Goal: Task Accomplishment & Management: Complete application form

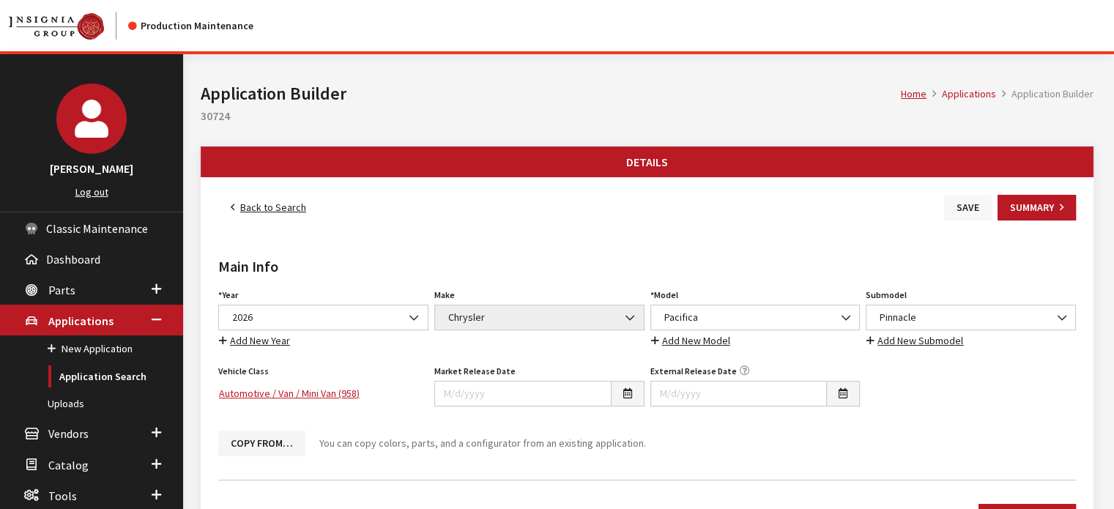
click at [965, 204] on button "Save" at bounding box center [968, 208] width 48 height 26
click at [253, 212] on link "Back to Search" at bounding box center [268, 208] width 100 height 26
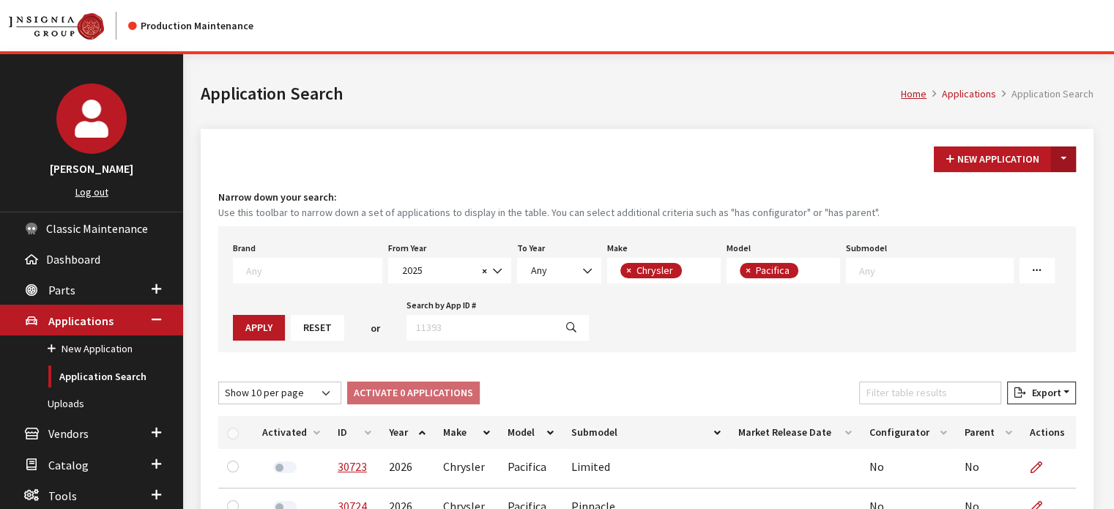
click at [1057, 154] on button "Toggle Dropdown" at bounding box center [1063, 159] width 25 height 26
click at [1028, 190] on button "New From Existing..." at bounding box center [1013, 190] width 126 height 26
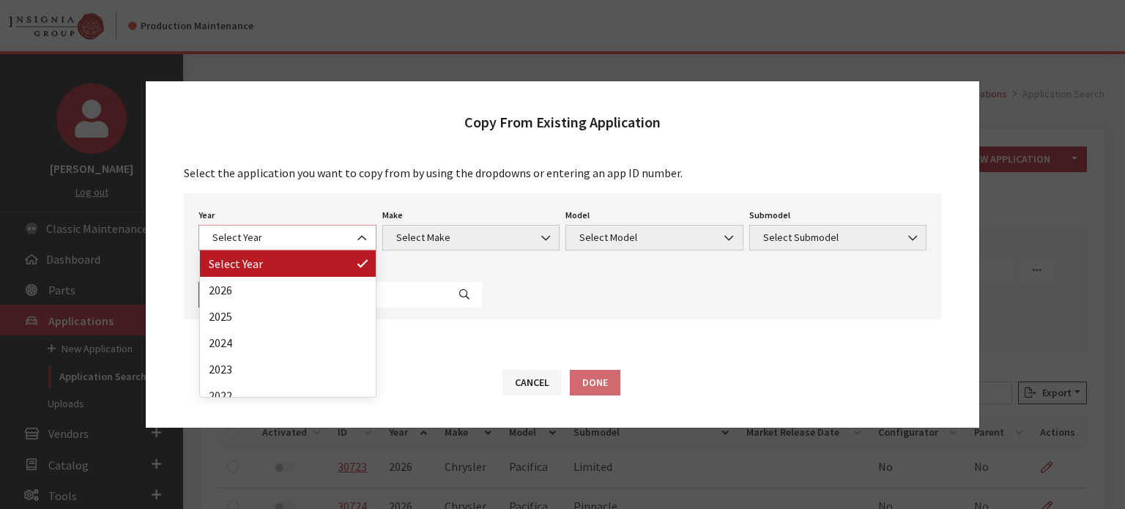
click at [237, 227] on span "Select Year" at bounding box center [287, 238] width 178 height 26
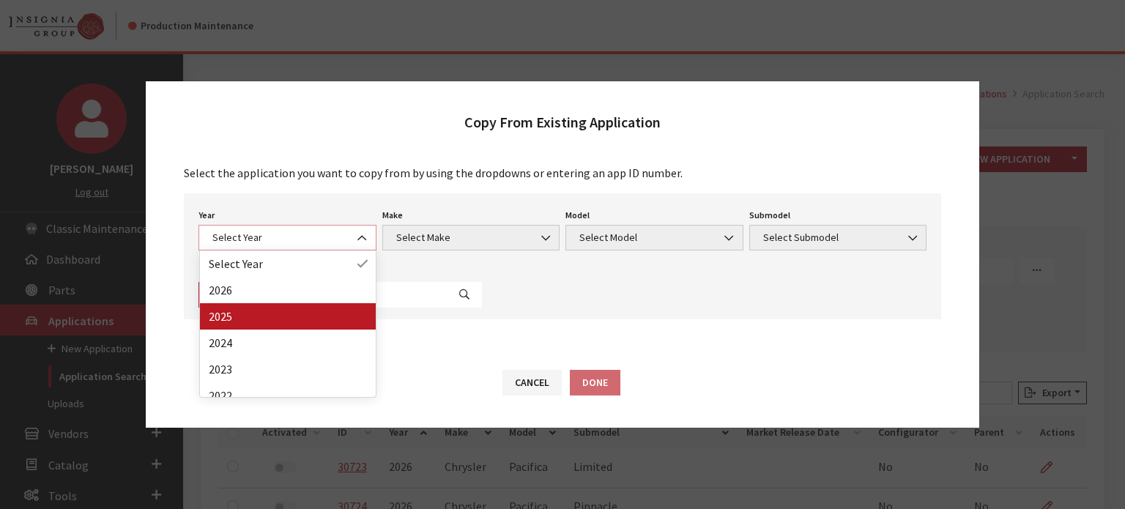
select select "43"
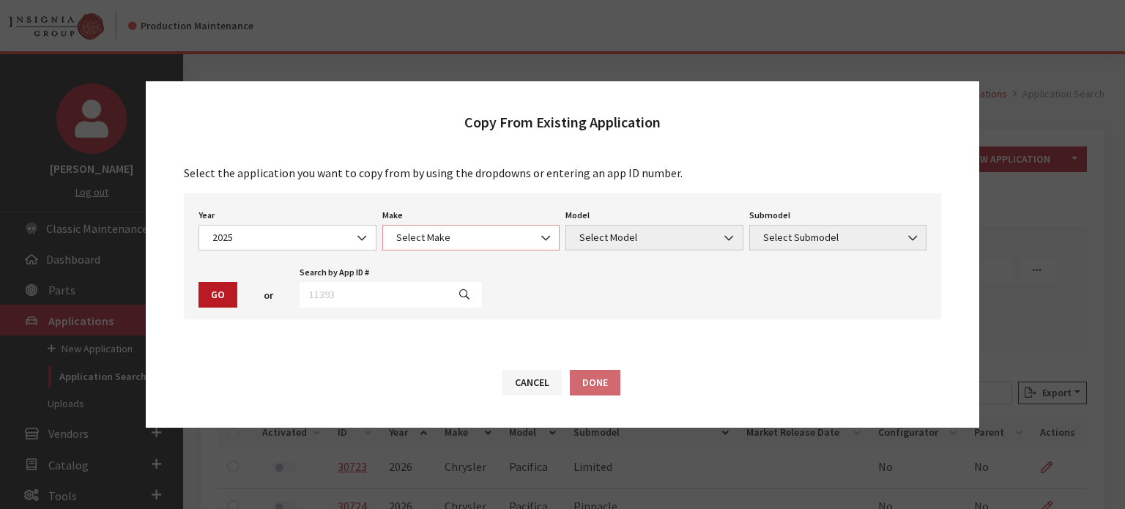
click at [467, 244] on span "Select Make" at bounding box center [471, 237] width 159 height 15
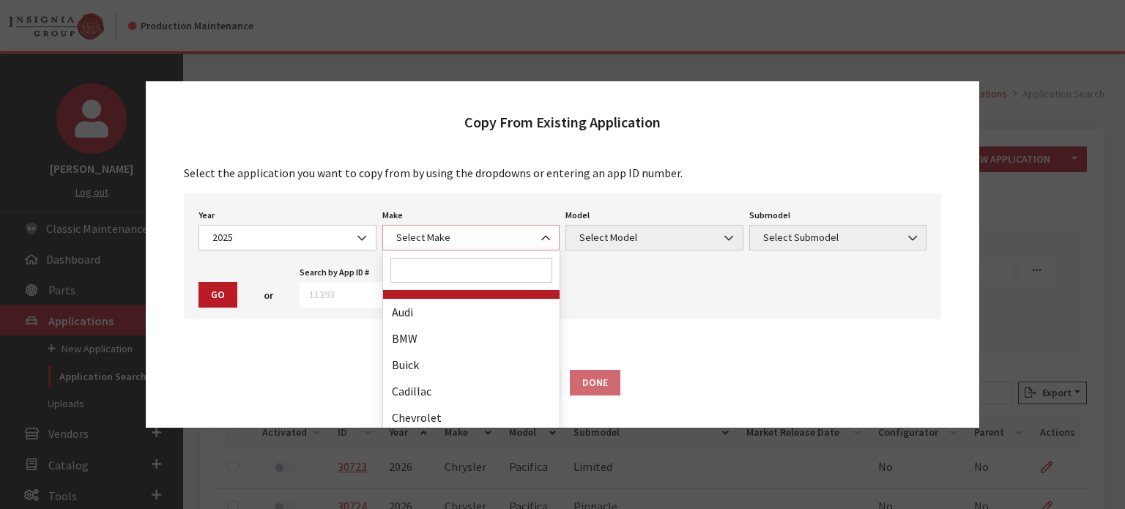
scroll to position [146, 0]
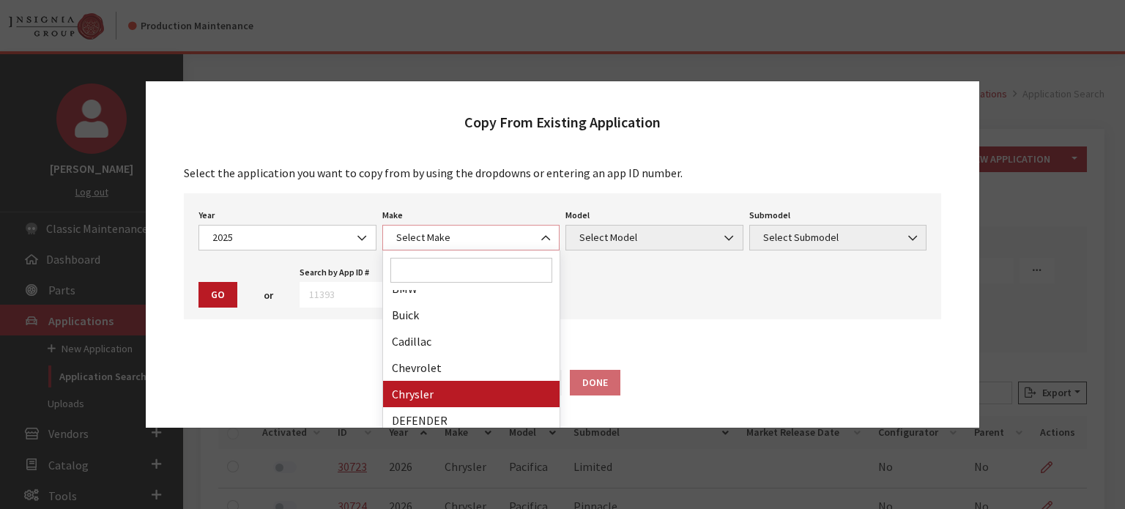
select select "14"
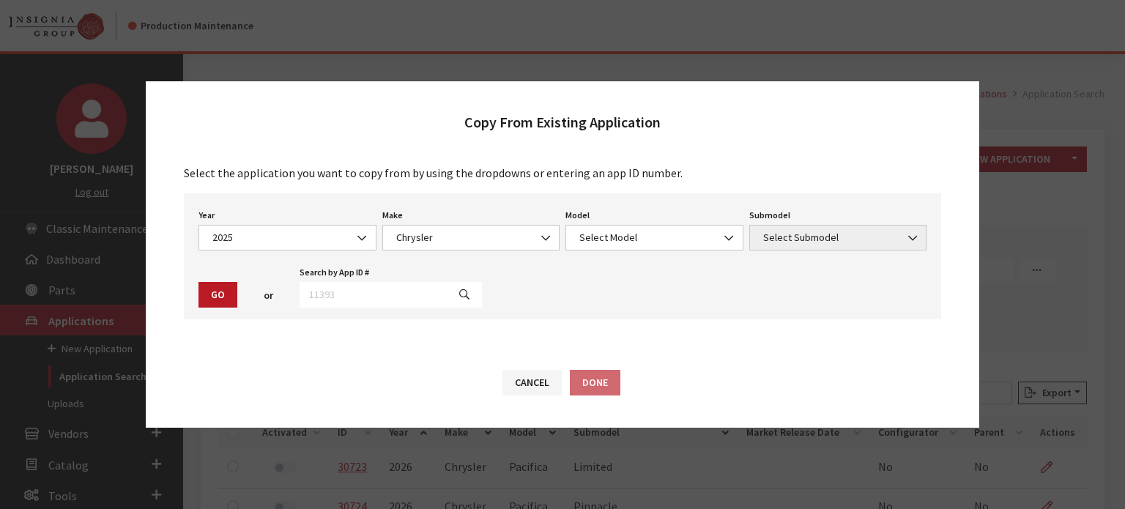
click at [646, 251] on div "Year Select Year 2026 2025 2024 2023 2022 2021 2020 2019 2018 2017 2016 2015 20…" at bounding box center [562, 256] width 757 height 126
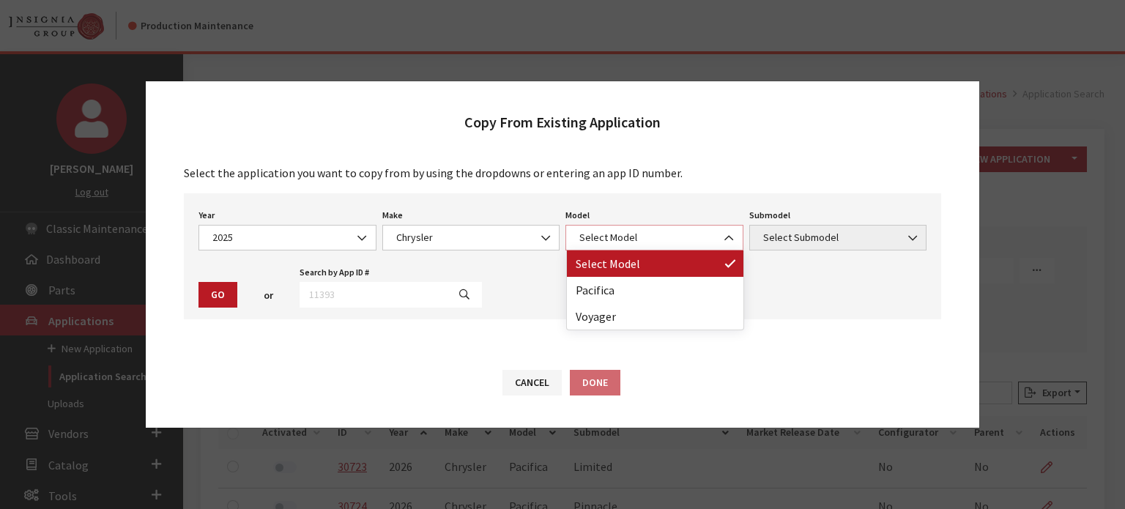
click at [644, 231] on span "Select Model" at bounding box center [654, 237] width 159 height 15
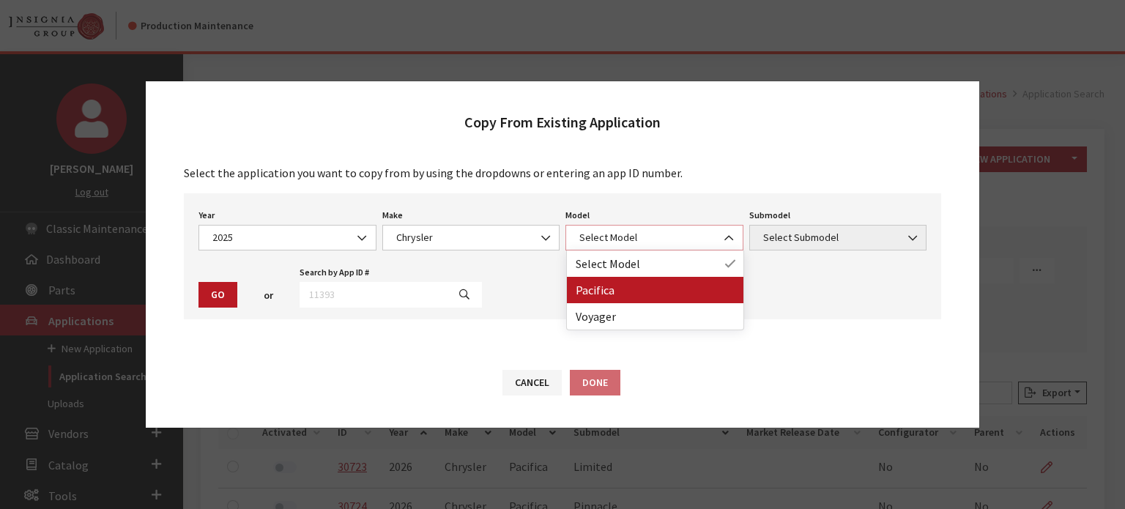
select select "178"
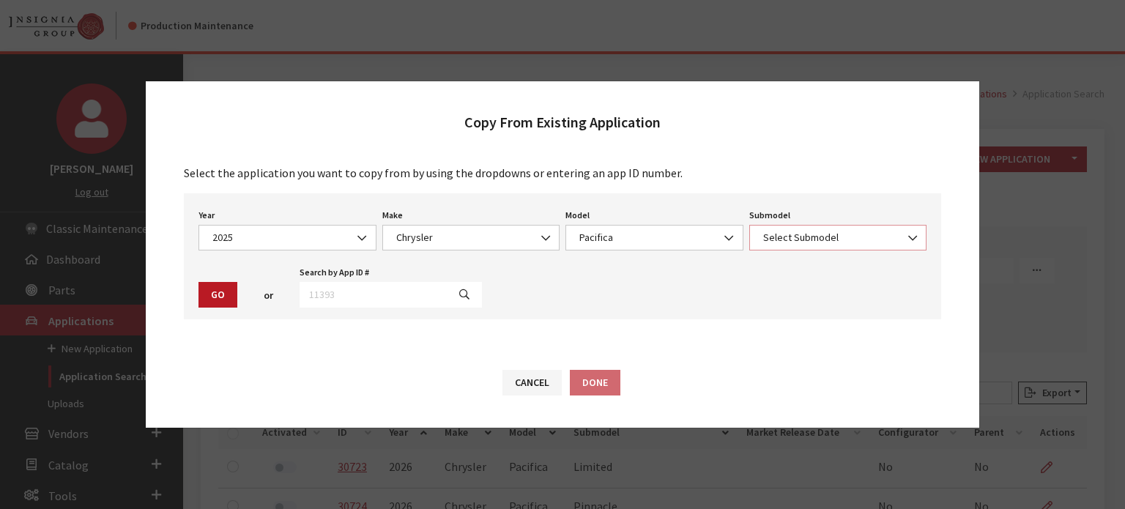
click at [795, 237] on span "Select Submodel" at bounding box center [838, 237] width 159 height 15
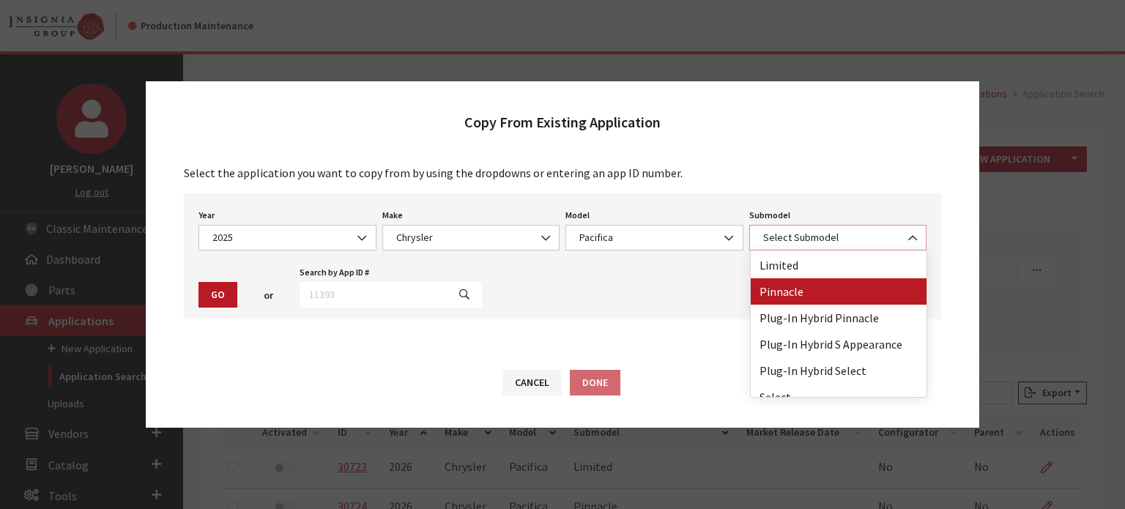
scroll to position [38, 0]
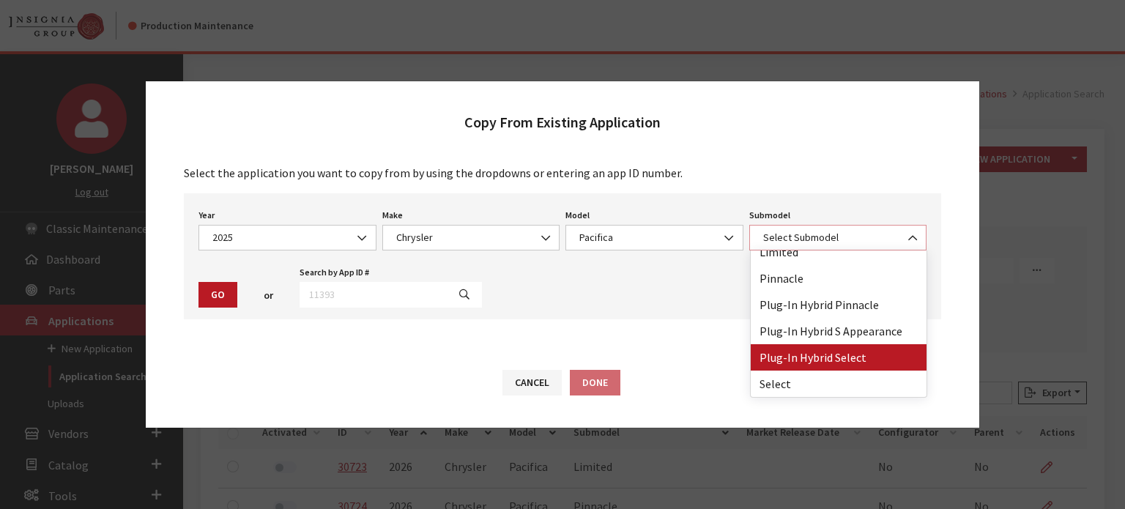
select select "4325"
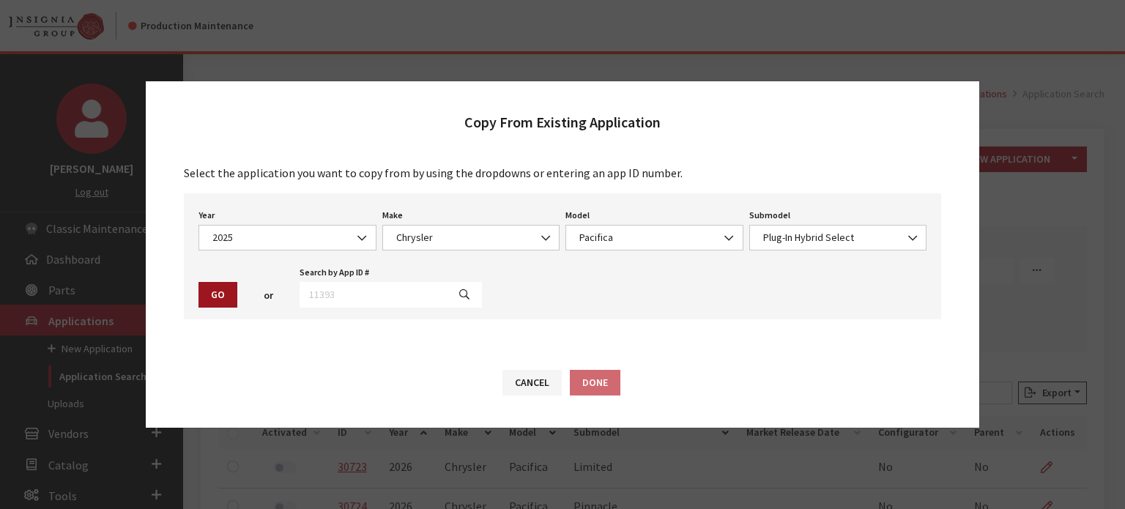
click at [229, 288] on button "Go" at bounding box center [217, 295] width 39 height 26
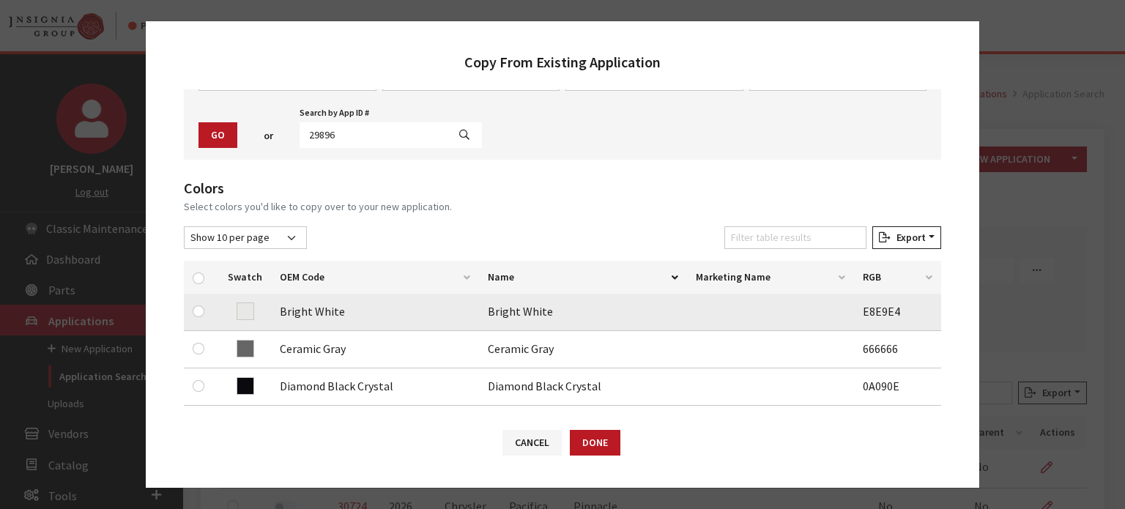
scroll to position [220, 0]
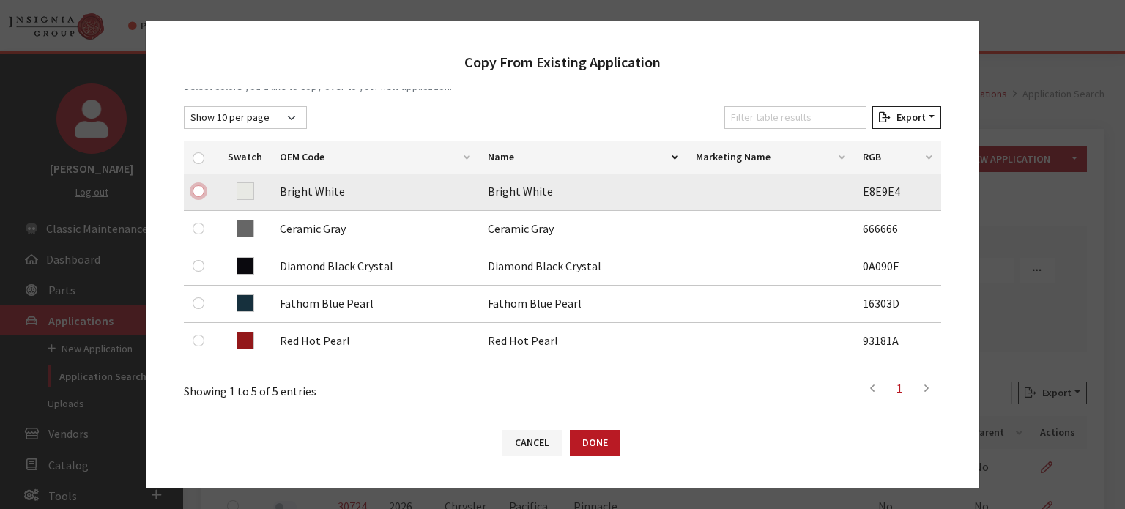
click at [202, 187] on input "checkbox" at bounding box center [199, 191] width 12 height 12
checkbox input "true"
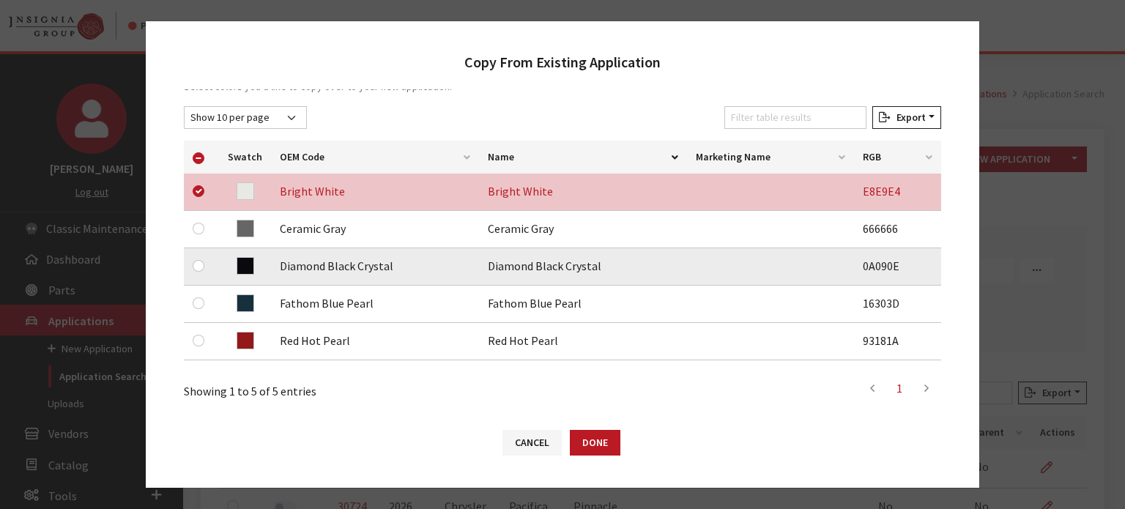
click at [207, 264] on div at bounding box center [202, 266] width 18 height 18
click at [201, 265] on input "checkbox" at bounding box center [199, 266] width 12 height 12
checkbox input "true"
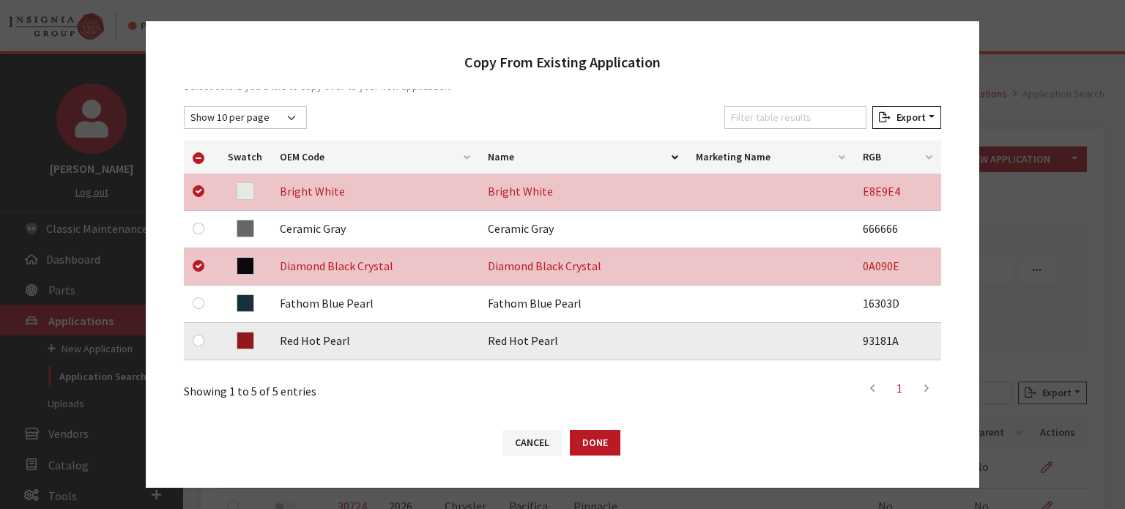
click at [205, 338] on div at bounding box center [202, 341] width 18 height 18
click at [204, 338] on input "checkbox" at bounding box center [199, 341] width 12 height 12
checkbox input "true"
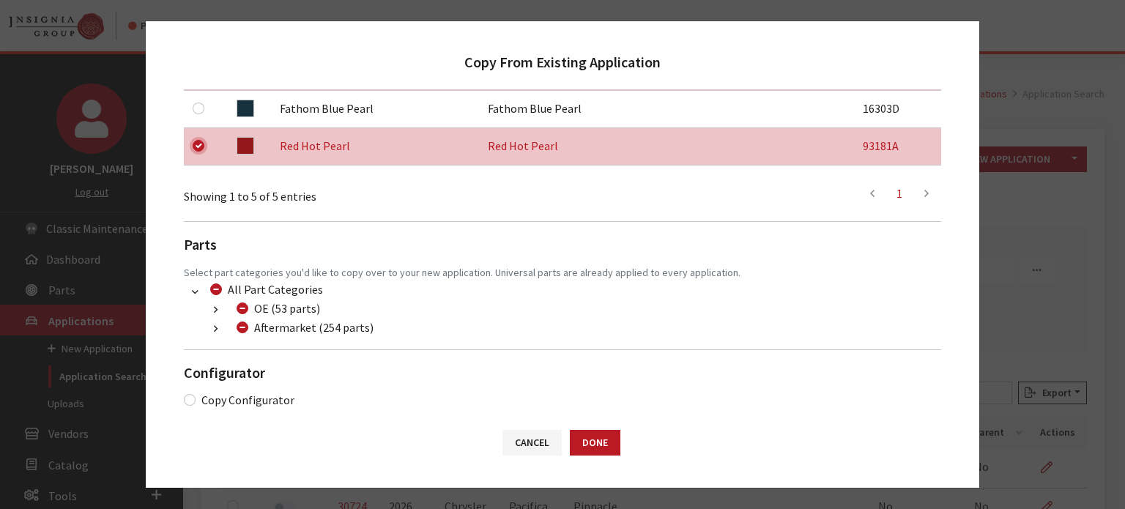
scroll to position [426, 0]
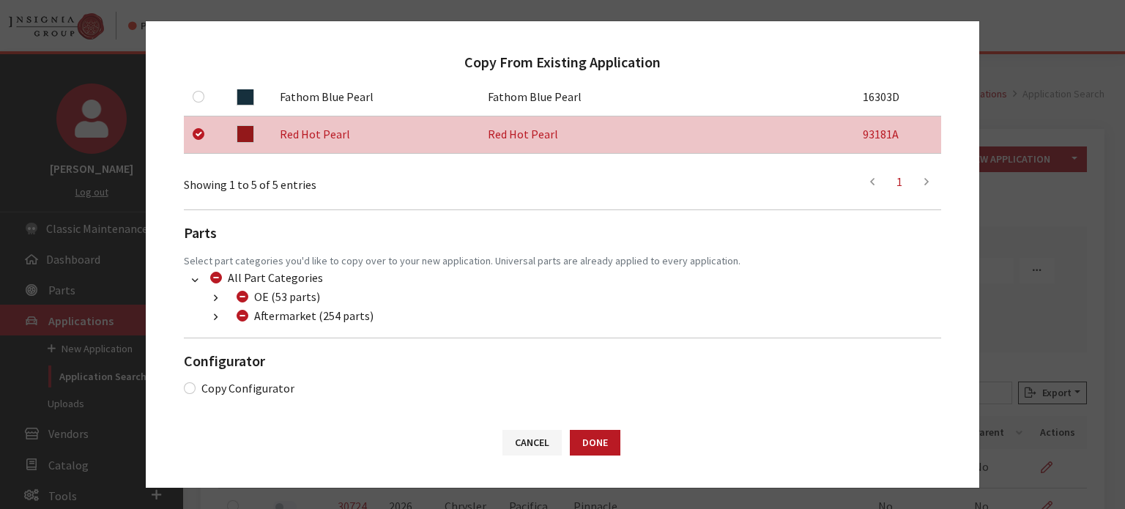
click at [211, 323] on button "button" at bounding box center [215, 317] width 29 height 17
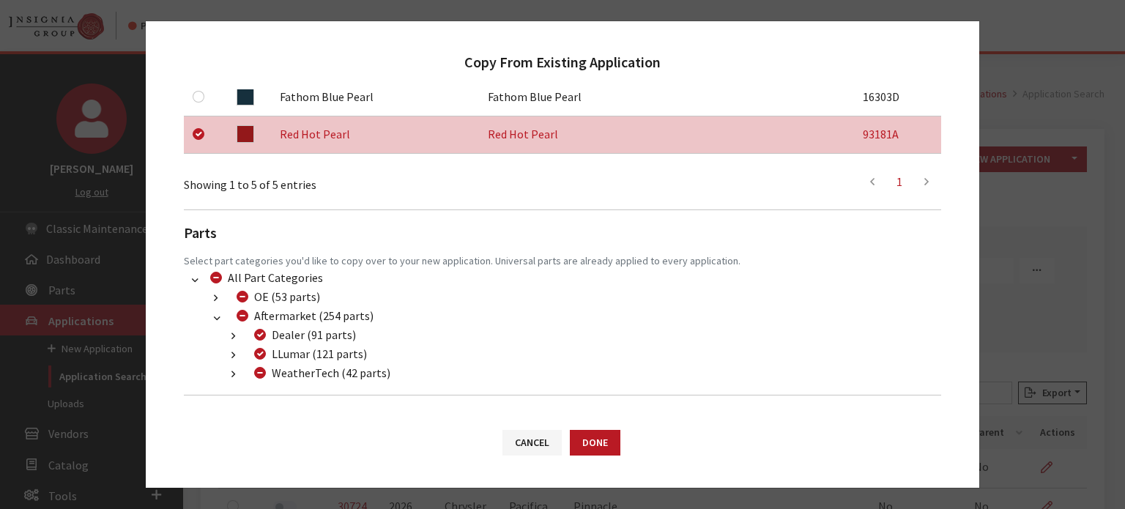
click at [249, 316] on div "Aftermarket (254 parts)" at bounding box center [302, 316] width 141 height 18
click at [248, 316] on input "Aftermarket (254 parts)" at bounding box center [243, 316] width 12 height 12
checkbox input "true"
click at [248, 316] on input "Aftermarket (254 parts)" at bounding box center [243, 316] width 12 height 12
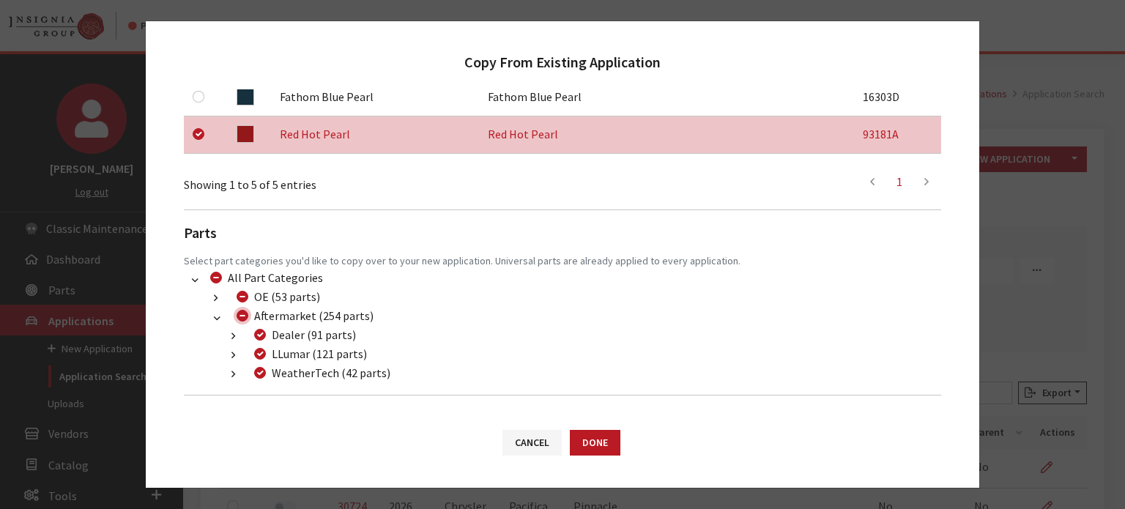
checkbox input "false"
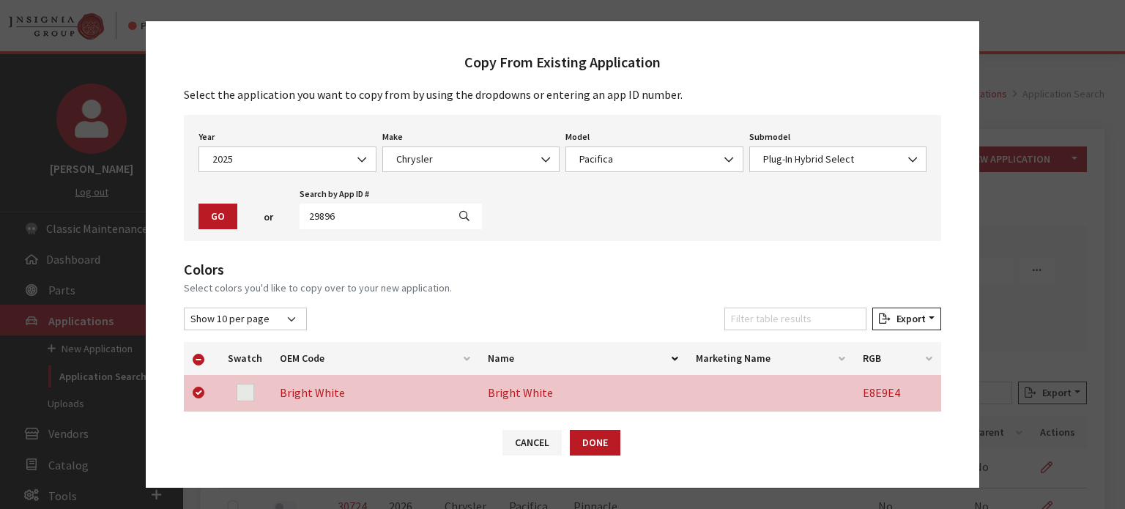
scroll to position [0, 0]
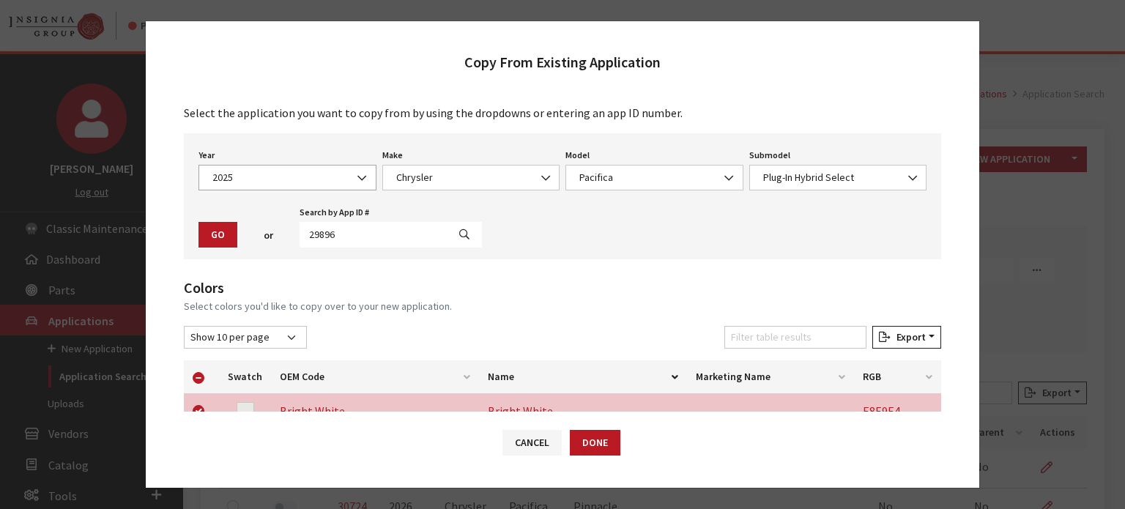
click at [314, 171] on span "2025" at bounding box center [287, 177] width 159 height 15
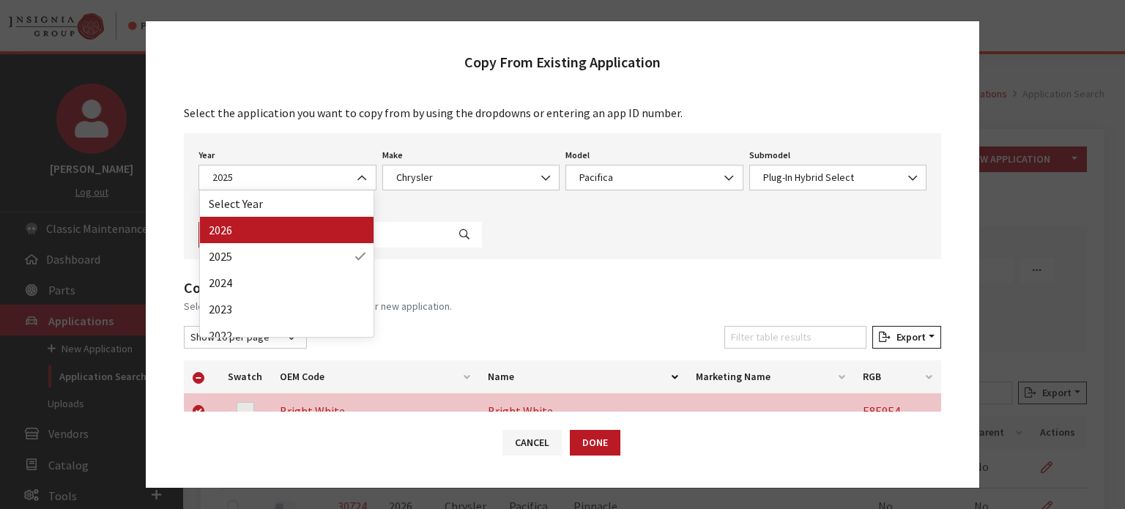
drag, startPoint x: 315, startPoint y: 224, endPoint x: 331, endPoint y: 216, distance: 18.0
select select "44"
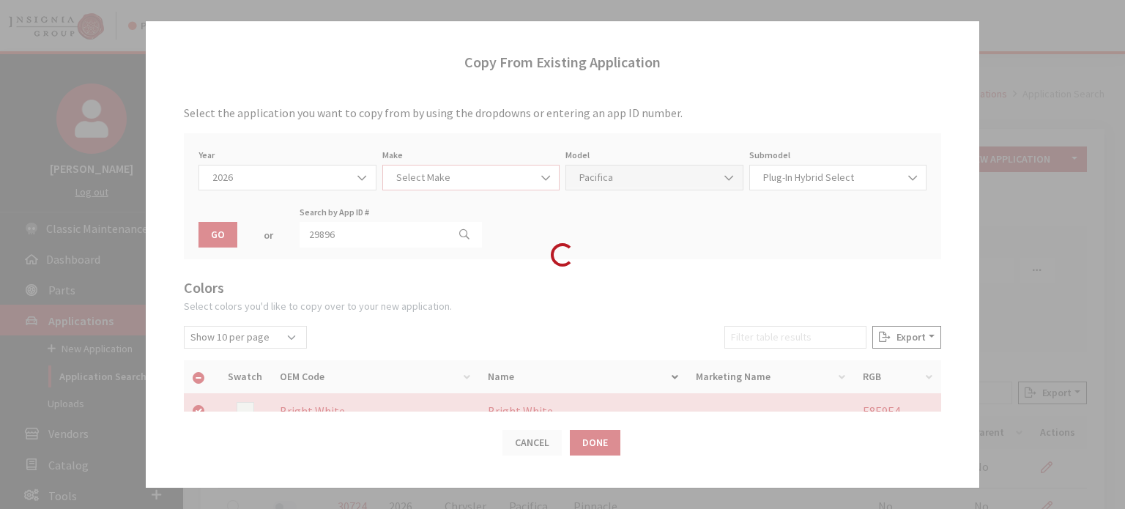
click at [495, 165] on span "Select Make" at bounding box center [471, 178] width 178 height 26
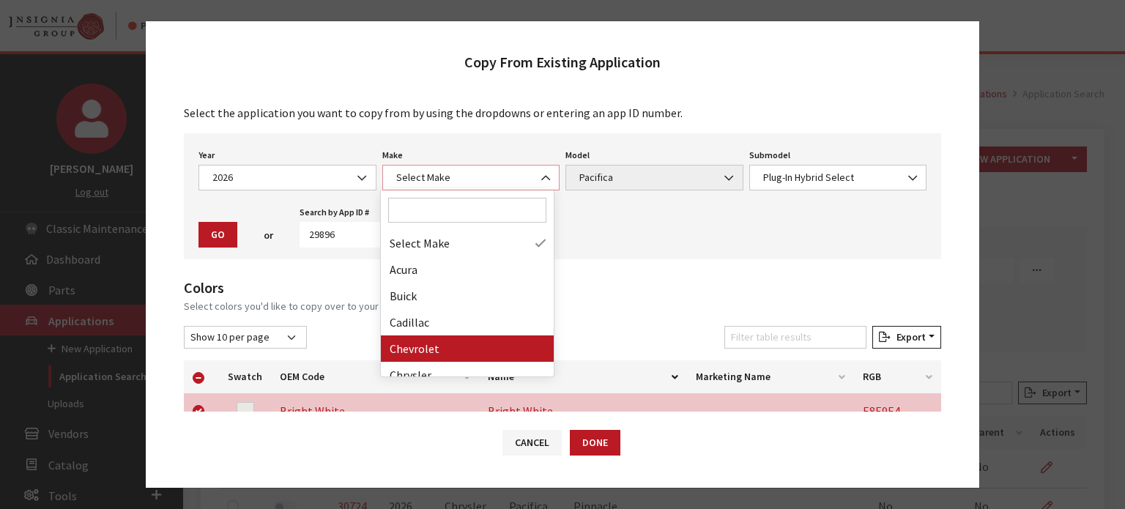
select select "3"
select select
click at [457, 173] on span "Chevrolet" at bounding box center [471, 177] width 159 height 15
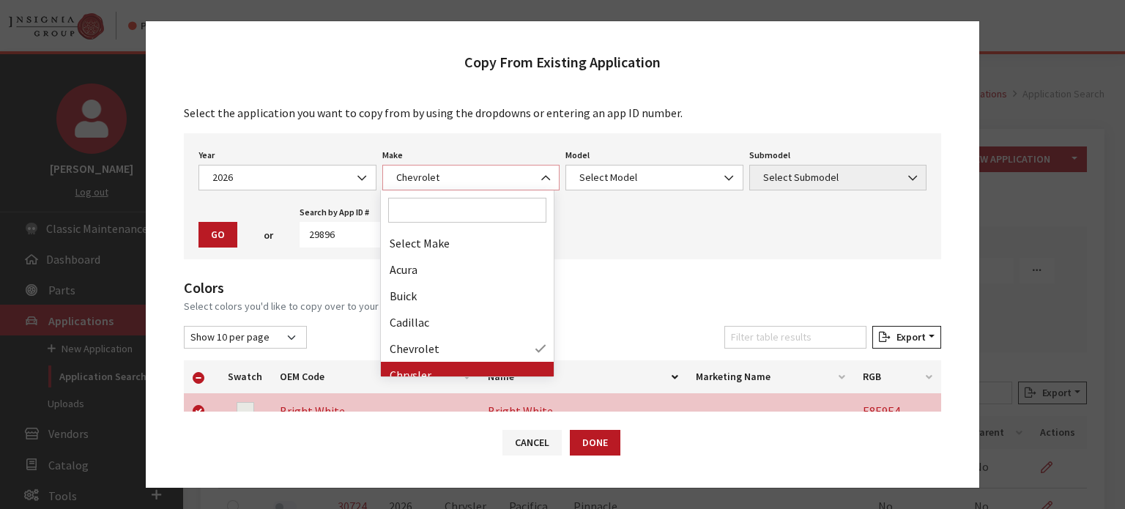
select select "14"
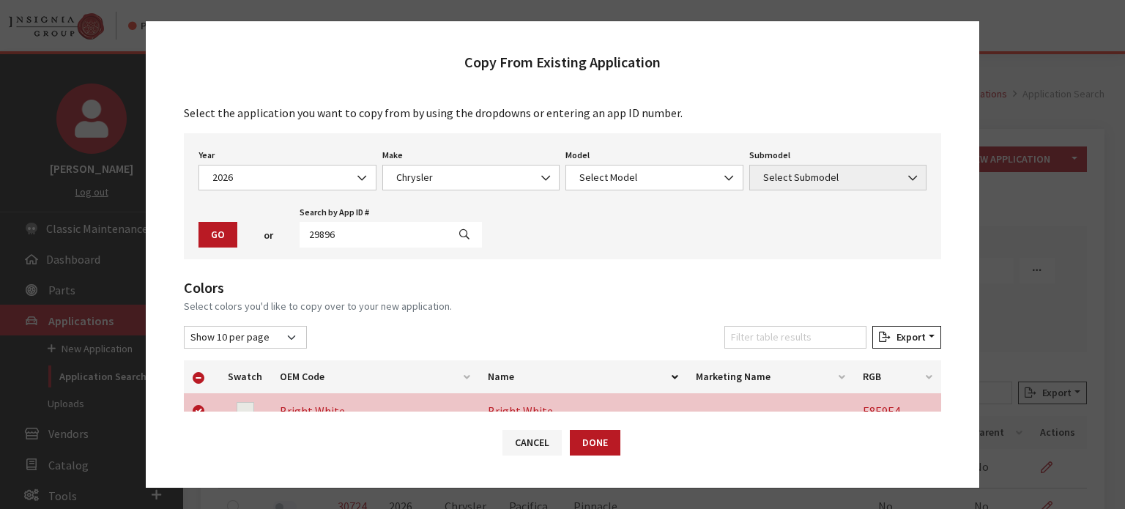
click at [622, 146] on div "Year Select Year 2026 2025 2024 2023 2022 2021 2020 2019 2018 2017 2016 2015 20…" at bounding box center [562, 196] width 757 height 126
click at [625, 182] on span "Select Model" at bounding box center [654, 177] width 159 height 15
drag, startPoint x: 619, startPoint y: 209, endPoint x: 618, endPoint y: 236, distance: 26.4
select select "178"
drag, startPoint x: 839, startPoint y: 191, endPoint x: 828, endPoint y: 176, distance: 18.9
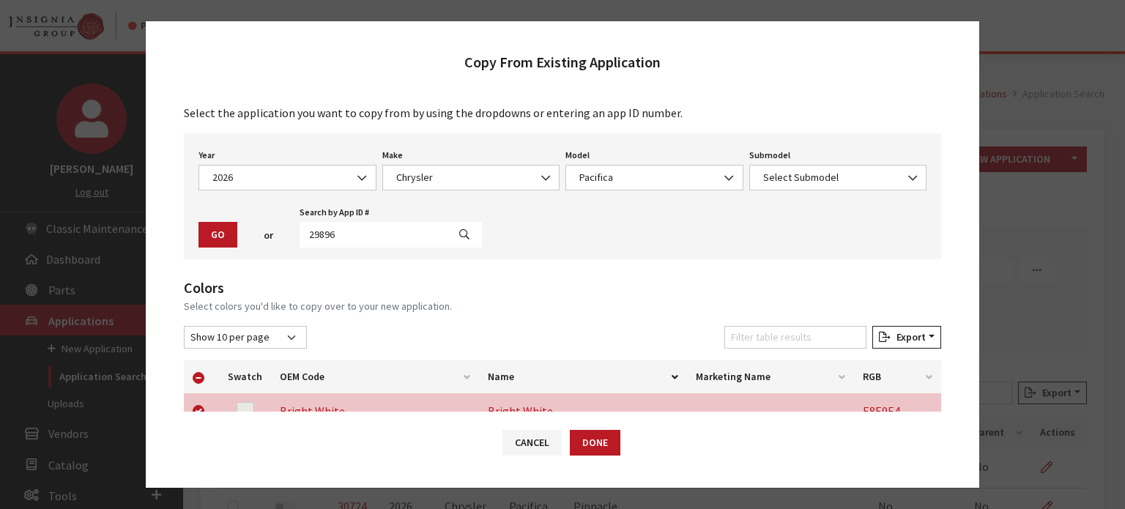
click at [839, 191] on div "Year Select Year 2026 2025 2024 2023 2022 2021 2020 2019 2018 2017 2016 2015 20…" at bounding box center [562, 196] width 757 height 126
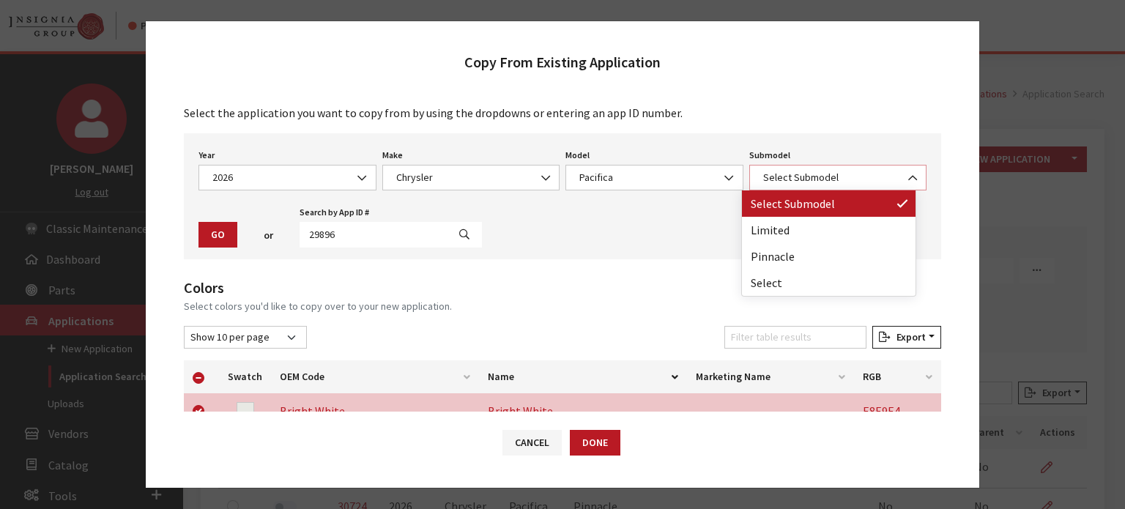
click at [826, 172] on span "Select Submodel" at bounding box center [838, 177] width 159 height 15
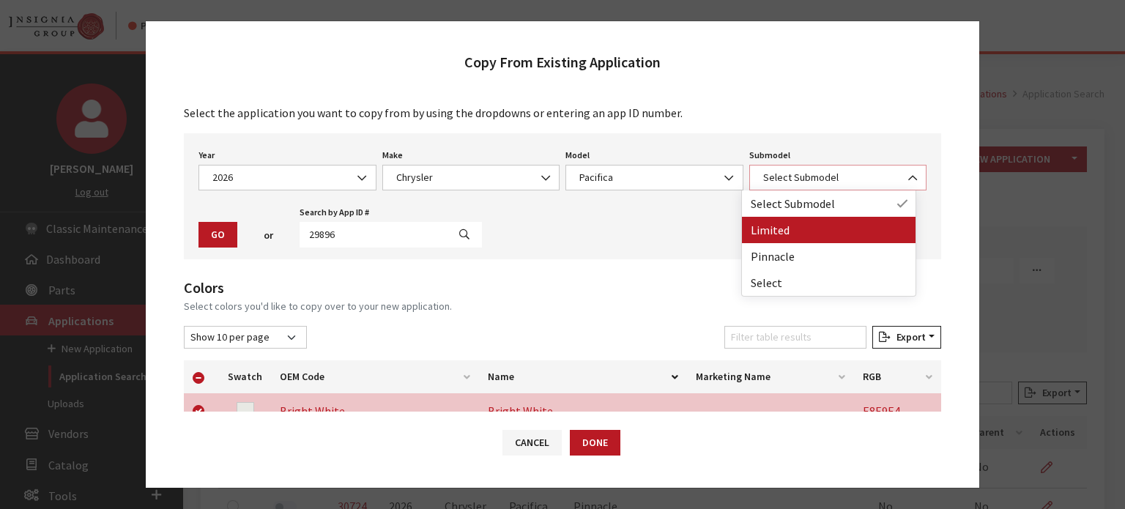
select select "118"
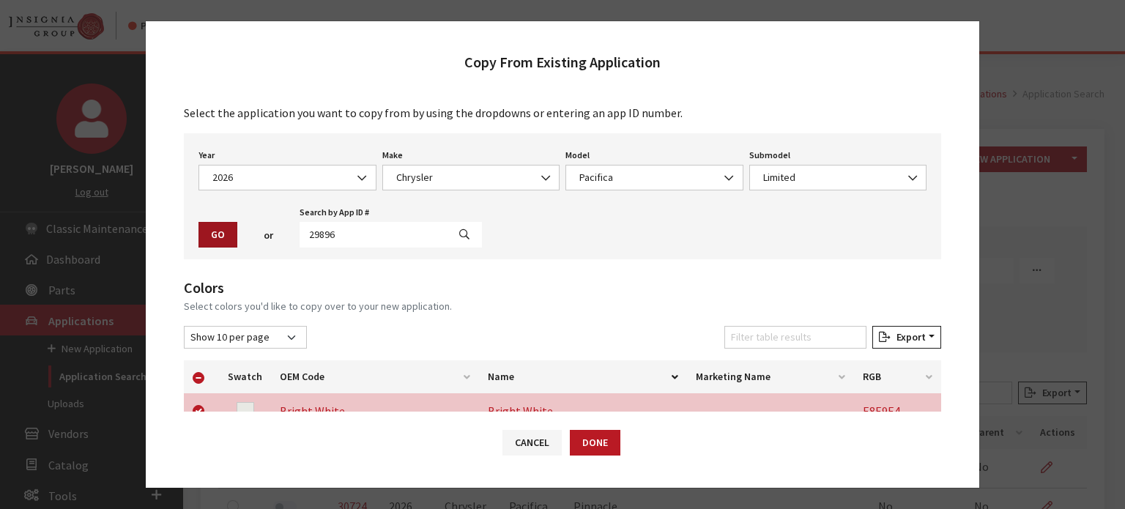
click at [226, 231] on button "Go" at bounding box center [217, 235] width 39 height 26
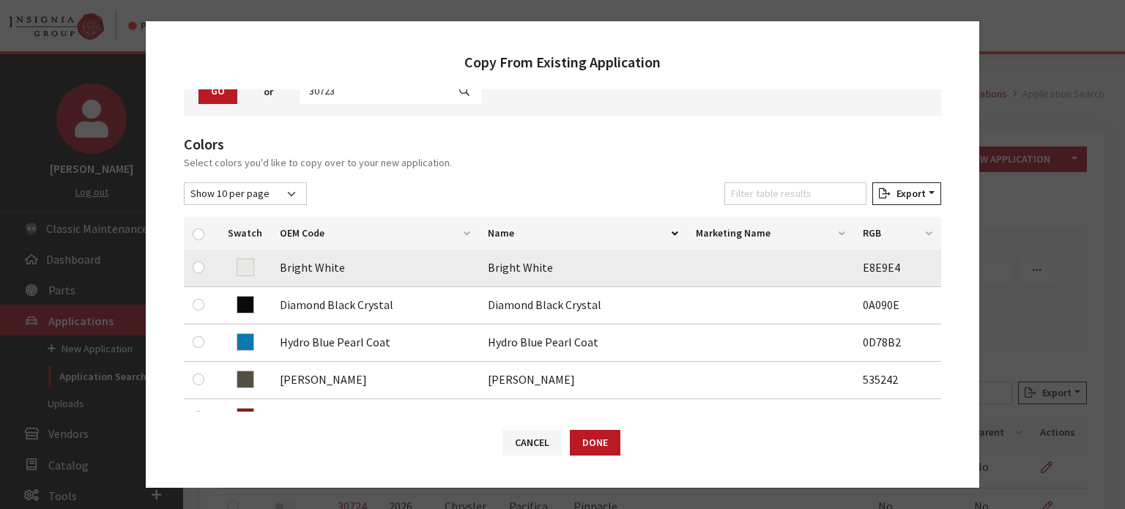
scroll to position [146, 0]
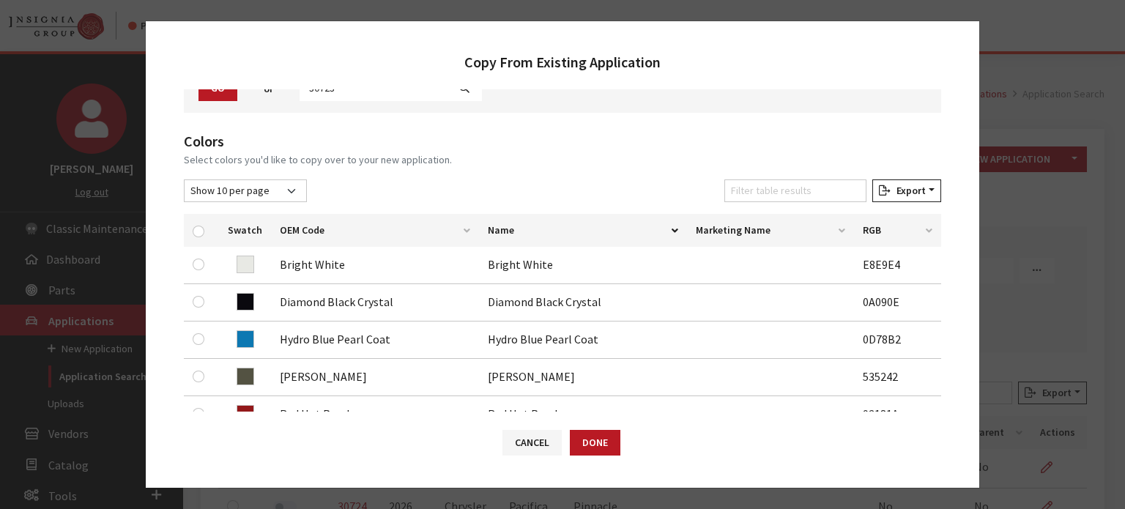
click at [198, 238] on th at bounding box center [201, 230] width 35 height 33
click at [198, 226] on input "checkbox" at bounding box center [199, 232] width 12 height 12
checkbox input "true"
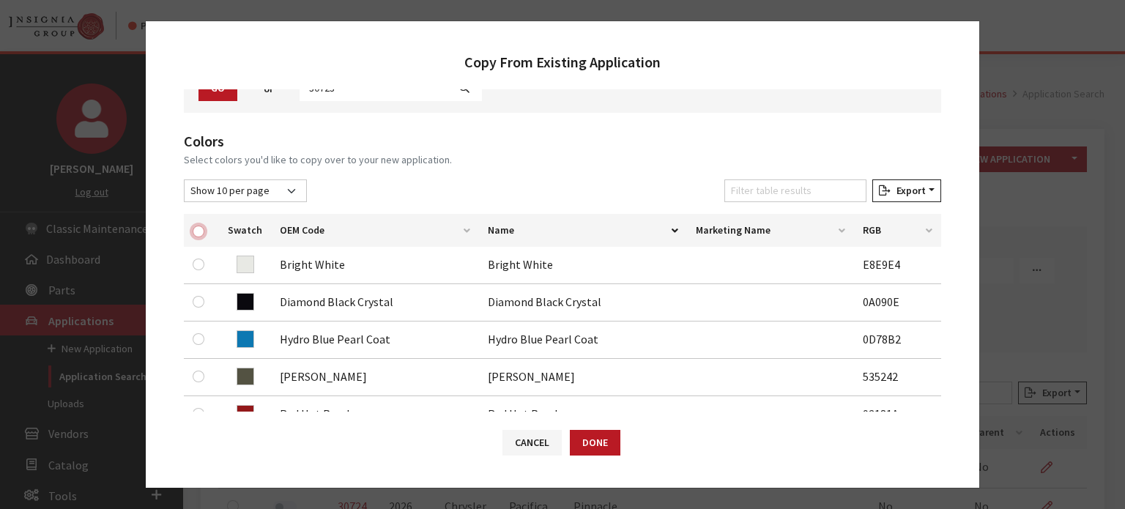
checkbox input "true"
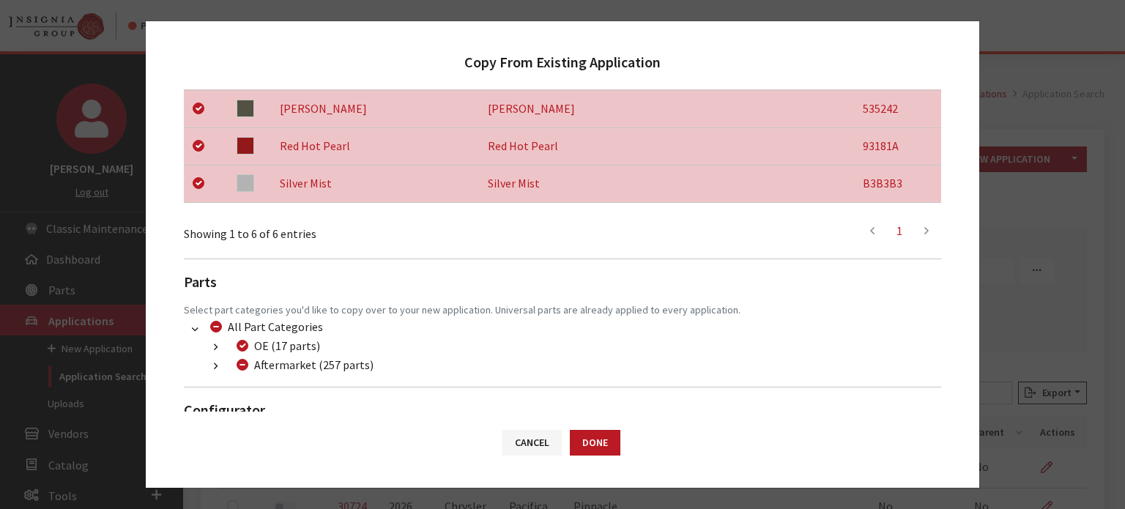
scroll to position [439, 0]
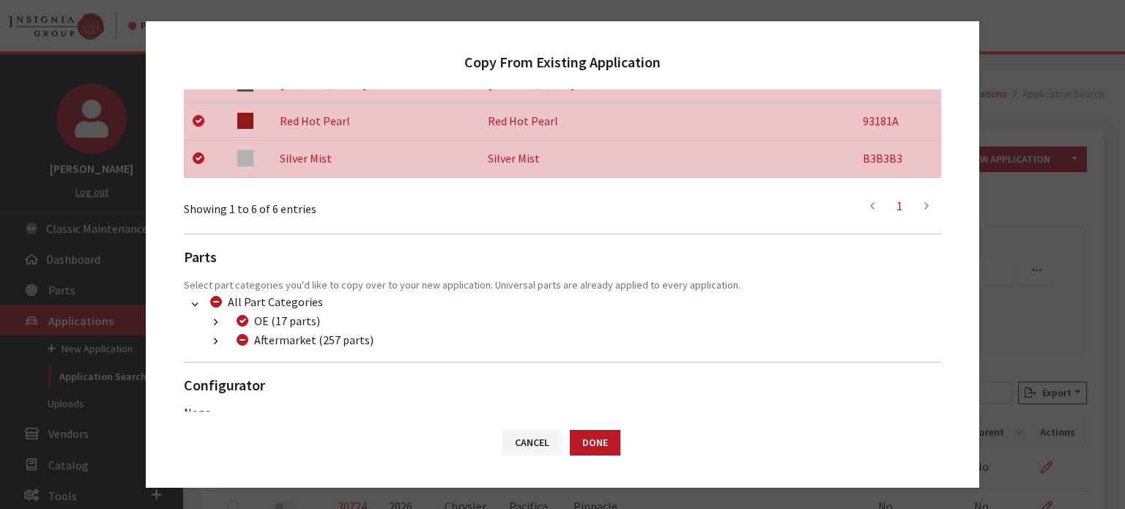
click at [220, 329] on button "button" at bounding box center [215, 322] width 29 height 17
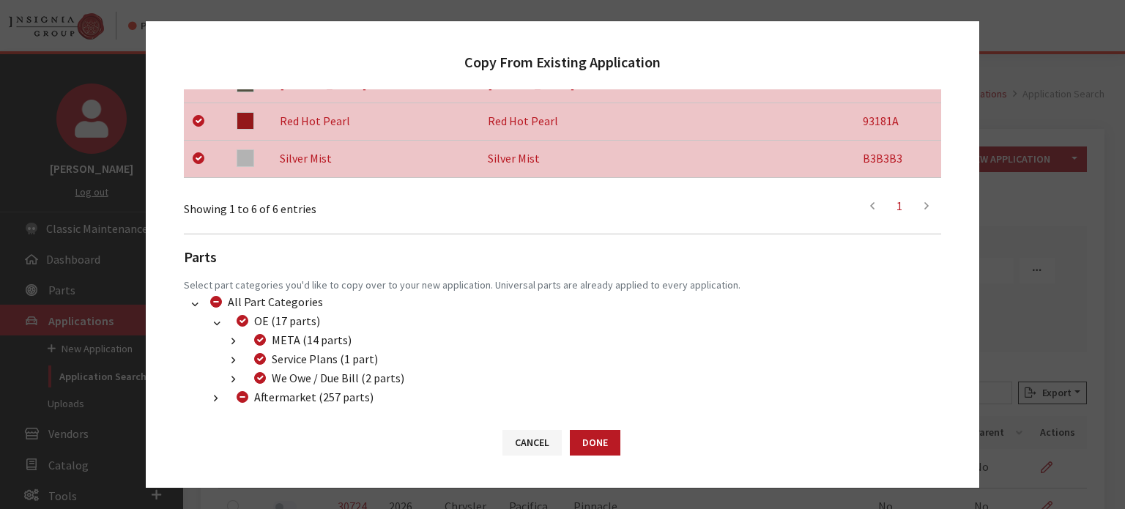
click at [213, 345] on ul "META (14 parts) (1081) META (14 parts) Service Plans (1 part) (112) Service Pla…" at bounding box center [571, 359] width 740 height 57
click at [218, 315] on button "button" at bounding box center [215, 322] width 29 height 17
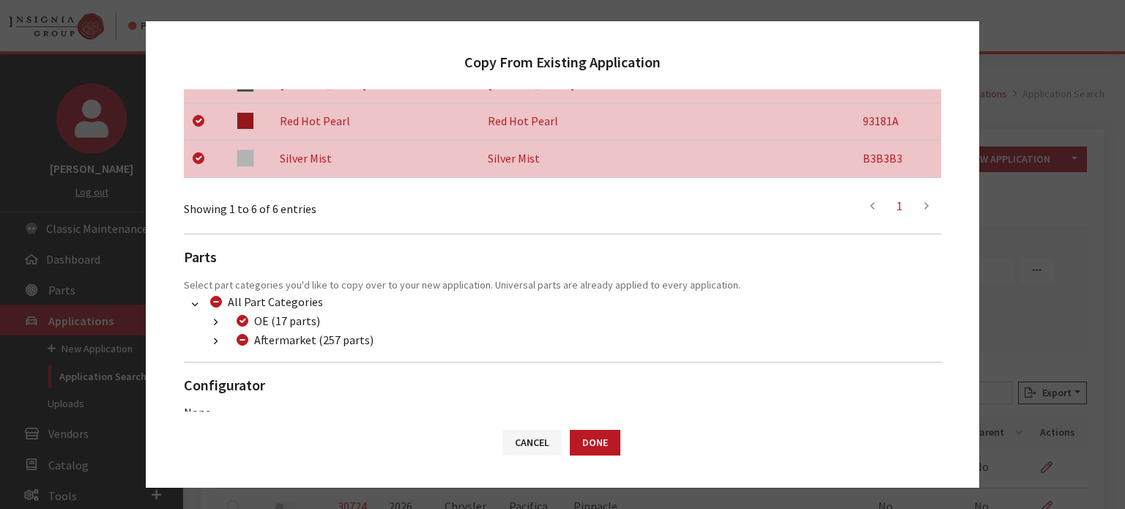
click at [212, 347] on button "button" at bounding box center [215, 341] width 29 height 17
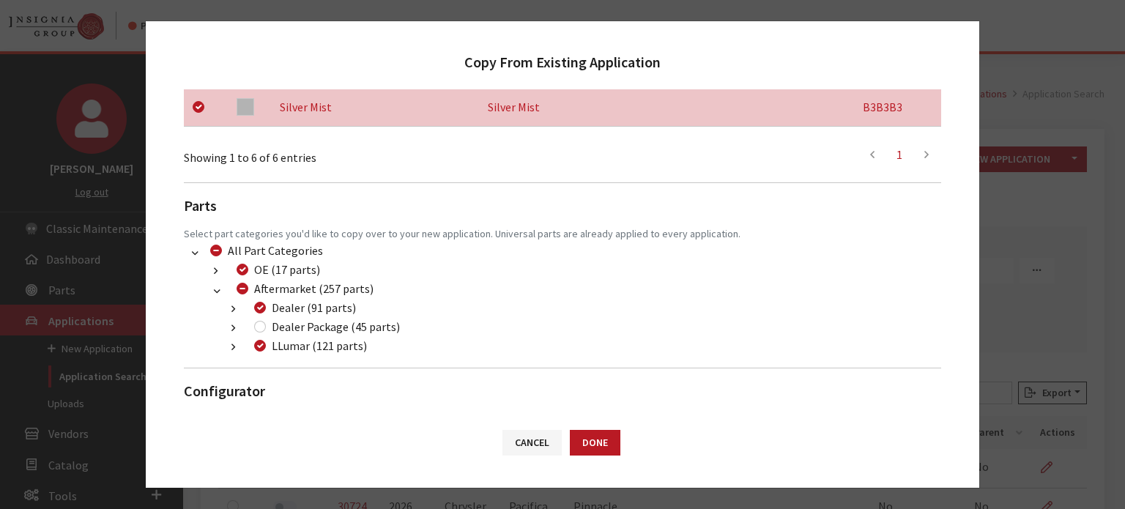
scroll to position [513, 0]
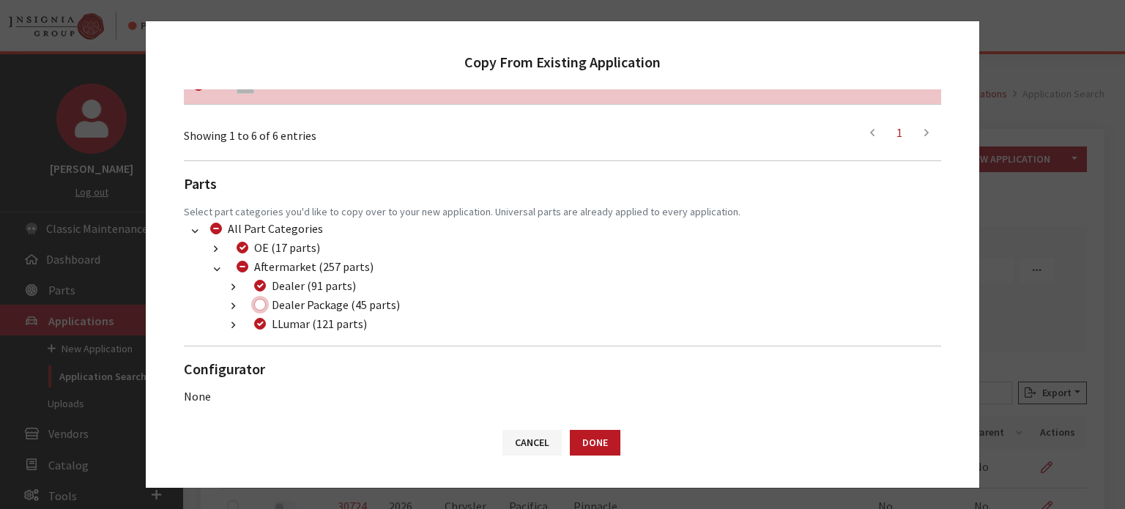
click at [260, 303] on input "Dealer Package (45 parts)" at bounding box center [260, 305] width 12 height 12
checkbox input "true"
click at [563, 423] on div "Cancel Done" at bounding box center [562, 450] width 833 height 76
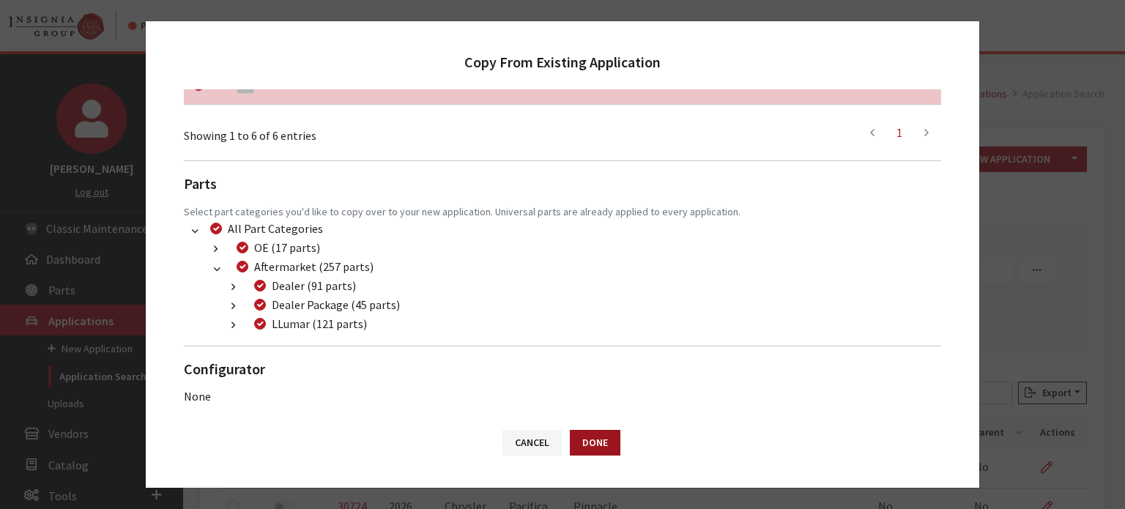
click at [601, 436] on button "Done" at bounding box center [595, 443] width 51 height 26
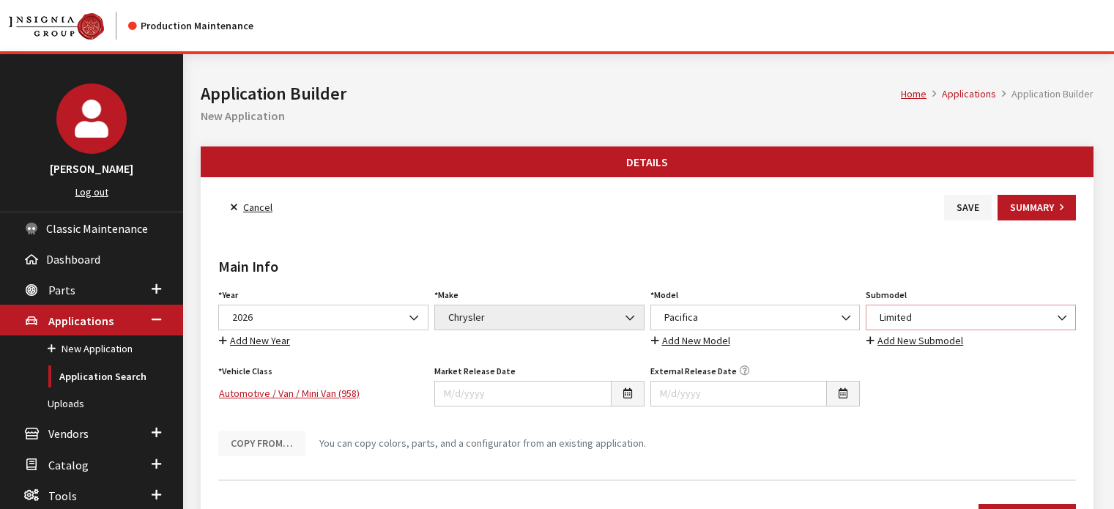
drag, startPoint x: 0, startPoint y: 0, endPoint x: 916, endPoint y: 316, distance: 969.1
click at [916, 319] on span "Limited" at bounding box center [970, 317] width 191 height 15
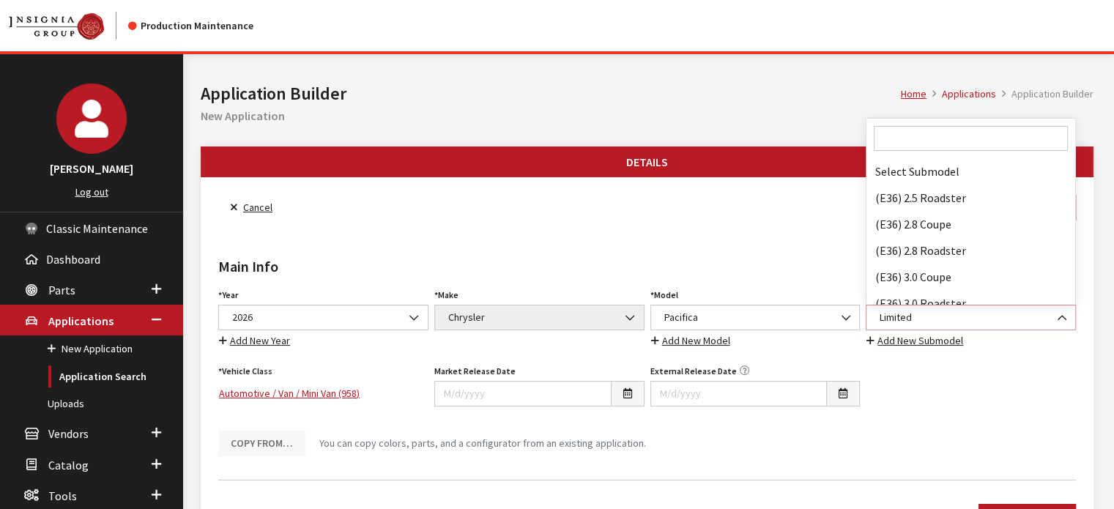
scroll to position [68911, 0]
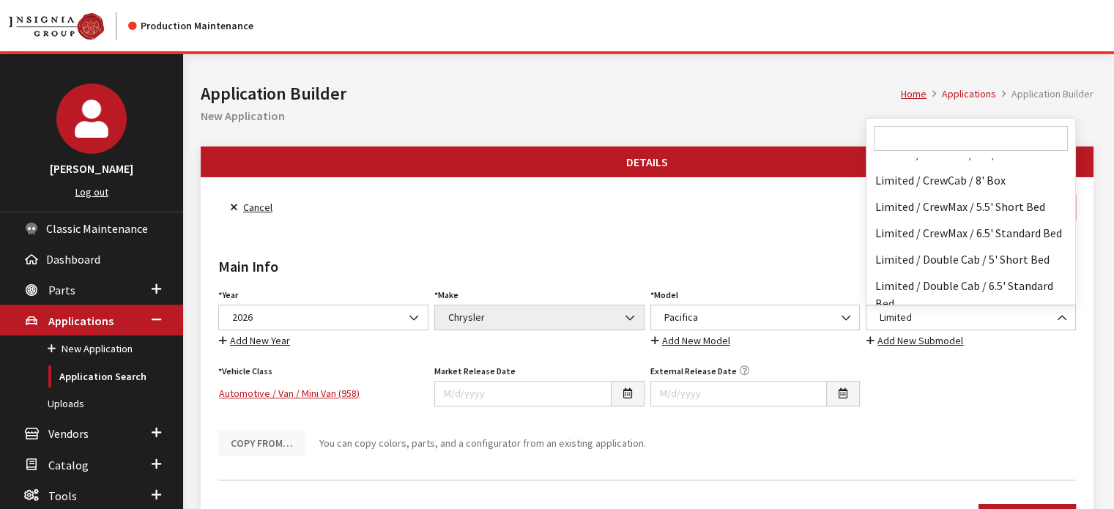
click at [981, 128] on input "Search" at bounding box center [971, 138] width 194 height 25
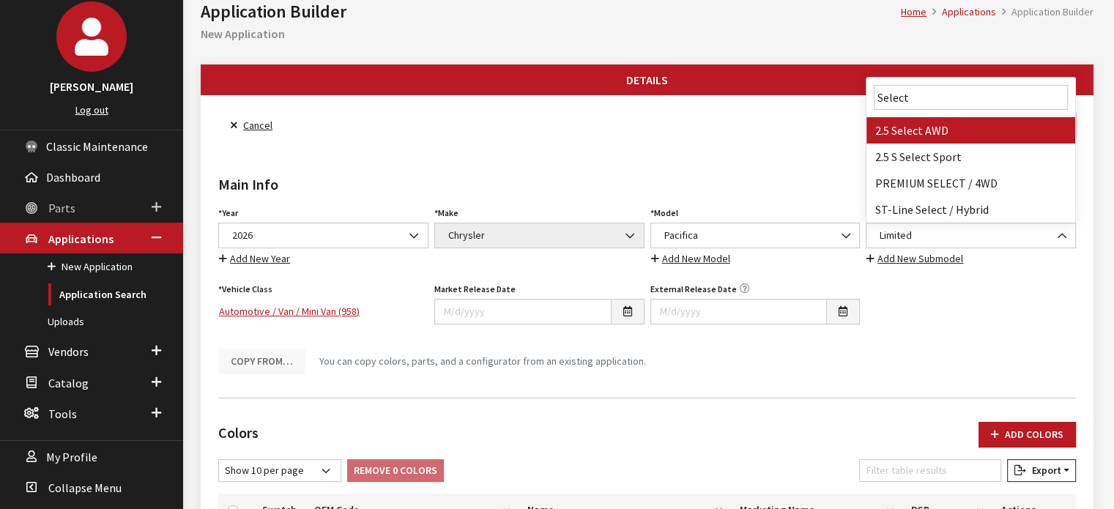
scroll to position [0, 0]
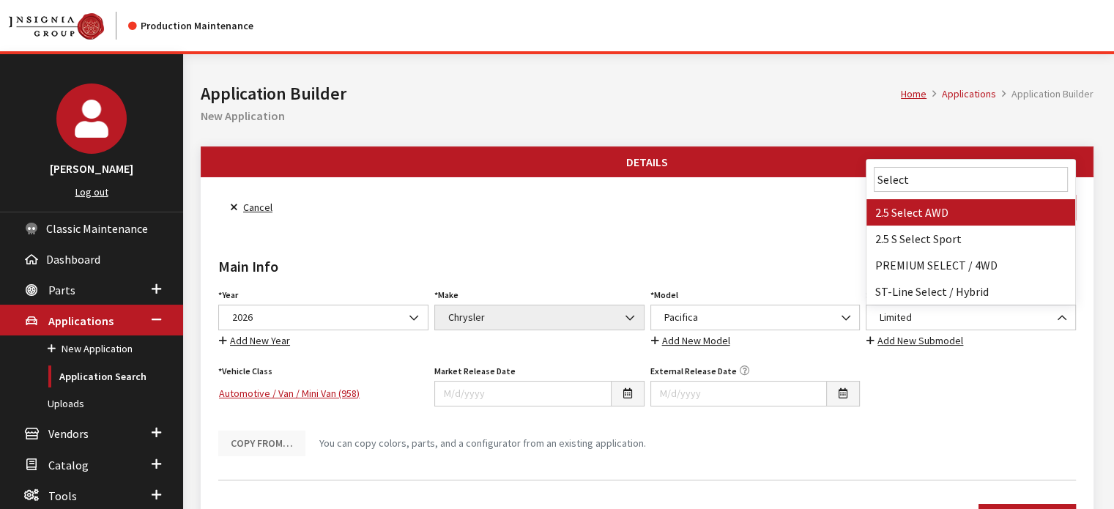
click at [896, 190] on input "Select" at bounding box center [971, 179] width 194 height 25
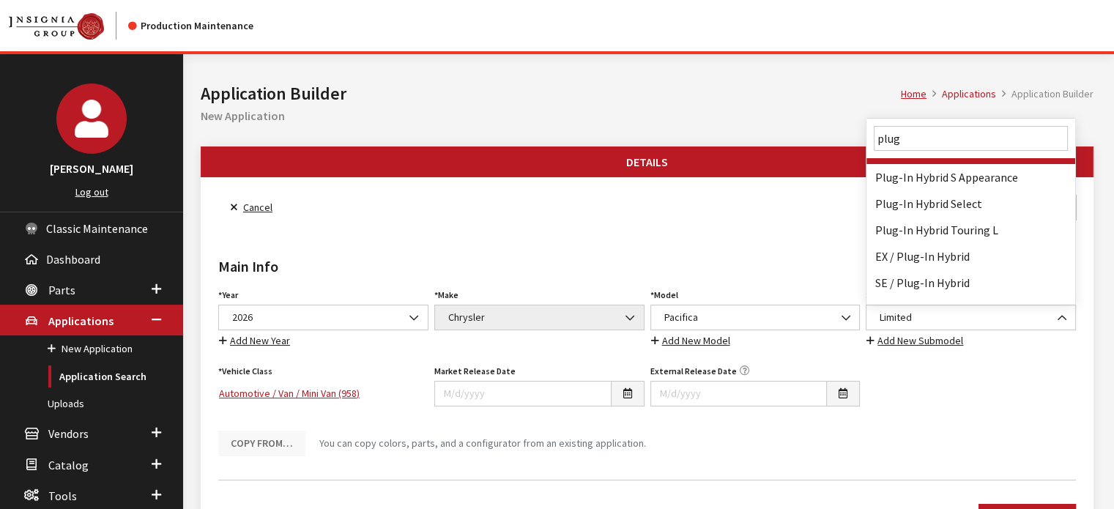
scroll to position [146, 0]
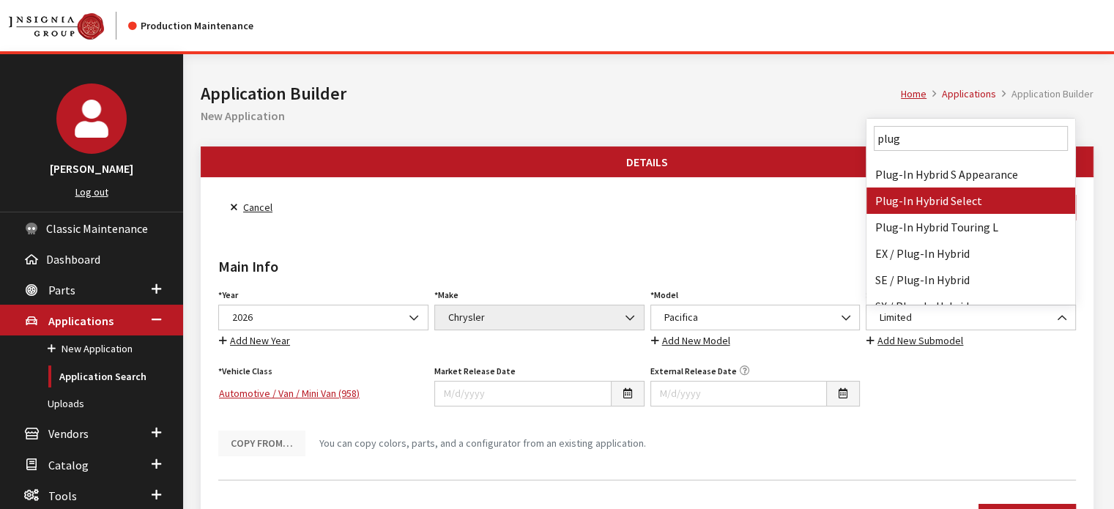
type input "plug"
select select "4325"
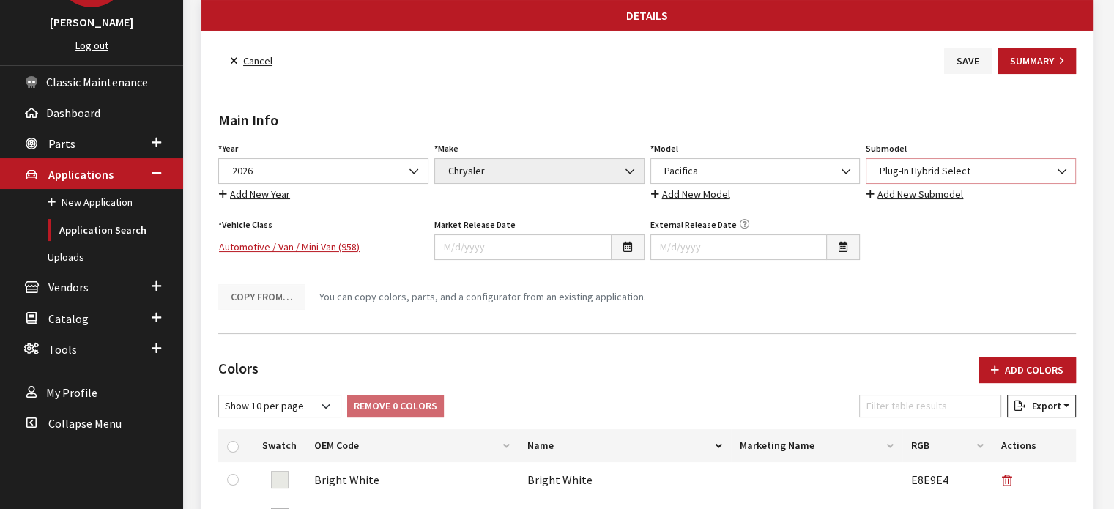
click at [947, 168] on span "Plug-In Hybrid Select" at bounding box center [970, 170] width 191 height 15
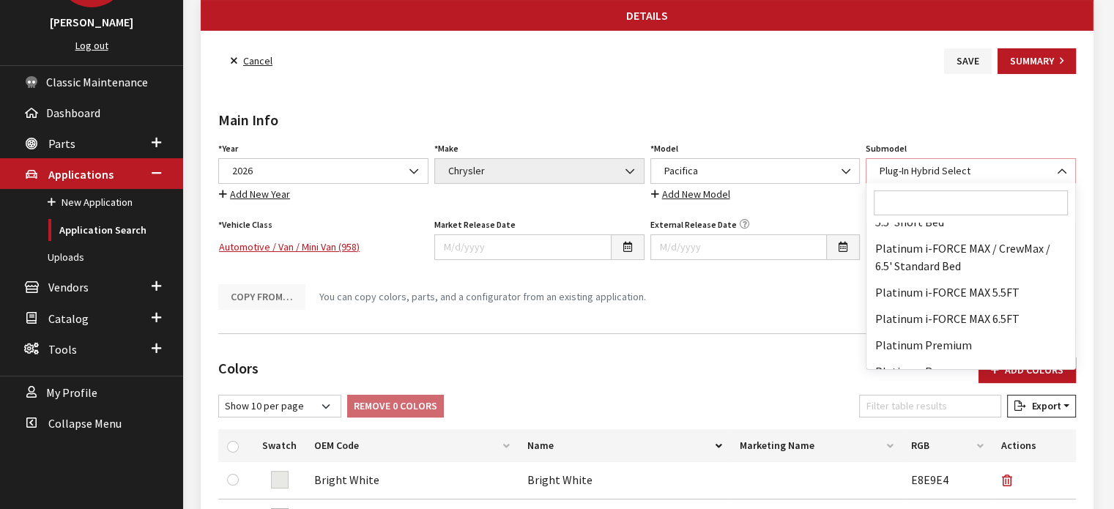
scroll to position [80993, 0]
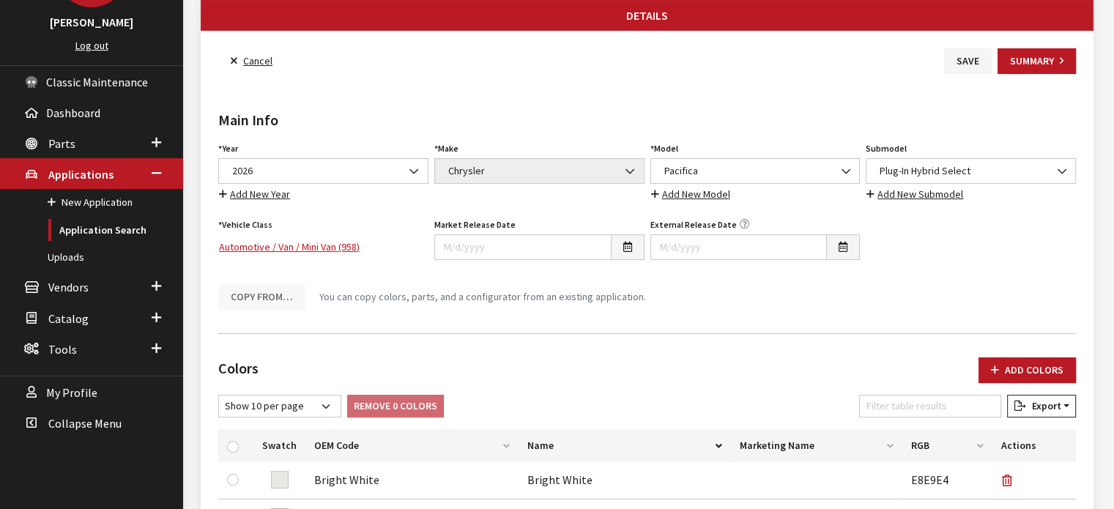
click at [821, 302] on div "Copy From… You can copy colors, parts, and a configurator from an existing appl…" at bounding box center [646, 296] width 863 height 27
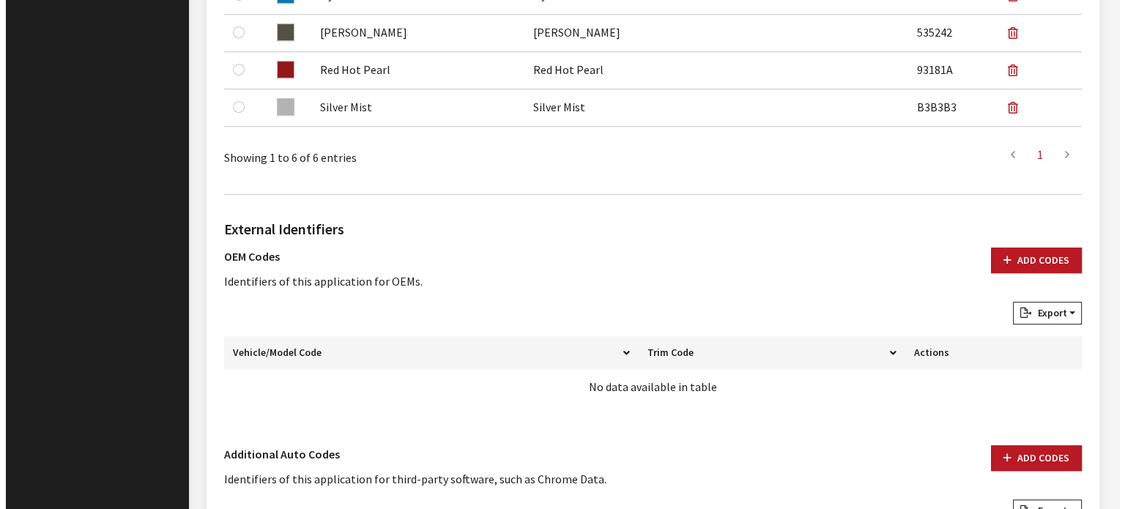
scroll to position [879, 0]
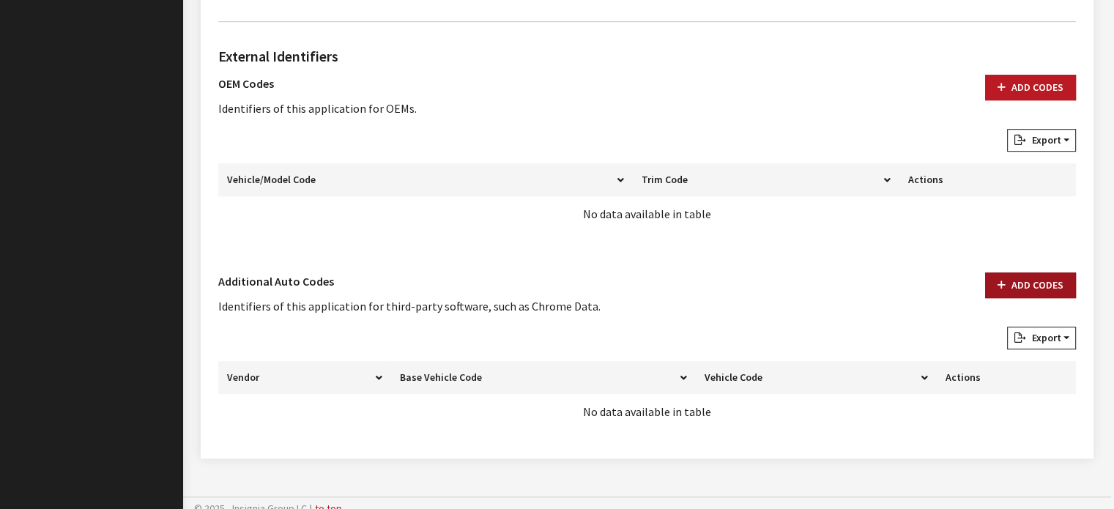
click at [1016, 272] on button "Add Codes" at bounding box center [1030, 285] width 91 height 26
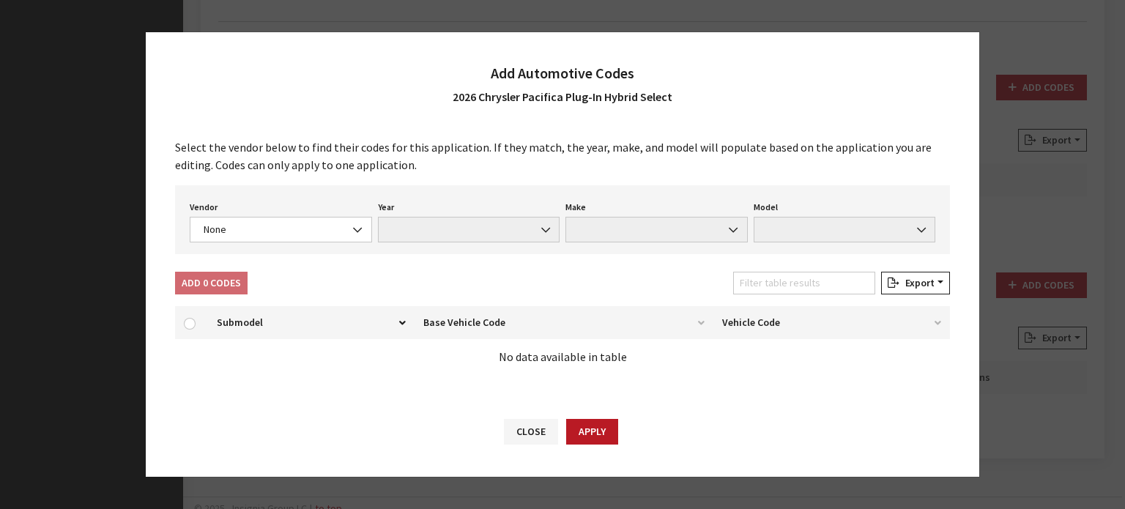
click at [308, 243] on div "Vendor None Chrome® Data Aftermarket Catalog Exchange Standard None Year None M…" at bounding box center [562, 219] width 775 height 69
click at [302, 232] on span "None" at bounding box center [280, 229] width 163 height 15
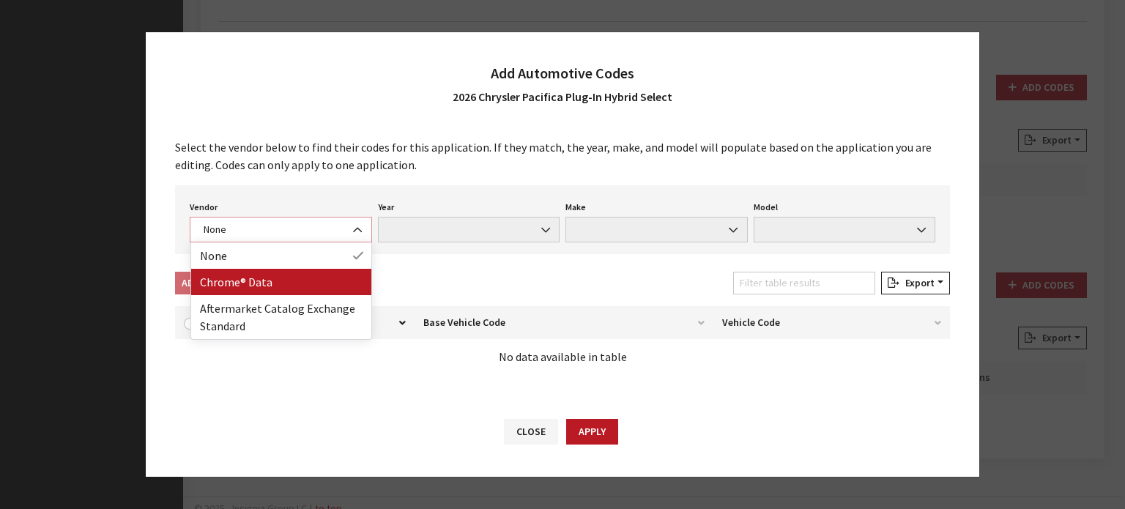
select select "4"
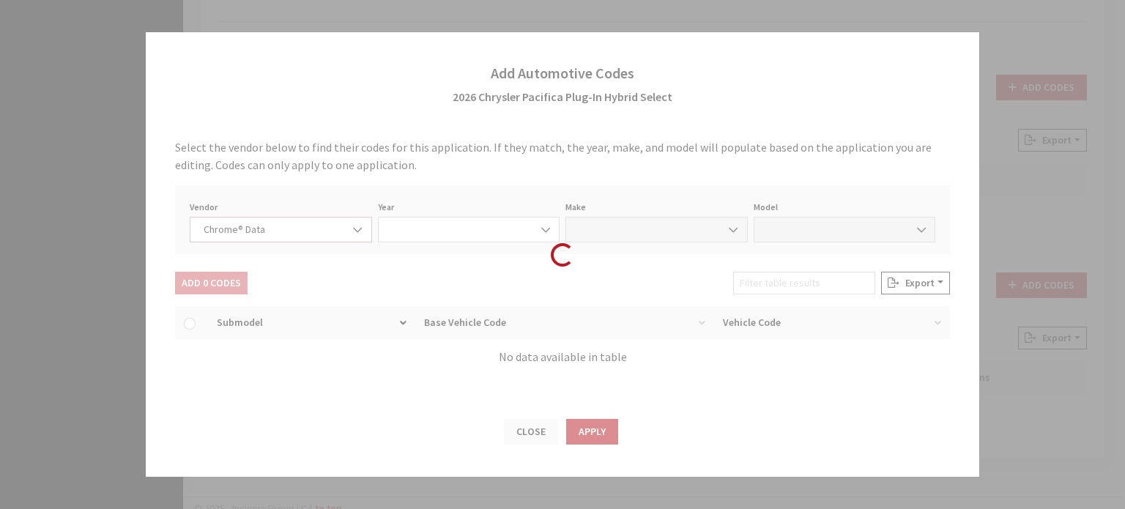
select select "2026"
select select "9"
select select "72321"
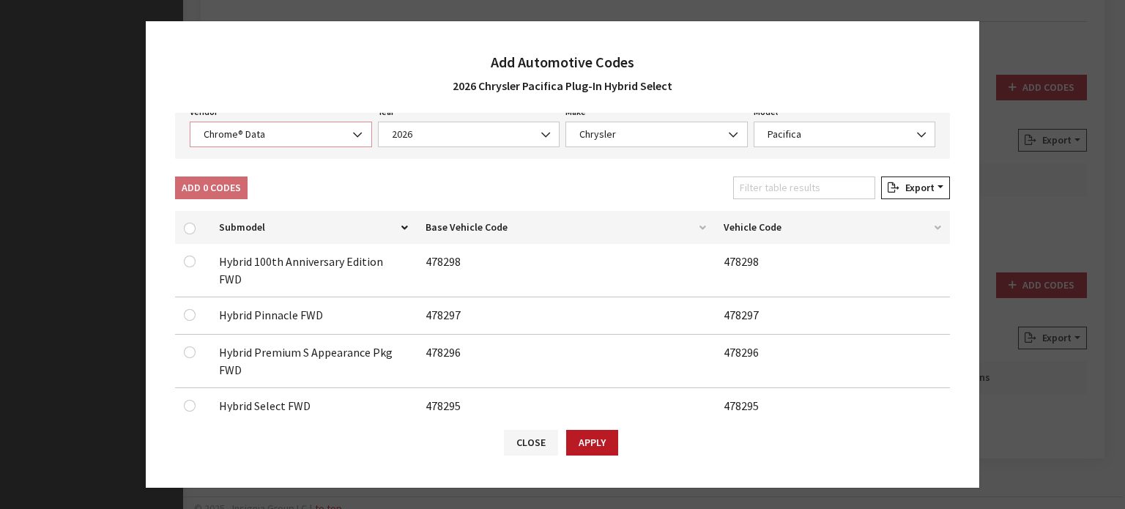
scroll to position [146, 0]
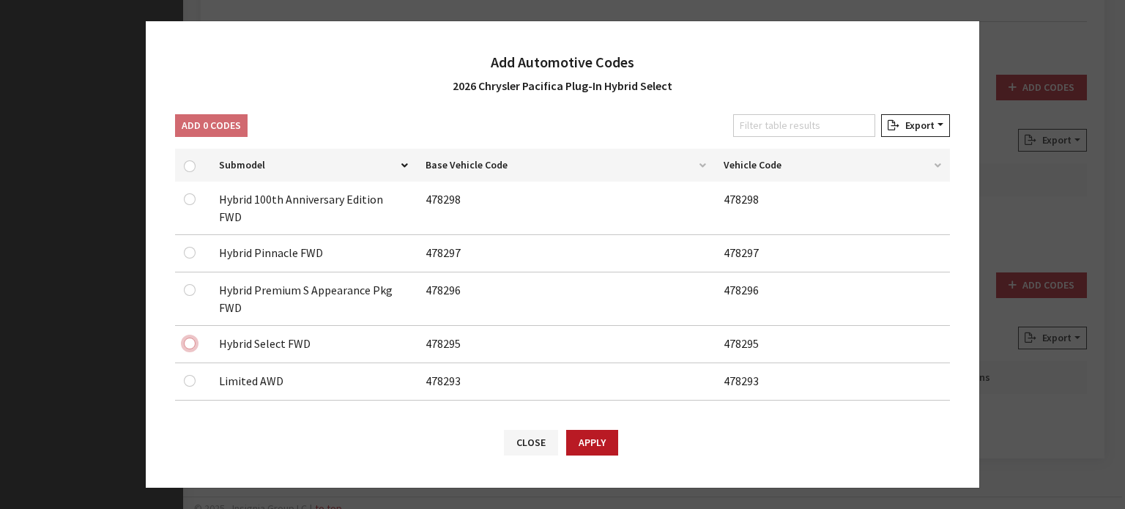
click at [193, 338] on input "checkbox" at bounding box center [190, 344] width 12 height 12
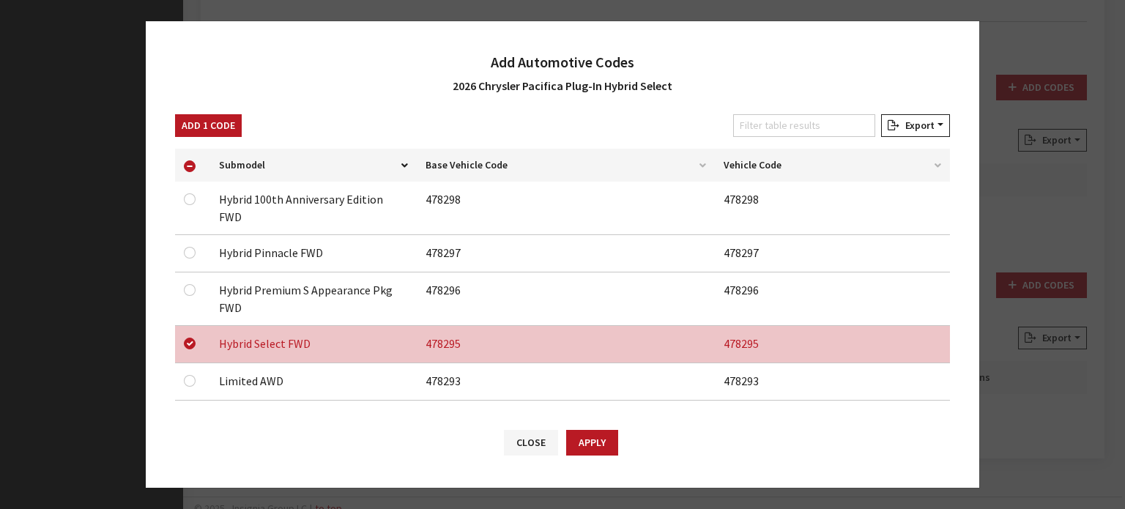
click at [229, 116] on button "Add 1 Code" at bounding box center [208, 125] width 67 height 23
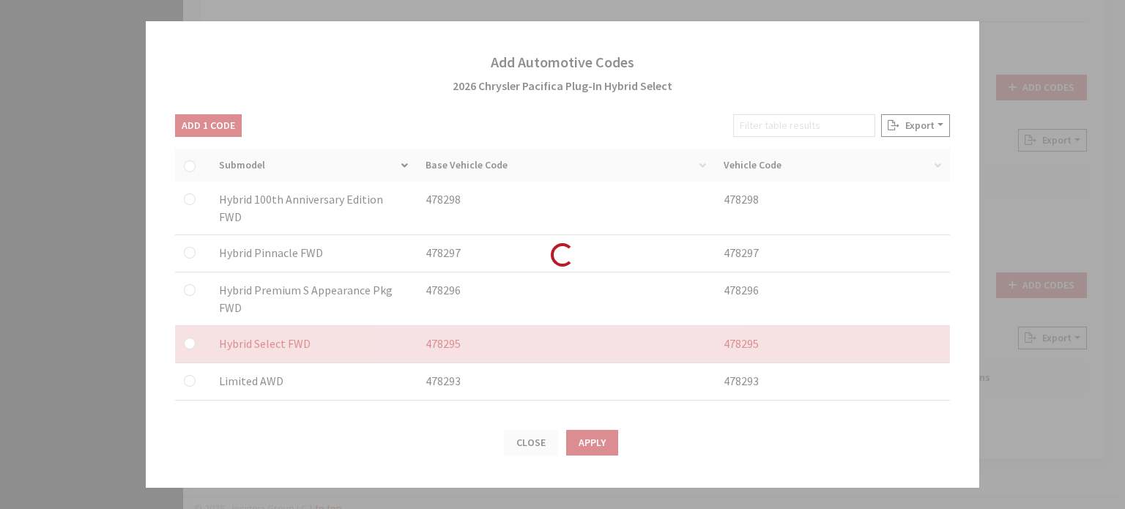
checkbox input "false"
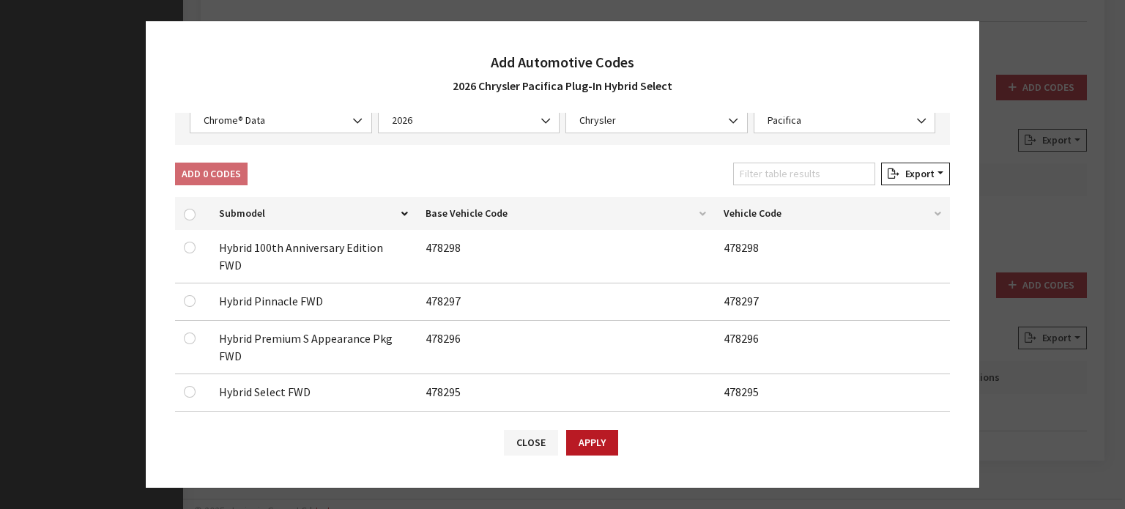
scroll to position [73, 0]
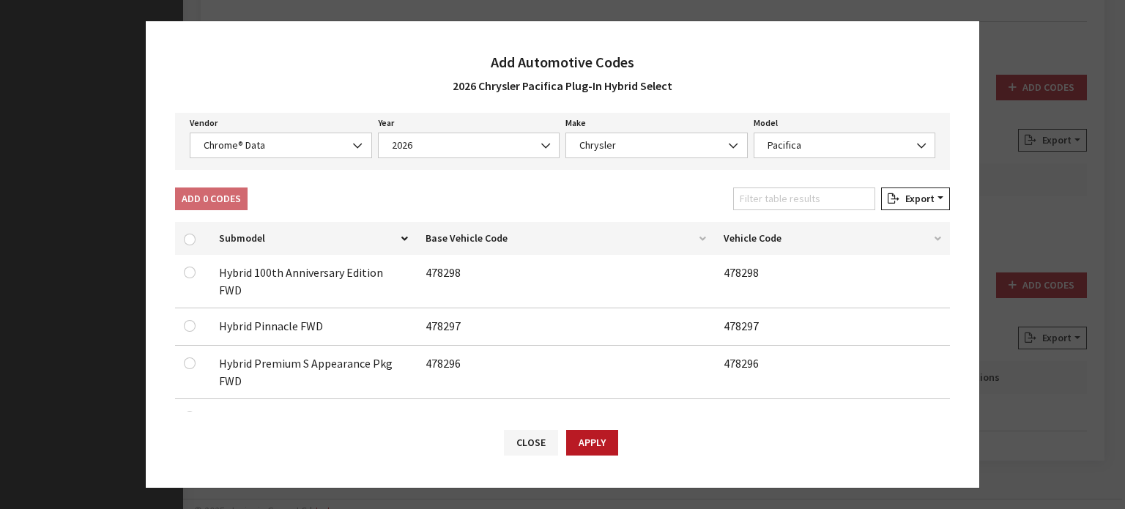
click at [308, 126] on div "Vendor None Chrome® Data Aftermarket Catalog Exchange Standard Chrome® Data" at bounding box center [281, 135] width 188 height 45
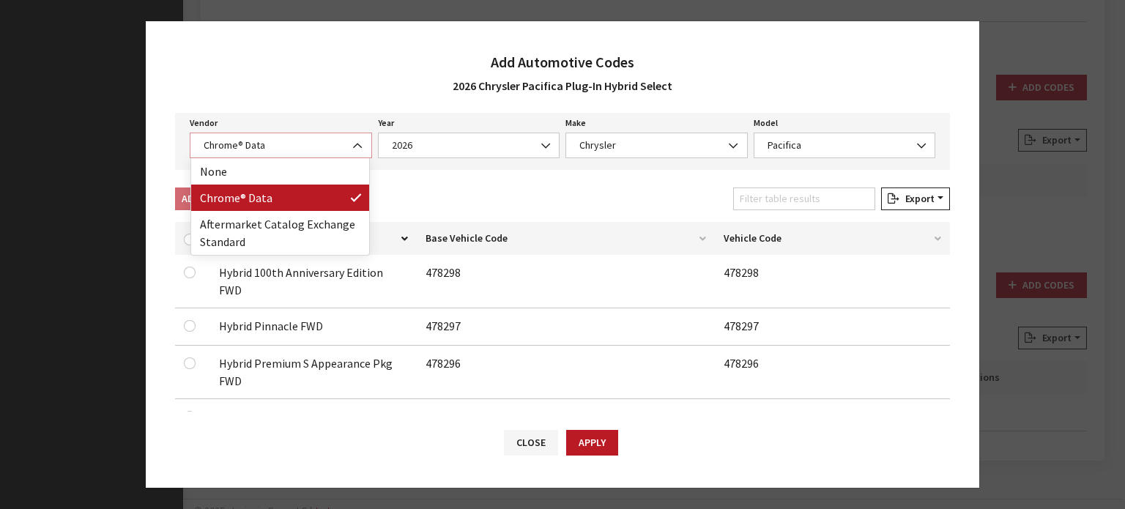
click at [319, 145] on span "Chrome® Data" at bounding box center [280, 145] width 163 height 15
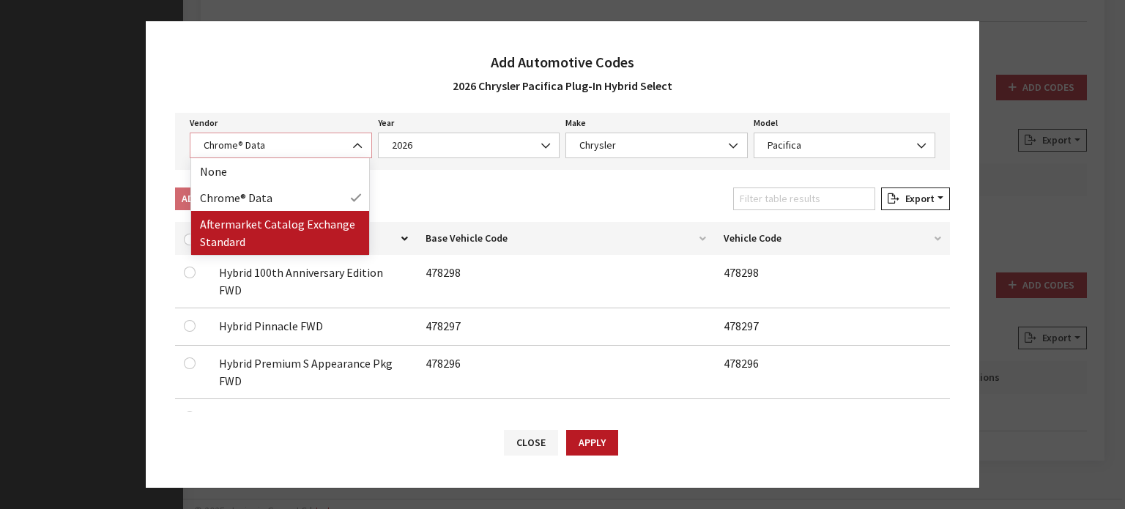
select select "2"
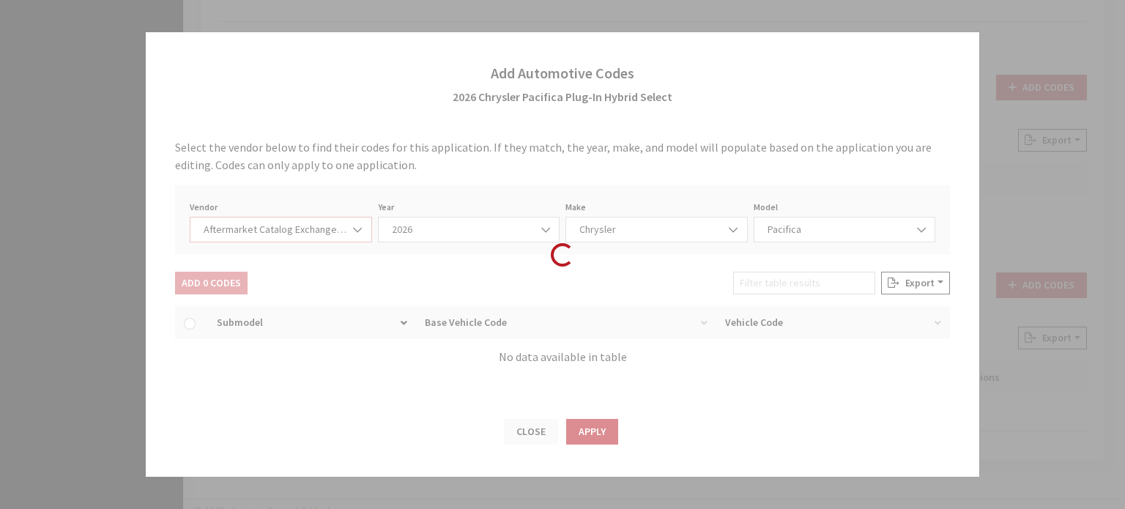
scroll to position [0, 0]
select select "2026"
select select "39"
select select "25219"
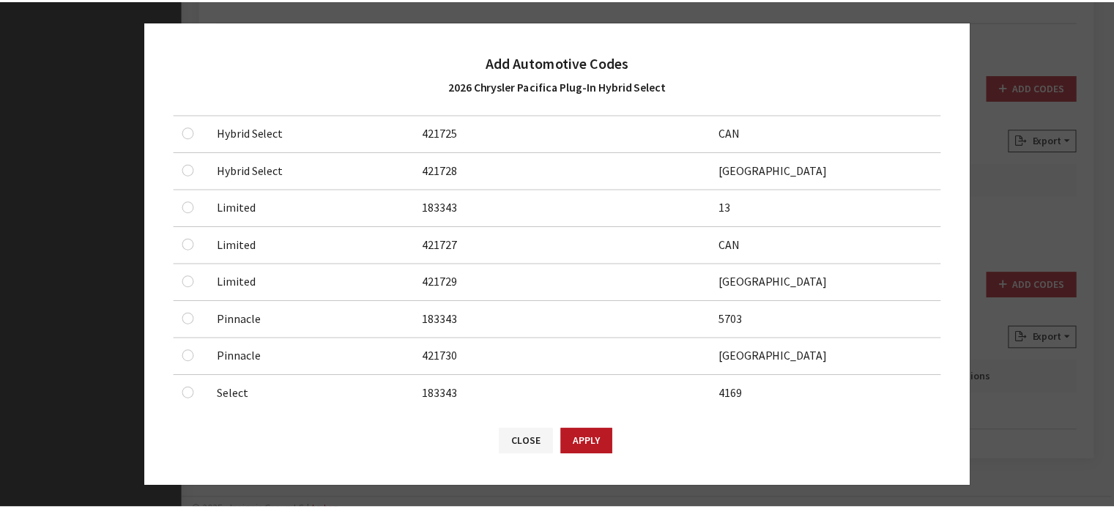
scroll to position [574, 0]
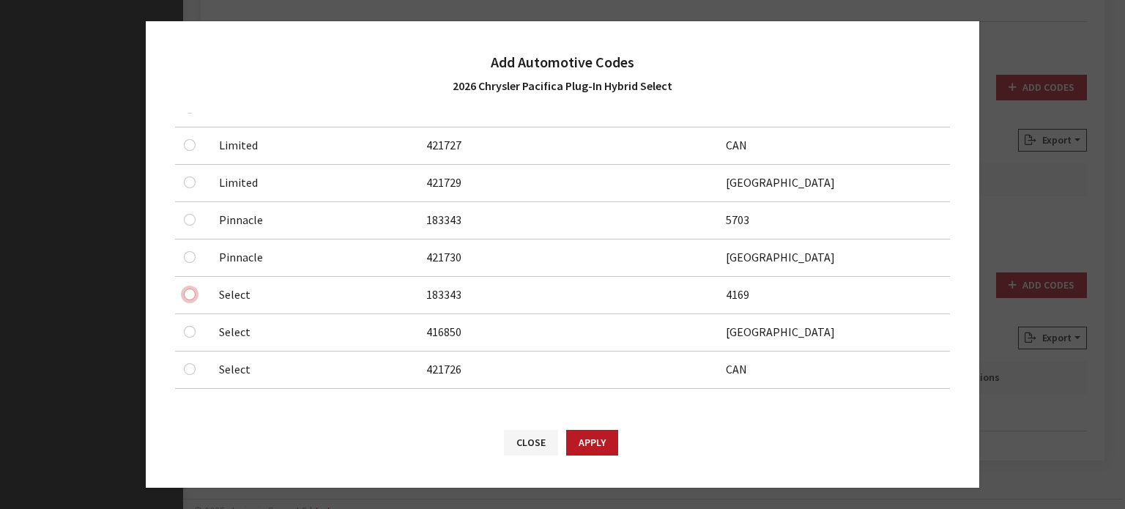
click at [193, 289] on input "checkbox" at bounding box center [190, 295] width 12 height 12
checkbox input "true"
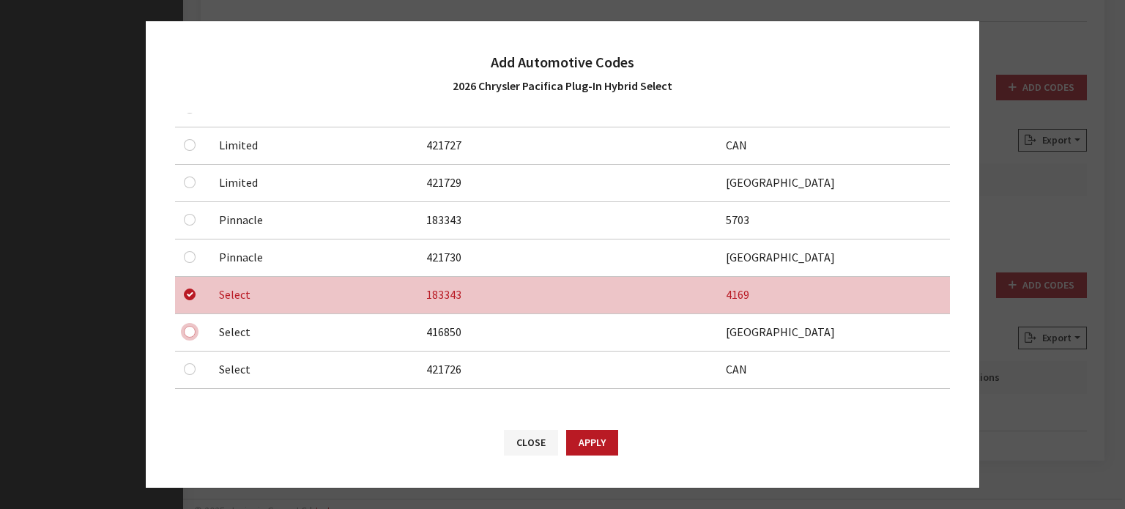
click at [187, 330] on input "checkbox" at bounding box center [190, 332] width 12 height 12
checkbox input "true"
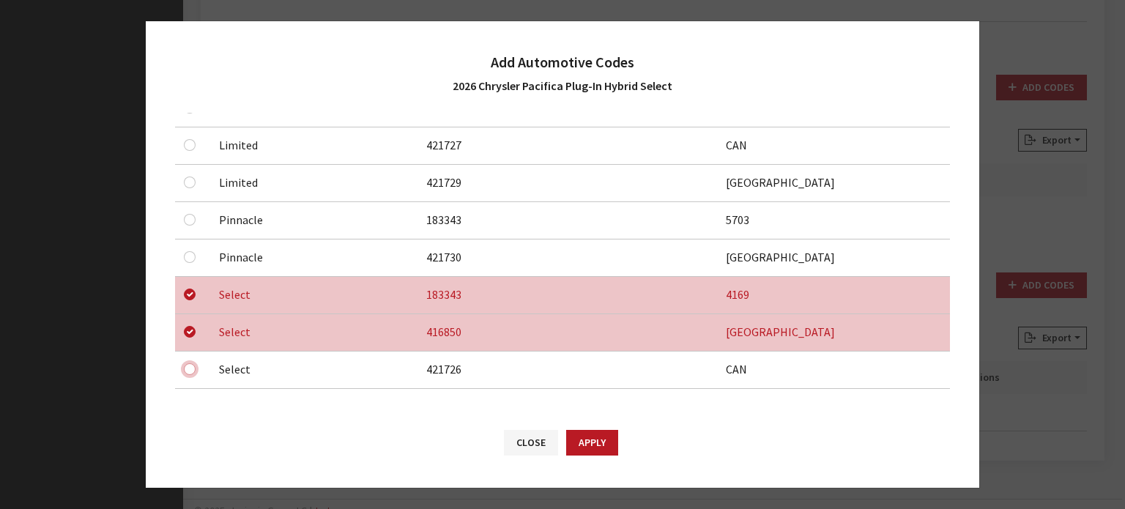
click at [193, 363] on input "checkbox" at bounding box center [190, 369] width 12 height 12
checkbox input "true"
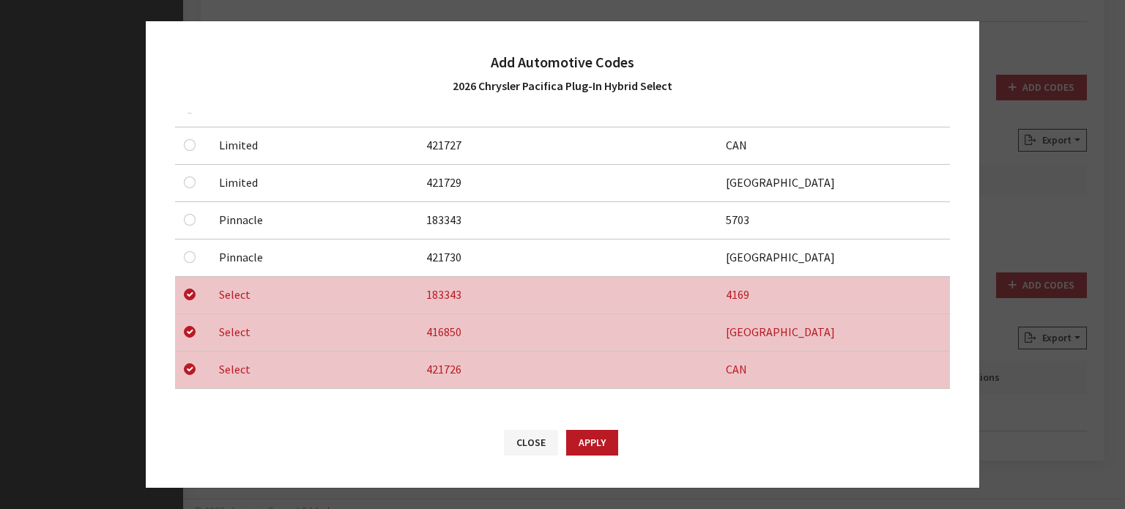
click at [606, 430] on div "Close Apply" at bounding box center [562, 450] width 833 height 76
click at [601, 434] on button "Apply" at bounding box center [592, 443] width 52 height 26
checkbox input "false"
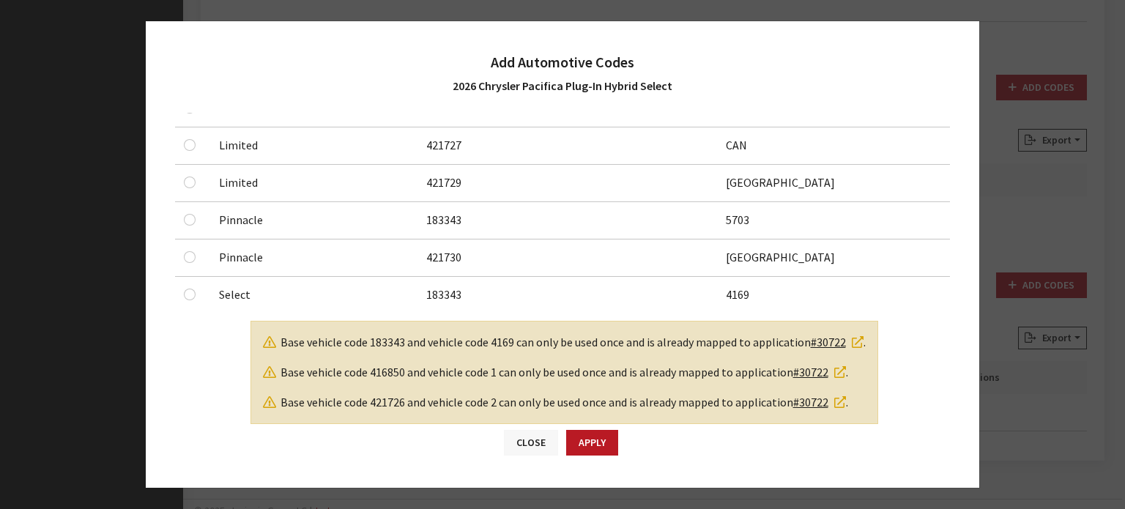
click at [538, 442] on button "Close" at bounding box center [531, 443] width 54 height 26
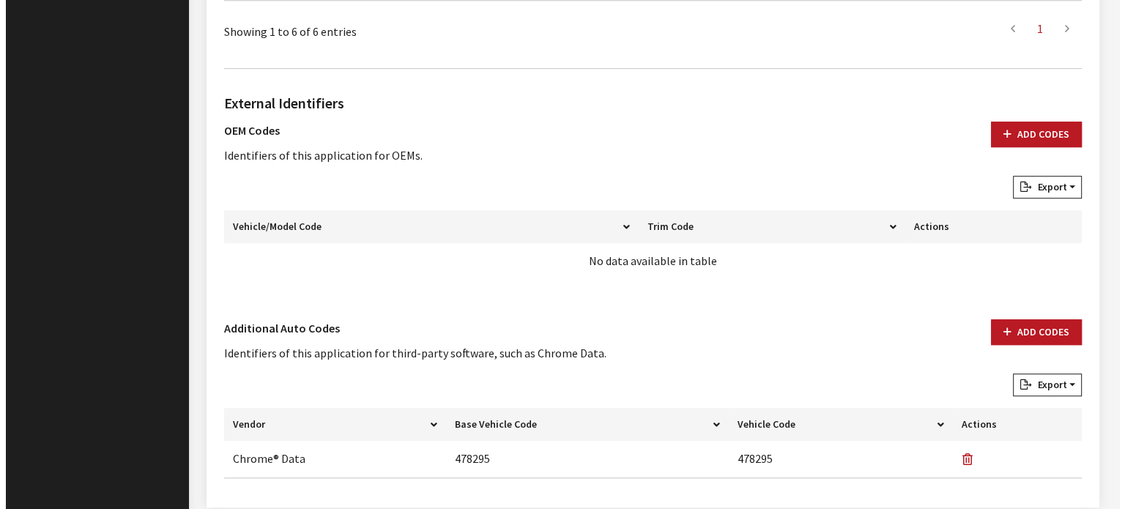
scroll to position [890, 0]
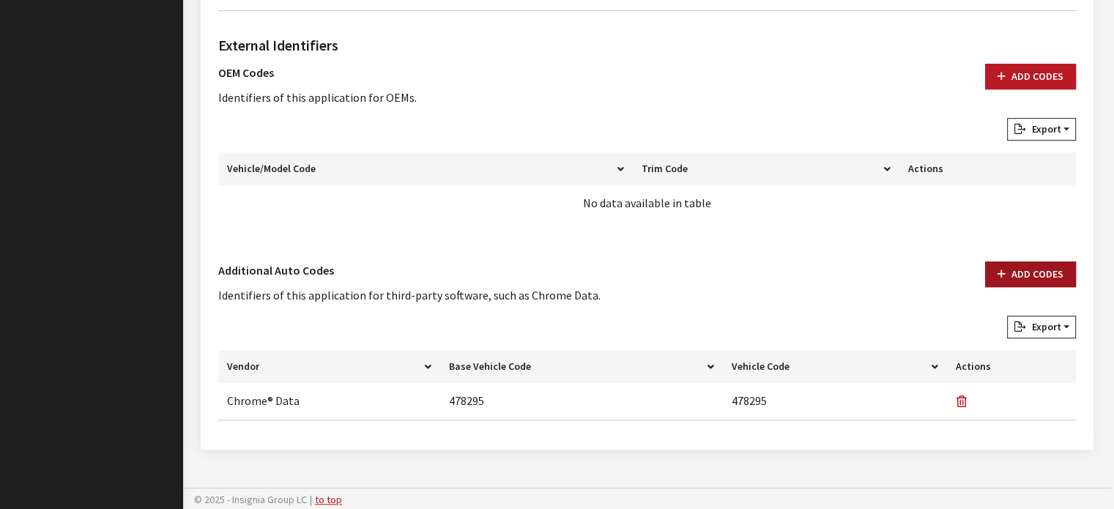
click at [1053, 264] on button "Add Codes" at bounding box center [1030, 274] width 91 height 26
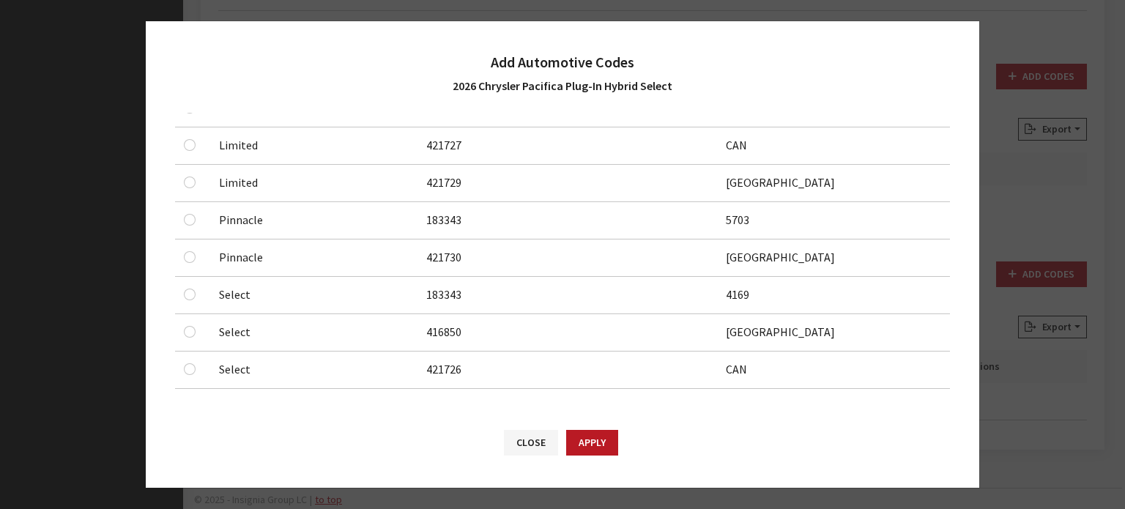
scroll to position [0, 0]
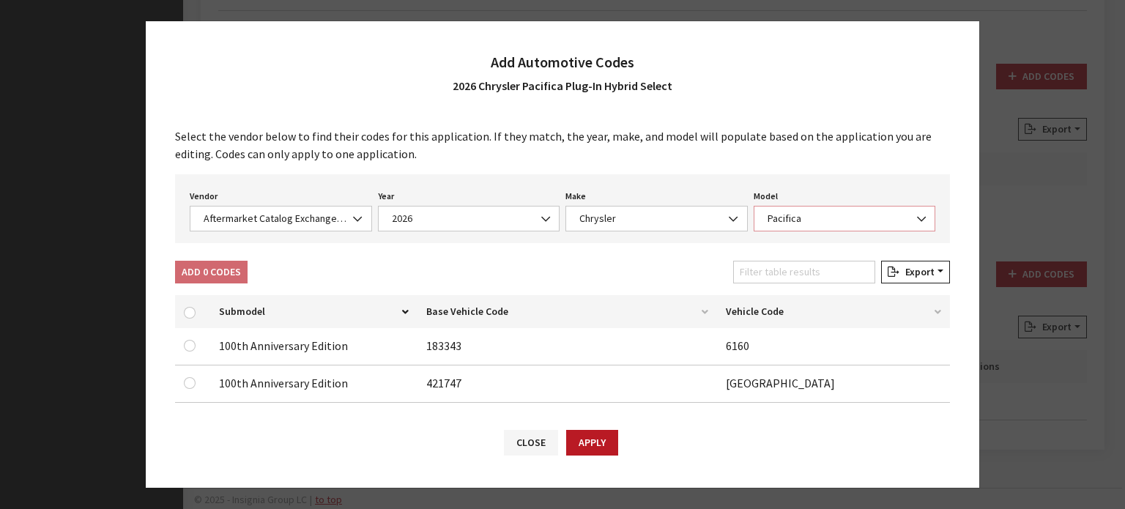
click at [780, 215] on span "Pacifica" at bounding box center [844, 218] width 163 height 15
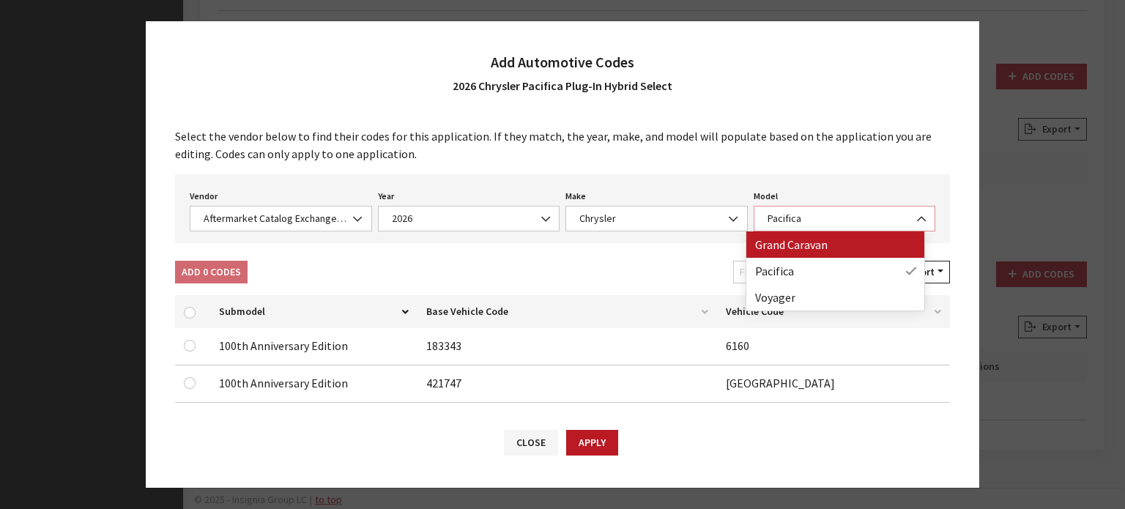
click at [785, 223] on span "Pacifica" at bounding box center [844, 218] width 163 height 15
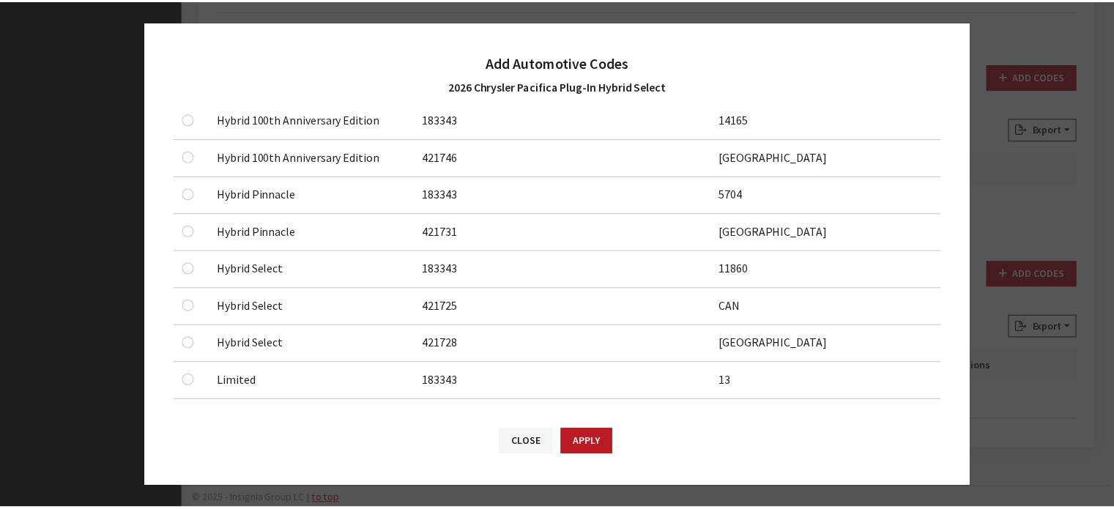
scroll to position [281, 0]
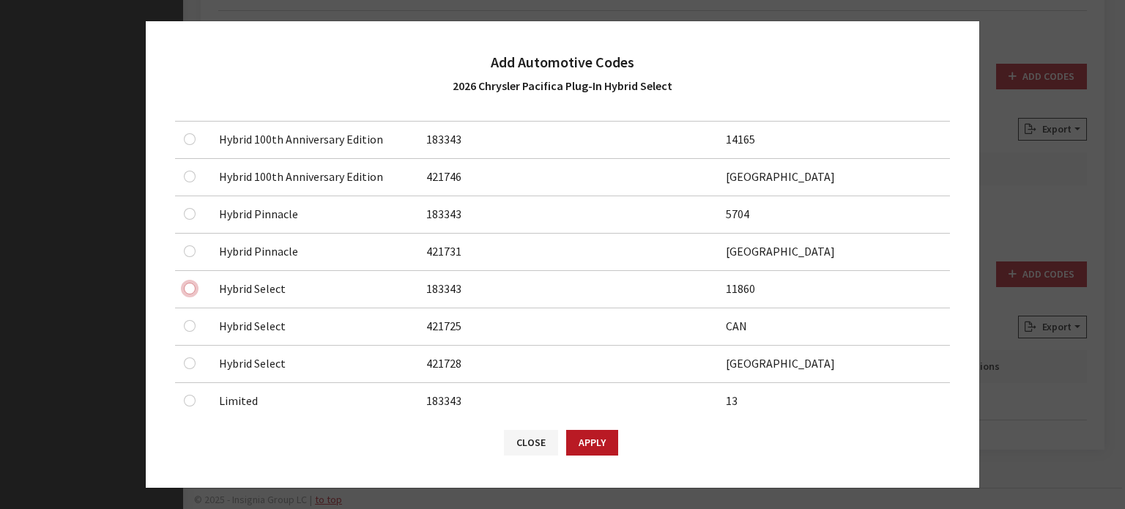
click at [193, 286] on input "checkbox" at bounding box center [190, 289] width 12 height 12
checkbox input "true"
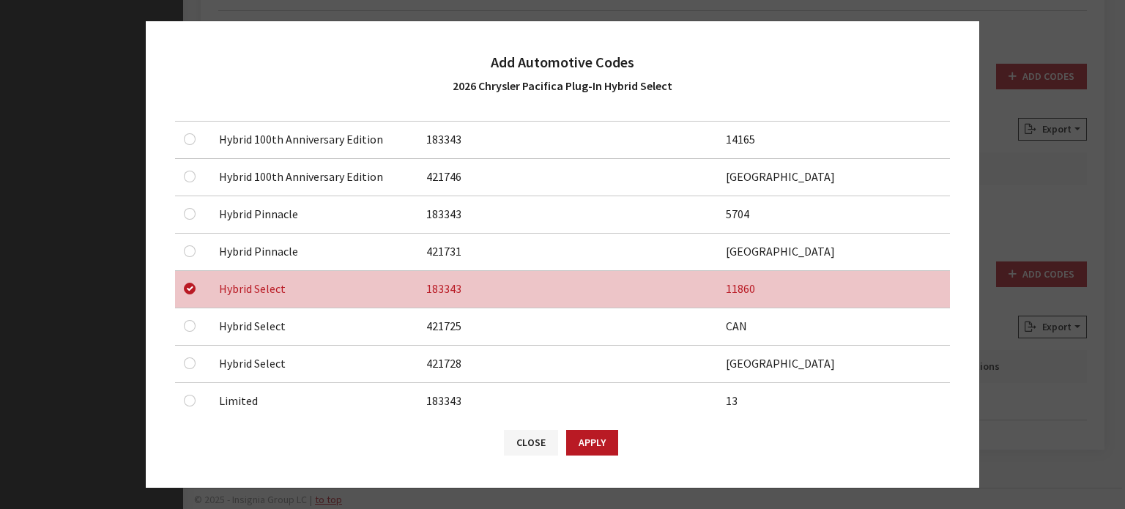
click at [191, 316] on td at bounding box center [192, 326] width 35 height 37
click at [190, 326] on input "checkbox" at bounding box center [190, 326] width 12 height 12
checkbox input "true"
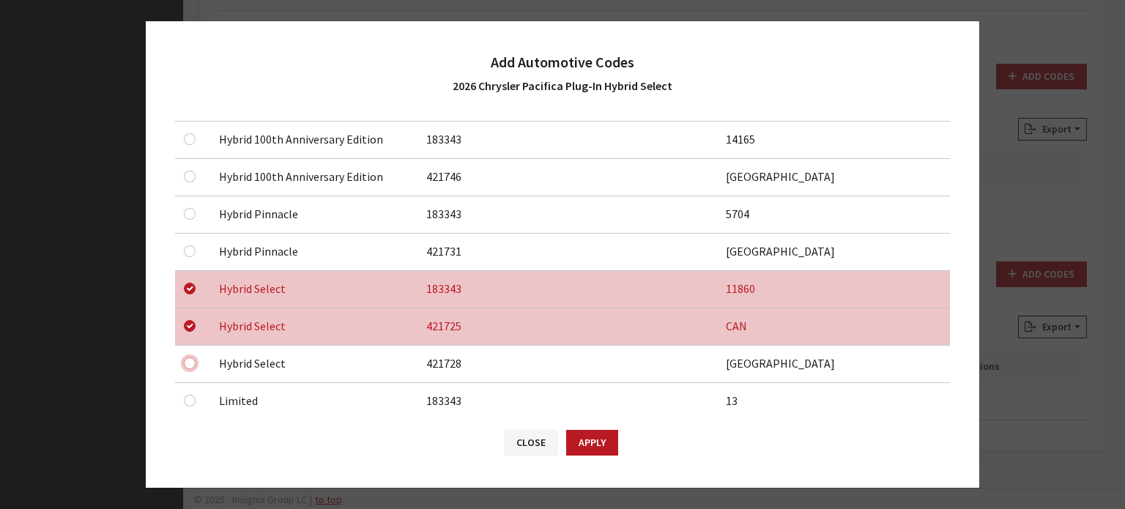
click at [191, 363] on input "checkbox" at bounding box center [190, 363] width 12 height 12
checkbox input "true"
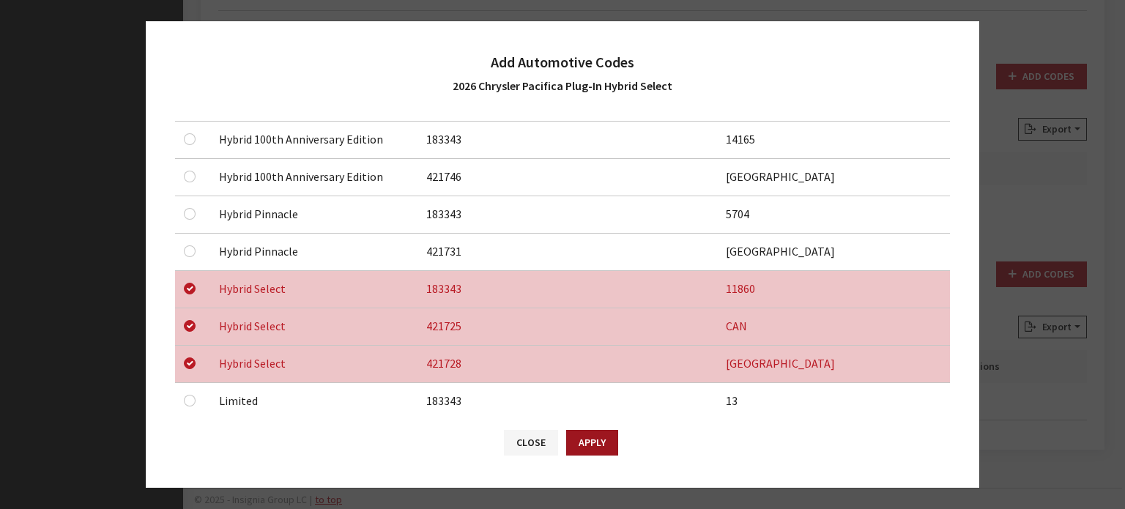
click at [606, 445] on button "Apply" at bounding box center [592, 443] width 52 height 26
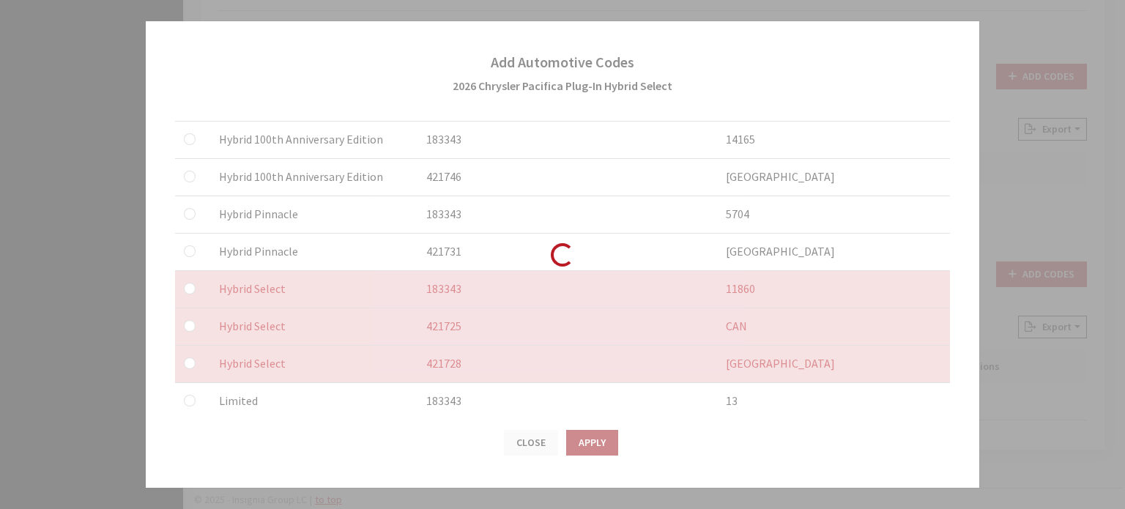
checkbox input "false"
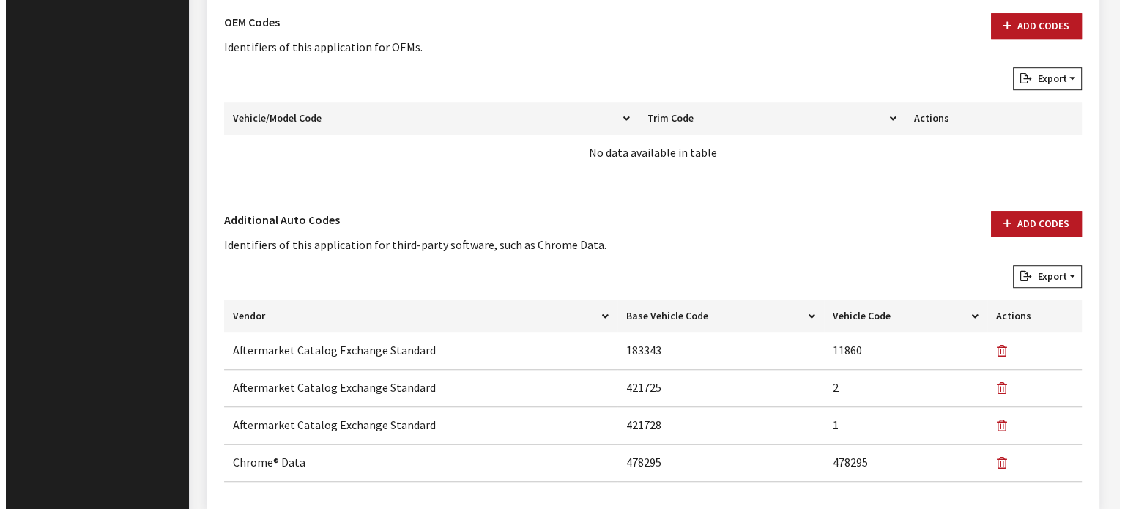
scroll to position [1000, 0]
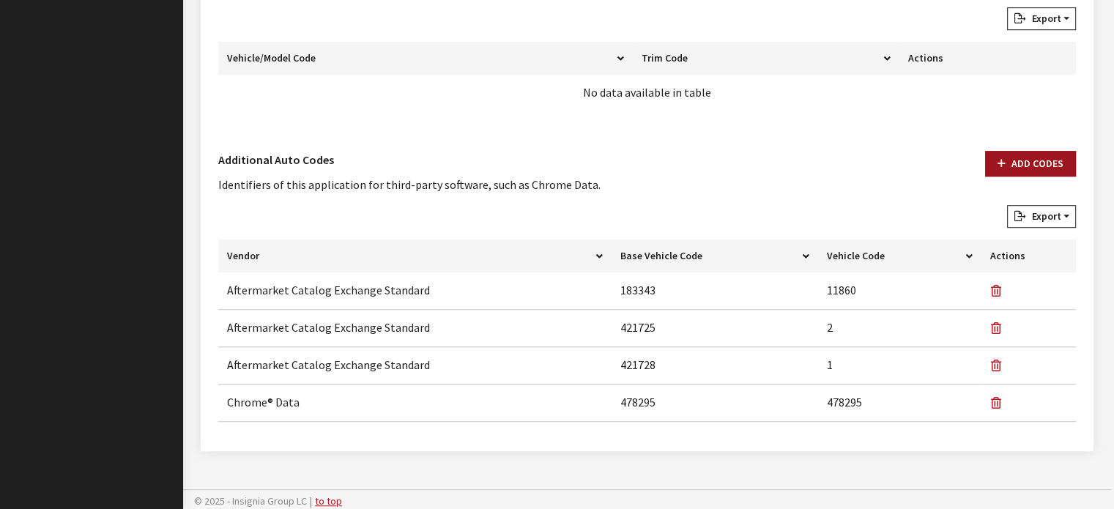
click at [1023, 155] on button "Add Codes" at bounding box center [1030, 164] width 91 height 26
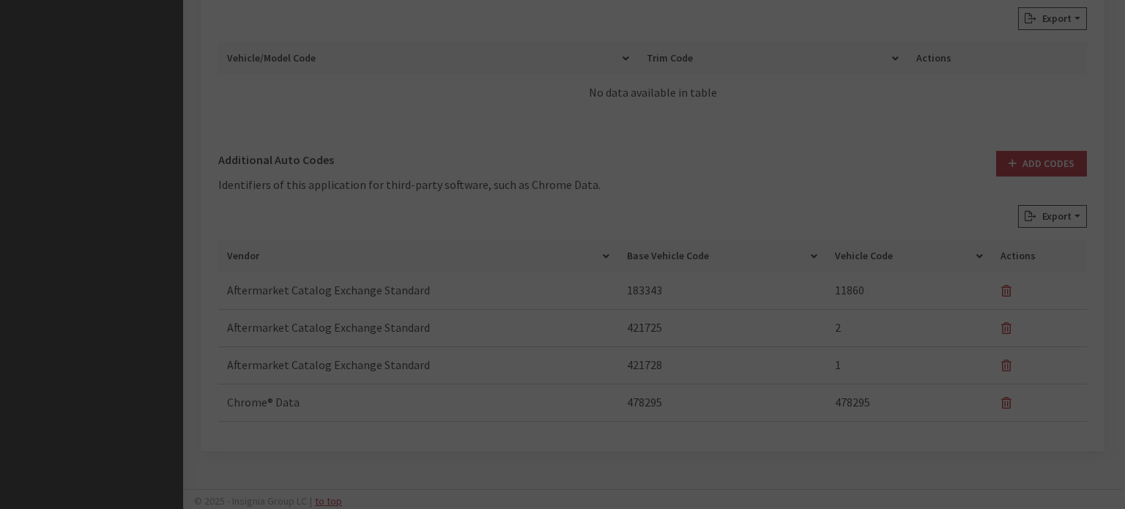
scroll to position [0, 0]
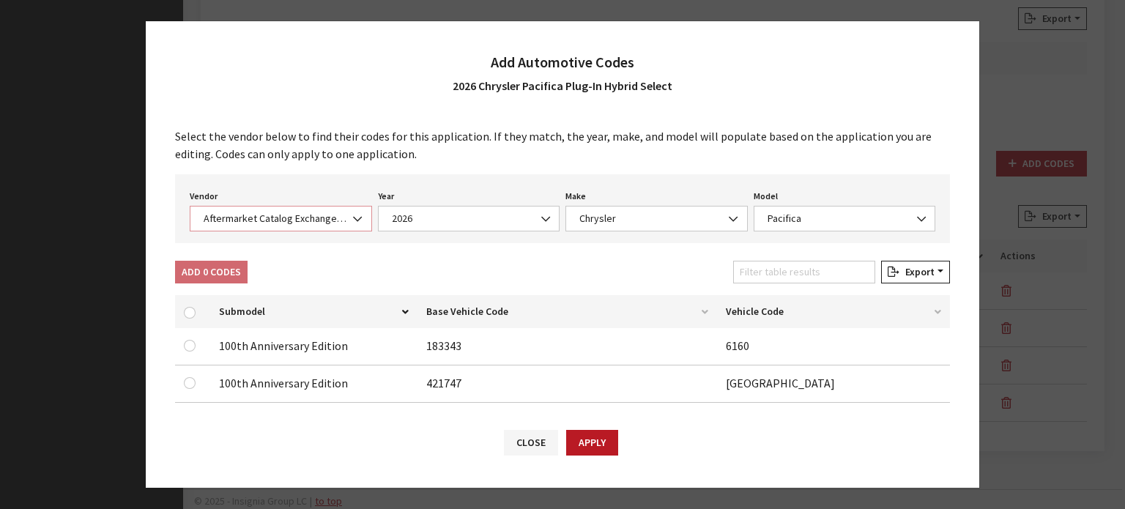
drag, startPoint x: 262, startPoint y: 218, endPoint x: 263, endPoint y: 229, distance: 11.7
click at [261, 218] on span "Aftermarket Catalog Exchange Standard" at bounding box center [280, 218] width 163 height 15
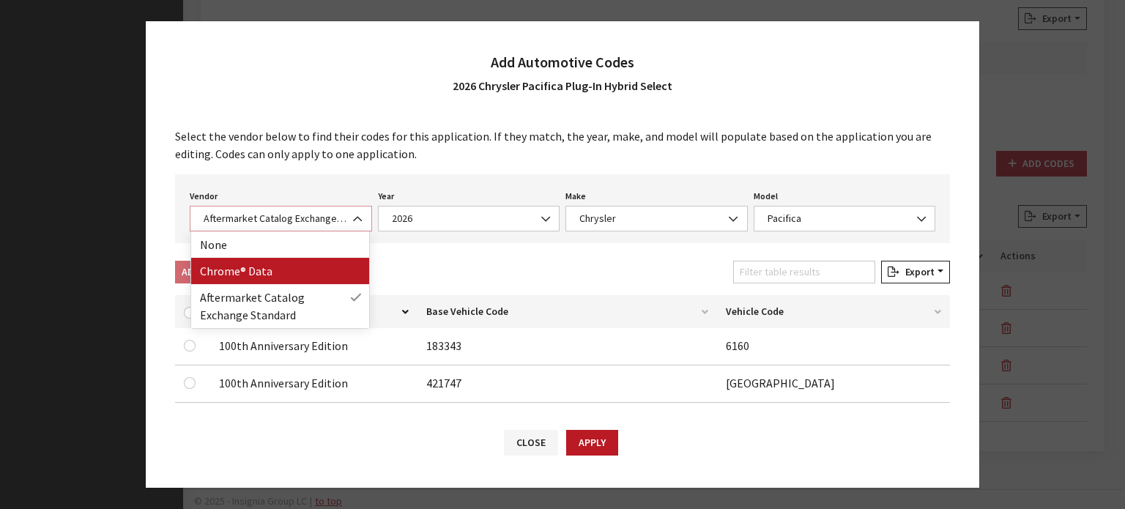
select select "4"
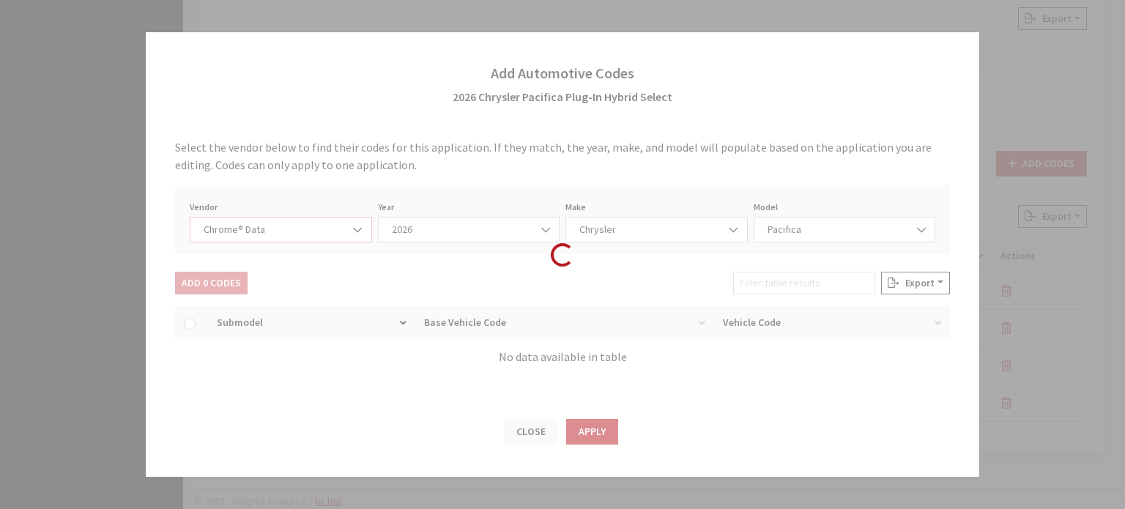
select select "2026"
select select "9"
select select "72321"
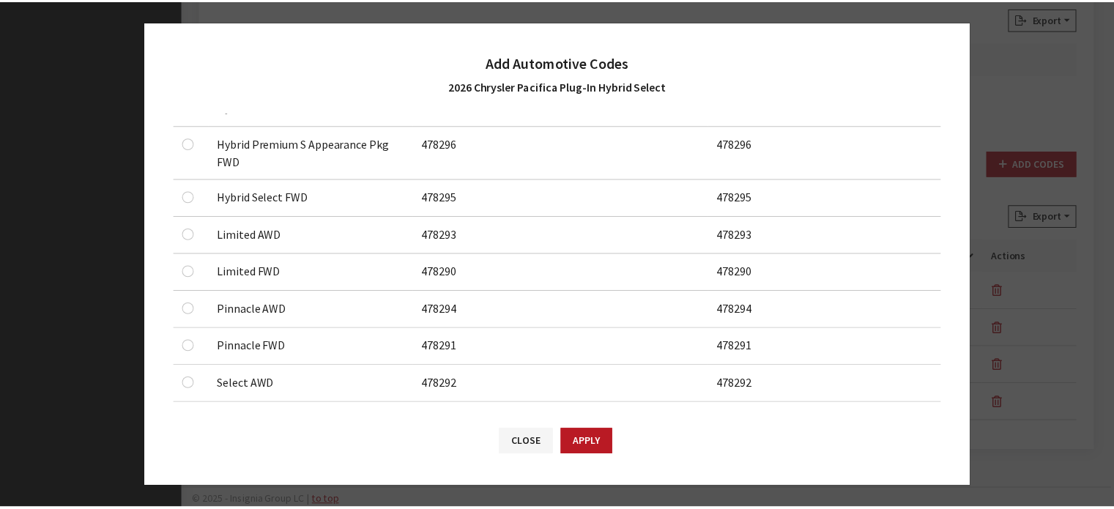
scroll to position [330, 0]
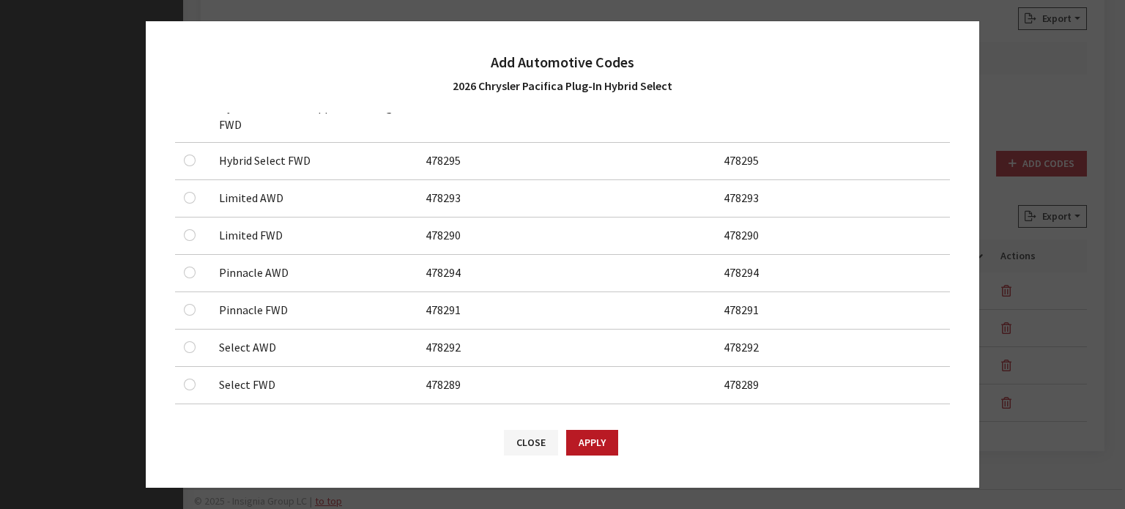
click at [633, 480] on div "Base vehicle code 183343 and vehicle code 4169 can only be used once and is alr…" at bounding box center [562, 450] width 833 height 76
click at [596, 446] on button "Apply" at bounding box center [592, 443] width 52 height 26
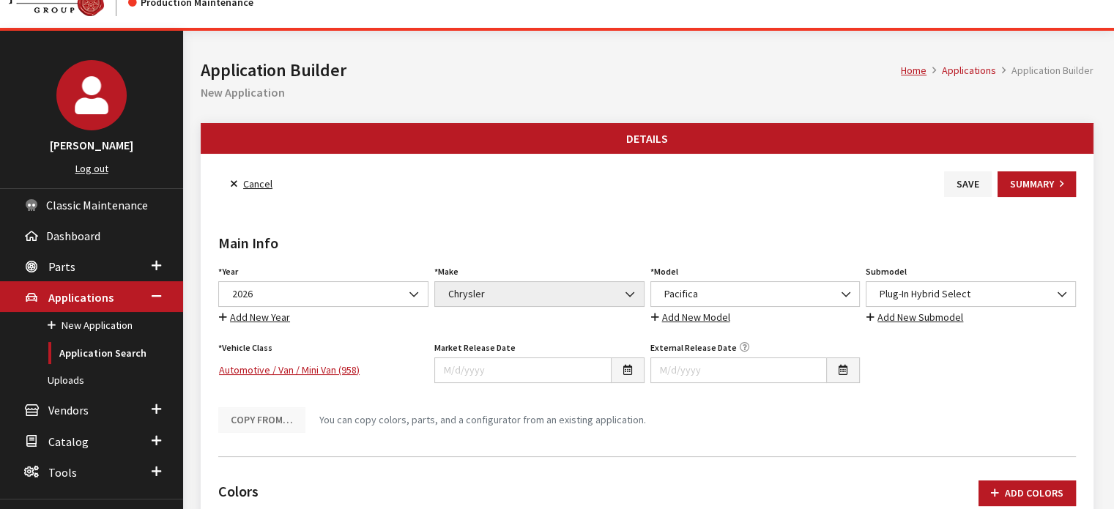
scroll to position [0, 0]
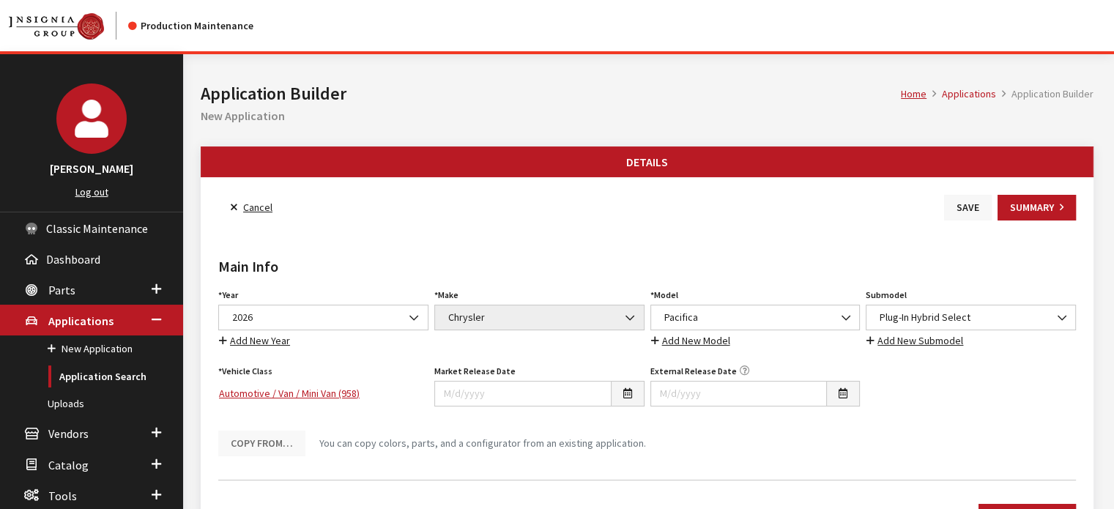
click at [973, 218] on button "Save" at bounding box center [968, 208] width 48 height 26
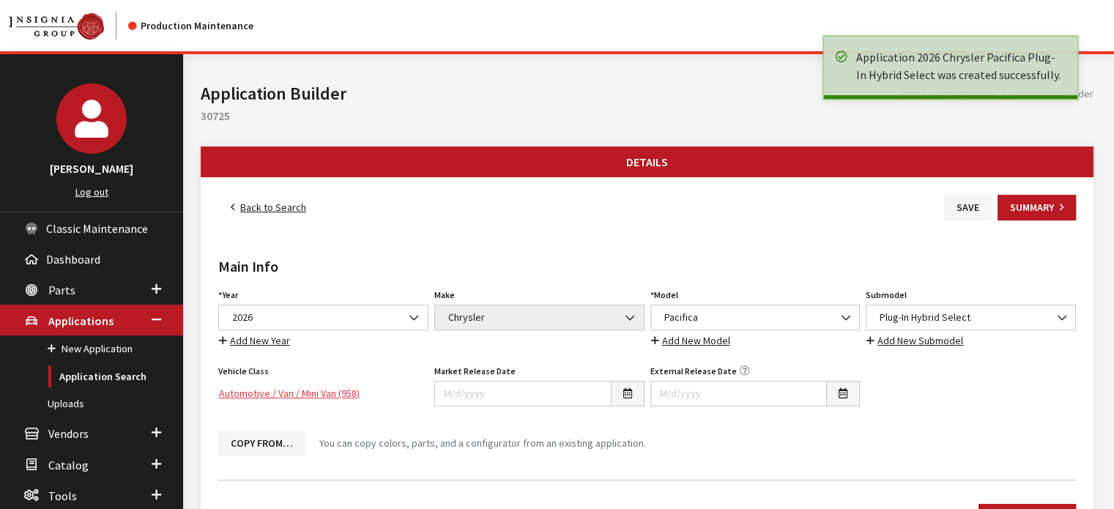
click at [314, 395] on link "Automotive / Van / Mini Van (958)" at bounding box center [323, 394] width 210 height 26
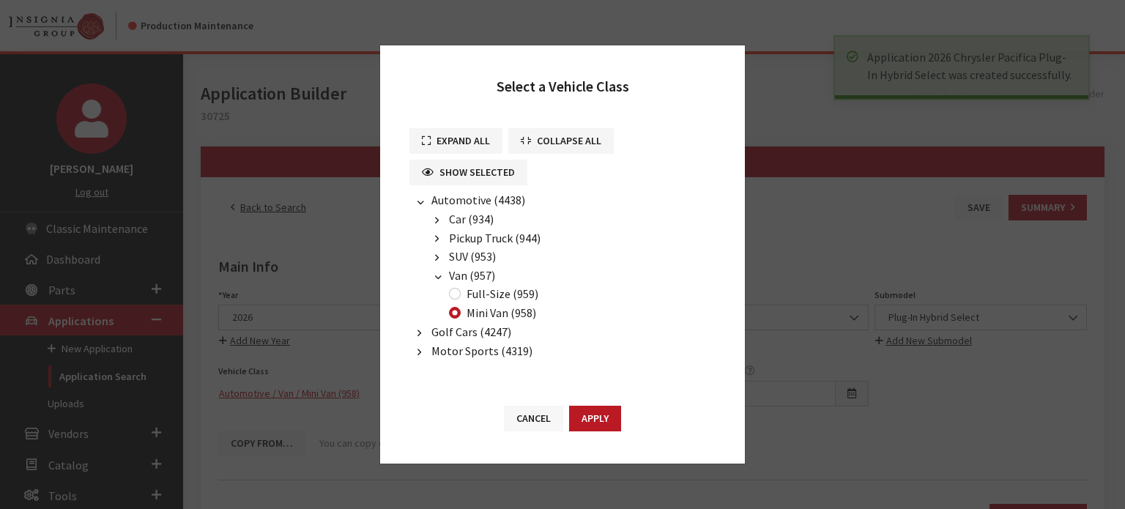
click at [527, 418] on button "Cancel" at bounding box center [533, 419] width 59 height 26
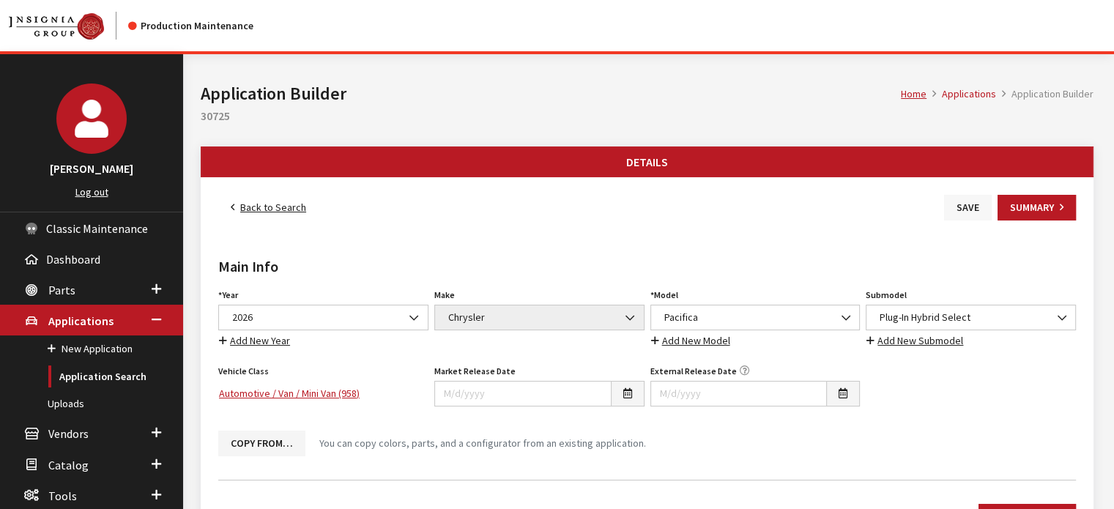
click at [951, 206] on button "Save" at bounding box center [968, 208] width 48 height 26
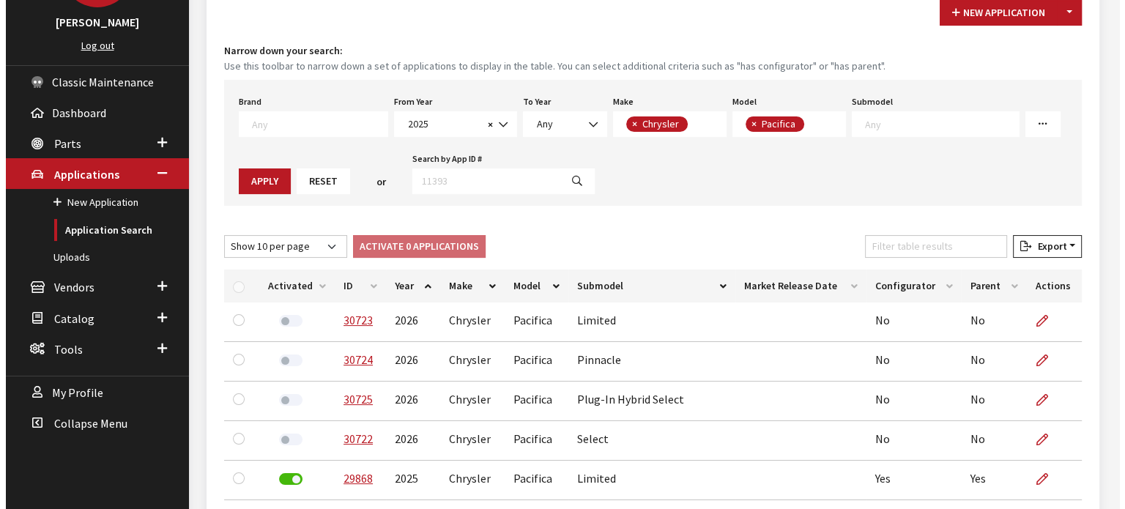
scroll to position [73, 0]
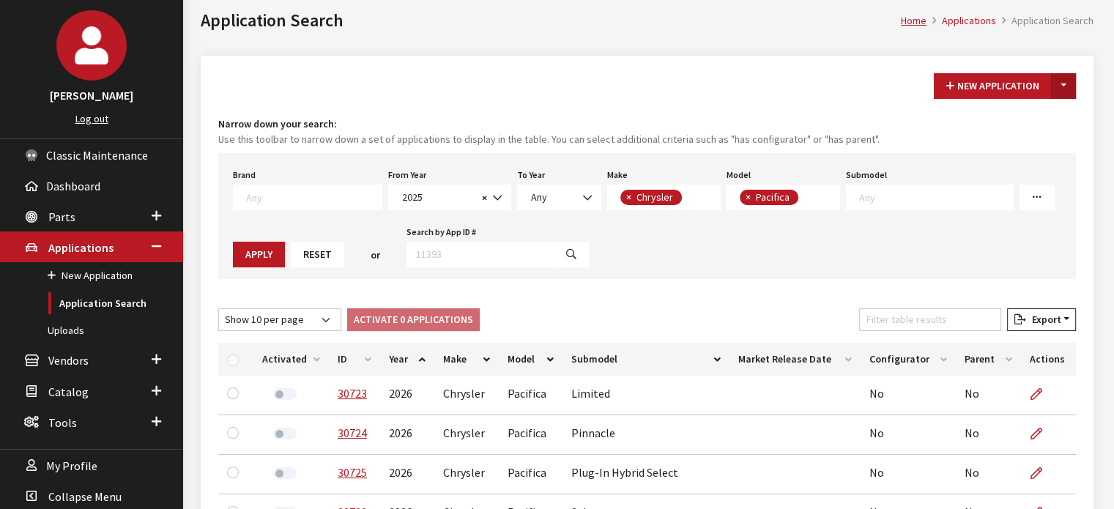
click at [1063, 90] on button "Toggle Dropdown" at bounding box center [1063, 86] width 25 height 26
click at [1043, 116] on button "New From Existing..." at bounding box center [1013, 117] width 126 height 26
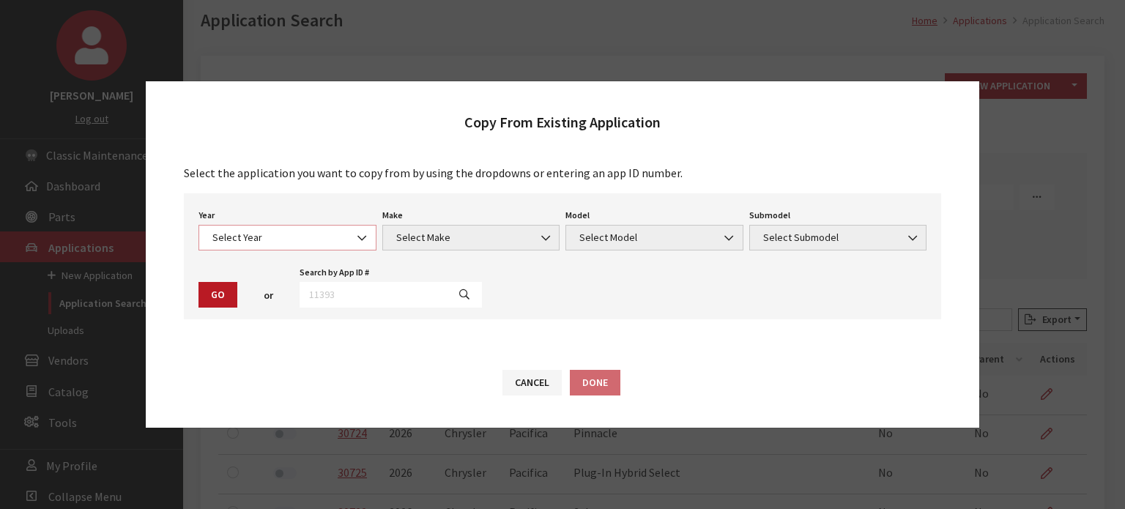
click at [268, 228] on span "Select Year" at bounding box center [287, 238] width 178 height 26
click at [261, 304] on div "Modal title Cancel Yes OK Modal title OK Modal title Cancel Apply Copy From Exi…" at bounding box center [652, 437] width 939 height 913
click at [259, 245] on span "2025" at bounding box center [287, 238] width 178 height 26
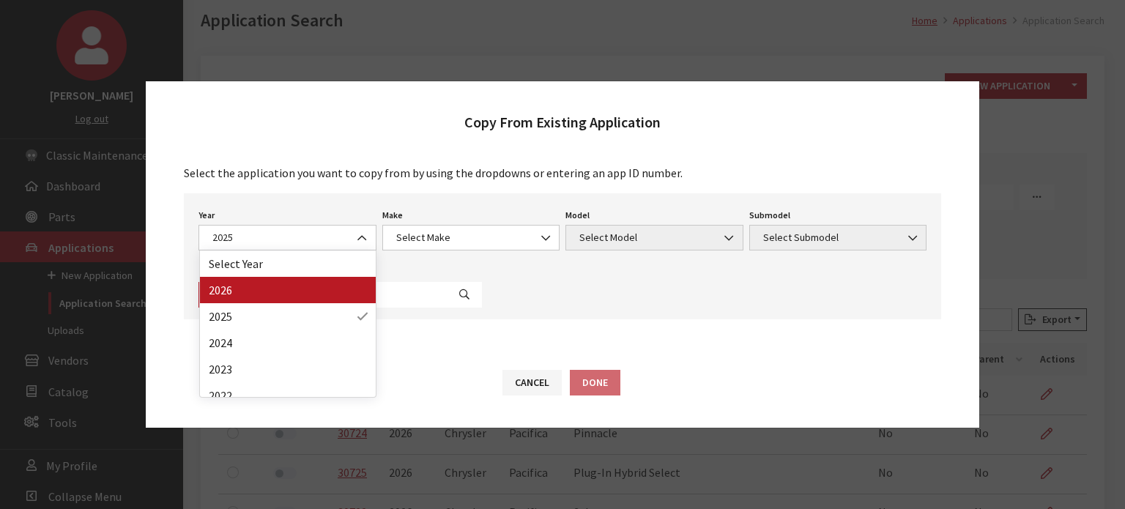
drag, startPoint x: 260, startPoint y: 308, endPoint x: 260, endPoint y: 295, distance: 12.5
select select "44"
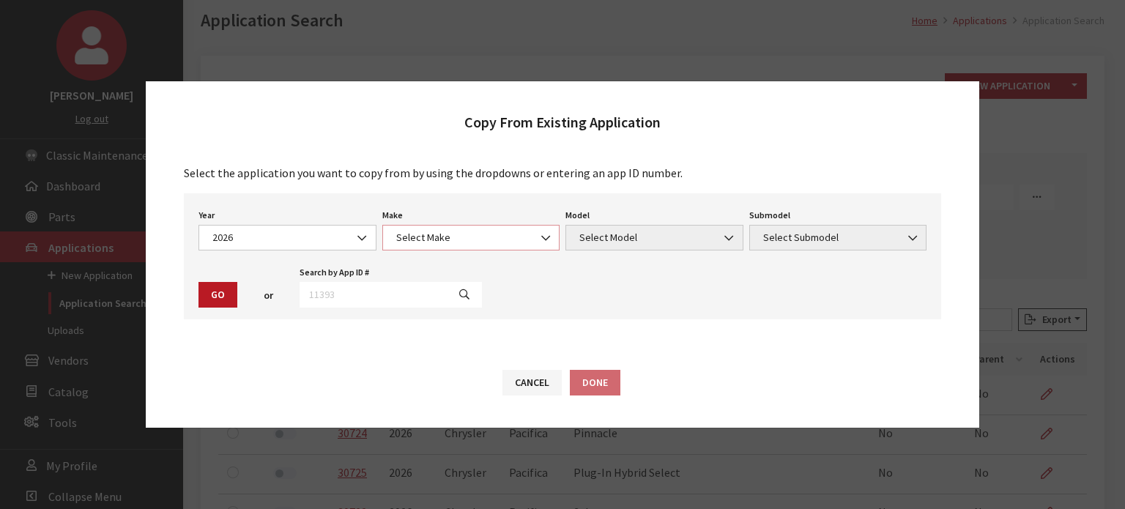
click at [441, 231] on span "Select Make" at bounding box center [471, 237] width 159 height 15
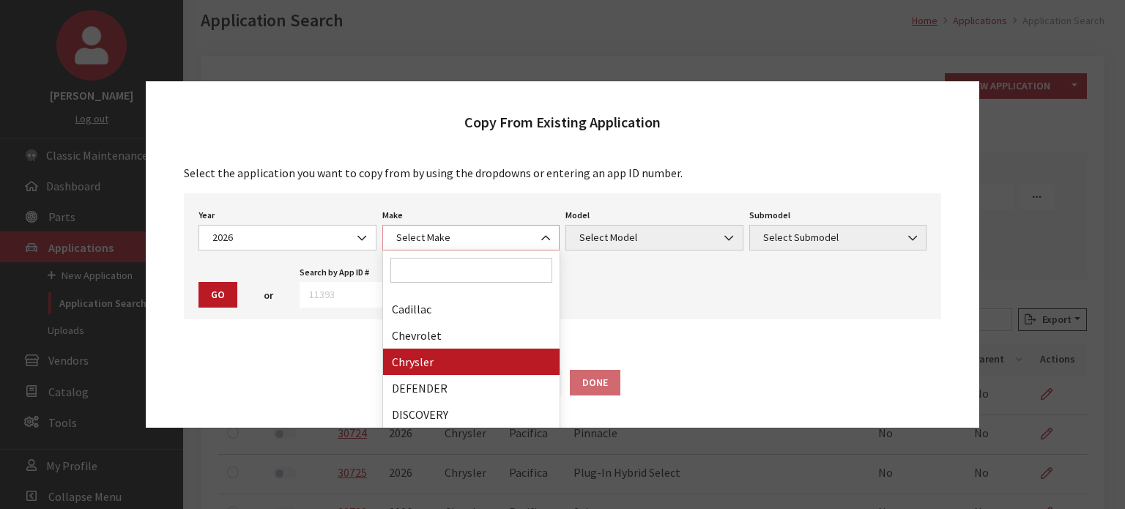
select select "14"
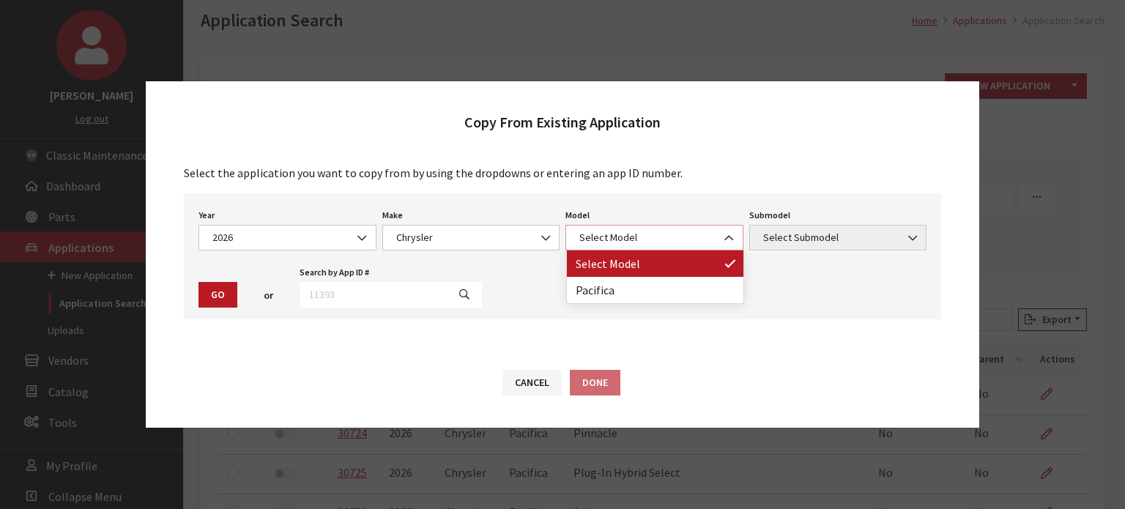
click at [581, 229] on span "Select Model" at bounding box center [654, 238] width 178 height 26
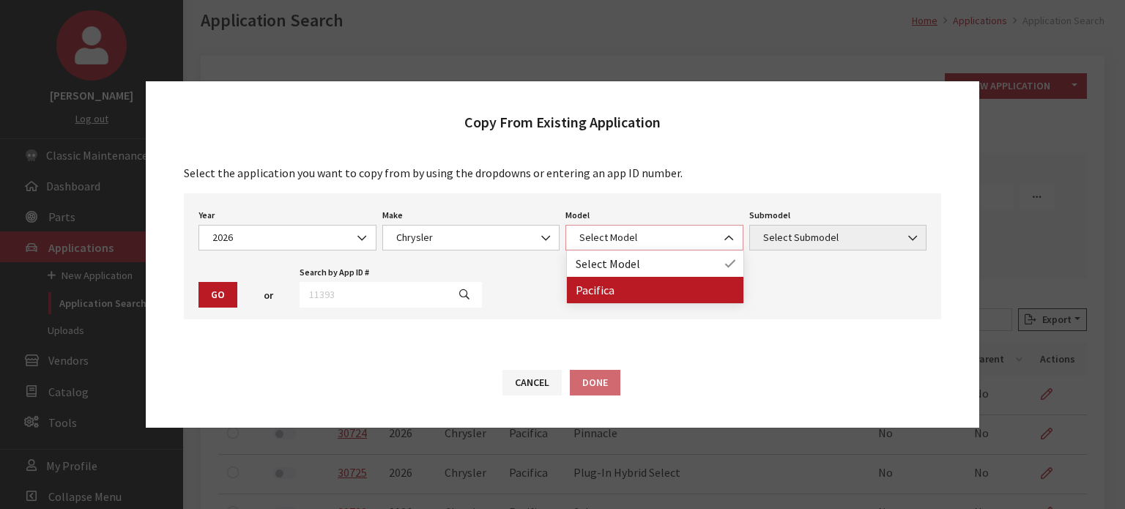
select select "178"
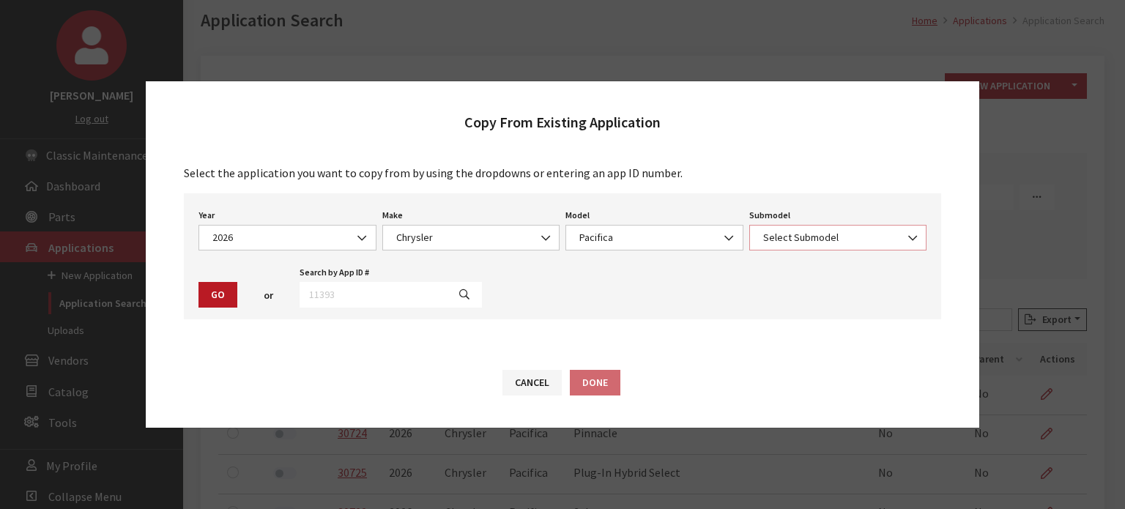
click at [867, 231] on span "Select Submodel" at bounding box center [838, 237] width 159 height 15
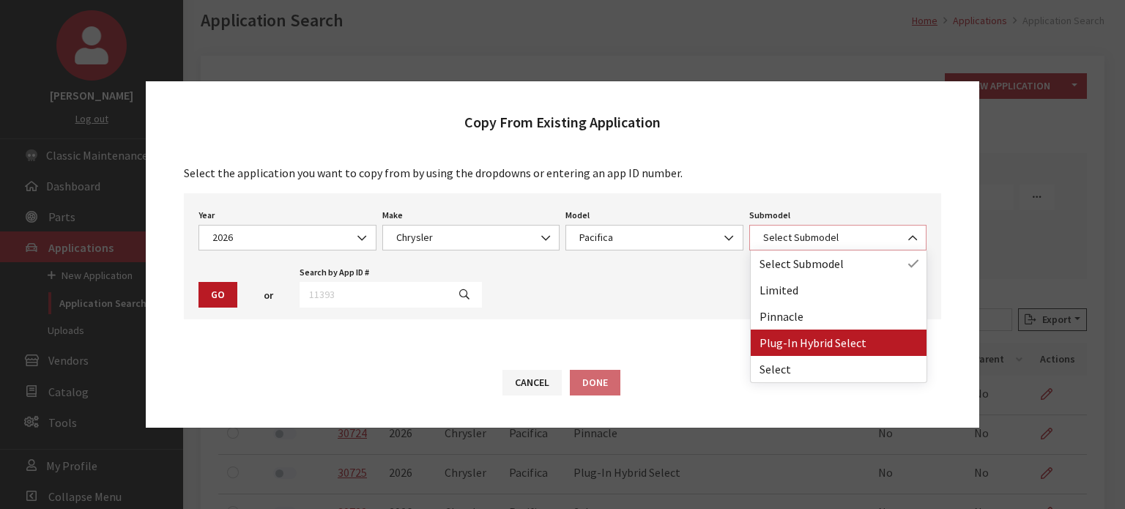
select select "4325"
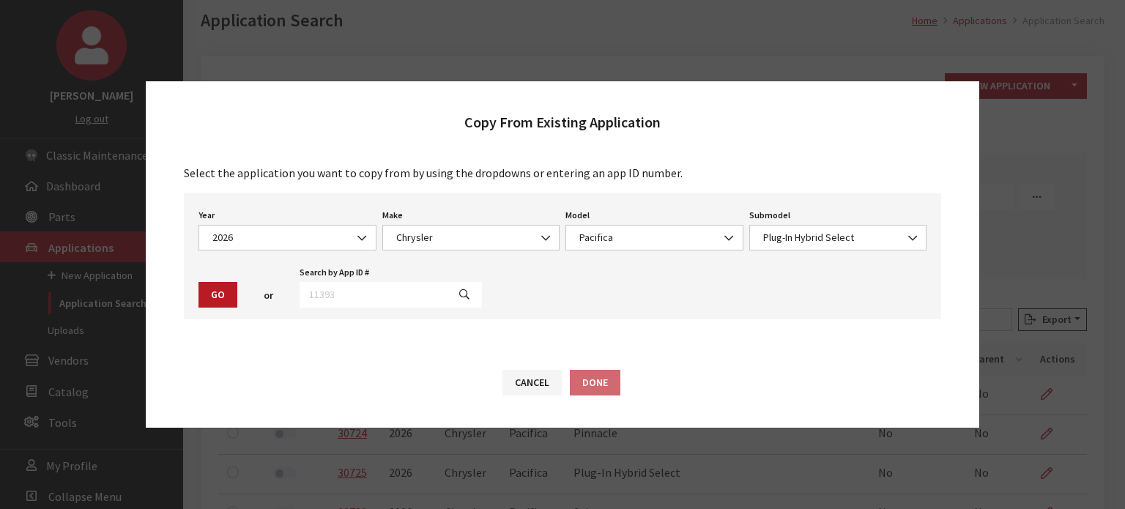
click at [240, 290] on div "or" at bounding box center [268, 295] width 56 height 24
click at [234, 291] on button "Go" at bounding box center [217, 295] width 39 height 26
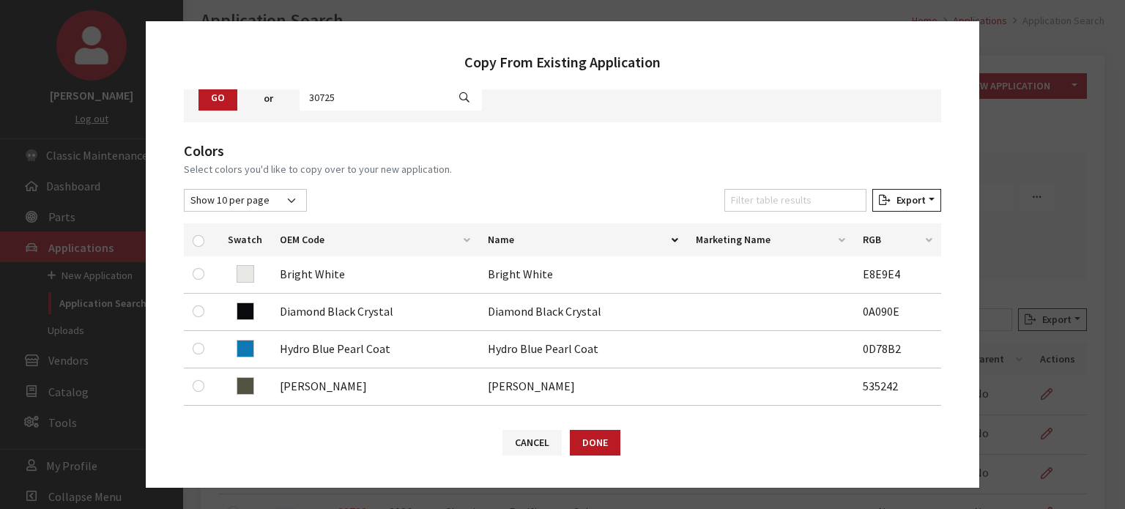
scroll to position [146, 0]
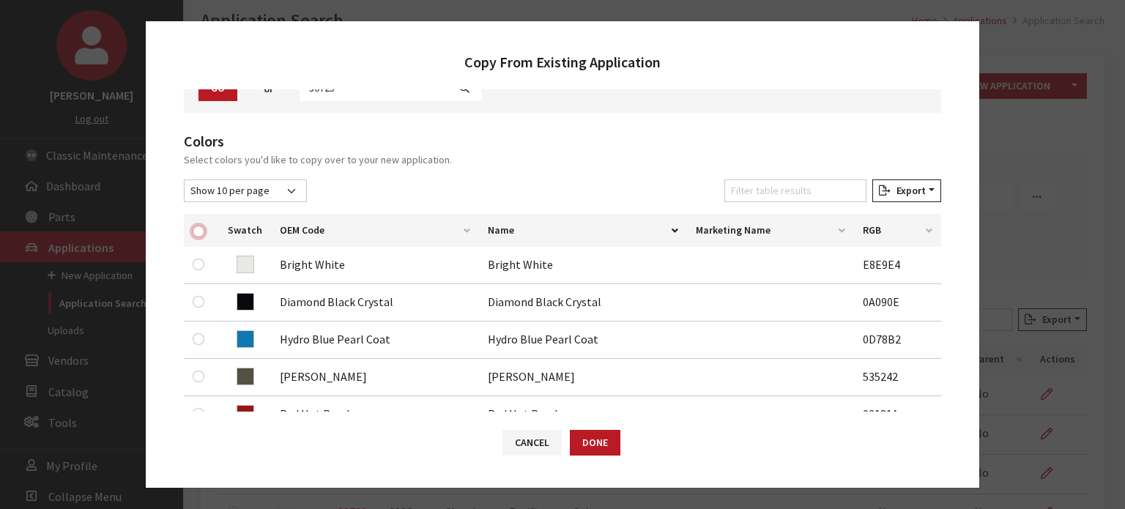
click at [198, 231] on input "checkbox" at bounding box center [199, 232] width 12 height 12
checkbox input "true"
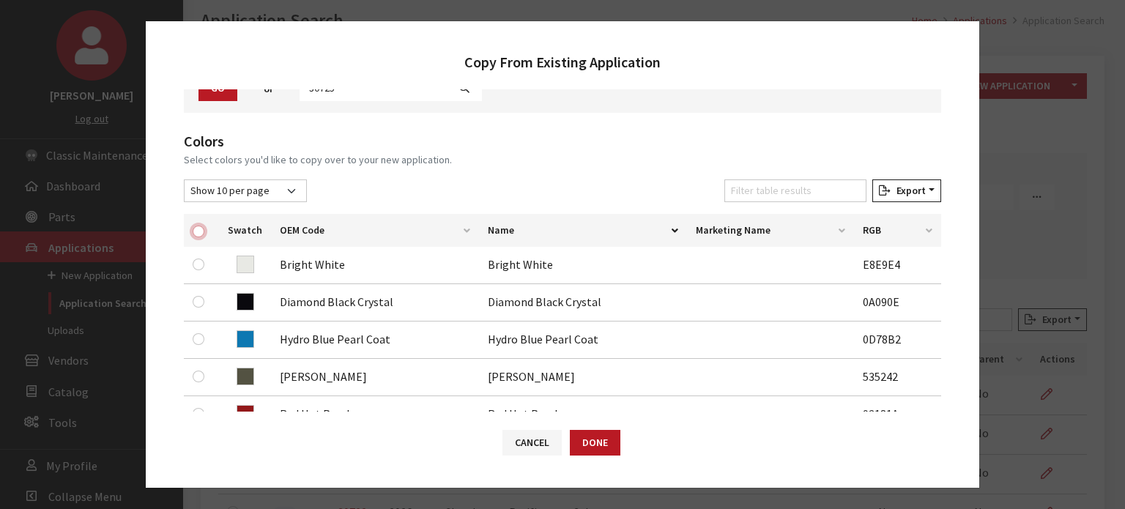
checkbox input "true"
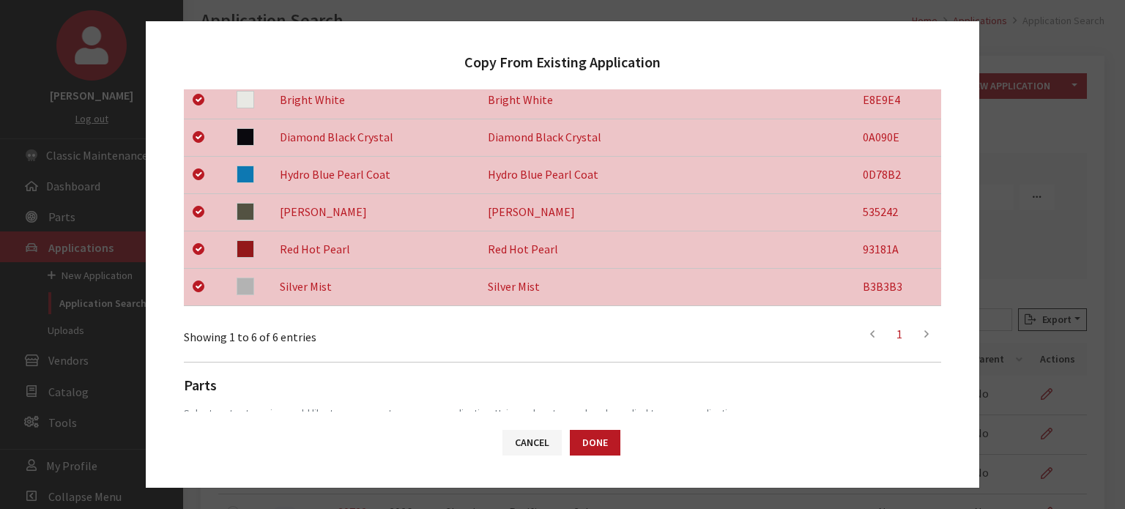
scroll to position [462, 0]
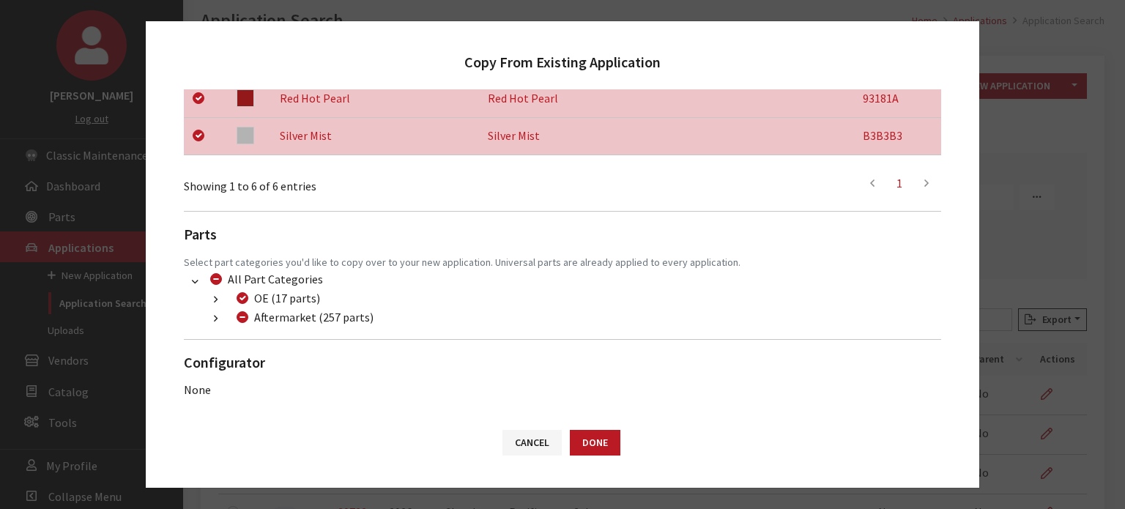
click at [219, 319] on button "button" at bounding box center [215, 319] width 29 height 17
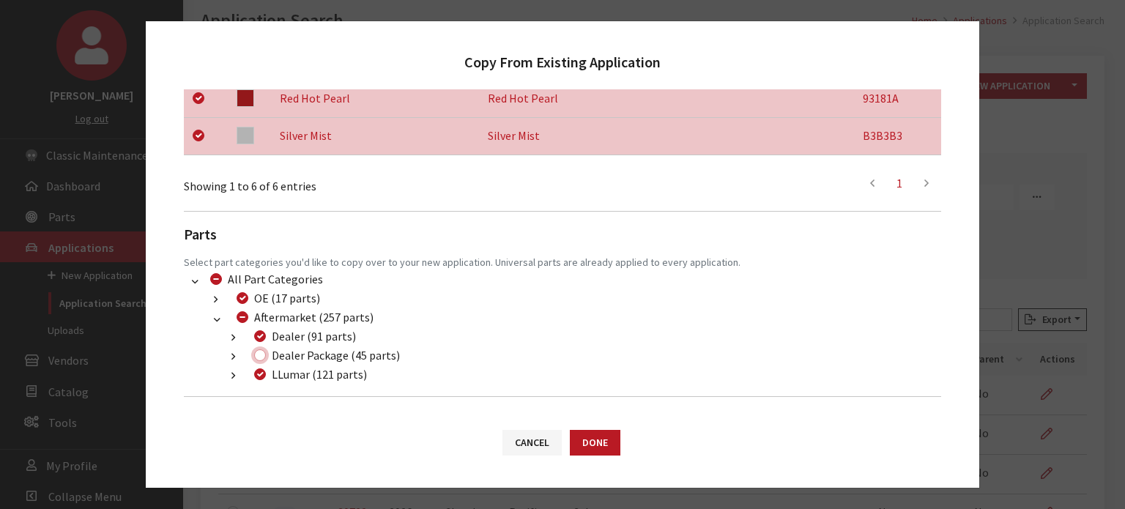
click at [260, 360] on input "Dealer Package (45 parts)" at bounding box center [260, 355] width 12 height 12
checkbox input "true"
click at [600, 450] on button "Done" at bounding box center [595, 443] width 51 height 26
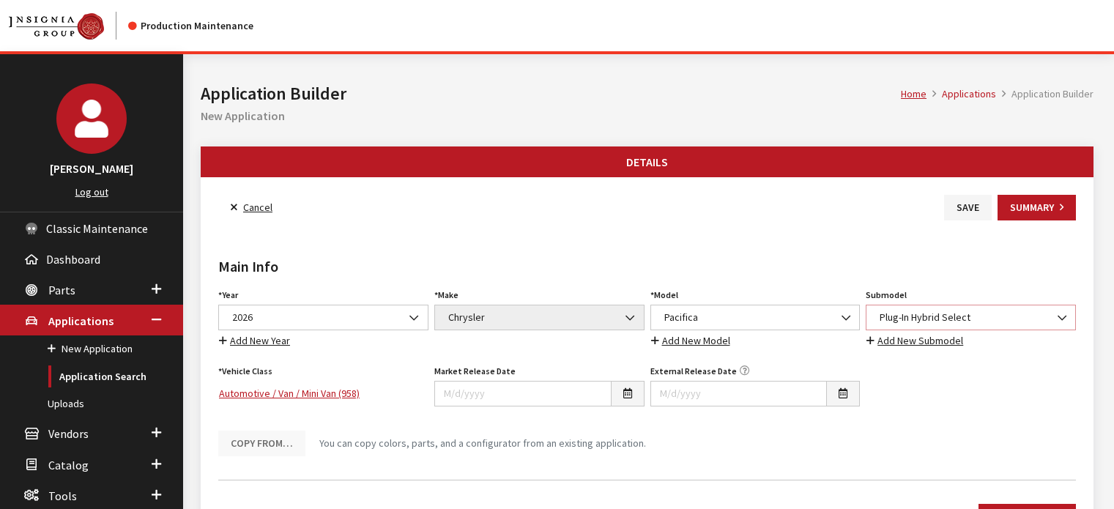
click at [1019, 327] on span "Plug-In Hybrid Select" at bounding box center [971, 318] width 210 height 26
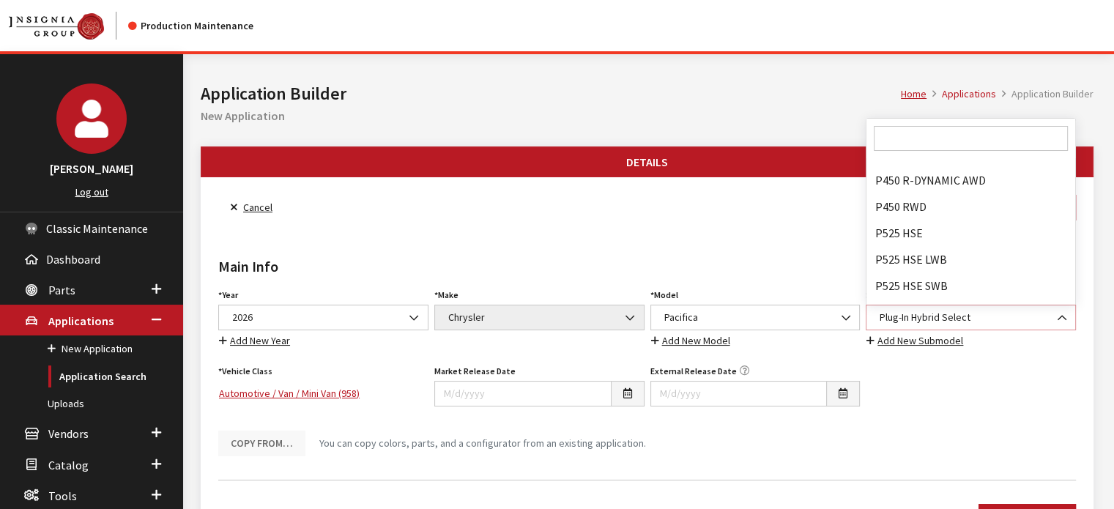
scroll to position [81725, 0]
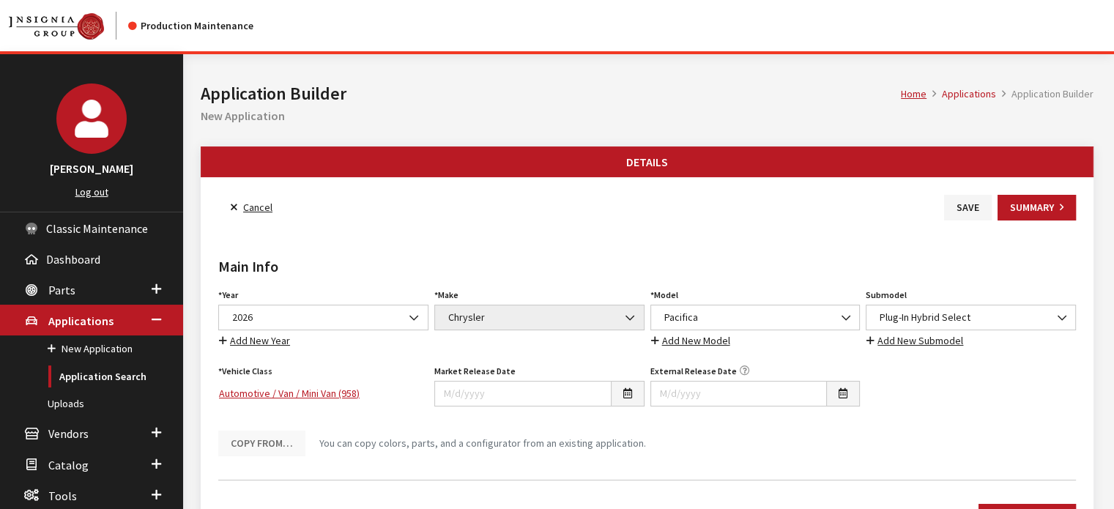
click at [1028, 397] on div "Year Select Year [DATE] 2025 2024 2023 2022 2021 2020 2019 2018 2017 2016 2015 …" at bounding box center [646, 370] width 863 height 171
click at [941, 341] on link "Add New Submodel" at bounding box center [915, 341] width 98 height 17
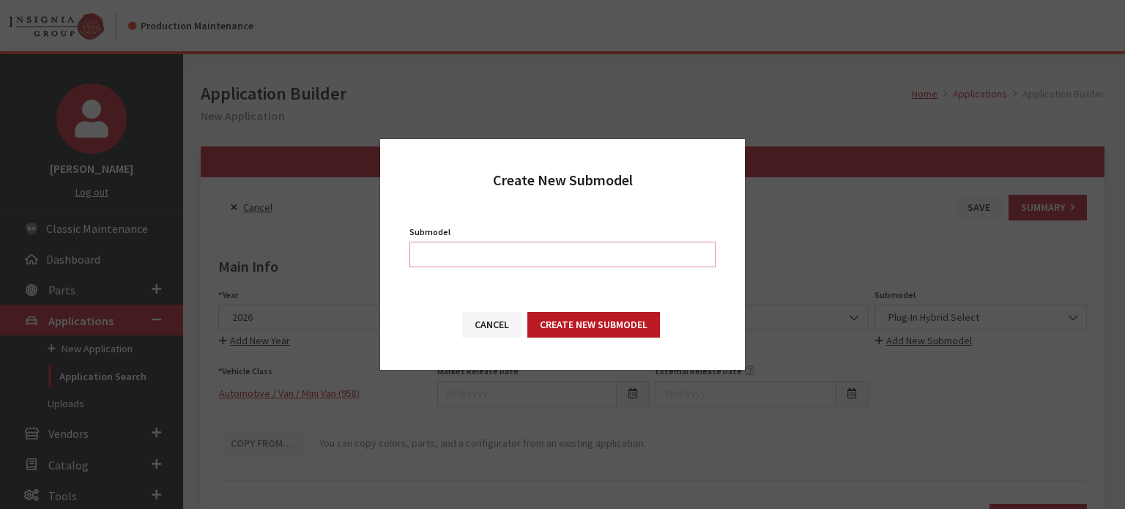
click at [558, 256] on input "Submodel" at bounding box center [562, 255] width 306 height 26
click at [589, 259] on input "Submodel" at bounding box center [562, 255] width 306 height 26
type input "100th Anniversary / Plug-in Hybrid"
click at [557, 321] on button "Create New Submodel" at bounding box center [593, 325] width 133 height 26
click at [524, 248] on input "100th Anniversary / Plug-in Hybrid" at bounding box center [562, 255] width 306 height 26
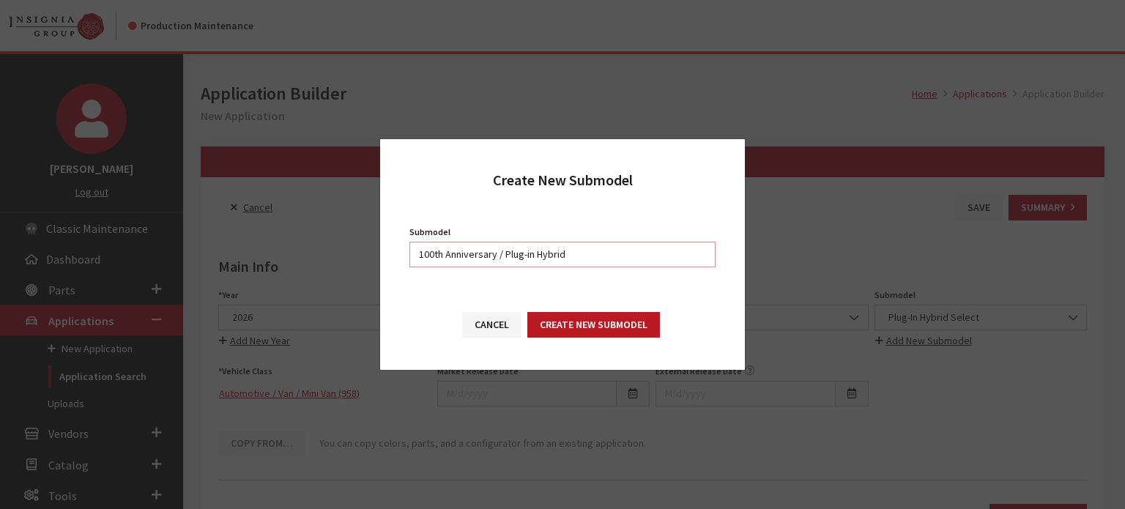
click at [524, 248] on input "100th Anniversary / Plug-in Hybrid" at bounding box center [562, 255] width 306 height 26
click at [510, 326] on button "Cancel" at bounding box center [491, 325] width 59 height 26
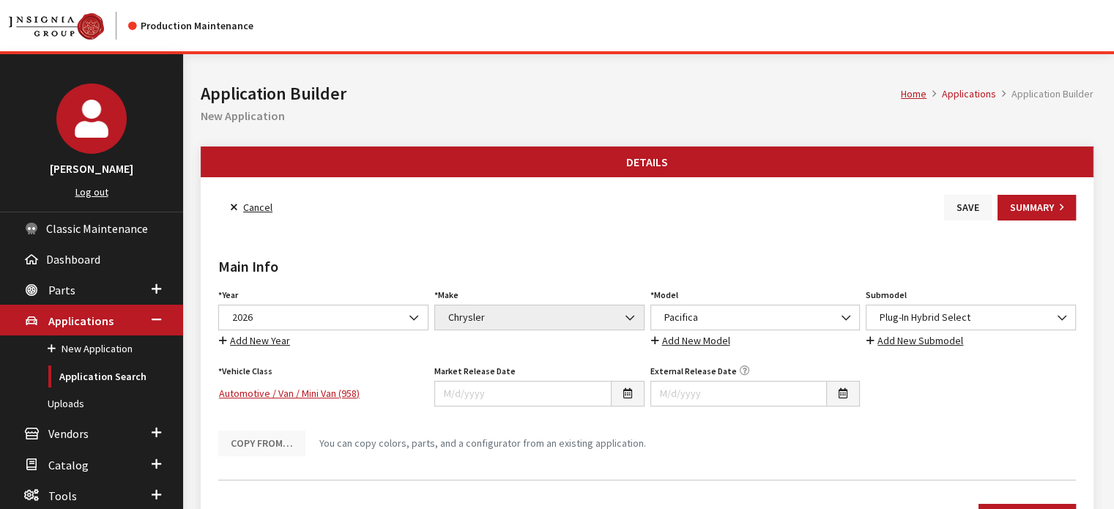
click at [951, 207] on button "Save" at bounding box center [968, 208] width 48 height 26
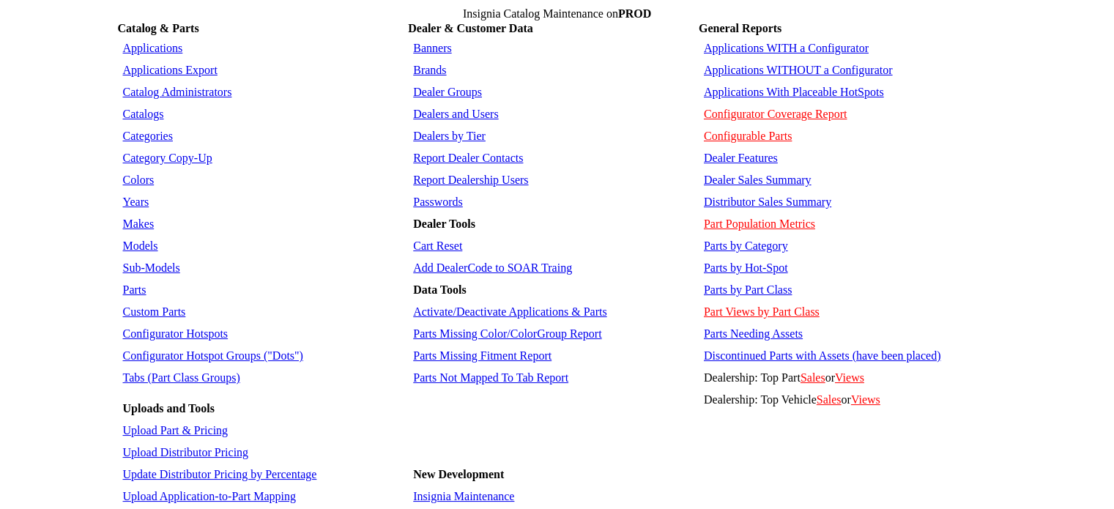
click at [133, 261] on link "Sub-Models" at bounding box center [151, 267] width 57 height 12
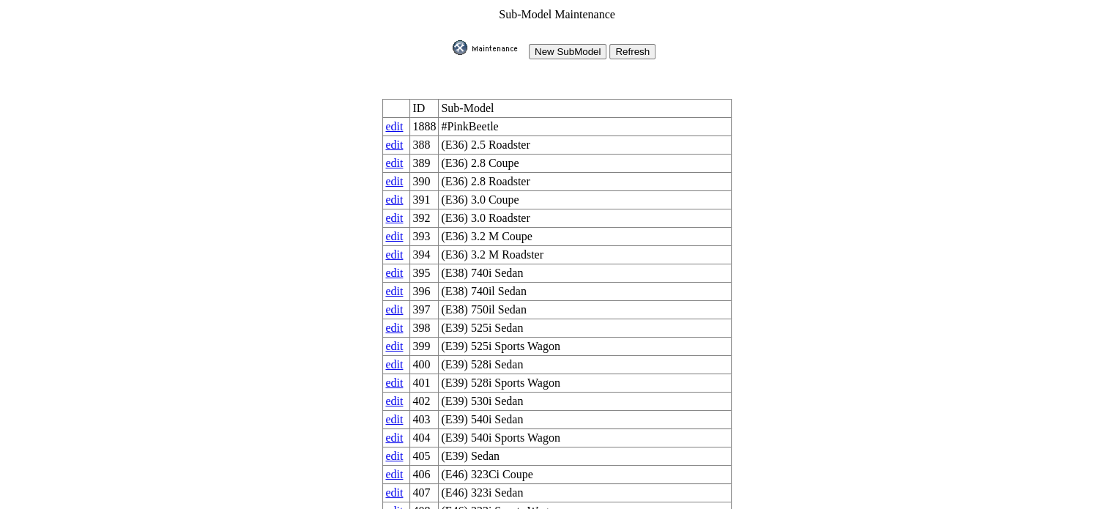
click at [575, 46] on input "New SubModel" at bounding box center [568, 51] width 78 height 15
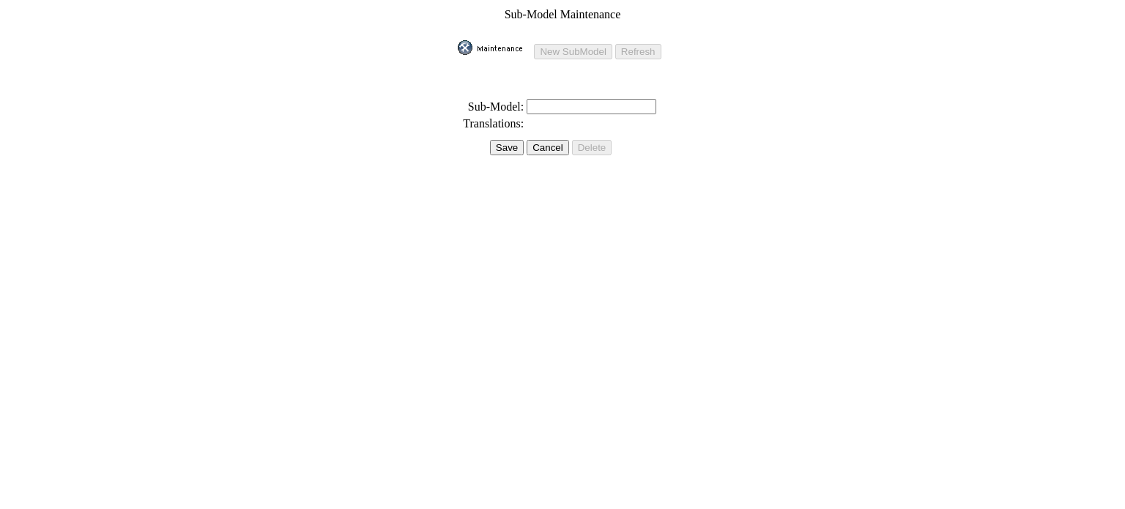
click at [544, 99] on input "text" at bounding box center [592, 106] width 130 height 15
paste input "100th Anniversary / Plug-in Hybrid"
type input "100th Anniversary / Plug-in Hybrid"
click at [505, 140] on input "Save" at bounding box center [507, 147] width 34 height 15
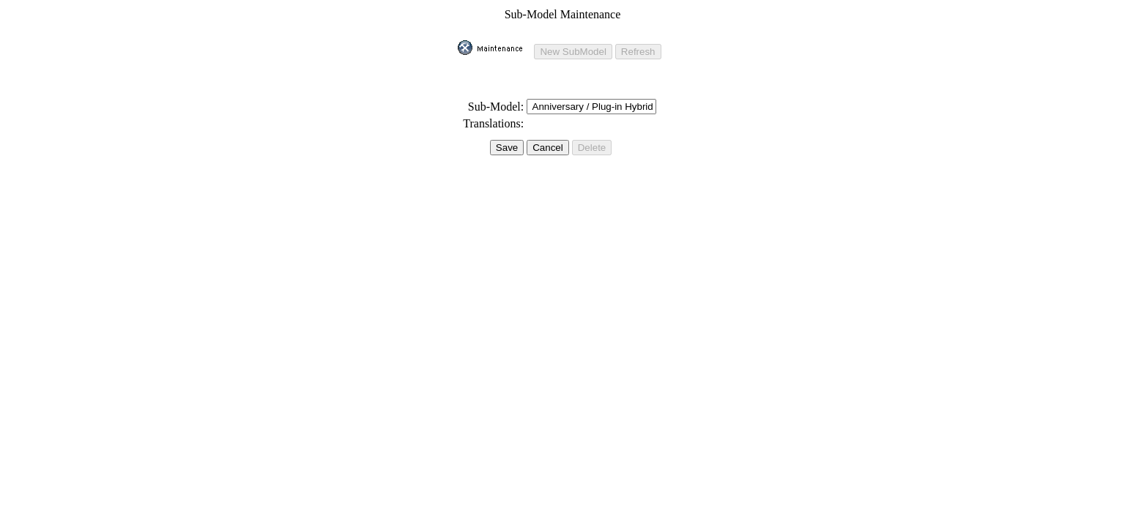
scroll to position [0, 0]
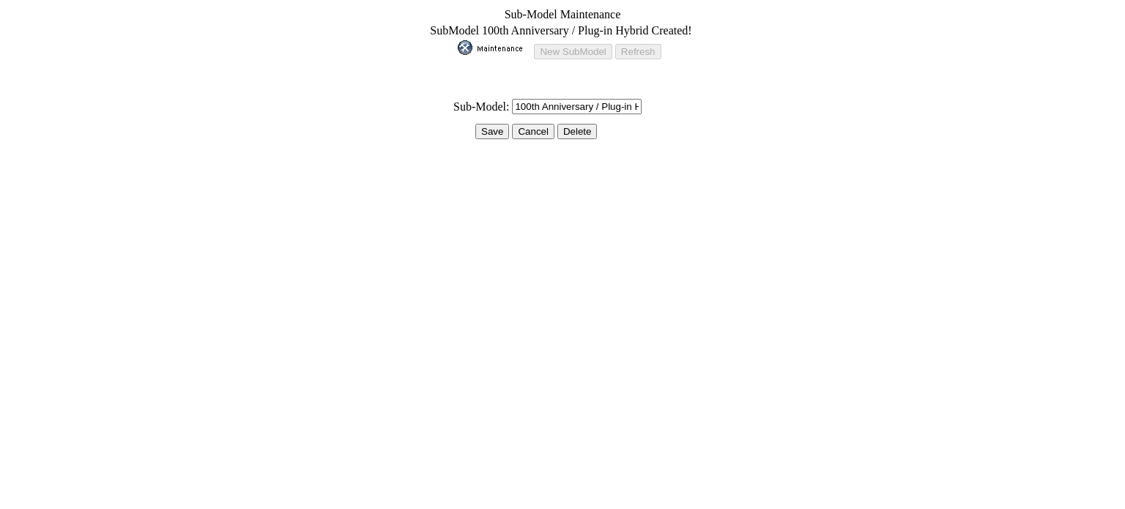
click at [501, 124] on input "Save" at bounding box center [492, 131] width 34 height 15
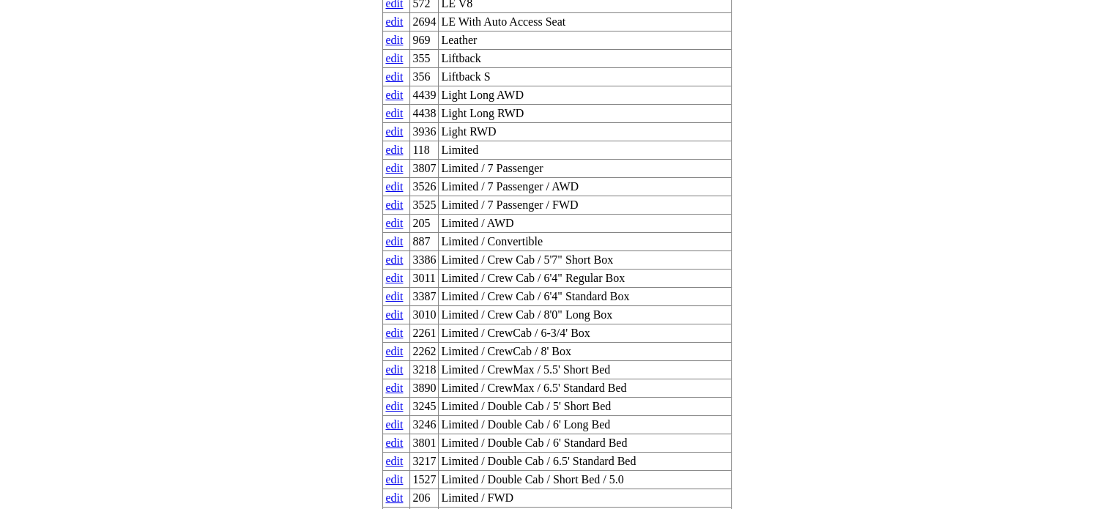
scroll to position [48036, 0]
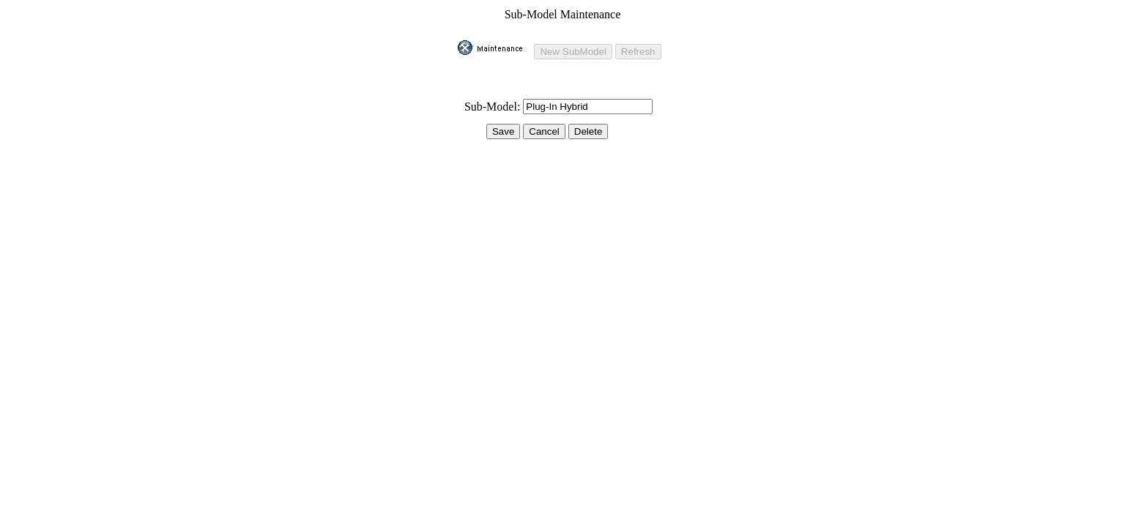
click at [557, 99] on input "Plug-In Hybrid" at bounding box center [588, 106] width 130 height 15
click at [554, 125] on input "Cancel" at bounding box center [544, 131] width 42 height 15
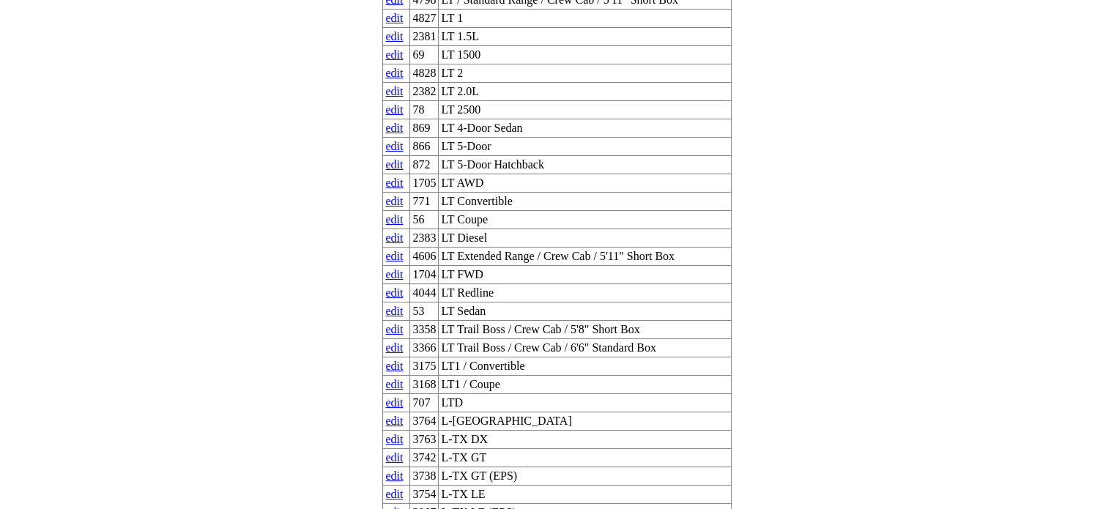
scroll to position [48079, 0]
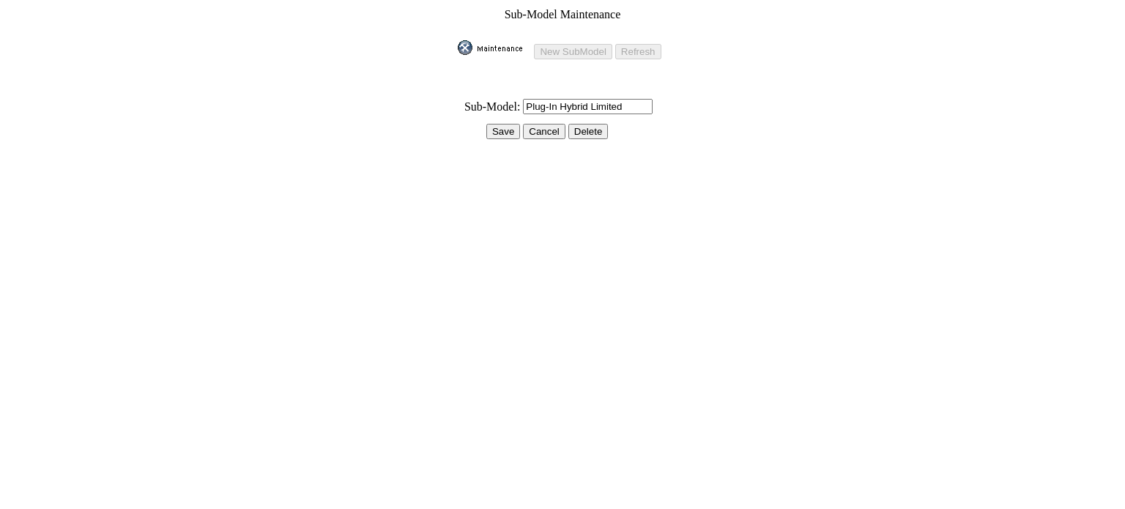
drag, startPoint x: 588, startPoint y: 96, endPoint x: 486, endPoint y: 102, distance: 102.7
click at [486, 102] on tr "* Sub-Model: Plug-In Hybrid Limited" at bounding box center [562, 106] width 210 height 17
click at [598, 99] on input "Limited" at bounding box center [588, 106] width 130 height 15
paste input "Plug-In Hybrid"
type input "Limited / Plug-In Hybrid"
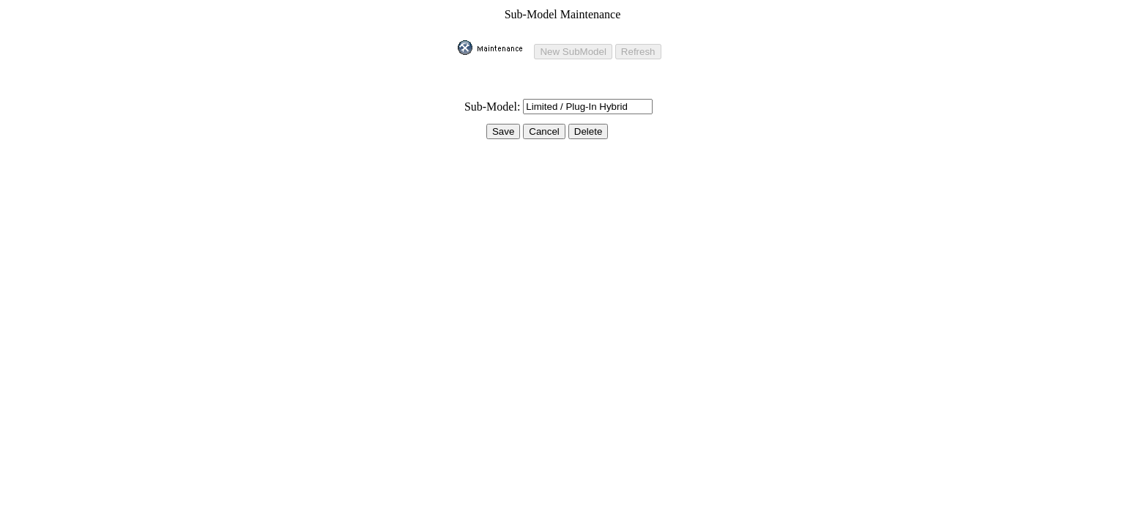
click at [497, 141] on td at bounding box center [562, 145] width 210 height 9
click at [498, 130] on input "Save" at bounding box center [503, 131] width 34 height 15
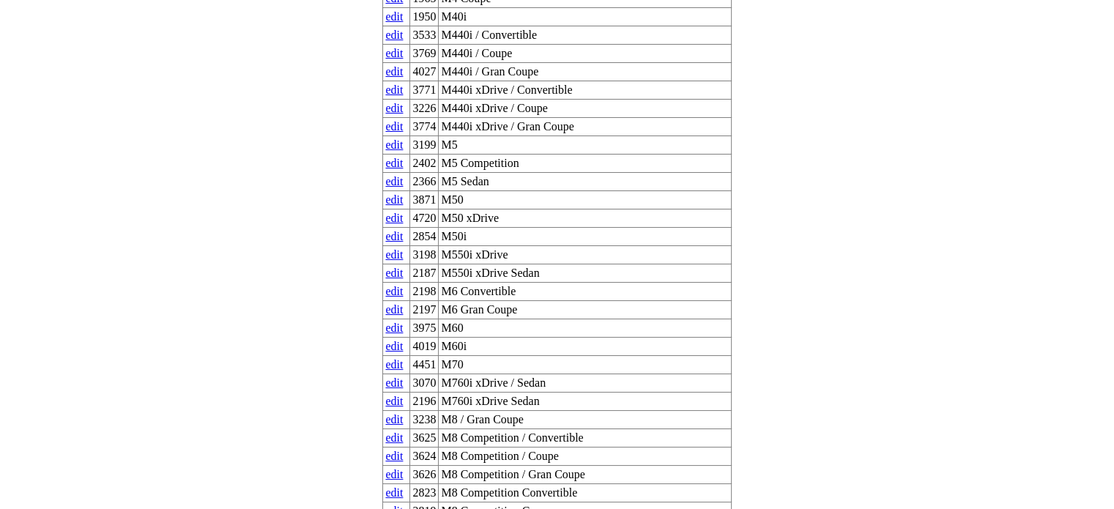
scroll to position [48082, 0]
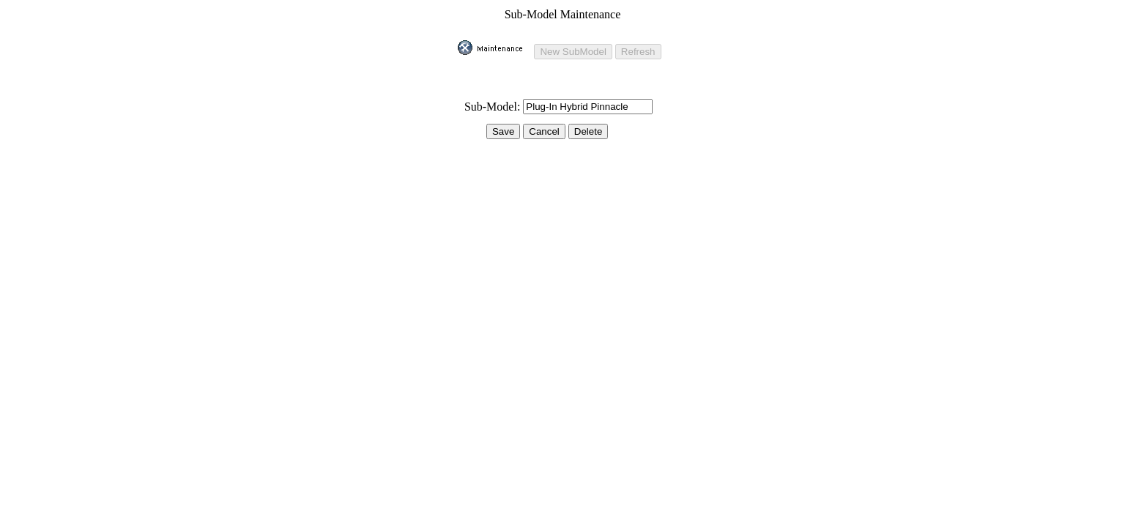
drag, startPoint x: 586, startPoint y: 101, endPoint x: 469, endPoint y: 108, distance: 117.4
click at [469, 108] on tbody "Sub-Model Maintenance New SubModel Refresh * Sub-Model: Plug-In Hybrid Pinnacle…" at bounding box center [562, 80] width 210 height 146
click at [621, 100] on input "Pinnacle" at bounding box center [588, 106] width 130 height 15
paste input "Plug-In Hybrid"
type input "Pinnacle / Plug-In Hybrid"
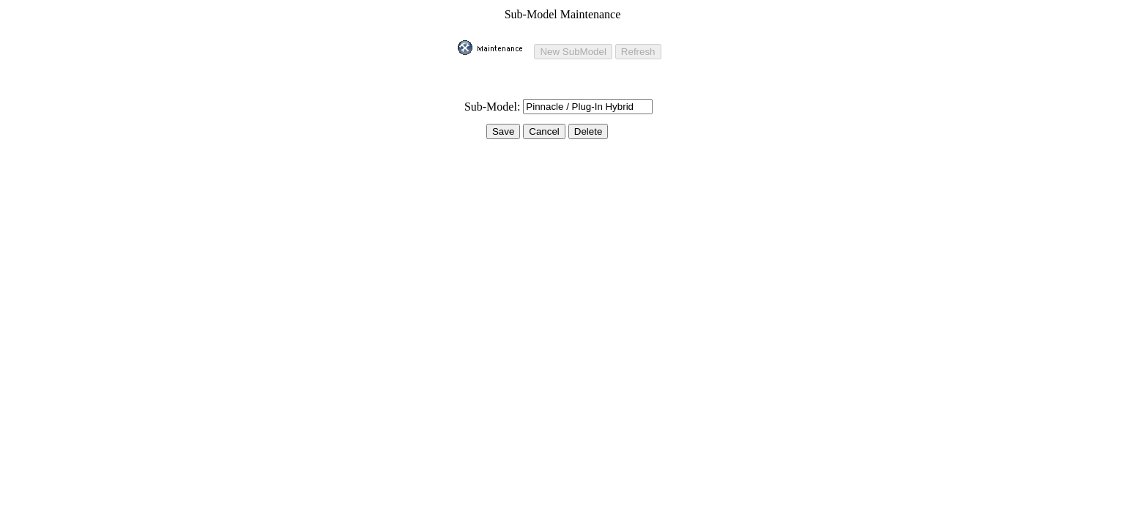
click at [508, 124] on input "Save" at bounding box center [503, 131] width 34 height 15
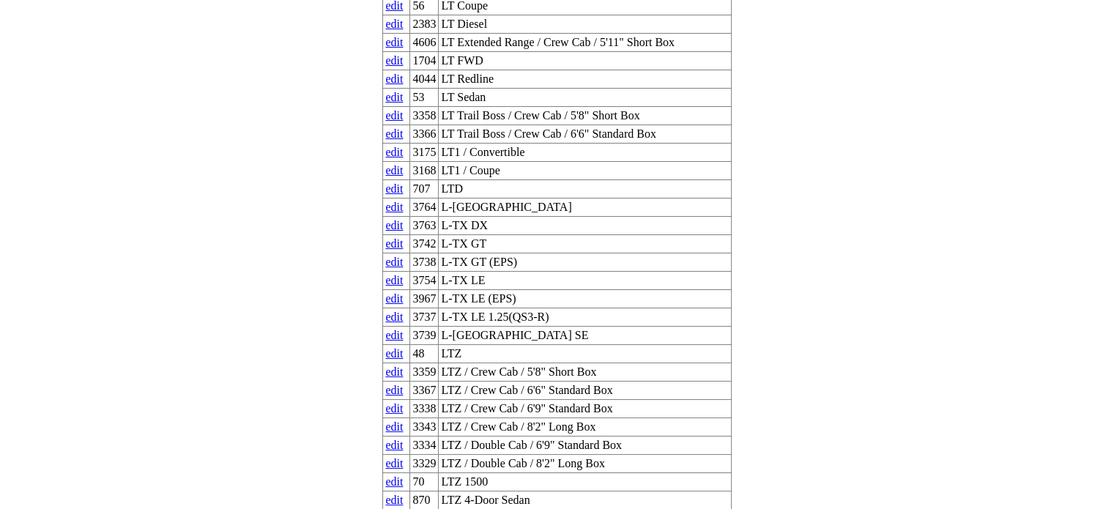
scroll to position [48166, 0]
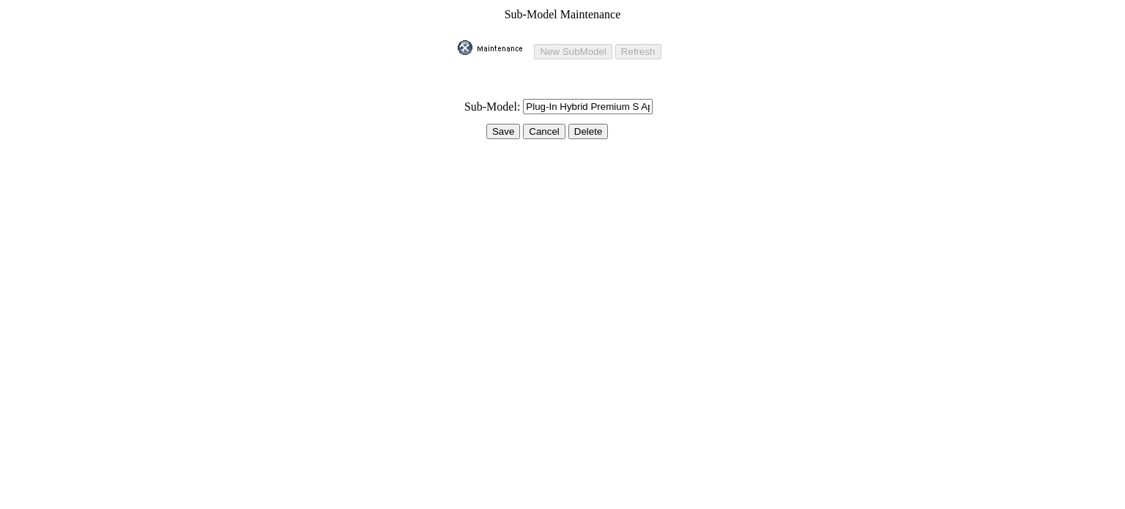
drag, startPoint x: 584, startPoint y: 100, endPoint x: 439, endPoint y: 108, distance: 145.3
click at [444, 108] on form "Sub-Model Maintenance New SubModel Refresh * Sub-Model: Plug-In Hybrid Premium …" at bounding box center [562, 80] width 1113 height 149
click at [630, 99] on input "Premium S Appearance" at bounding box center [588, 106] width 130 height 15
paste input "Plug-In Hybrid"
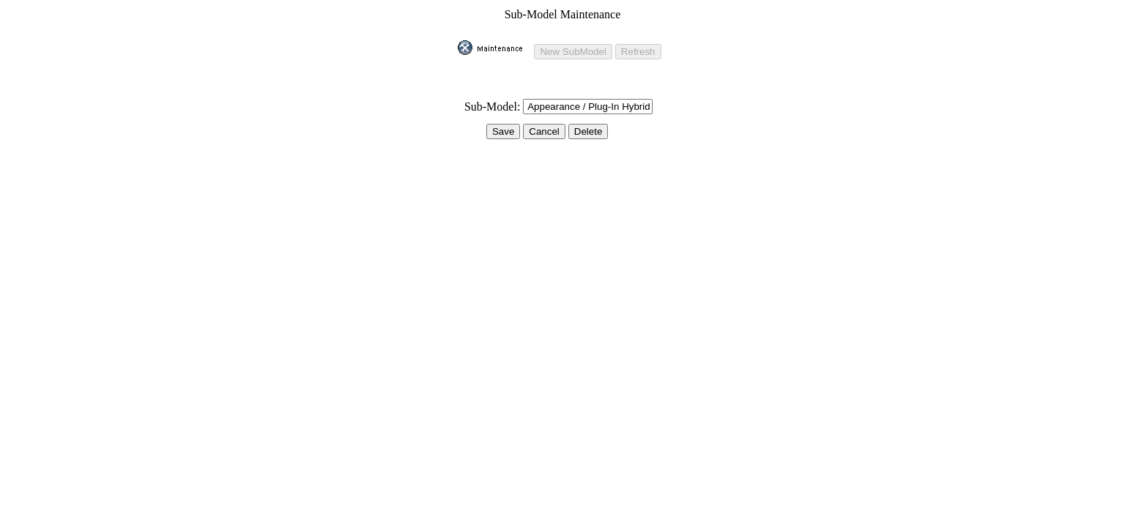
type input "Premium S Appearance / Plug-In Hybrid"
click at [495, 132] on table "Sub-Model Maintenance New SubModel Refresh * Sub-Model: Premium S Appearance / …" at bounding box center [562, 80] width 213 height 149
click at [495, 127] on input "Save" at bounding box center [503, 131] width 34 height 15
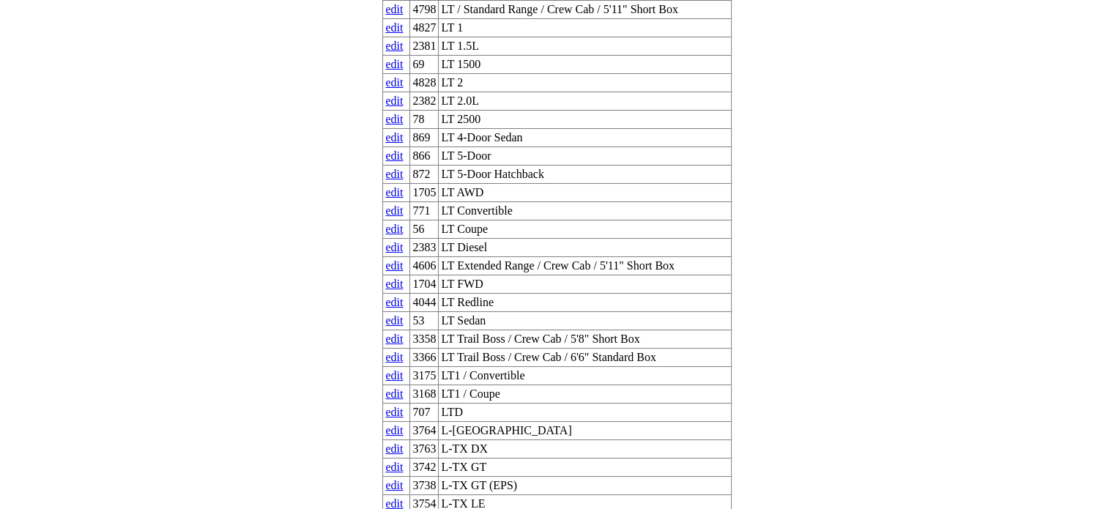
scroll to position [48101, 0]
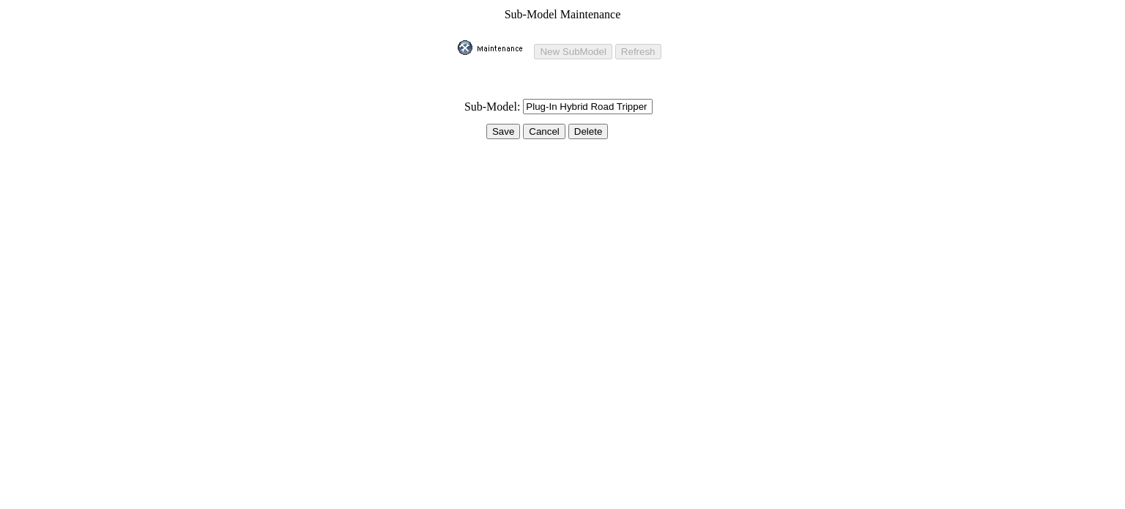
drag, startPoint x: 586, startPoint y: 99, endPoint x: 493, endPoint y: 98, distance: 93.0
click at [493, 98] on tr "* Sub-Model: Plug-In Hybrid Road Tripper" at bounding box center [562, 106] width 210 height 17
click at [589, 99] on input "Road Tripper" at bounding box center [588, 106] width 130 height 15
paste input "Plug-In Hybrid"
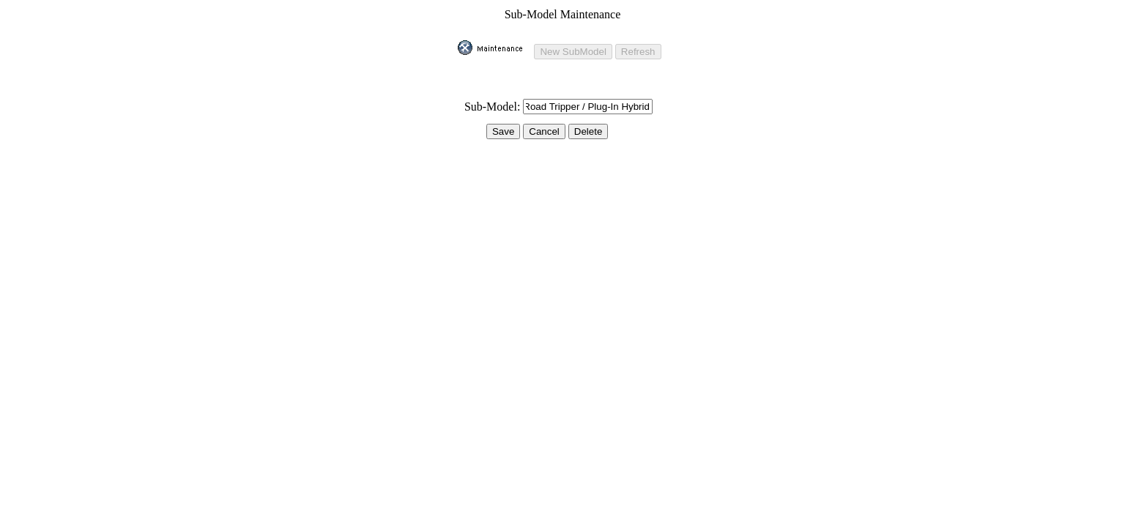
type input "Road Tripper / Plug-In Hybrid"
click at [509, 124] on input "Save" at bounding box center [503, 131] width 34 height 15
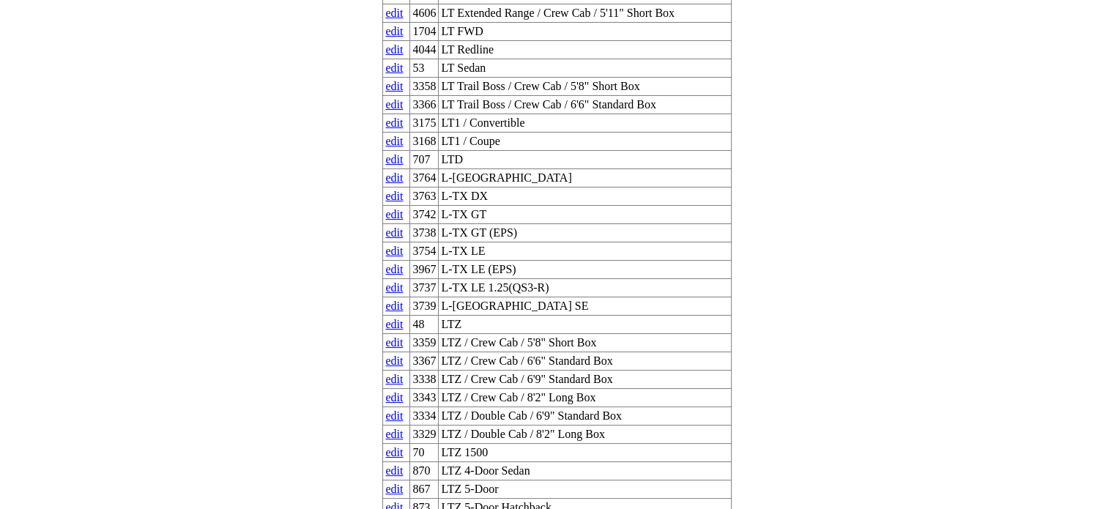
scroll to position [48228, 0]
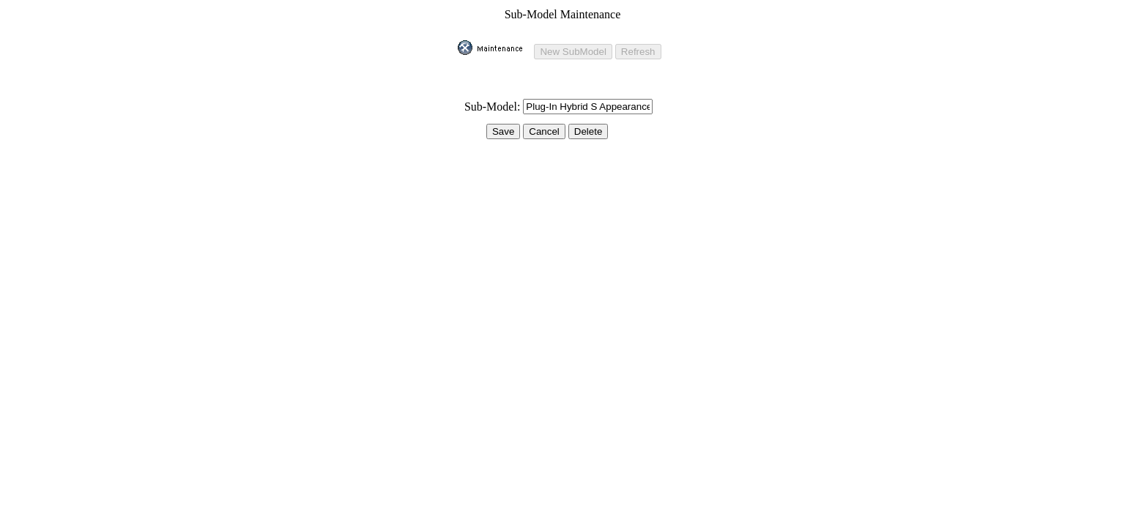
drag, startPoint x: 590, startPoint y: 97, endPoint x: 485, endPoint y: 104, distance: 105.0
click at [485, 104] on tr "* Sub-Model: Plug-In Hybrid S Appearance" at bounding box center [562, 106] width 210 height 17
click at [612, 99] on input "S Appearance" at bounding box center [588, 106] width 130 height 15
paste input "Plug-In Hybrid"
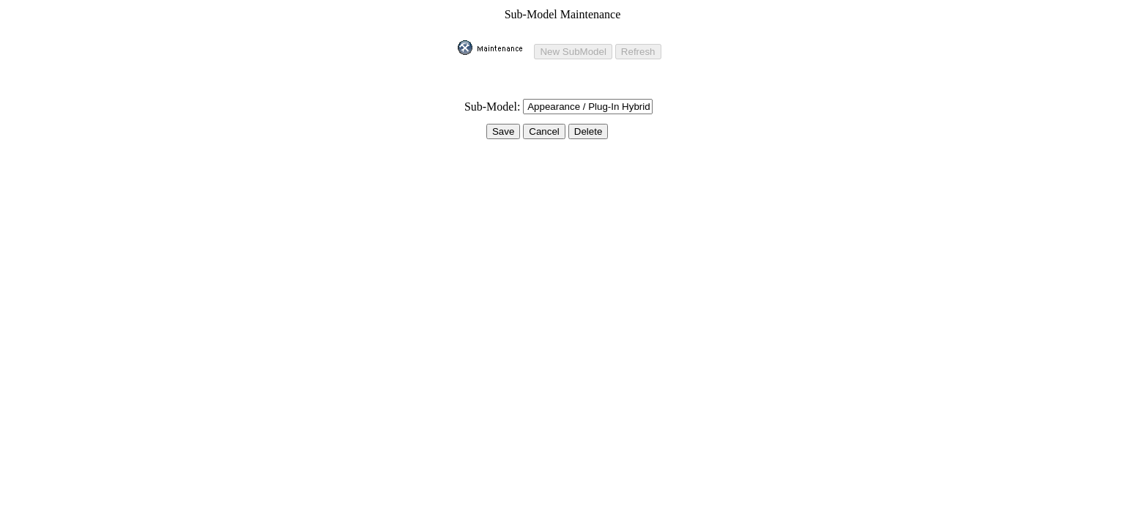
type input "S Appearance / Plug-In Hybrid"
click at [509, 124] on input "Save" at bounding box center [503, 131] width 34 height 15
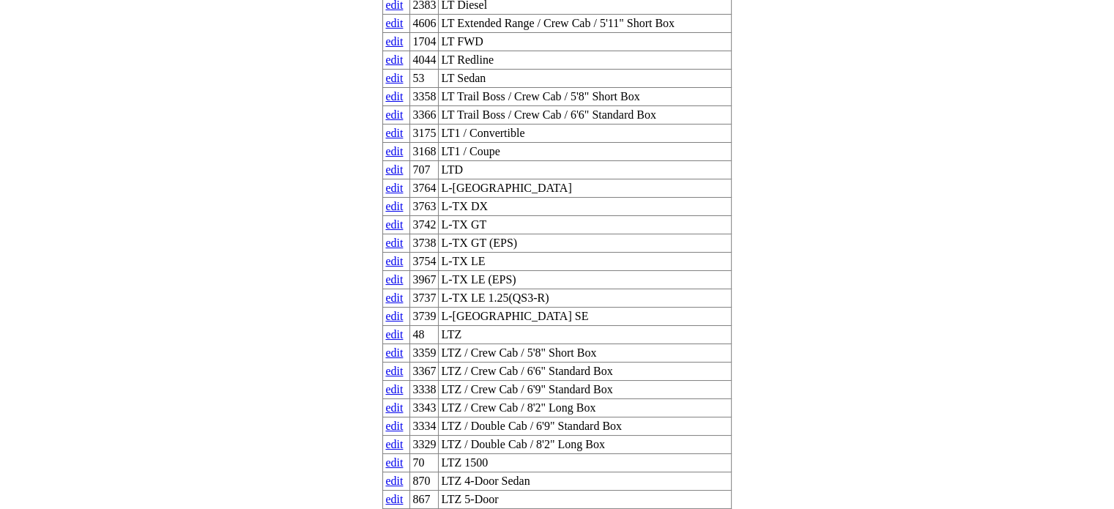
scroll to position [48145, 0]
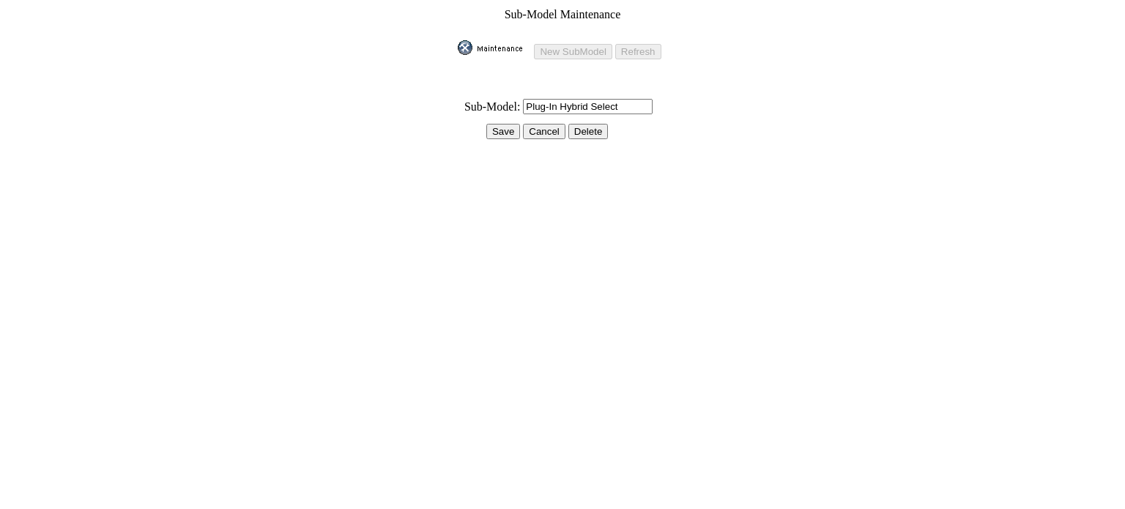
drag, startPoint x: 590, startPoint y: 96, endPoint x: 472, endPoint y: 104, distance: 118.2
click at [472, 104] on tr "* Sub-Model: Plug-In Hybrid Select" at bounding box center [562, 106] width 210 height 17
click at [562, 99] on input "Select" at bounding box center [588, 106] width 130 height 15
paste input "Plug-In Hybrid"
type input "Select / Plug-In Hybrid"
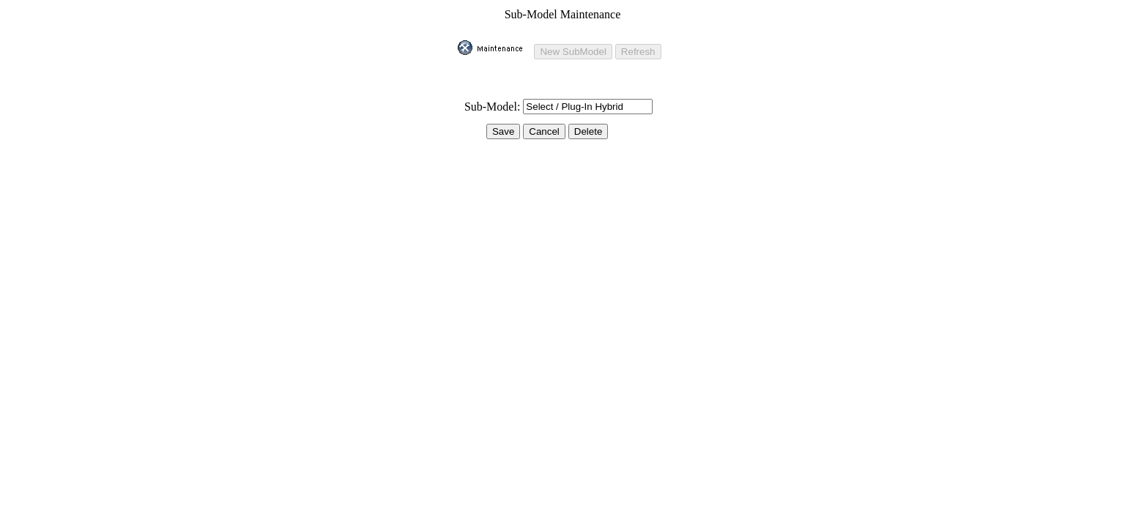
click at [504, 124] on input "Save" at bounding box center [503, 131] width 34 height 15
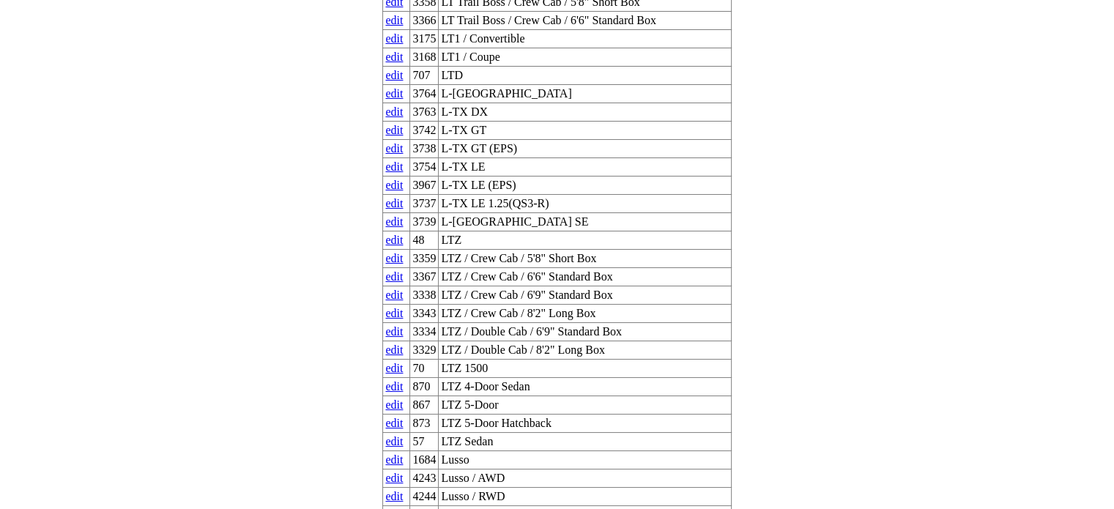
scroll to position [48239, 0]
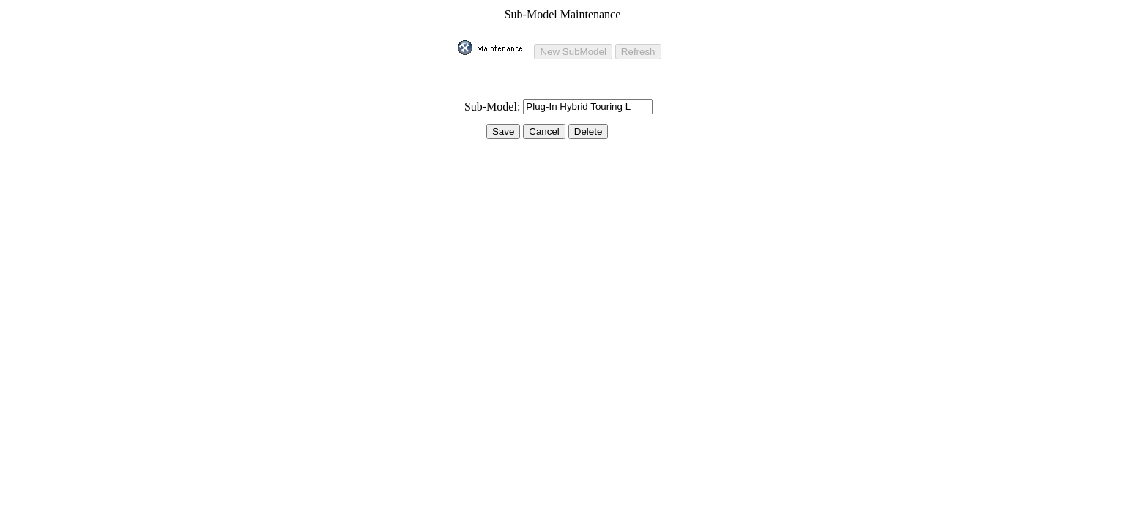
drag, startPoint x: 589, startPoint y: 97, endPoint x: 505, endPoint y: 97, distance: 84.2
click at [505, 98] on tr "* Sub-Model: Plug-In Hybrid Touring L" at bounding box center [562, 106] width 210 height 17
click at [624, 88] on td at bounding box center [562, 92] width 210 height 9
click at [620, 99] on input "Touring L" at bounding box center [588, 106] width 130 height 15
paste input "Plug-In Hybrid"
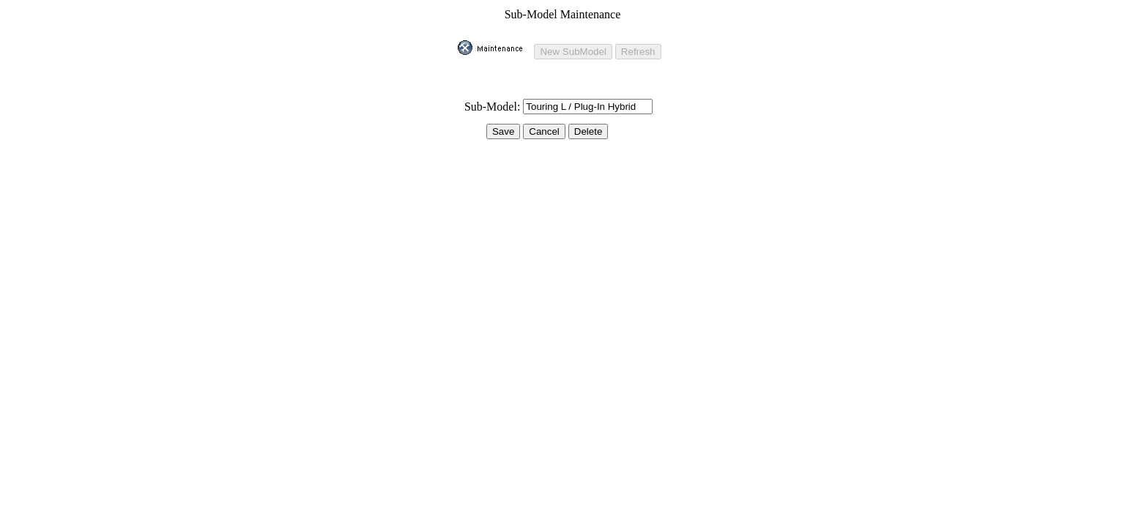
type input "Touring L / Plug-In Hybrid"
click at [501, 126] on input "Save" at bounding box center [503, 131] width 34 height 15
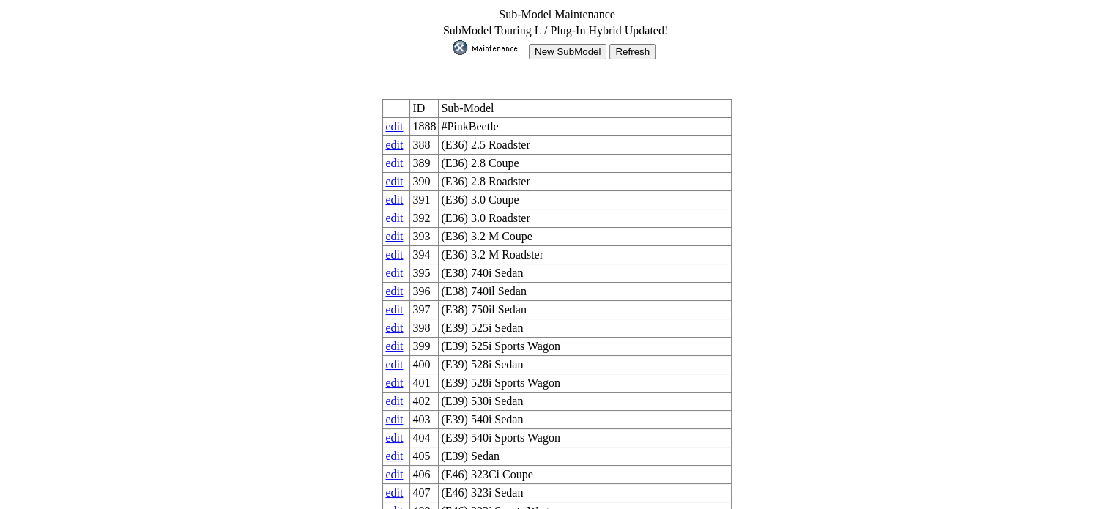
click at [575, 49] on input "New SubModel" at bounding box center [568, 51] width 78 height 15
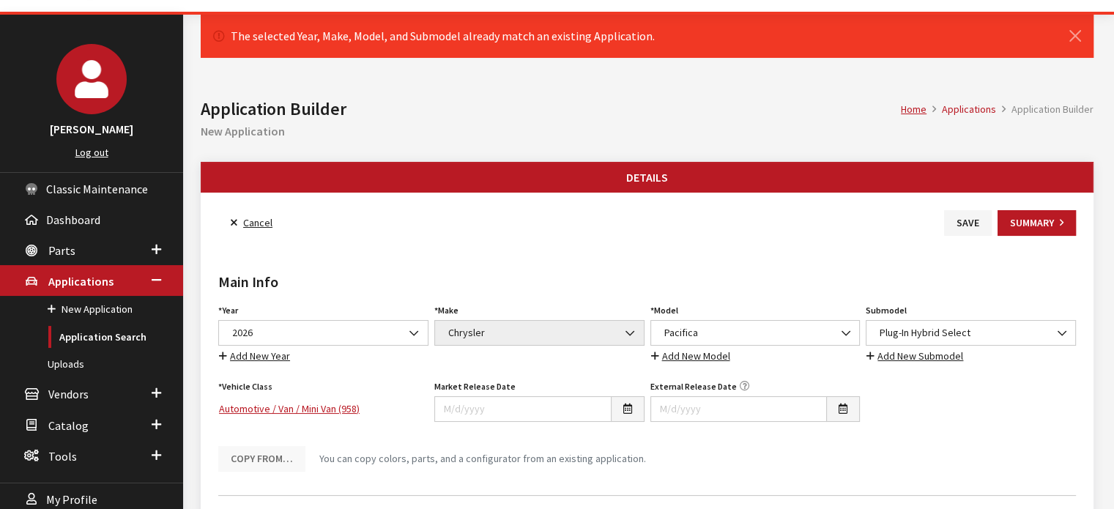
scroll to position [73, 0]
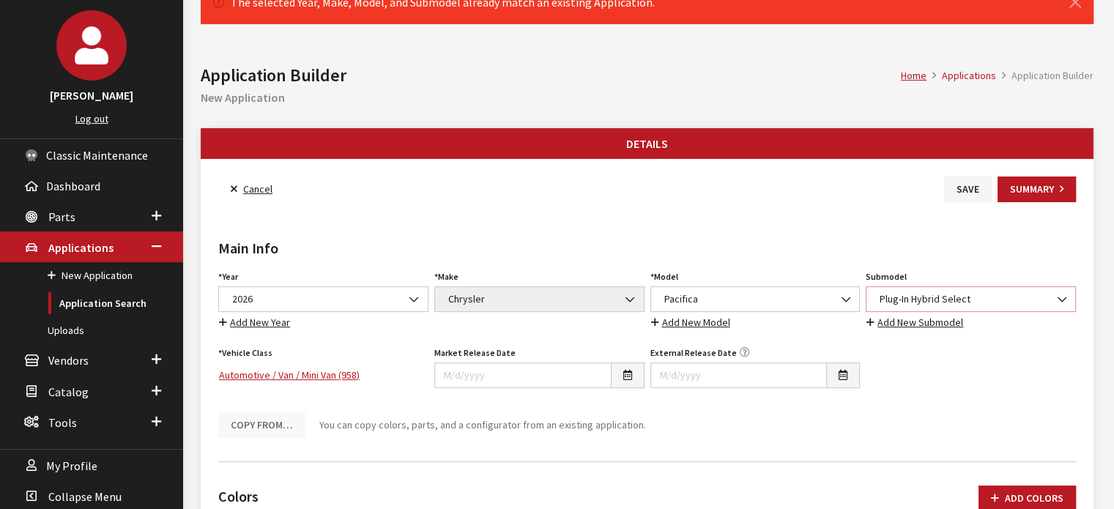
click at [956, 300] on span "Plug-In Hybrid Select" at bounding box center [970, 298] width 191 height 15
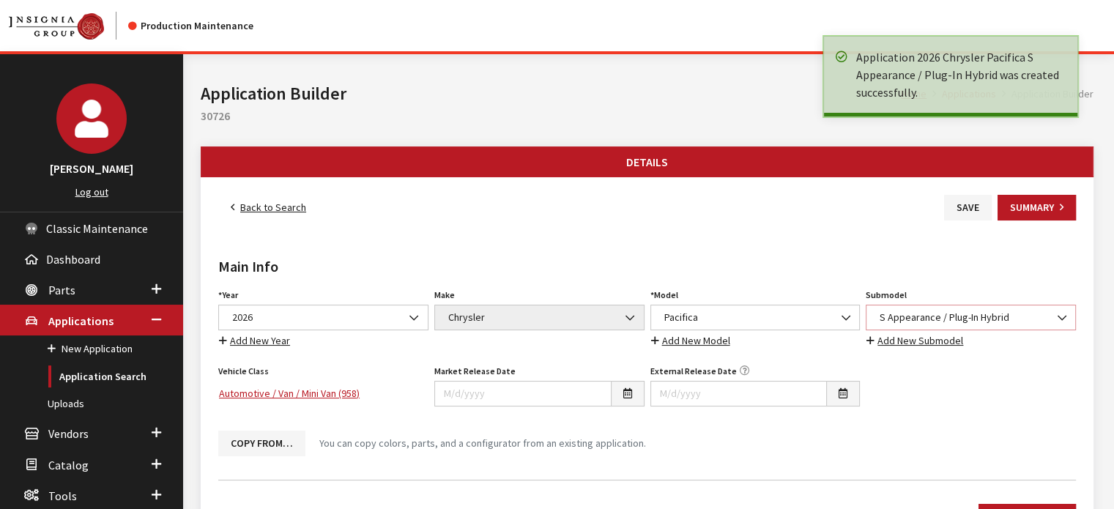
click at [923, 323] on span "S Appearance / Plug-In Hybrid" at bounding box center [970, 317] width 191 height 15
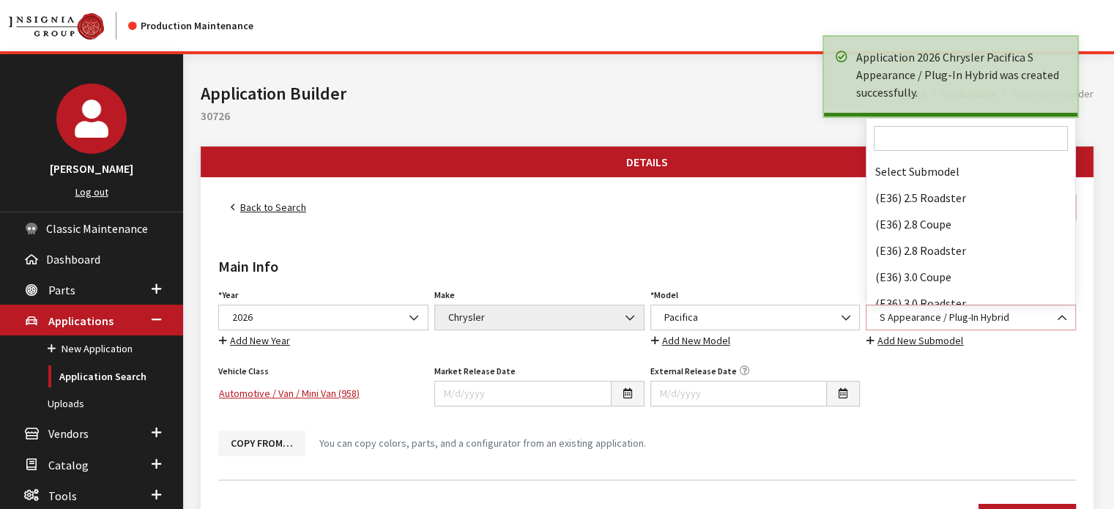
scroll to position [92992, 0]
click at [923, 132] on input "Search" at bounding box center [971, 138] width 194 height 25
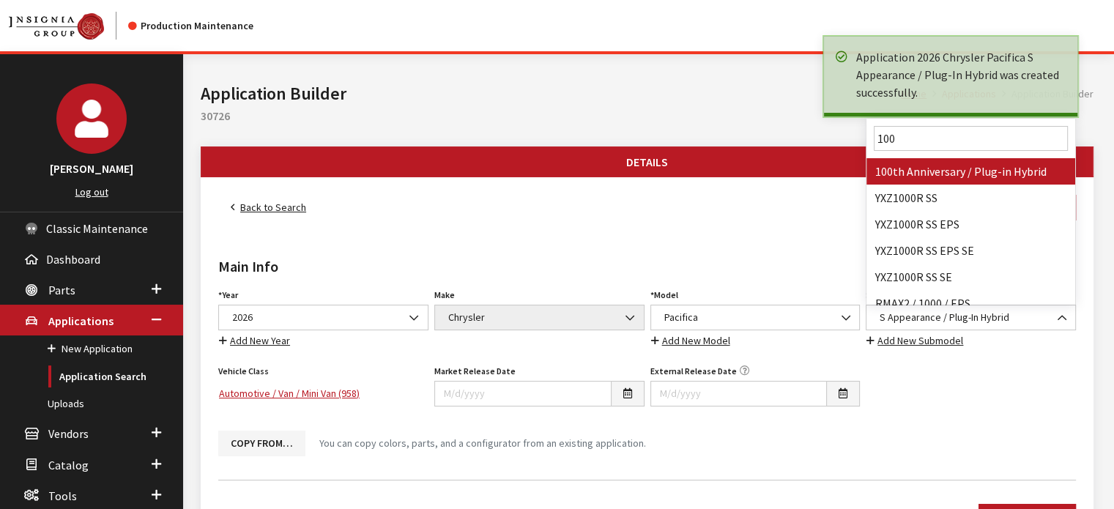
type input "100"
select select "4829"
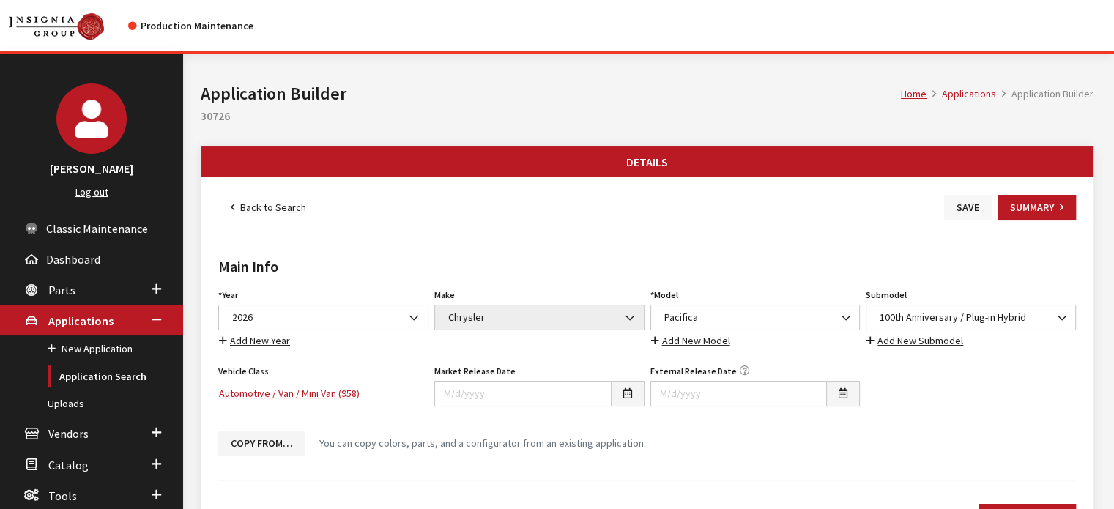
click at [956, 207] on button "Save" at bounding box center [968, 208] width 48 height 26
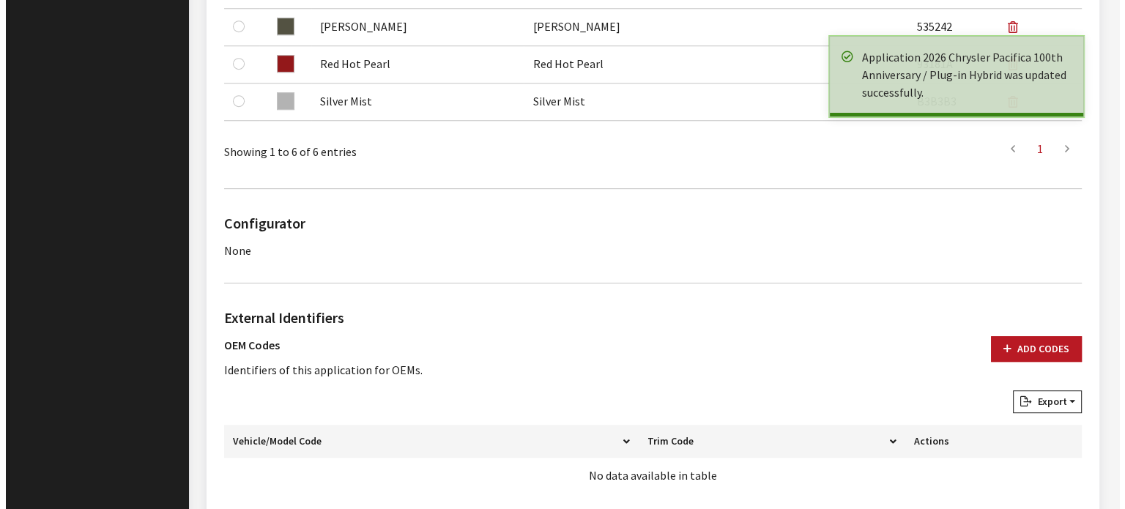
scroll to position [952, 0]
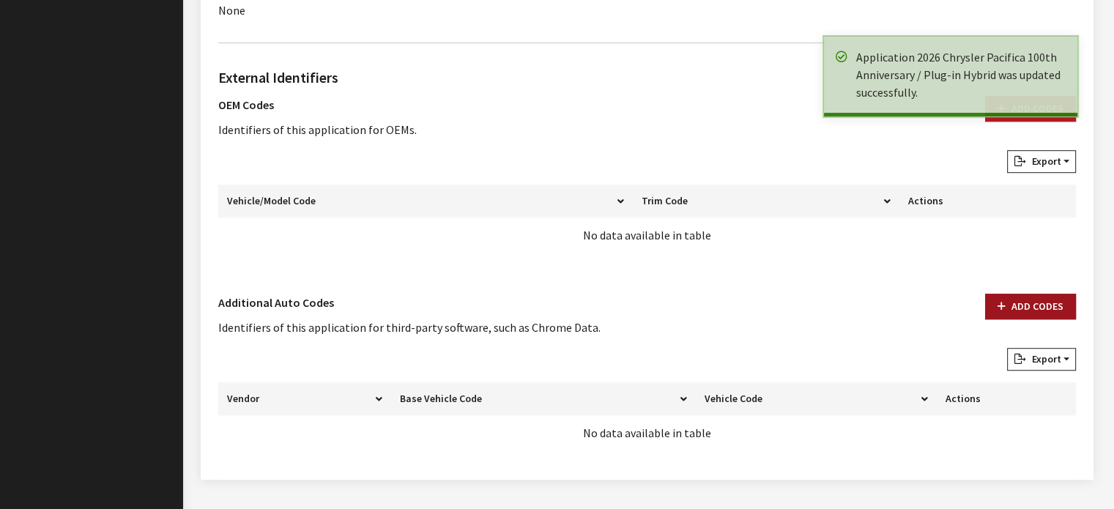
click at [1008, 302] on button "Add Codes" at bounding box center [1030, 307] width 91 height 26
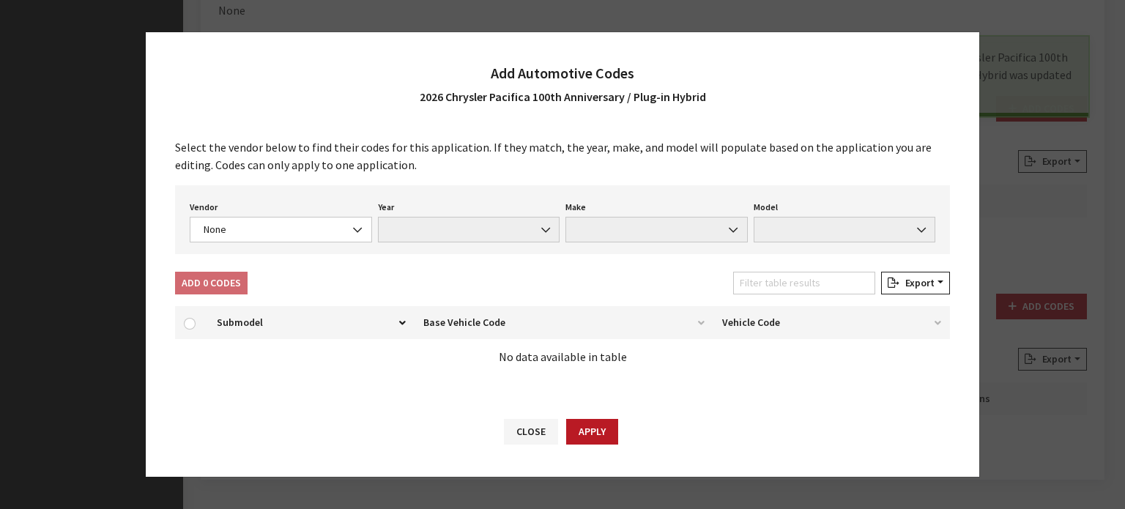
drag, startPoint x: 301, startPoint y: 264, endPoint x: 300, endPoint y: 244, distance: 20.5
click at [301, 259] on div "Select the vendor below to find their codes for this application. If they match…" at bounding box center [562, 262] width 833 height 277
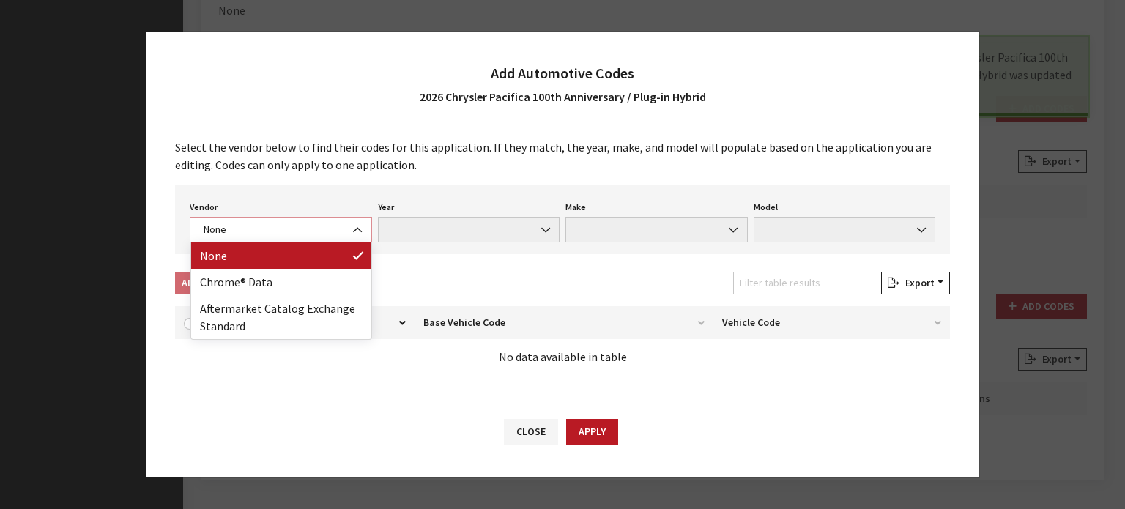
click at [300, 233] on span "None" at bounding box center [280, 229] width 163 height 15
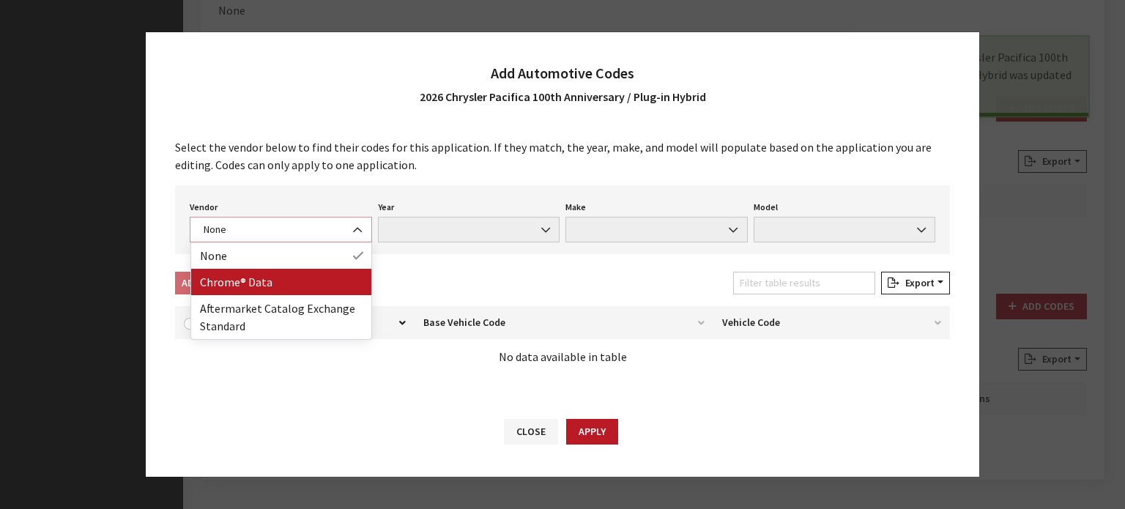
select select "4"
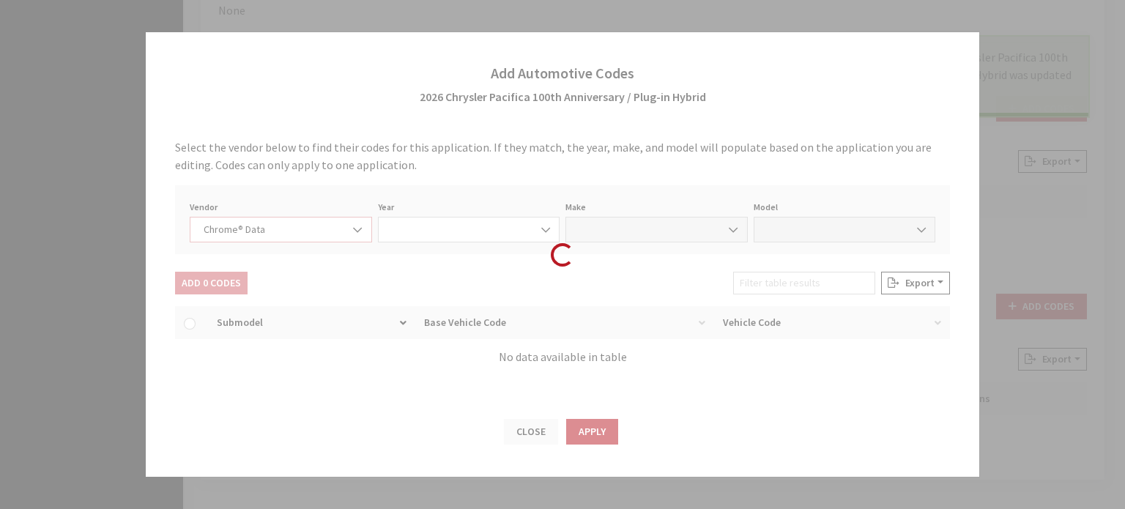
select select "2026"
select select "9"
select select "72321"
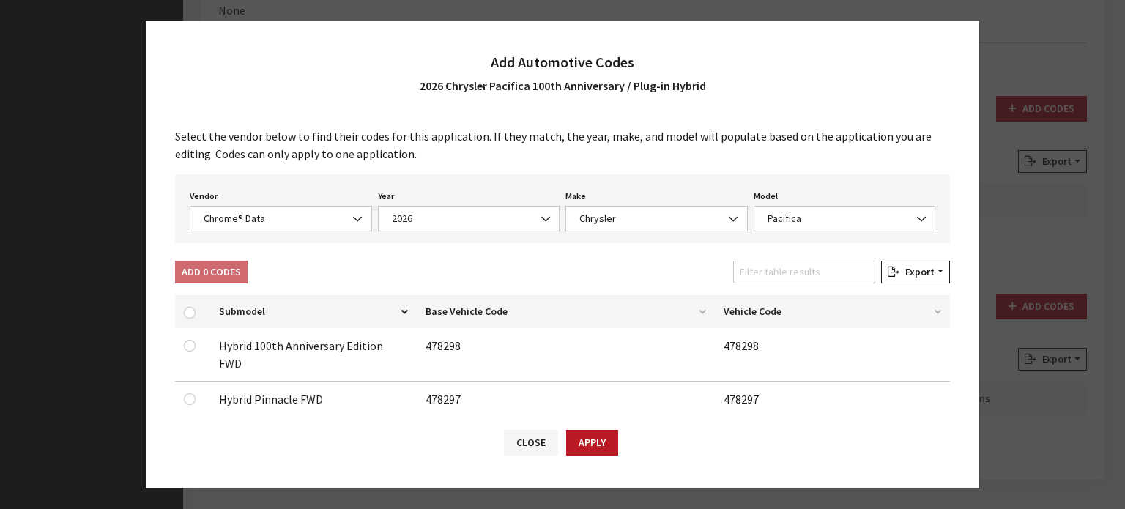
click at [331, 343] on td "Hybrid 100th Anniversary Edition FWD" at bounding box center [313, 354] width 207 height 53
click at [193, 342] on input "checkbox" at bounding box center [190, 346] width 12 height 12
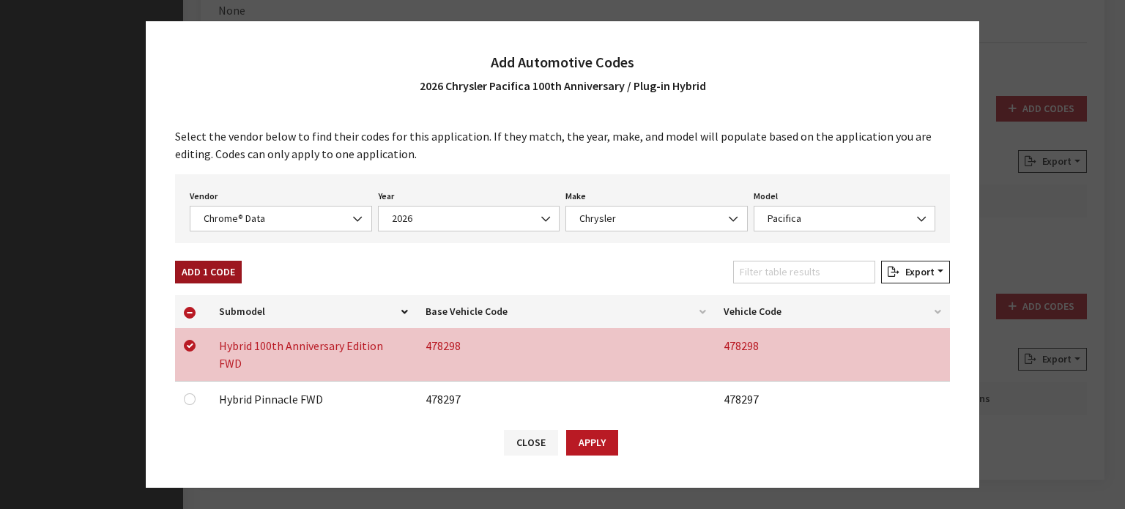
click at [226, 272] on button "Add 1 Code" at bounding box center [208, 272] width 67 height 23
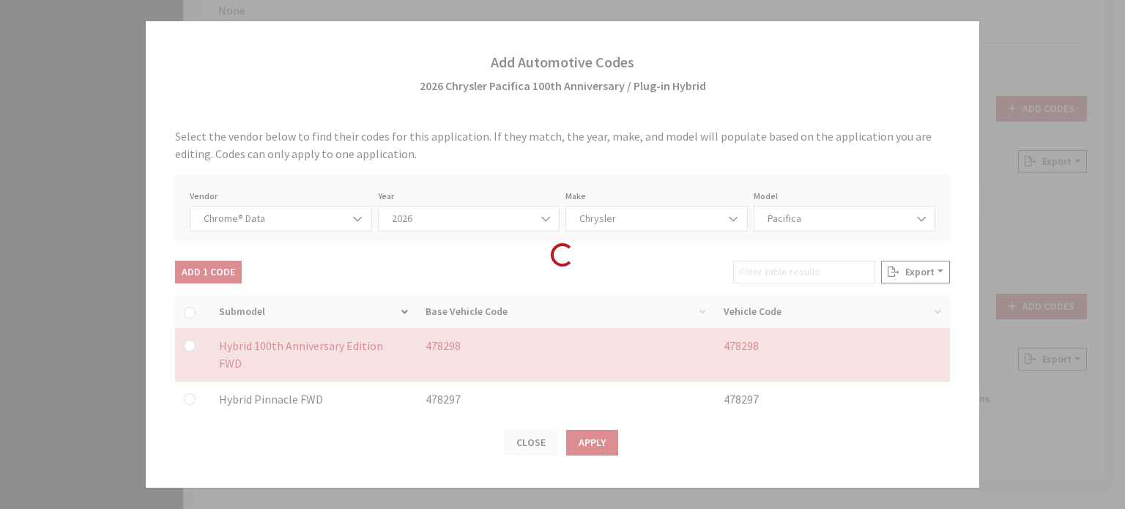
checkbox input "false"
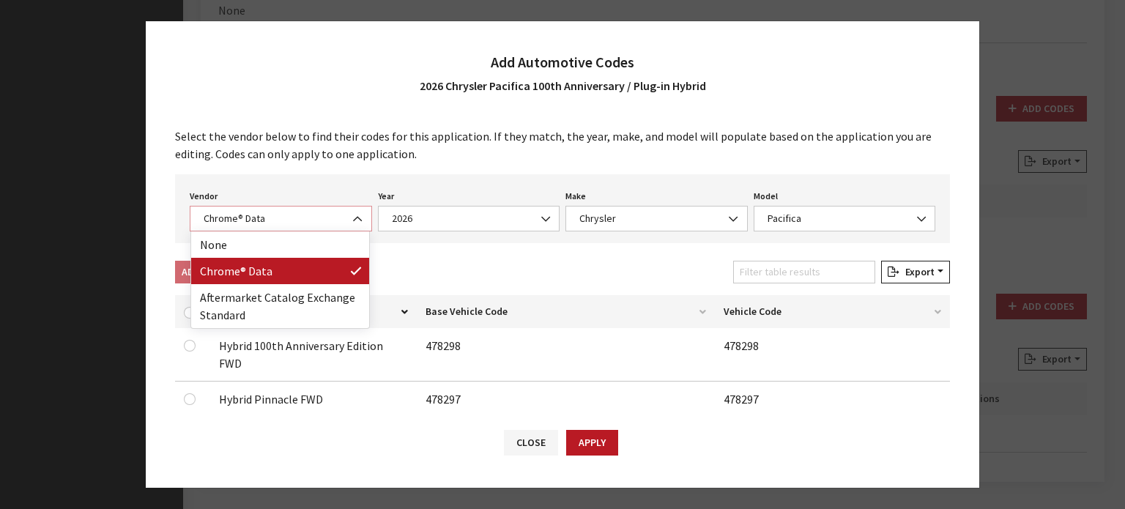
click at [310, 209] on span "Chrome® Data" at bounding box center [281, 219] width 182 height 26
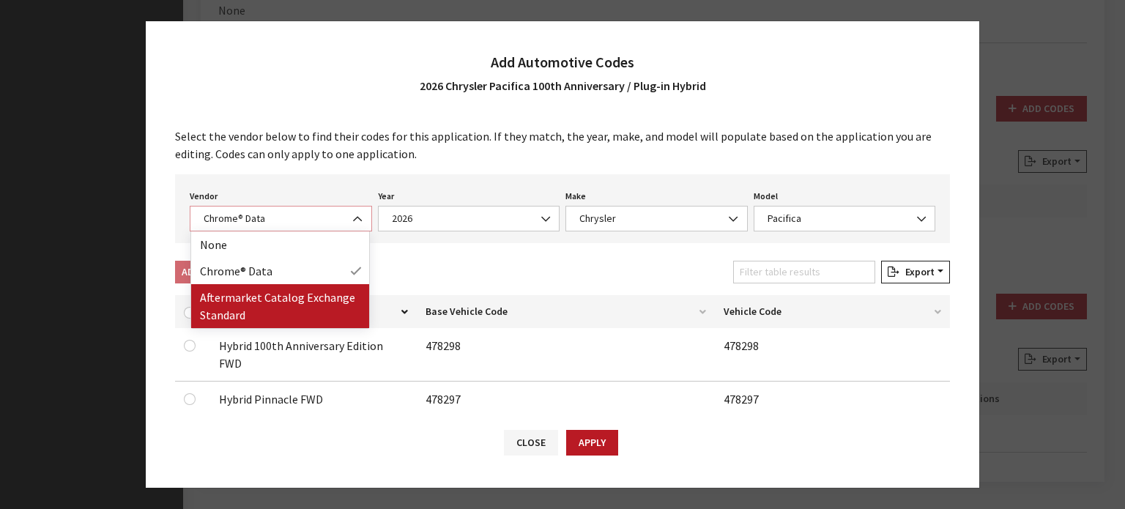
select select "2"
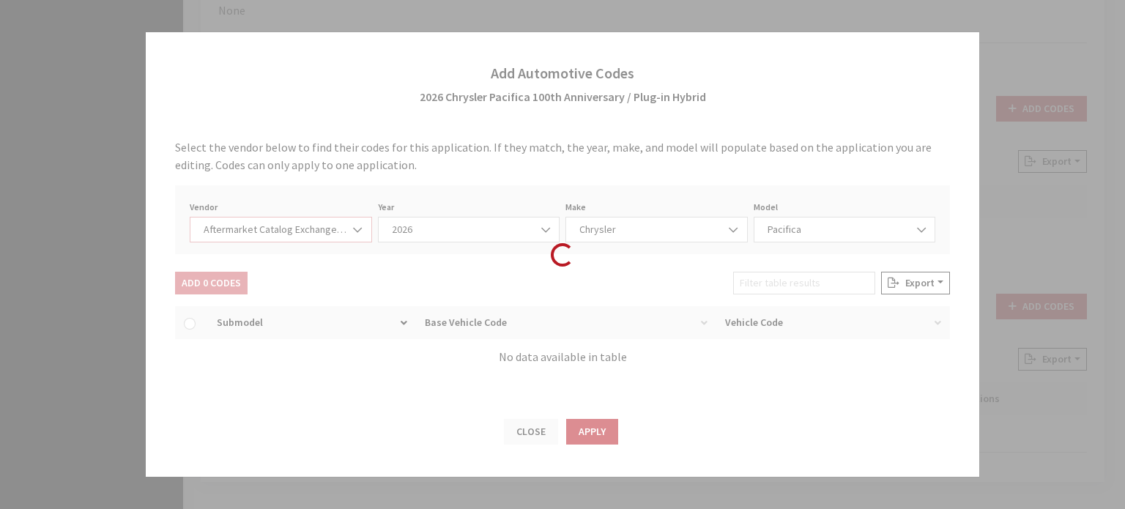
select select "2026"
select select "39"
select select "25219"
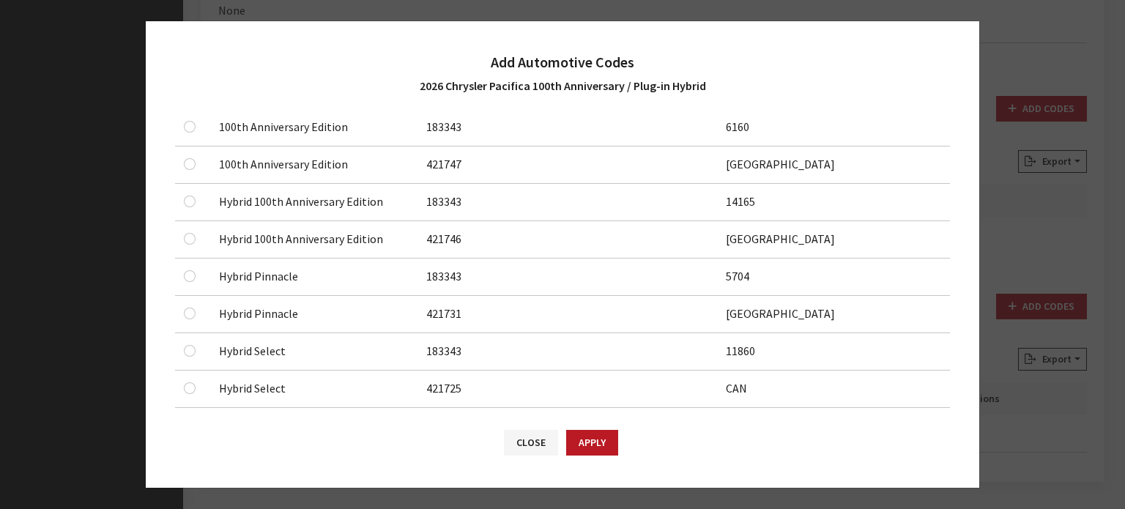
scroll to position [220, 0]
click at [194, 125] on input "checkbox" at bounding box center [190, 126] width 12 height 12
checkbox input "true"
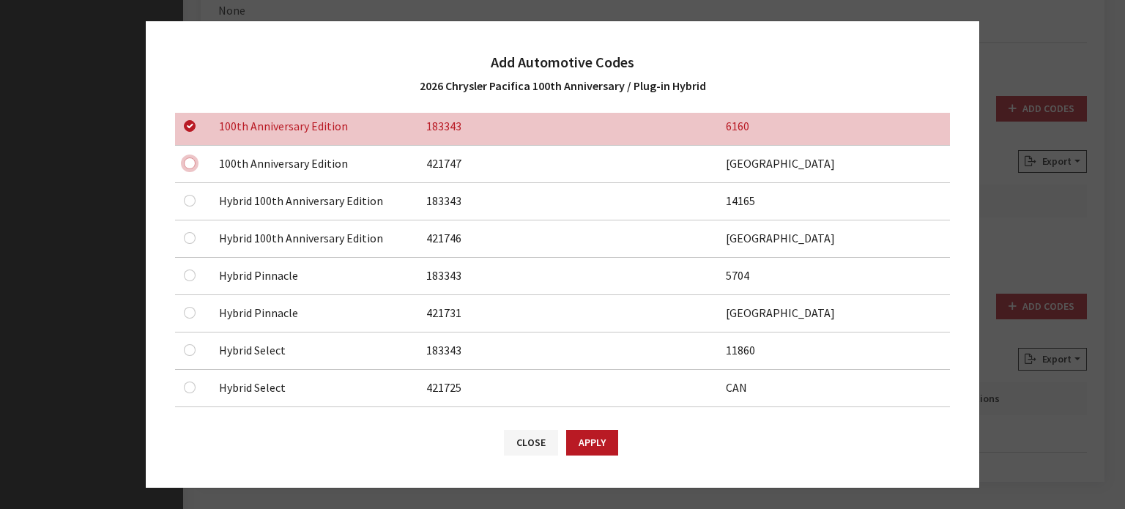
click at [191, 162] on input "checkbox" at bounding box center [190, 163] width 12 height 12
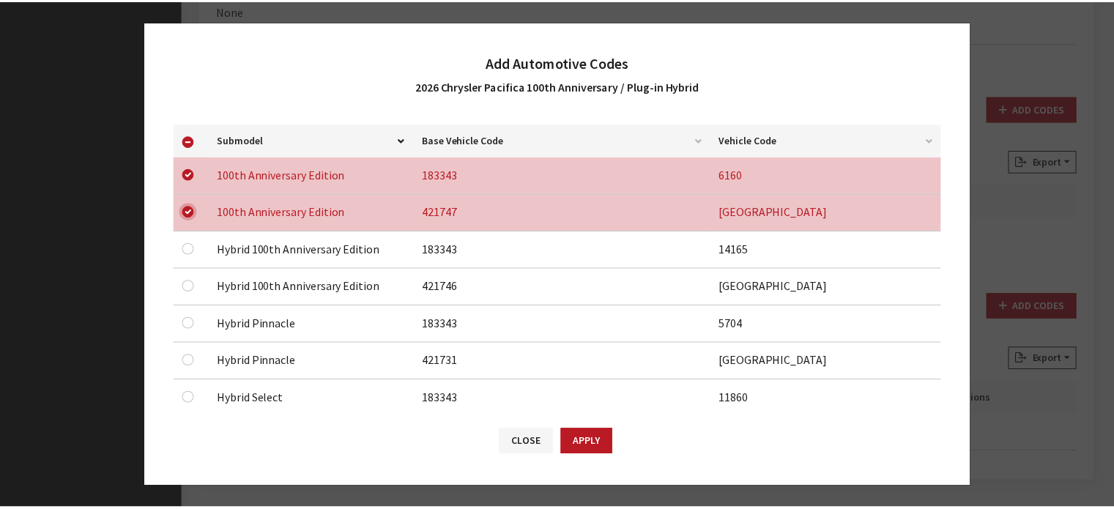
scroll to position [146, 0]
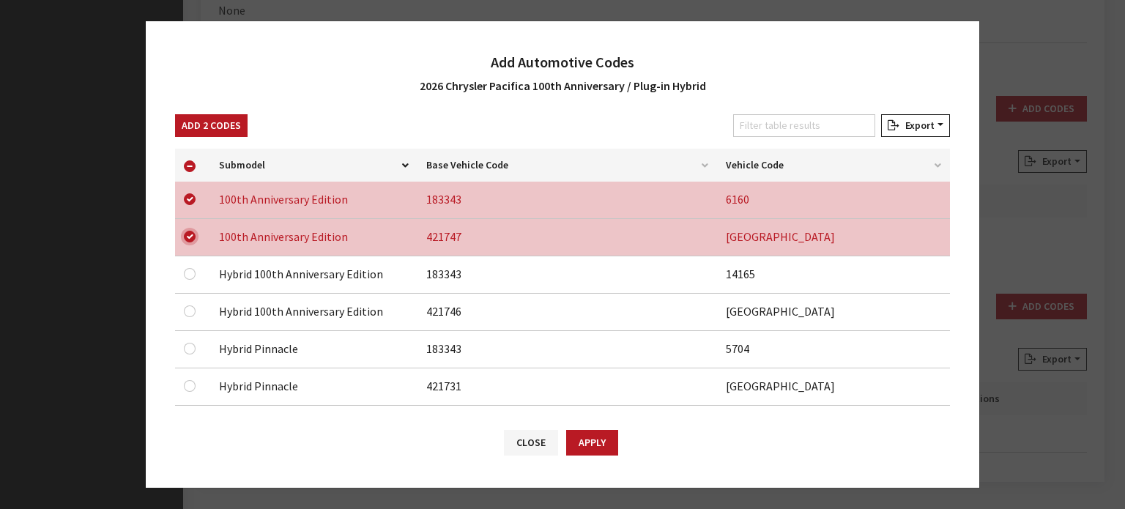
click at [193, 237] on input "checkbox" at bounding box center [190, 237] width 12 height 12
checkbox input "false"
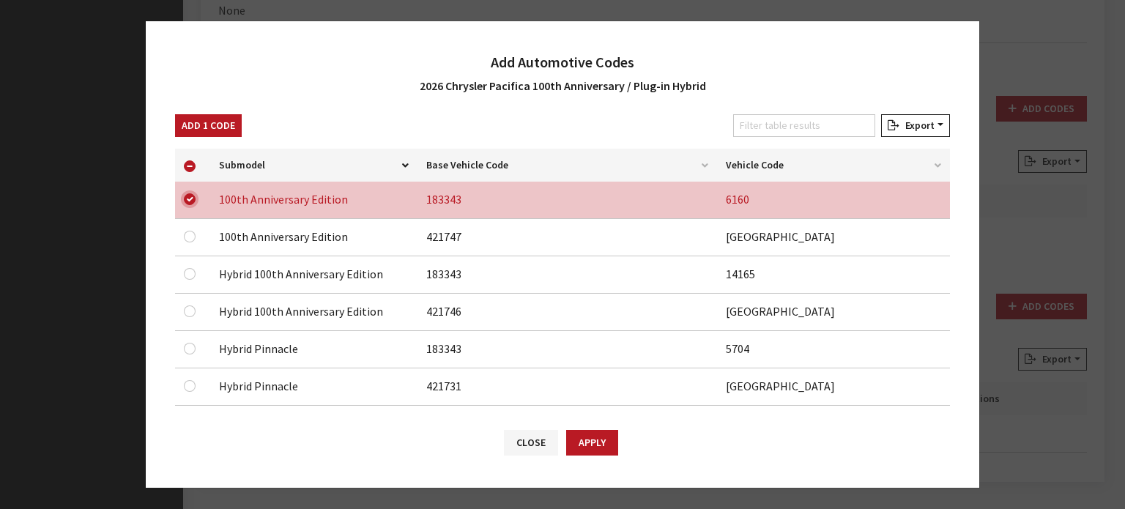
click at [187, 204] on input "checkbox" at bounding box center [190, 199] width 12 height 12
checkbox input "false"
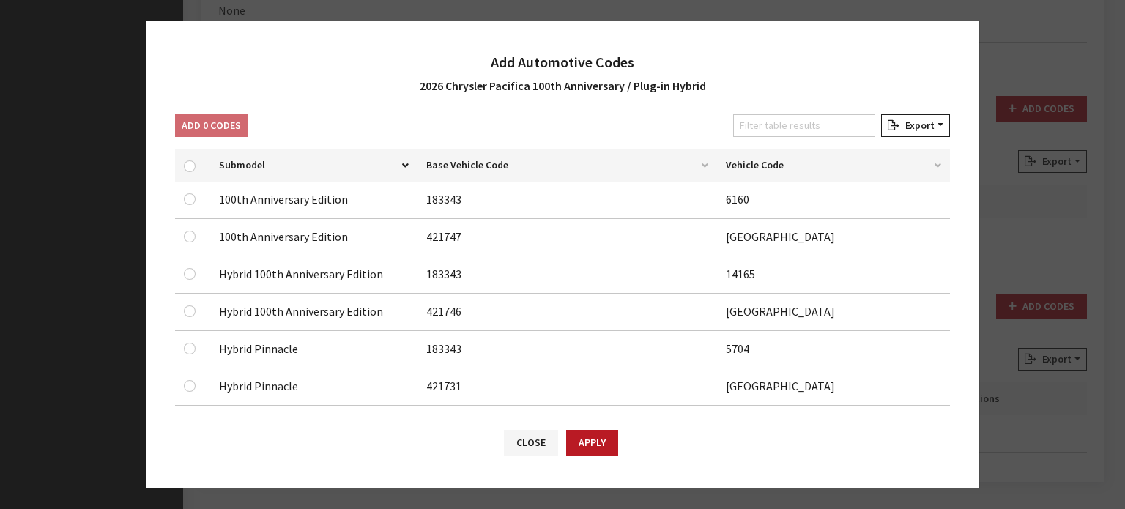
drag, startPoint x: 195, startPoint y: 267, endPoint x: 190, endPoint y: 283, distance: 16.0
click at [194, 268] on div at bounding box center [193, 274] width 18 height 18
click at [188, 272] on input "checkbox" at bounding box center [190, 274] width 12 height 12
checkbox input "true"
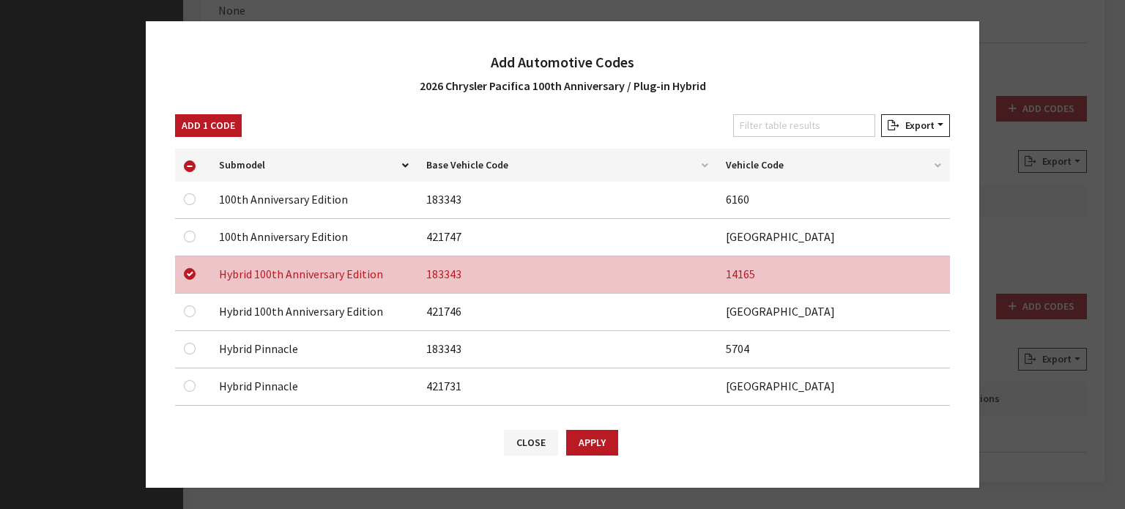
click at [195, 304] on div at bounding box center [193, 311] width 18 height 18
click at [192, 311] on input "checkbox" at bounding box center [190, 311] width 12 height 12
checkbox input "true"
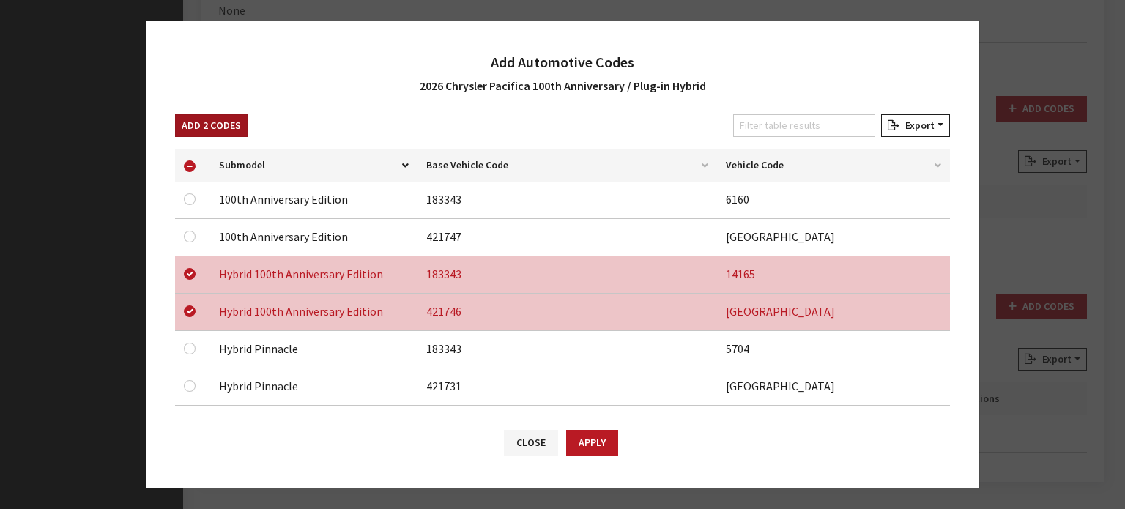
click at [215, 127] on button "Add 2 Codes" at bounding box center [211, 125] width 73 height 23
checkbox input "false"
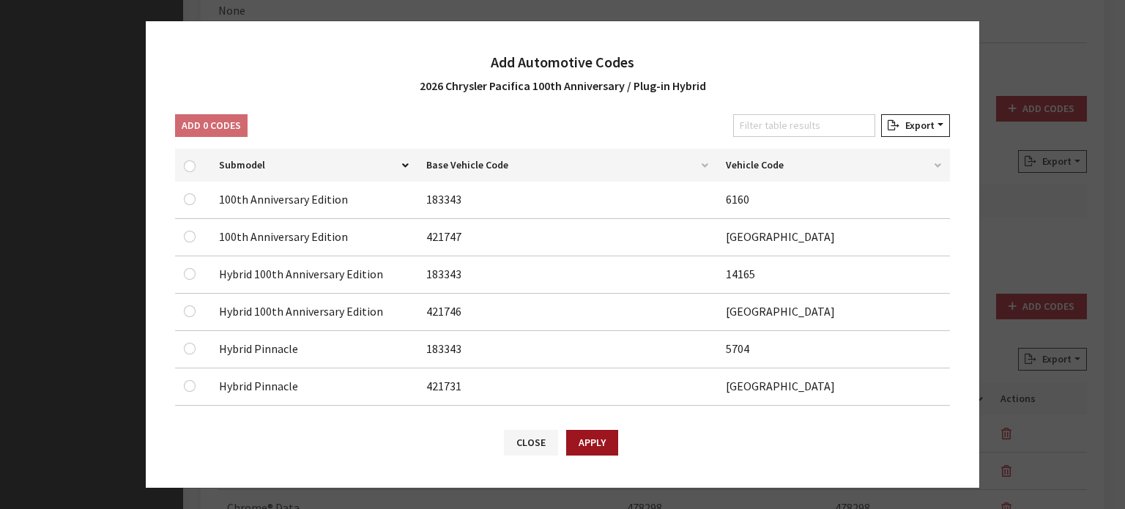
click at [609, 444] on button "Apply" at bounding box center [592, 443] width 52 height 26
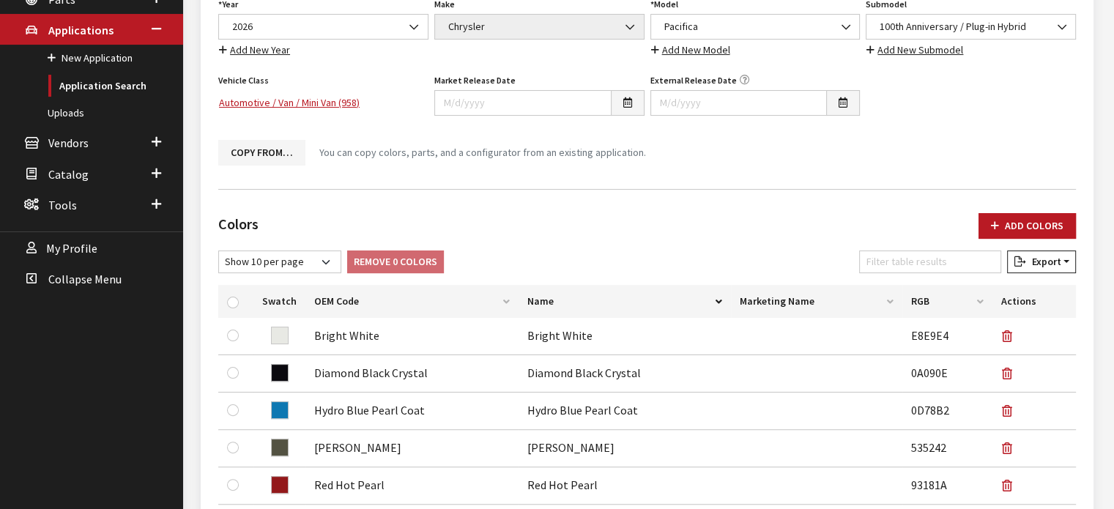
scroll to position [0, 0]
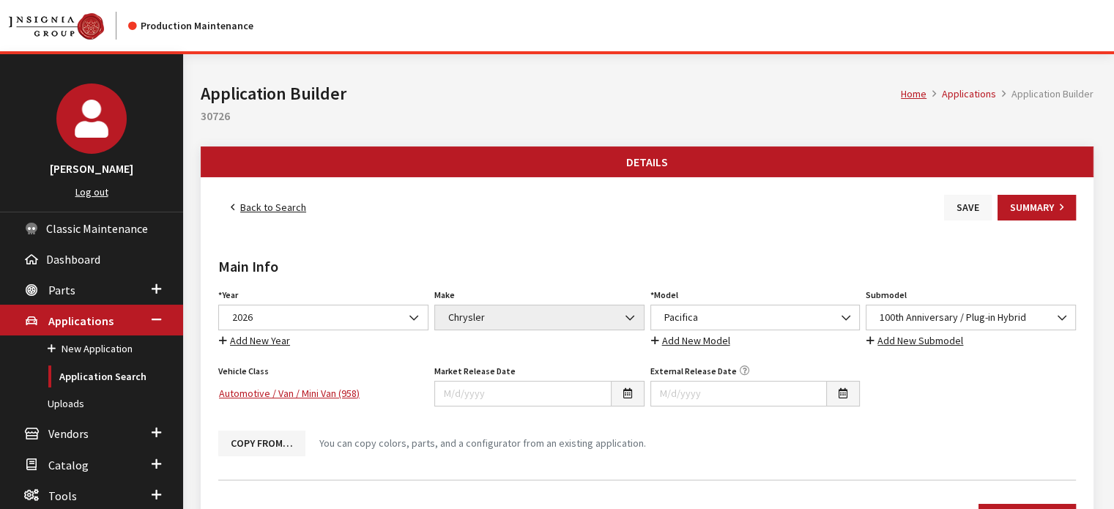
click at [964, 201] on button "Save" at bounding box center [968, 208] width 48 height 26
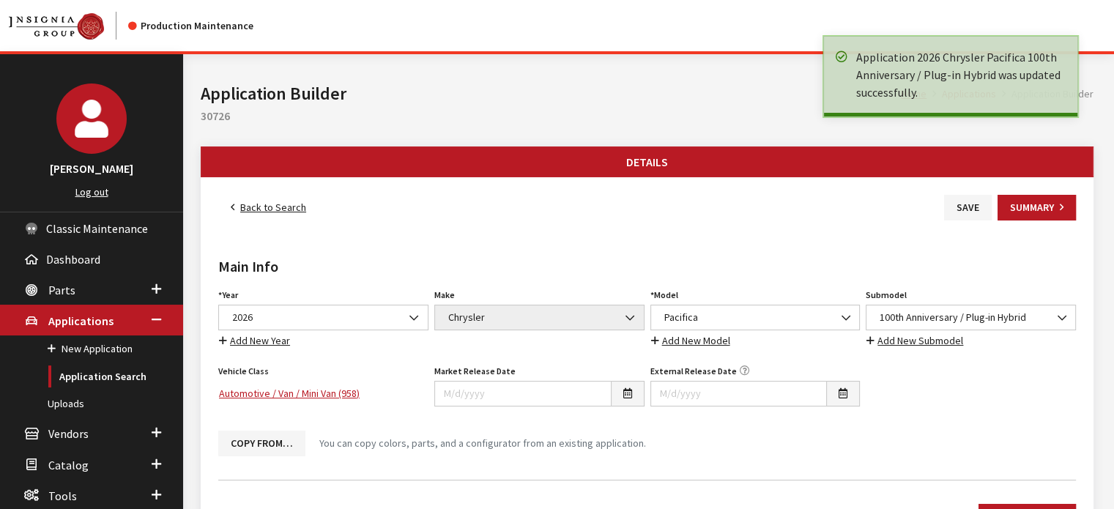
click at [267, 203] on link "Back to Search" at bounding box center [268, 208] width 100 height 26
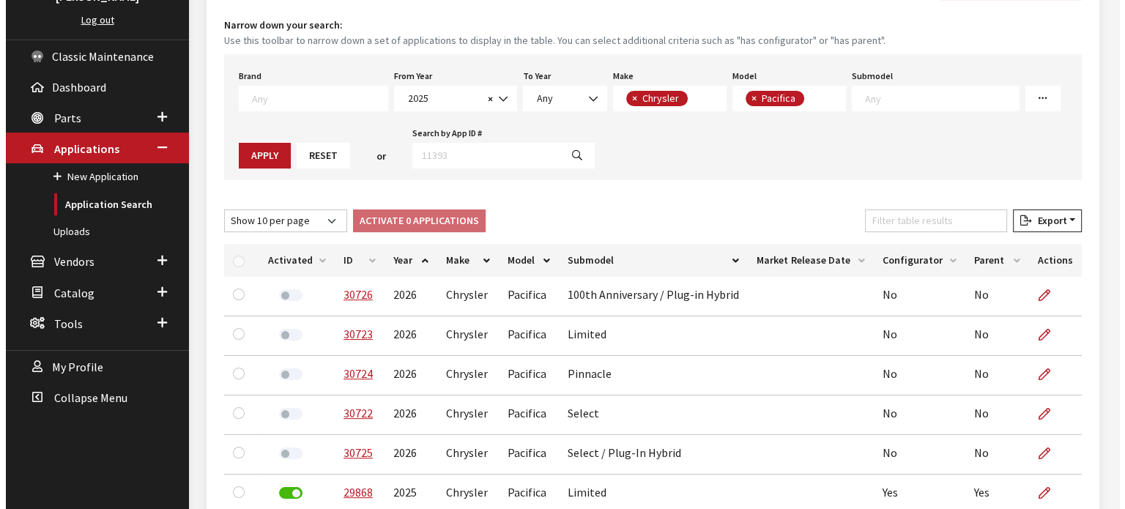
scroll to position [146, 0]
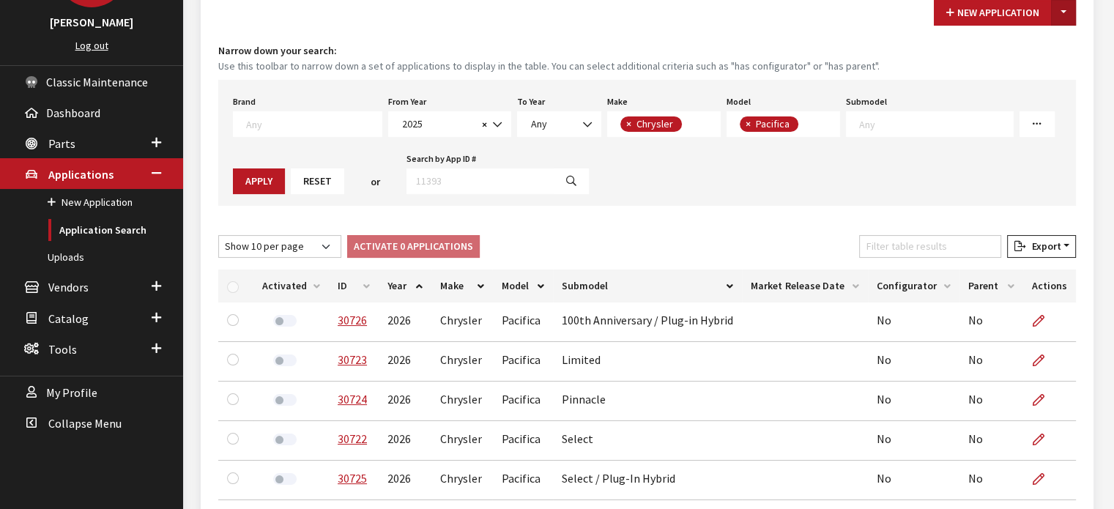
click at [1058, 20] on button "Toggle Dropdown" at bounding box center [1063, 13] width 25 height 26
click at [1053, 39] on button "New From Existing..." at bounding box center [1013, 44] width 126 height 26
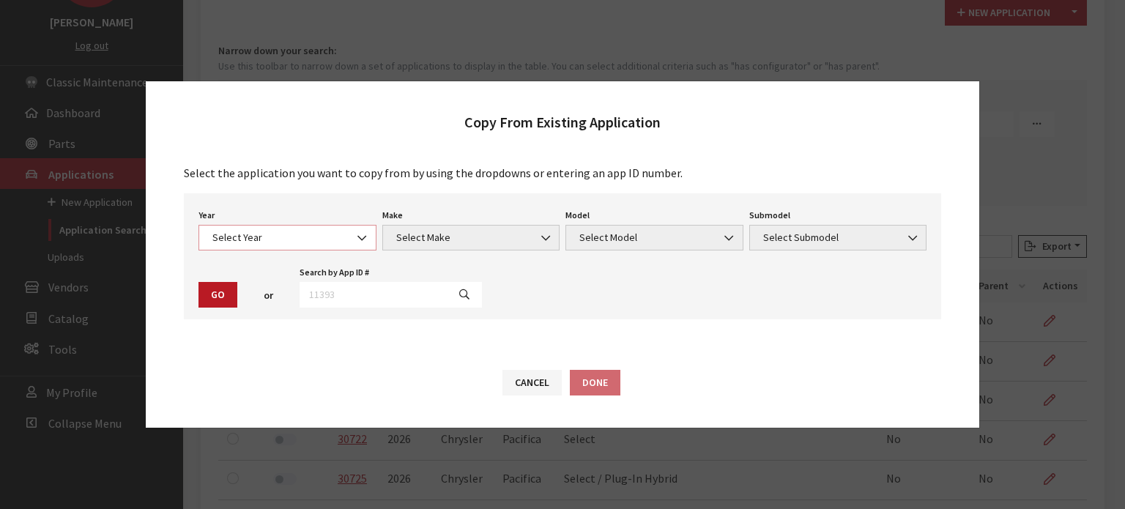
click at [280, 236] on span "Select Year" at bounding box center [287, 237] width 159 height 15
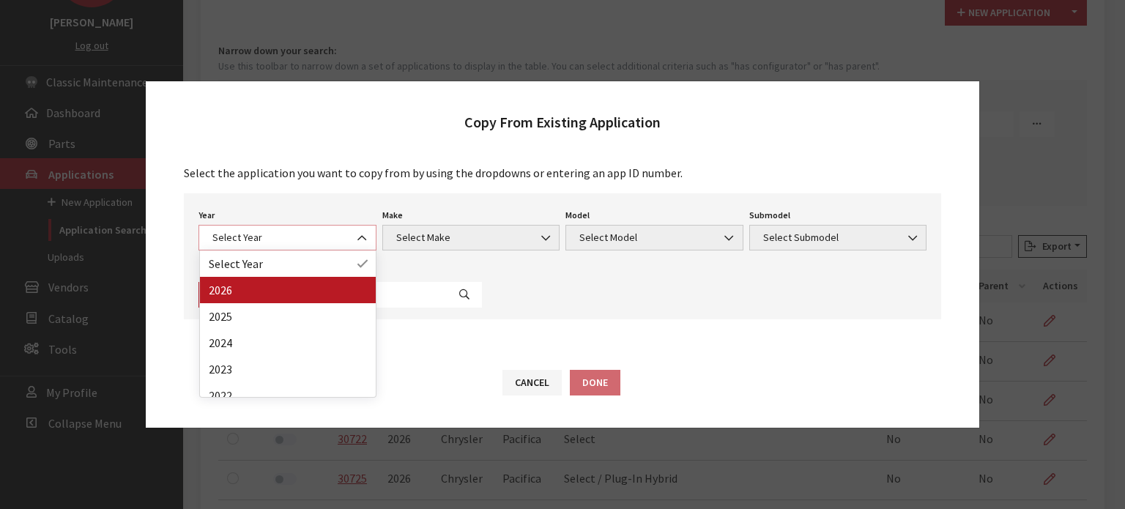
select select "44"
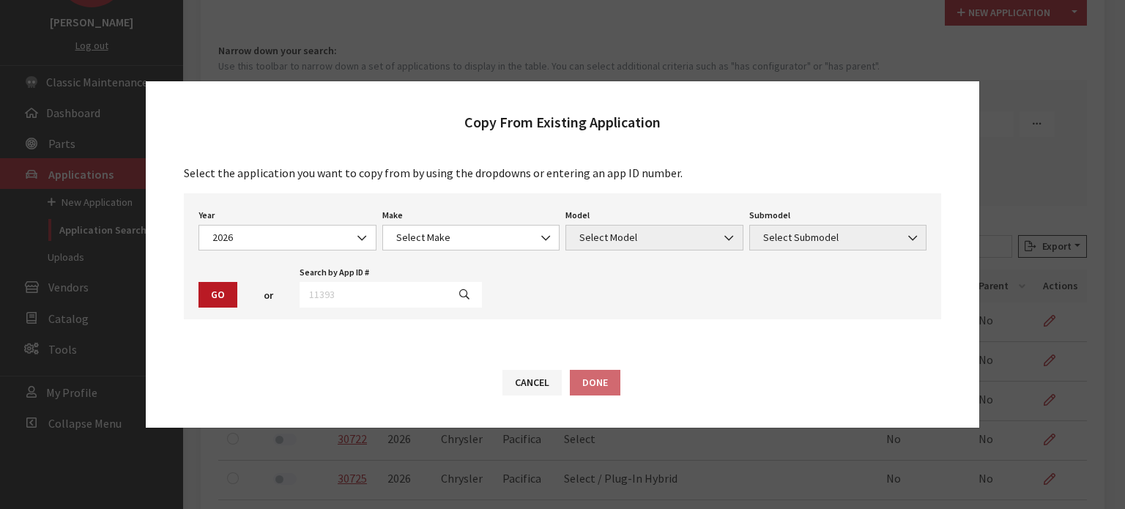
click at [510, 247] on div "Year Select Year [DATE] 2025 2024 2023 2022 2021 2020 2019 2018 2017 2016 2015 …" at bounding box center [562, 256] width 757 height 126
click at [508, 236] on span "Select Make" at bounding box center [471, 237] width 159 height 15
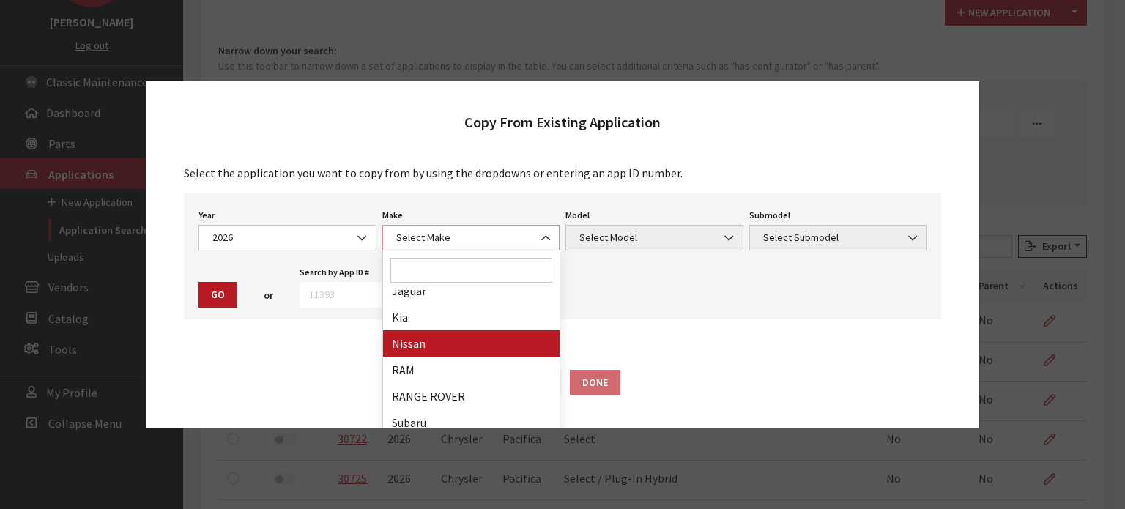
scroll to position [308, 0]
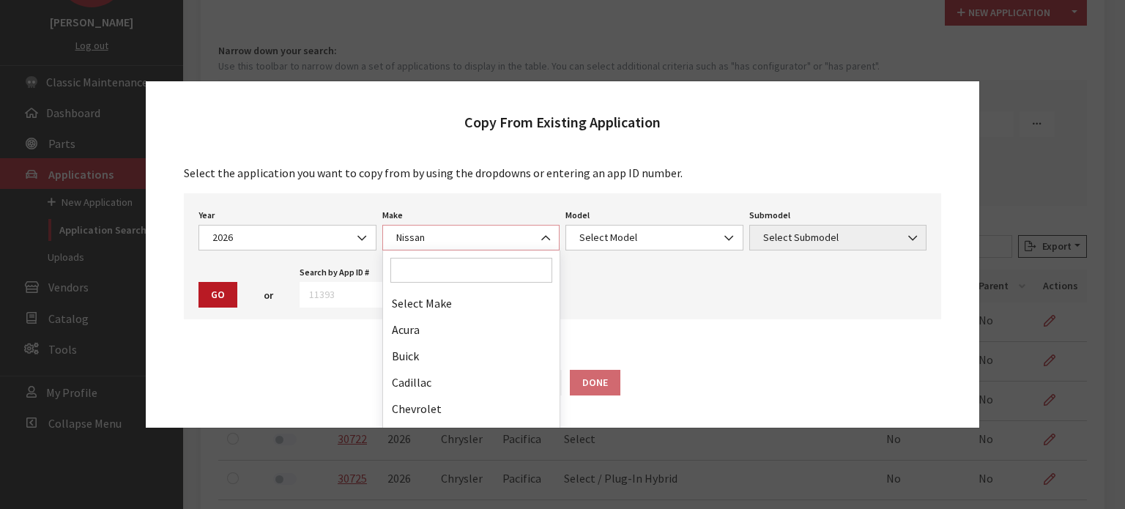
drag, startPoint x: 488, startPoint y: 368, endPoint x: 403, endPoint y: 239, distance: 154.8
click at [401, 239] on span "Nissan" at bounding box center [471, 237] width 159 height 15
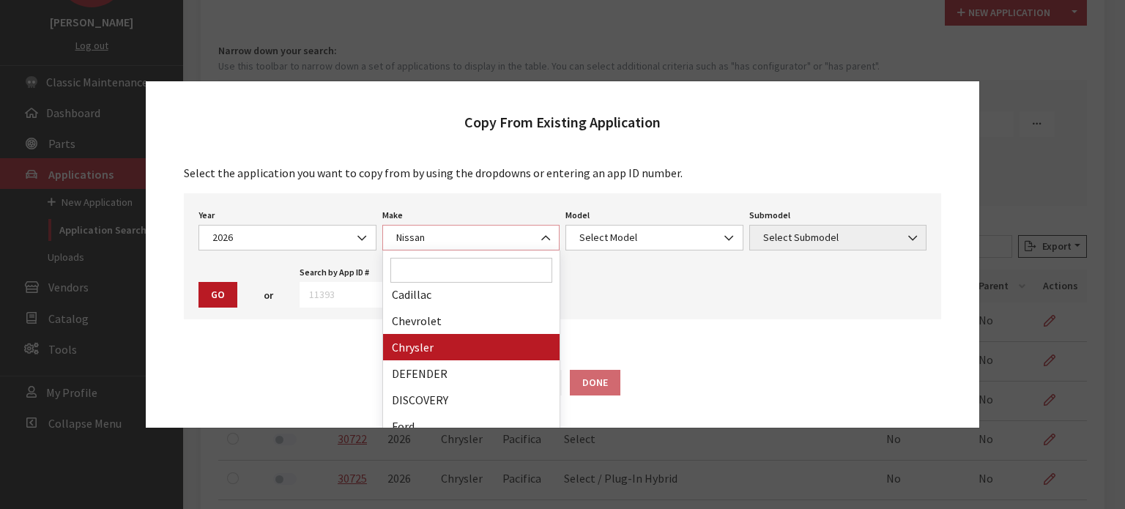
select select "14"
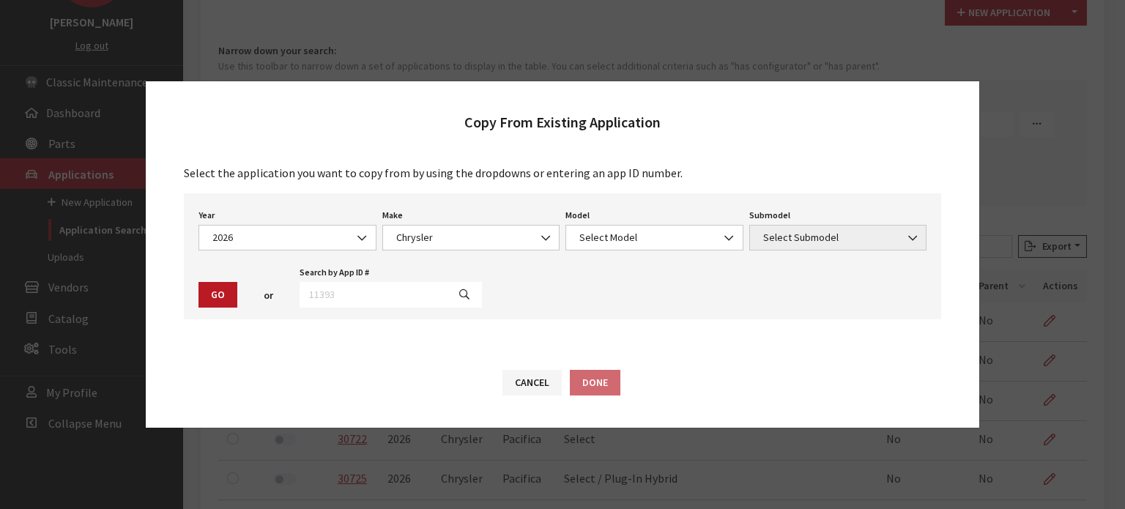
drag, startPoint x: 630, startPoint y: 252, endPoint x: 648, endPoint y: 223, distance: 33.9
click at [630, 251] on div "Year Select Year 2026 2025 2024 2023 2022 2021 2020 2019 2018 2017 2016 2015 20…" at bounding box center [562, 256] width 757 height 126
click at [650, 225] on span "Select Model" at bounding box center [654, 238] width 178 height 26
click at [640, 304] on div "Year Select Year 2026 2025 2024 2023 2022 2021 2020 2019 2018 2017 2016 2015 20…" at bounding box center [562, 256] width 757 height 126
click at [648, 234] on span "Select Model" at bounding box center [654, 237] width 159 height 15
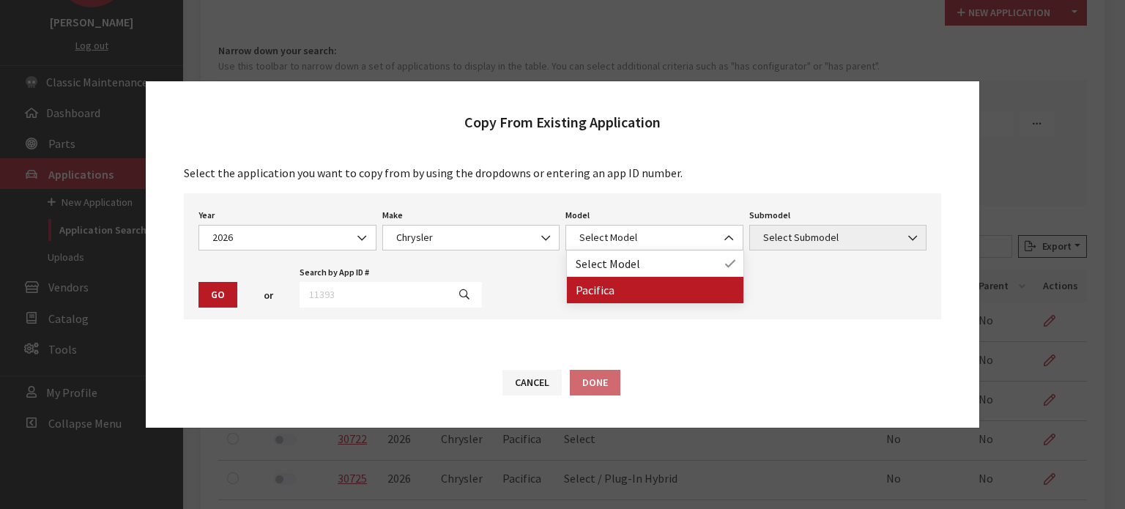
drag, startPoint x: 647, startPoint y: 289, endPoint x: 666, endPoint y: 276, distance: 22.6
select select "178"
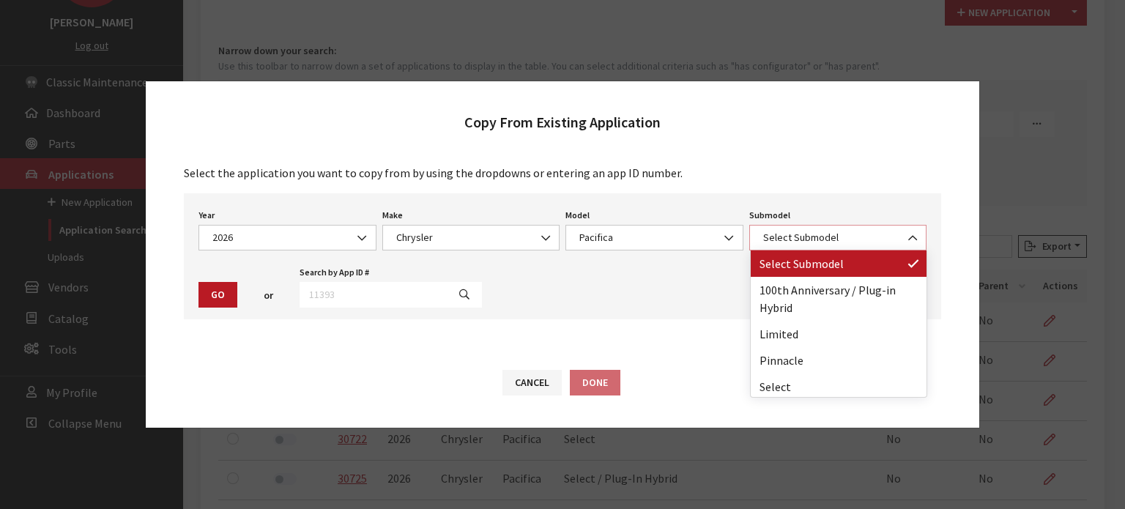
click at [828, 226] on span "Select Submodel" at bounding box center [838, 238] width 178 height 26
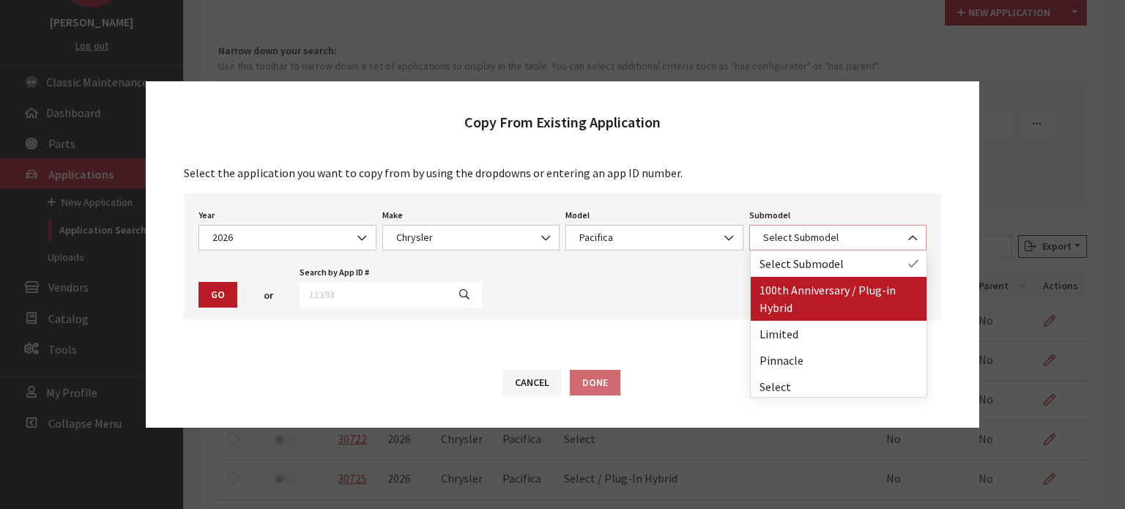
select select "4829"
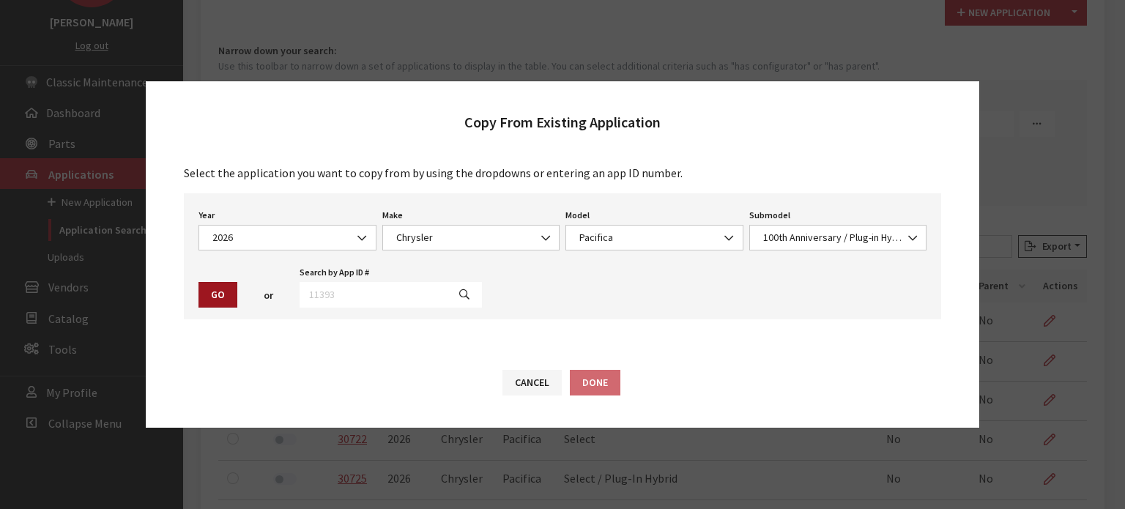
click at [212, 291] on button "Go" at bounding box center [217, 295] width 39 height 26
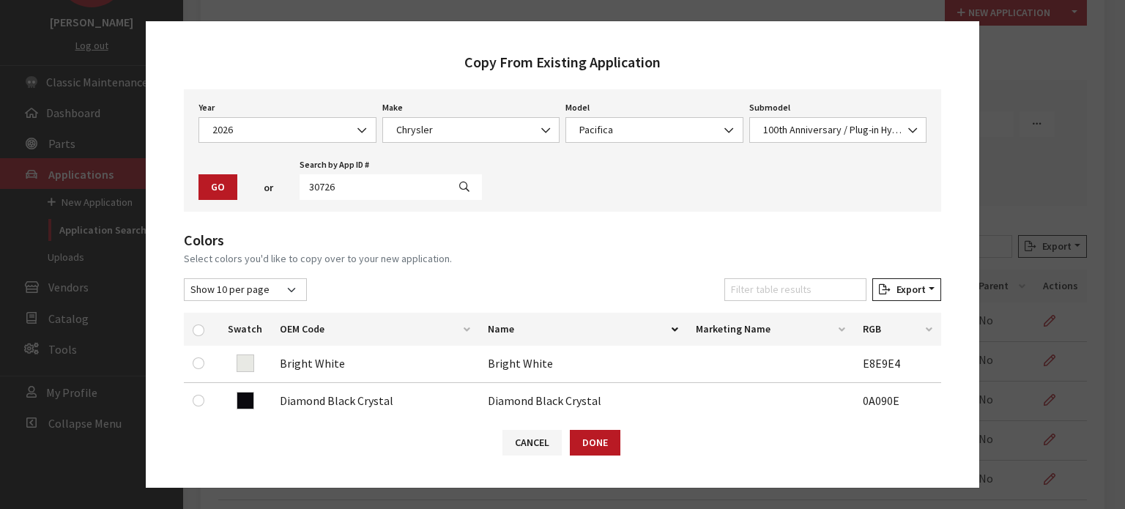
scroll to position [73, 0]
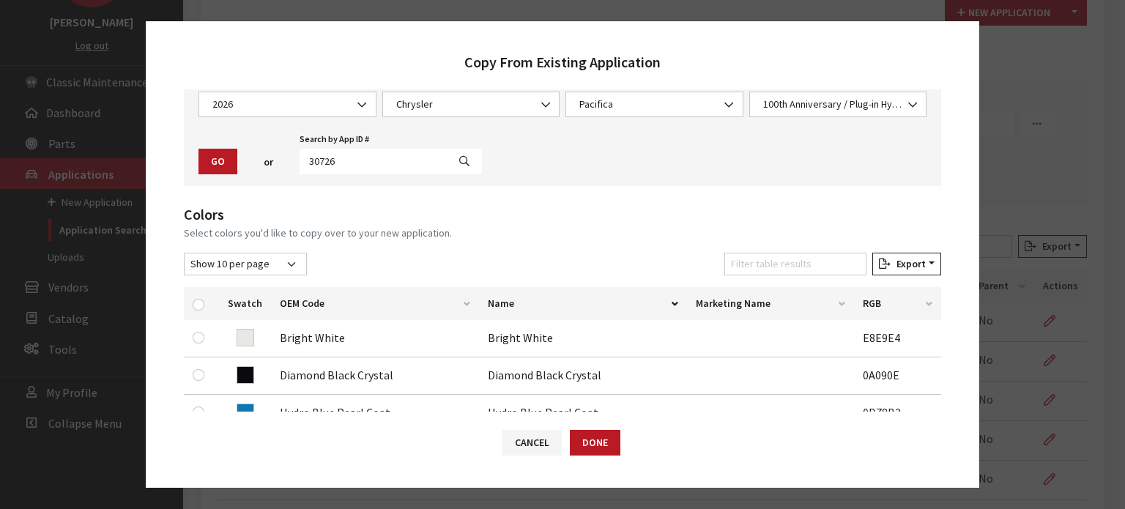
drag, startPoint x: 180, startPoint y: 316, endPoint x: 187, endPoint y: 309, distance: 10.4
click at [180, 316] on div "Swatch OEM Code Name Marketing Name RGB Bright White Bright White E8E9E4 Diamon…" at bounding box center [562, 418] width 775 height 275
click at [196, 303] on input "checkbox" at bounding box center [199, 305] width 12 height 12
checkbox input "true"
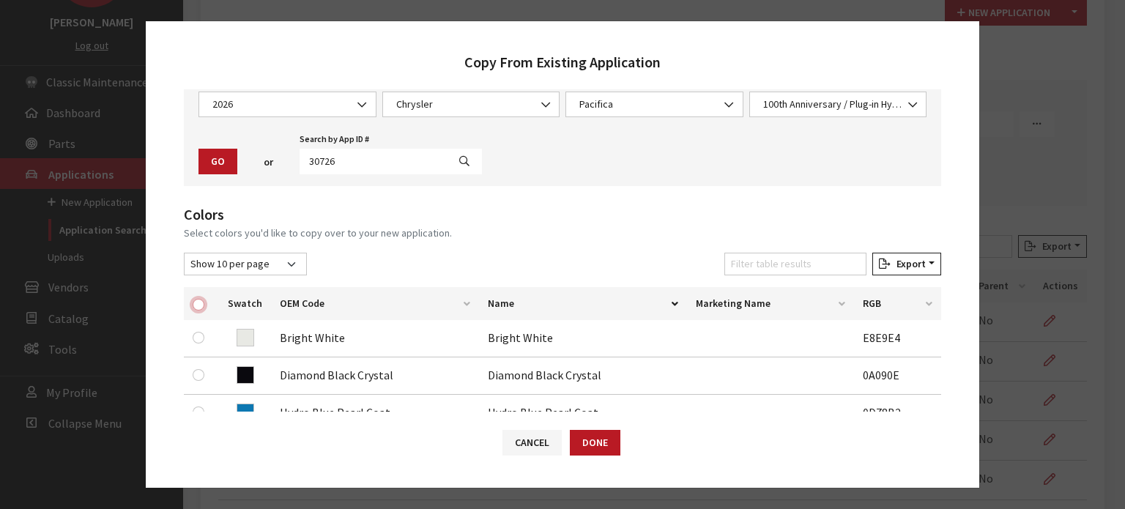
checkbox input "true"
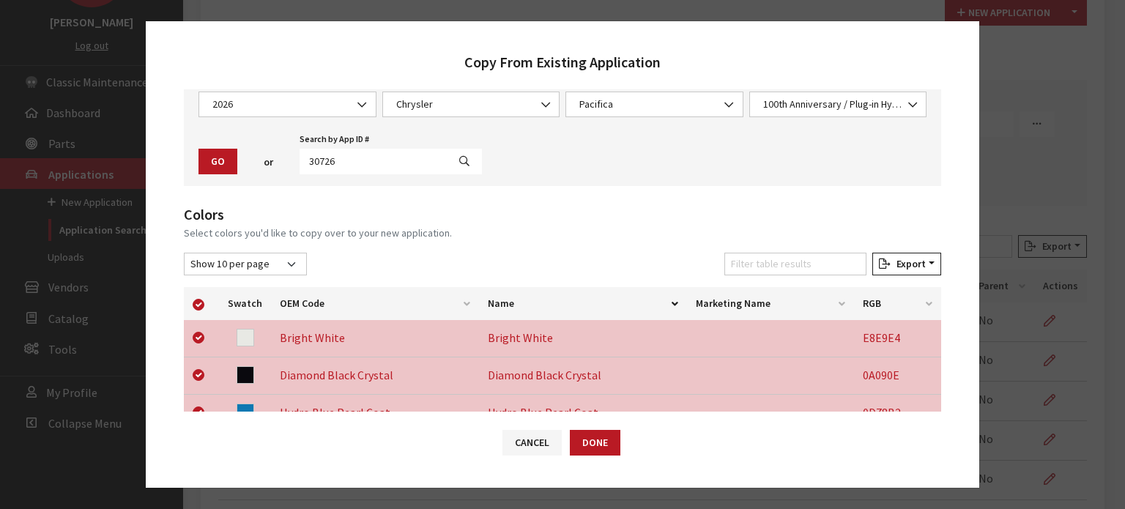
drag, startPoint x: 196, startPoint y: 303, endPoint x: 508, endPoint y: 237, distance: 319.6
click at [508, 237] on small "Select colors you'd like to copy over to your new application." at bounding box center [562, 233] width 757 height 15
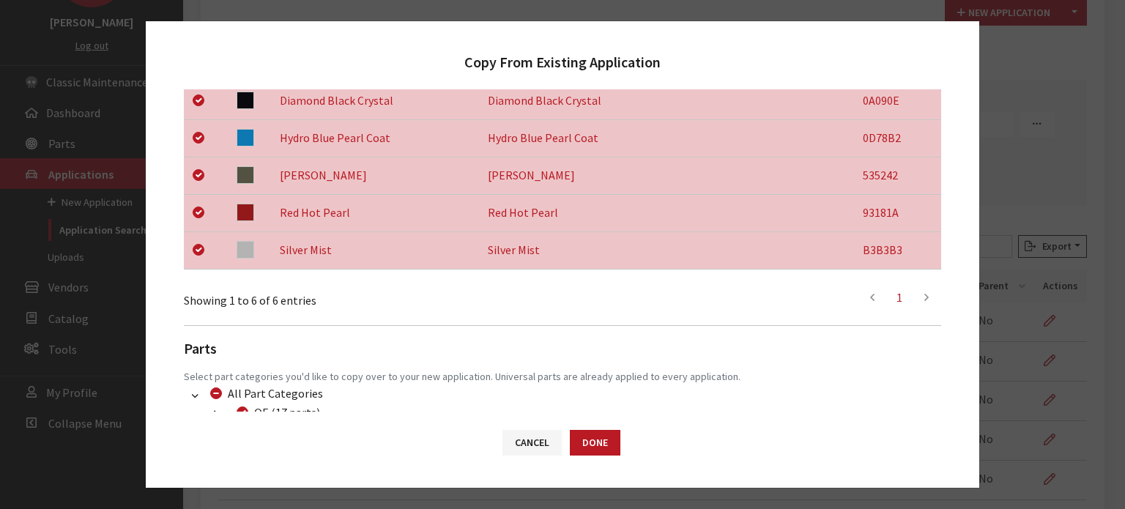
scroll to position [462, 0]
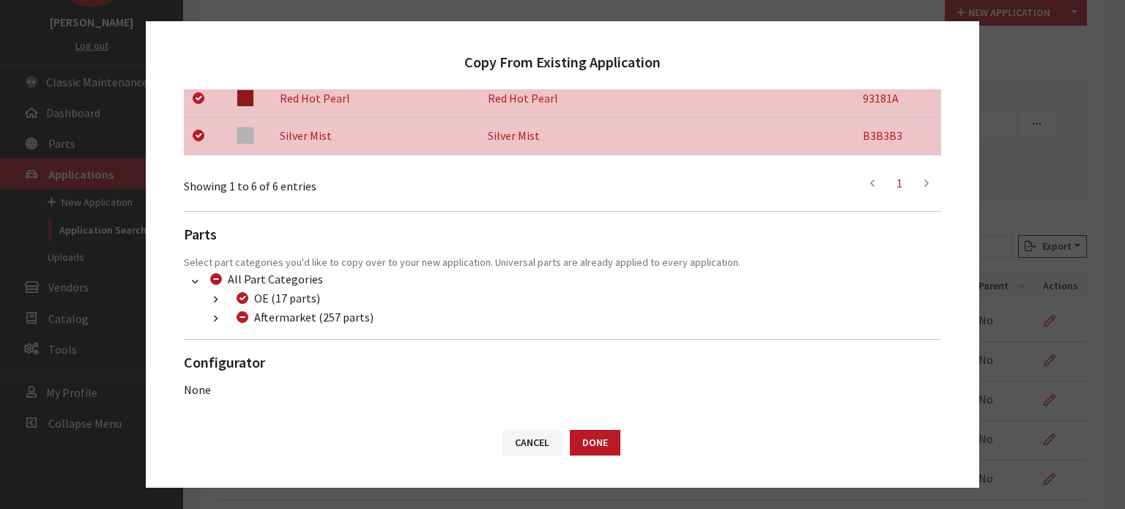
click at [214, 322] on icon "button" at bounding box center [216, 319] width 4 height 10
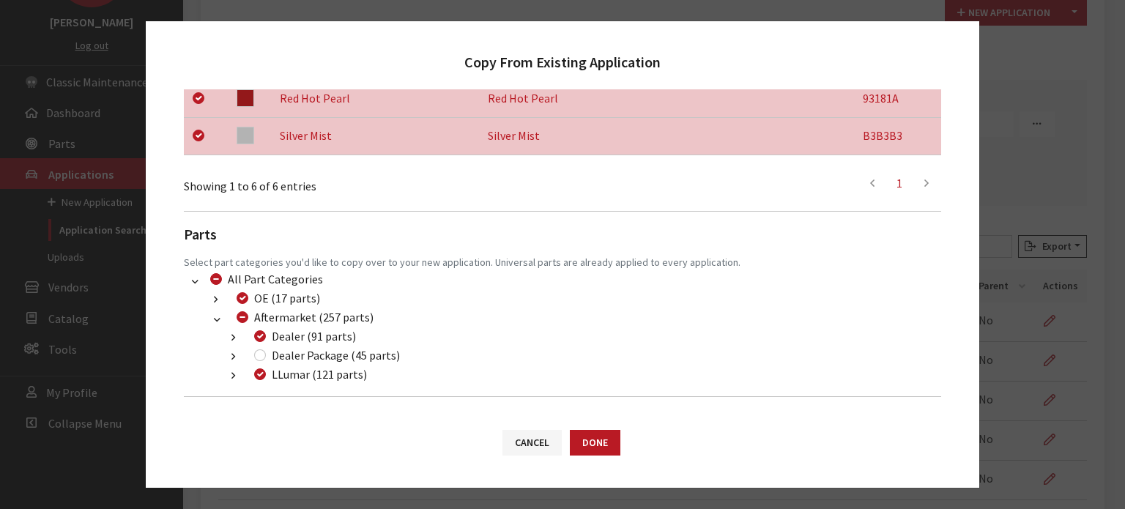
click at [259, 361] on div "Dealer Package (45 parts)" at bounding box center [325, 355] width 150 height 18
click at [264, 353] on input "Dealer Package (45 parts)" at bounding box center [260, 355] width 12 height 12
checkbox input "true"
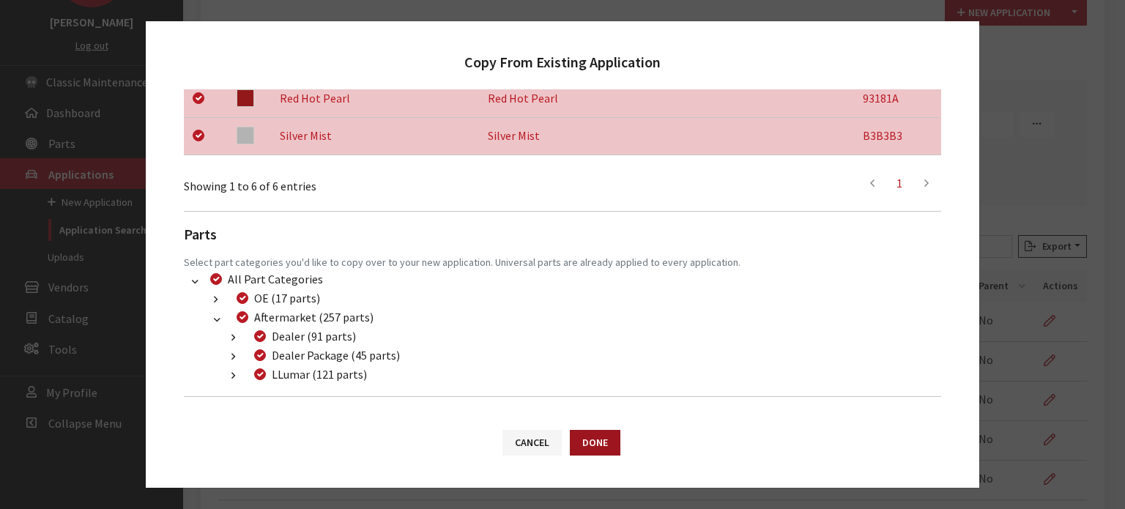
click at [579, 439] on button "Done" at bounding box center [595, 443] width 51 height 26
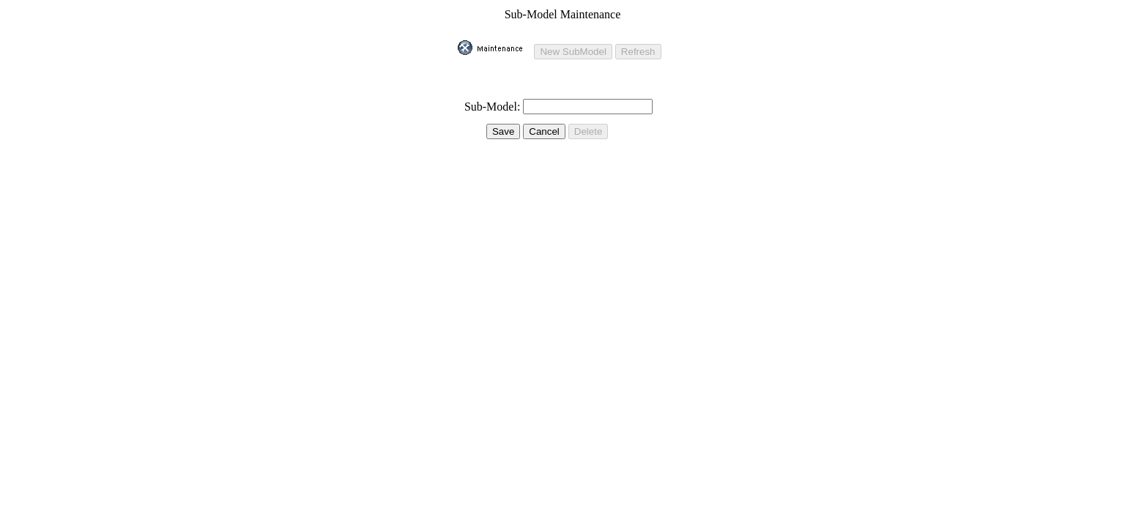
click at [527, 103] on input "text" at bounding box center [588, 106] width 130 height 15
click at [545, 99] on input "text" at bounding box center [588, 106] width 130 height 15
type input "Select Premium / Plug-in Hybrid"
click at [499, 126] on input "Save" at bounding box center [503, 131] width 34 height 15
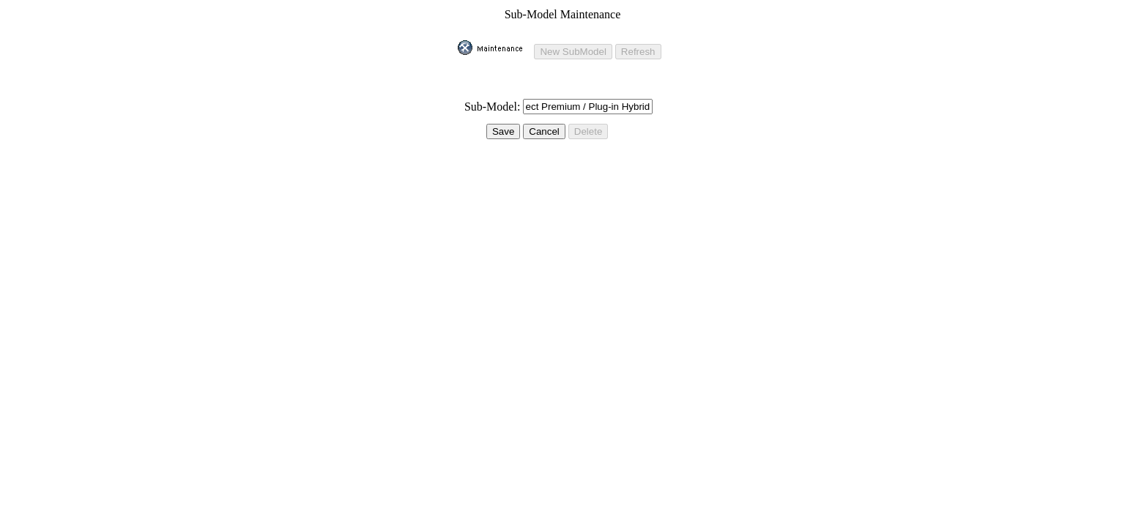
scroll to position [0, 0]
click at [499, 126] on input "Save" at bounding box center [495, 131] width 34 height 15
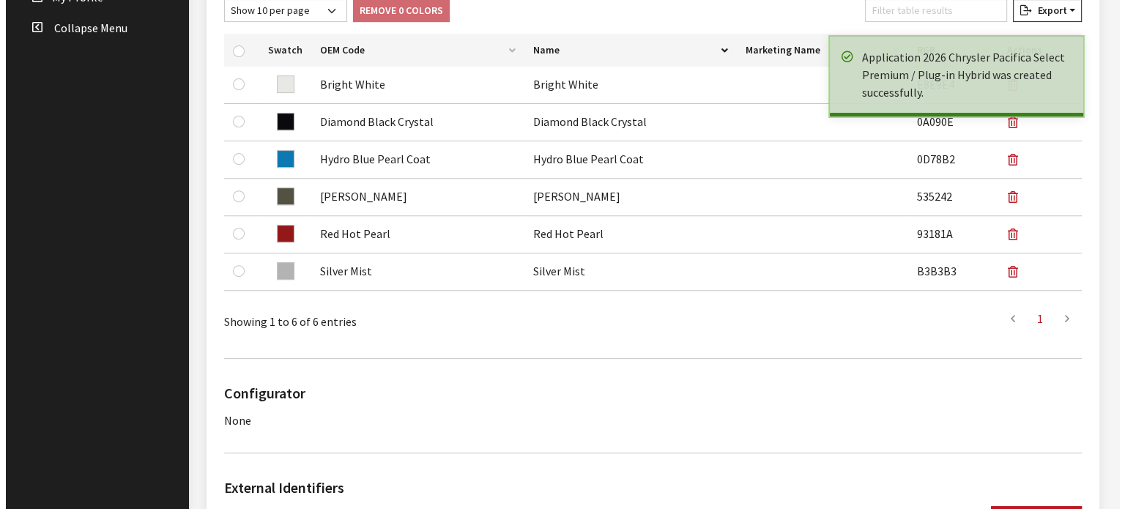
scroll to position [982, 0]
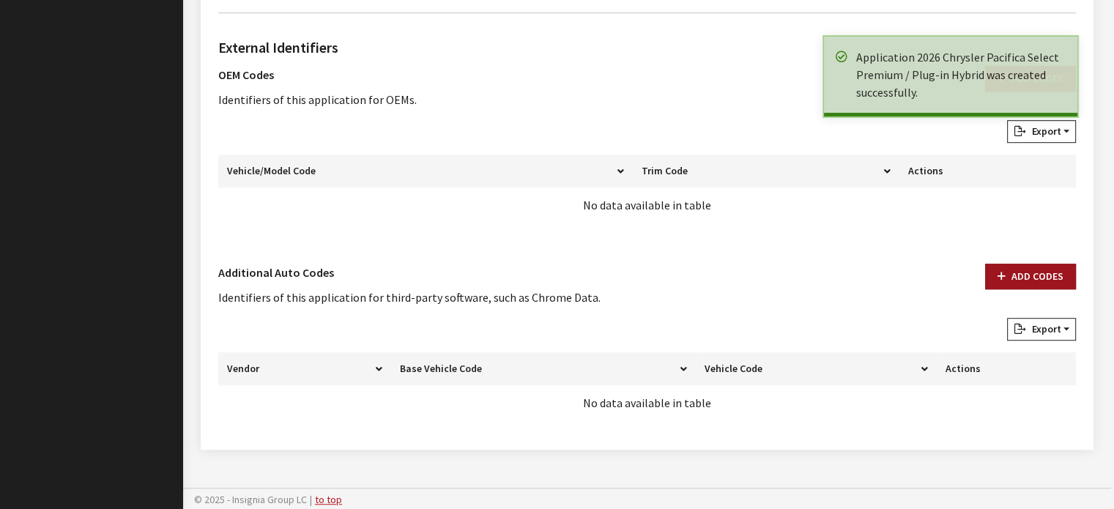
click at [1020, 283] on button "Add Codes" at bounding box center [1030, 277] width 91 height 26
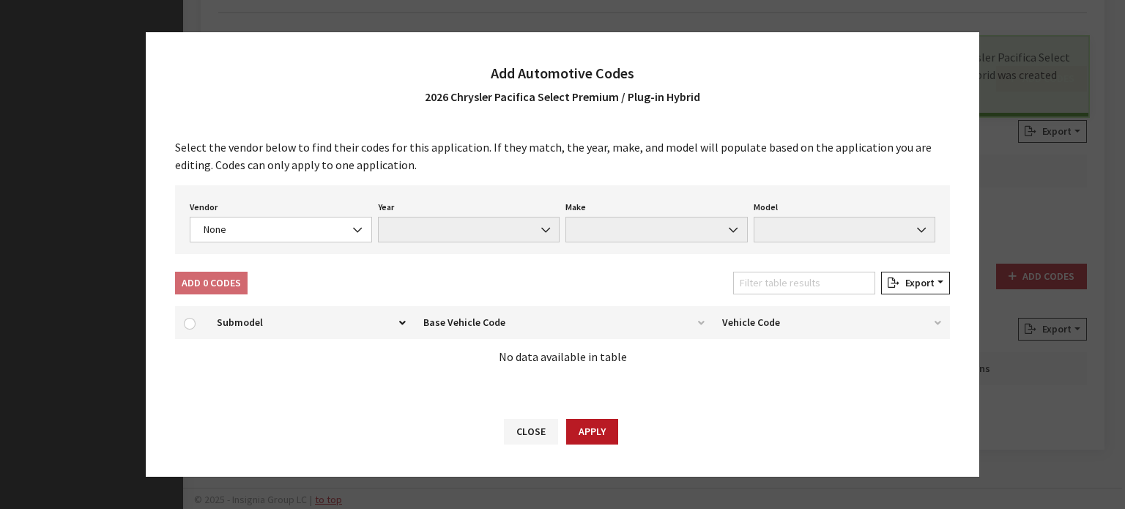
click at [233, 252] on div "Vendor None Chrome® Data Aftermarket Catalog Exchange Standard None Year None M…" at bounding box center [562, 219] width 775 height 69
click at [234, 240] on span "None" at bounding box center [281, 230] width 182 height 26
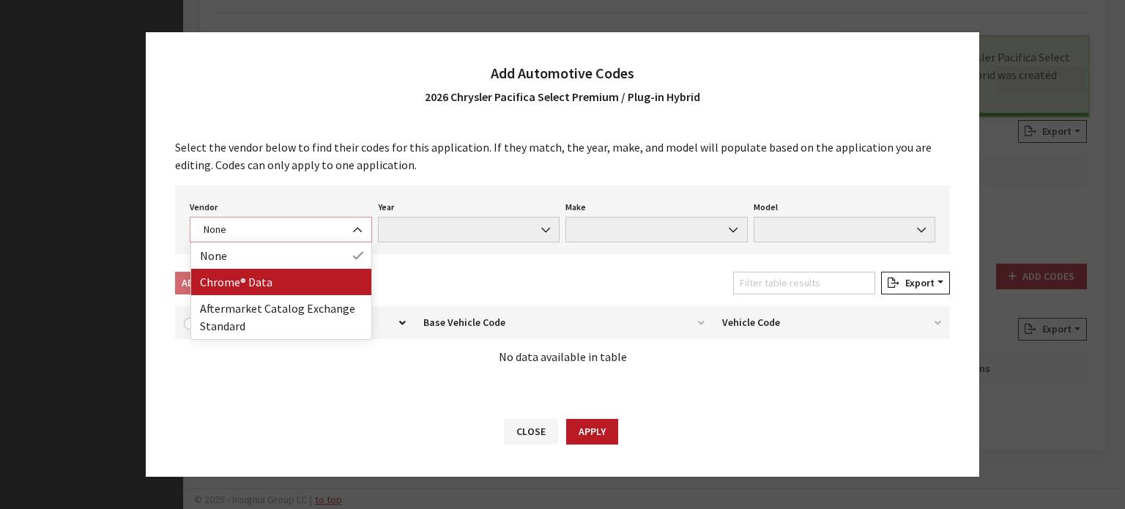
select select "4"
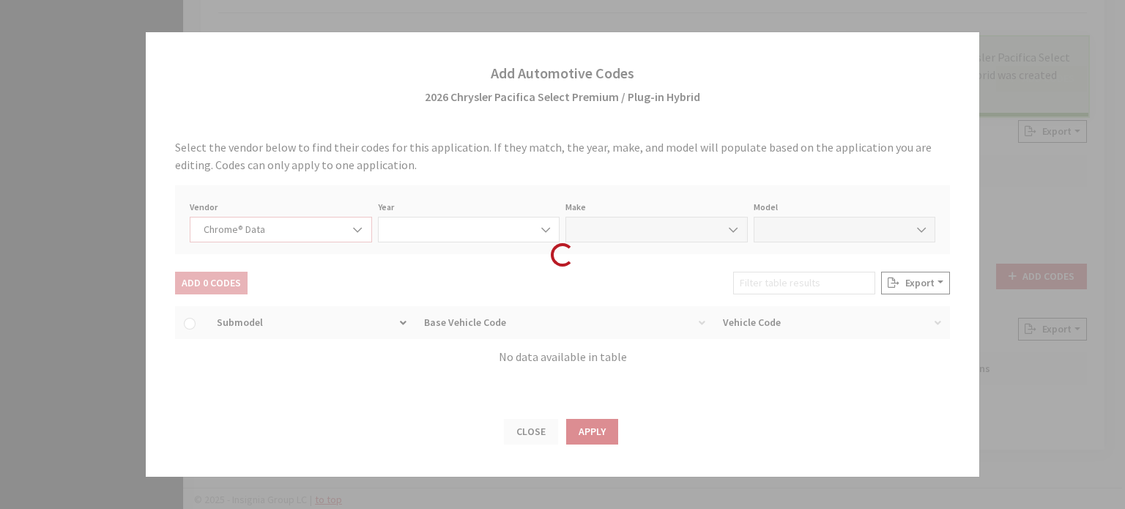
select select "2026"
select select "9"
select select "72321"
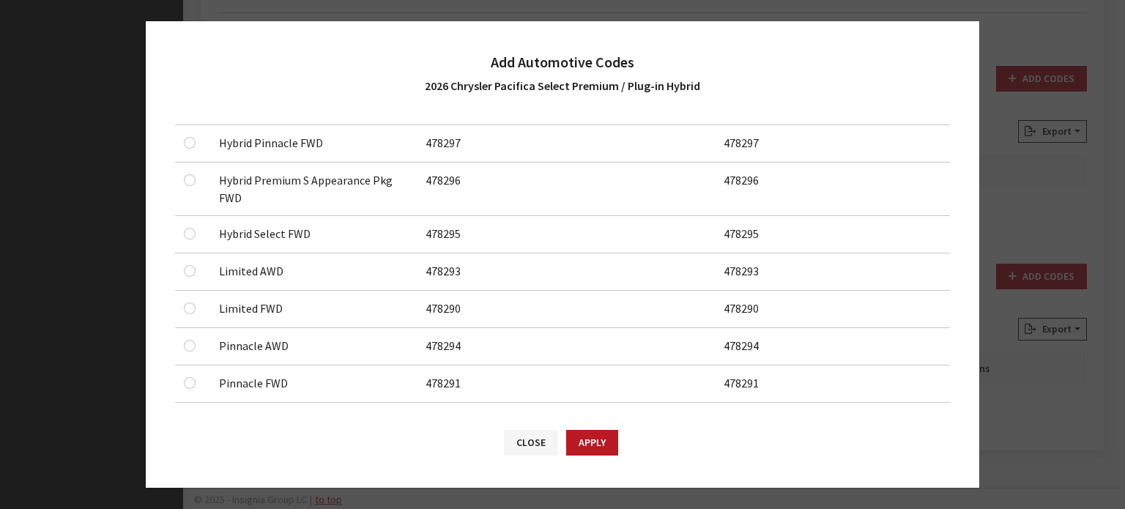
scroll to position [183, 0]
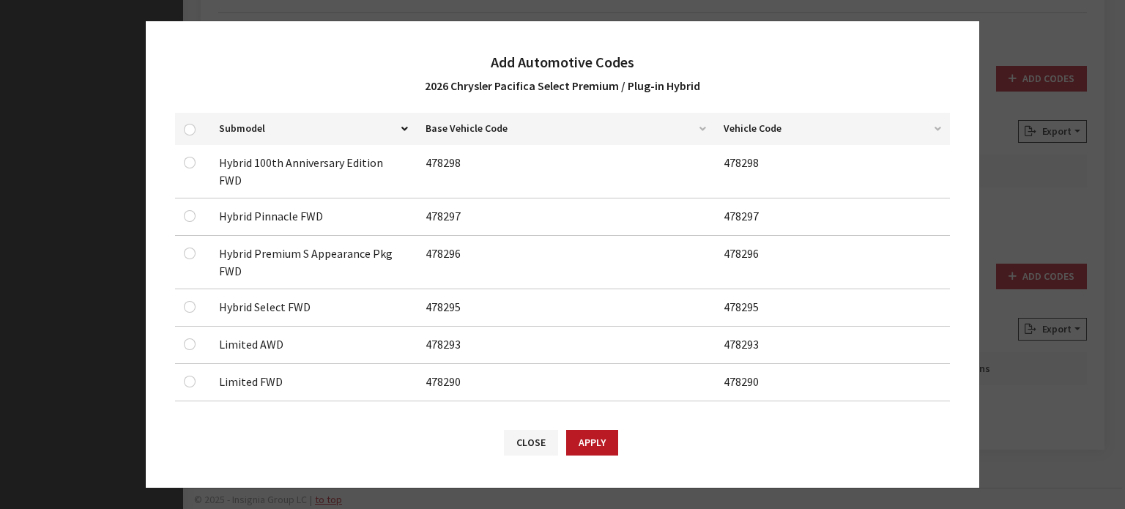
drag, startPoint x: 319, startPoint y: 326, endPoint x: 311, endPoint y: 355, distance: 30.4
click at [311, 364] on td "Limited FWD" at bounding box center [313, 382] width 207 height 37
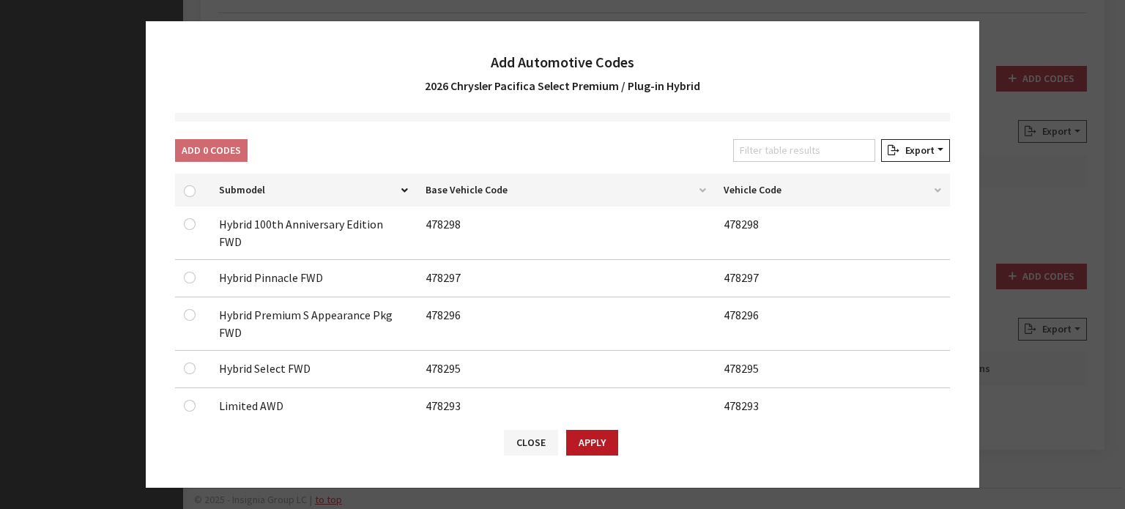
scroll to position [0, 0]
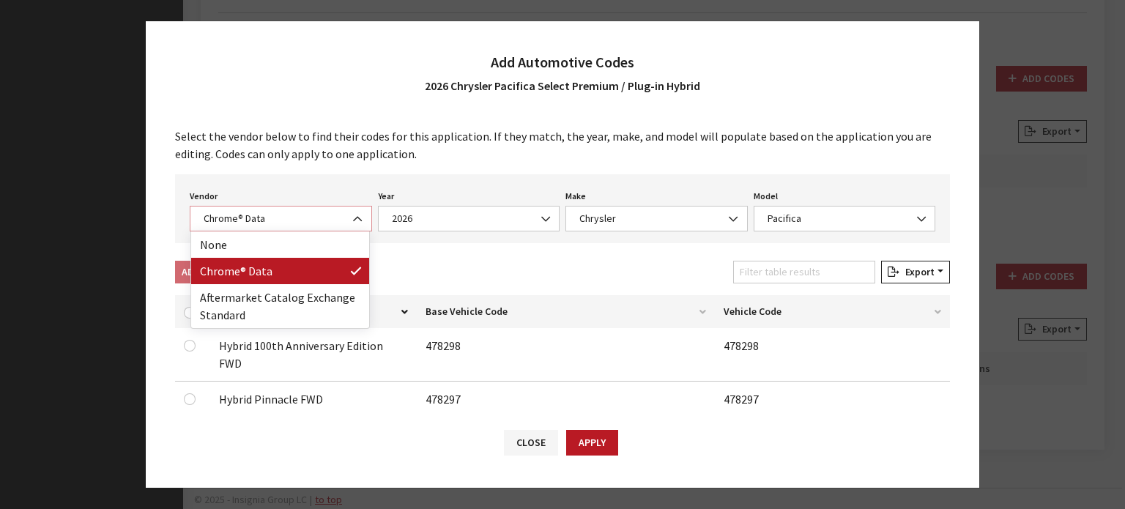
click at [274, 221] on span "Chrome® Data" at bounding box center [280, 218] width 163 height 15
select select "2"
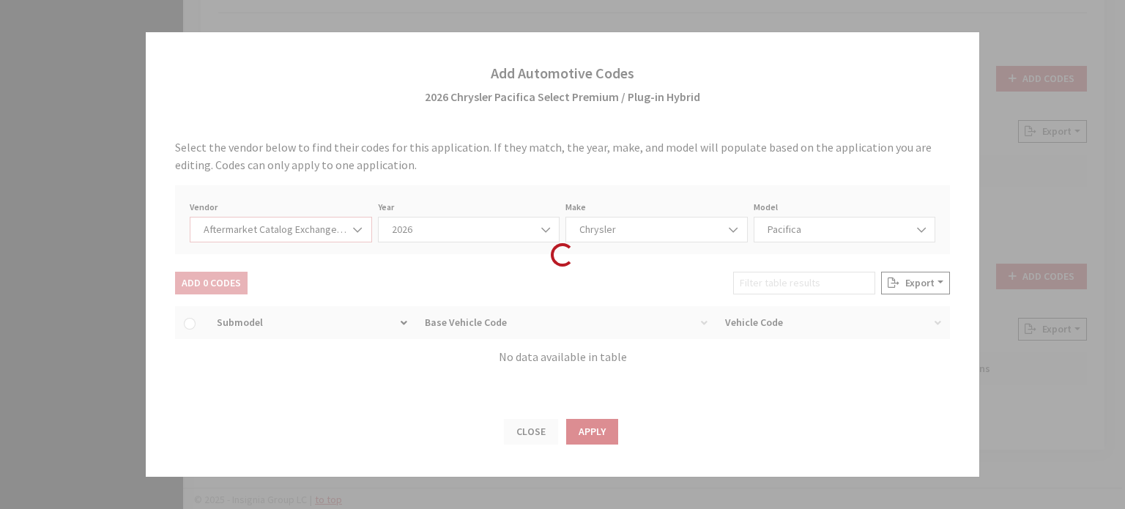
select select "2026"
select select "39"
select select "25219"
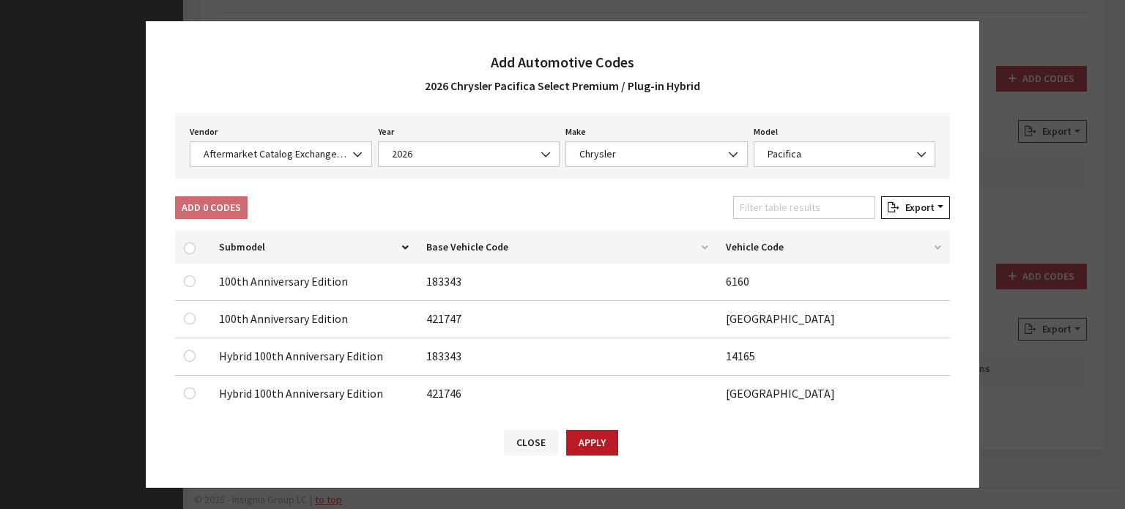
scroll to position [62, 0]
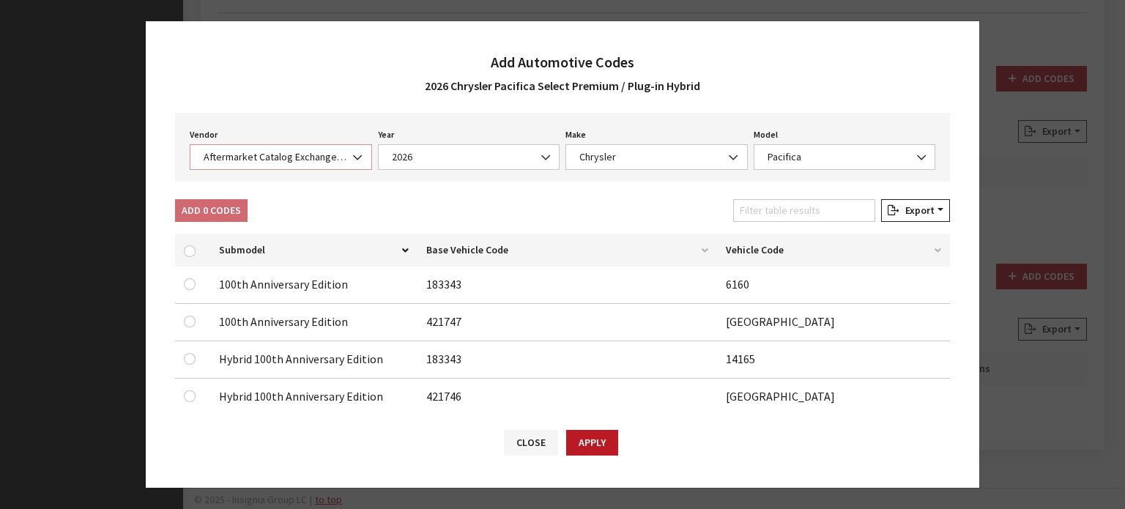
click at [325, 164] on span "Aftermarket Catalog Exchange Standard" at bounding box center [281, 157] width 182 height 26
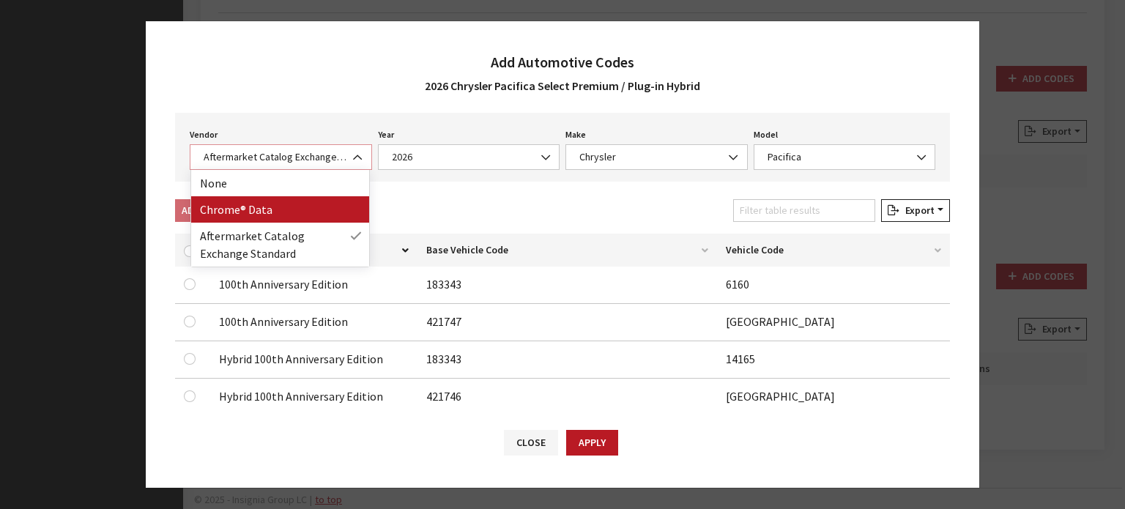
select select "4"
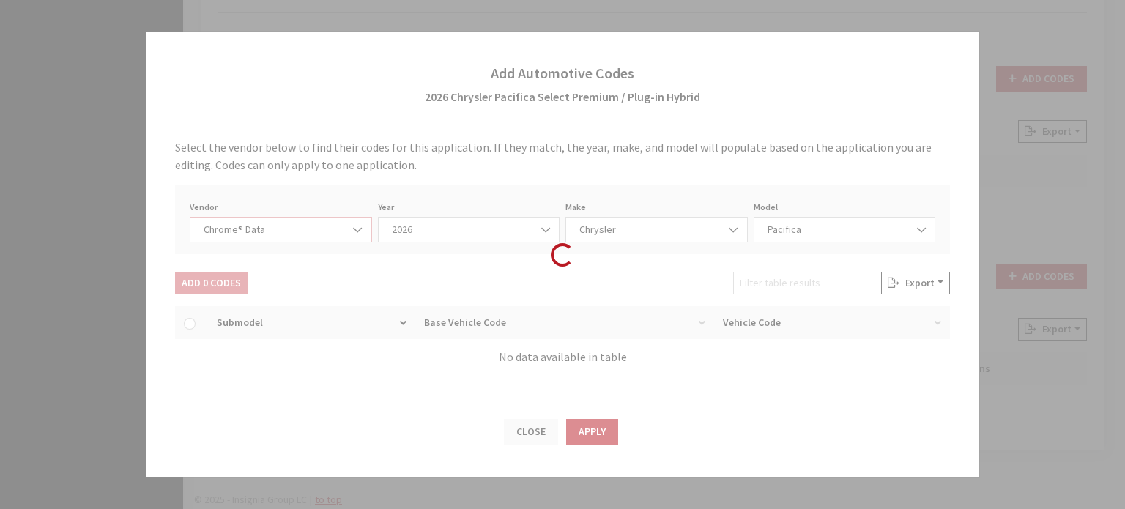
scroll to position [0, 0]
select select "2026"
select select "9"
select select "72321"
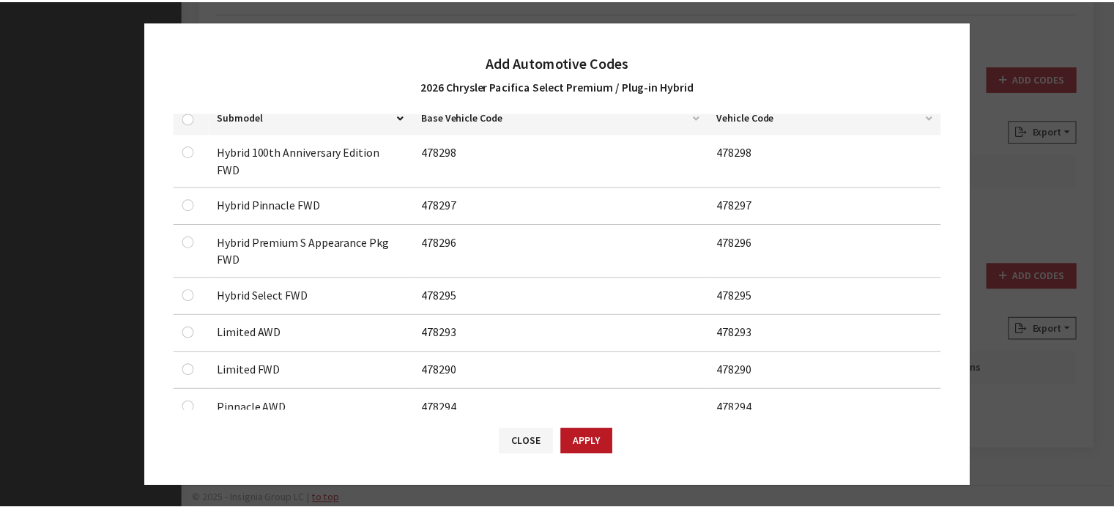
scroll to position [220, 0]
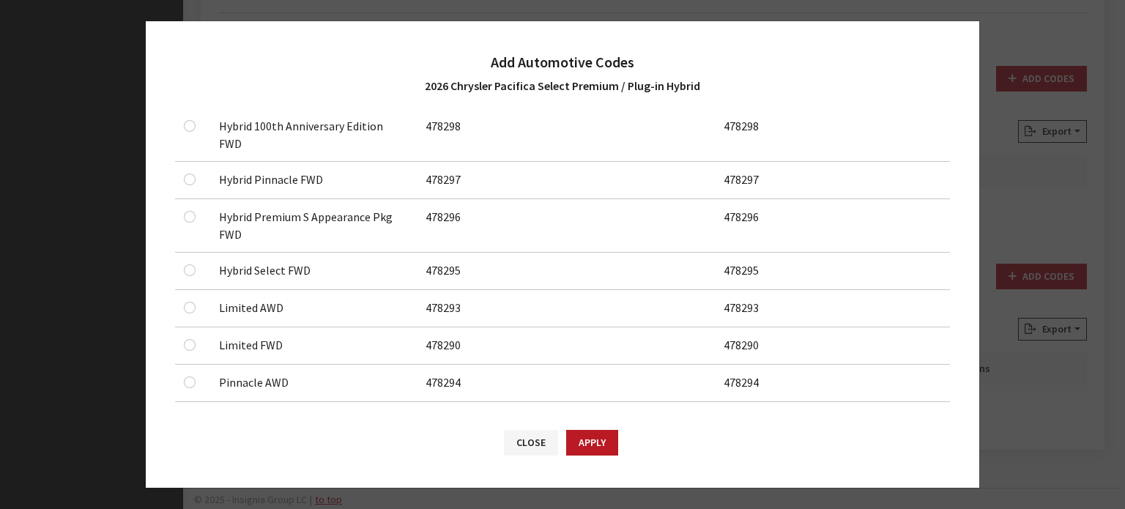
click at [531, 443] on button "Close" at bounding box center [531, 443] width 54 height 26
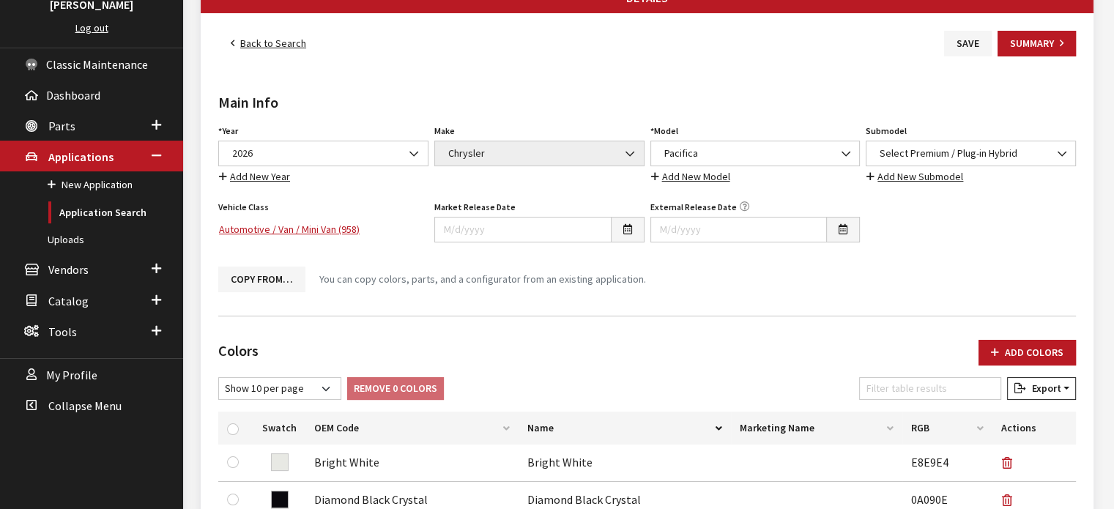
scroll to position [0, 0]
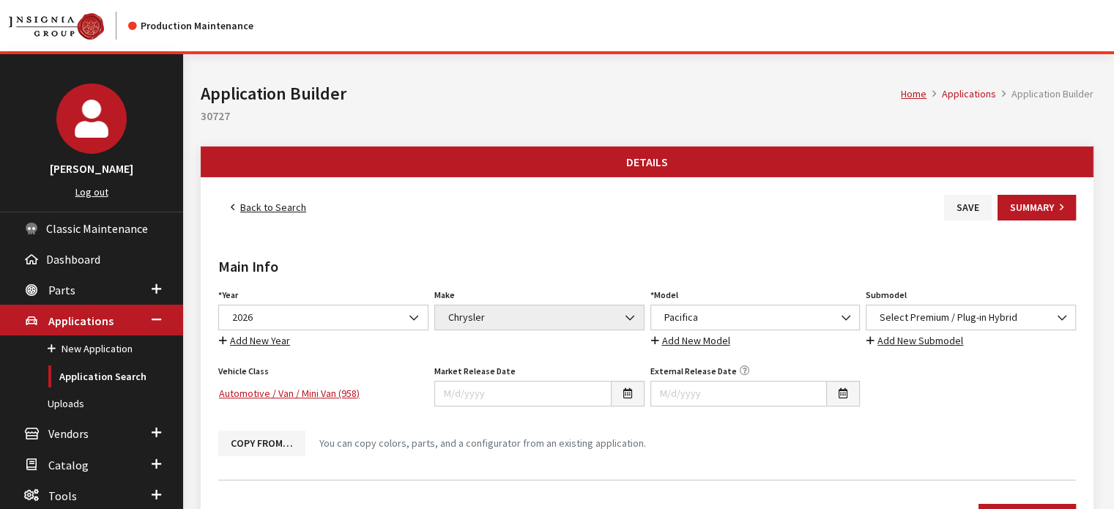
click at [290, 204] on link "Back to Search" at bounding box center [268, 208] width 100 height 26
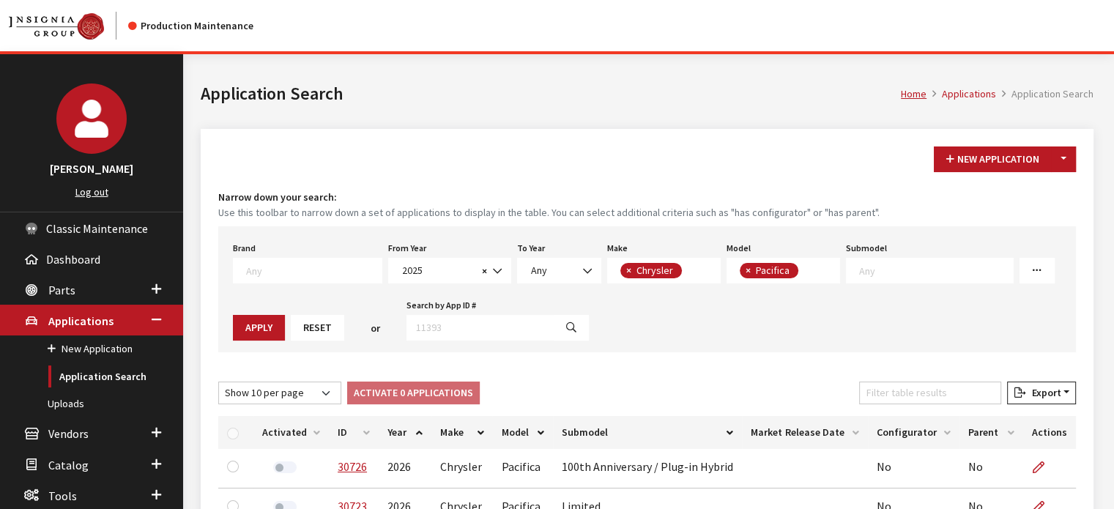
click at [1068, 172] on div "New Application Toggle Dropdown New From Existing... Narrow down your search: U…" at bounding box center [647, 517] width 893 height 777
click at [1066, 166] on button "Toggle Dropdown" at bounding box center [1063, 159] width 25 height 26
click at [1058, 201] on button "New From Existing..." at bounding box center [1013, 190] width 126 height 26
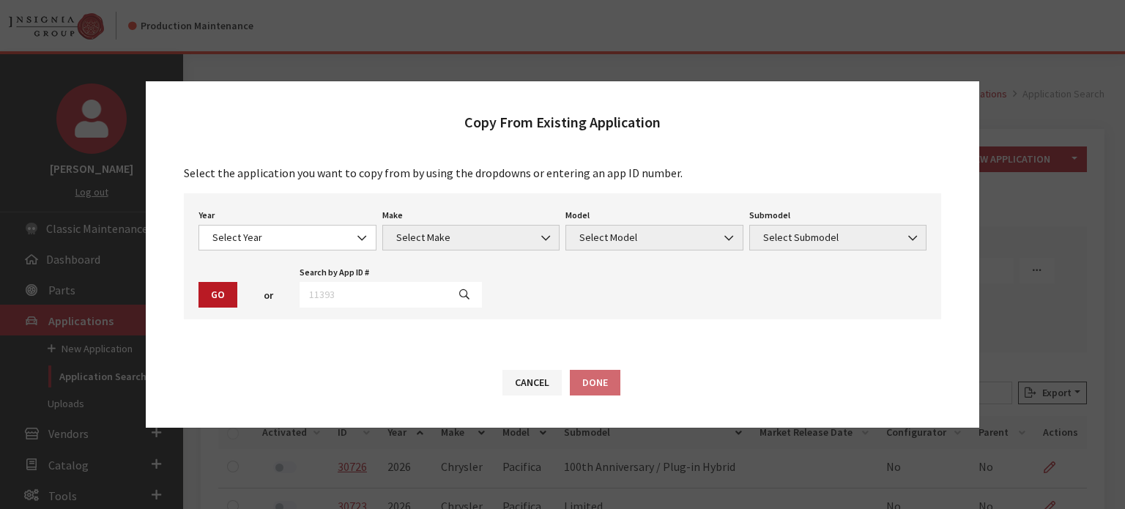
click at [283, 216] on div "Year Select Year [DATE] 2025 2024 2023 2022 2021 2020 2019 2018 2017 2016 2015 …" at bounding box center [288, 227] width 184 height 45
click at [281, 244] on span "Select Year" at bounding box center [287, 237] width 159 height 15
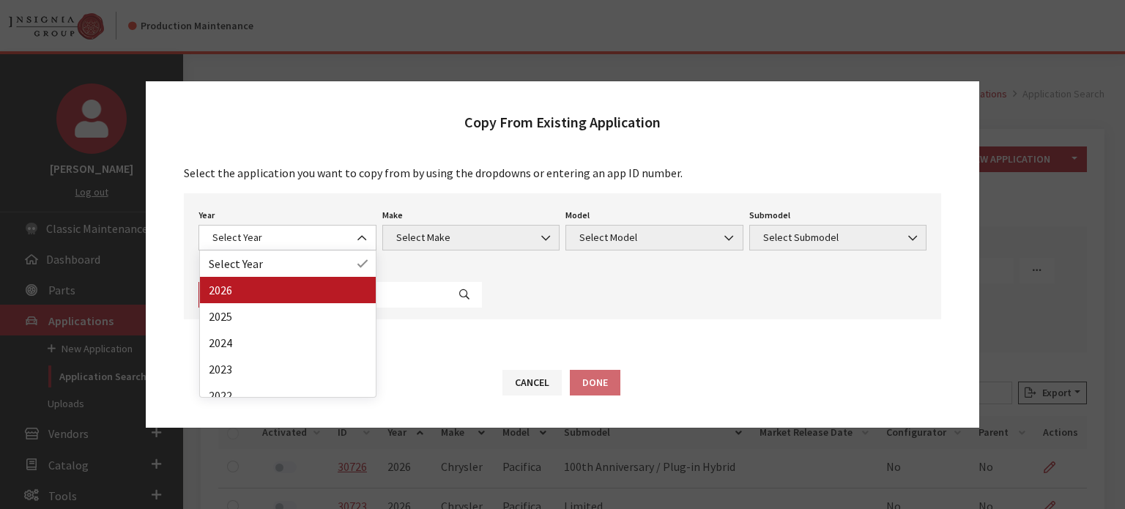
drag, startPoint x: 290, startPoint y: 287, endPoint x: 454, endPoint y: 239, distance: 170.8
select select "44"
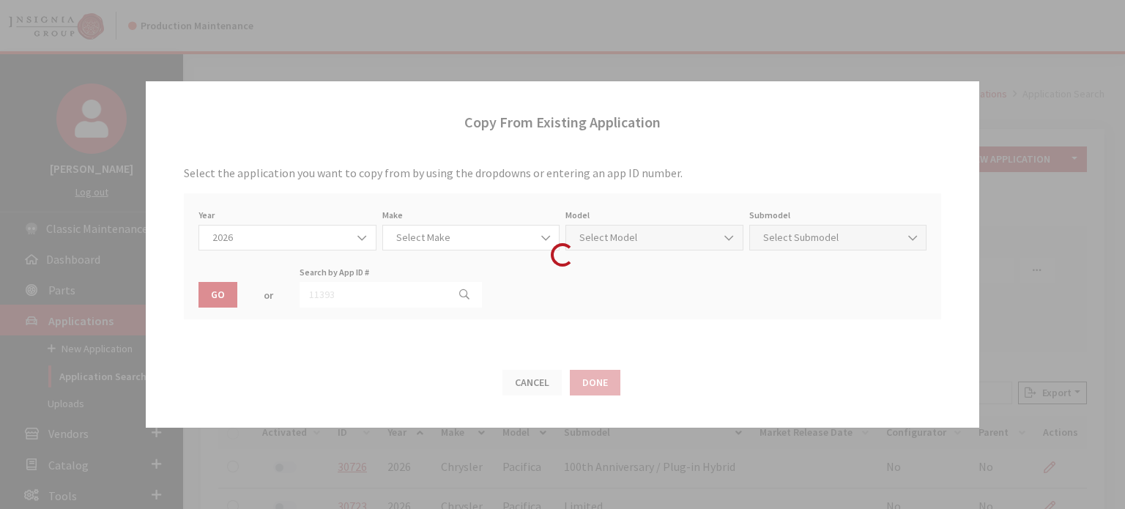
click at [450, 220] on div "Make Select Make Select Make Make is required." at bounding box center [471, 227] width 184 height 45
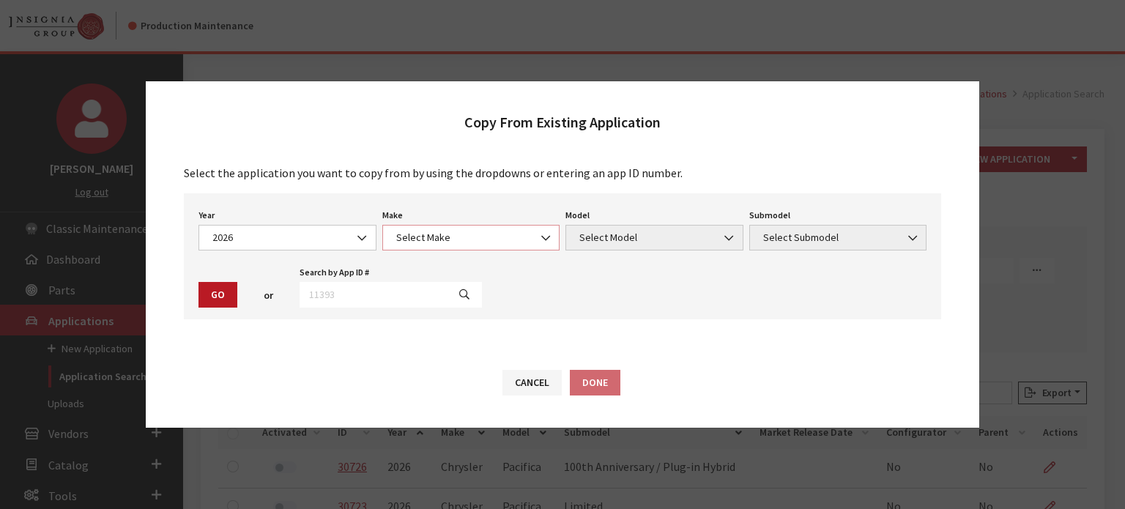
drag, startPoint x: 450, startPoint y: 239, endPoint x: 451, endPoint y: 246, distance: 7.4
click at [451, 239] on span "Select Make" at bounding box center [471, 237] width 159 height 15
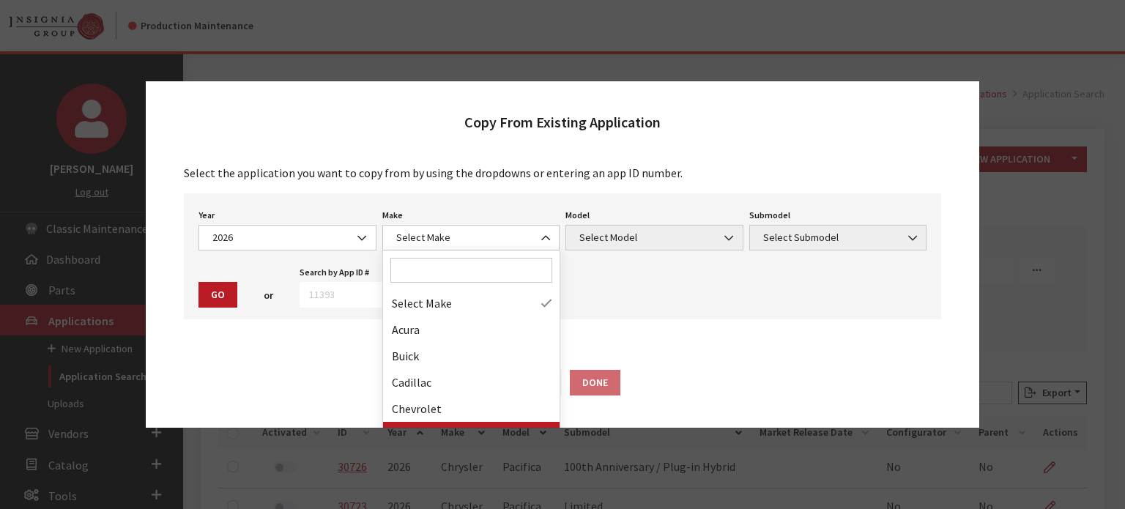
drag, startPoint x: 478, startPoint y: 332, endPoint x: 467, endPoint y: 425, distance: 93.6
select select "14"
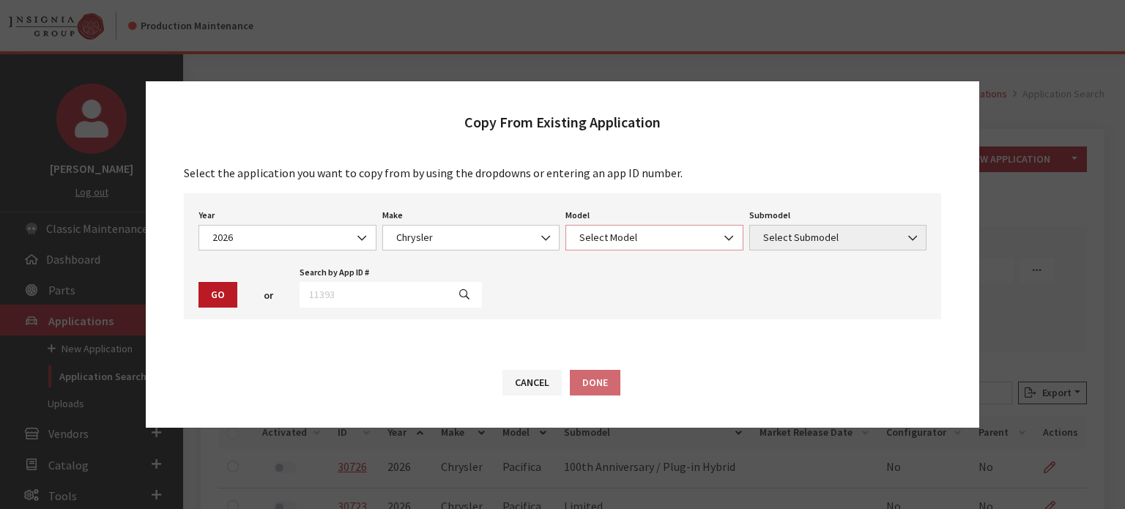
click at [603, 228] on span "Select Model" at bounding box center [654, 238] width 178 height 26
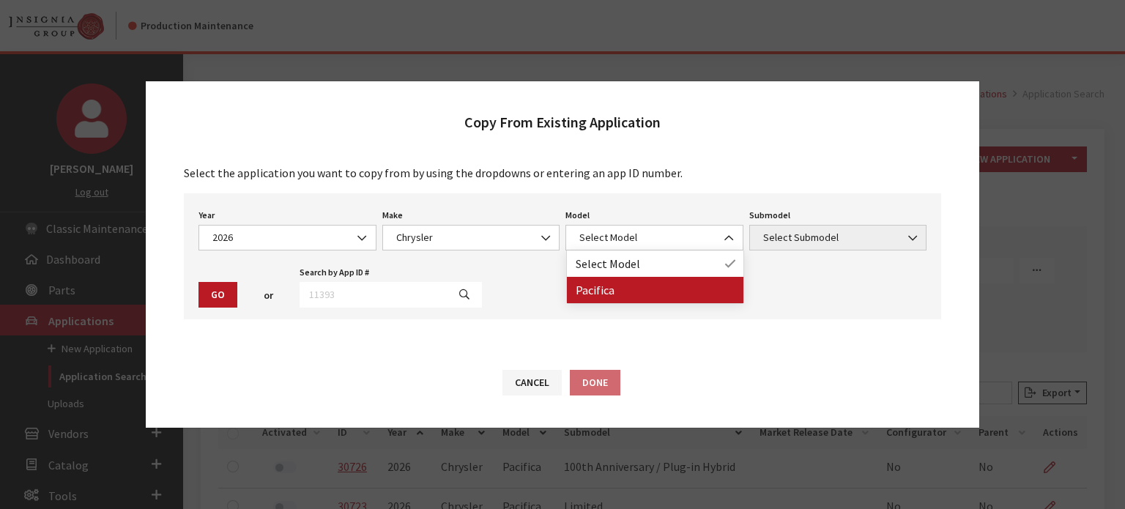
drag, startPoint x: 620, startPoint y: 289, endPoint x: 750, endPoint y: 270, distance: 131.6
select select "178"
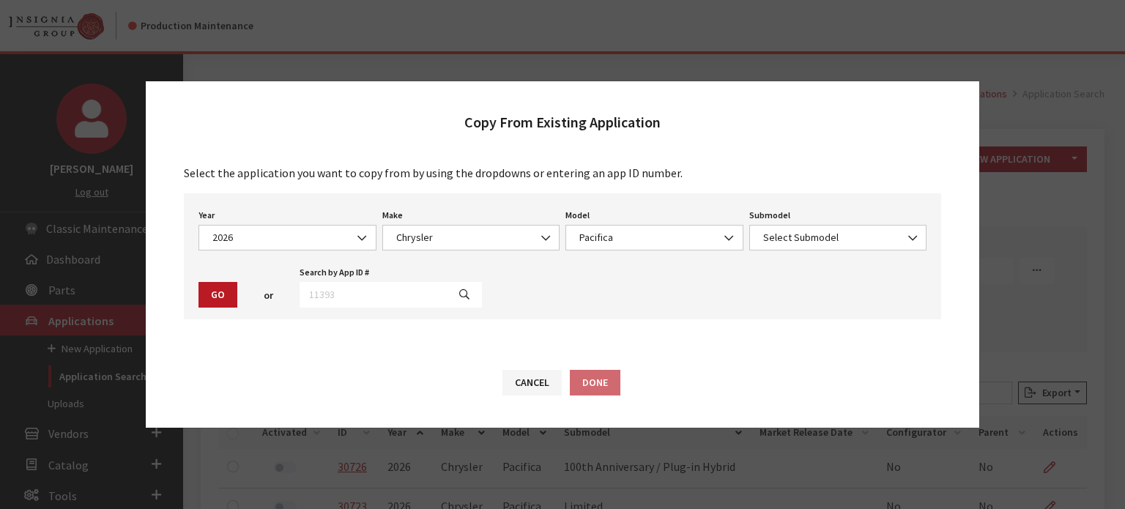
drag, startPoint x: 870, startPoint y: 223, endPoint x: 870, endPoint y: 239, distance: 15.4
click at [870, 225] on div "Submodel Select Submodel 100th Anniversary / Plug-in Hybrid Limited Pinnacle Se…" at bounding box center [838, 227] width 184 height 45
click at [870, 239] on span "Select Submodel" at bounding box center [838, 237] width 159 height 15
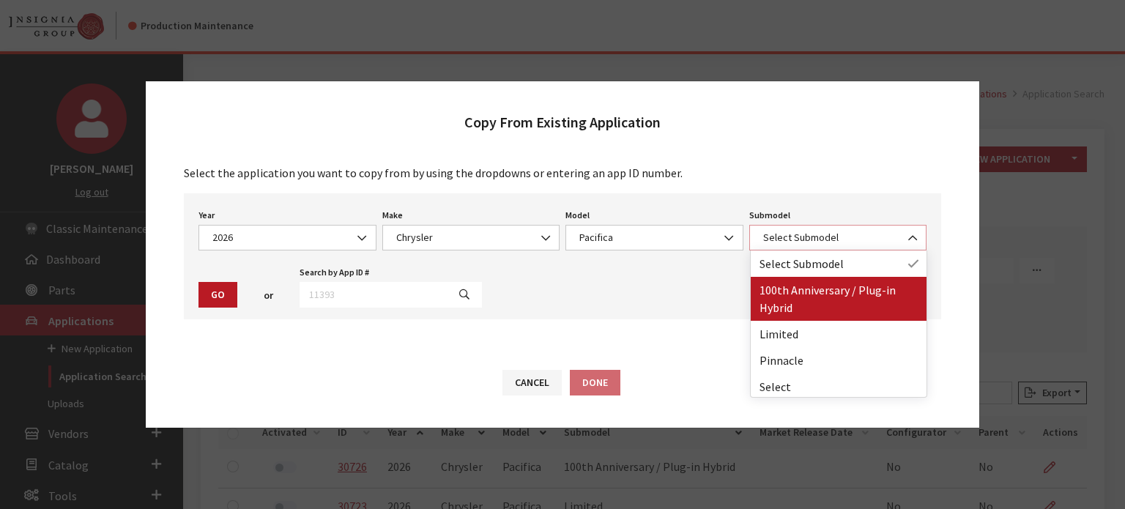
select select "4829"
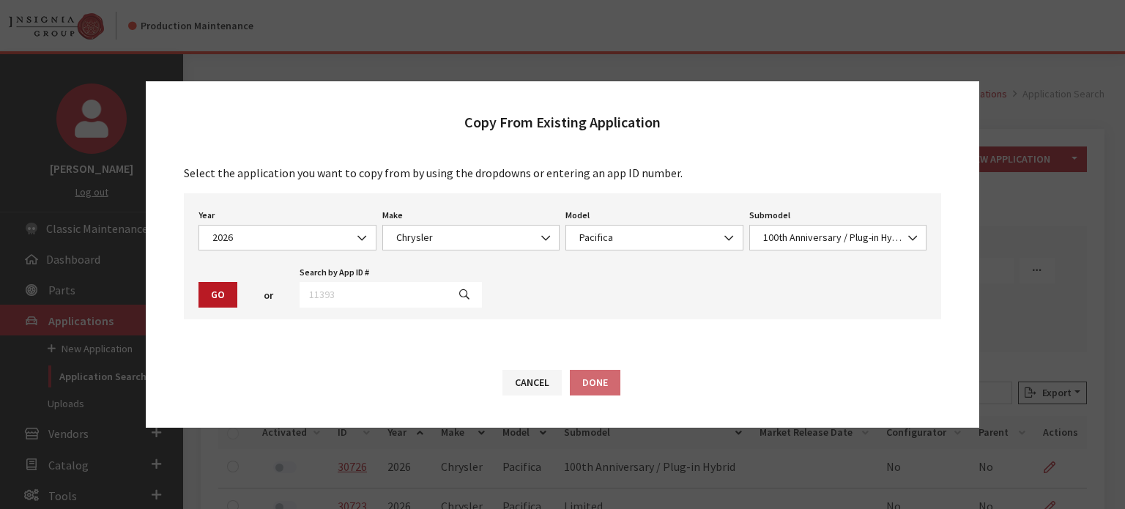
click at [179, 281] on div "Select the application you want to copy from by using the dropdowns or entering…" at bounding box center [562, 241] width 775 height 155
click at [217, 290] on button "Go" at bounding box center [217, 295] width 39 height 26
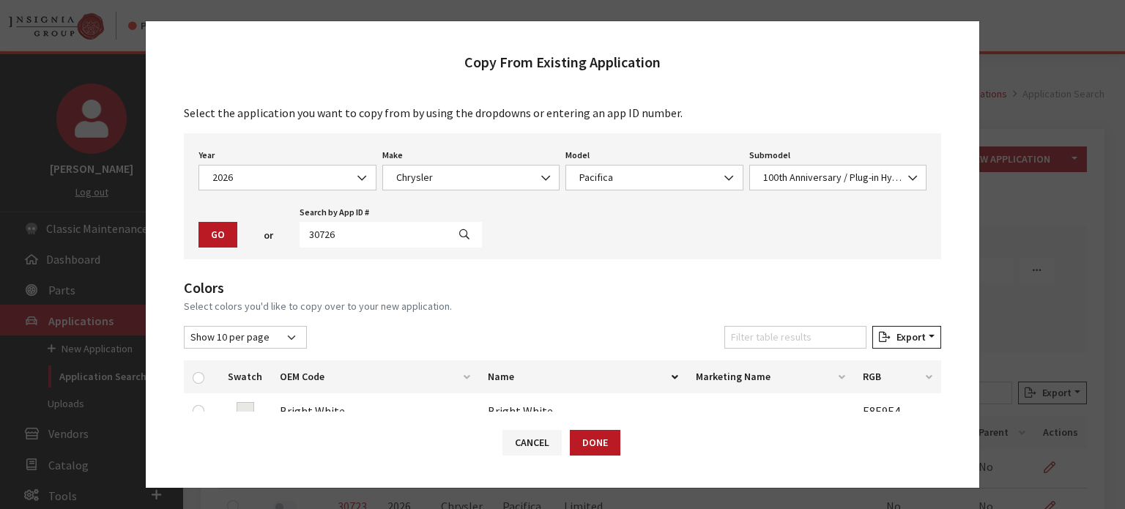
click at [189, 374] on th at bounding box center [201, 376] width 35 height 33
click at [201, 378] on input "checkbox" at bounding box center [199, 378] width 12 height 12
checkbox input "true"
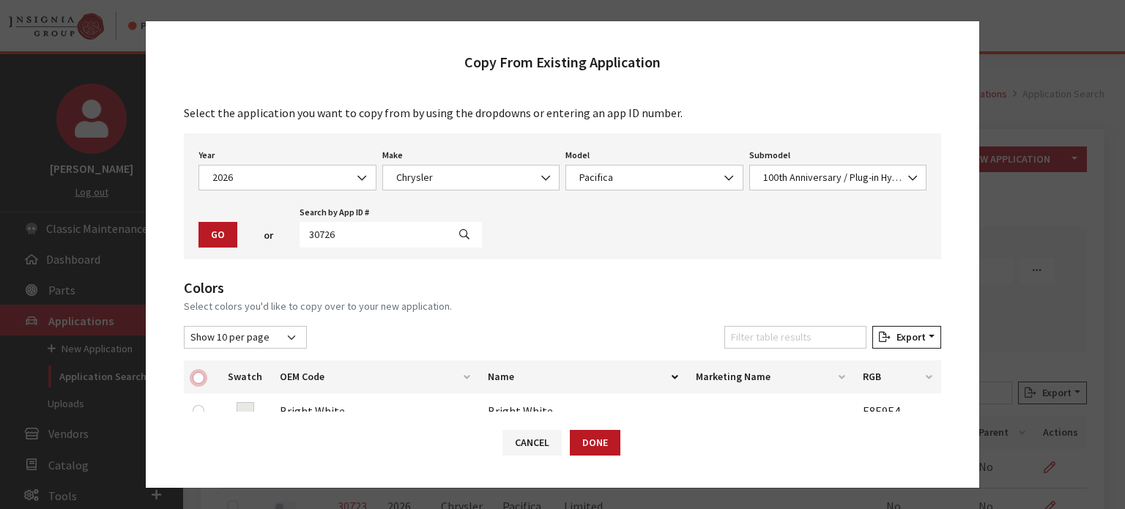
checkbox input "true"
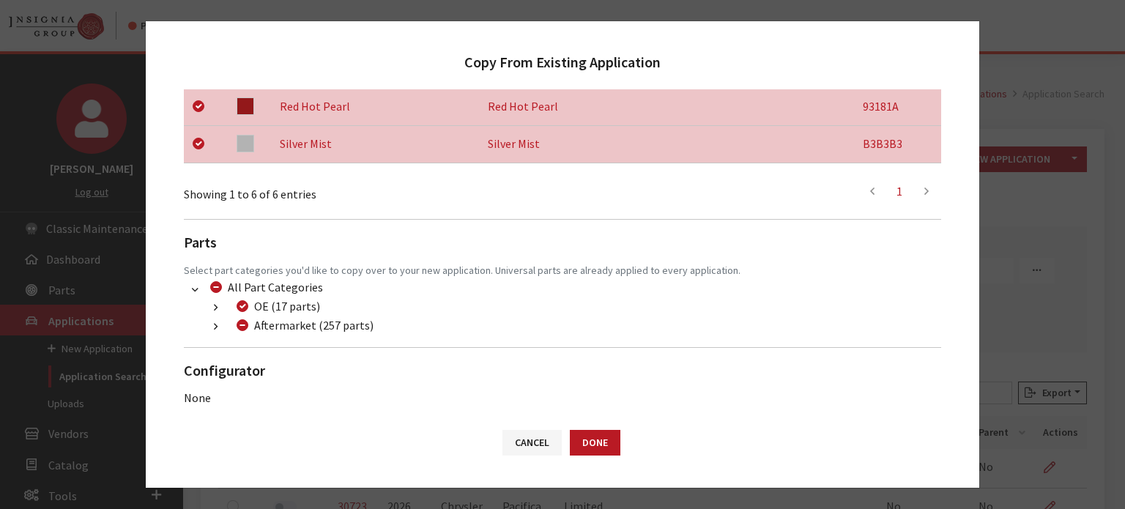
scroll to position [462, 0]
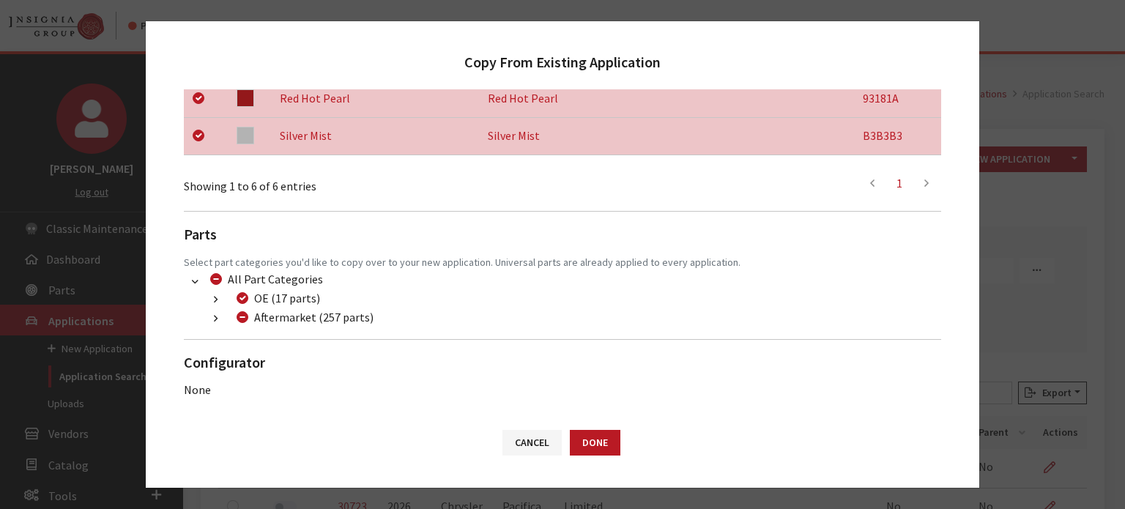
click at [220, 321] on button "button" at bounding box center [215, 319] width 29 height 17
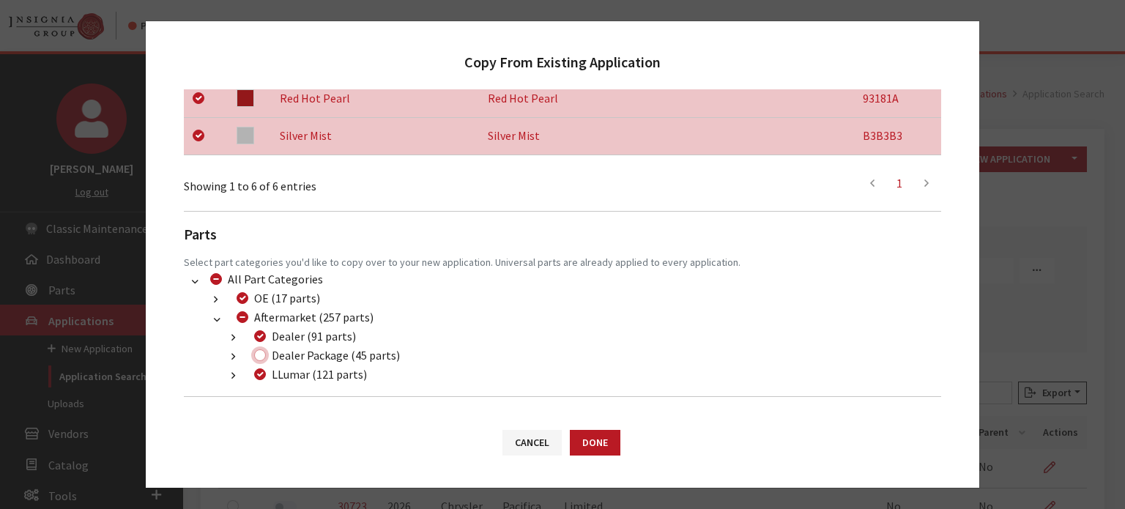
click at [256, 357] on input "Dealer Package (45 parts)" at bounding box center [260, 355] width 12 height 12
checkbox input "true"
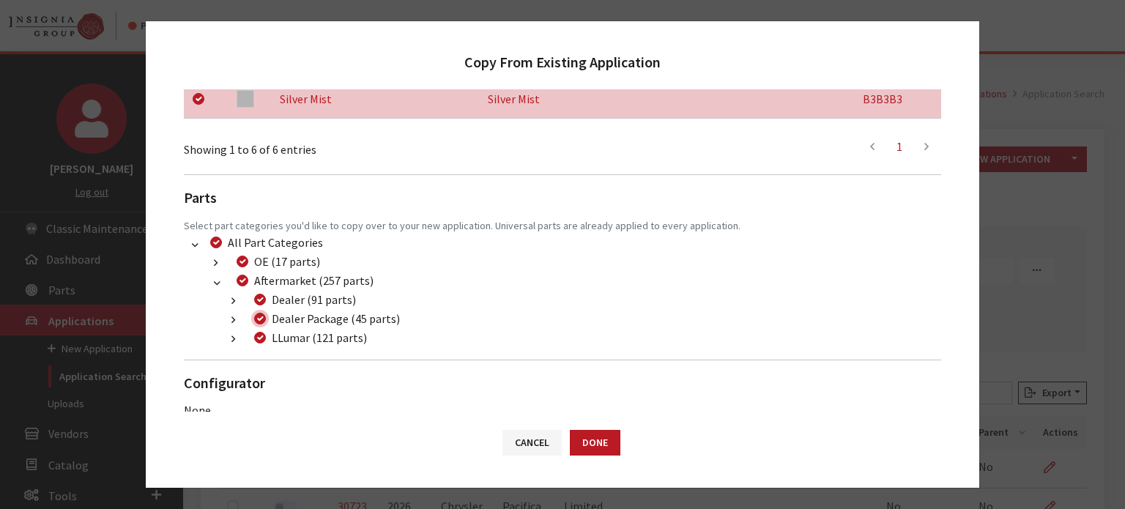
scroll to position [519, 0]
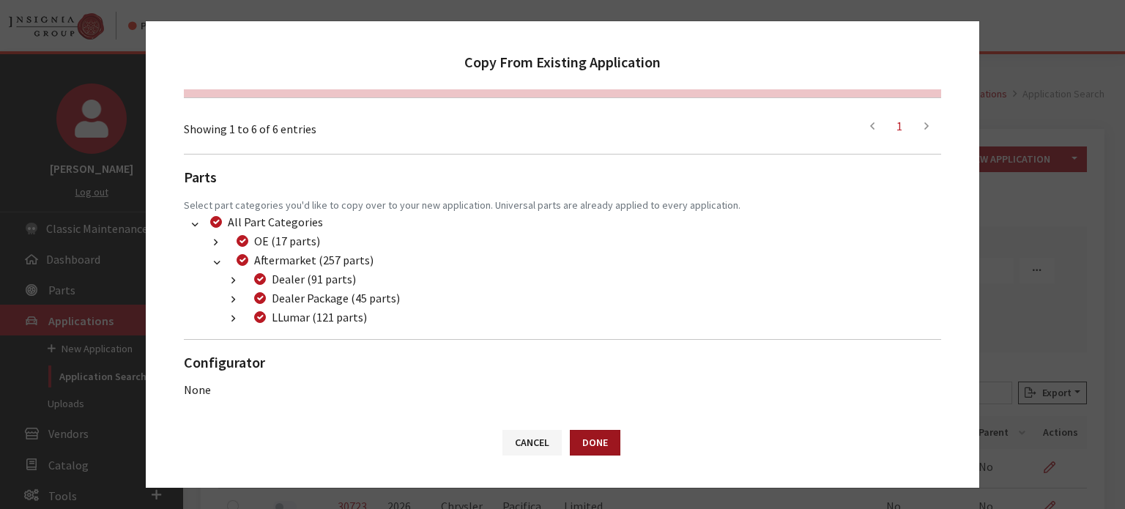
click at [597, 445] on button "Done" at bounding box center [595, 443] width 51 height 26
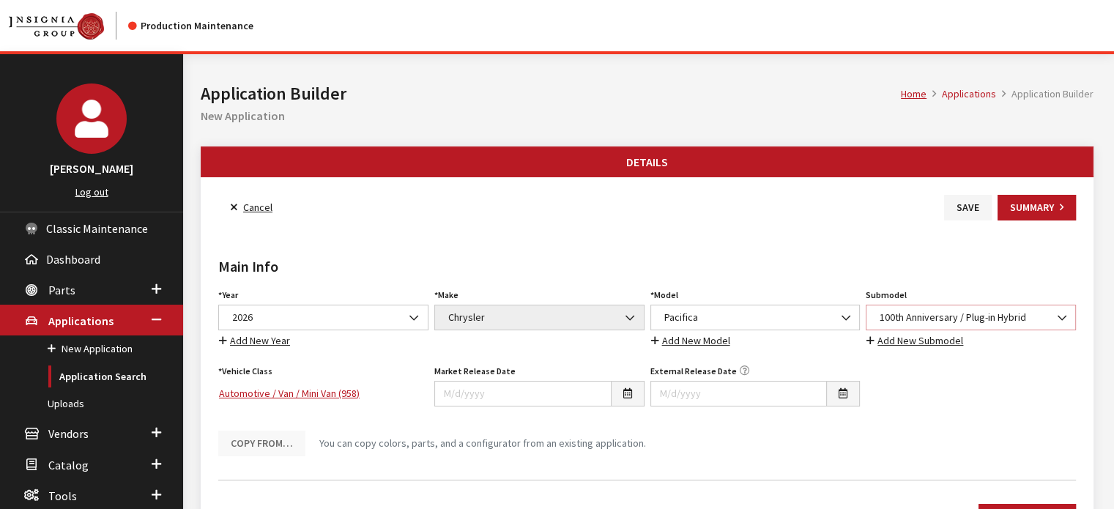
click at [905, 317] on span "100th Anniversary / Plug-in Hybrid" at bounding box center [970, 317] width 191 height 15
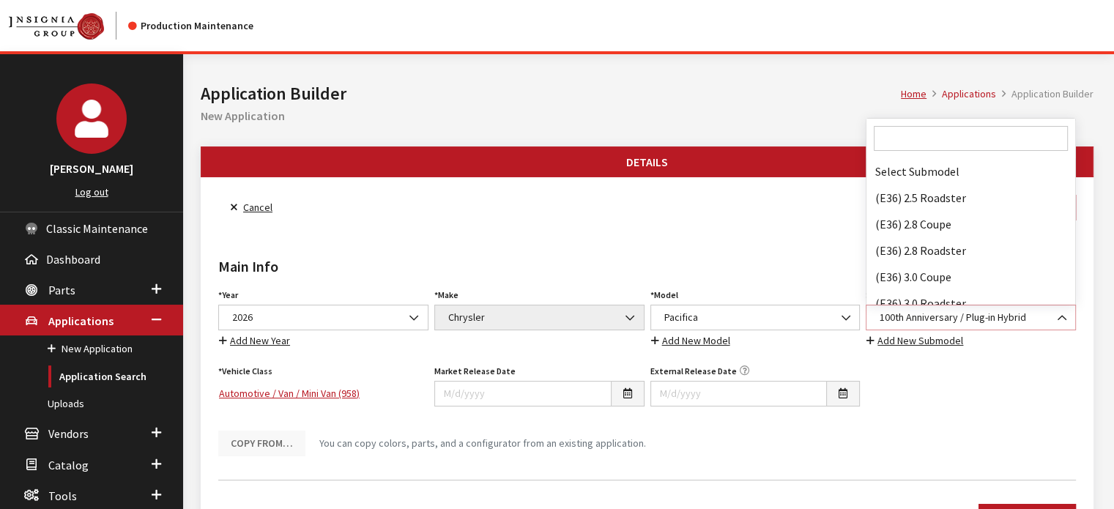
scroll to position [4500, 0]
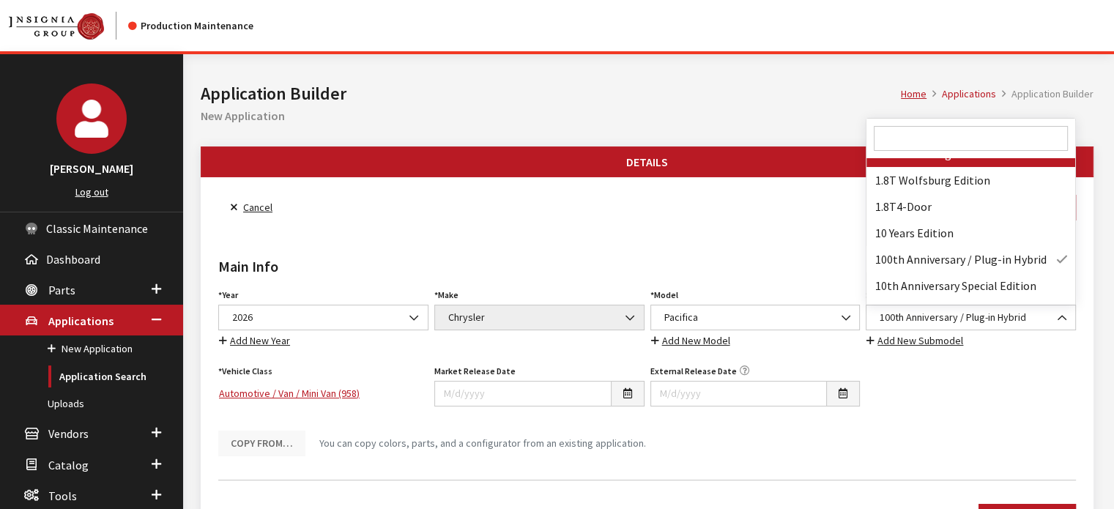
click at [934, 138] on input "Search" at bounding box center [971, 138] width 194 height 25
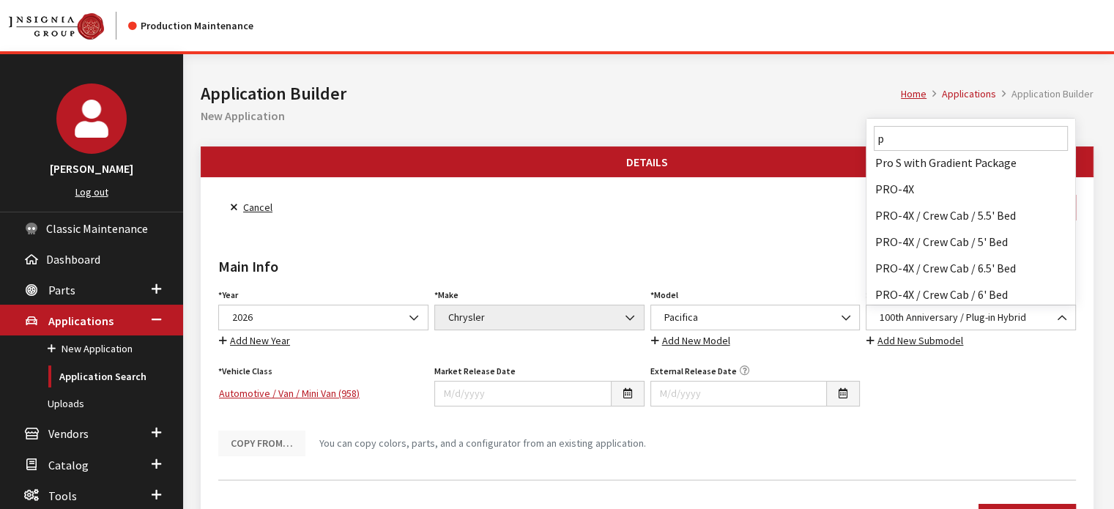
scroll to position [0, 0]
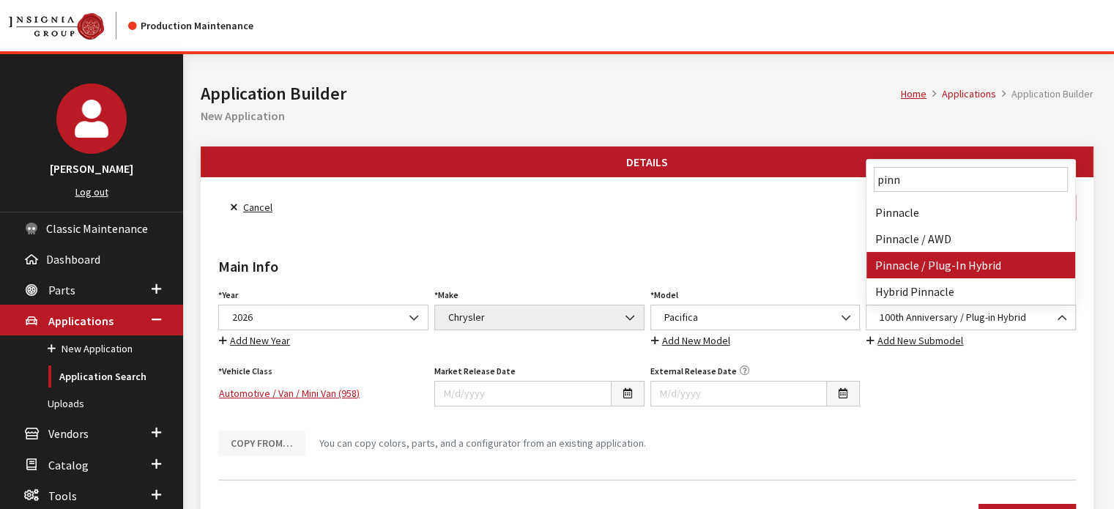
type input "pinn"
select select "4197"
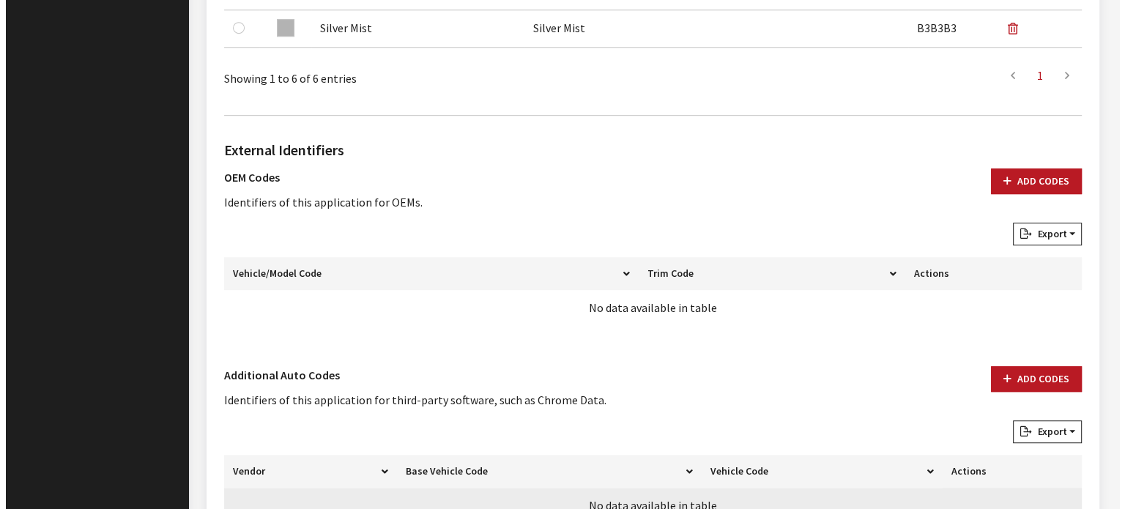
scroll to position [888, 0]
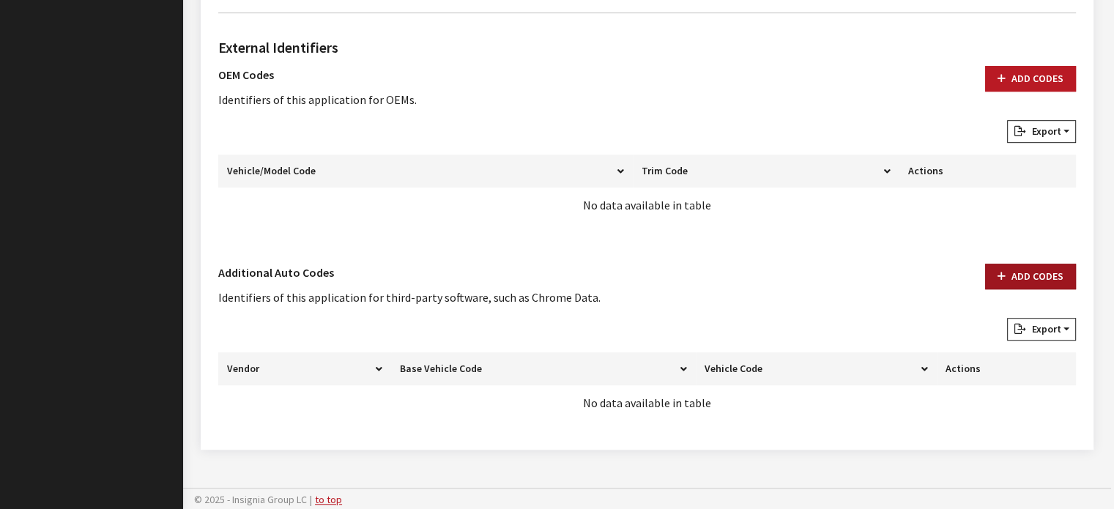
click at [1022, 266] on button "Add Codes" at bounding box center [1030, 277] width 91 height 26
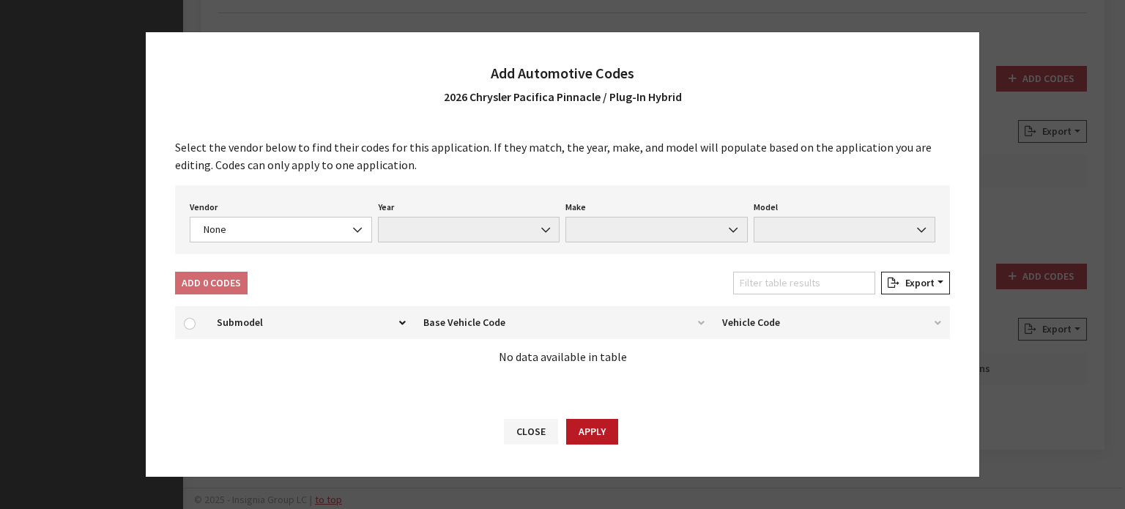
click at [250, 252] on div "Vendor None Chrome® Data Aftermarket Catalog Exchange Standard None Year None M…" at bounding box center [562, 219] width 775 height 69
click at [250, 237] on span "None" at bounding box center [281, 230] width 182 height 26
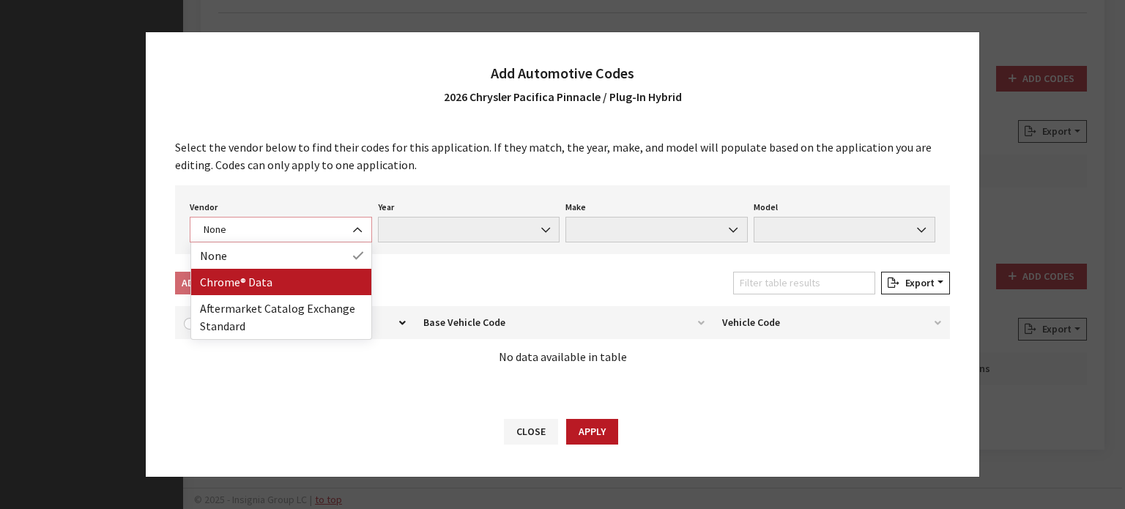
select select "4"
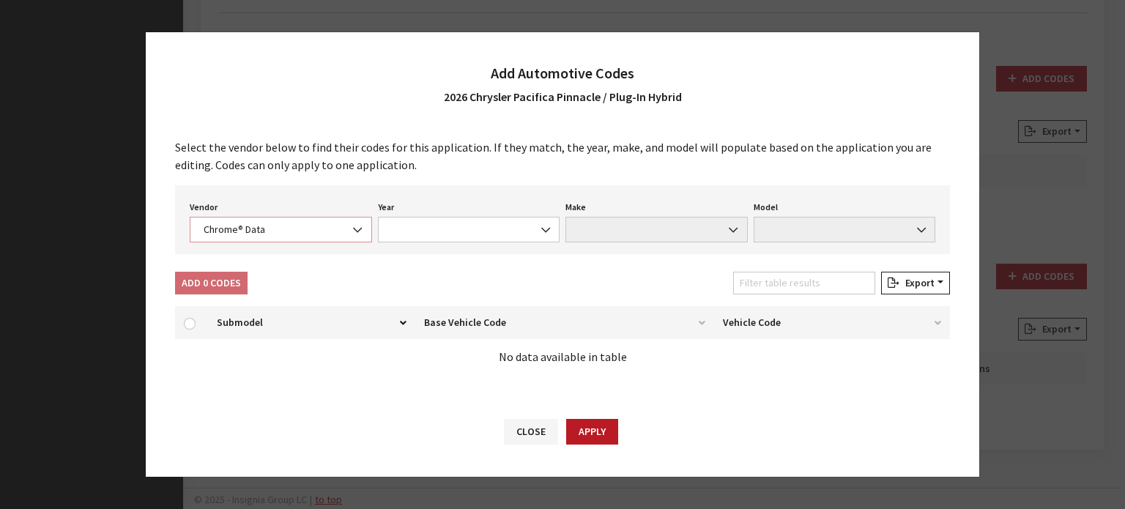
select select "2026"
select select "9"
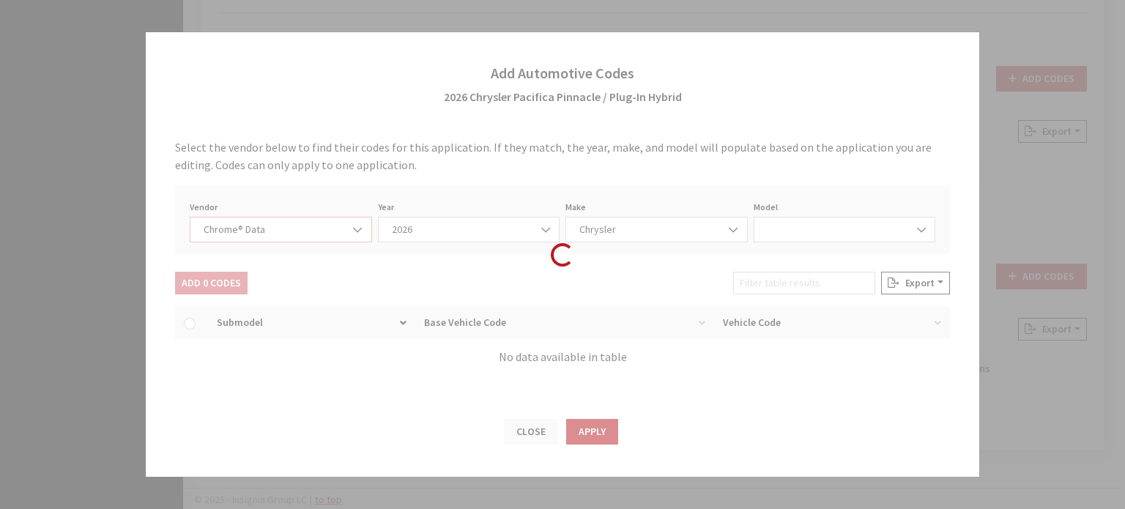
select select "72321"
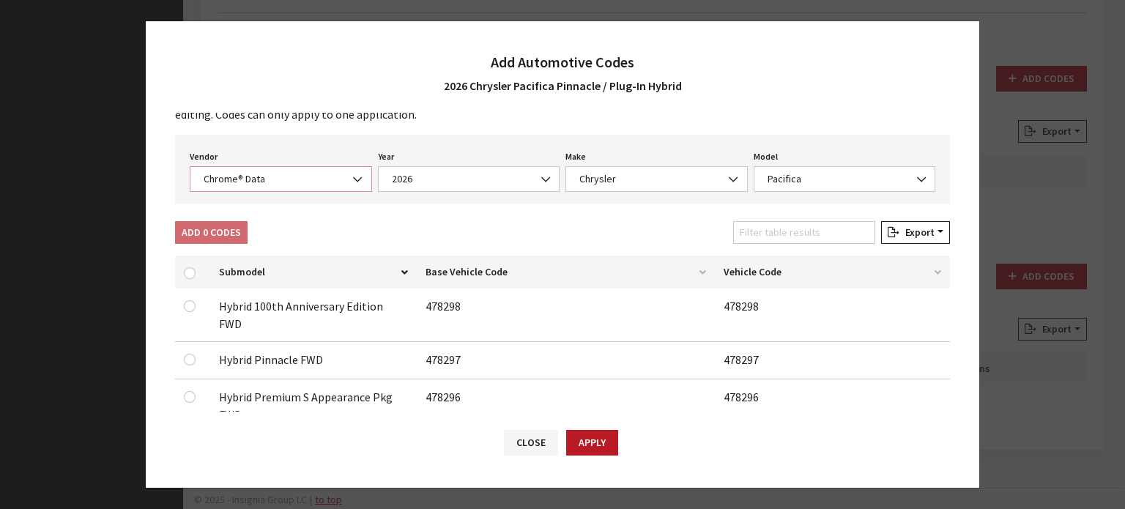
scroll to position [146, 0]
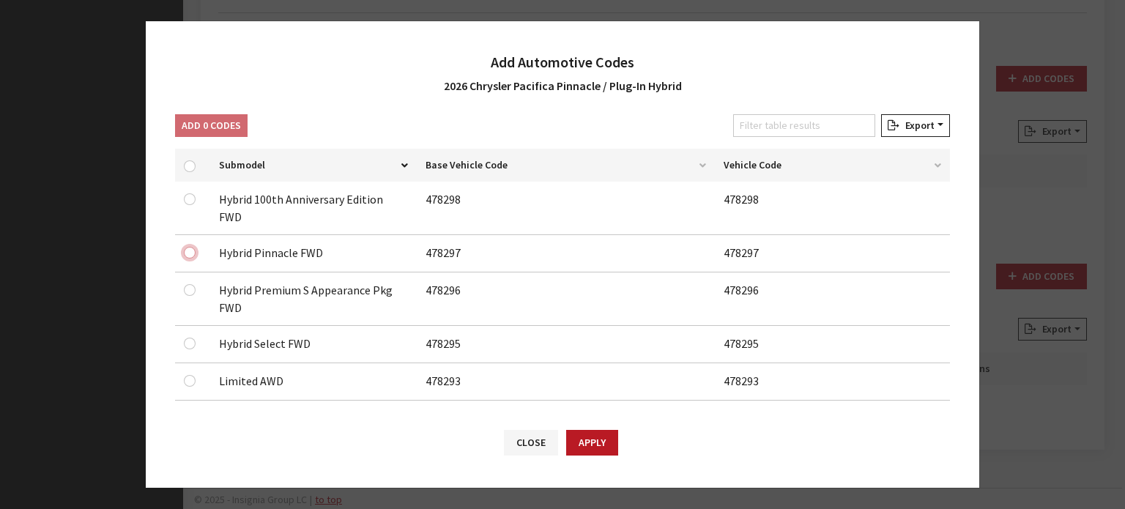
click at [189, 247] on input "checkbox" at bounding box center [190, 253] width 12 height 12
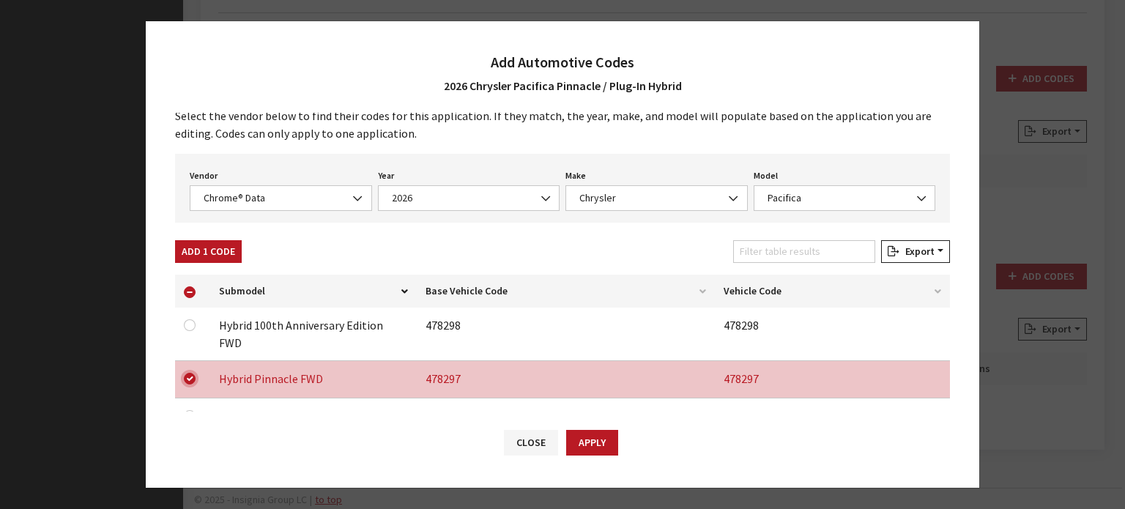
scroll to position [0, 0]
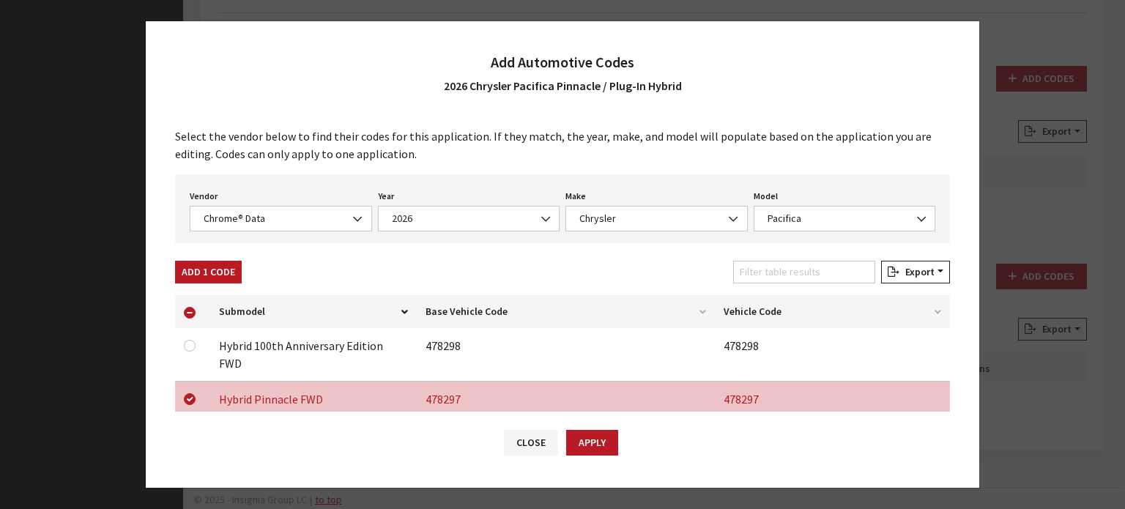
click at [217, 261] on button "Add 1 Code" at bounding box center [208, 272] width 67 height 23
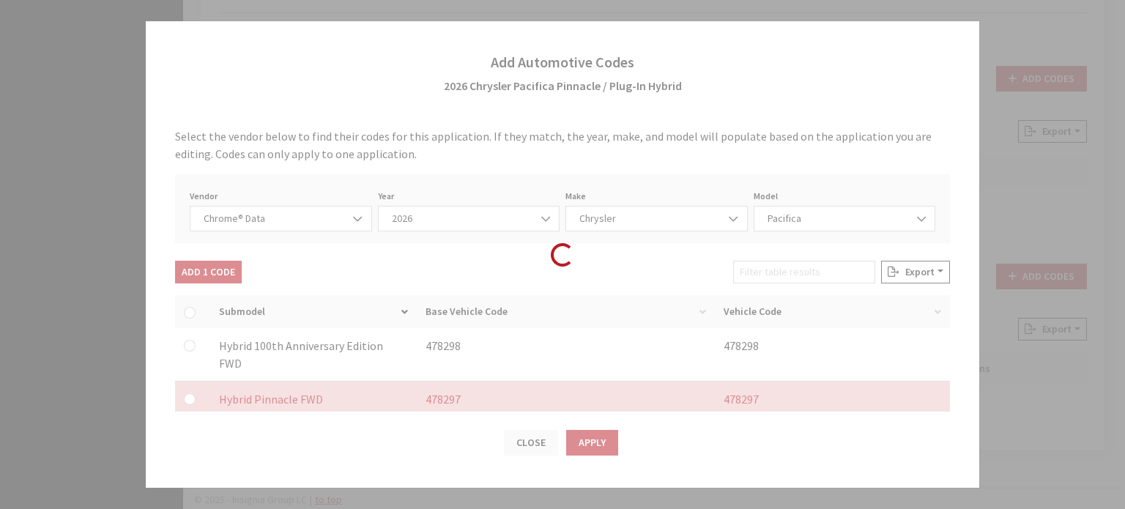
checkbox input "false"
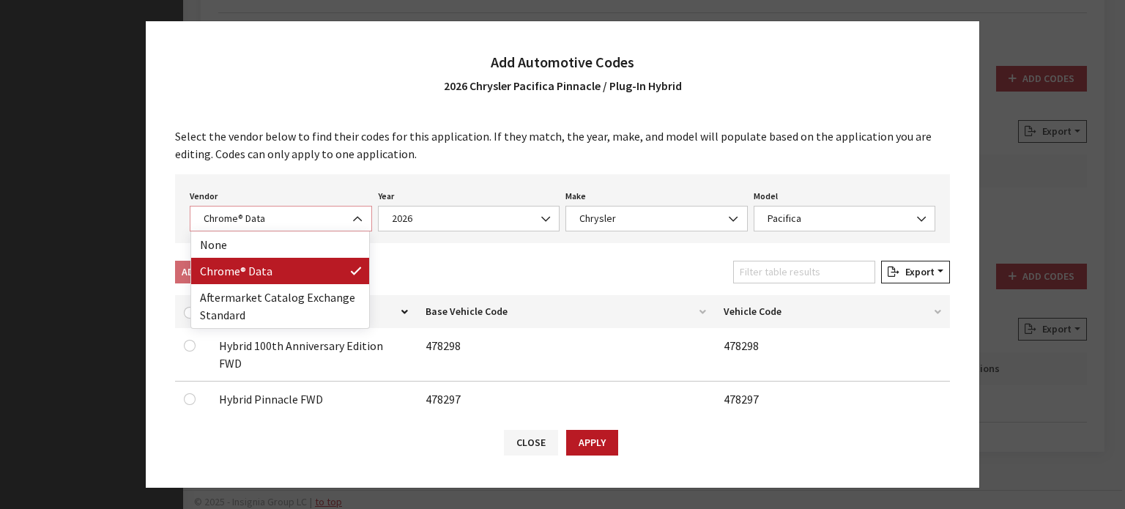
click at [267, 221] on span "Chrome® Data" at bounding box center [280, 218] width 163 height 15
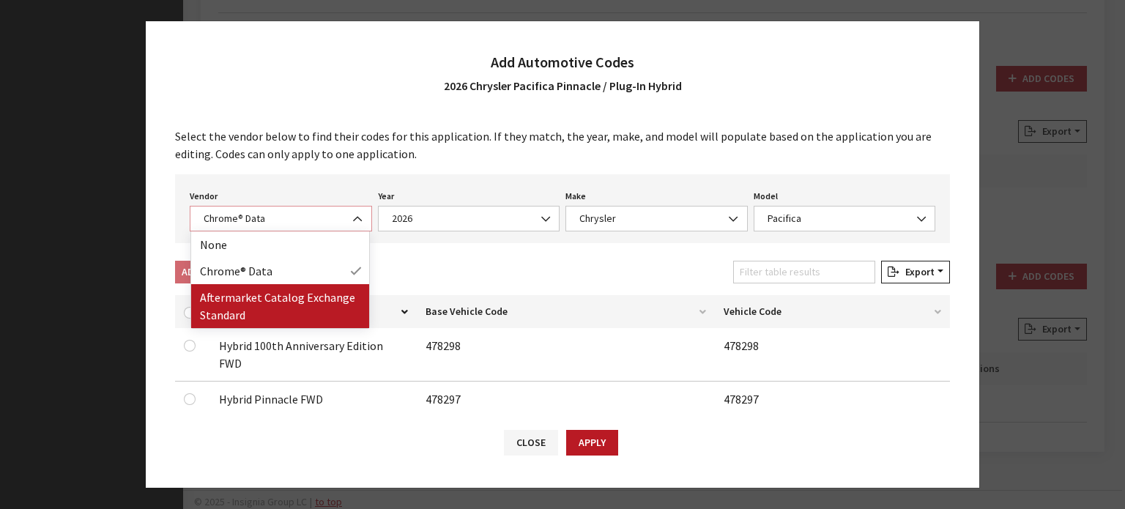
select select "2"
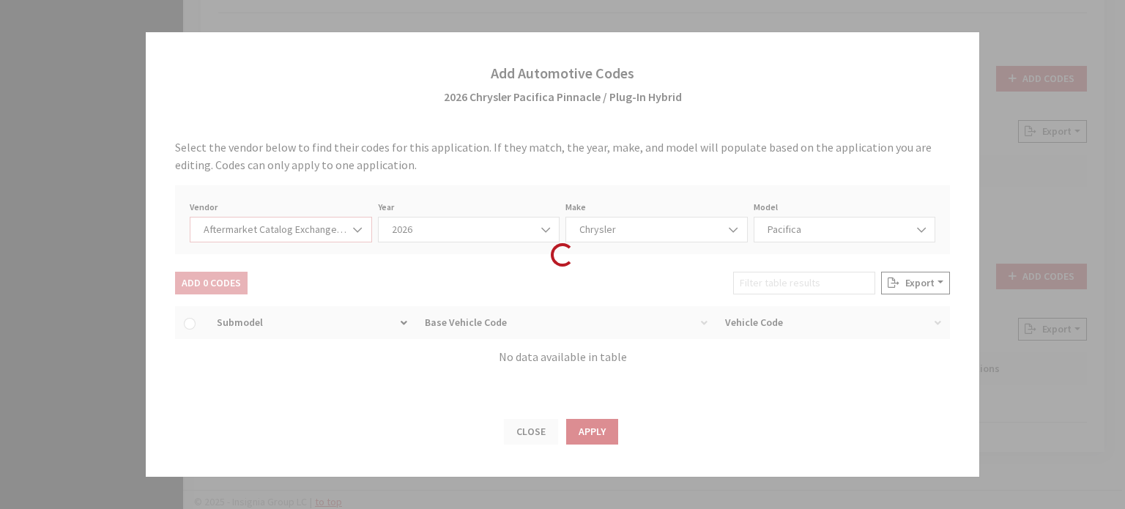
select select "2026"
select select "39"
select select "25219"
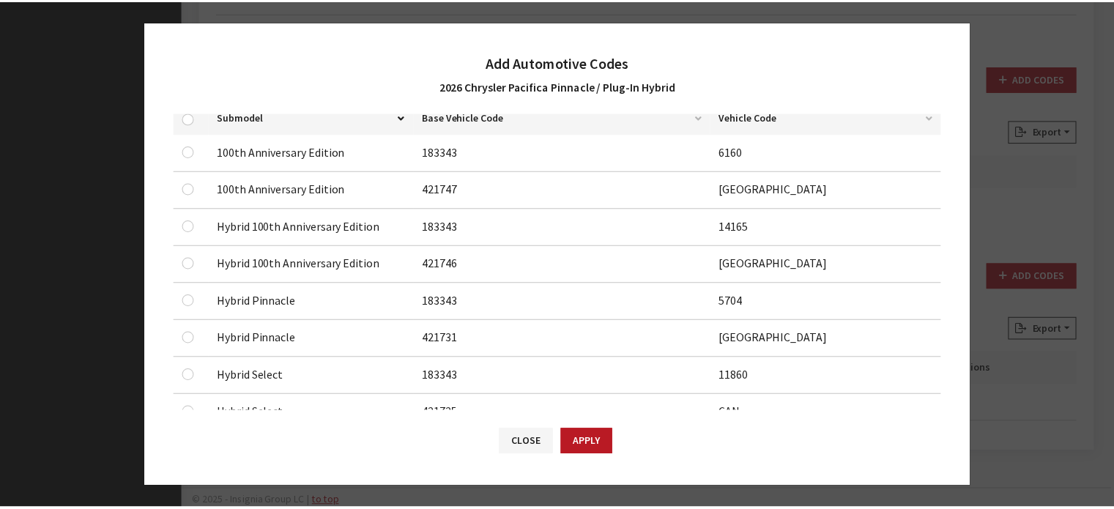
scroll to position [220, 0]
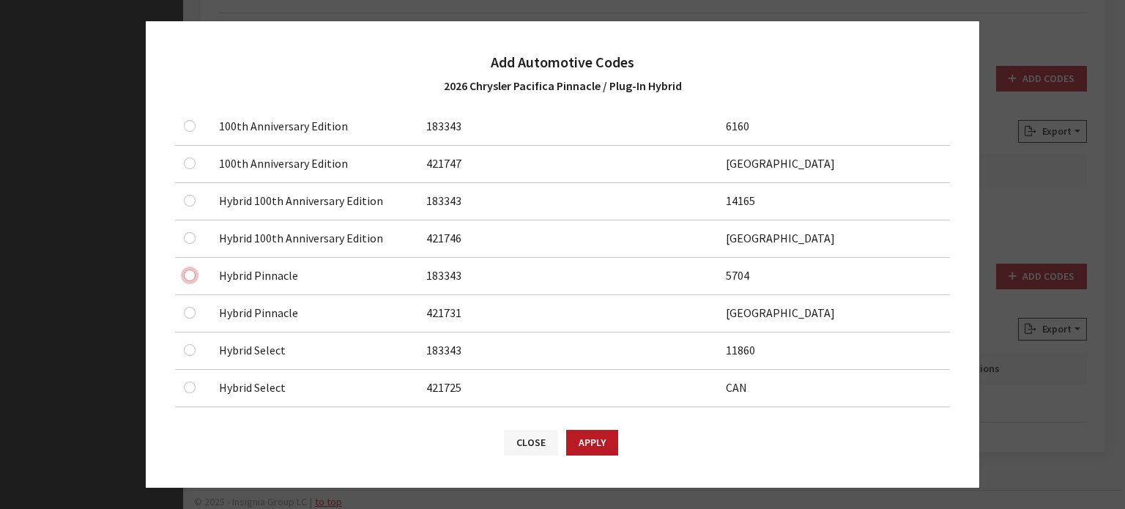
click at [188, 278] on input "checkbox" at bounding box center [190, 276] width 12 height 12
checkbox input "true"
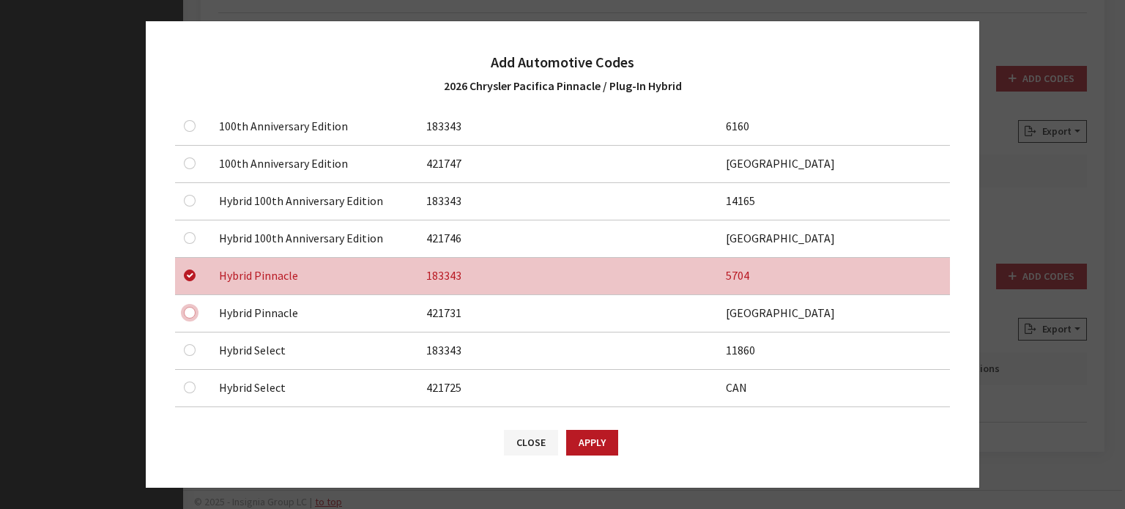
click at [187, 316] on input "checkbox" at bounding box center [190, 313] width 12 height 12
checkbox input "true"
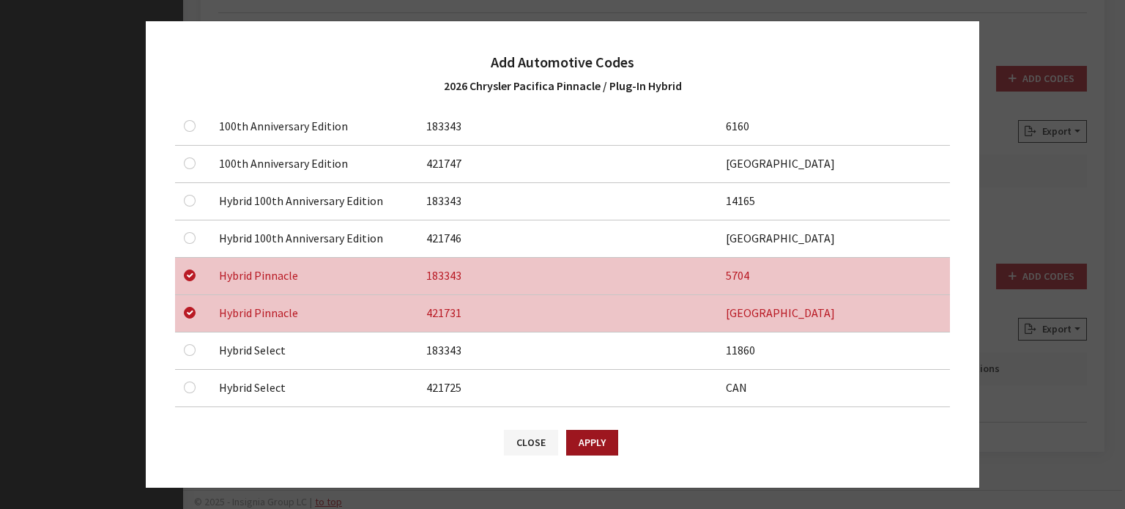
click at [587, 445] on button "Apply" at bounding box center [592, 443] width 52 height 26
checkbox input "false"
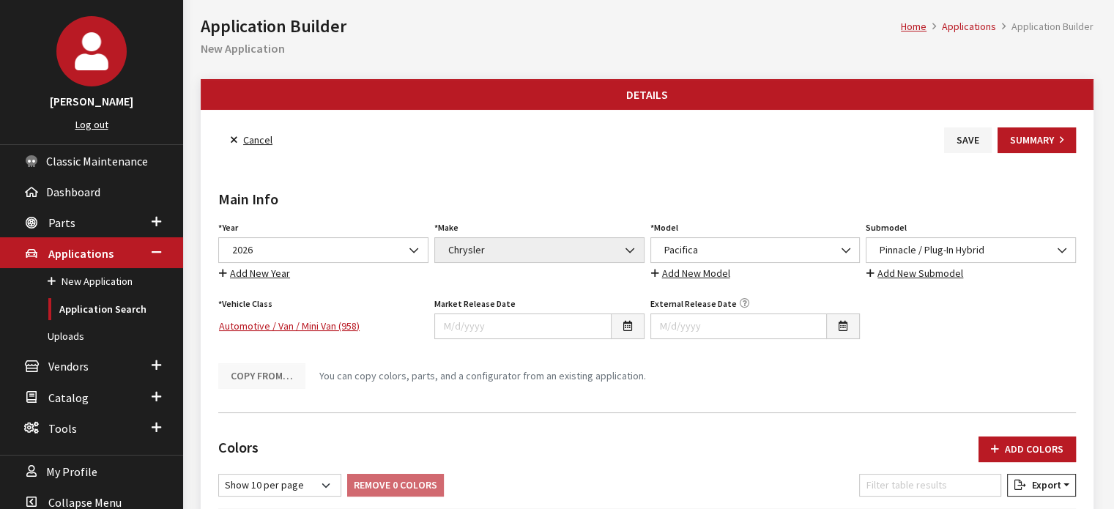
scroll to position [0, 0]
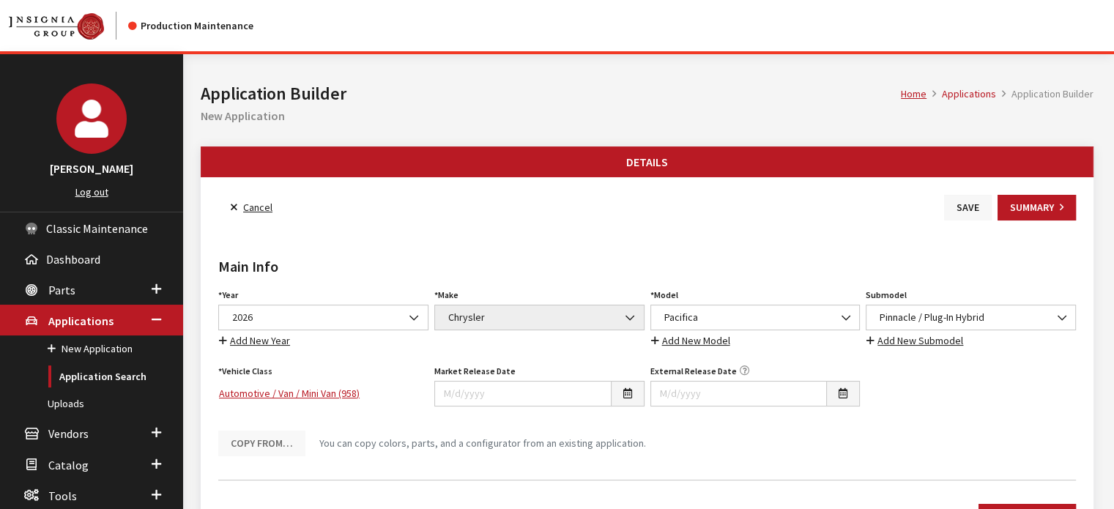
click at [952, 204] on button "Save" at bounding box center [968, 208] width 48 height 26
drag, startPoint x: 937, startPoint y: 198, endPoint x: 948, endPoint y: 196, distance: 11.4
click at [940, 196] on div "Back to Search Save Summary" at bounding box center [646, 208] width 863 height 26
click at [956, 199] on button "Save" at bounding box center [968, 208] width 48 height 26
click at [85, 381] on link "Application Search" at bounding box center [91, 376] width 183 height 27
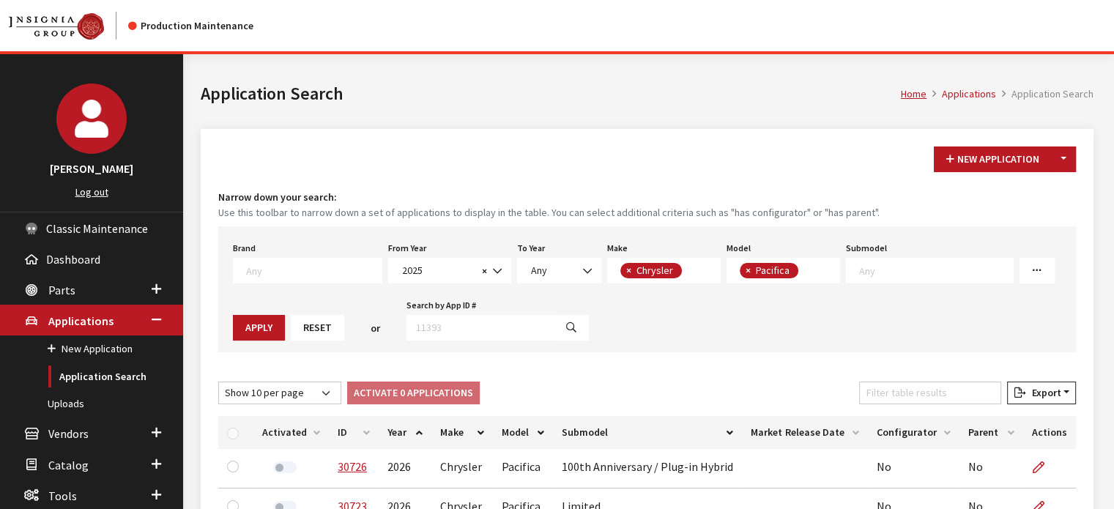
scroll to position [77, 0]
click at [434, 275] on span "2025" at bounding box center [438, 270] width 80 height 15
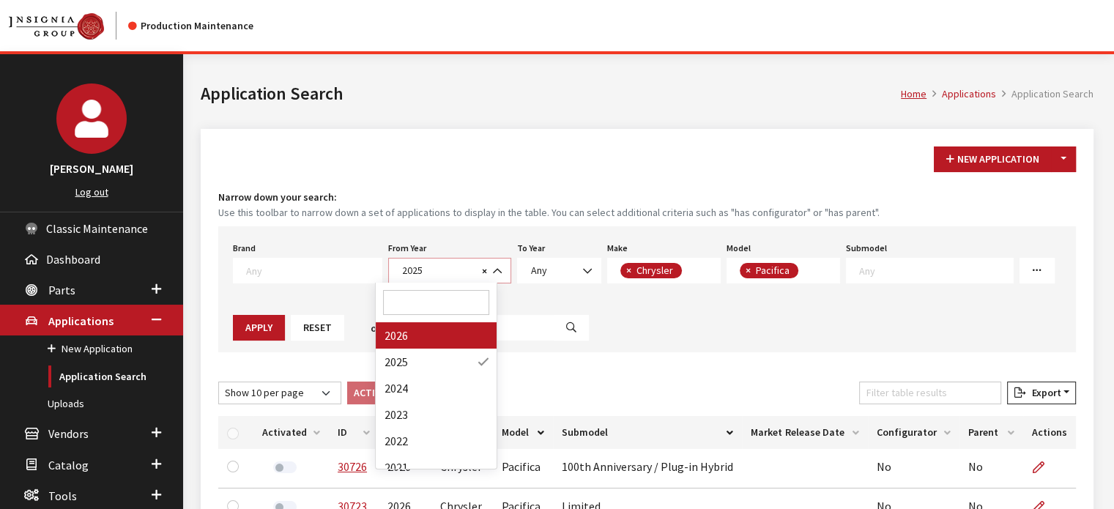
select select "2026"
select select
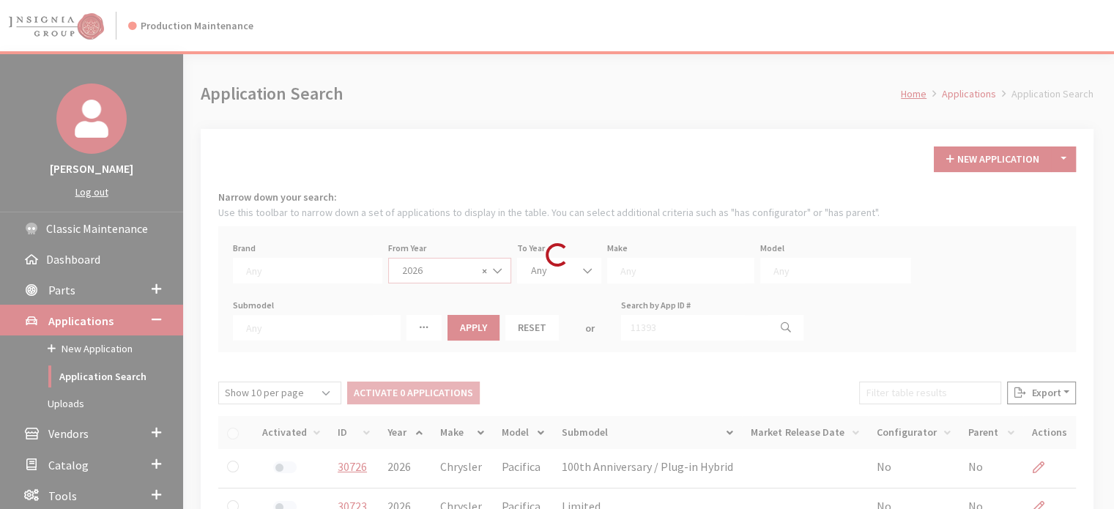
scroll to position [13, 0]
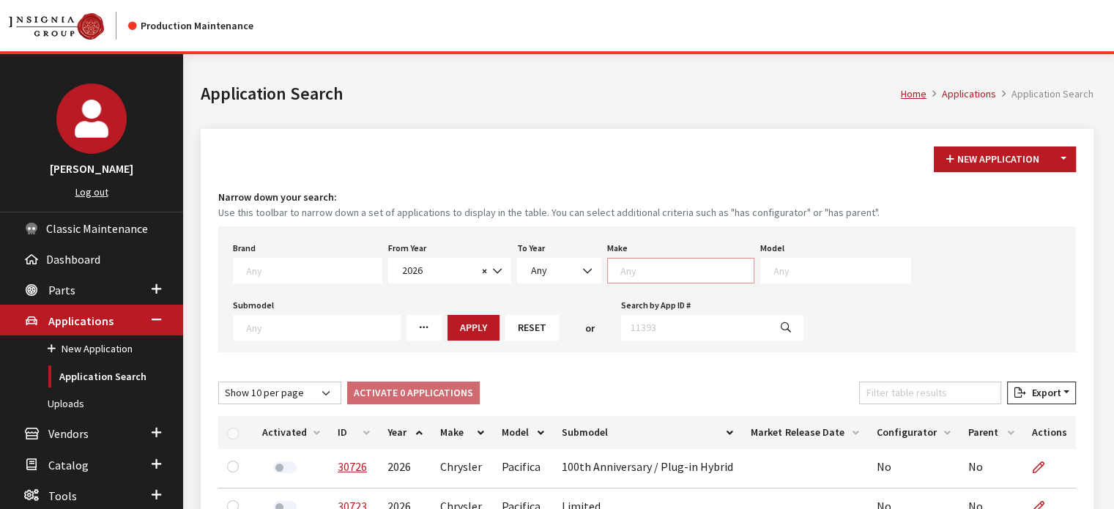
click at [652, 265] on textarea "Search" at bounding box center [686, 270] width 133 height 13
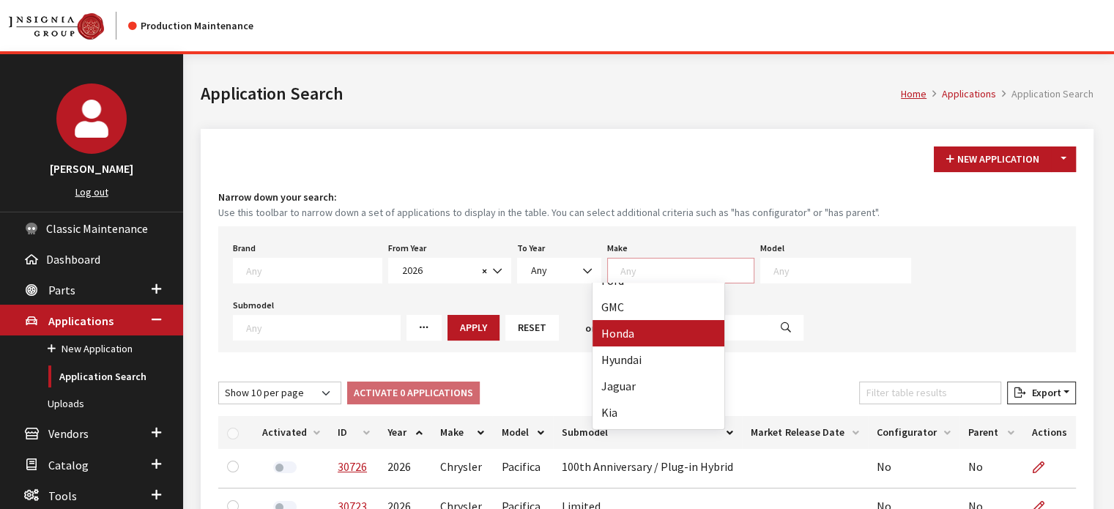
scroll to position [220, 0]
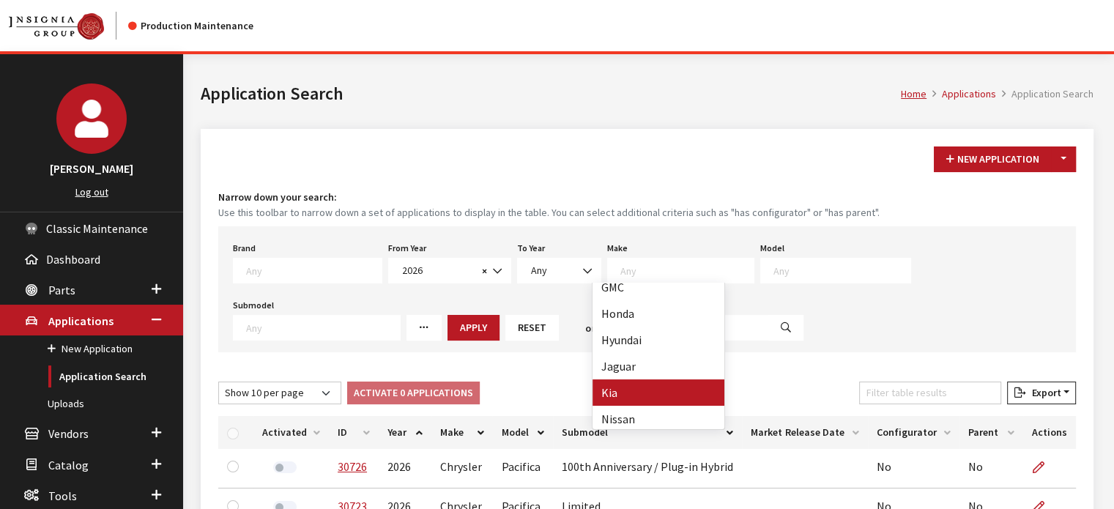
select select "31"
select select
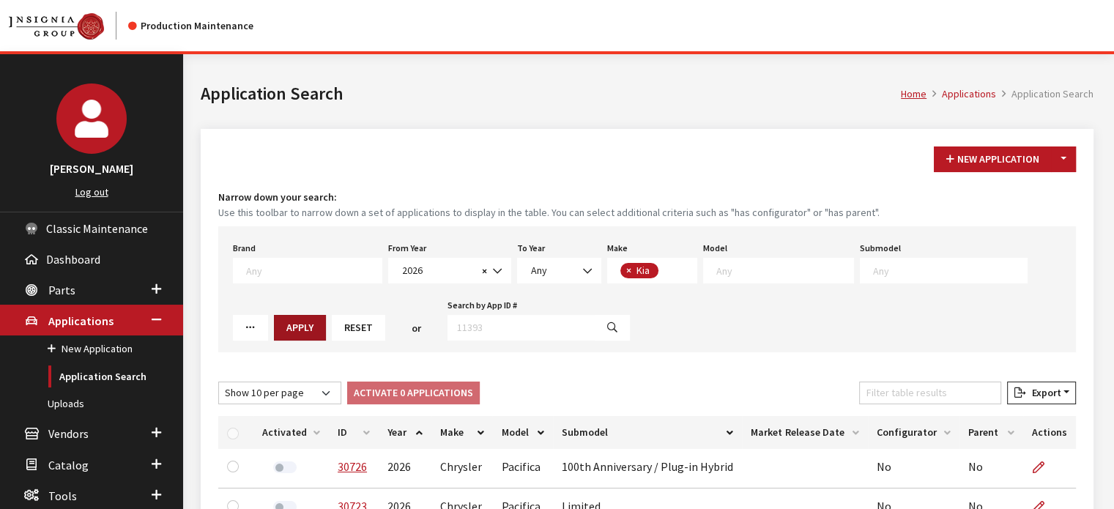
click at [274, 327] on button "Apply" at bounding box center [300, 328] width 52 height 26
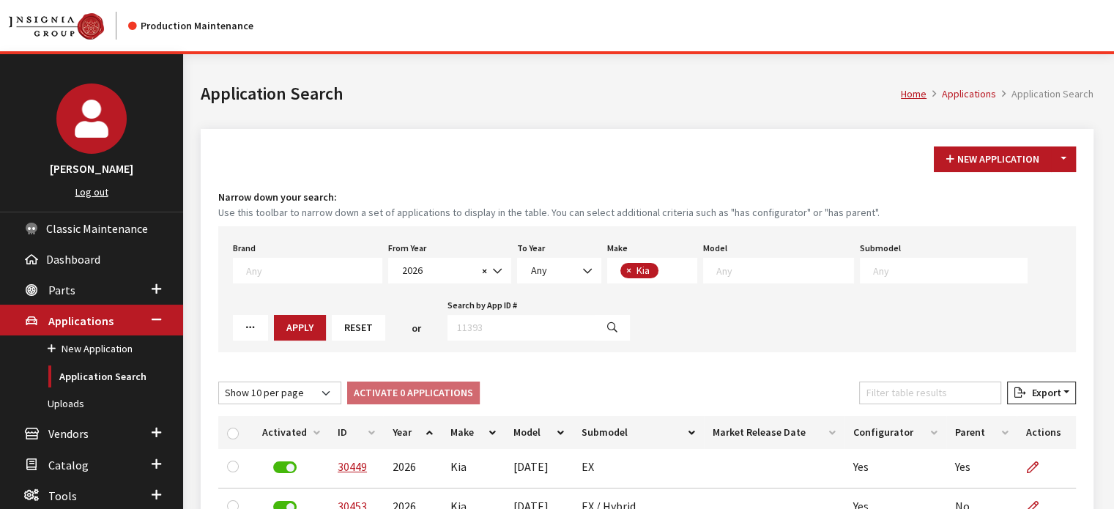
click at [747, 275] on textarea "Search" at bounding box center [784, 270] width 137 height 13
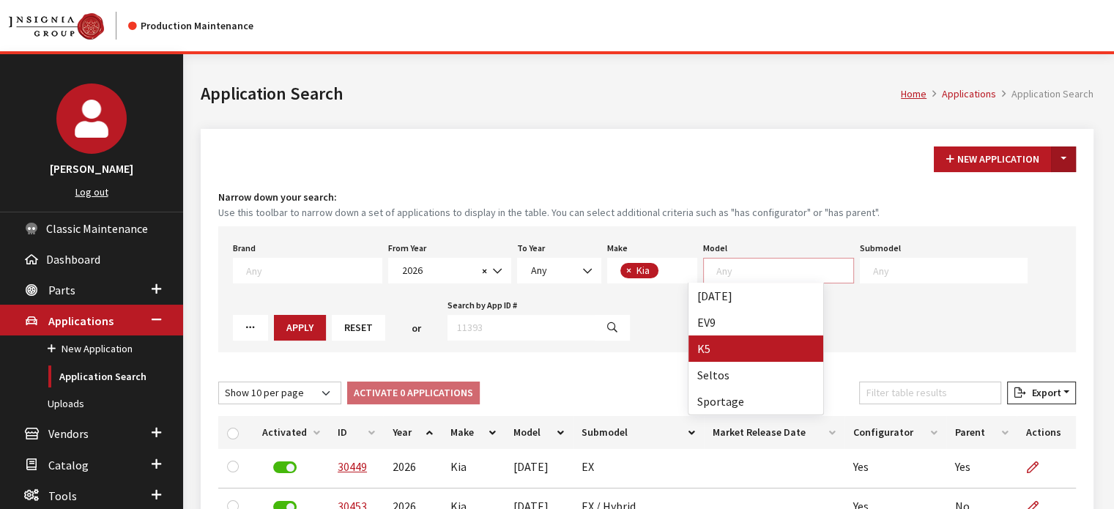
click at [1060, 159] on button "Toggle Dropdown" at bounding box center [1063, 159] width 25 height 26
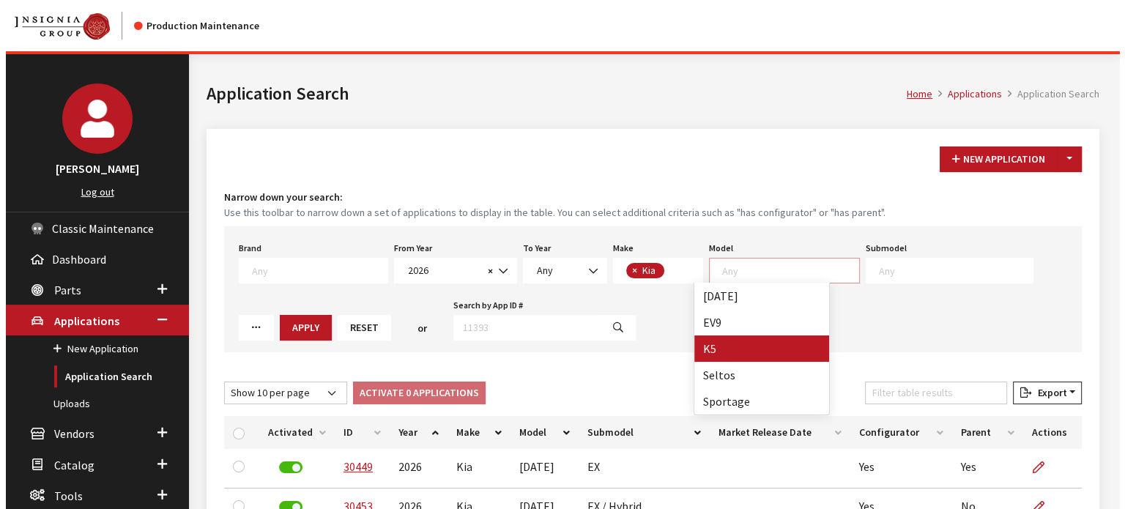
scroll to position [1, 0]
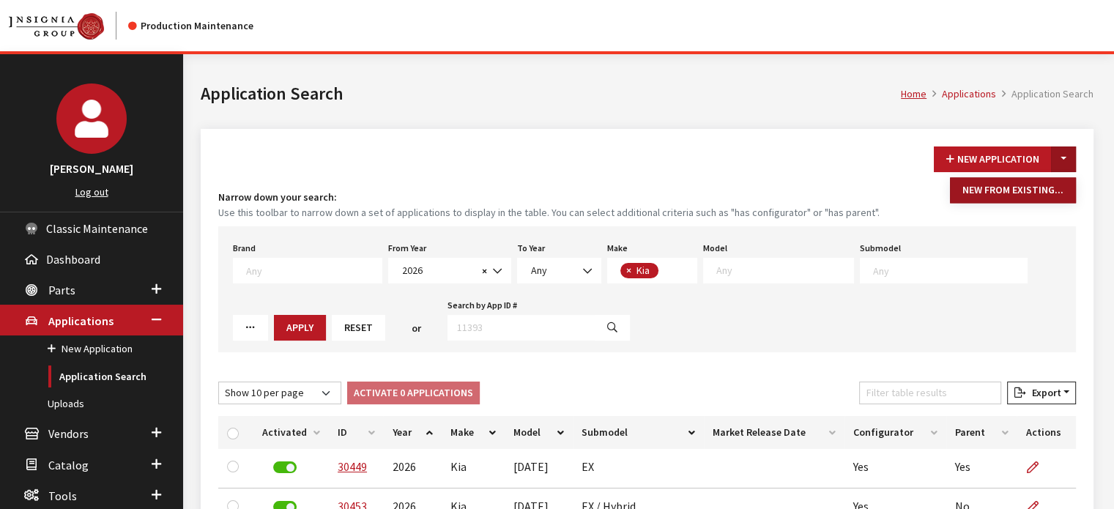
click at [1014, 190] on button "New From Existing..." at bounding box center [1013, 190] width 126 height 26
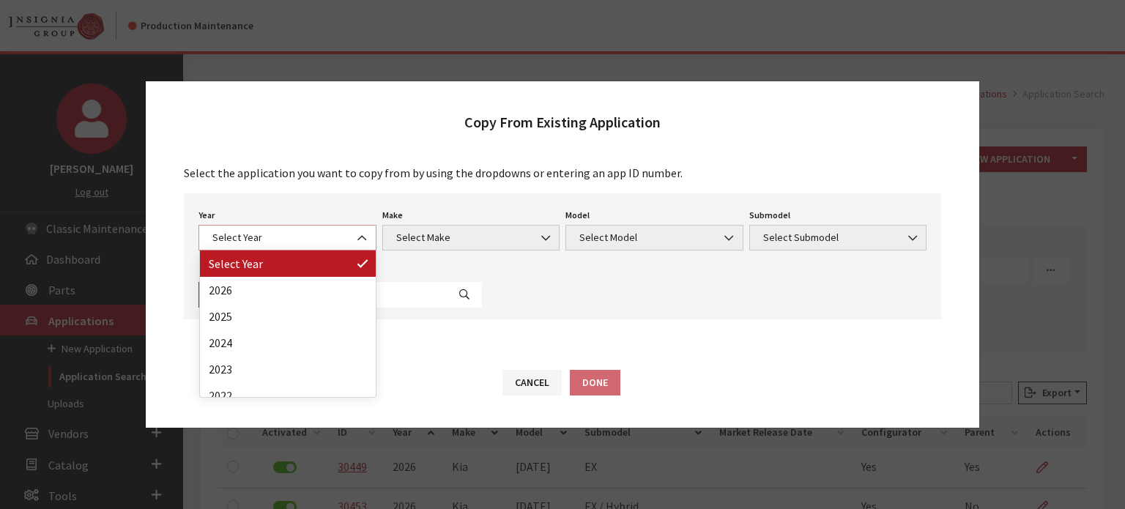
click at [255, 226] on span "Select Year" at bounding box center [287, 238] width 178 height 26
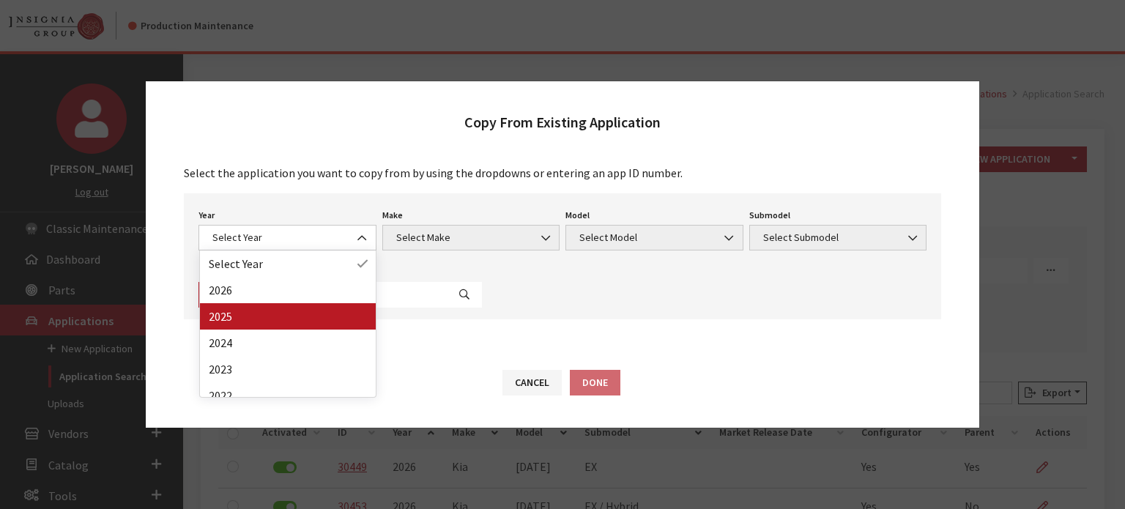
drag, startPoint x: 251, startPoint y: 313, endPoint x: 527, endPoint y: 286, distance: 277.4
select select "43"
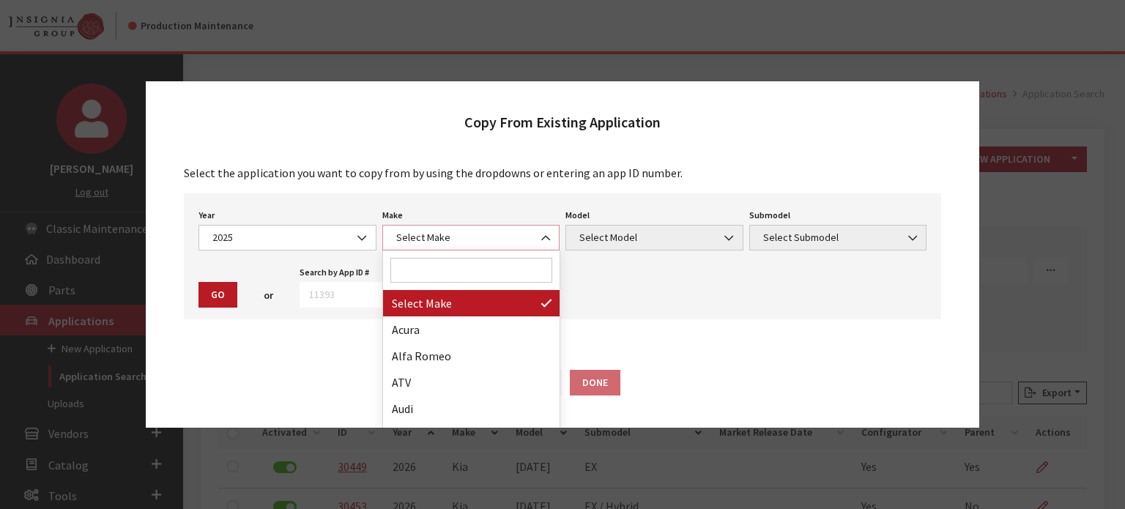
click at [489, 237] on span "Select Make" at bounding box center [471, 237] width 159 height 15
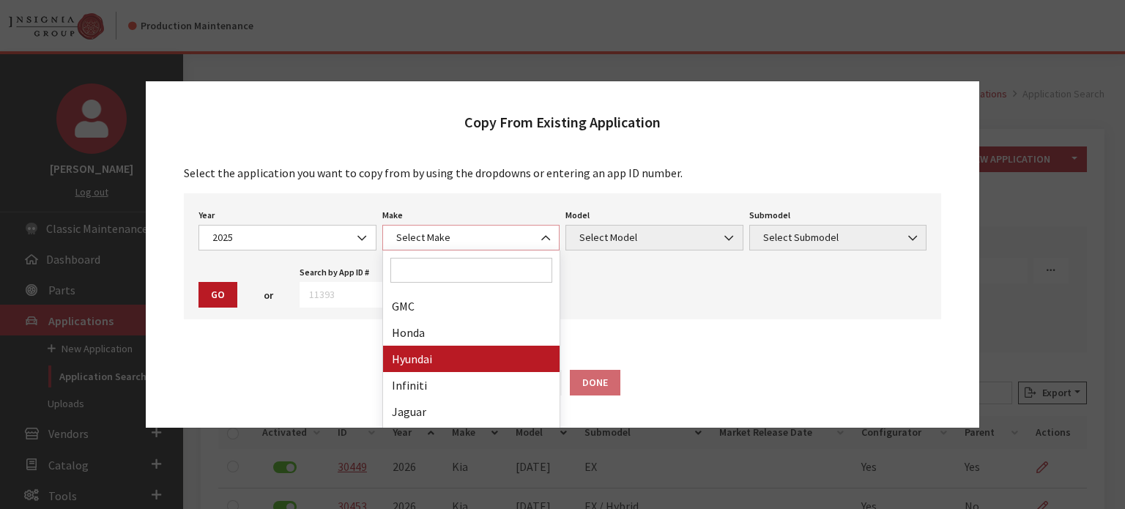
scroll to position [439, 0]
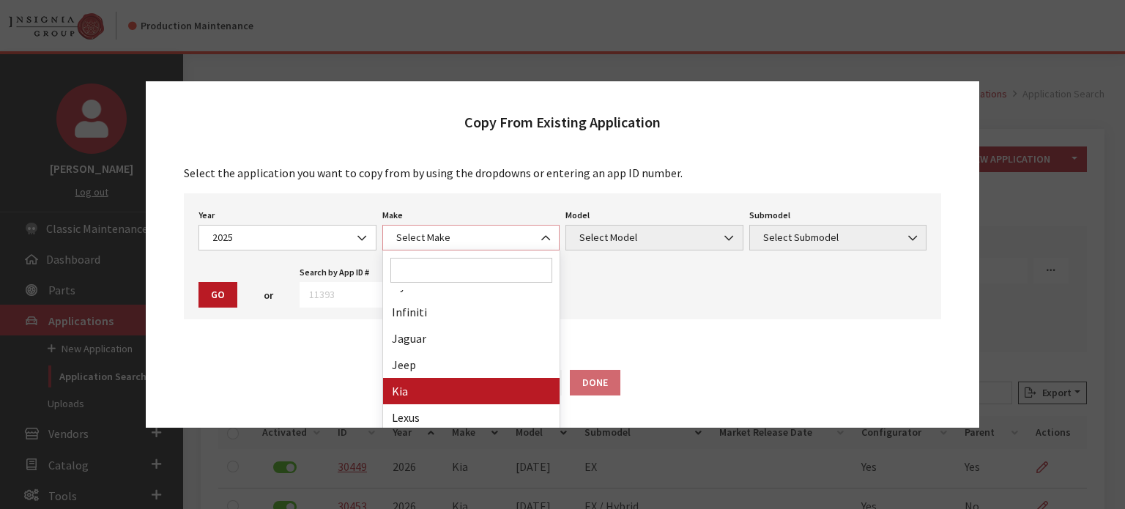
select select "31"
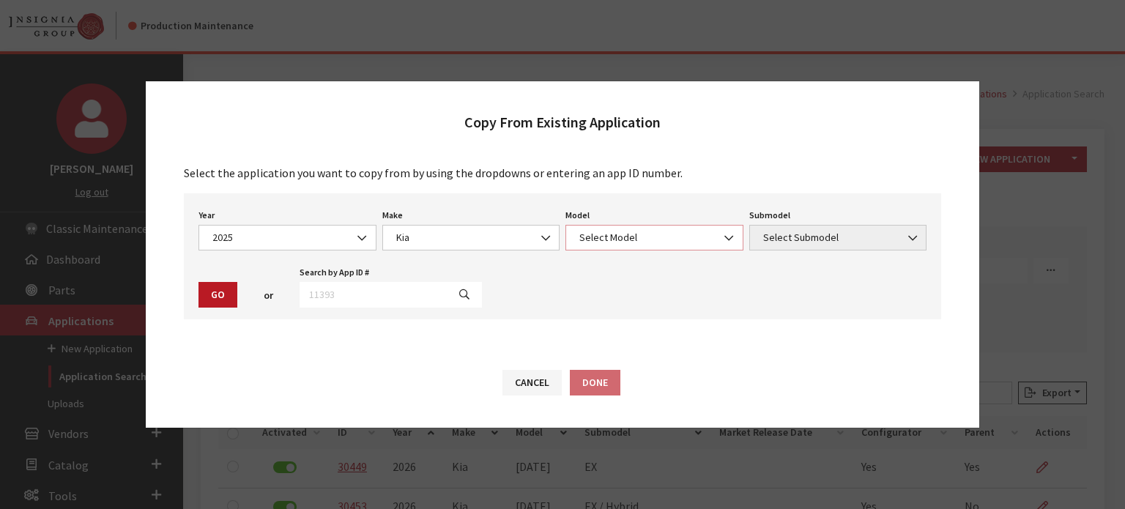
click at [648, 229] on span "Select Model" at bounding box center [654, 238] width 178 height 26
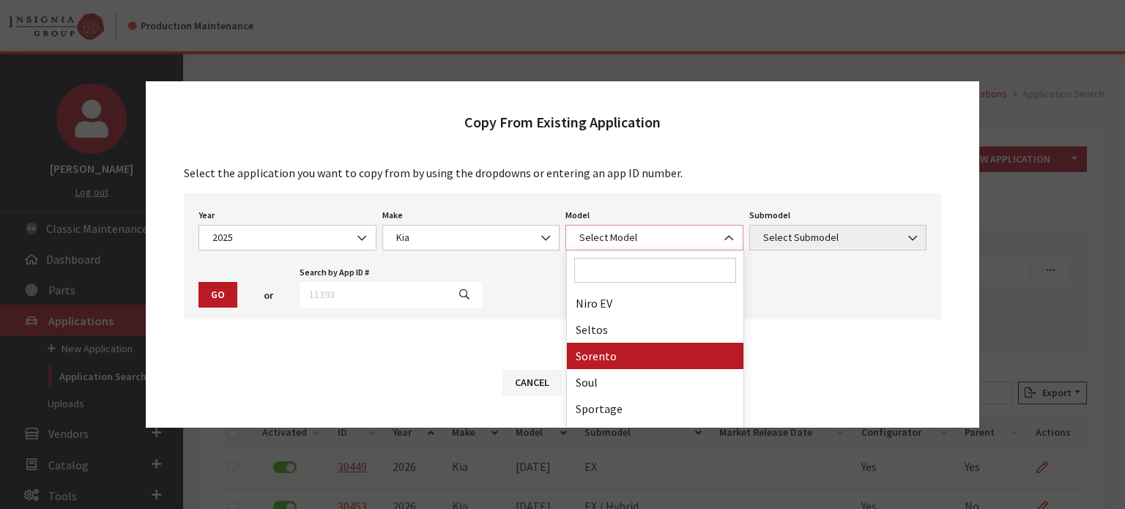
scroll to position [196, 0]
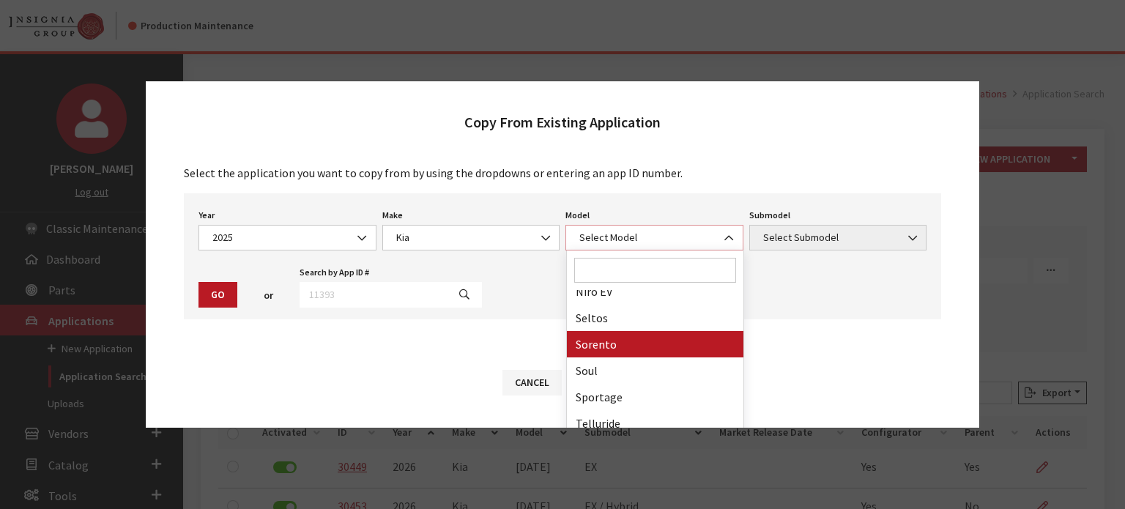
select select "389"
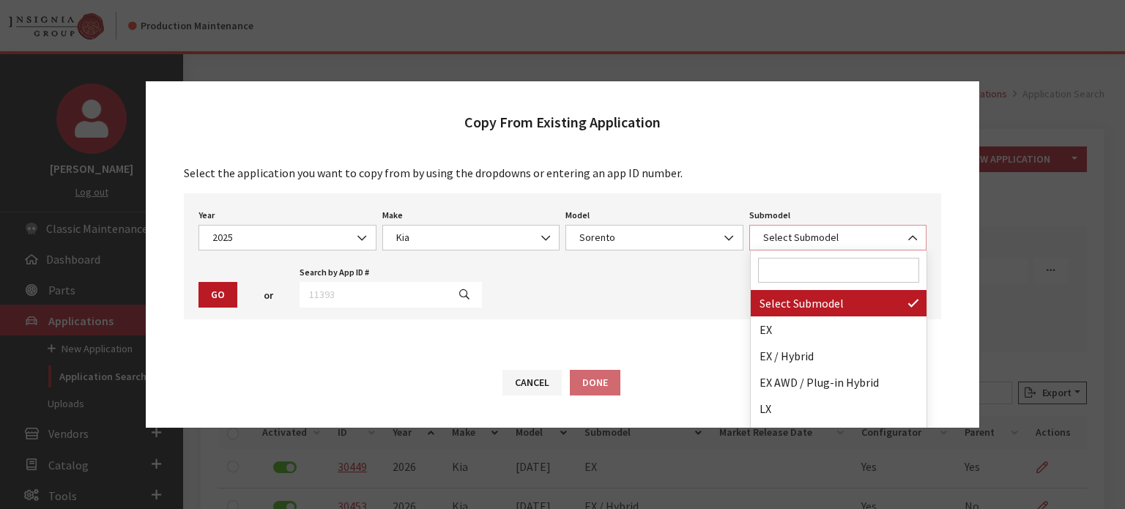
click at [829, 236] on span "Select Submodel" at bounding box center [838, 237] width 159 height 15
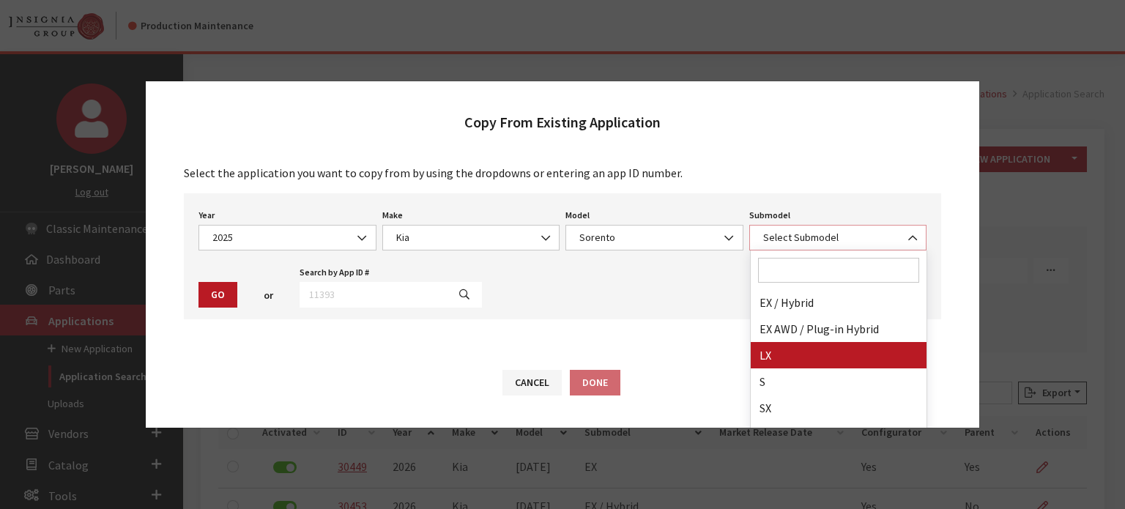
scroll to position [73, 0]
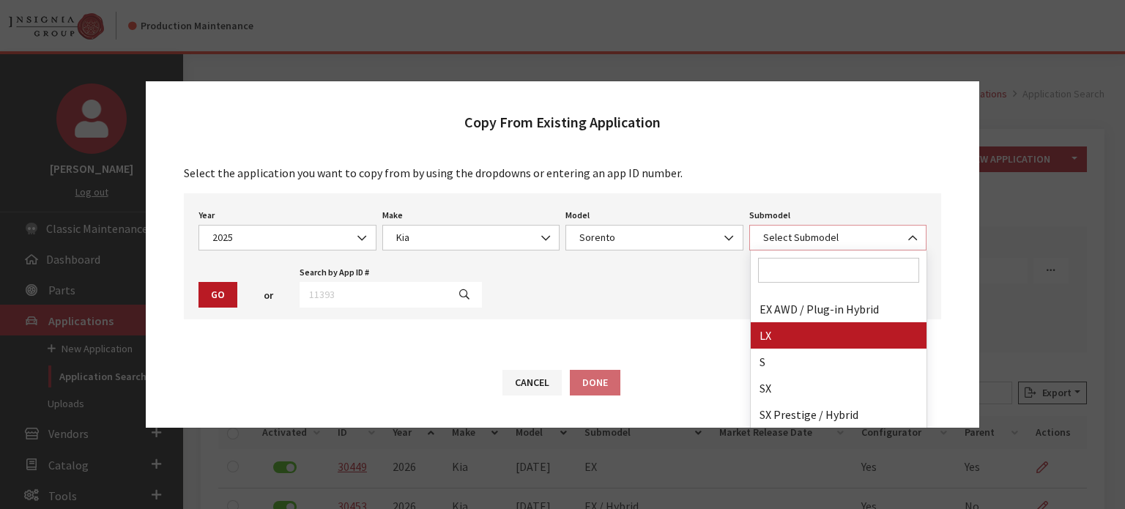
select select "209"
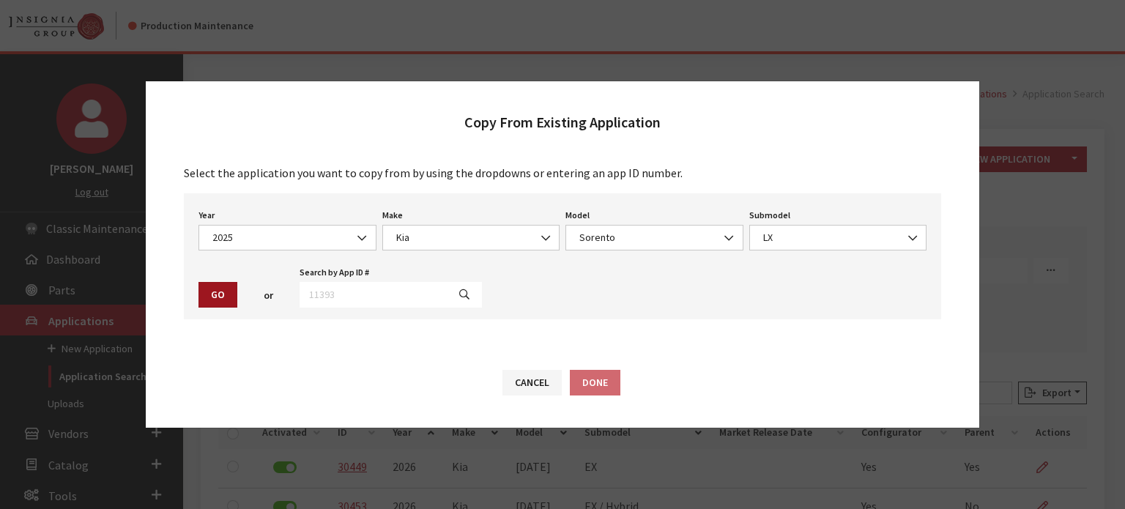
click at [205, 297] on button "Go" at bounding box center [217, 295] width 39 height 26
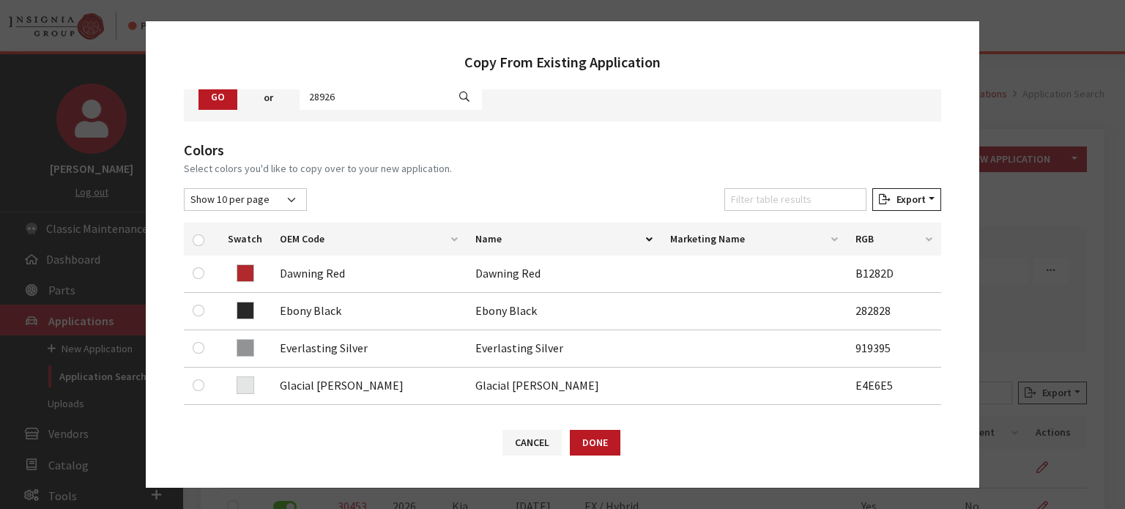
scroll to position [220, 0]
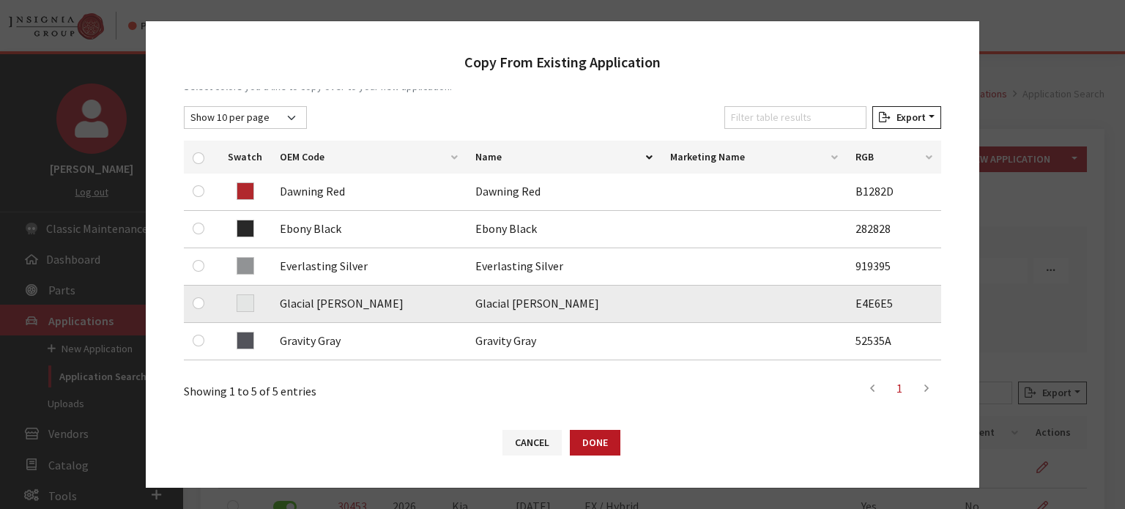
click at [205, 306] on div at bounding box center [202, 303] width 18 height 18
click at [199, 305] on input "checkbox" at bounding box center [199, 303] width 12 height 12
checkbox input "true"
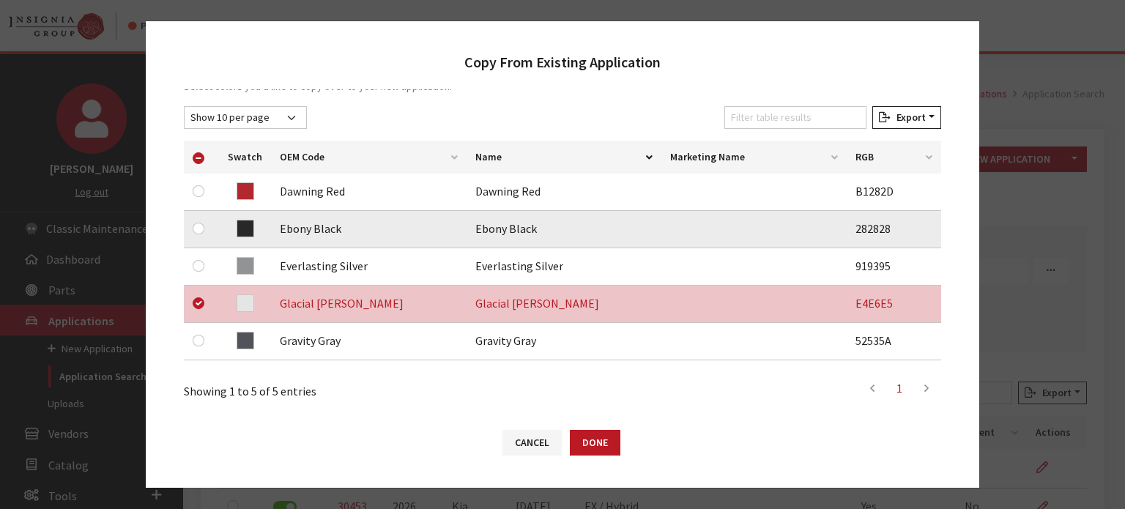
click at [203, 228] on div at bounding box center [202, 229] width 18 height 18
click at [202, 228] on input "checkbox" at bounding box center [199, 229] width 12 height 12
checkbox input "true"
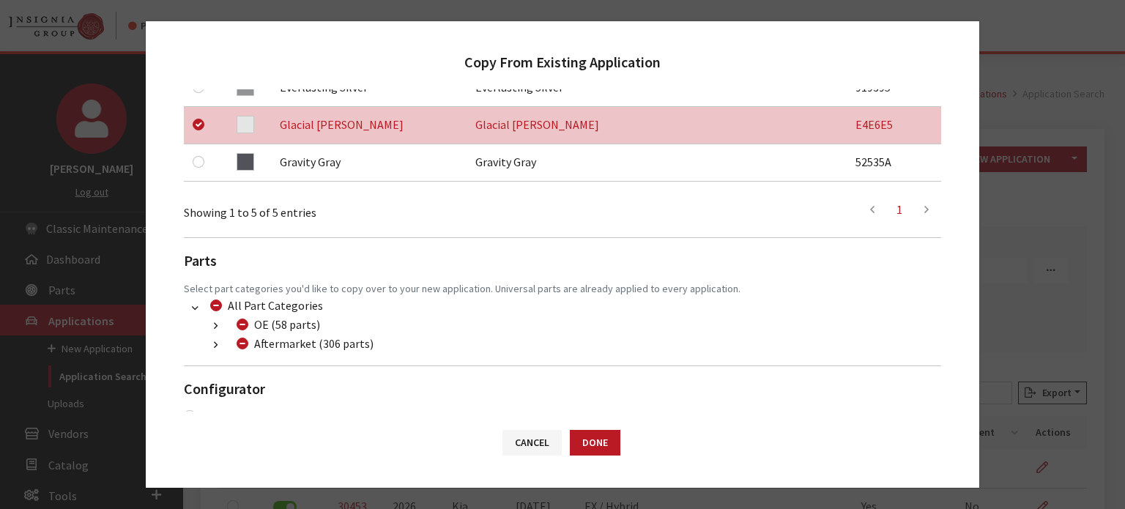
scroll to position [426, 0]
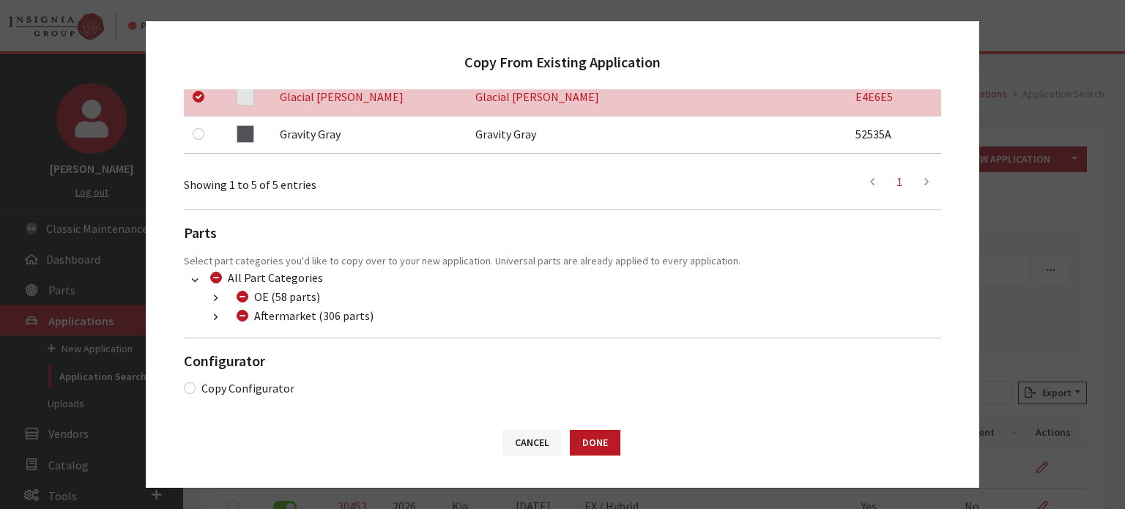
click at [219, 319] on button "button" at bounding box center [215, 317] width 29 height 17
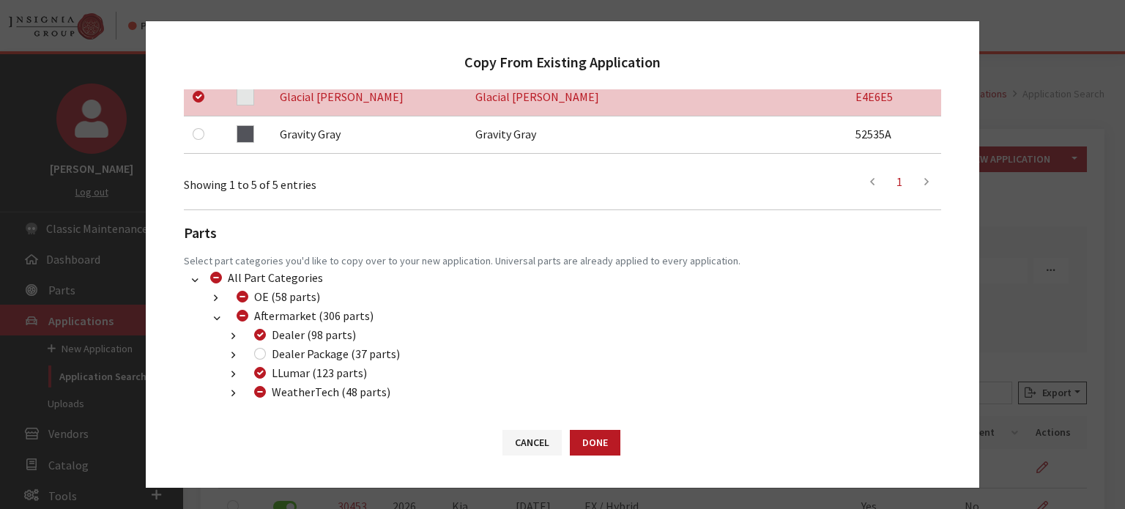
click at [256, 358] on div "Dealer Package (37 parts)" at bounding box center [325, 354] width 150 height 18
click at [255, 395] on div "WeatherTech (48 parts)" at bounding box center [320, 392] width 141 height 18
click at [258, 389] on input "WeatherTech (48 parts)" at bounding box center [260, 392] width 12 height 12
checkbox input "false"
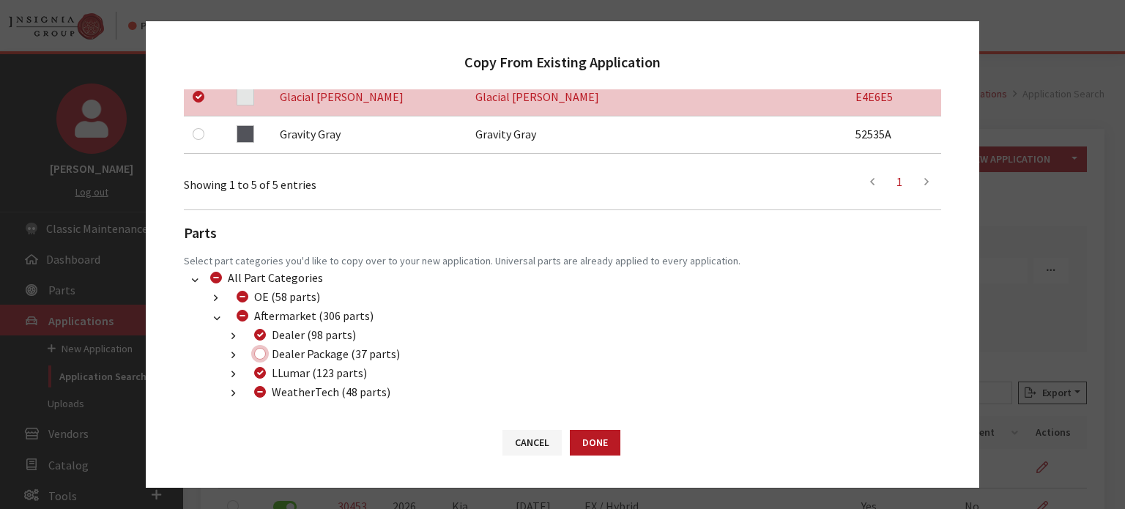
click at [261, 348] on input "Dealer Package (37 parts)" at bounding box center [260, 354] width 12 height 12
checkbox input "true"
click at [598, 439] on button "Done" at bounding box center [595, 443] width 51 height 26
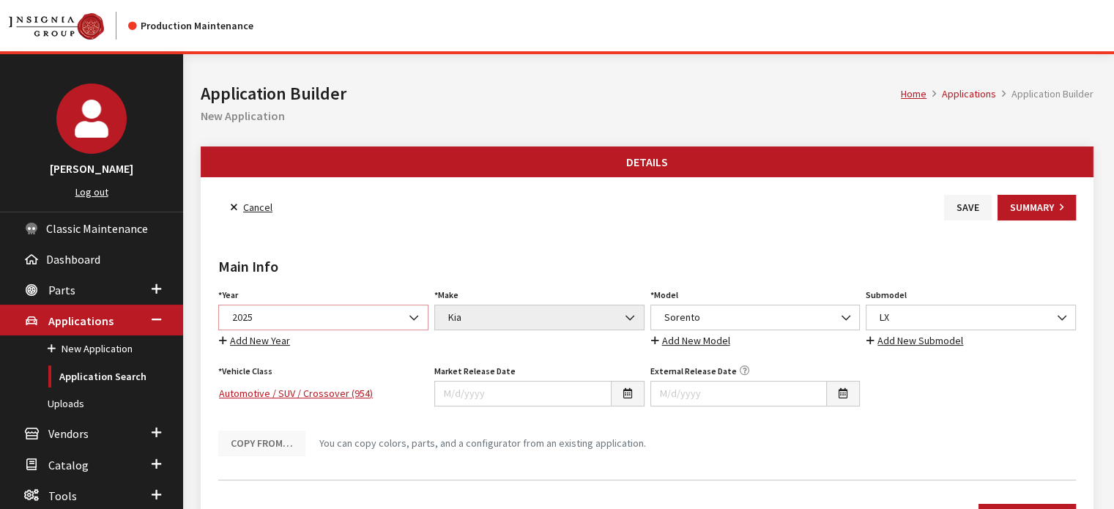
click at [301, 320] on span "2025" at bounding box center [323, 317] width 191 height 15
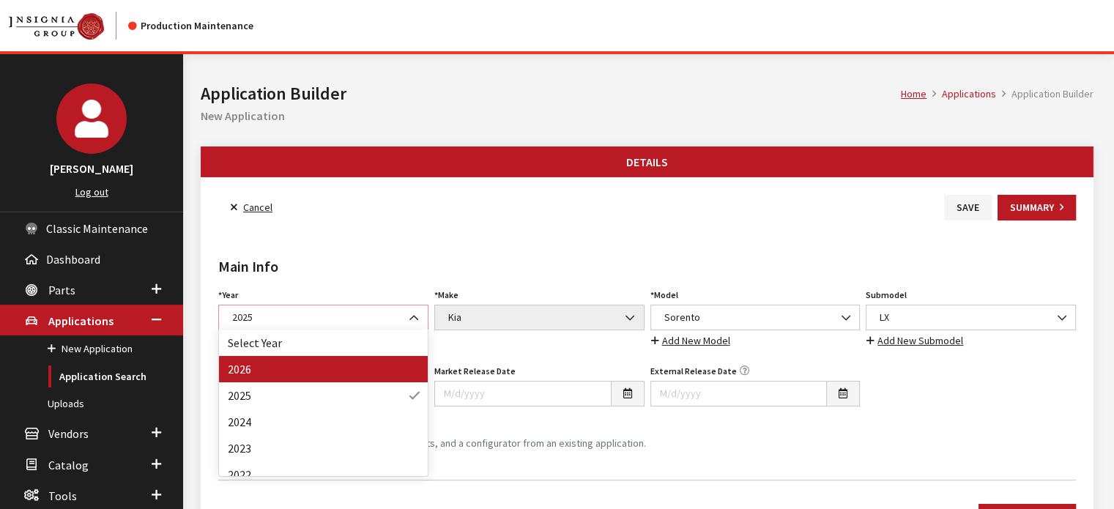
select select "44"
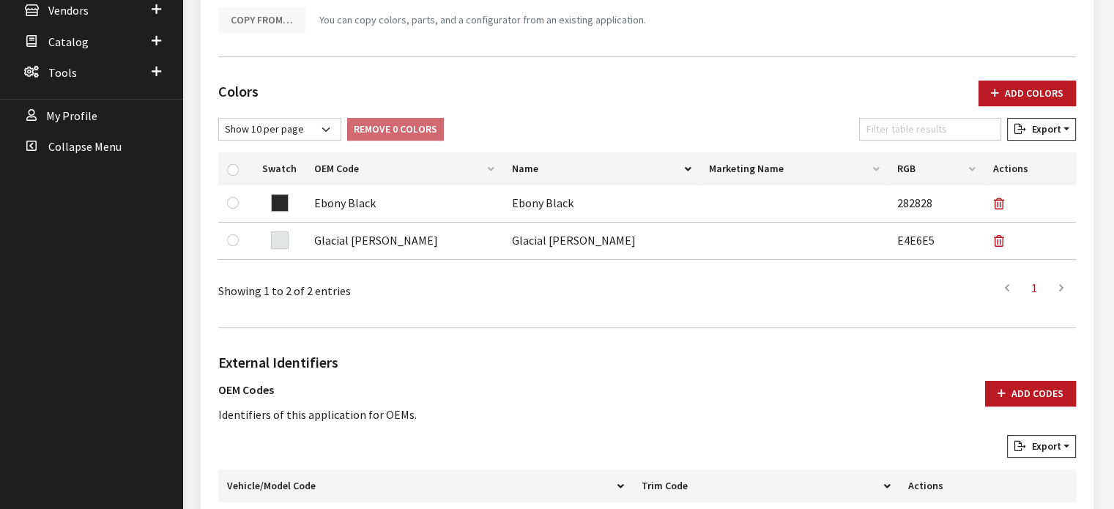
scroll to position [293, 0]
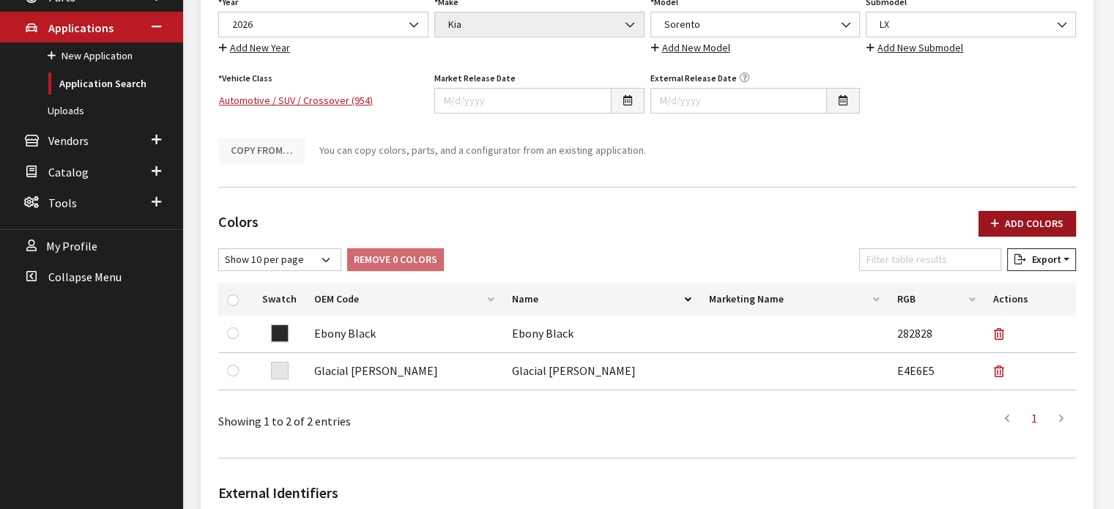
click at [988, 234] on button "Add Colors" at bounding box center [1026, 224] width 97 height 26
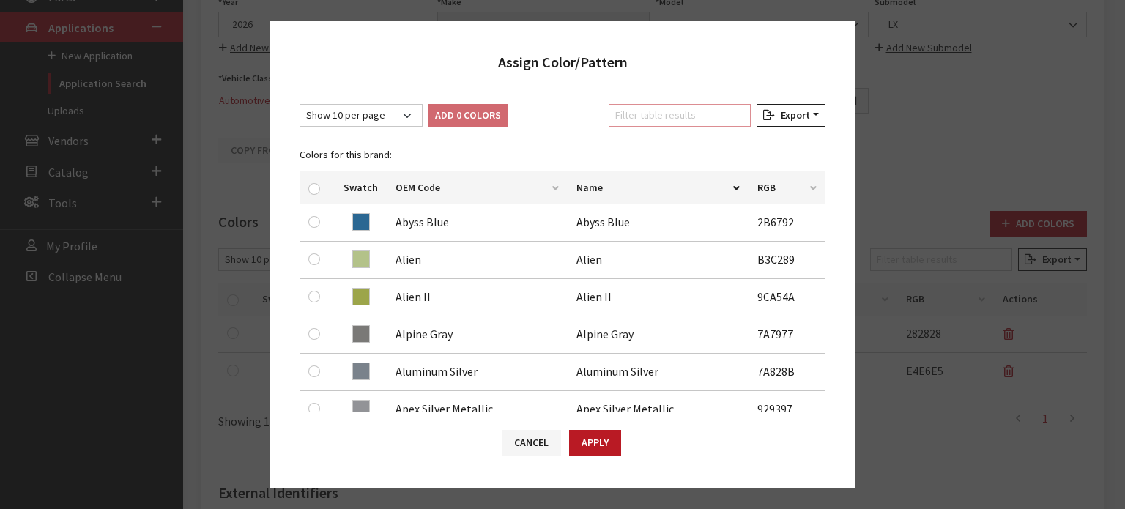
click at [629, 114] on input "Filter table results" at bounding box center [680, 115] width 142 height 23
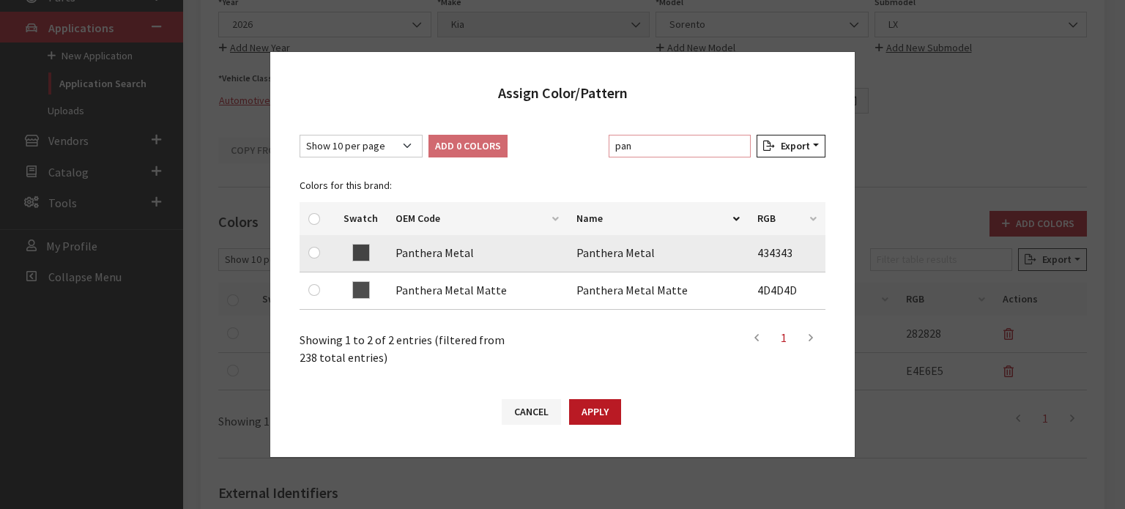
type input "pan"
click at [313, 248] on input "checkbox" at bounding box center [314, 253] width 12 height 12
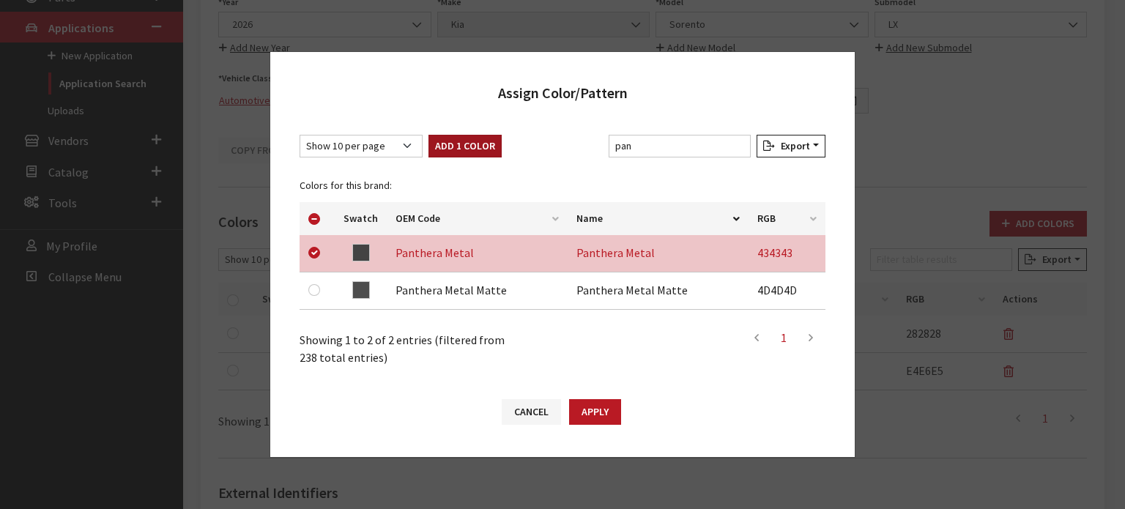
click at [461, 145] on button "Add 1 Color" at bounding box center [464, 146] width 73 height 23
checkbox input "false"
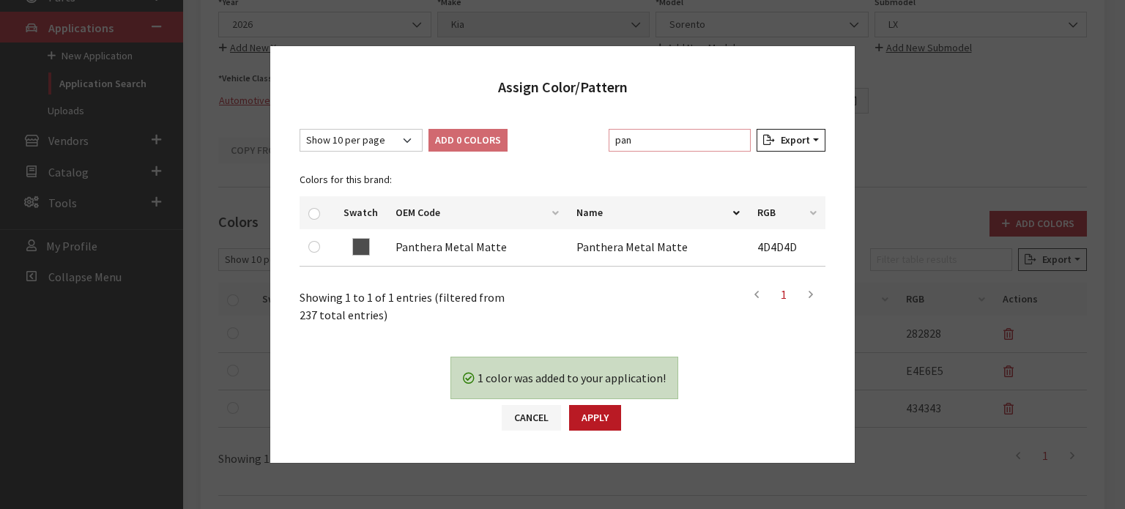
click at [703, 140] on input "pan" at bounding box center [680, 140] width 142 height 23
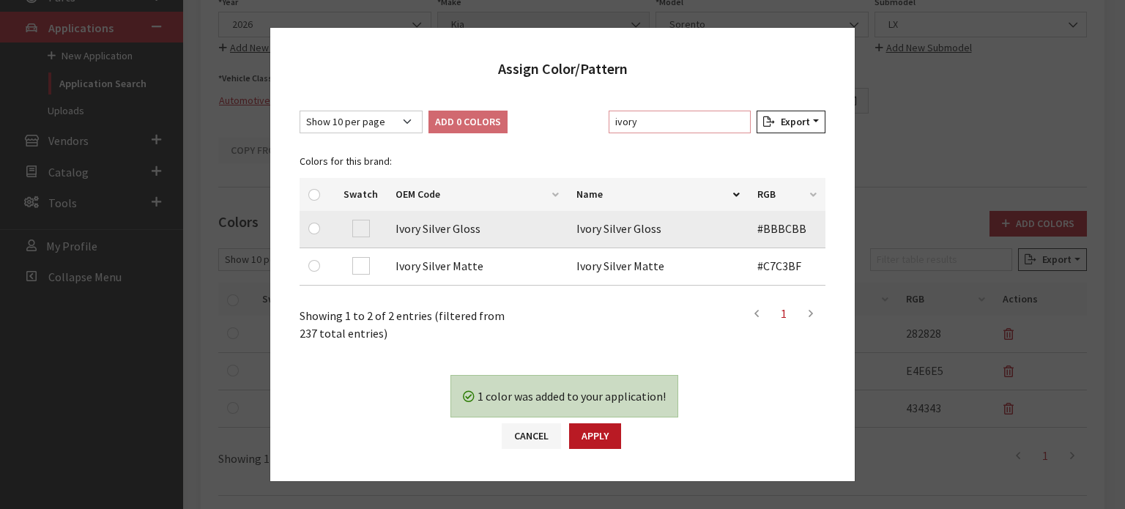
type input "ivory"
click at [316, 228] on input "checkbox" at bounding box center [314, 229] width 12 height 12
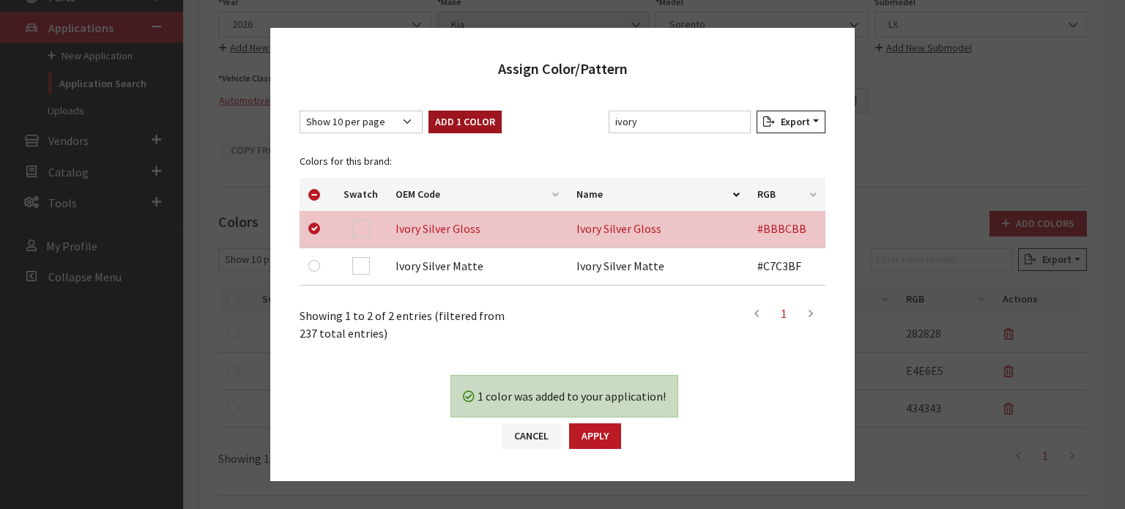
click at [474, 124] on button "Add 1 Color" at bounding box center [464, 122] width 73 height 23
checkbox input "false"
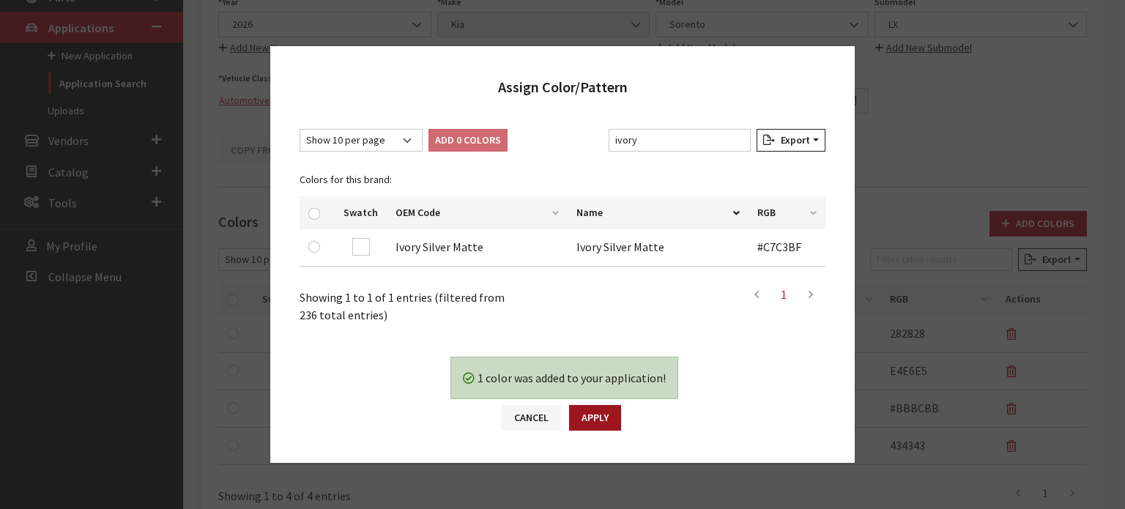
click at [595, 419] on button "Apply" at bounding box center [595, 418] width 52 height 26
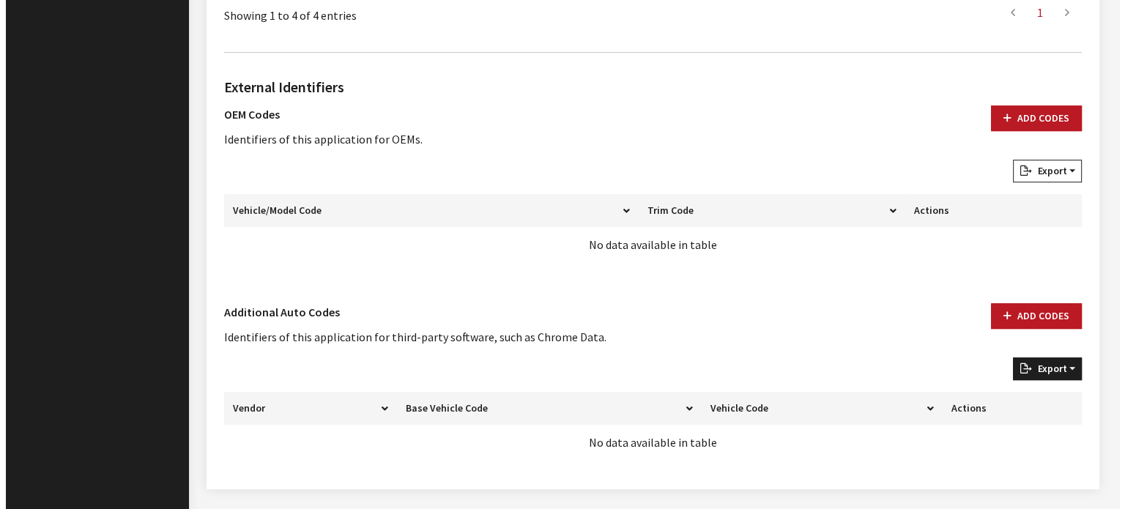
scroll to position [806, 0]
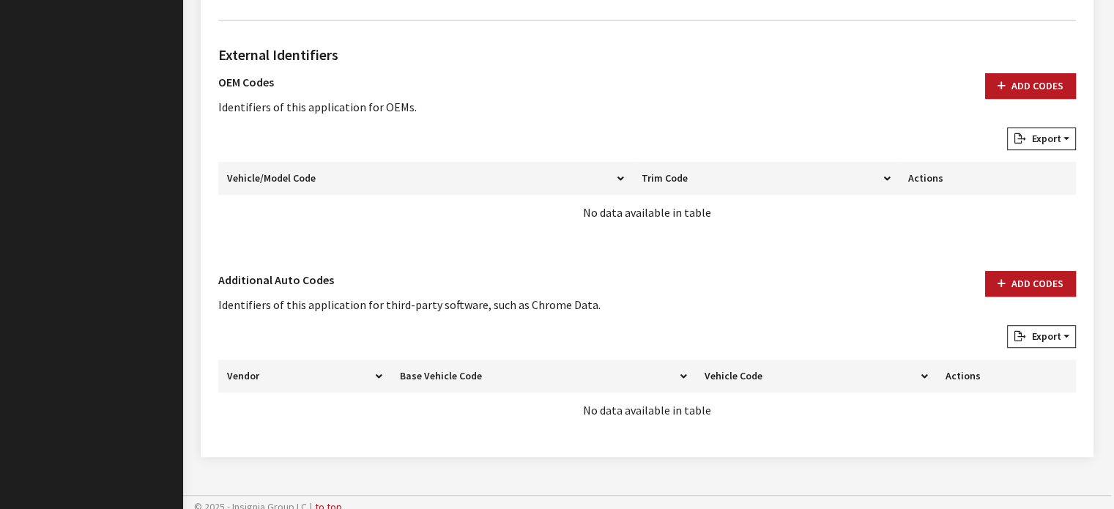
click at [1040, 262] on div "External Identifiers OEM Codes Identifiers of this application for OEMs. Add Co…" at bounding box center [646, 235] width 863 height 407
click at [1025, 278] on button "Add Codes" at bounding box center [1030, 284] width 91 height 26
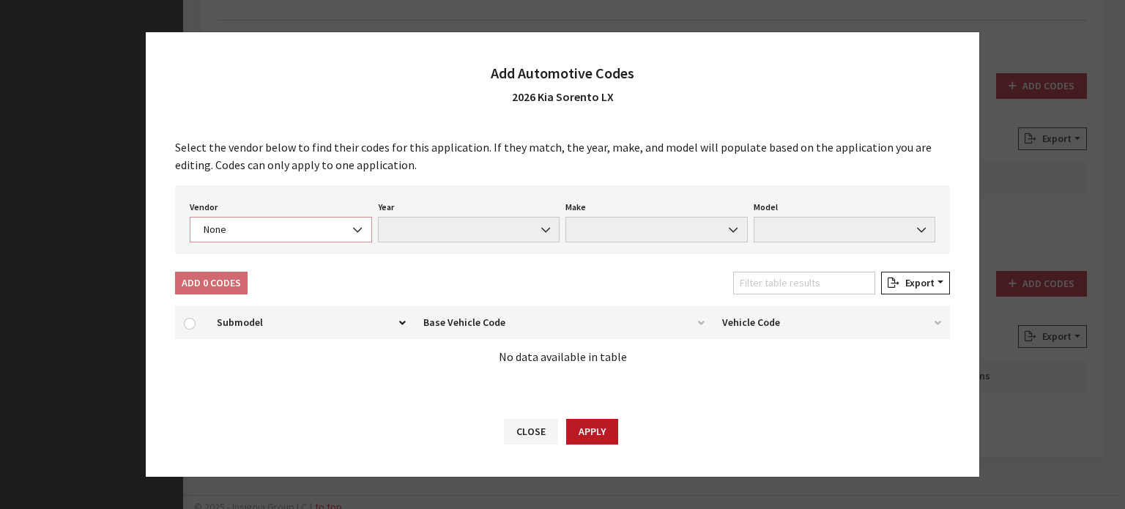
click at [272, 233] on span "None" at bounding box center [280, 229] width 163 height 15
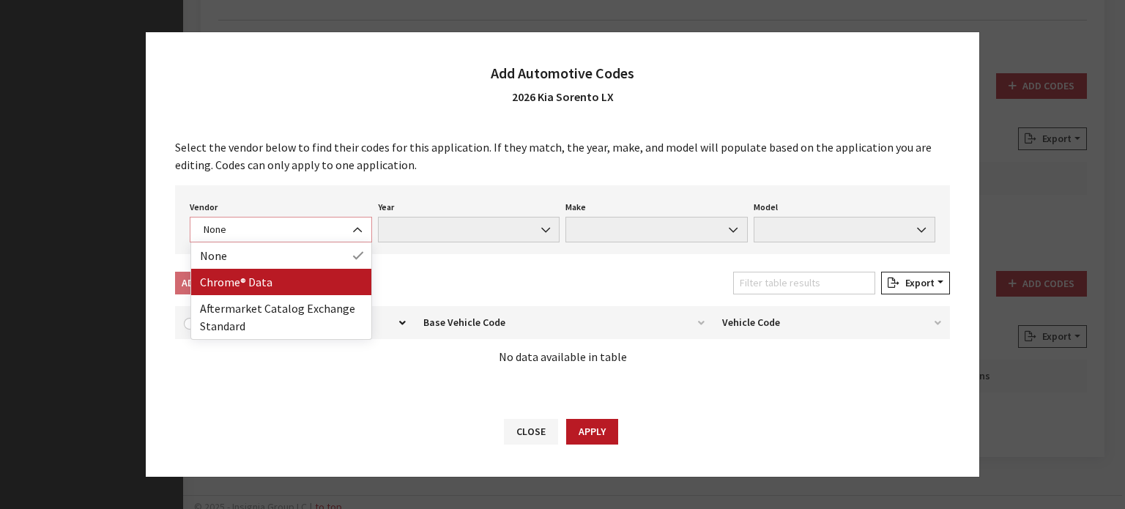
select select "4"
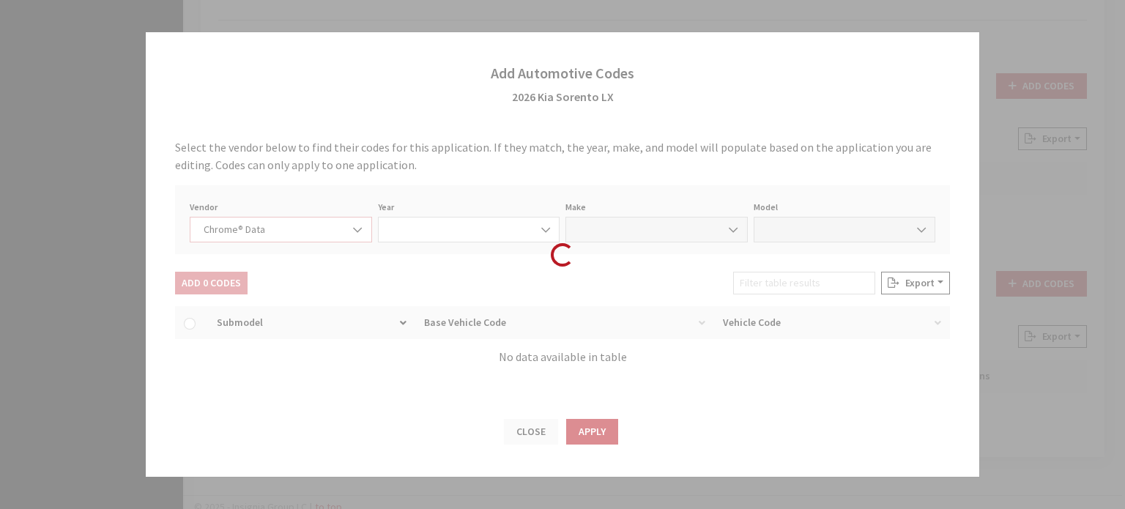
select select "2026"
select select "22"
select select "73303"
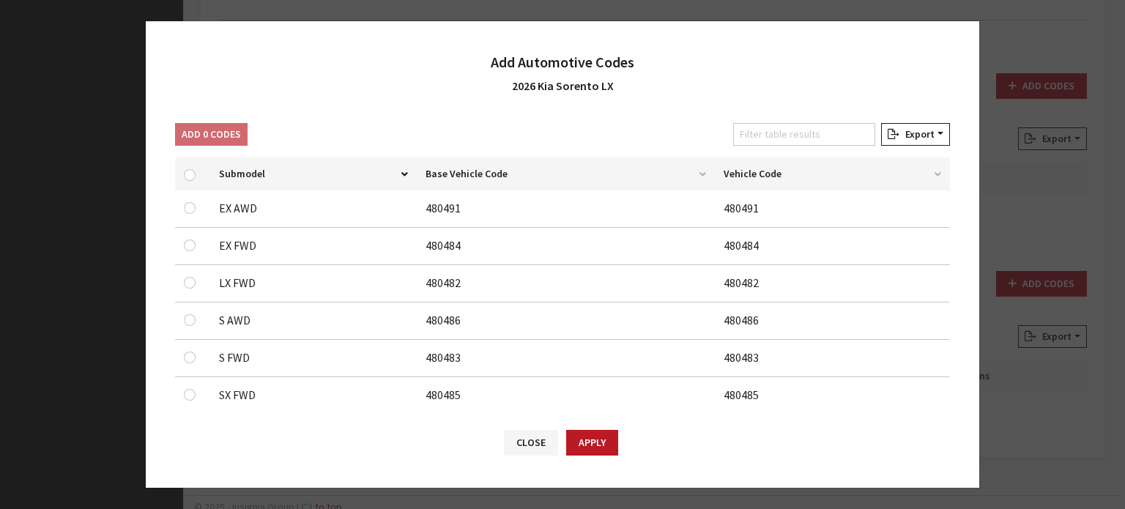
scroll to position [146, 0]
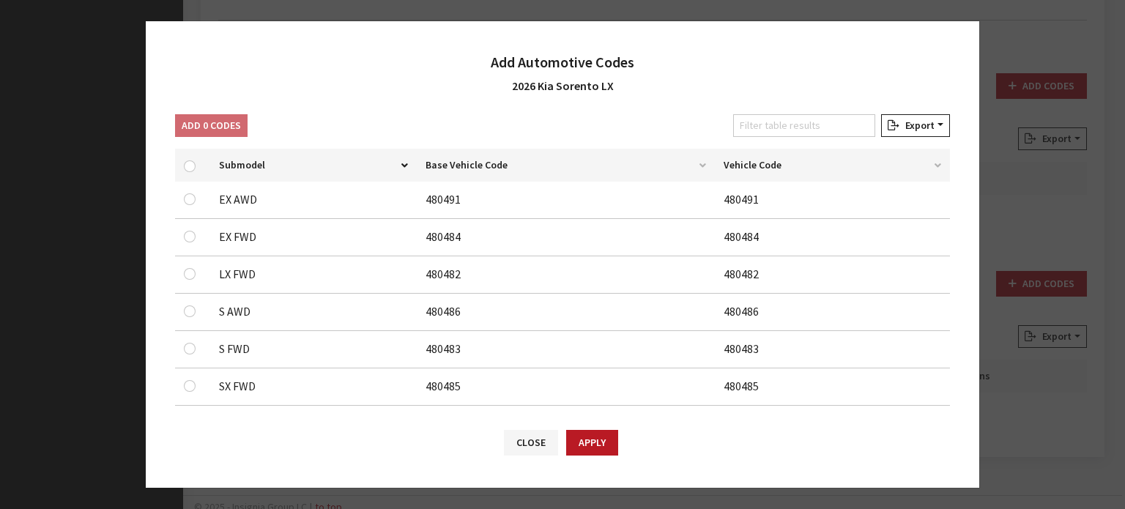
click at [201, 273] on div at bounding box center [193, 274] width 18 height 18
click at [190, 273] on input "checkbox" at bounding box center [190, 274] width 12 height 12
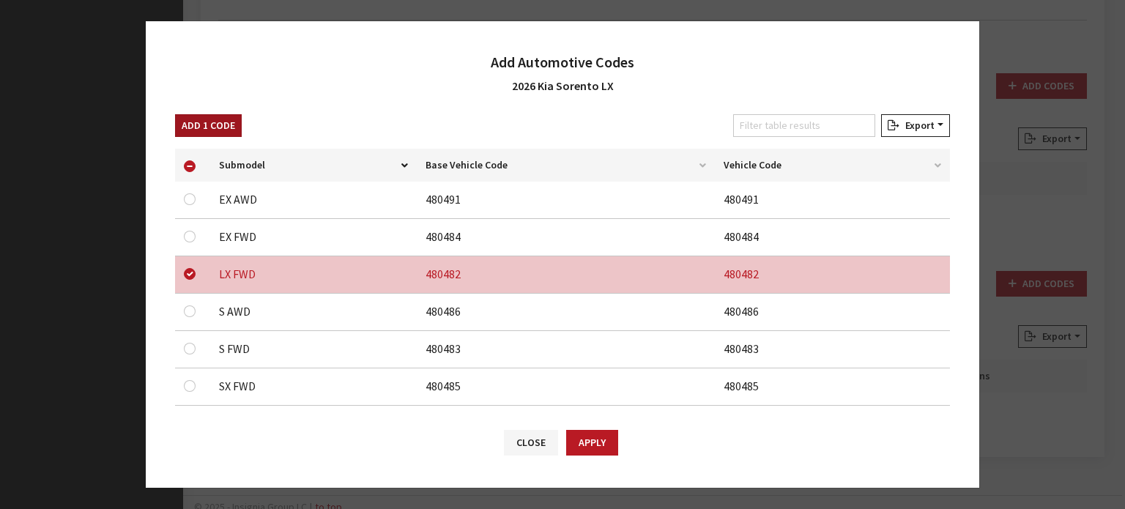
click at [222, 116] on button "Add 1 Code" at bounding box center [208, 125] width 67 height 23
checkbox input "false"
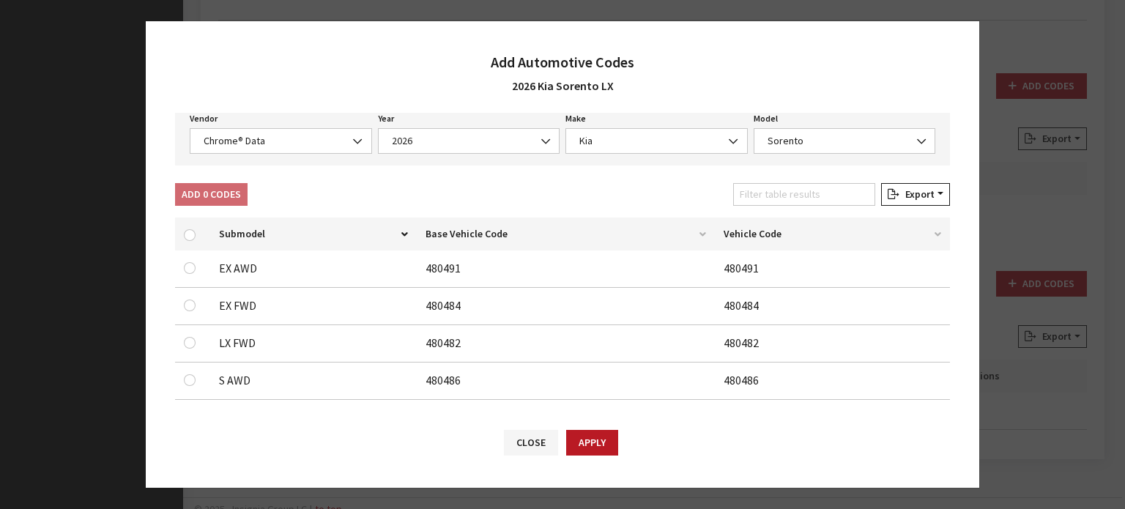
scroll to position [0, 0]
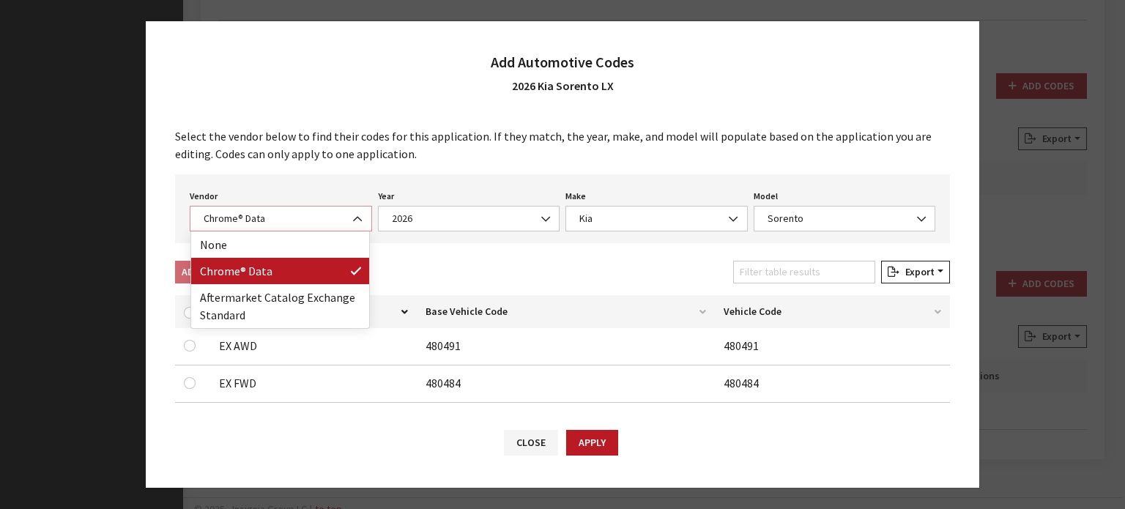
drag, startPoint x: 267, startPoint y: 207, endPoint x: 273, endPoint y: 226, distance: 19.9
click at [267, 207] on span "Chrome® Data" at bounding box center [281, 219] width 182 height 26
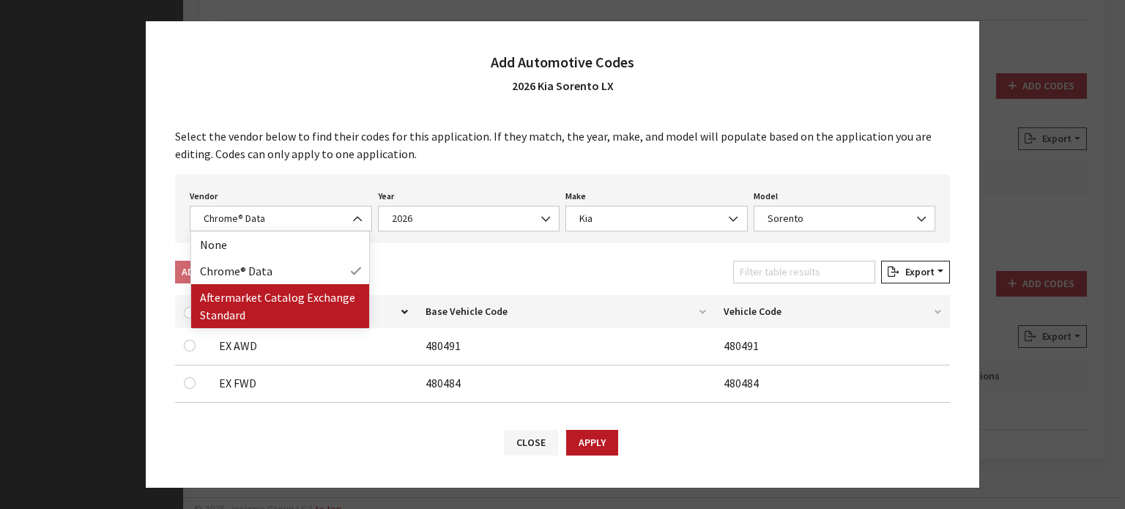
click at [298, 336] on td "EX AWD" at bounding box center [313, 346] width 207 height 37
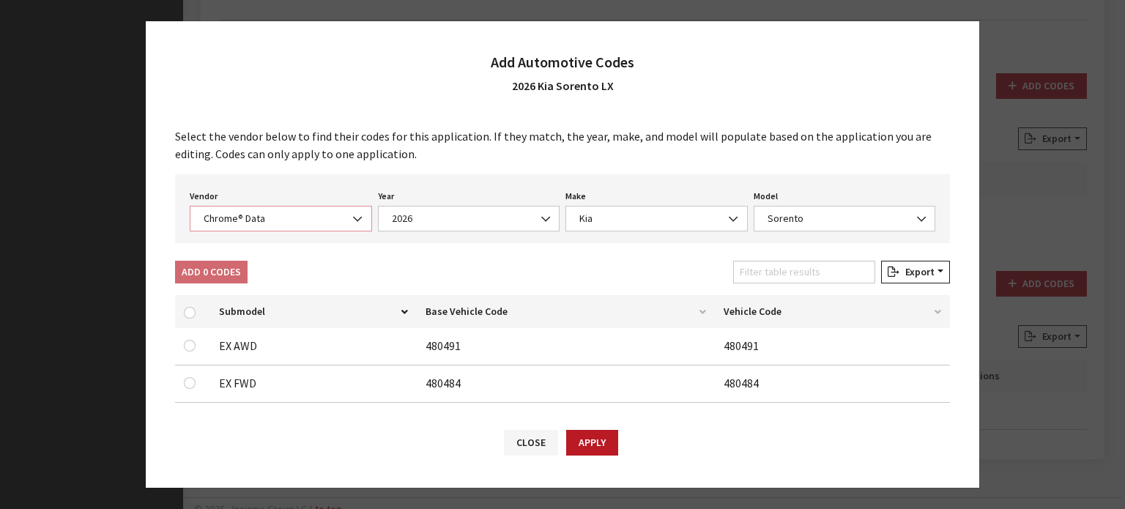
click at [293, 230] on span "Chrome® Data" at bounding box center [281, 219] width 182 height 26
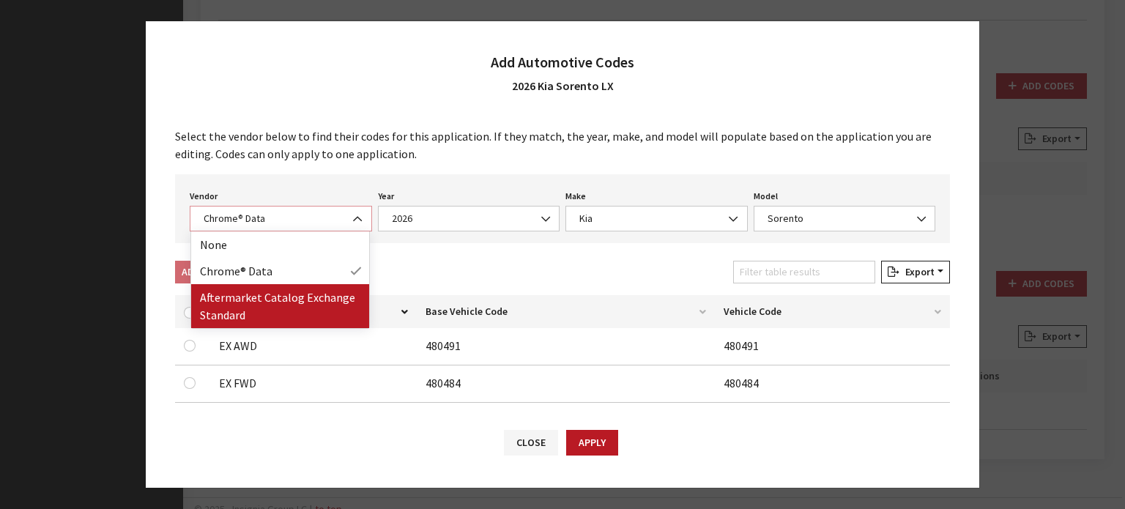
select select "2"
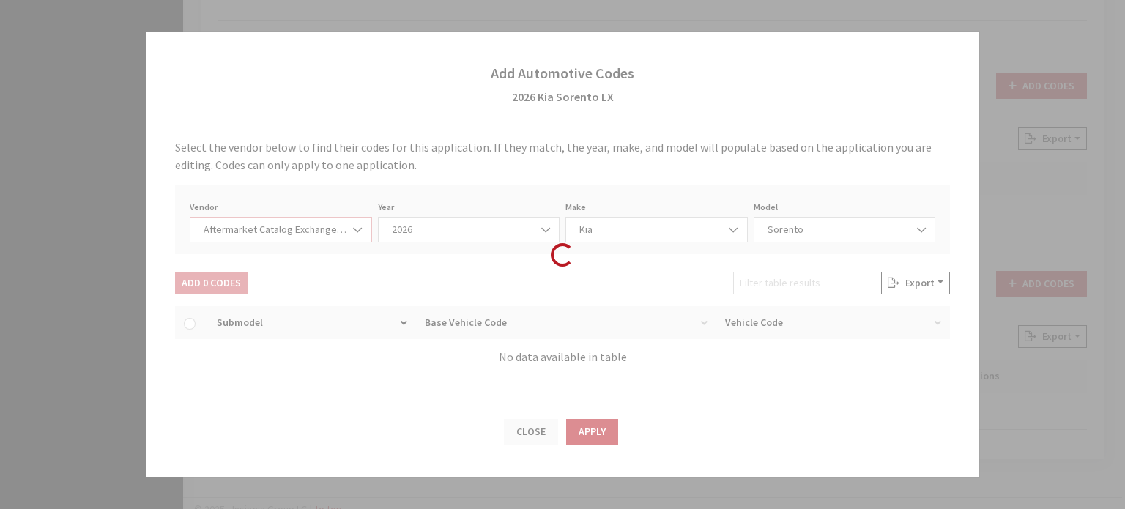
select select "2026"
select select "21"
select select "108"
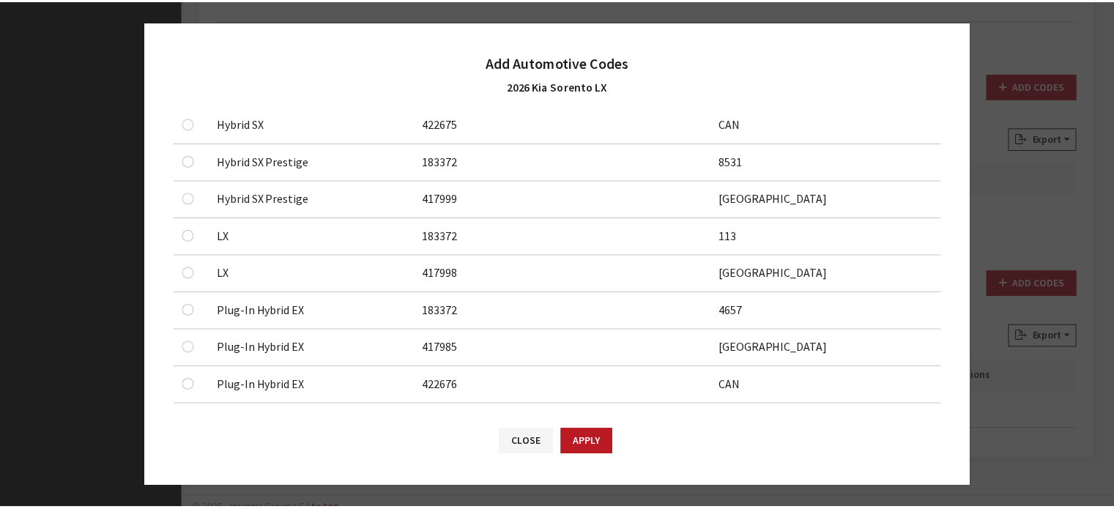
scroll to position [513, 0]
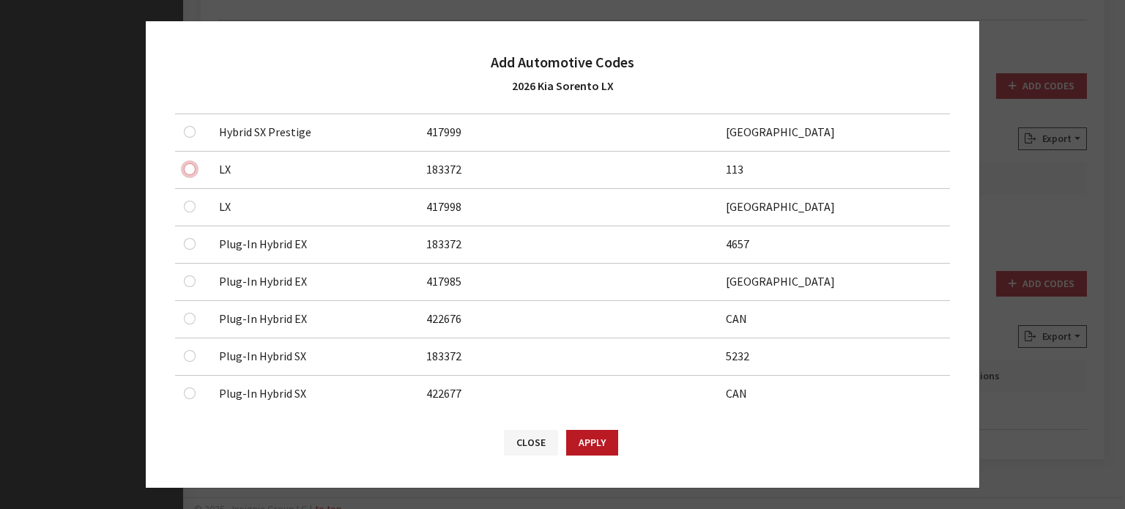
click at [187, 163] on input "checkbox" at bounding box center [190, 169] width 12 height 12
checkbox input "true"
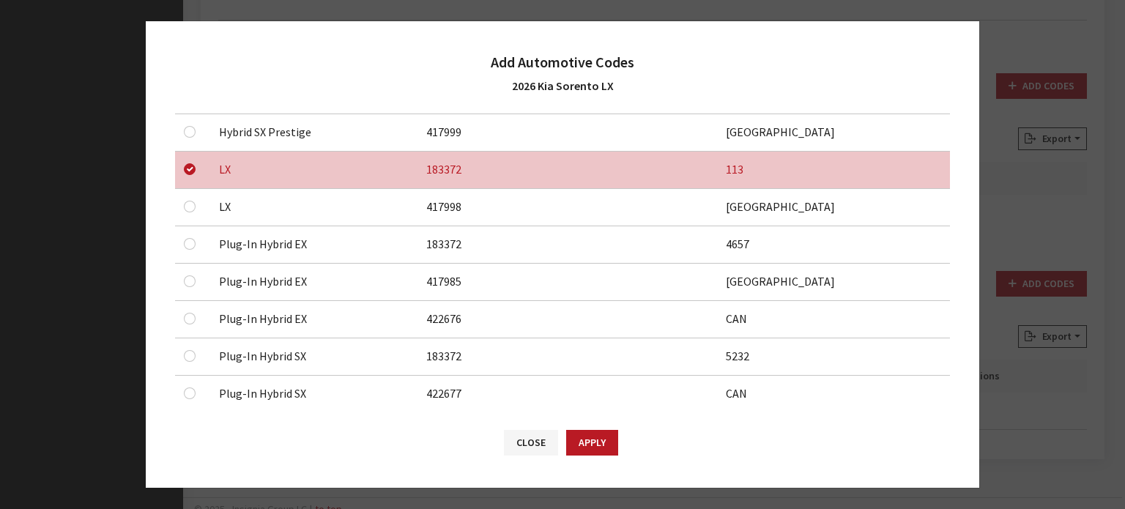
click at [187, 210] on div at bounding box center [193, 207] width 18 height 18
click at [188, 209] on input "checkbox" at bounding box center [190, 207] width 12 height 12
checkbox input "true"
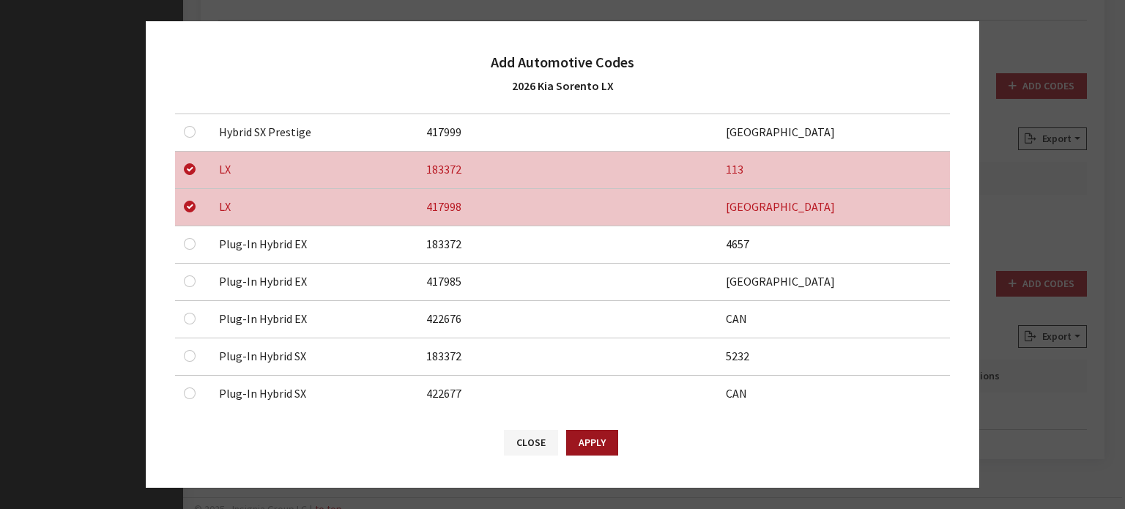
click at [593, 447] on button "Apply" at bounding box center [592, 443] width 52 height 26
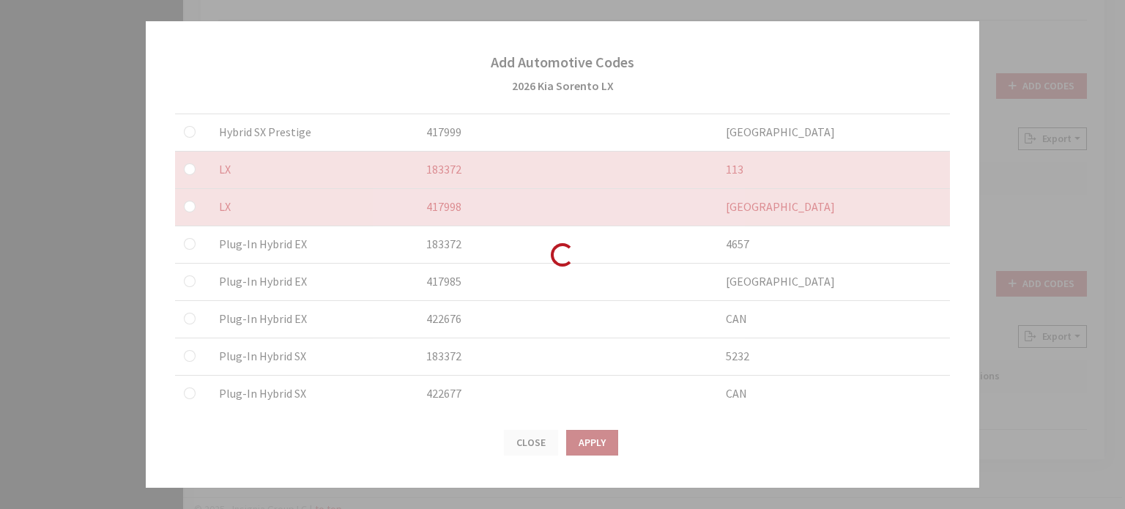
checkbox input "false"
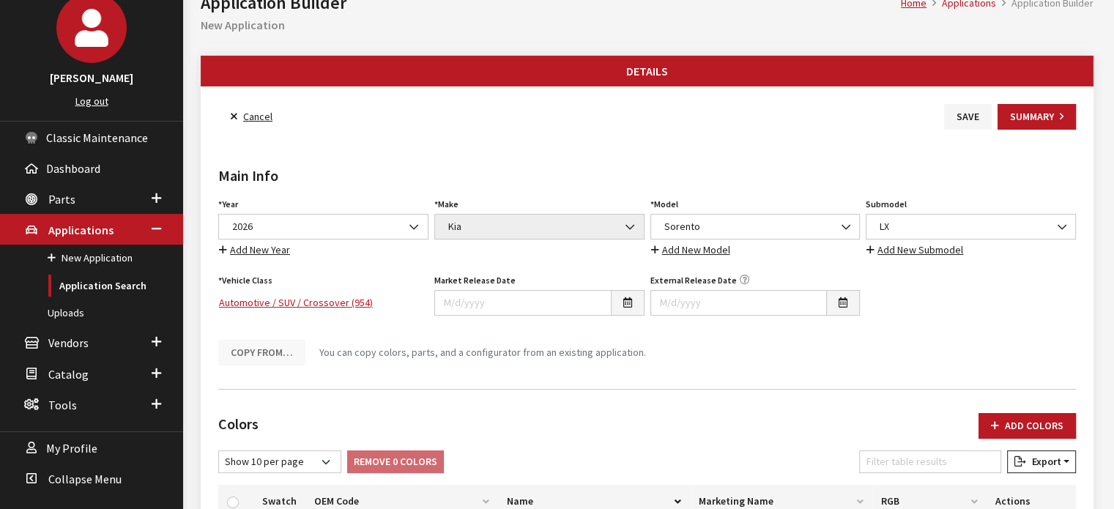
scroll to position [73, 0]
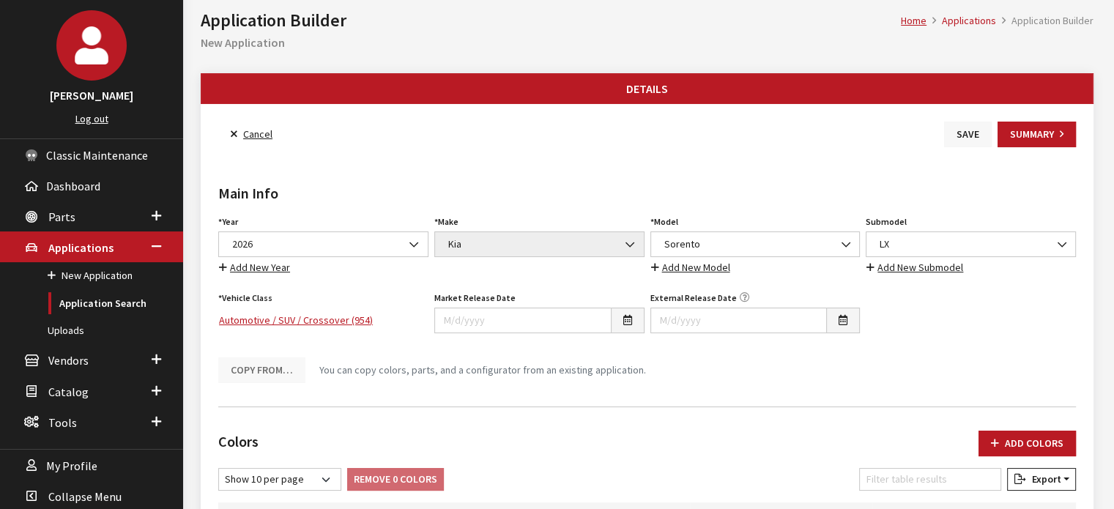
click at [955, 125] on button "Save" at bounding box center [968, 135] width 48 height 26
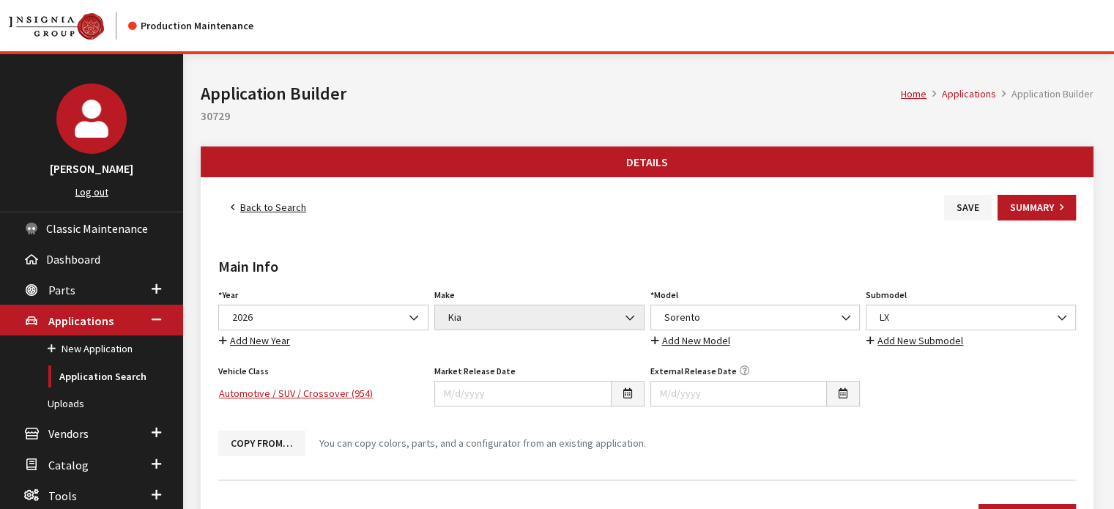
click at [281, 198] on link "Back to Search" at bounding box center [268, 208] width 100 height 26
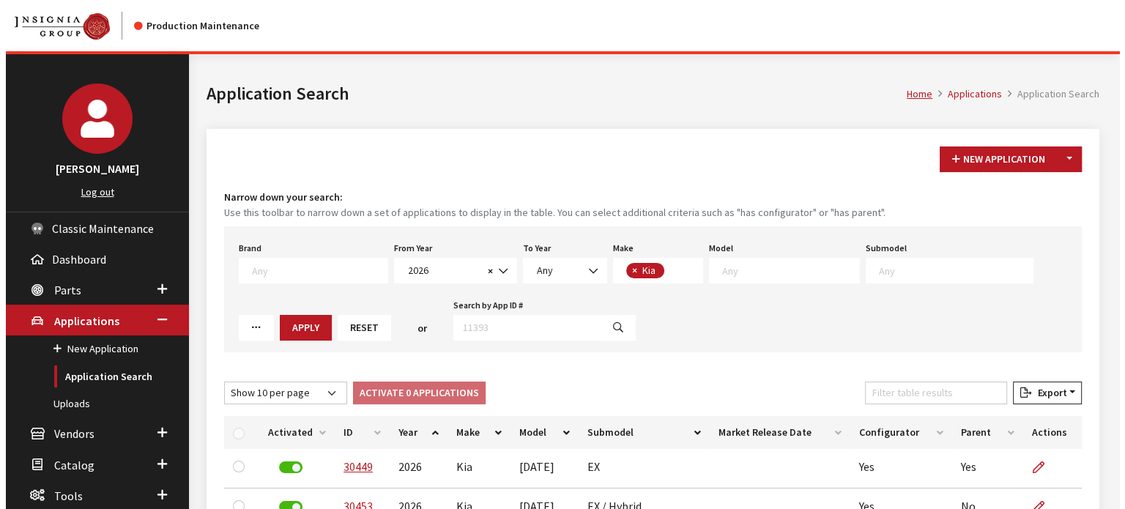
scroll to position [132, 0]
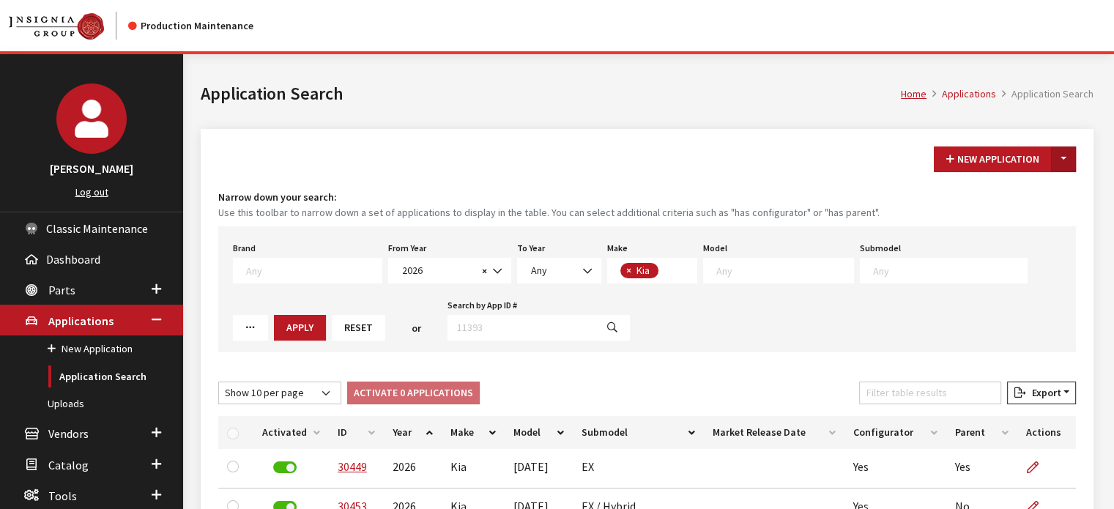
click at [1060, 159] on button "Toggle Dropdown" at bounding box center [1063, 159] width 25 height 26
click at [1026, 198] on button "New From Existing..." at bounding box center [1013, 190] width 126 height 26
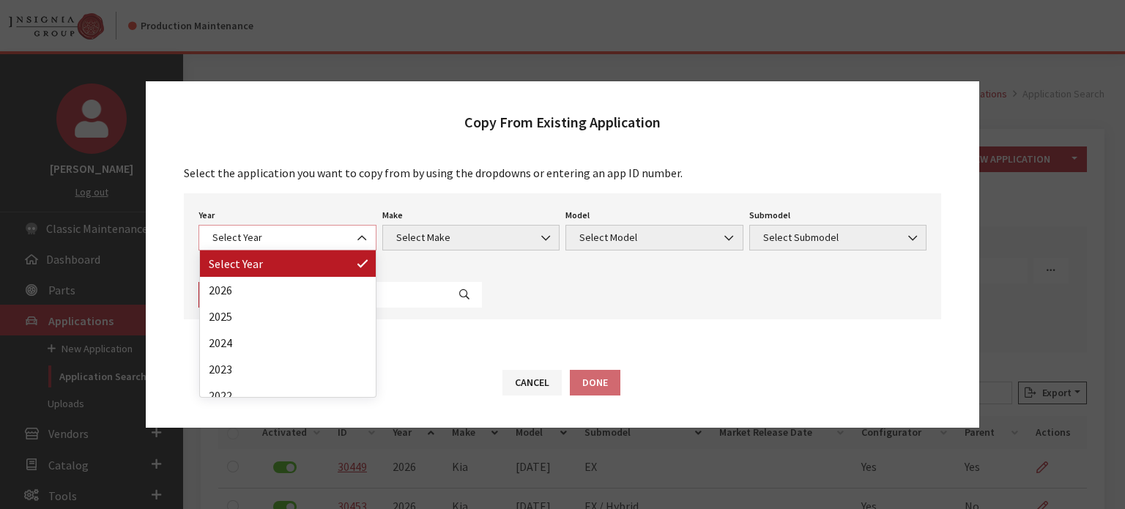
click at [272, 225] on span "Select Year" at bounding box center [287, 238] width 178 height 26
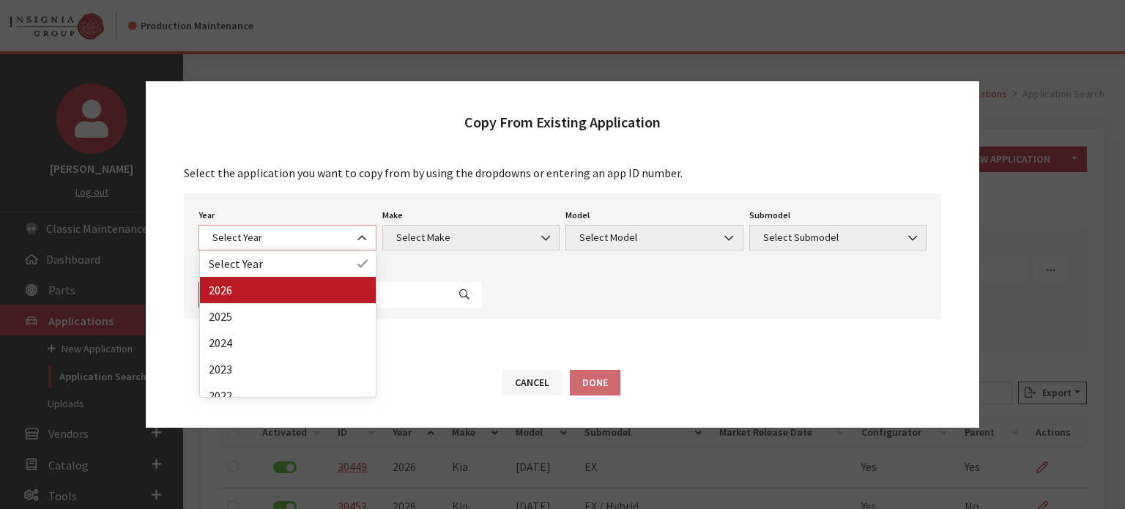
select select "44"
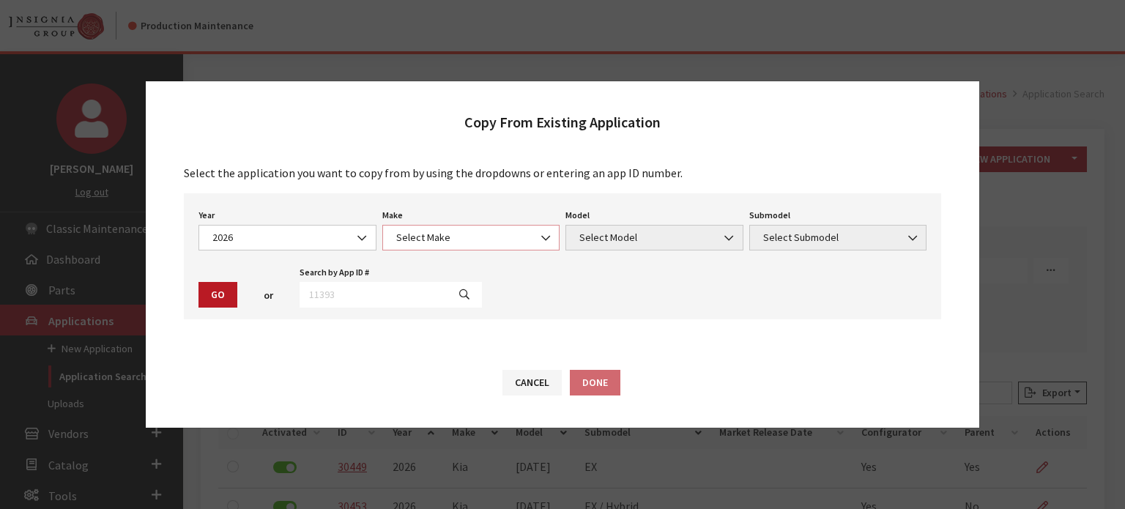
click at [483, 237] on span "Select Make" at bounding box center [471, 237] width 159 height 15
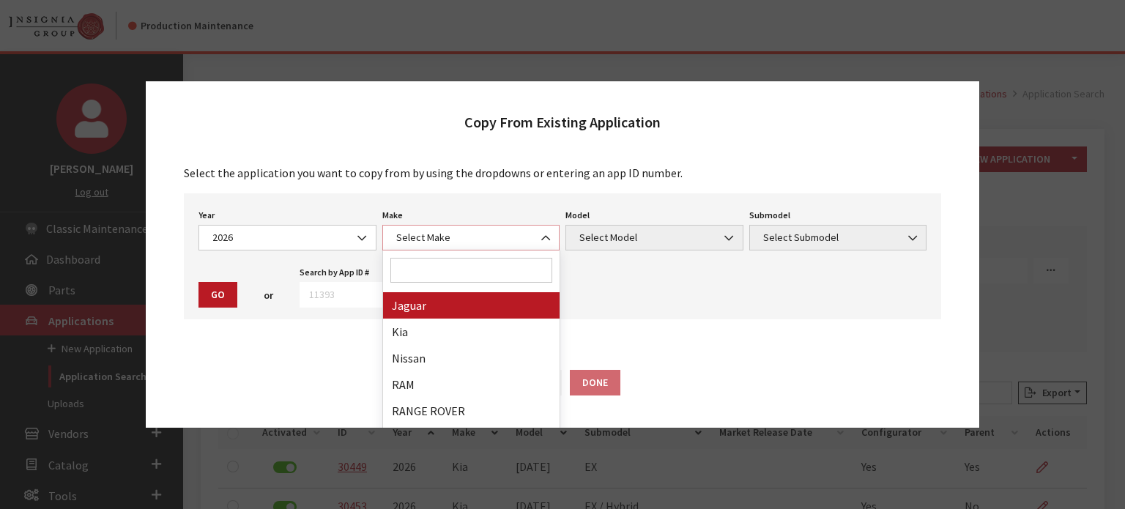
scroll to position [293, 0]
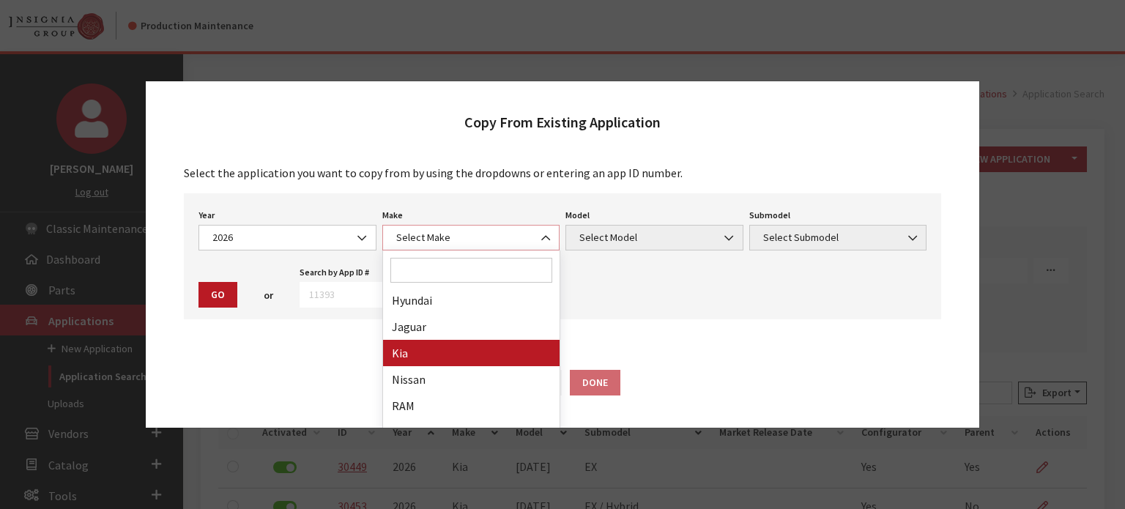
select select "31"
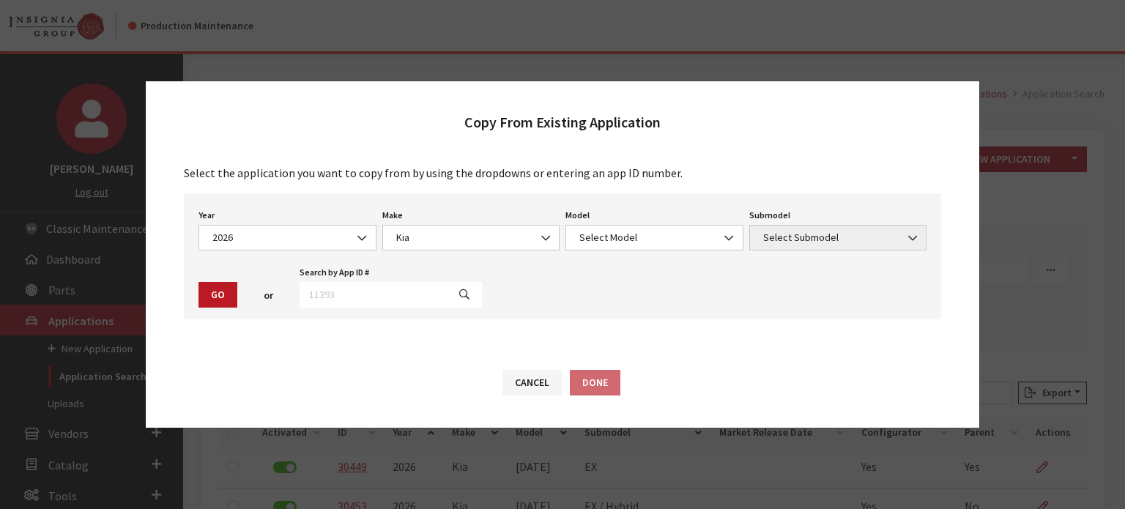
drag, startPoint x: 600, startPoint y: 257, endPoint x: 603, endPoint y: 226, distance: 31.7
click at [600, 256] on div "Year Select Year [DATE] 2025 2024 2023 2022 2021 2020 2019 2018 2017 2016 2015 …" at bounding box center [562, 256] width 757 height 126
click at [603, 226] on span "Select Model" at bounding box center [654, 238] width 178 height 26
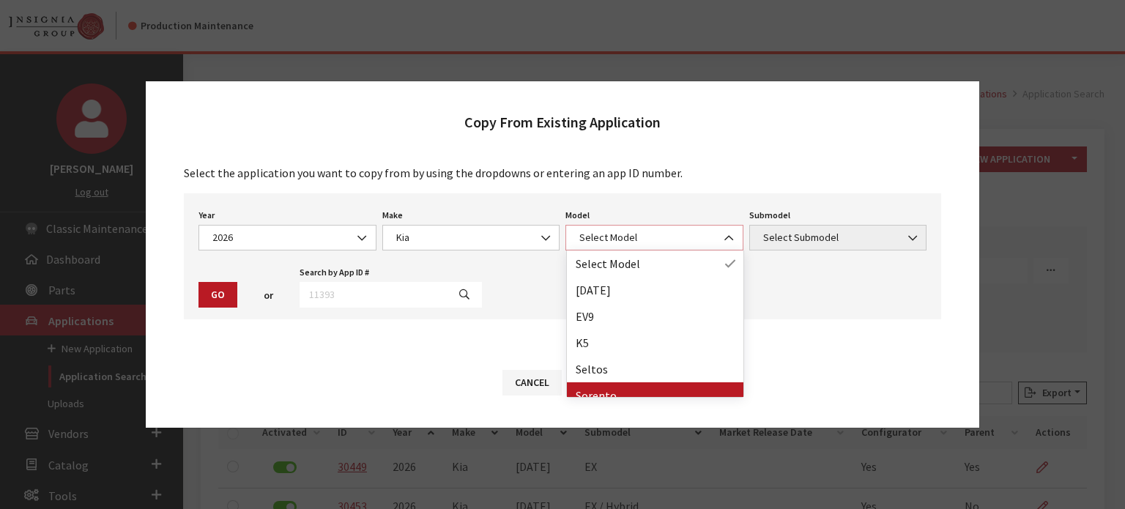
select select "389"
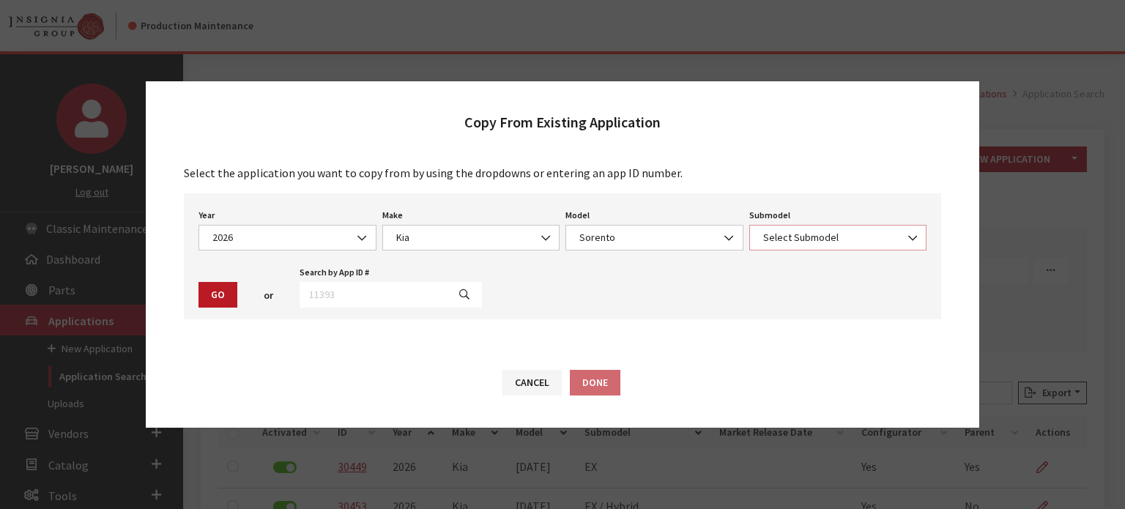
click at [784, 230] on span "Select Submodel" at bounding box center [838, 238] width 178 height 26
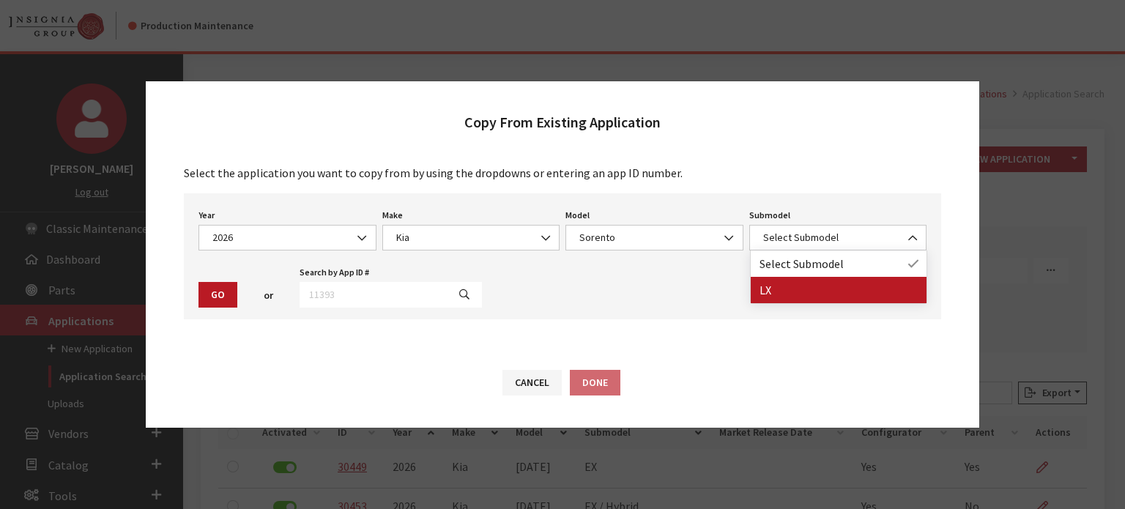
drag, startPoint x: 787, startPoint y: 279, endPoint x: 334, endPoint y: 302, distance: 453.2
select select "209"
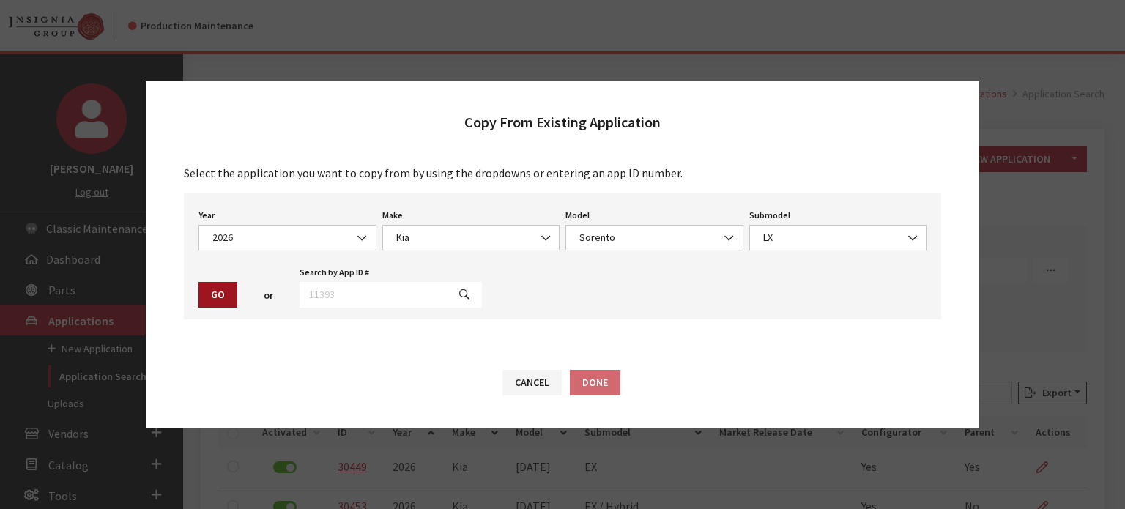
click at [218, 294] on button "Go" at bounding box center [217, 295] width 39 height 26
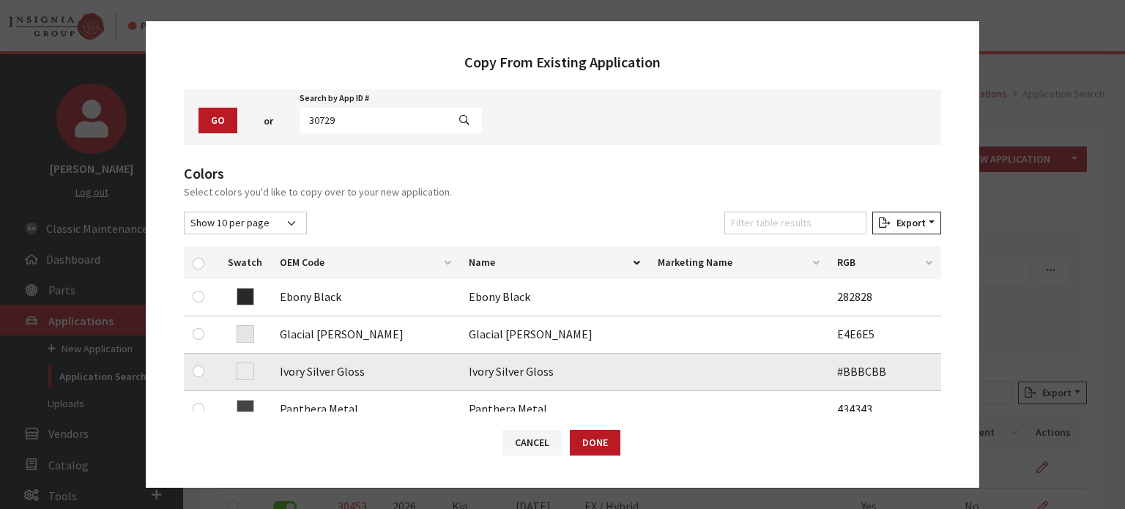
scroll to position [146, 0]
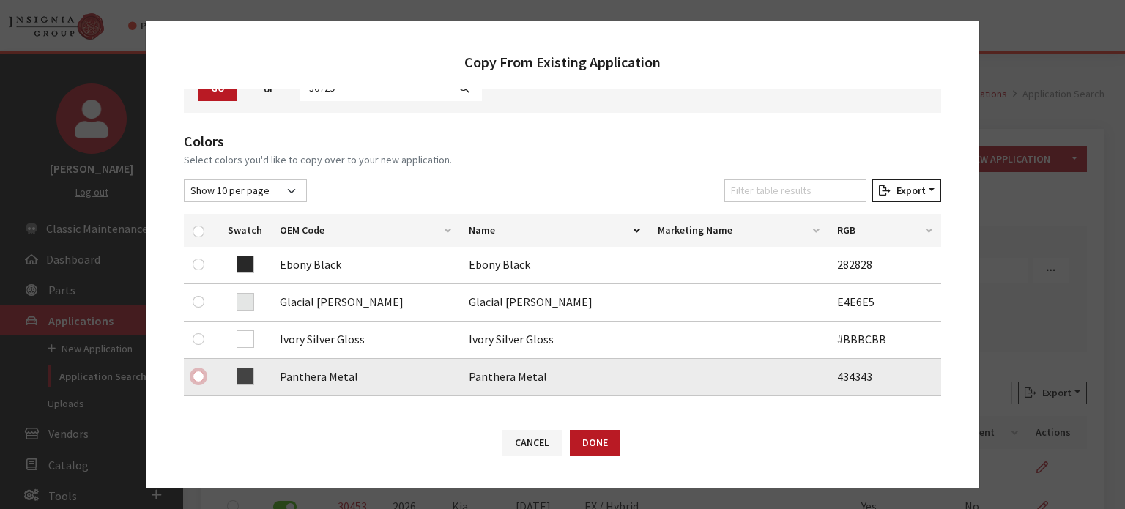
click at [196, 378] on input "checkbox" at bounding box center [199, 377] width 12 height 12
checkbox input "true"
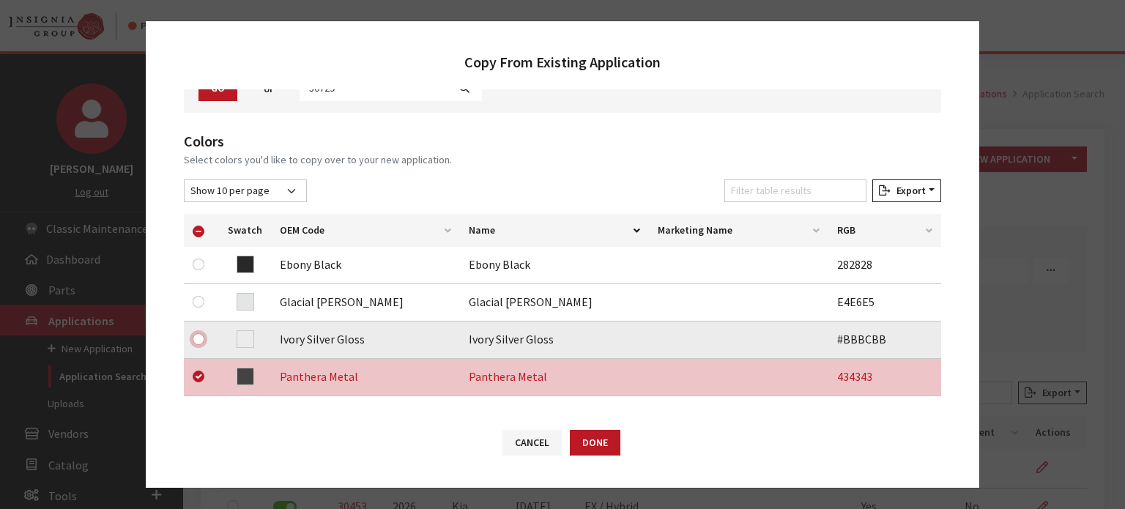
click at [196, 337] on input "checkbox" at bounding box center [199, 339] width 12 height 12
checkbox input "true"
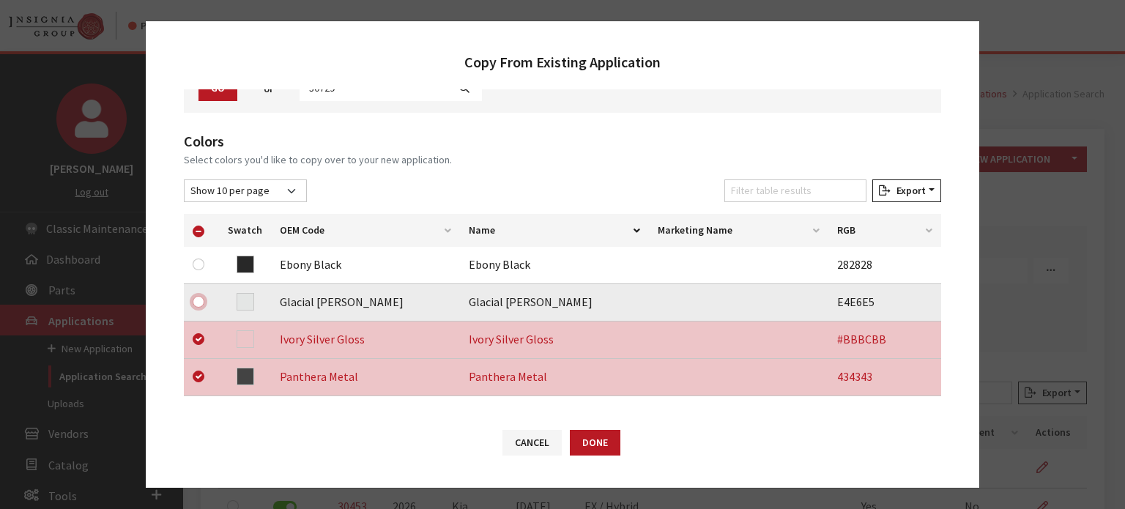
click at [199, 297] on input "checkbox" at bounding box center [199, 302] width 12 height 12
checkbox input "true"
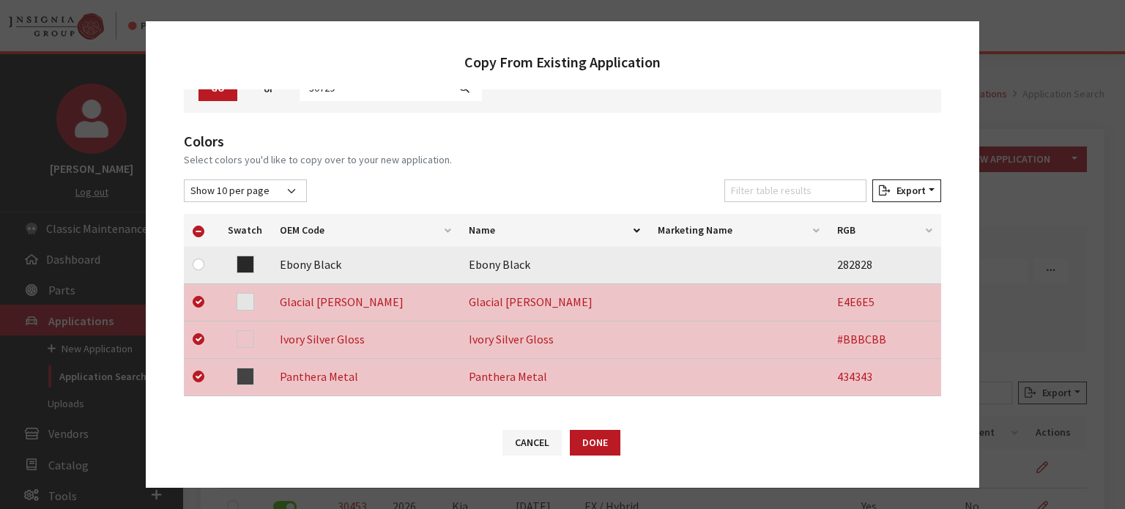
click at [205, 263] on div at bounding box center [202, 265] width 18 height 18
click at [194, 264] on input "checkbox" at bounding box center [199, 265] width 12 height 12
checkbox input "true"
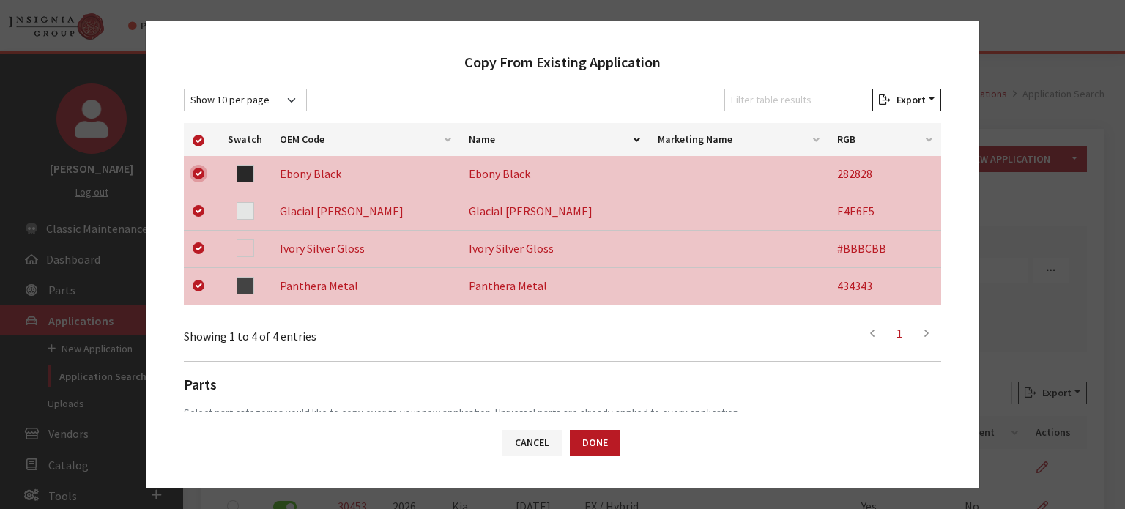
scroll to position [387, 0]
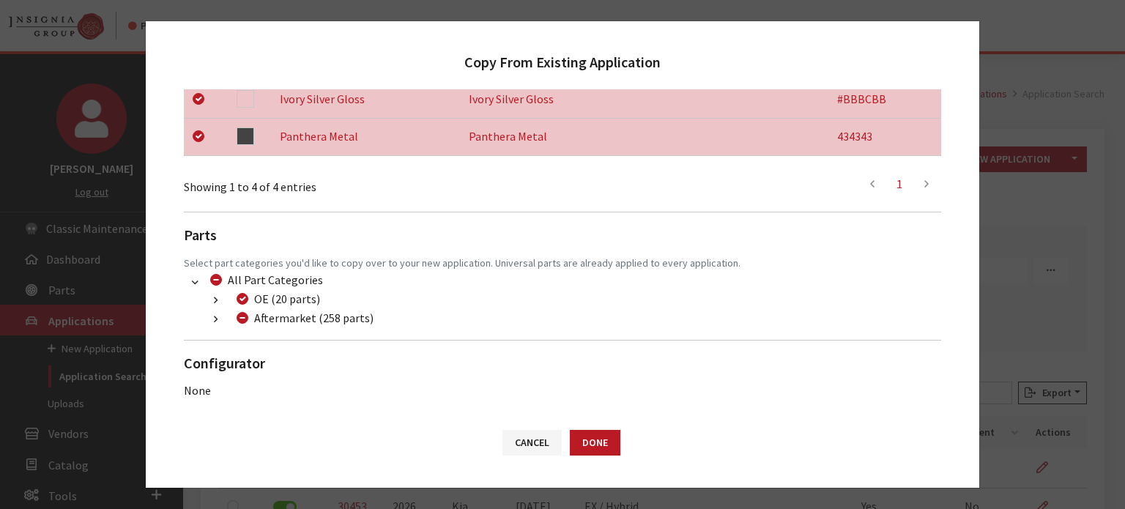
click at [218, 323] on button "button" at bounding box center [215, 319] width 29 height 17
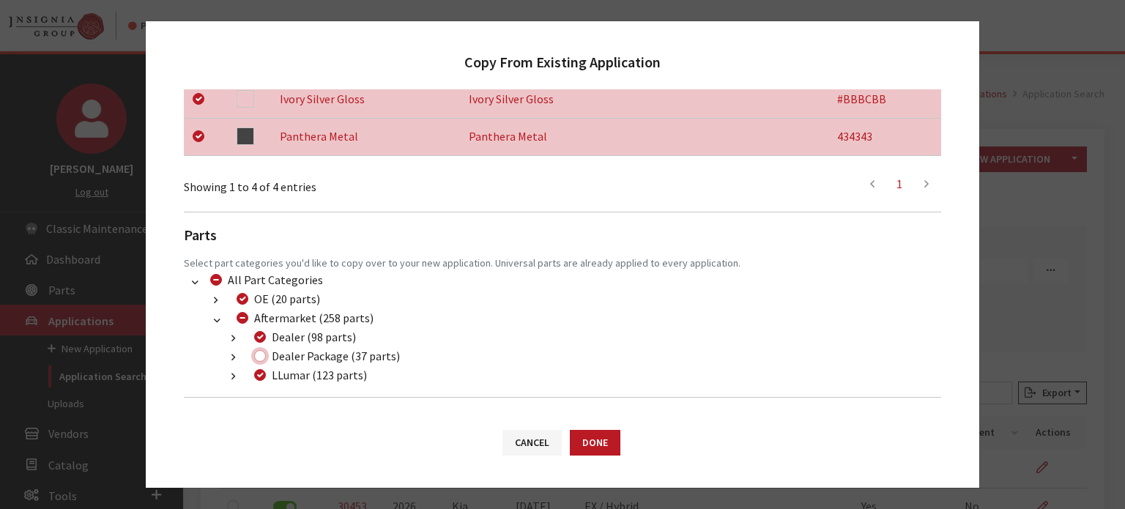
click at [264, 354] on input "Dealer Package (37 parts)" at bounding box center [260, 356] width 12 height 12
checkbox input "true"
click at [596, 442] on button "Done" at bounding box center [595, 443] width 51 height 26
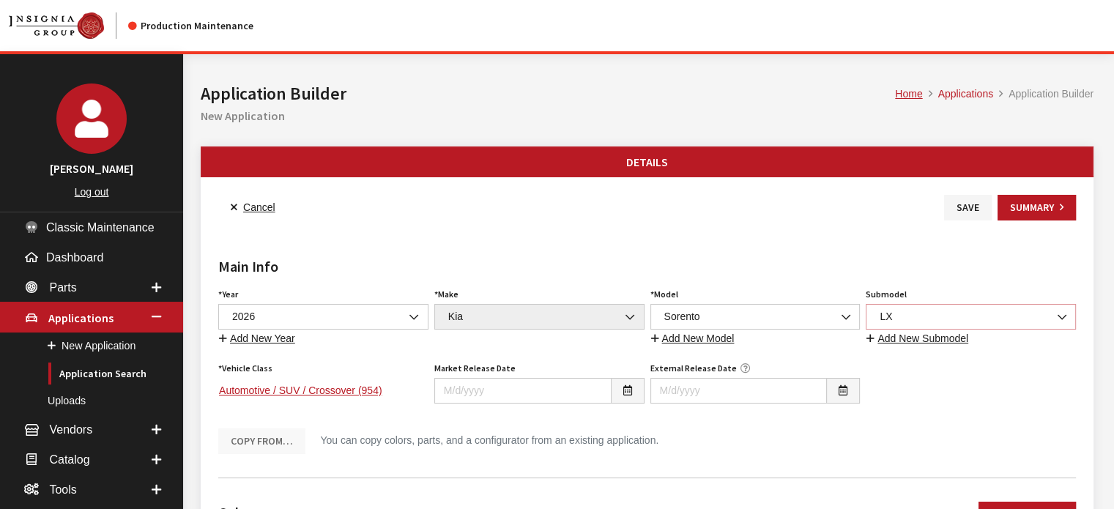
click at [891, 316] on span "LX" at bounding box center [970, 316] width 191 height 15
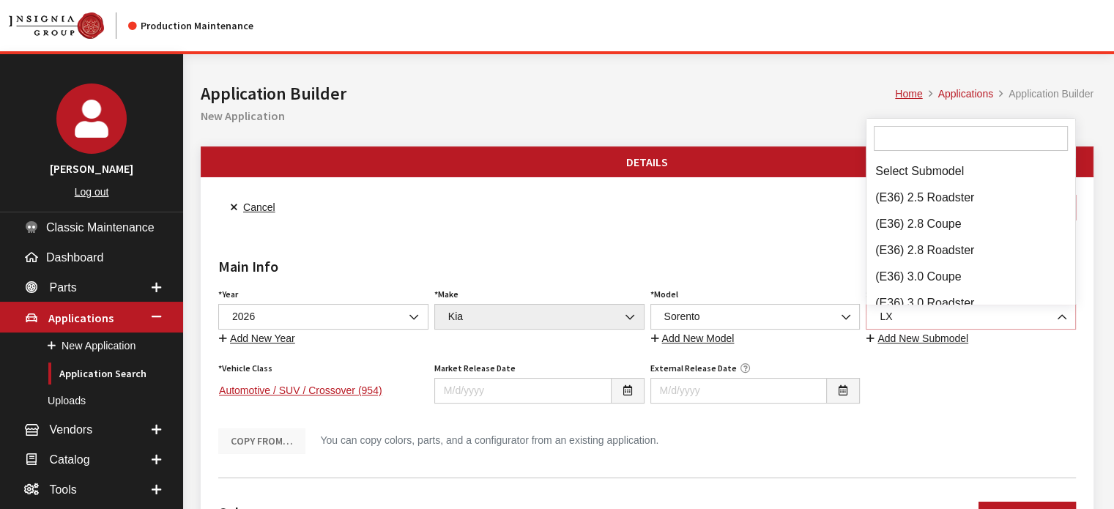
scroll to position [73675, 0]
click at [919, 144] on input "Search" at bounding box center [971, 138] width 194 height 25
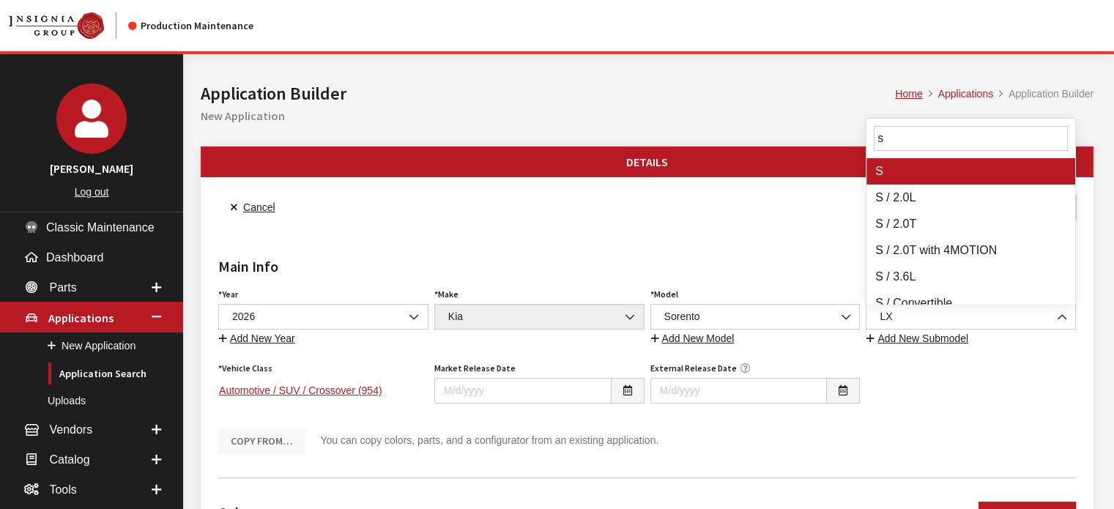
type input "s"
select select "129"
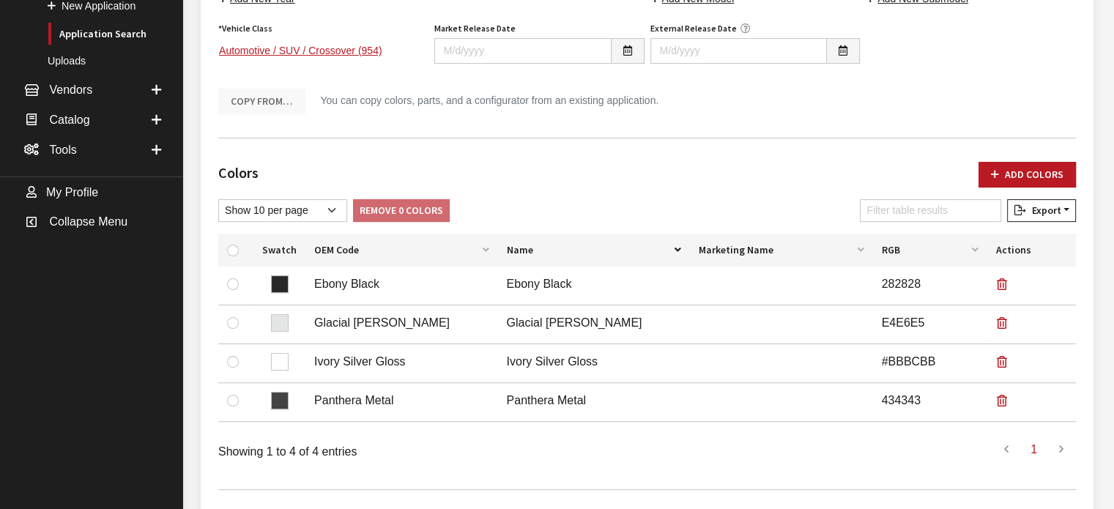
scroll to position [366, 0]
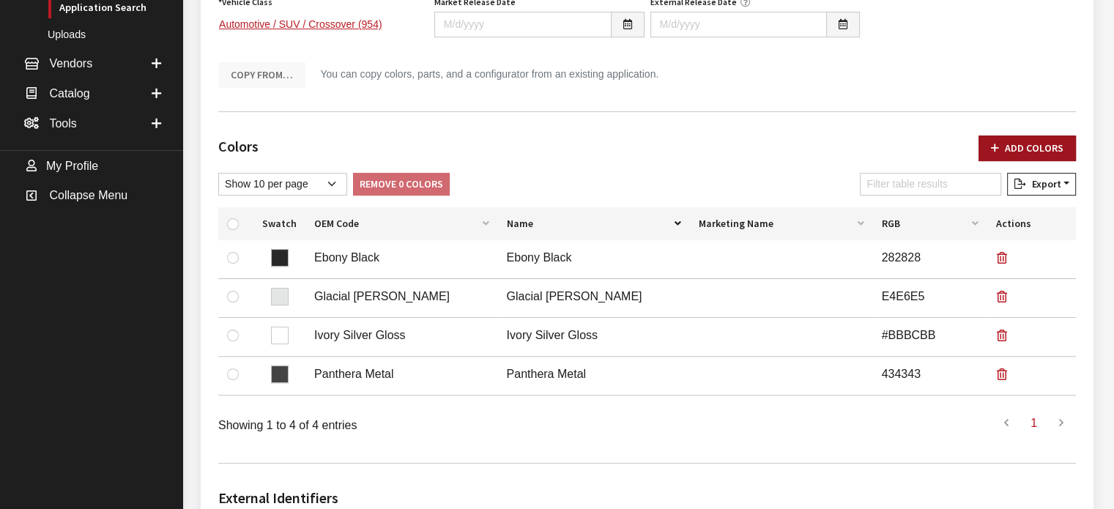
click at [1037, 147] on button "Add Colors" at bounding box center [1026, 148] width 97 height 26
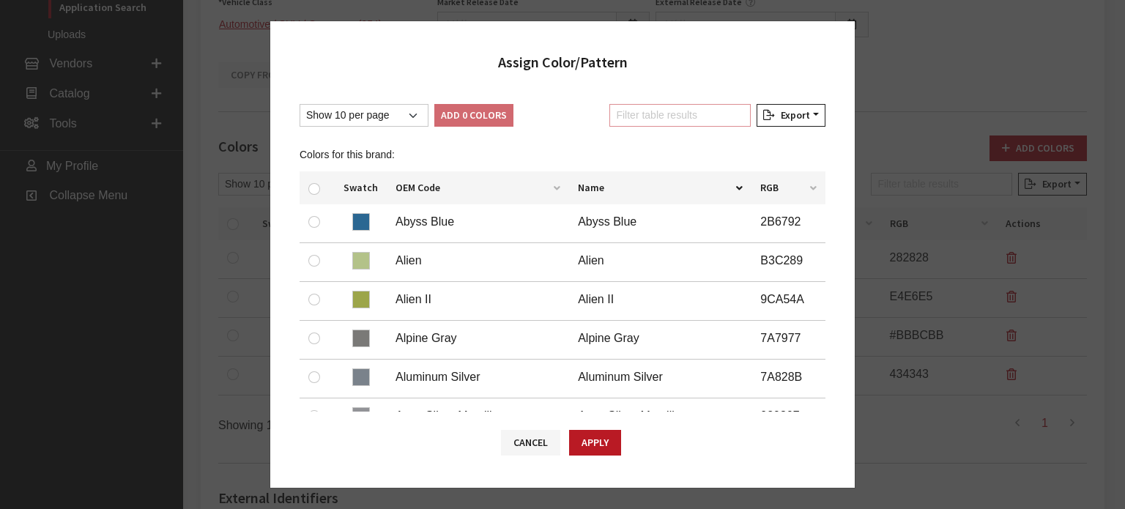
click at [680, 111] on input "Filter table results" at bounding box center [679, 115] width 141 height 23
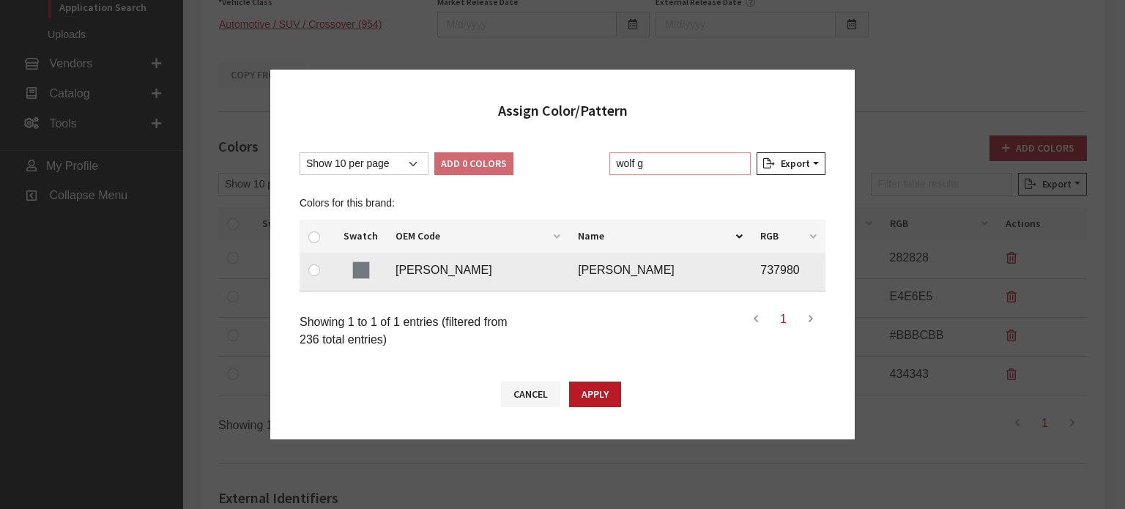
type input "wolf g"
click at [308, 275] on div at bounding box center [317, 270] width 18 height 18
click at [323, 281] on td at bounding box center [317, 272] width 35 height 39
click at [320, 271] on div at bounding box center [317, 270] width 18 height 18
click at [319, 271] on input "checkbox" at bounding box center [314, 270] width 12 height 12
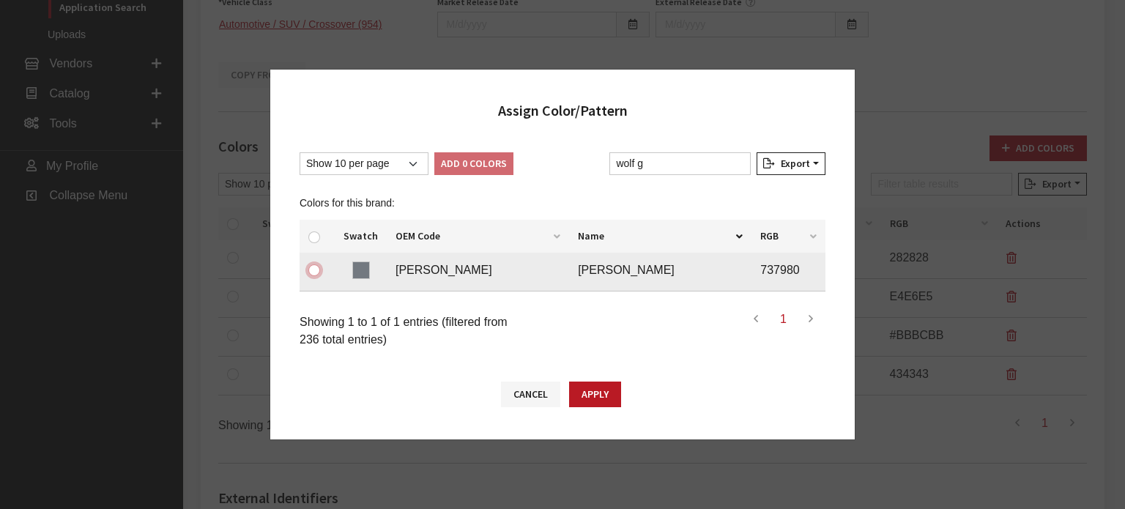
checkbox input "true"
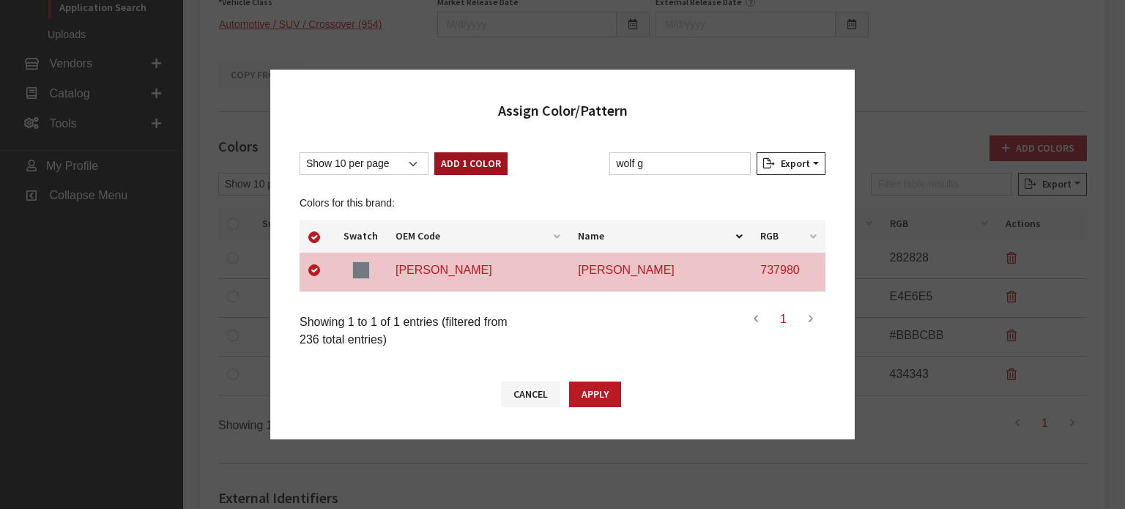
click at [450, 171] on button "Add 1 Color" at bounding box center [470, 163] width 73 height 23
checkbox input "false"
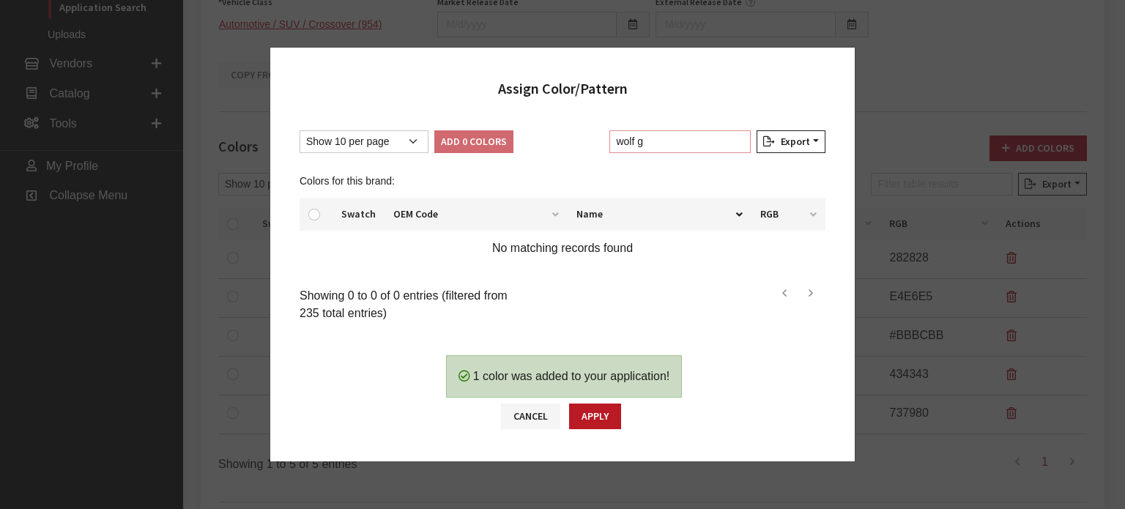
click at [706, 140] on input "wolf g" at bounding box center [679, 141] width 141 height 23
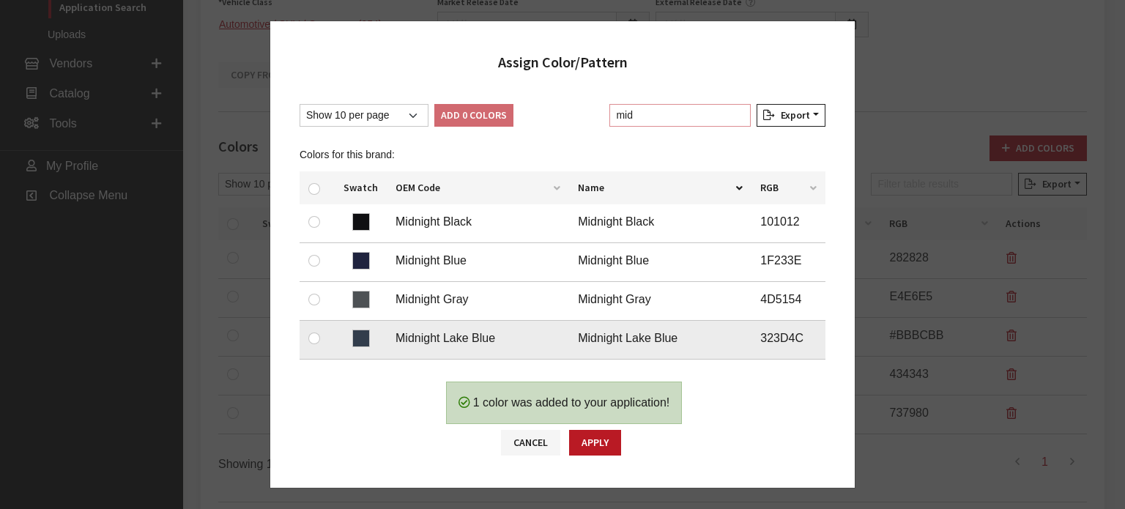
type input "mid"
click at [308, 337] on div at bounding box center [317, 339] width 18 height 18
click at [312, 334] on input "checkbox" at bounding box center [314, 339] width 12 height 12
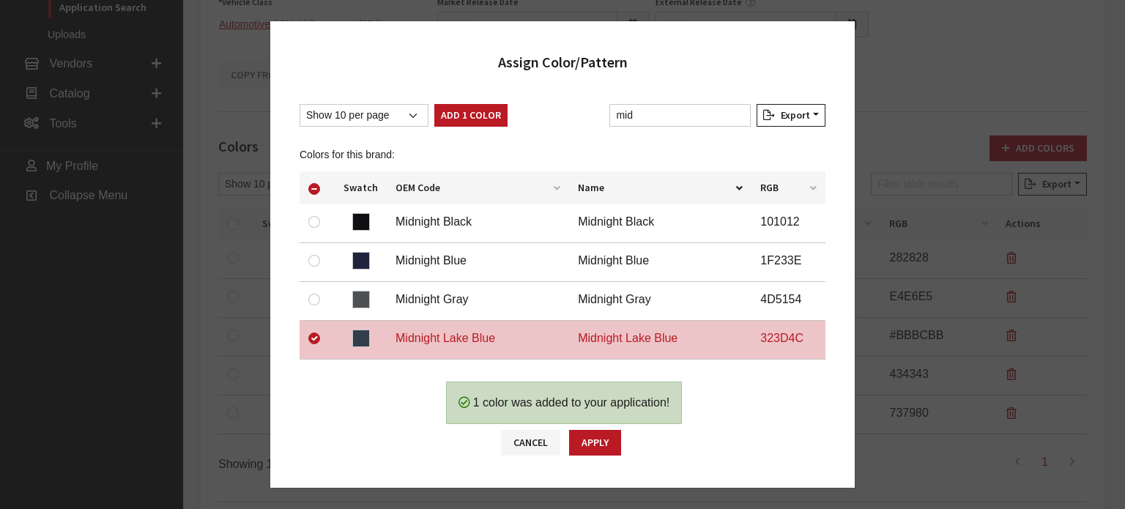
click at [453, 100] on div "Show 10 per page Show 25 per page Show 50 per page Show 100 per page Show 1000 …" at bounding box center [562, 226] width 584 height 274
click at [453, 108] on button "Add 1 Color" at bounding box center [470, 115] width 73 height 23
checkbox input "false"
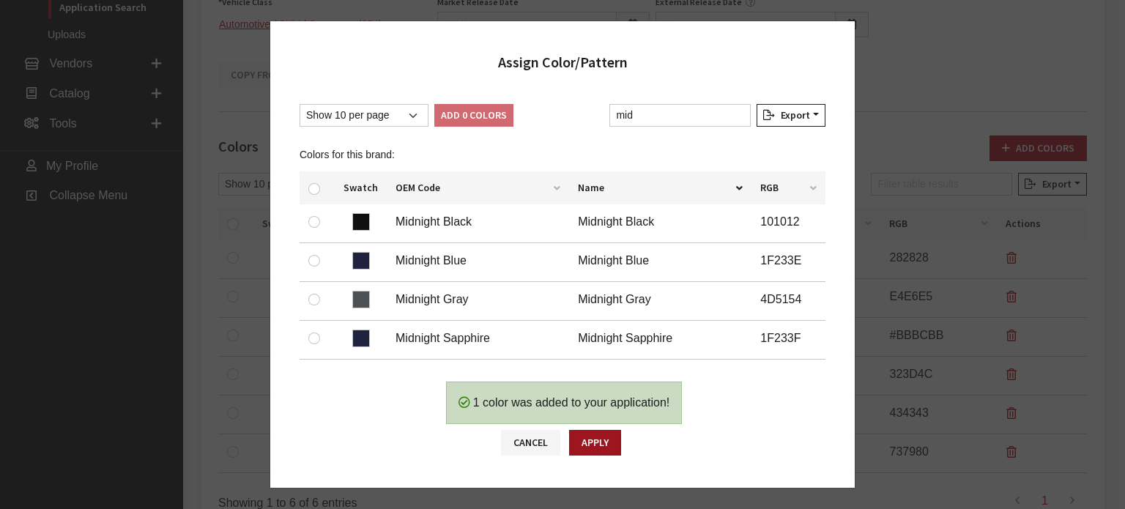
click at [608, 433] on button "Apply" at bounding box center [595, 443] width 52 height 26
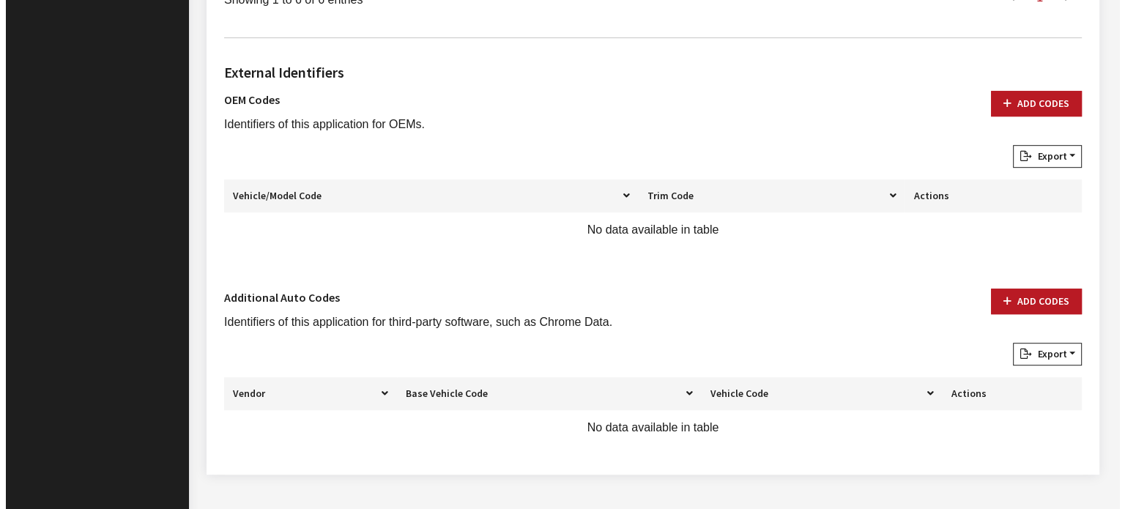
scroll to position [888, 0]
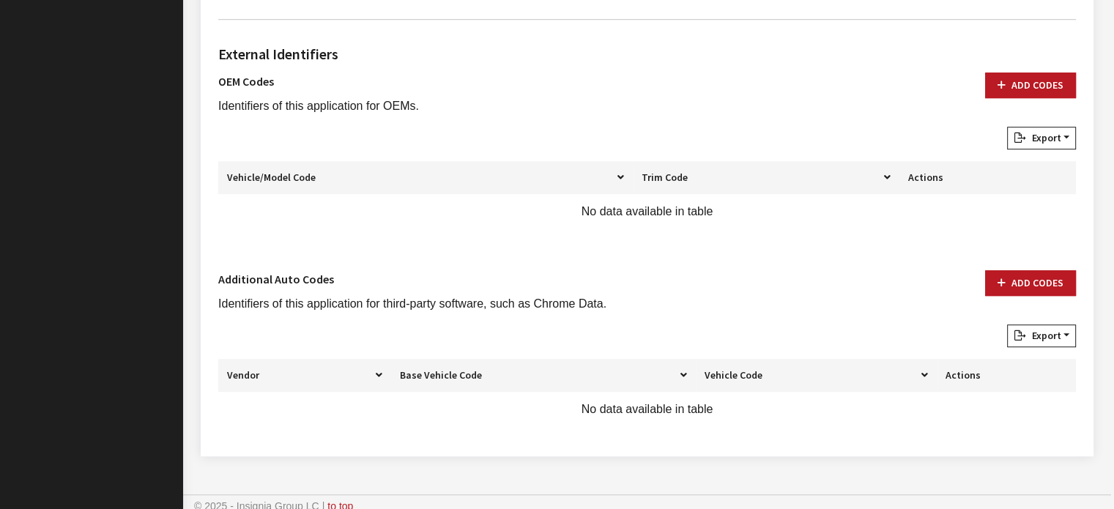
click at [1051, 260] on div "External Identifiers OEM Codes Identifiers of this application for OEMs. Add Co…" at bounding box center [646, 234] width 863 height 407
click at [1045, 270] on button "Add Codes" at bounding box center [1030, 283] width 91 height 26
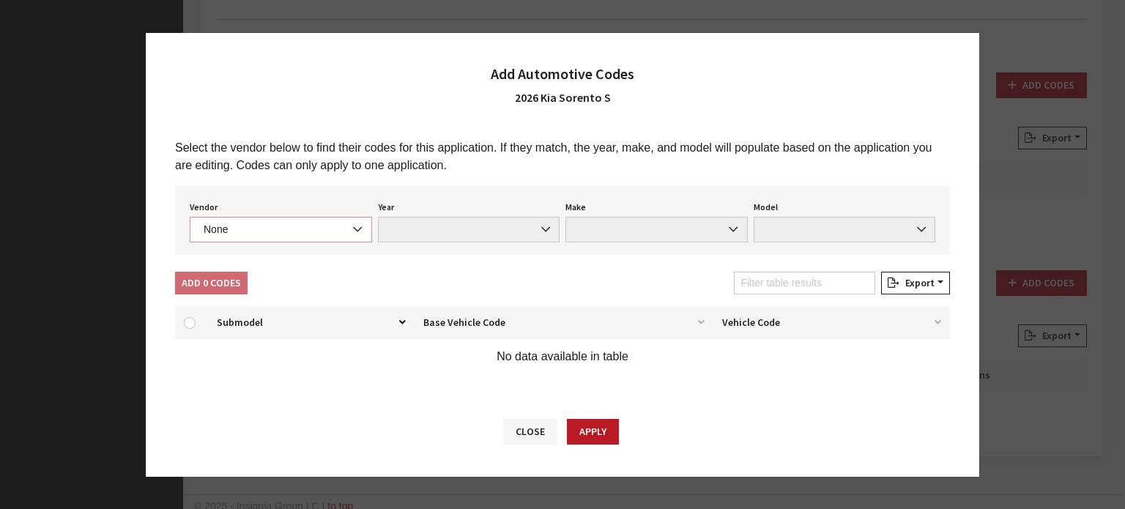
click at [267, 222] on span "None" at bounding box center [280, 229] width 163 height 15
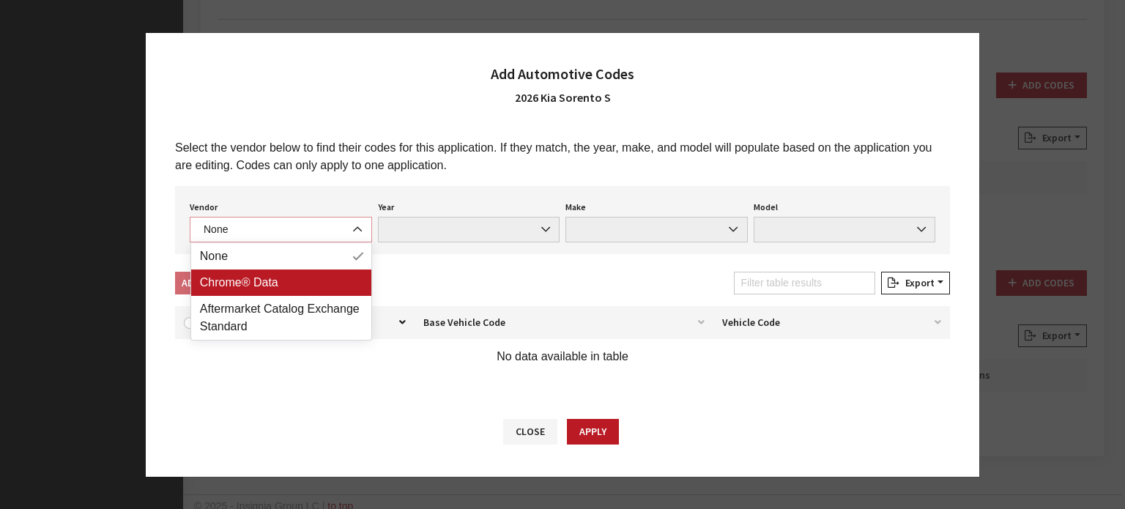
select select "4"
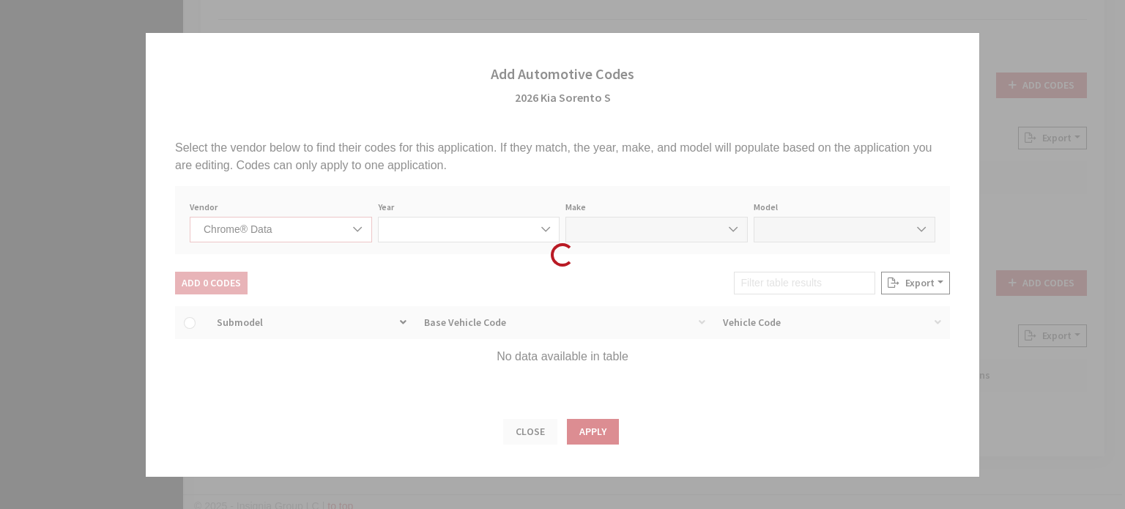
select select "2026"
select select "22"
select select "73303"
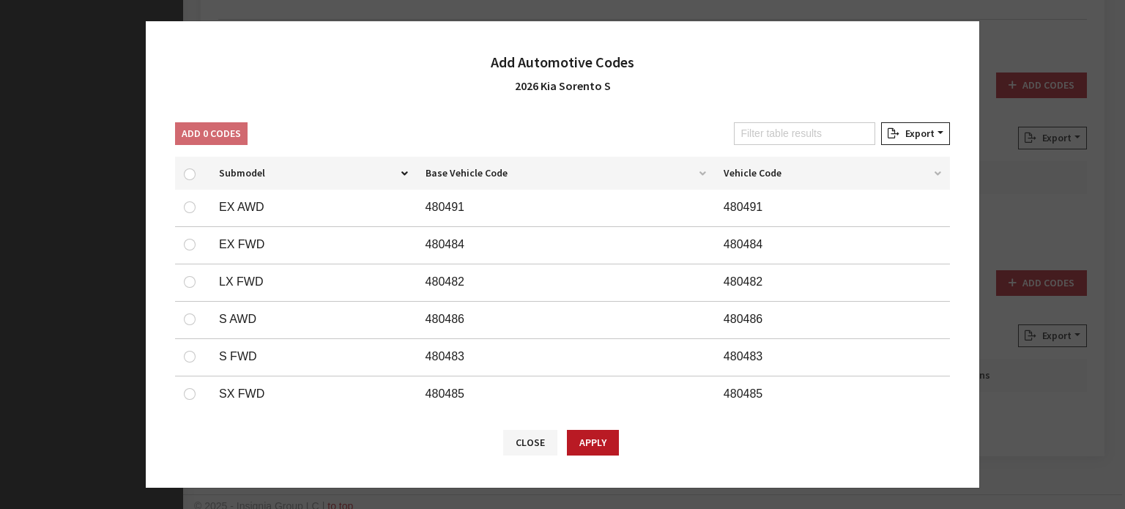
scroll to position [146, 0]
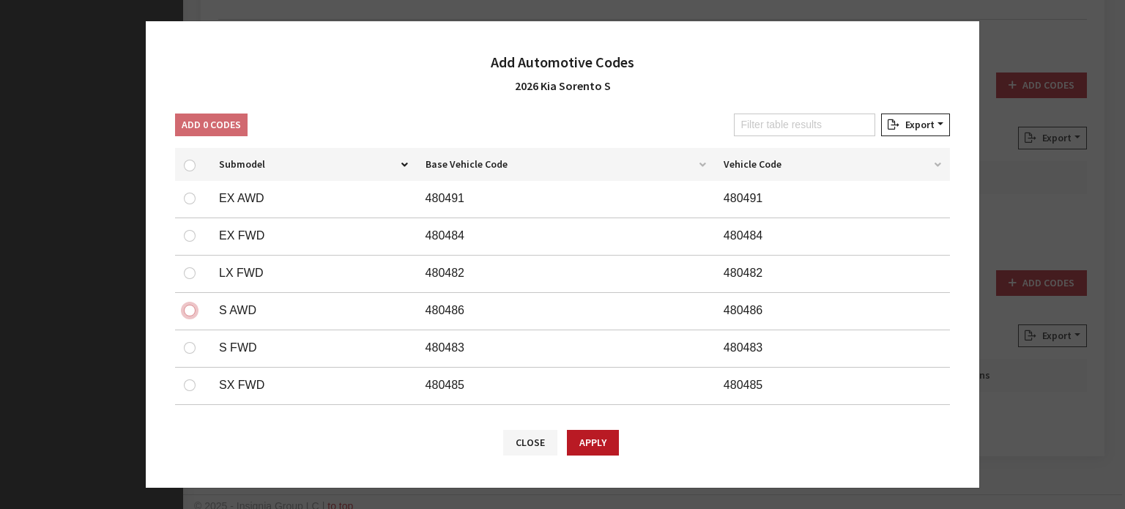
click at [187, 310] on input "checkbox" at bounding box center [190, 311] width 12 height 12
checkbox input "true"
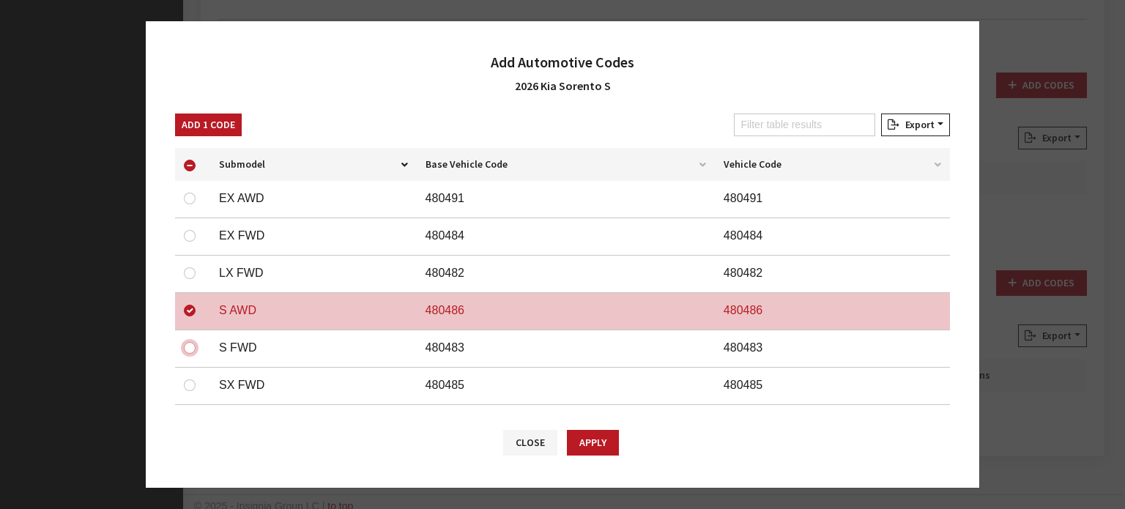
click at [186, 345] on input "checkbox" at bounding box center [190, 348] width 12 height 12
checkbox input "true"
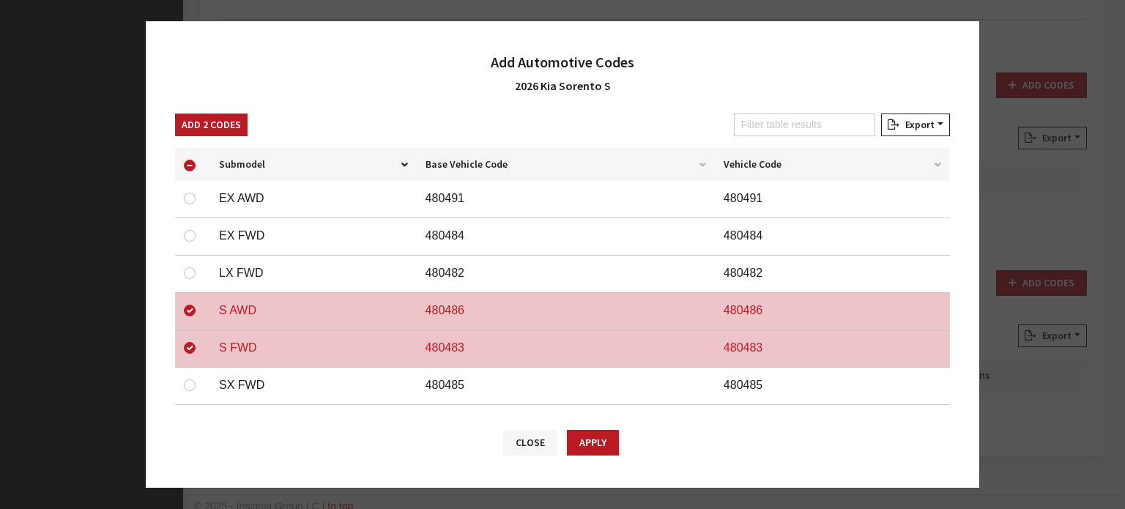
click at [231, 141] on div "Add 2 Codes" at bounding box center [211, 128] width 78 height 29
click at [230, 119] on button "Add 2 Codes" at bounding box center [211, 125] width 73 height 23
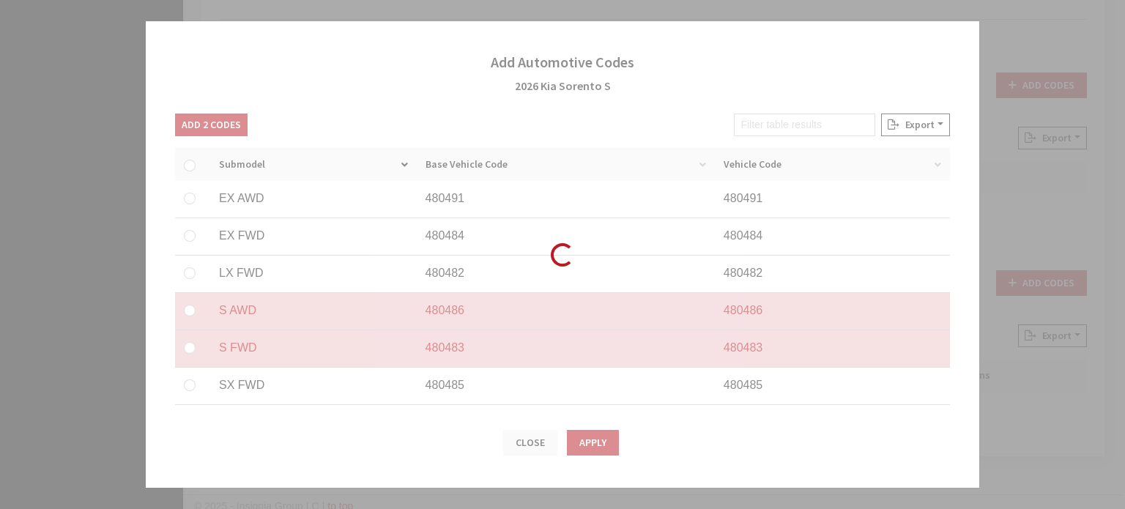
checkbox input "false"
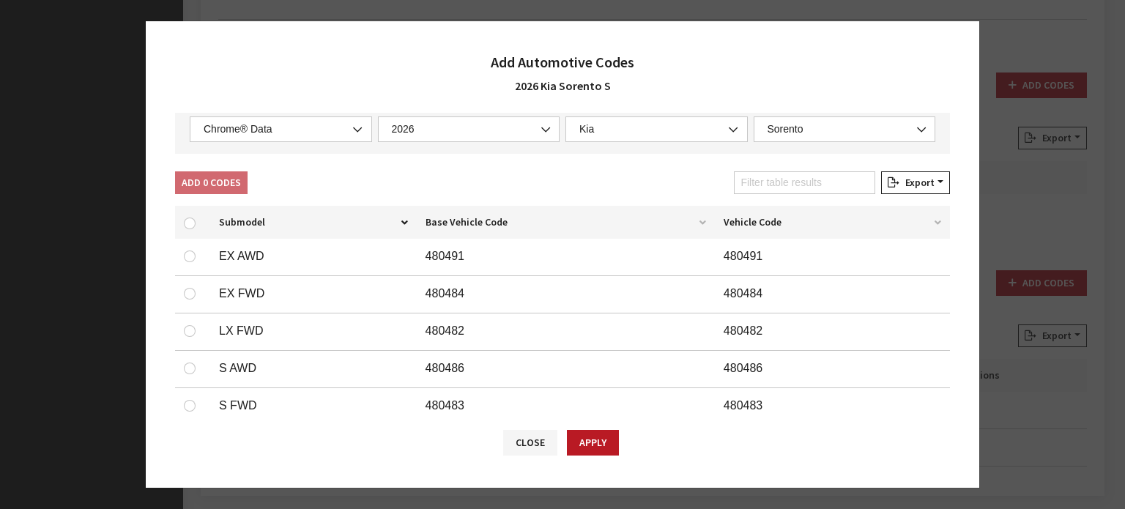
scroll to position [73, 0]
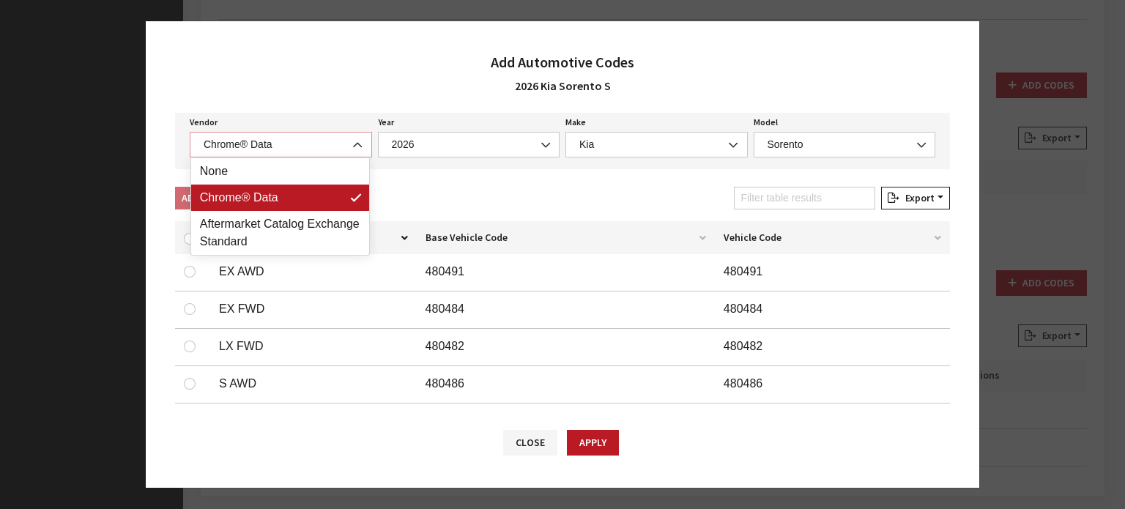
click at [267, 146] on span "Chrome® Data" at bounding box center [280, 144] width 163 height 15
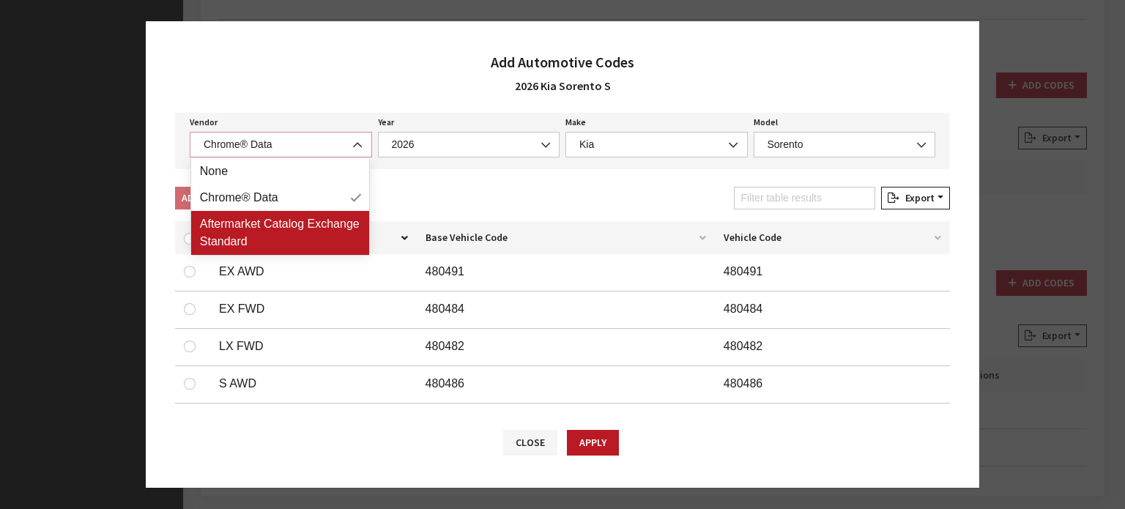
select select "2"
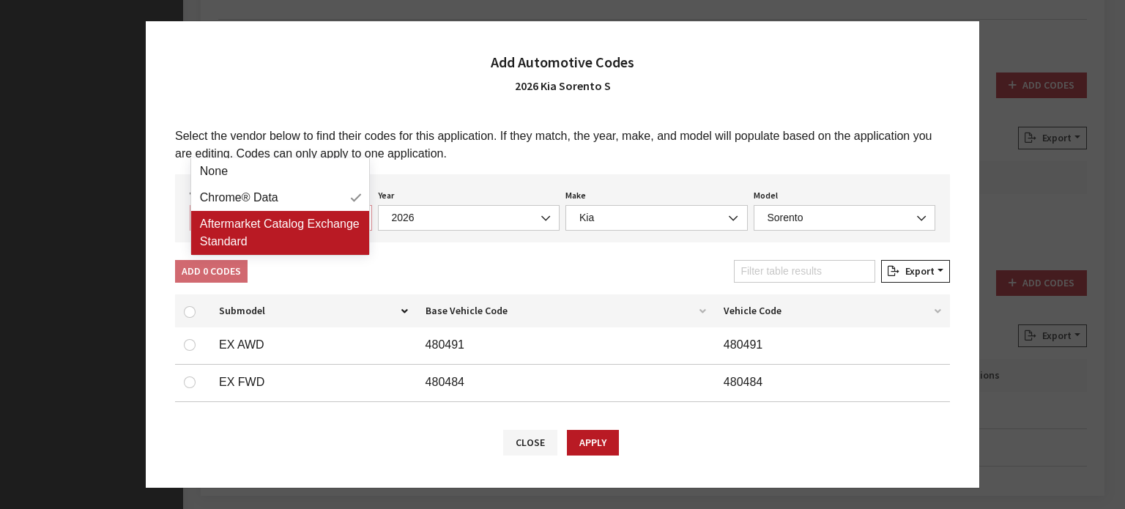
select select "2026"
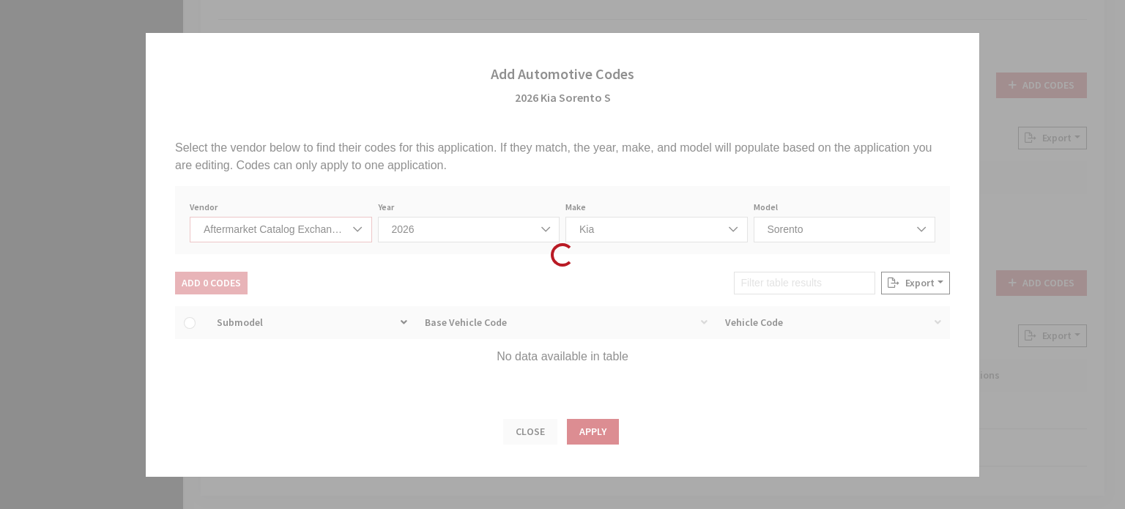
select select "21"
select select "108"
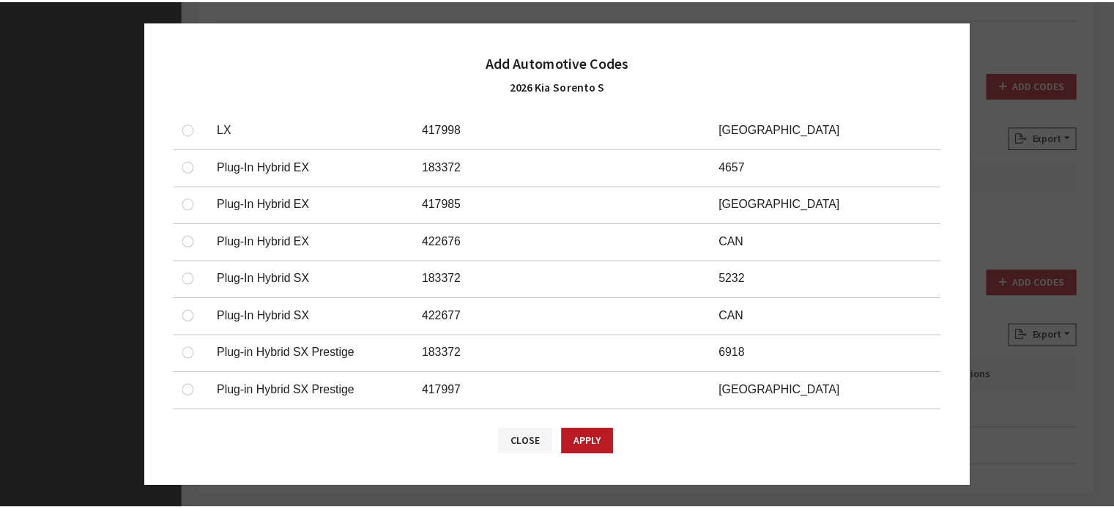
scroll to position [732, 0]
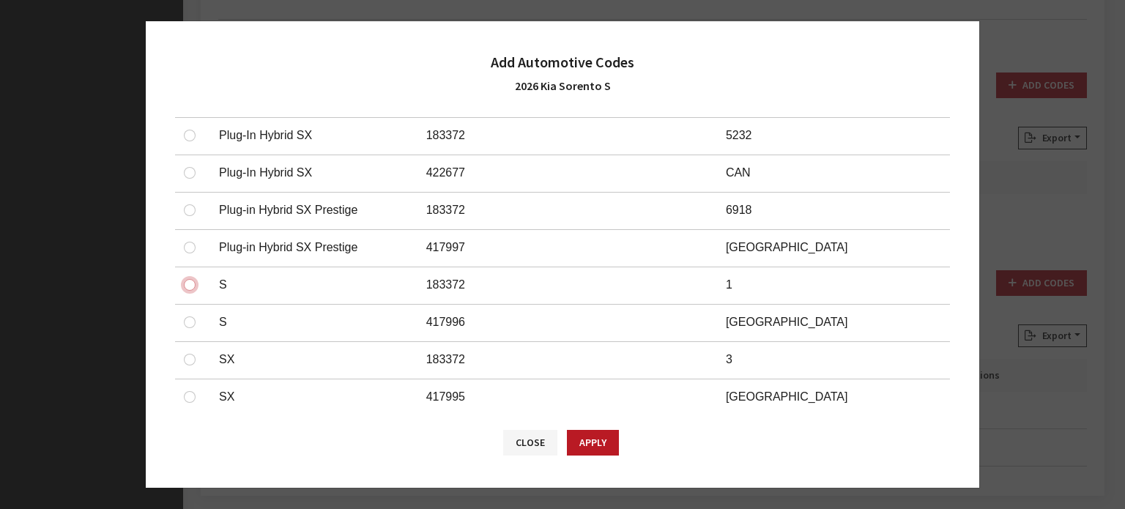
click at [193, 283] on input "checkbox" at bounding box center [190, 285] width 12 height 12
checkbox input "true"
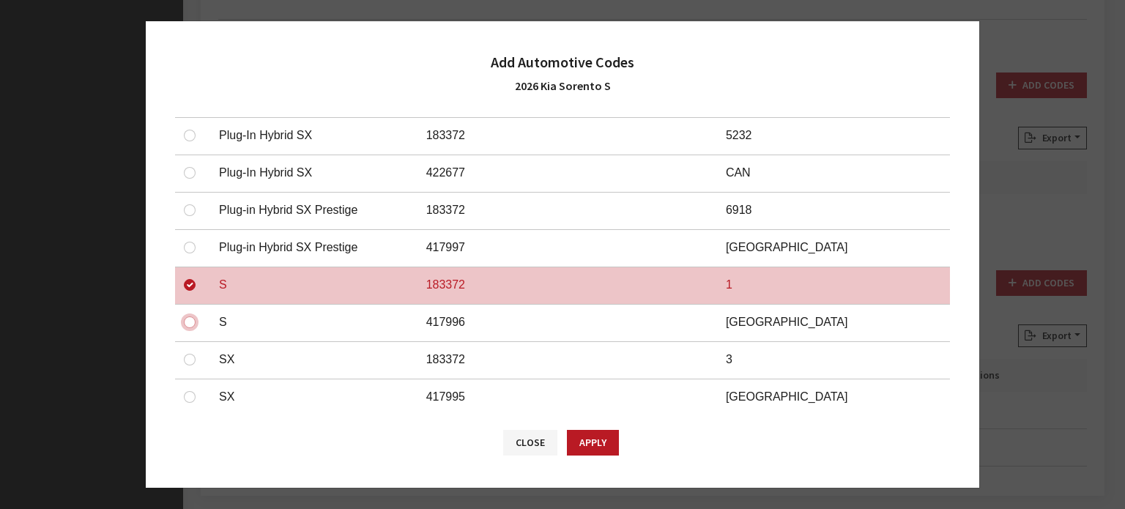
click at [190, 316] on input "checkbox" at bounding box center [190, 322] width 12 height 12
checkbox input "true"
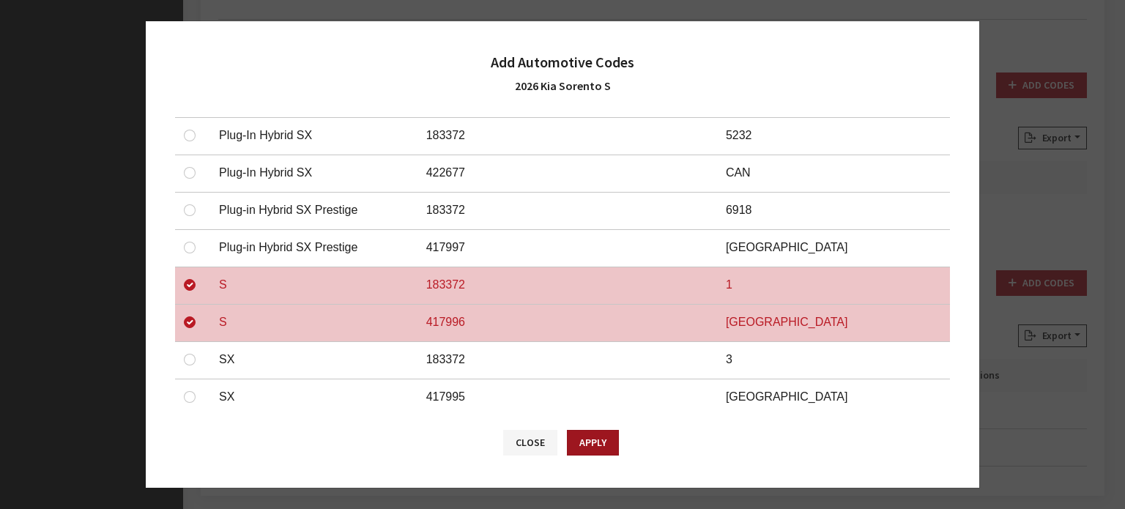
click at [599, 441] on button "Apply" at bounding box center [593, 443] width 52 height 26
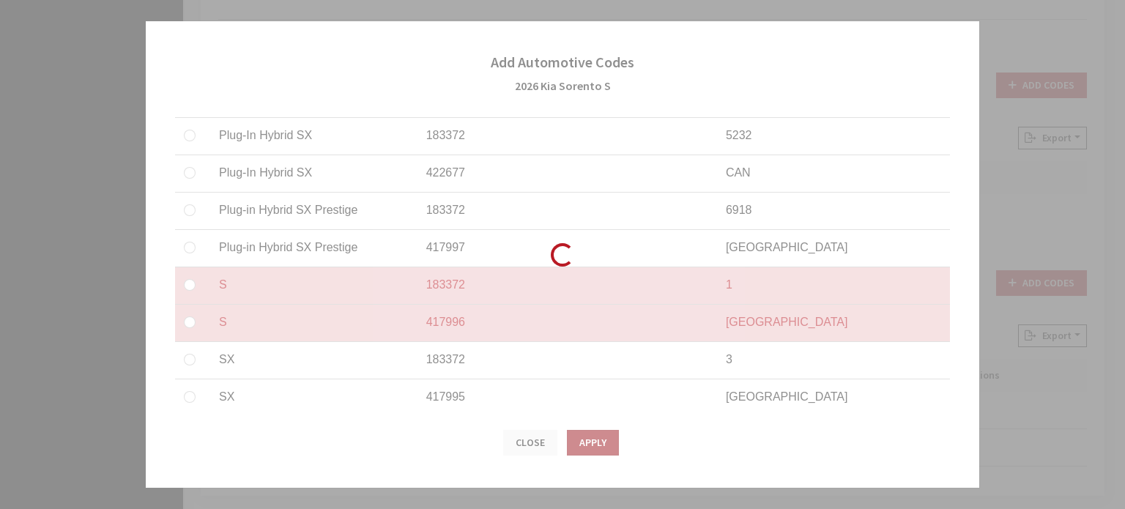
checkbox input "false"
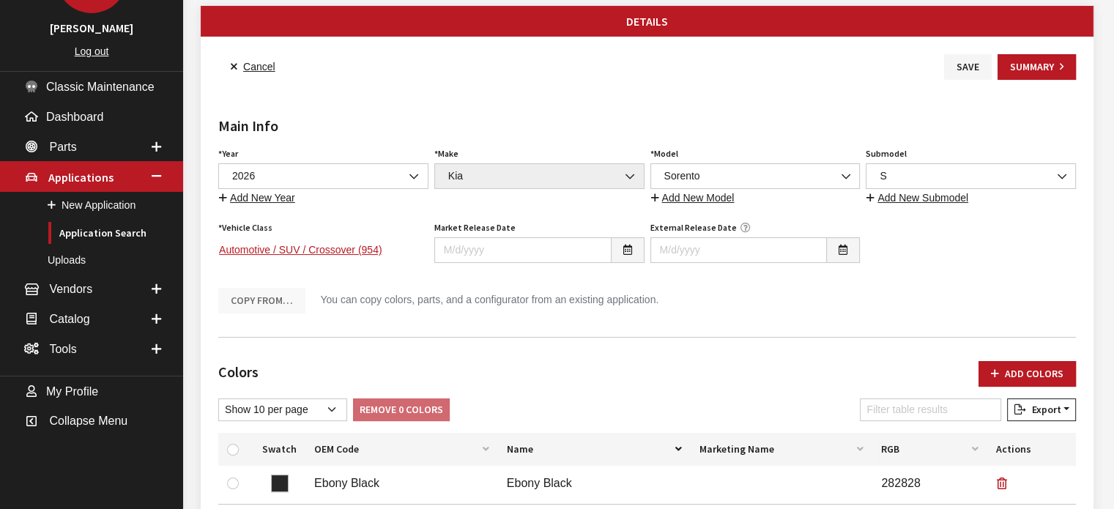
scroll to position [9, 0]
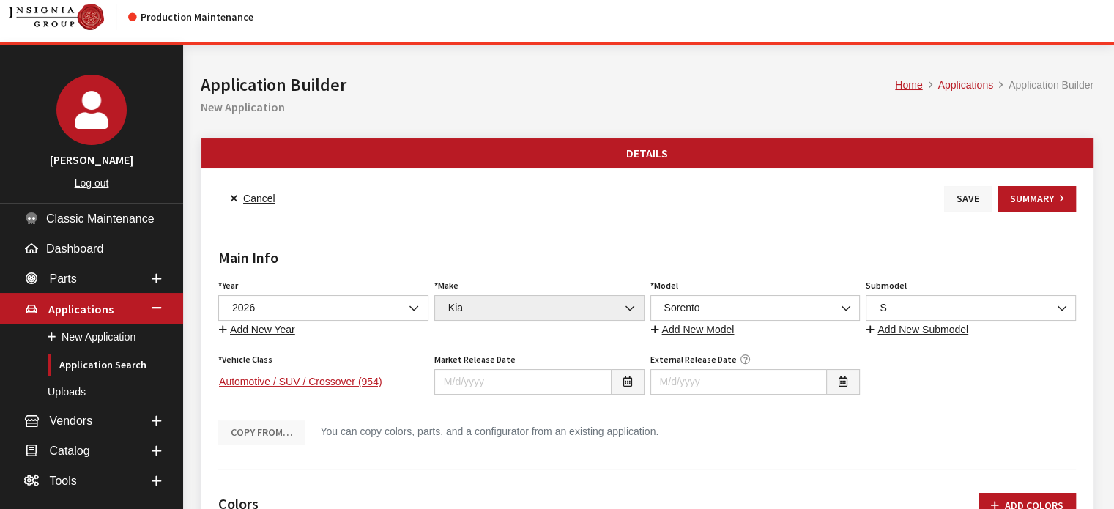
click at [964, 196] on button "Save" at bounding box center [968, 199] width 48 height 26
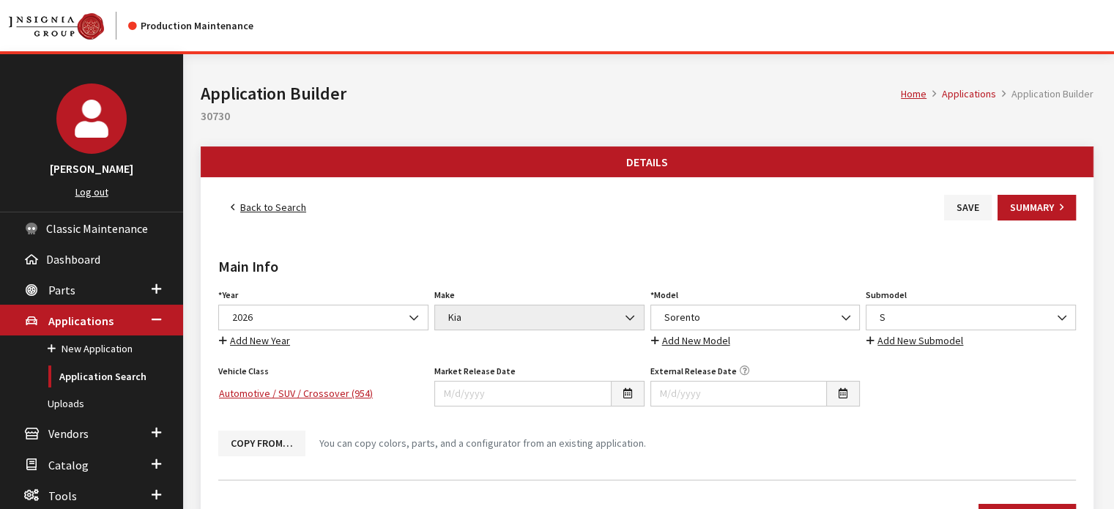
click at [305, 210] on link "Back to Search" at bounding box center [268, 208] width 100 height 26
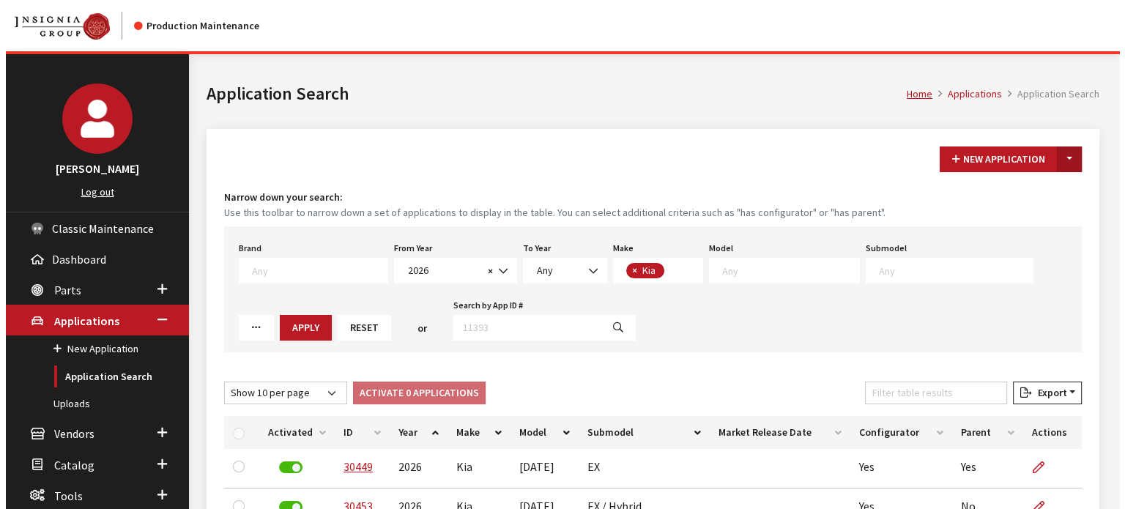
scroll to position [132, 0]
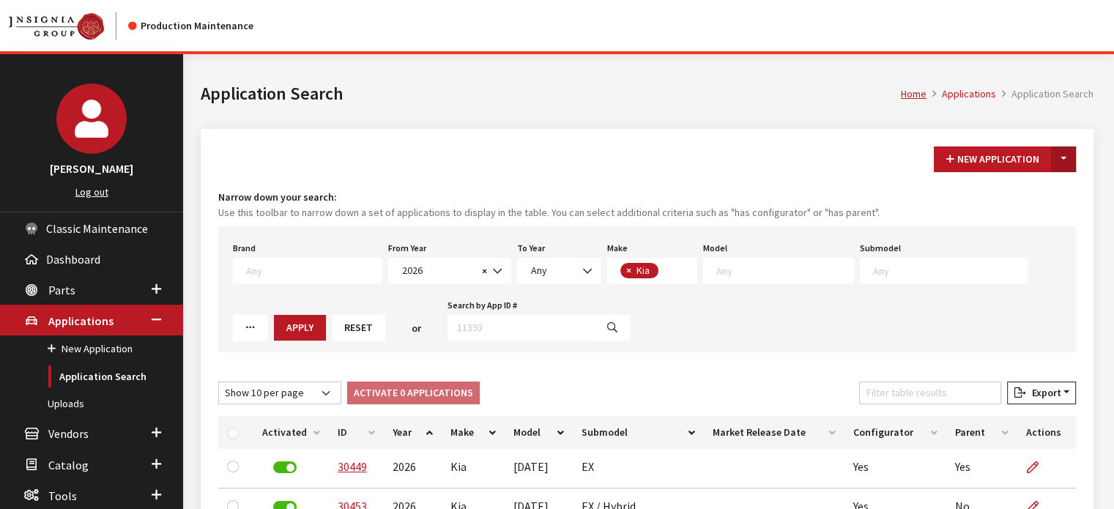
click at [1060, 165] on button "Toggle Dropdown" at bounding box center [1063, 159] width 25 height 26
click at [1043, 190] on button "New From Existing..." at bounding box center [1013, 190] width 126 height 26
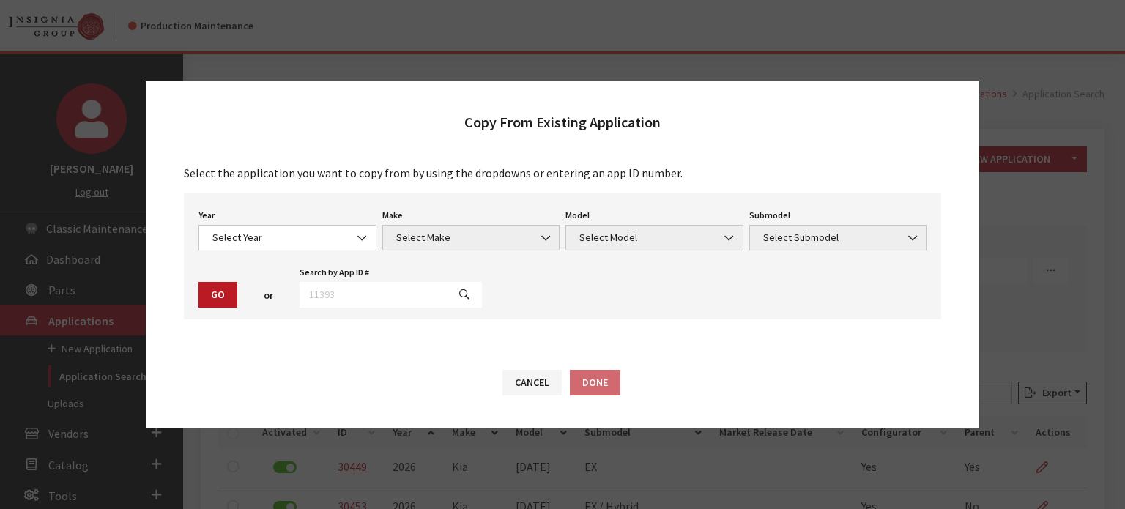
click at [301, 206] on div "Year Select Year [DATE] 2025 2024 2023 2022 2021 2020 2019 2018 2017 2016 2015 …" at bounding box center [288, 227] width 184 height 45
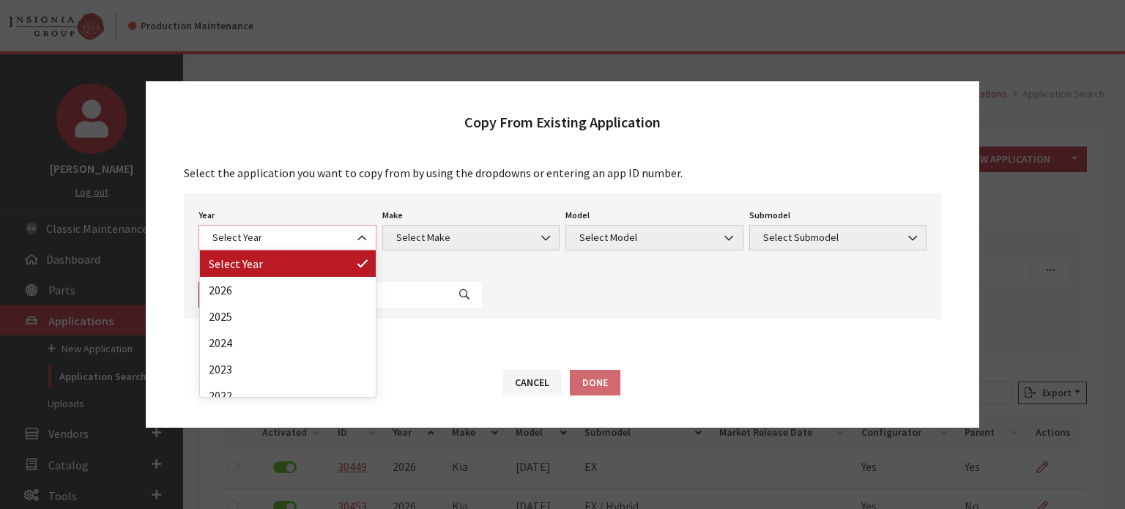
click at [308, 234] on span "Select Year" at bounding box center [287, 237] width 159 height 15
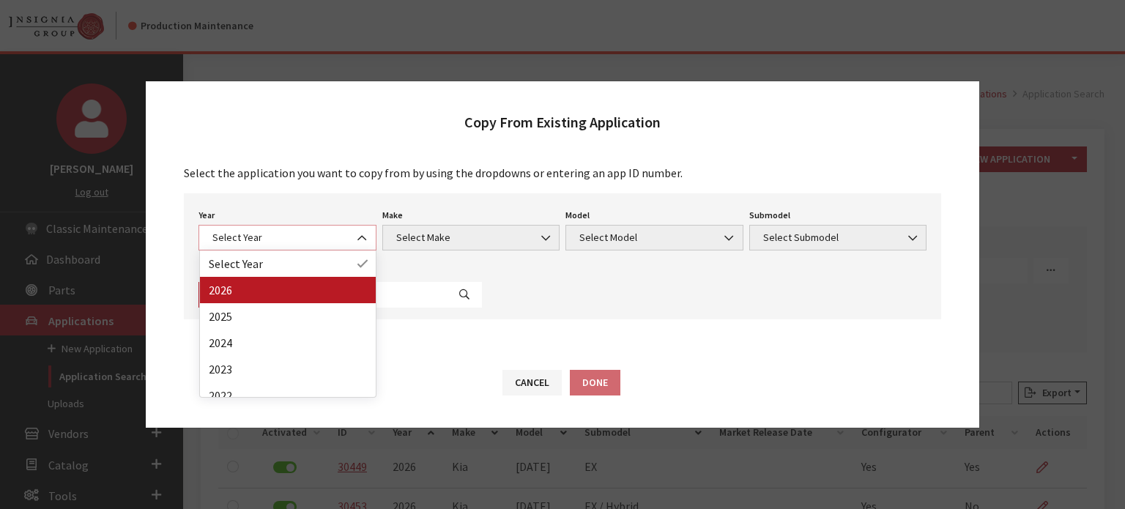
select select "44"
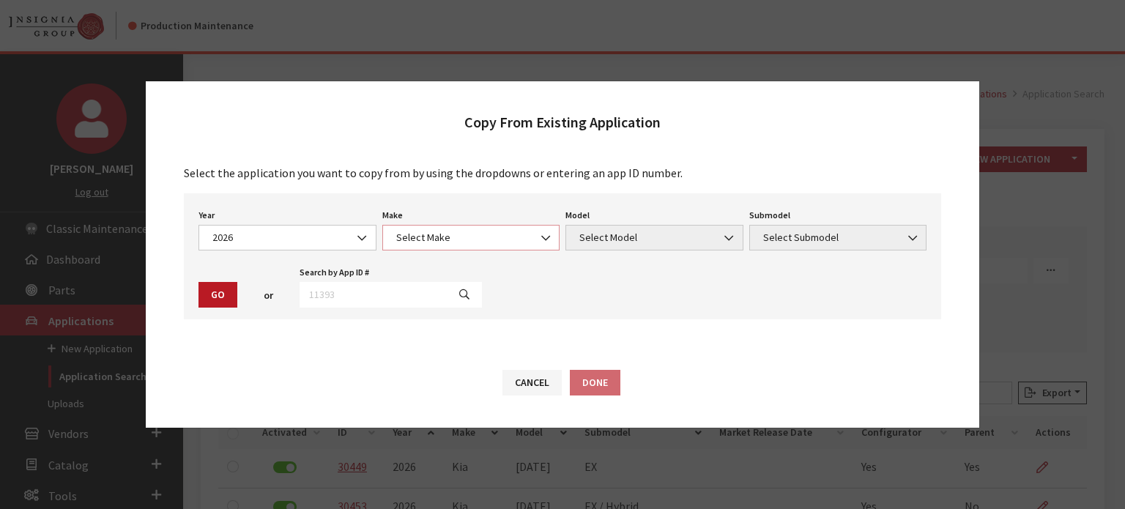
drag, startPoint x: 469, startPoint y: 230, endPoint x: 469, endPoint y: 237, distance: 7.4
click at [469, 230] on span "Select Make" at bounding box center [471, 237] width 159 height 15
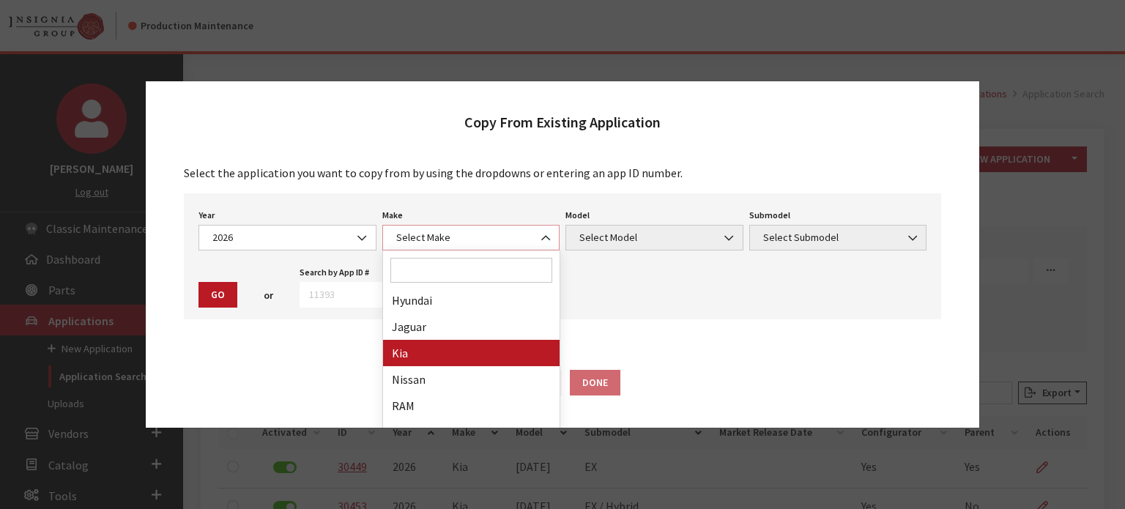
select select "31"
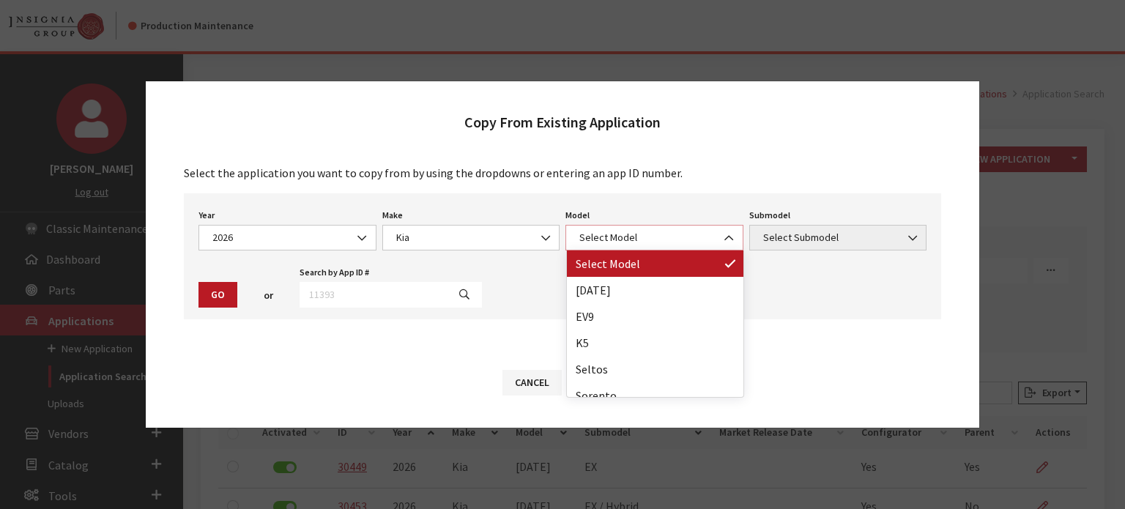
click at [651, 225] on span "Select Model" at bounding box center [654, 238] width 178 height 26
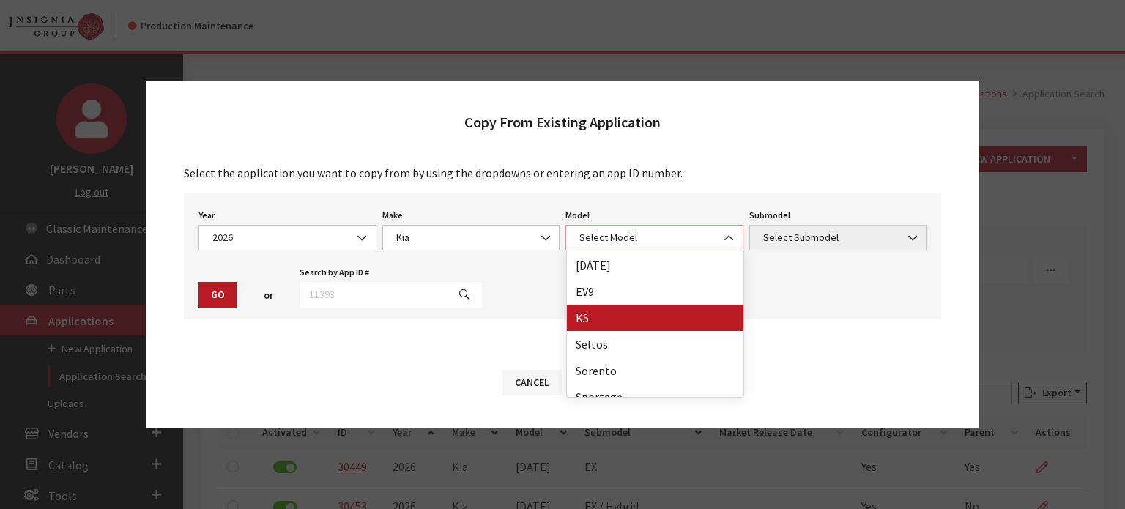
scroll to position [38, 0]
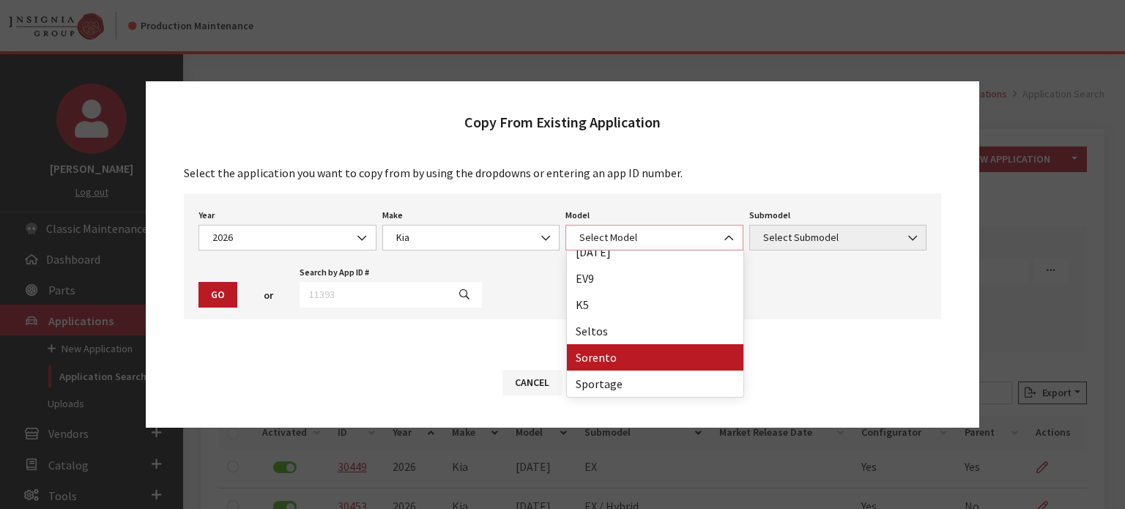
select select "389"
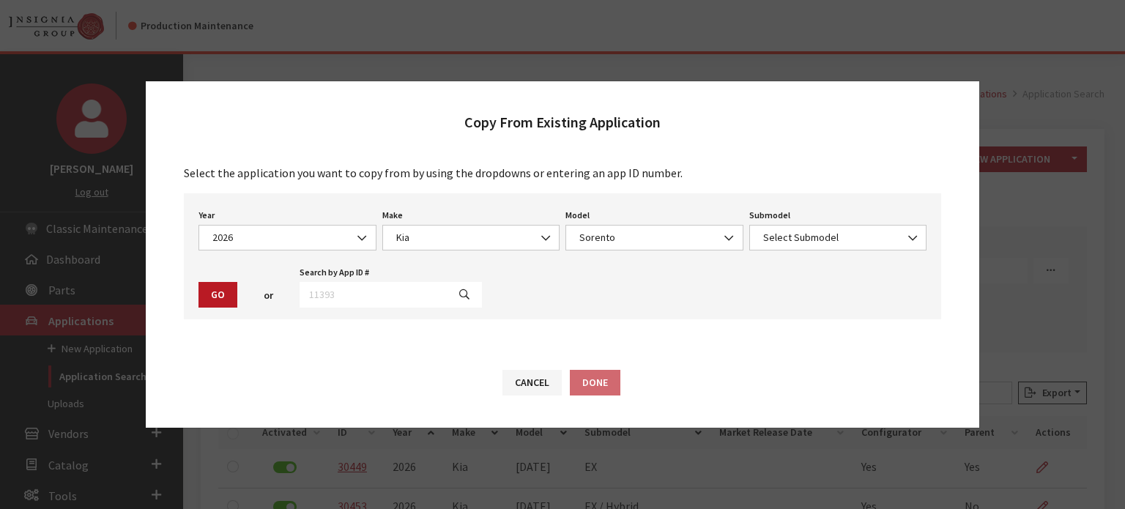
click at [855, 222] on div "Submodel Select Submodel LX S Select Submodel" at bounding box center [838, 227] width 184 height 45
click at [846, 233] on span "Select Submodel" at bounding box center [838, 237] width 159 height 15
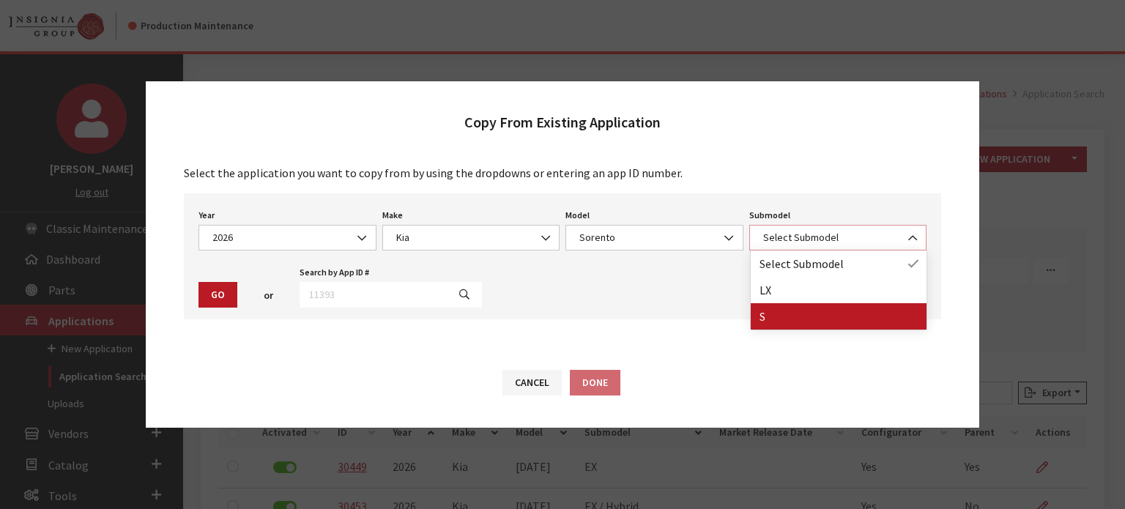
select select "129"
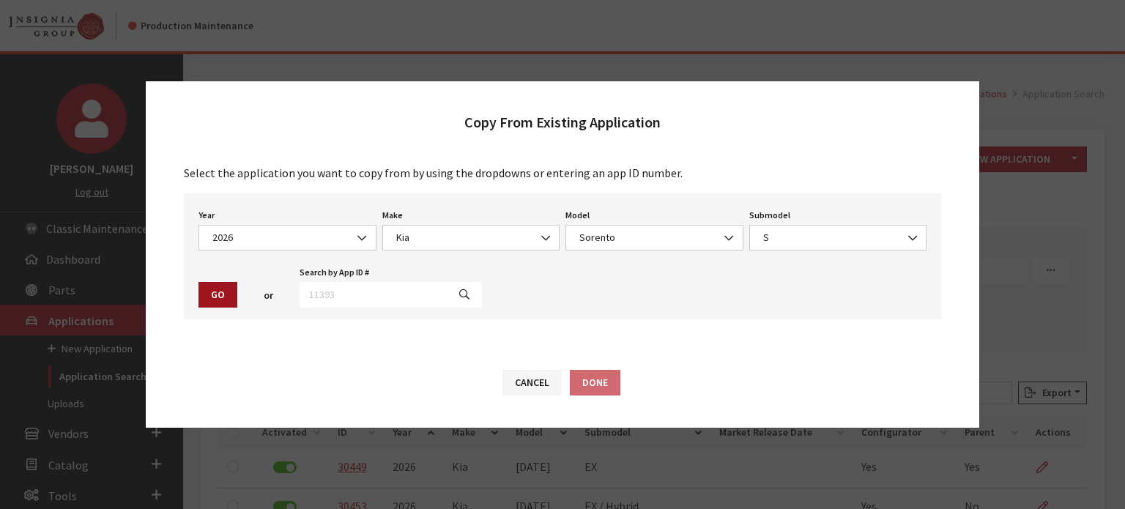
click at [220, 292] on button "Go" at bounding box center [217, 295] width 39 height 26
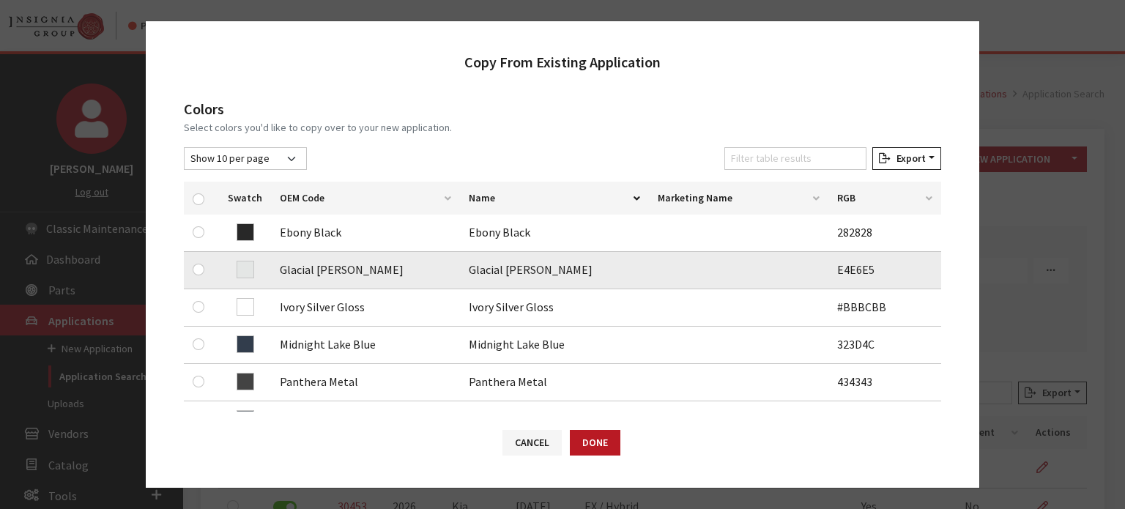
scroll to position [220, 0]
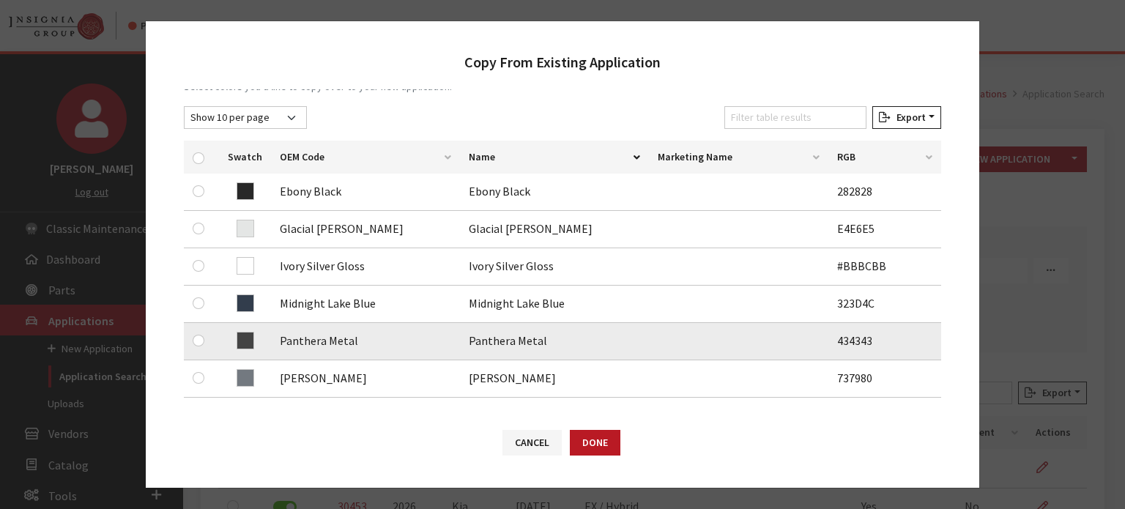
click at [191, 338] on td at bounding box center [201, 341] width 35 height 37
click at [193, 338] on div at bounding box center [202, 341] width 18 height 18
click at [195, 341] on input "checkbox" at bounding box center [199, 341] width 12 height 12
checkbox input "true"
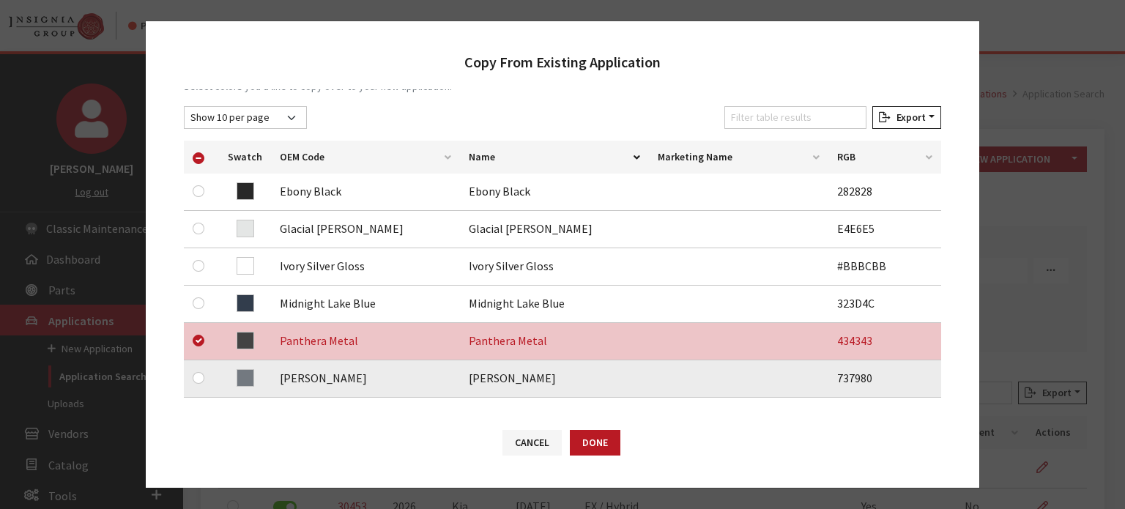
click at [193, 383] on div at bounding box center [202, 378] width 18 height 18
click at [196, 378] on input "checkbox" at bounding box center [199, 378] width 12 height 12
checkbox input "true"
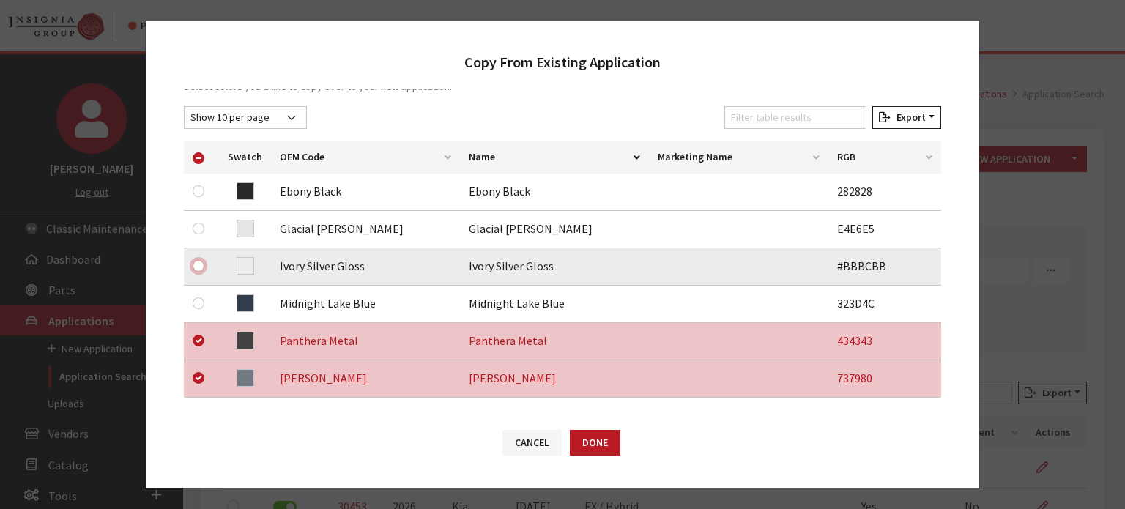
click at [196, 269] on input "checkbox" at bounding box center [199, 266] width 12 height 12
checkbox input "true"
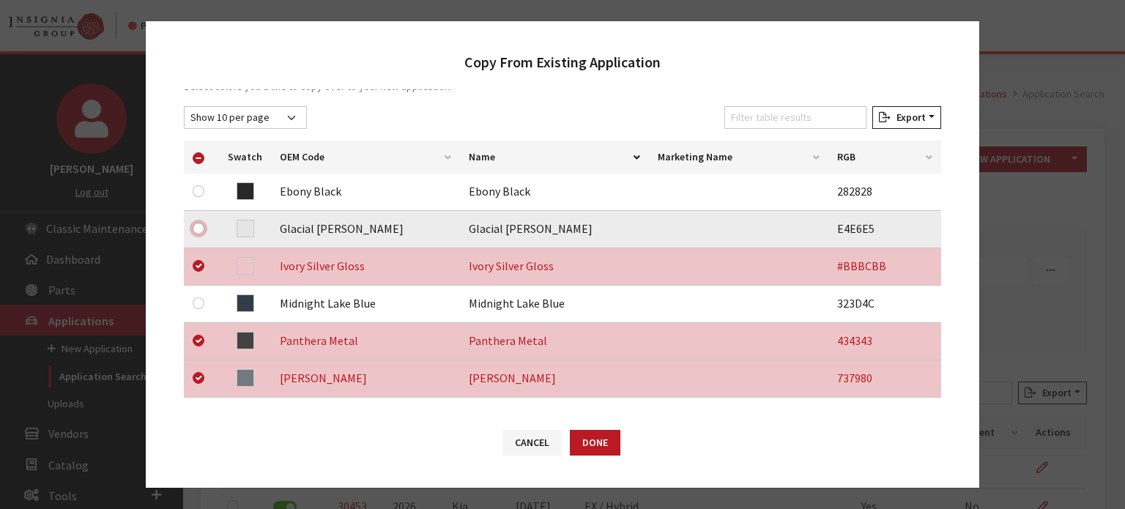
click at [194, 226] on input "checkbox" at bounding box center [199, 229] width 12 height 12
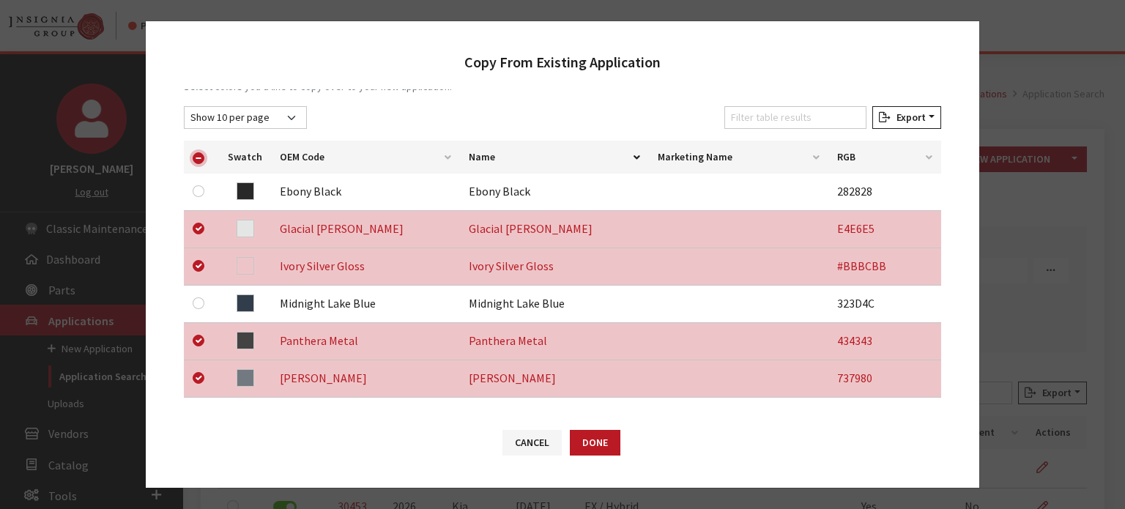
click at [201, 157] on input "checkbox" at bounding box center [199, 158] width 12 height 12
checkbox input "false"
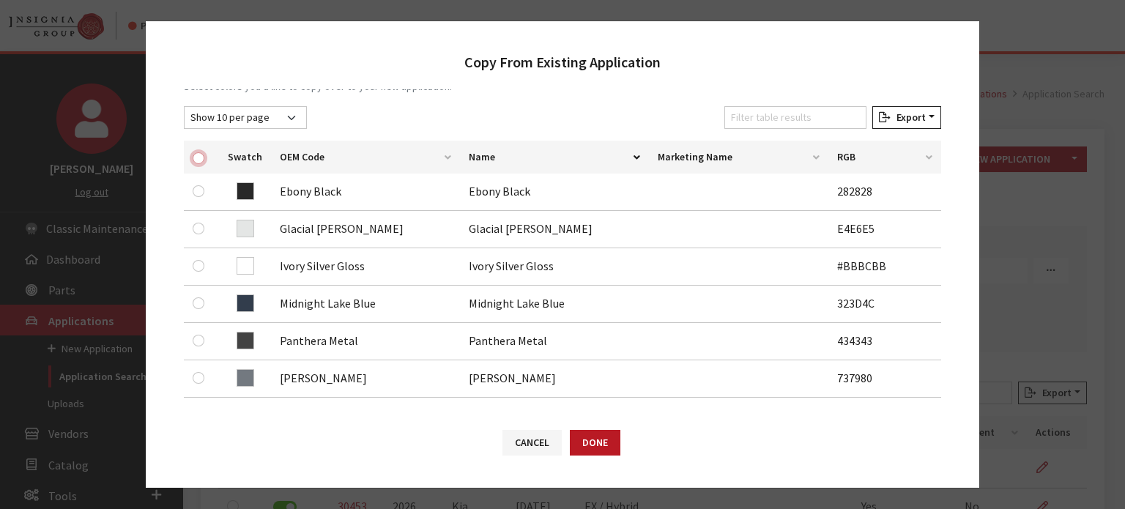
click at [201, 157] on input "checkbox" at bounding box center [199, 158] width 12 height 12
checkbox input "true"
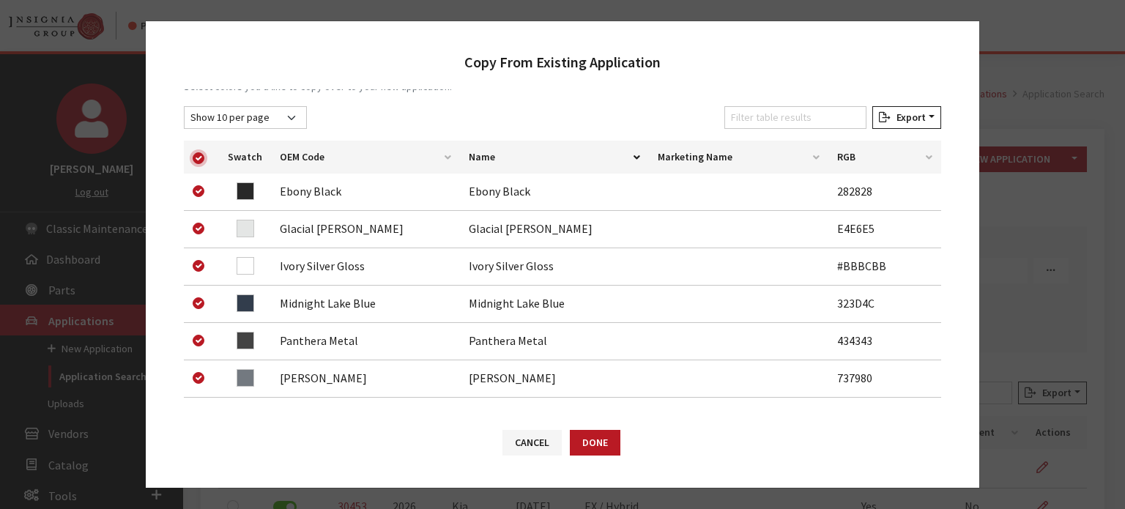
checkbox input "true"
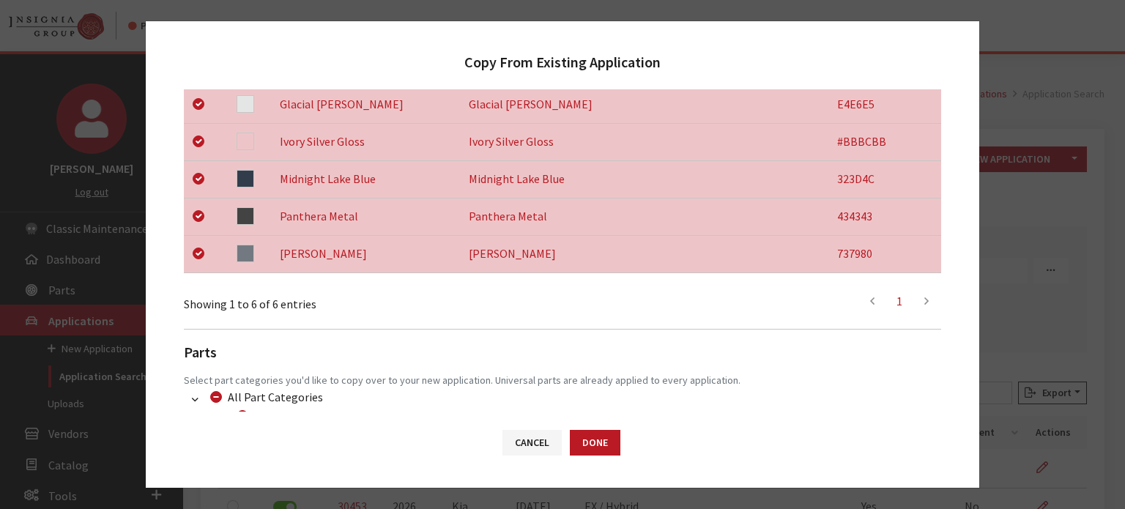
scroll to position [462, 0]
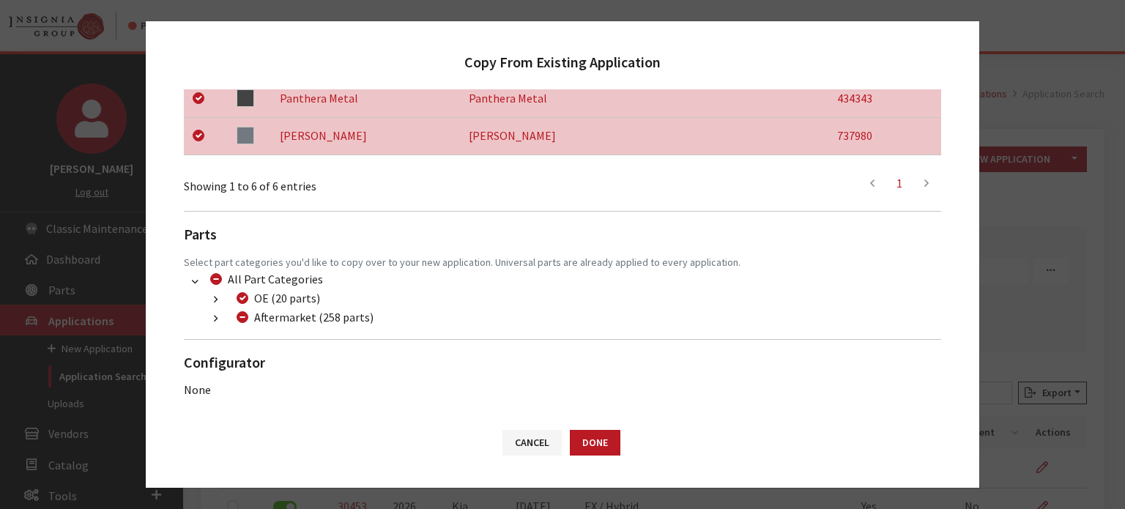
click at [222, 319] on button "button" at bounding box center [215, 319] width 29 height 17
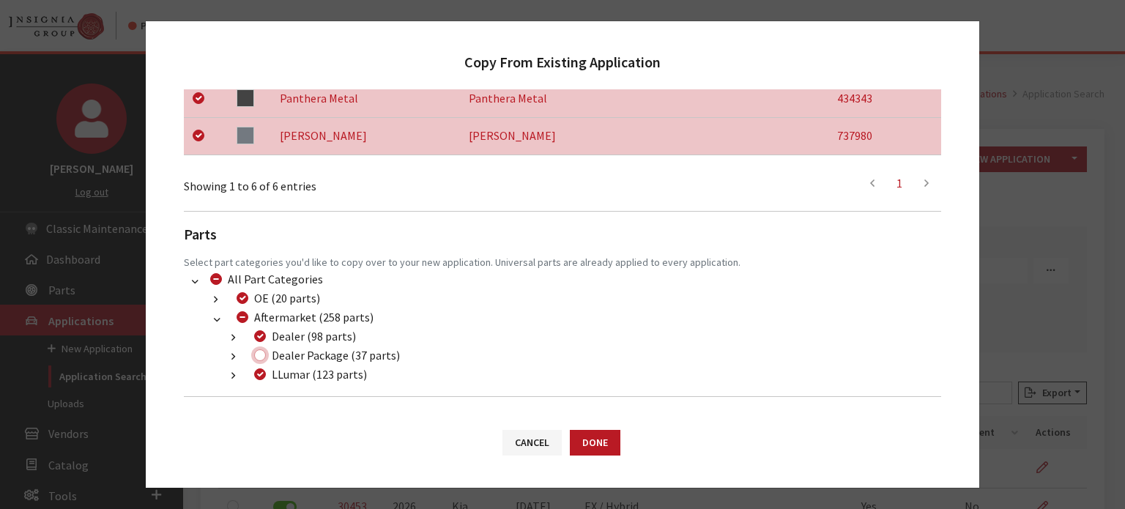
click at [261, 354] on input "Dealer Package (37 parts)" at bounding box center [260, 355] width 12 height 12
checkbox input "true"
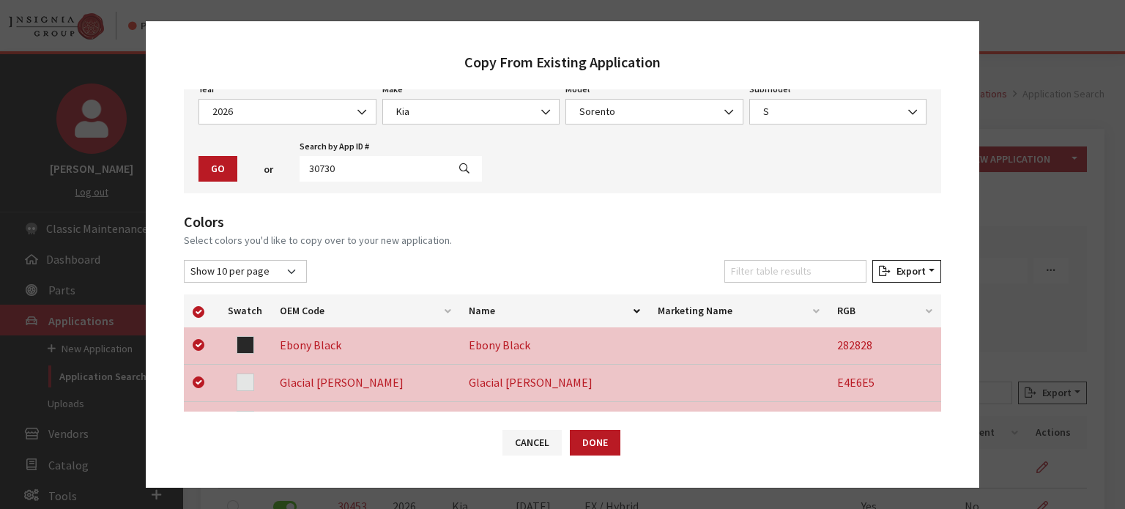
scroll to position [0, 0]
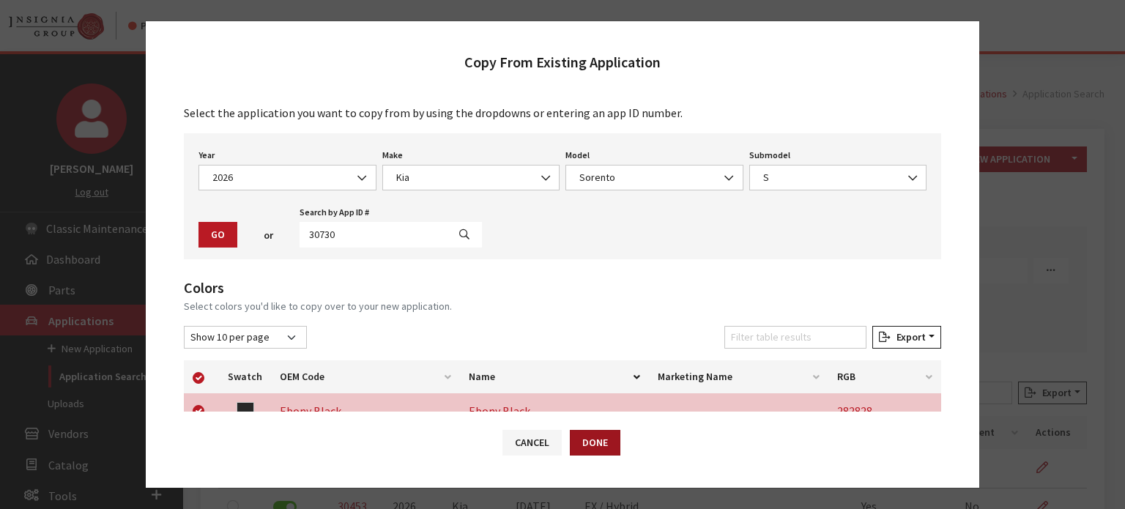
click at [615, 441] on button "Done" at bounding box center [595, 443] width 51 height 26
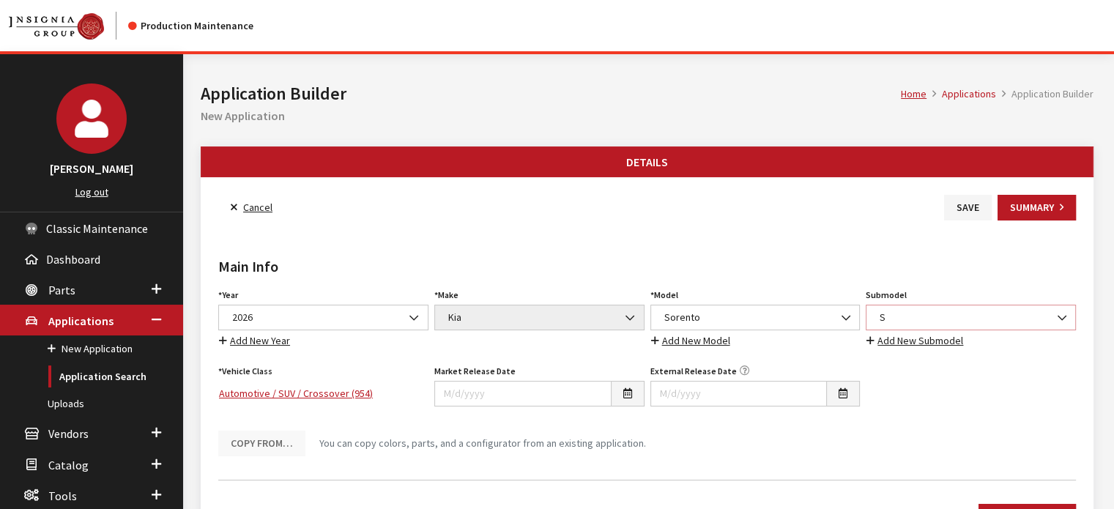
click at [929, 312] on span "S" at bounding box center [970, 317] width 191 height 15
click at [962, 204] on button "Save" at bounding box center [968, 208] width 48 height 26
click at [290, 209] on link "Back to Search" at bounding box center [268, 208] width 100 height 26
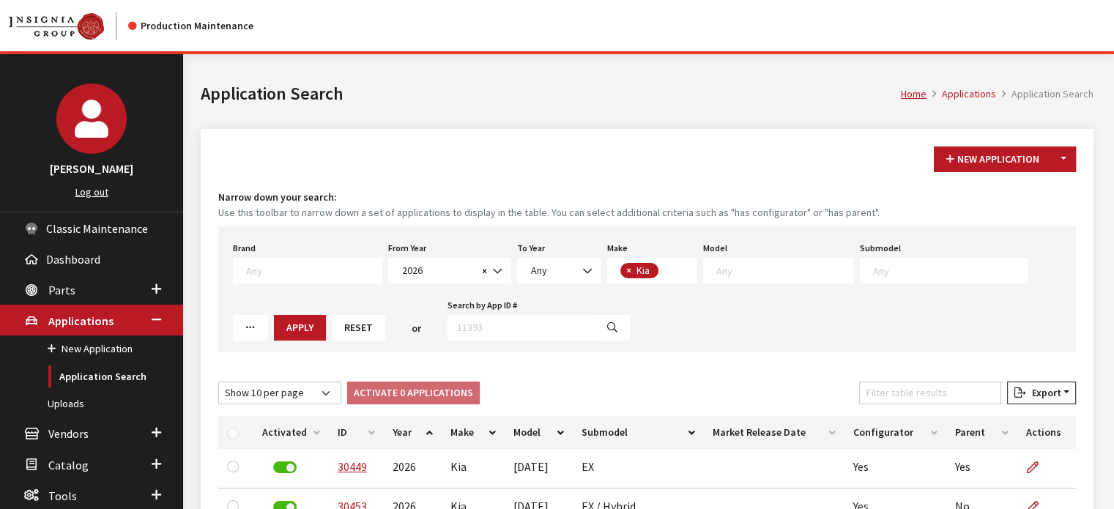
click at [732, 286] on div "Brand Any Acura Alfa Romeo Audi Bentley BMW DoubleTake [PERSON_NAME] Honda Hyun…" at bounding box center [647, 289] width 858 height 126
click at [731, 272] on textarea "Search" at bounding box center [784, 270] width 137 height 13
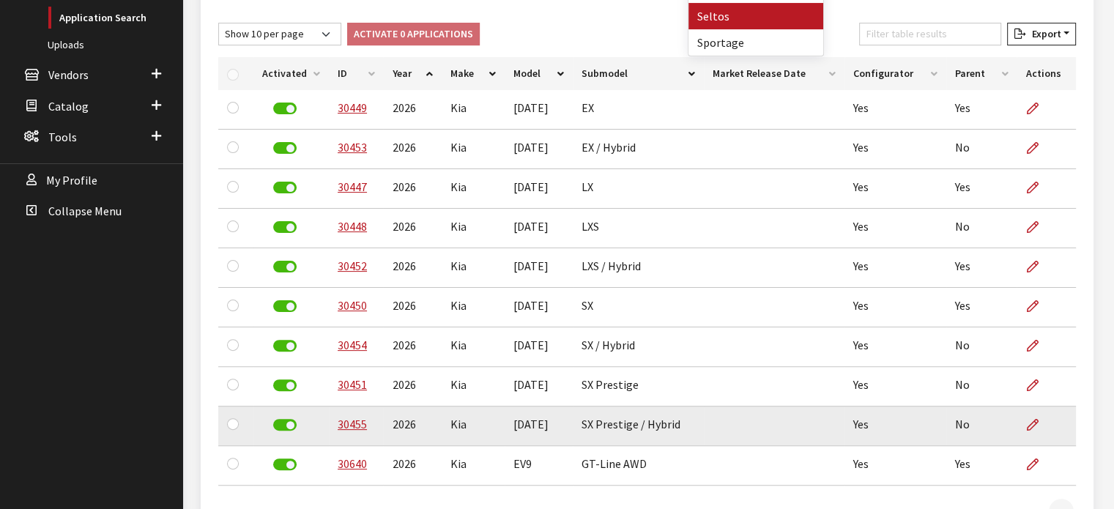
scroll to position [458, 0]
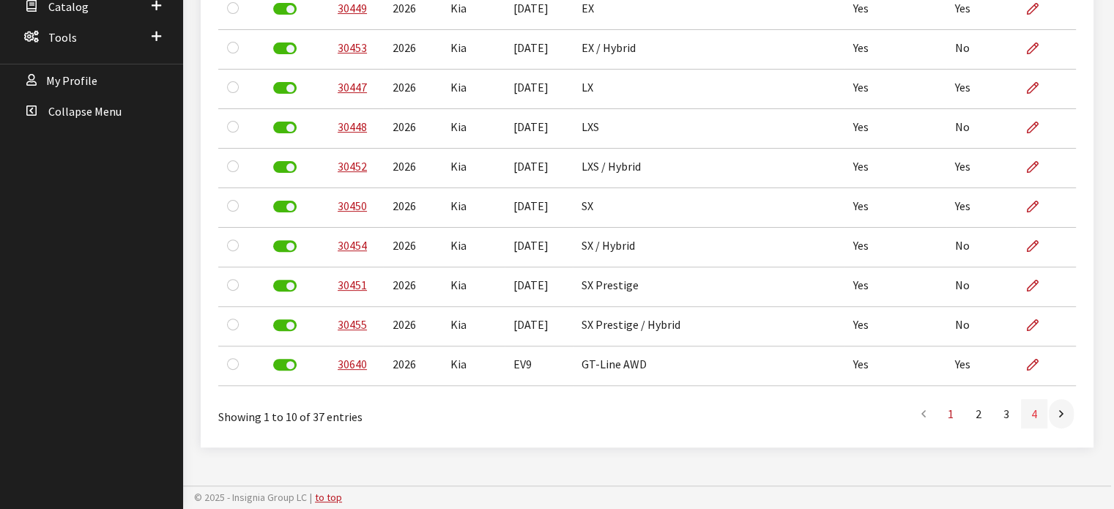
click at [1030, 418] on div "Show 10 per page Show 25 per page Show 50 per page Show 100 per page Show 1000 …" at bounding box center [647, 176] width 858 height 507
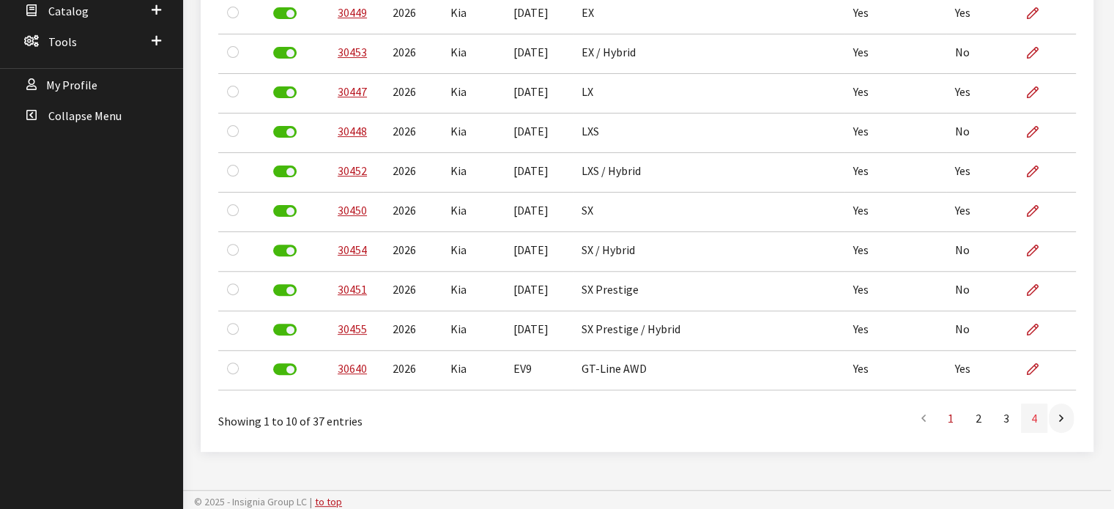
click at [1037, 417] on link "4" at bounding box center [1034, 418] width 26 height 29
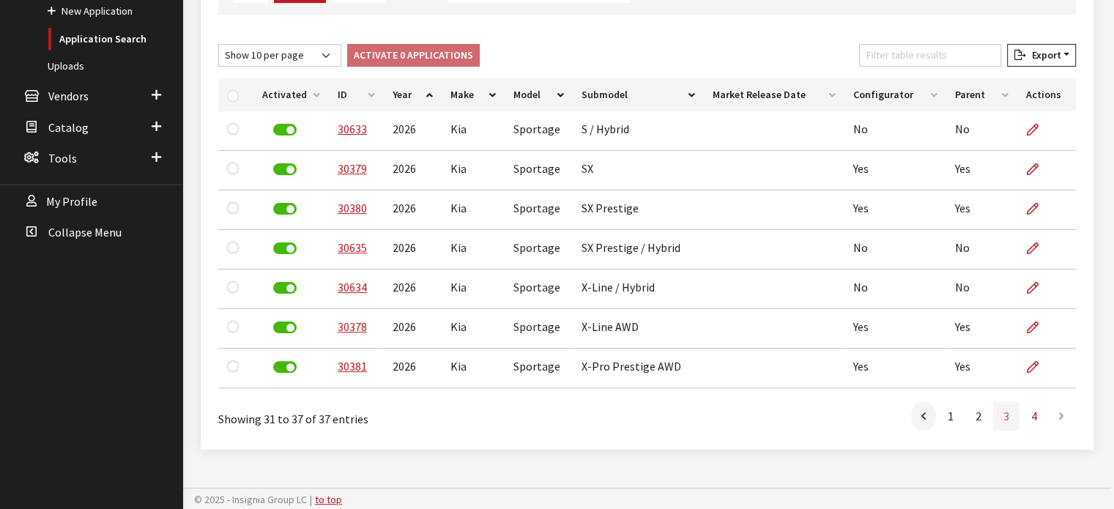
click at [1010, 415] on link "3" at bounding box center [1006, 415] width 26 height 29
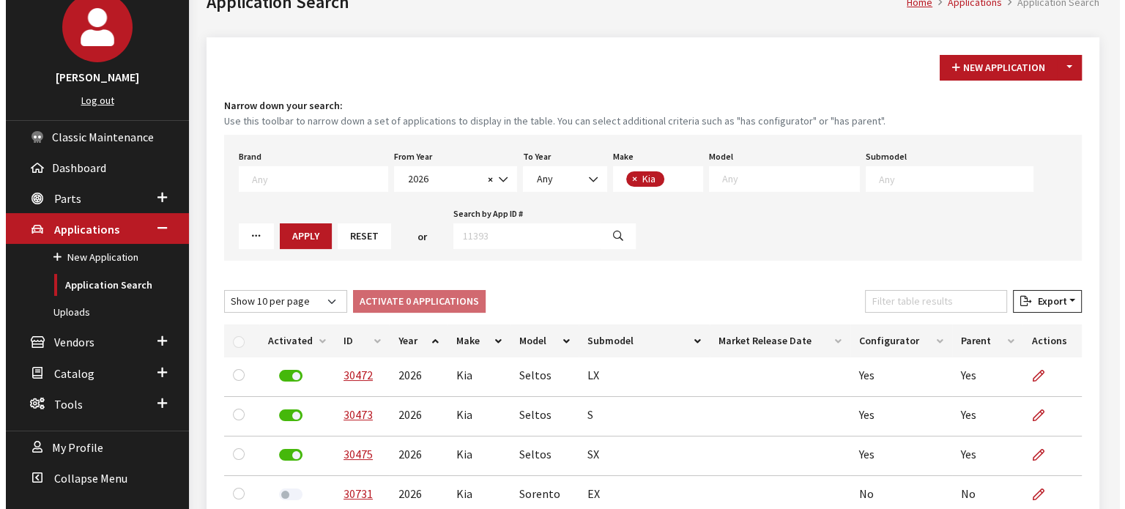
scroll to position [91, 0]
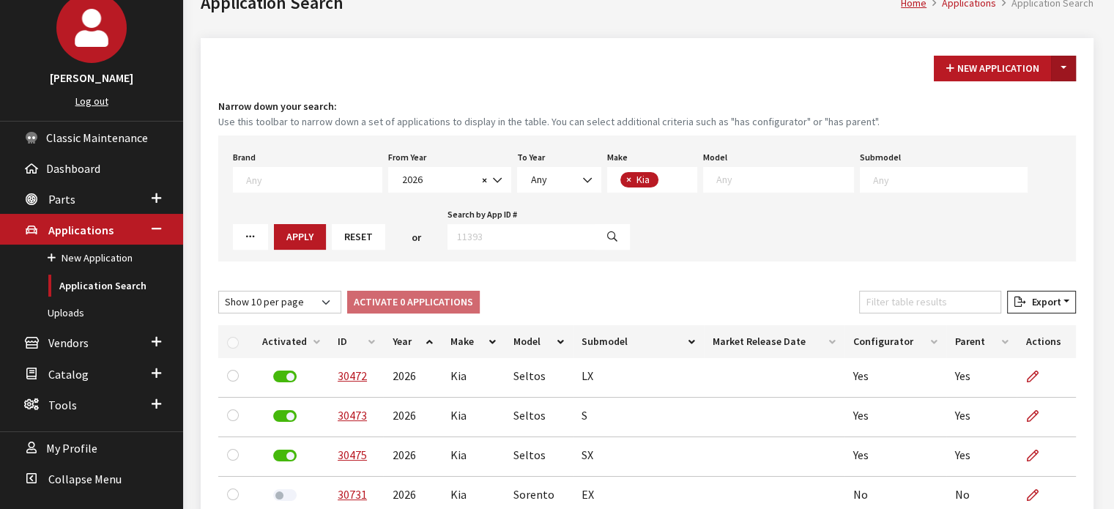
click at [1069, 64] on button "Toggle Dropdown" at bounding box center [1063, 69] width 25 height 26
click at [1037, 89] on button "New From Existing..." at bounding box center [1013, 99] width 126 height 26
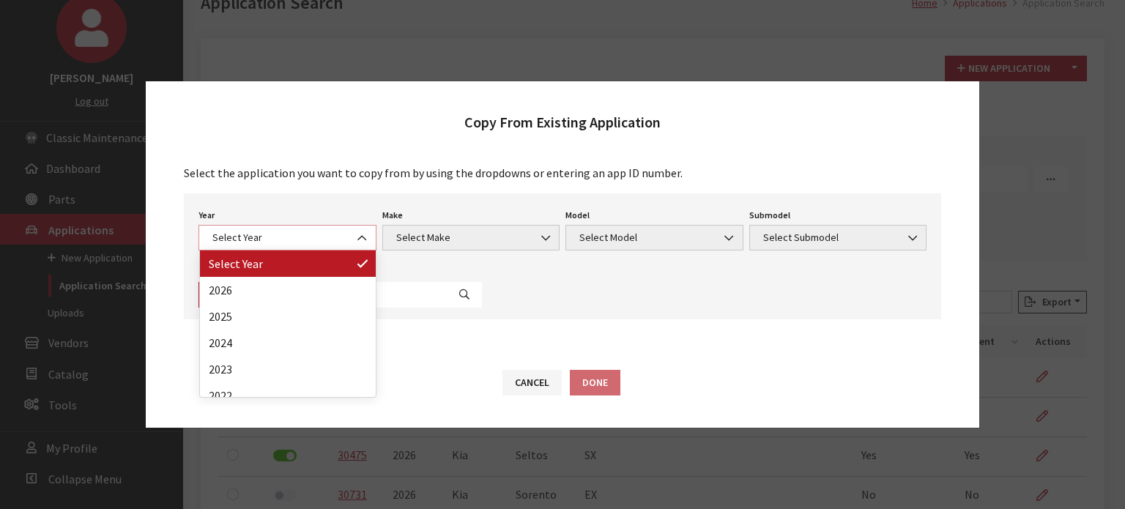
click at [287, 234] on span "Select Year" at bounding box center [287, 237] width 159 height 15
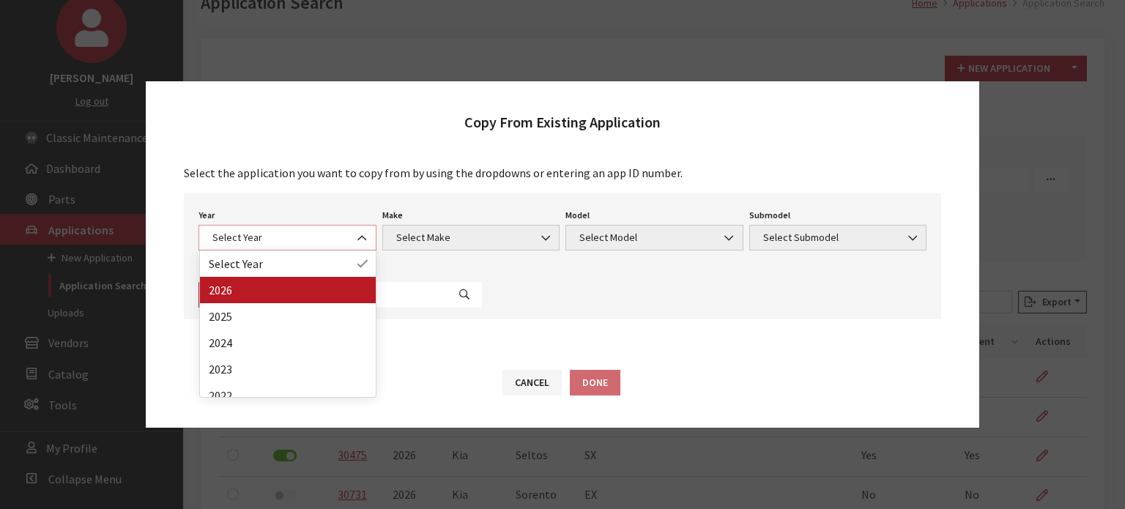
select select "44"
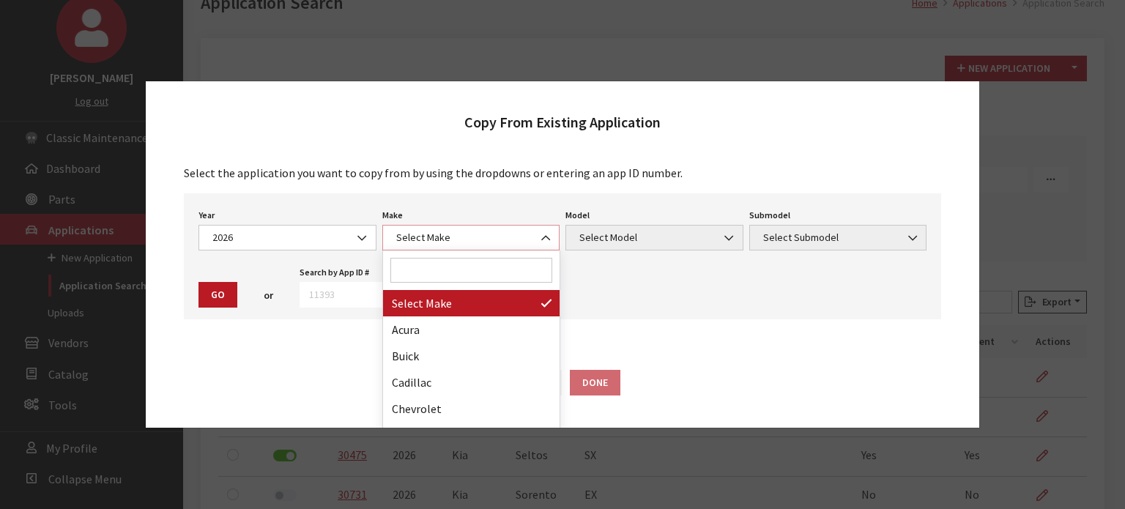
click at [446, 234] on span "Select Make" at bounding box center [471, 237] width 159 height 15
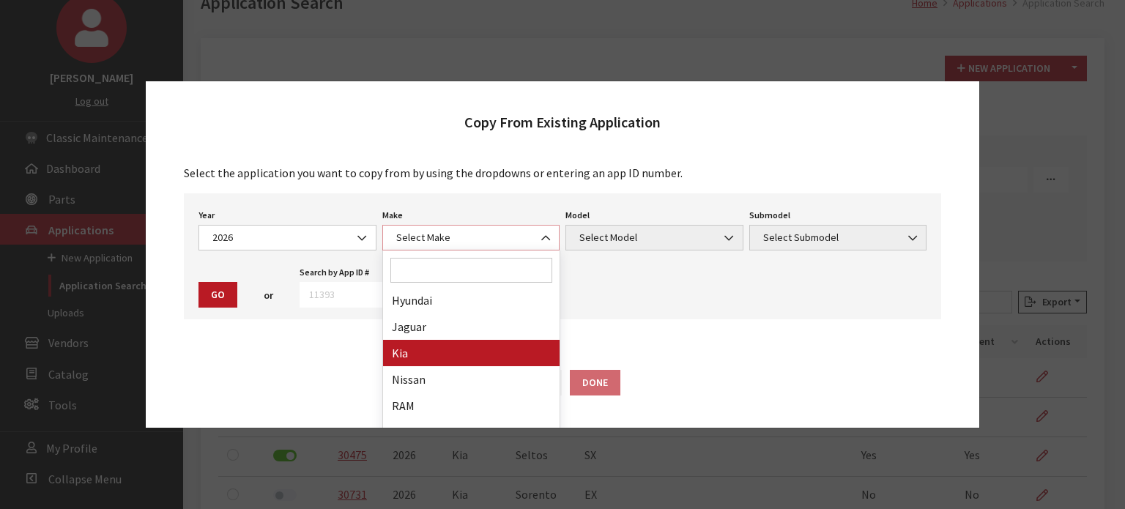
select select "31"
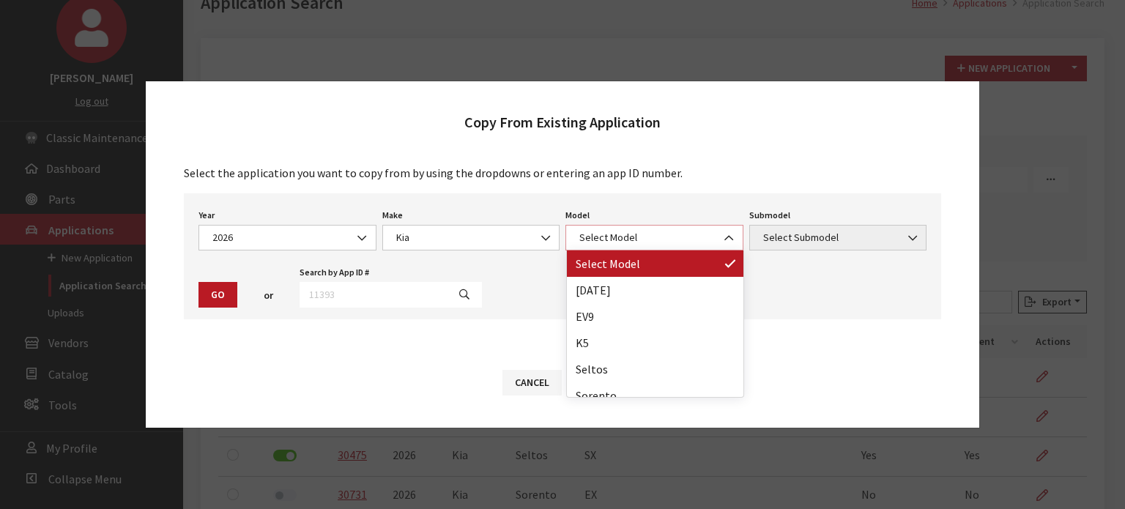
click at [598, 241] on span "Select Model" at bounding box center [654, 237] width 159 height 15
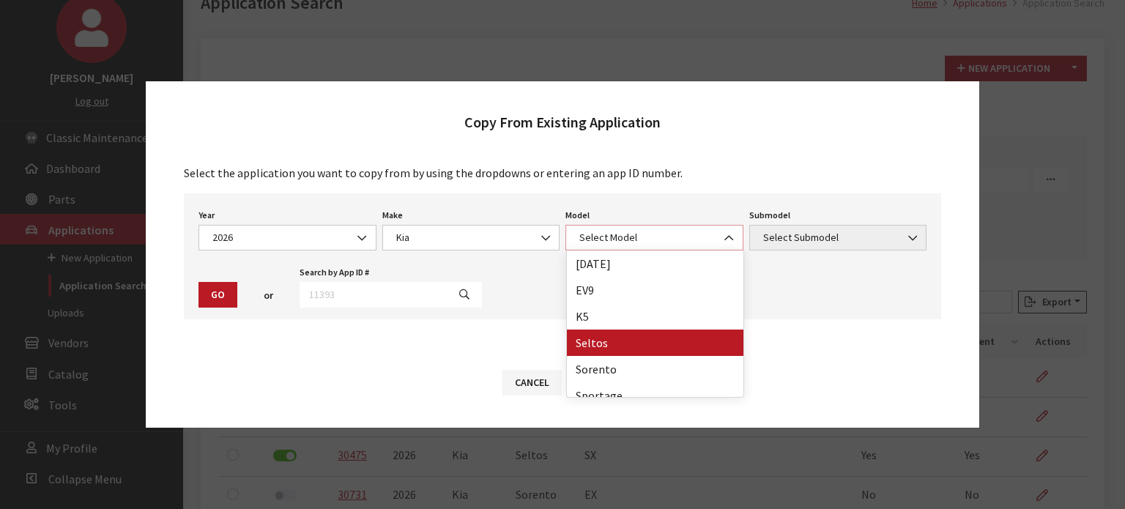
scroll to position [38, 0]
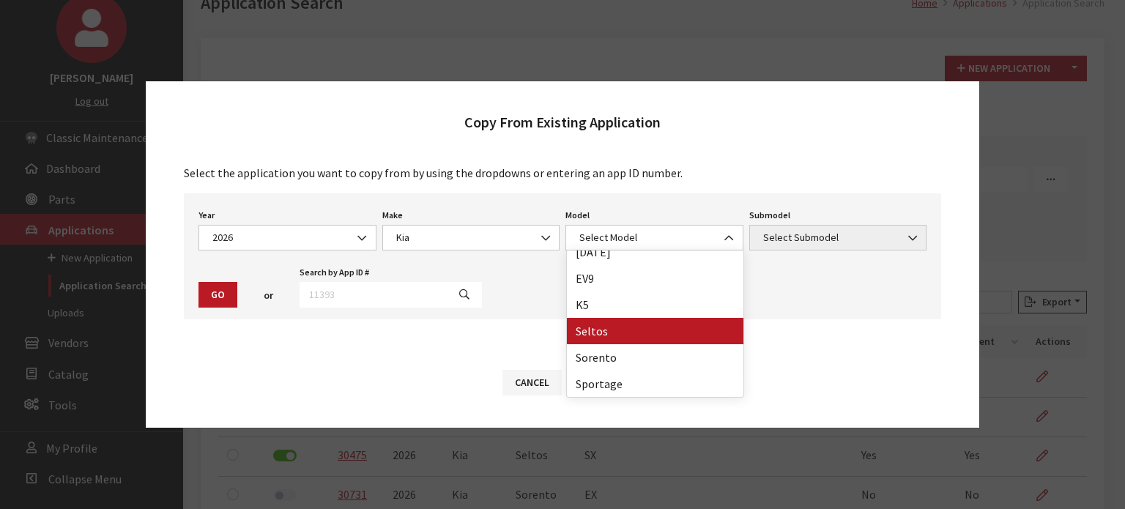
click at [607, 342] on div "Modal title Cancel Yes OK Modal title OK Modal title Cancel Apply Copy From Exi…" at bounding box center [652, 419] width 939 height 913
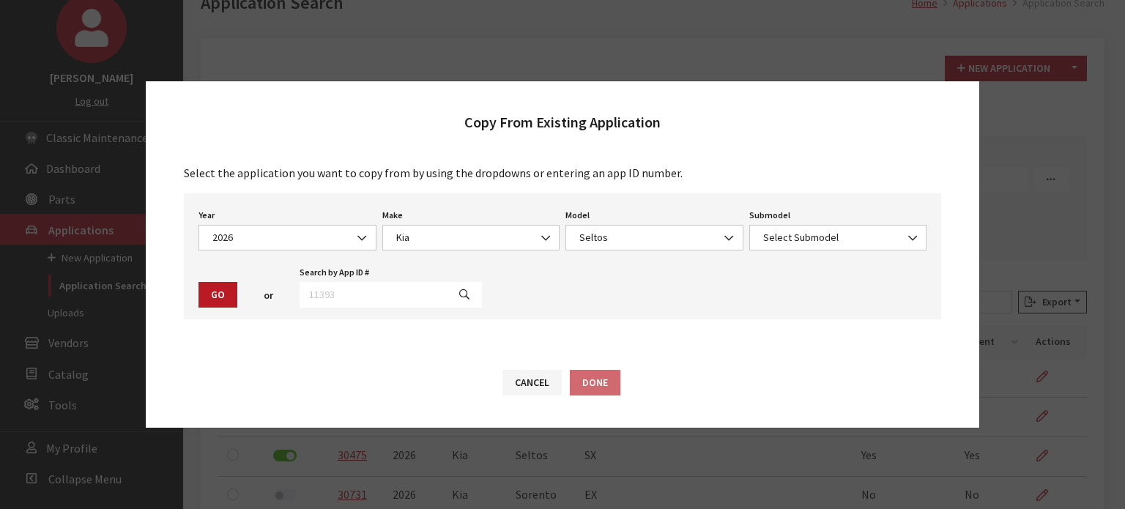
drag, startPoint x: 617, startPoint y: 213, endPoint x: 615, endPoint y: 237, distance: 23.5
click at [617, 214] on div "Model Select Model Carnival EV9 K5 Seltos Sorento Sportage Seltos Model is requ…" at bounding box center [654, 227] width 184 height 45
drag, startPoint x: 614, startPoint y: 239, endPoint x: 613, endPoint y: 247, distance: 7.5
click at [614, 239] on span "Seltos" at bounding box center [654, 237] width 159 height 15
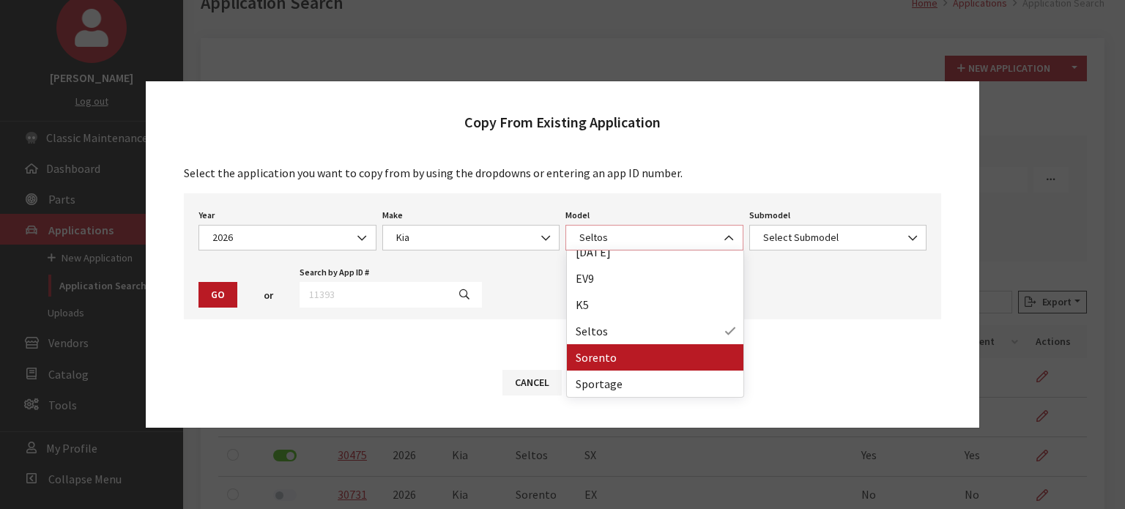
select select "389"
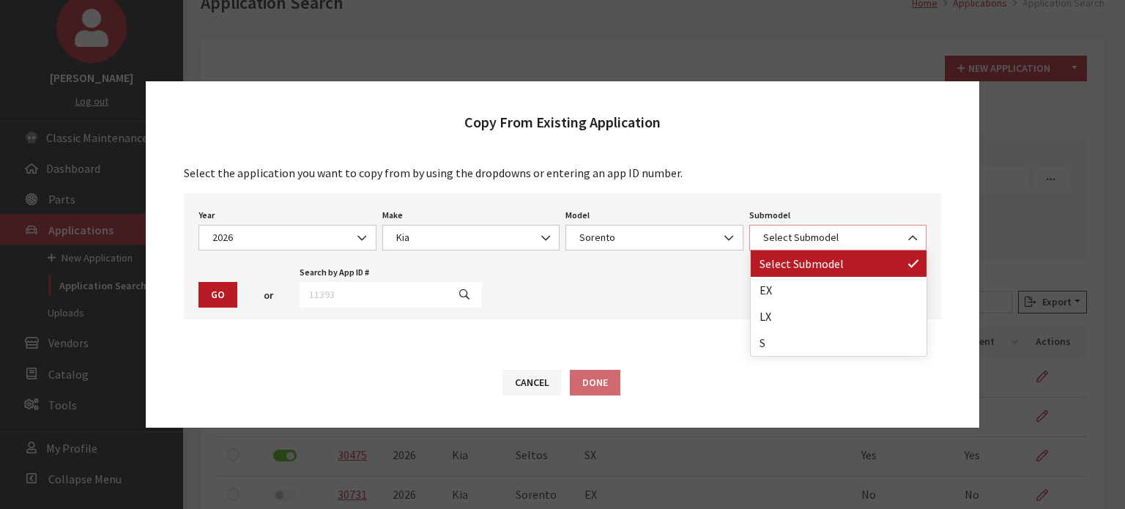
click at [844, 229] on span "Select Submodel" at bounding box center [838, 238] width 178 height 26
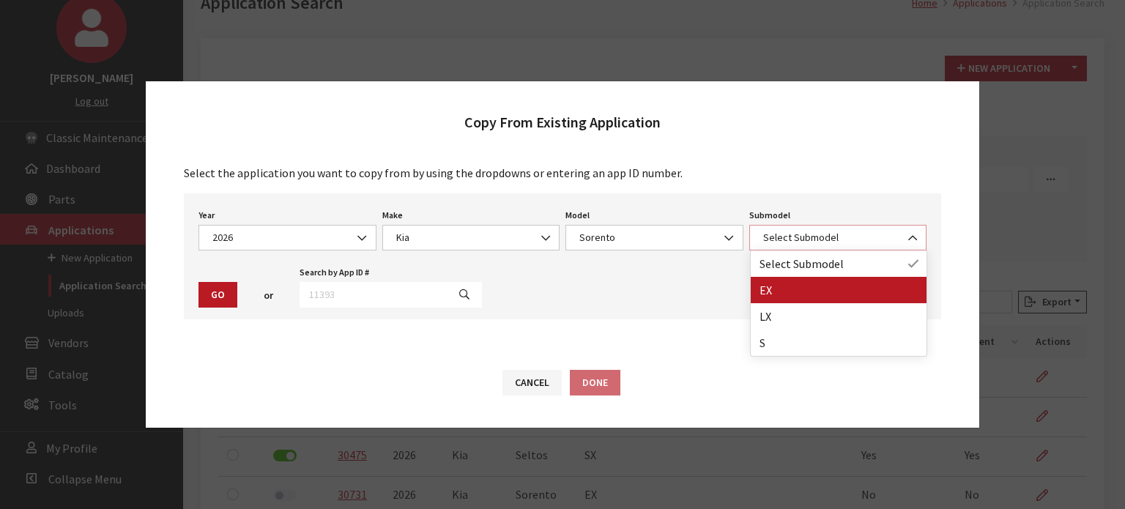
select select "304"
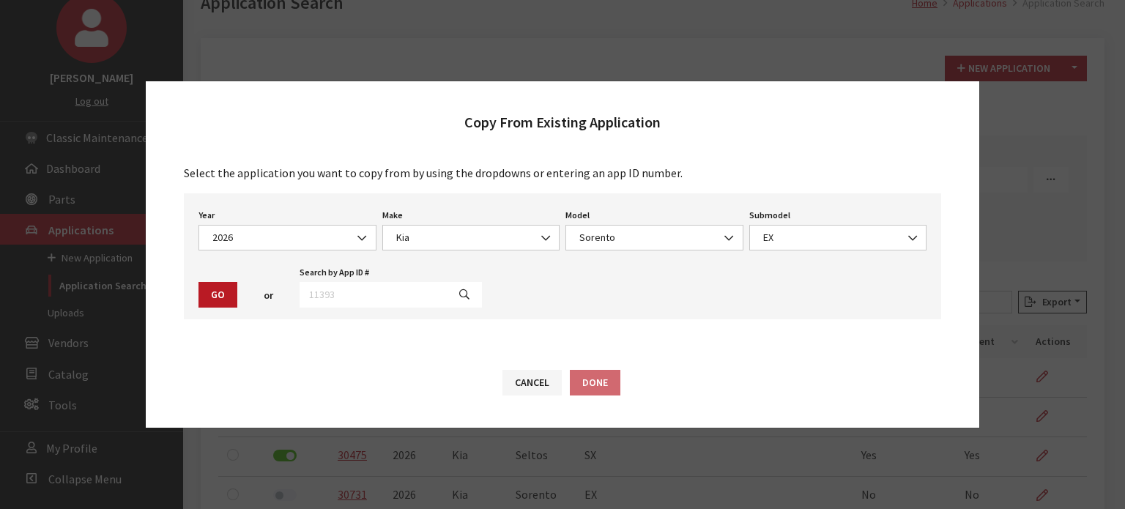
click at [243, 283] on div "or" at bounding box center [268, 295] width 56 height 24
click at [204, 285] on button "Go" at bounding box center [217, 295] width 39 height 26
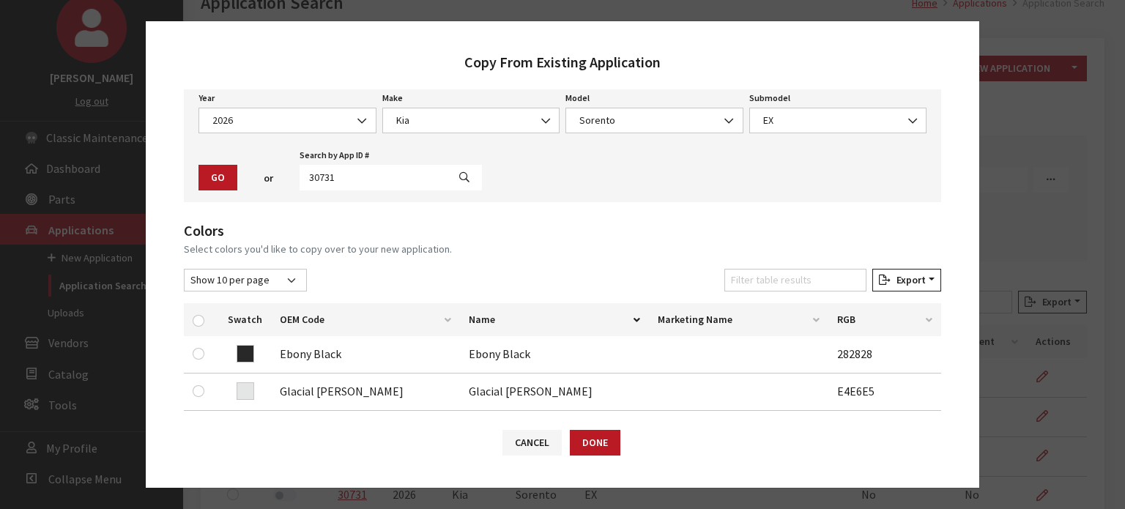
scroll to position [73, 0]
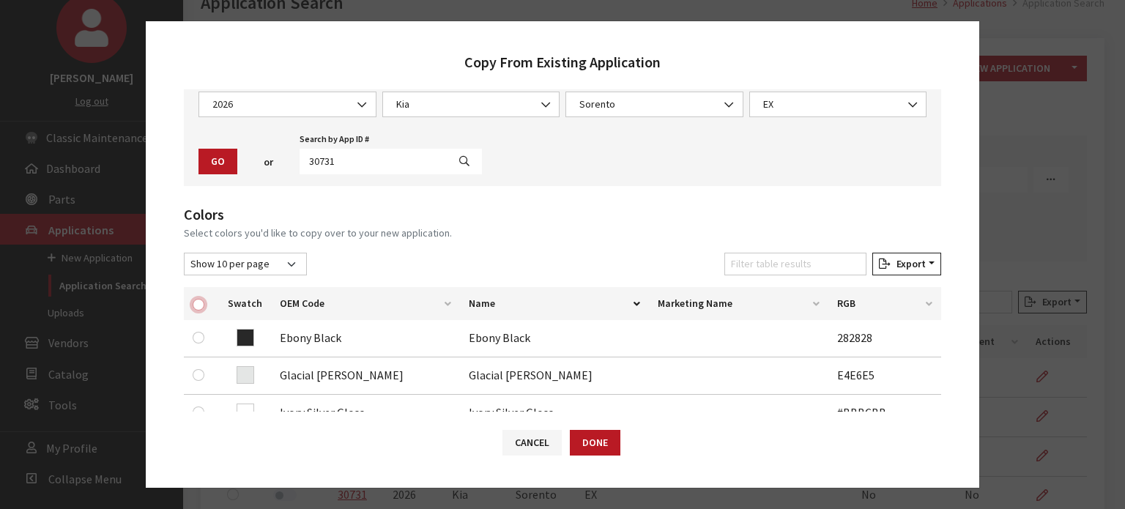
click at [199, 305] on input "checkbox" at bounding box center [199, 305] width 12 height 12
checkbox input "true"
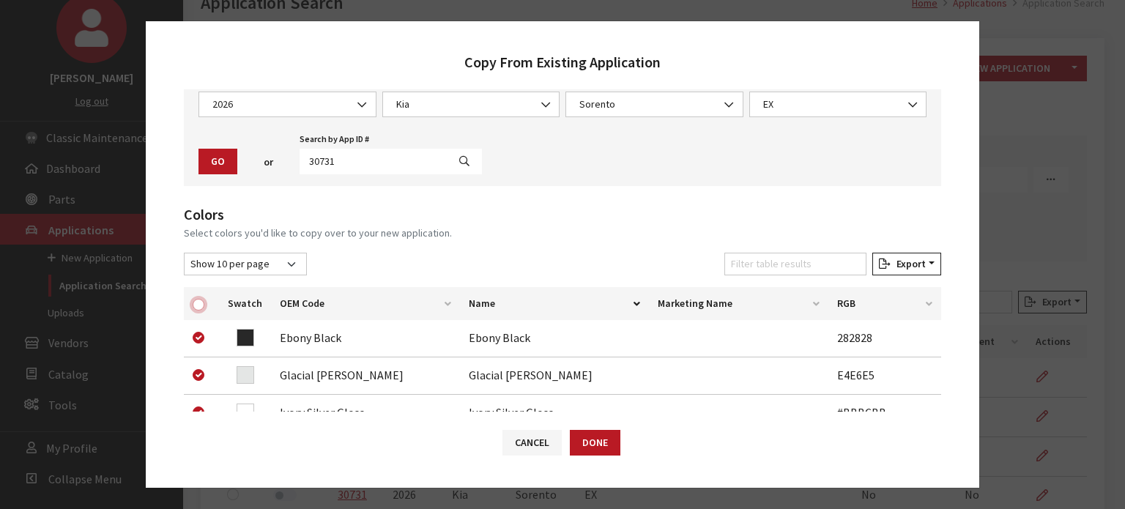
checkbox input "true"
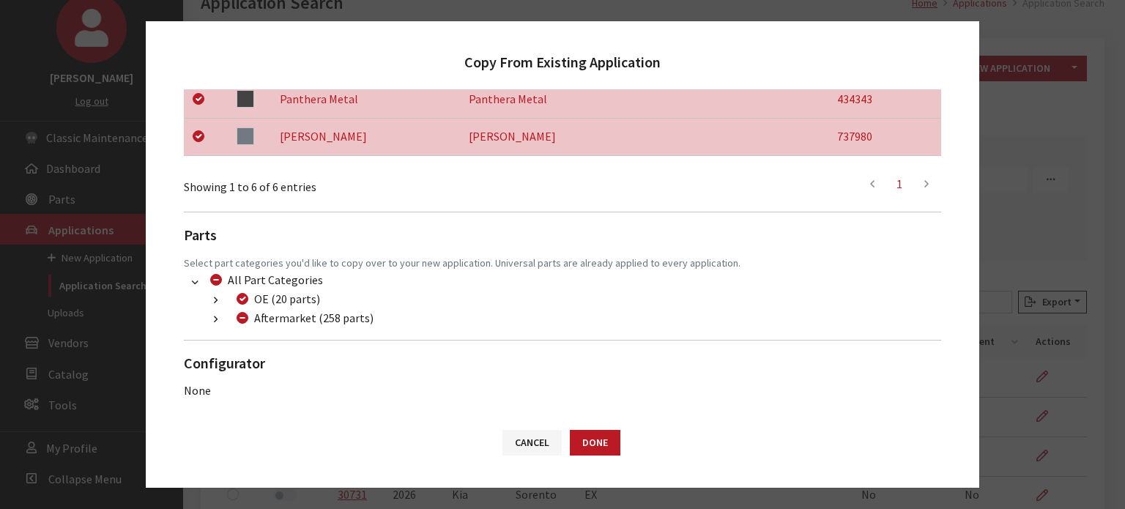
scroll to position [462, 0]
click at [220, 317] on button "button" at bounding box center [215, 319] width 29 height 17
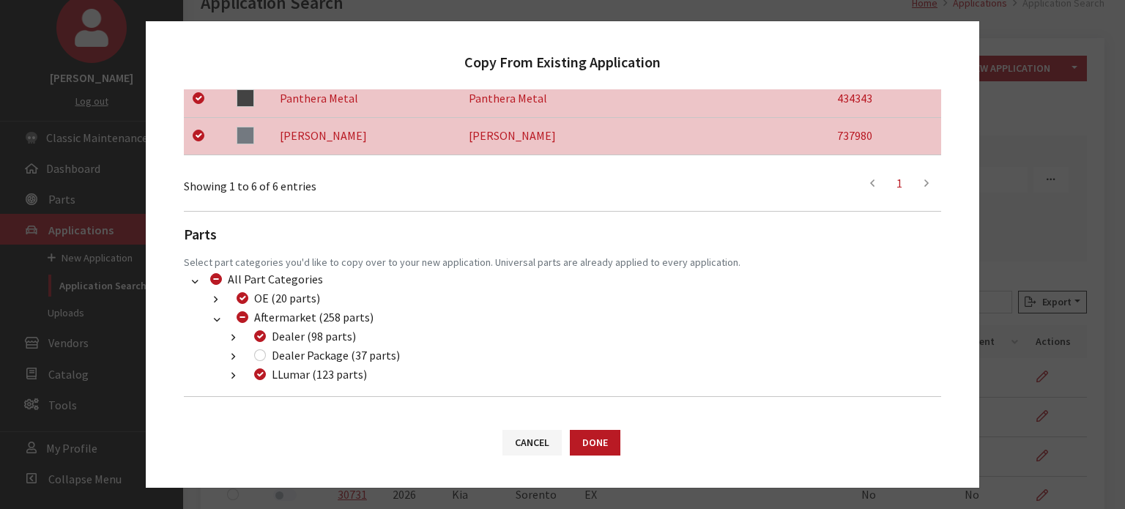
click at [265, 358] on div "Dealer Package (37 parts)" at bounding box center [325, 355] width 150 height 18
click at [262, 354] on input "Dealer Package (37 parts)" at bounding box center [260, 355] width 12 height 12
checkbox input "true"
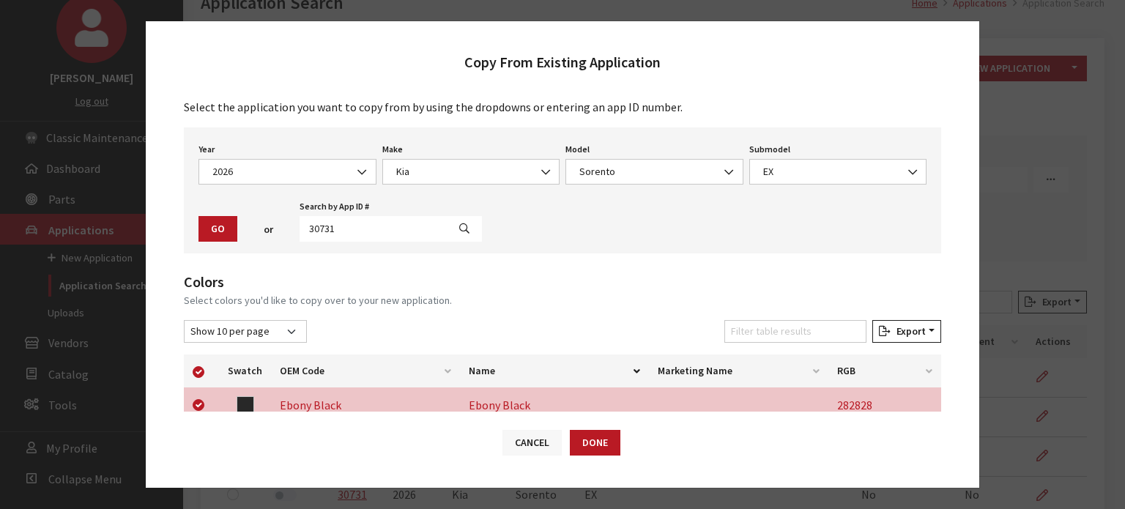
scroll to position [0, 0]
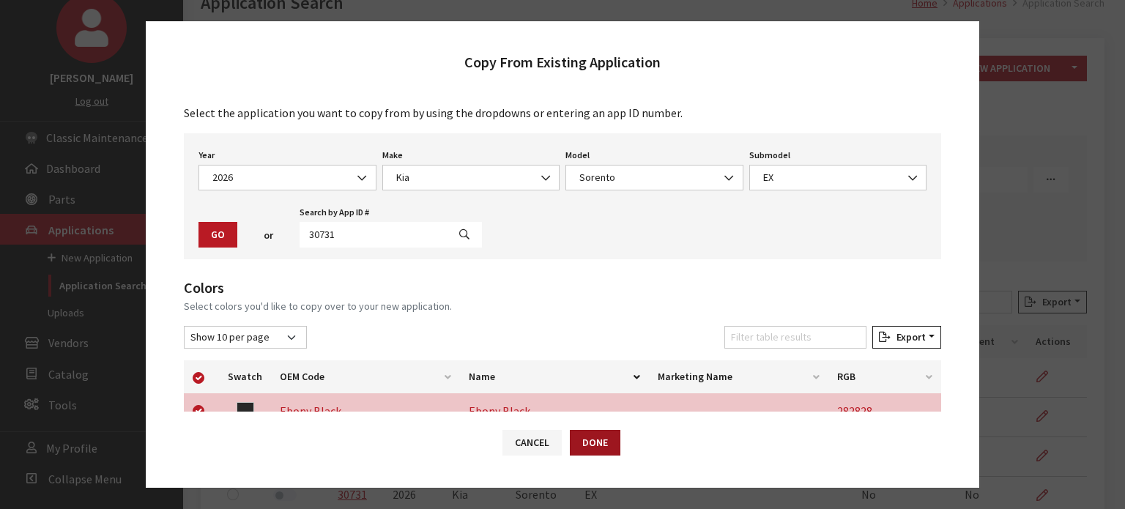
click at [595, 445] on button "Done" at bounding box center [595, 443] width 51 height 26
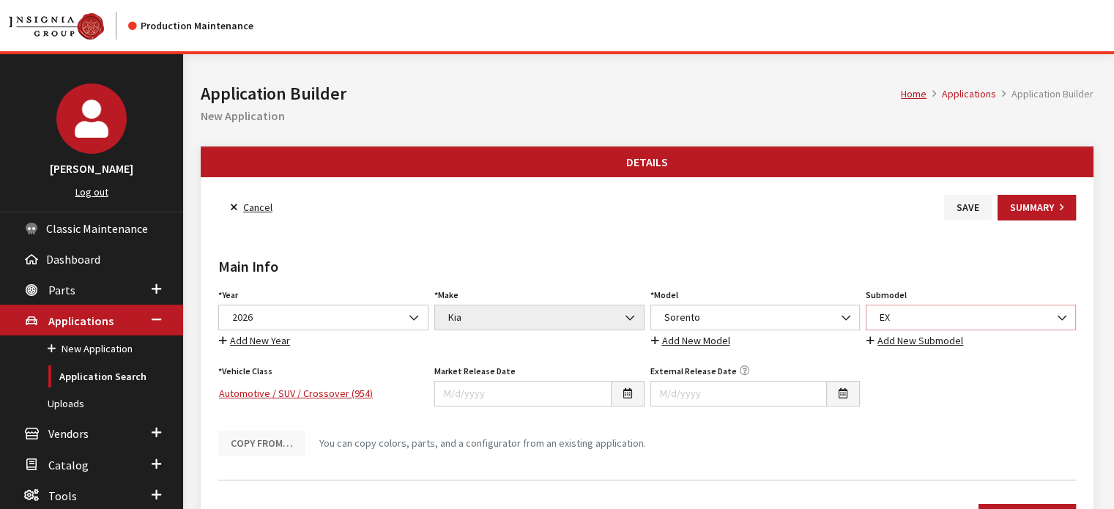
click at [891, 316] on span "EX" at bounding box center [970, 317] width 191 height 15
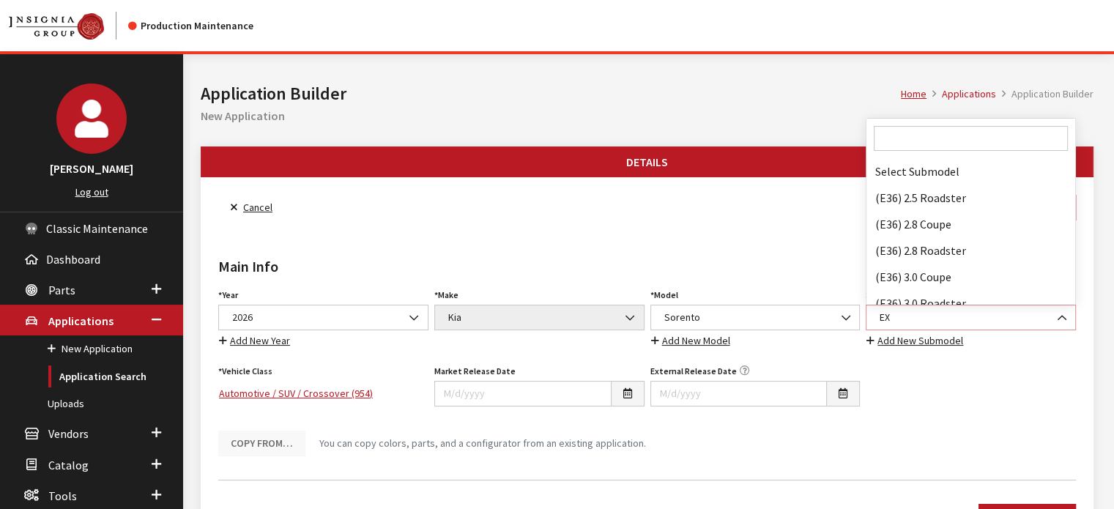
scroll to position [54366, 0]
drag, startPoint x: 904, startPoint y: 111, endPoint x: 902, endPoint y: 125, distance: 14.0
click at [904, 112] on h2 "New Application" at bounding box center [647, 116] width 893 height 18
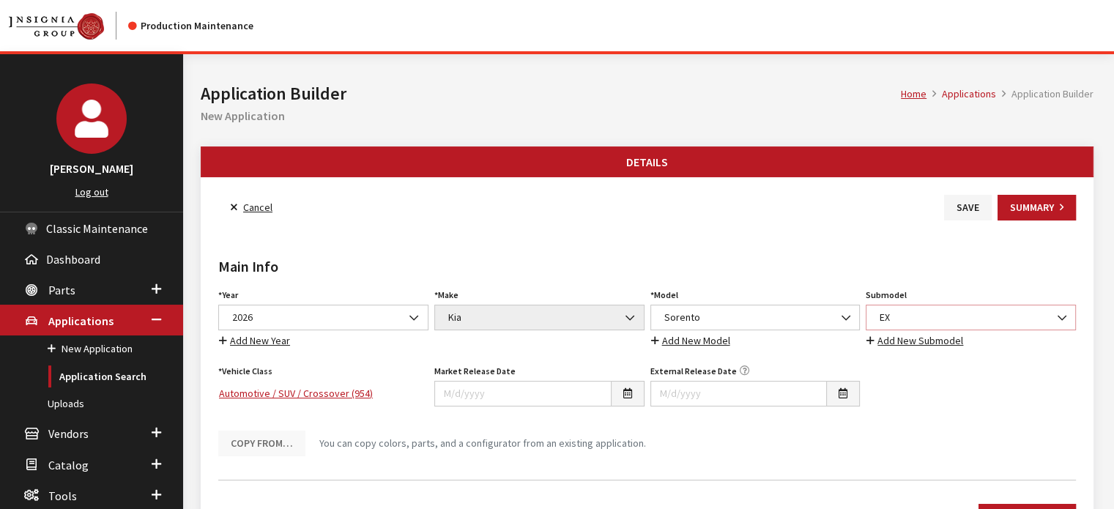
click at [918, 316] on span "EX" at bounding box center [970, 317] width 191 height 15
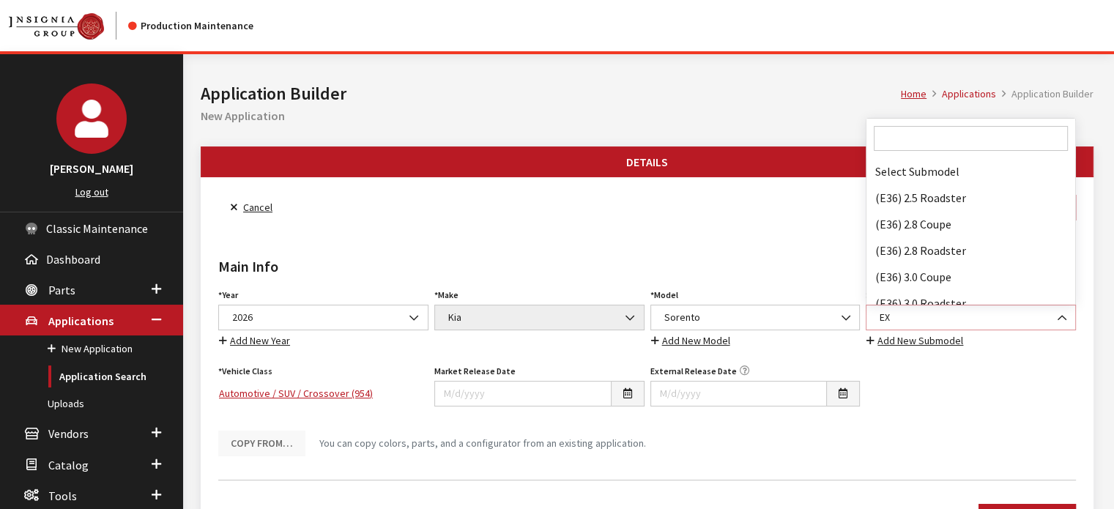
scroll to position [54340, 0]
click at [908, 141] on input "Search" at bounding box center [971, 138] width 194 height 25
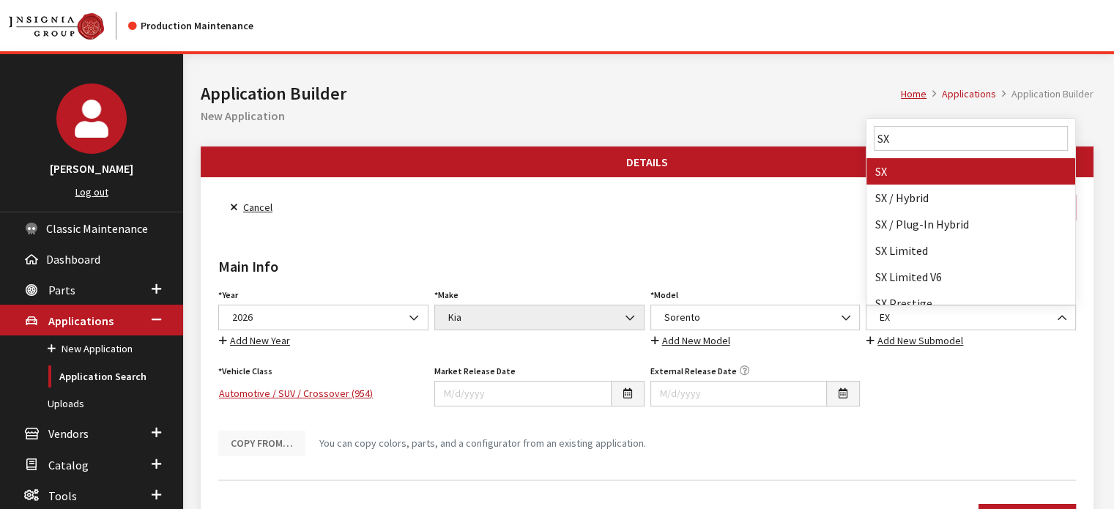
type input "SX"
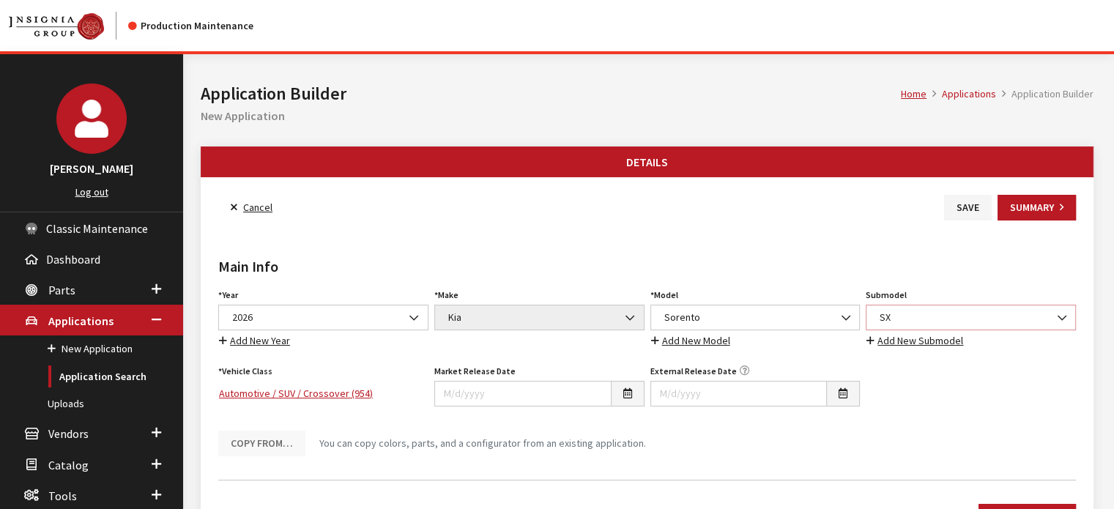
select select "708"
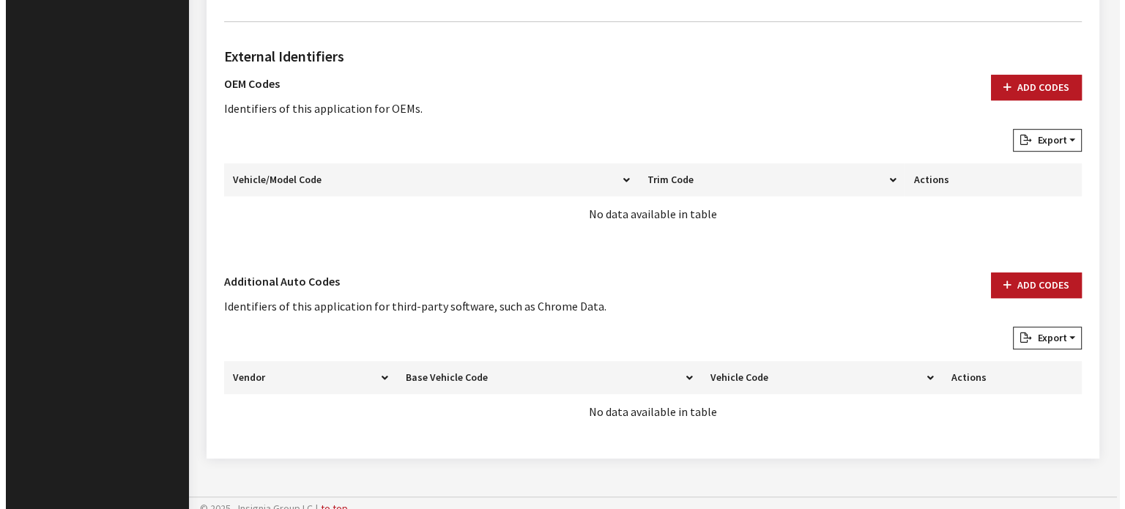
scroll to position [888, 0]
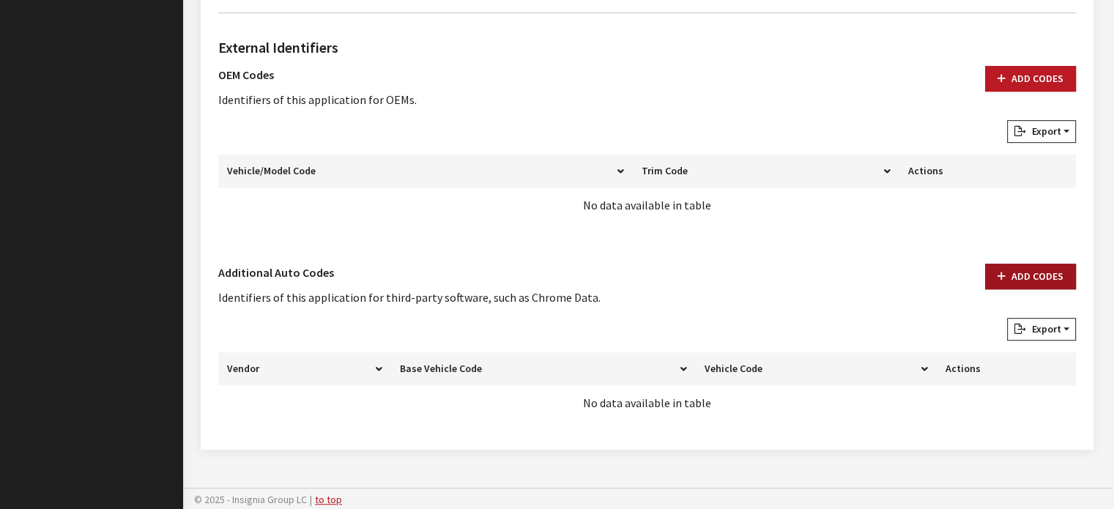
click at [1052, 272] on button "Add Codes" at bounding box center [1030, 277] width 91 height 26
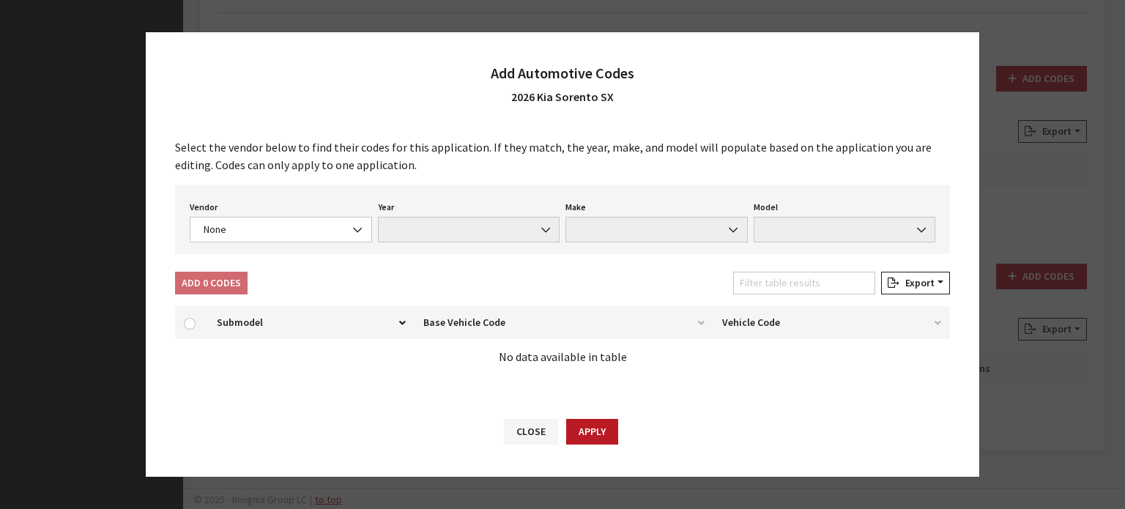
click at [275, 242] on div "Vendor None Chrome® Data Aftermarket Catalog Exchange Standard None Year None M…" at bounding box center [562, 219] width 775 height 69
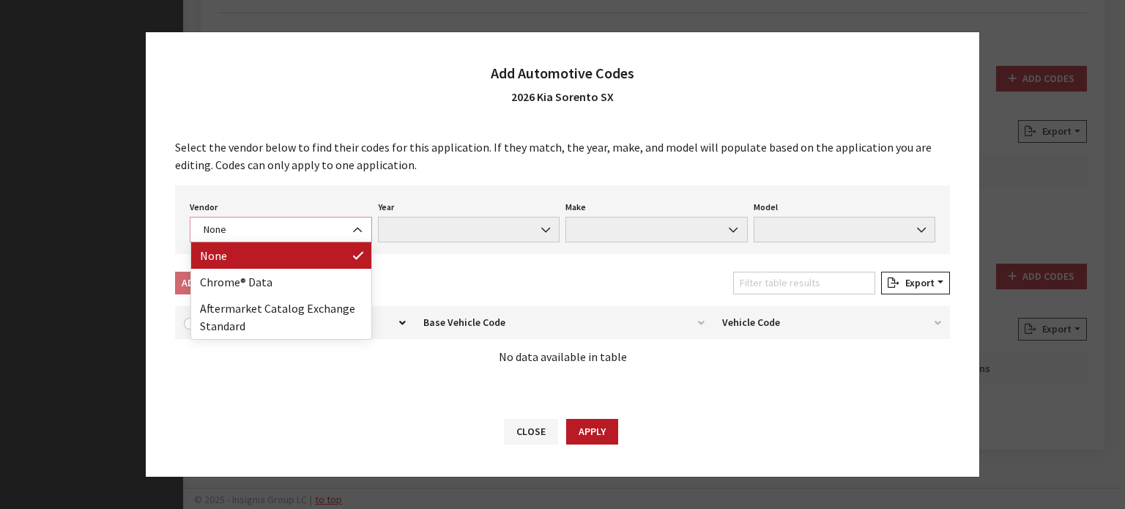
click at [293, 223] on span "None" at bounding box center [280, 229] width 163 height 15
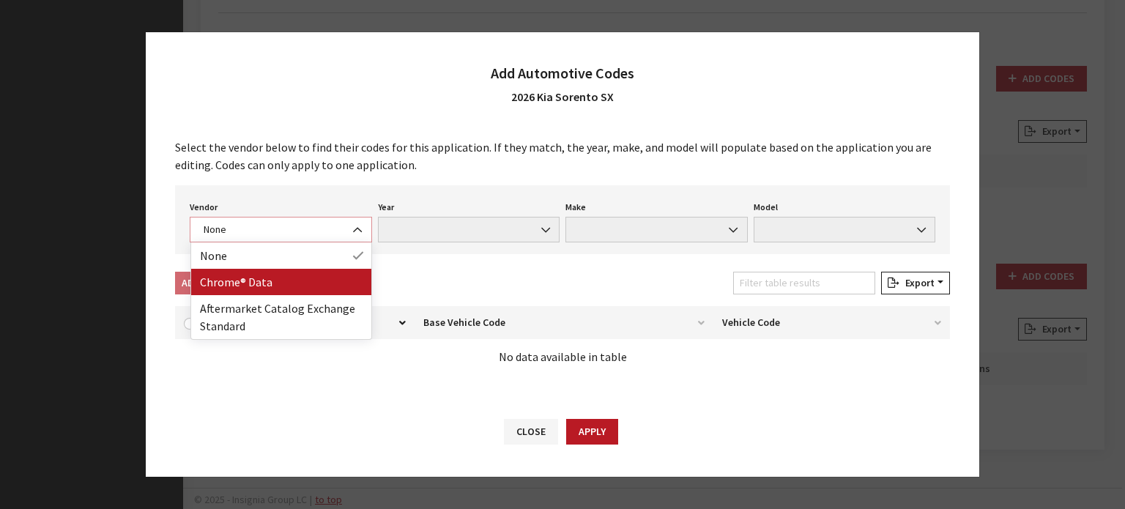
select select "4"
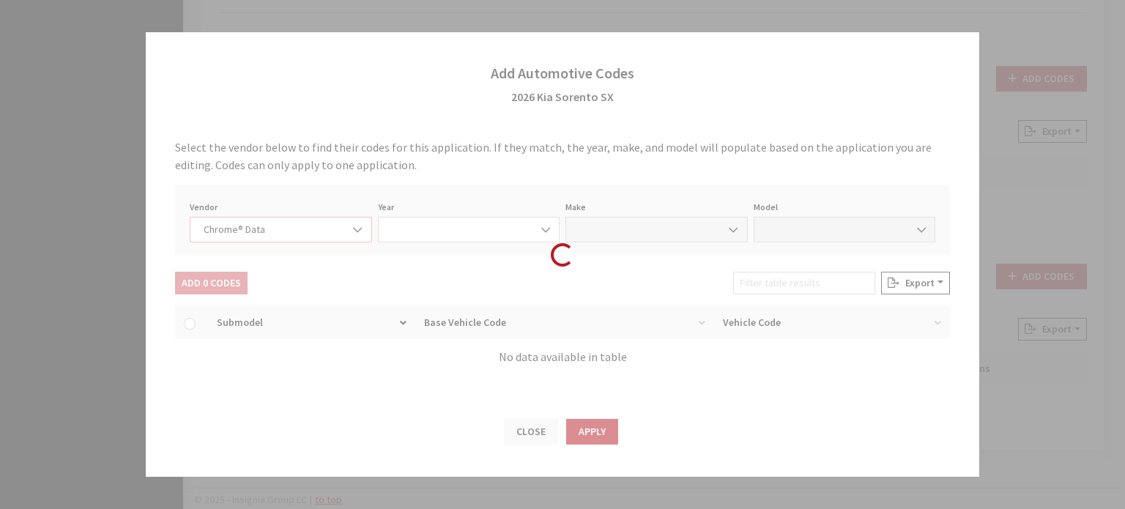
select select "2026"
select select "22"
select select "73303"
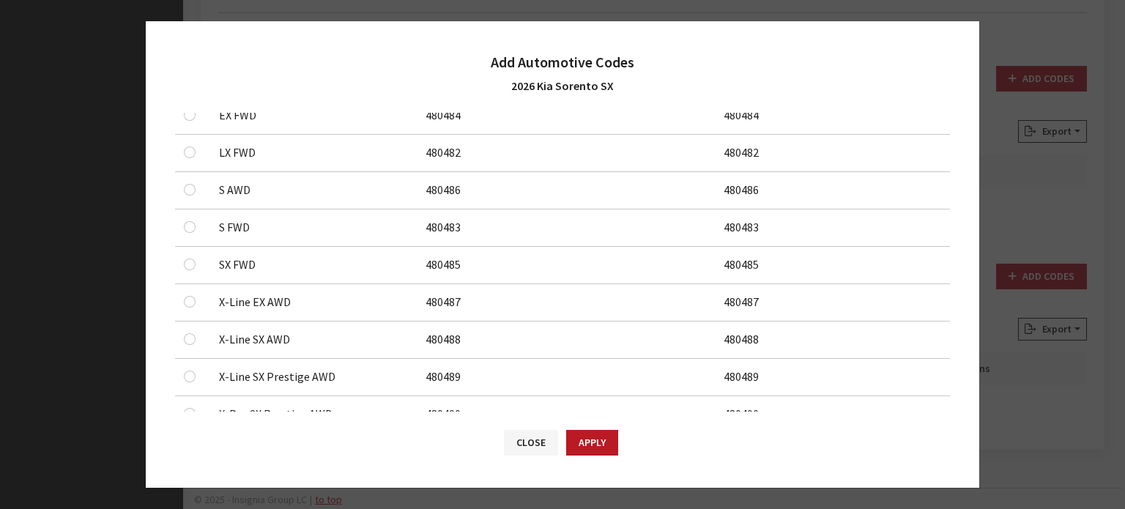
scroll to position [293, 0]
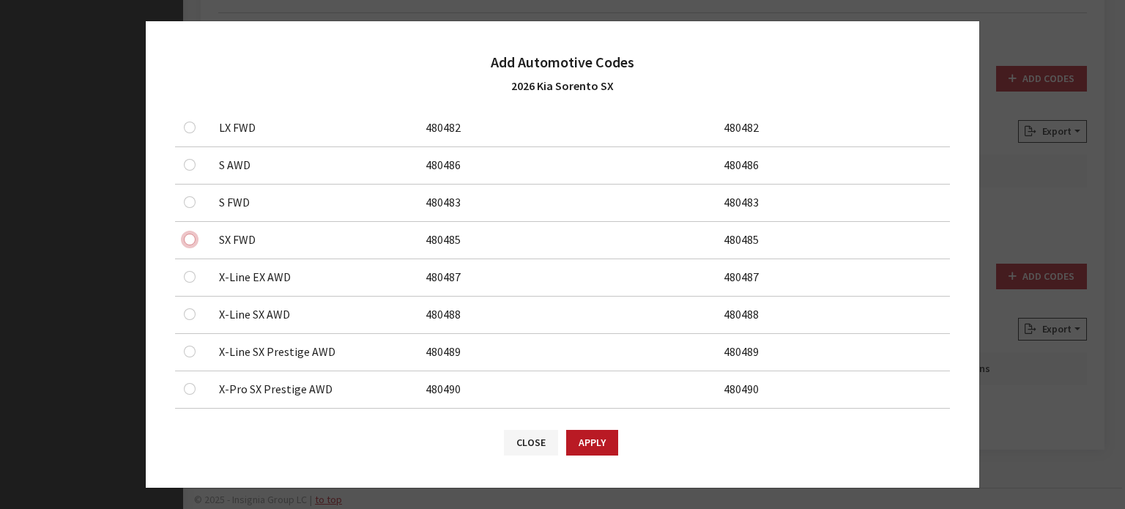
click at [188, 236] on input "checkbox" at bounding box center [190, 240] width 12 height 12
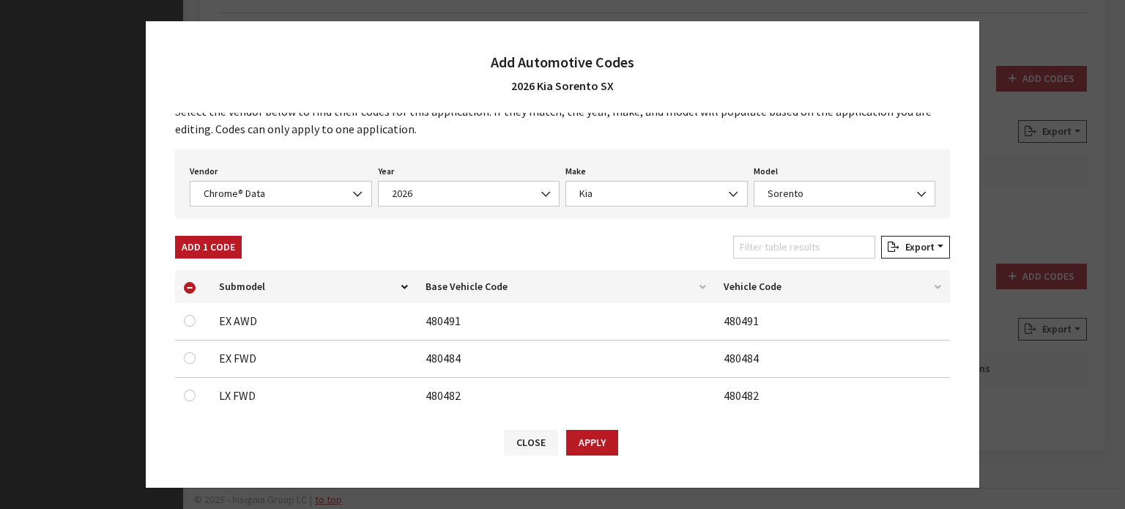
scroll to position [0, 0]
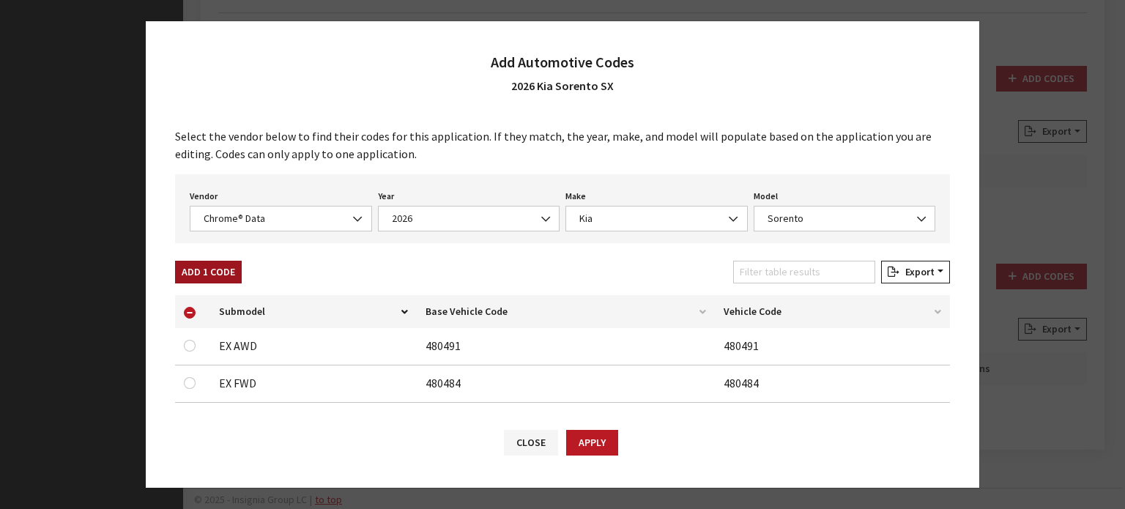
click at [227, 267] on button "Add 1 Code" at bounding box center [208, 272] width 67 height 23
checkbox input "false"
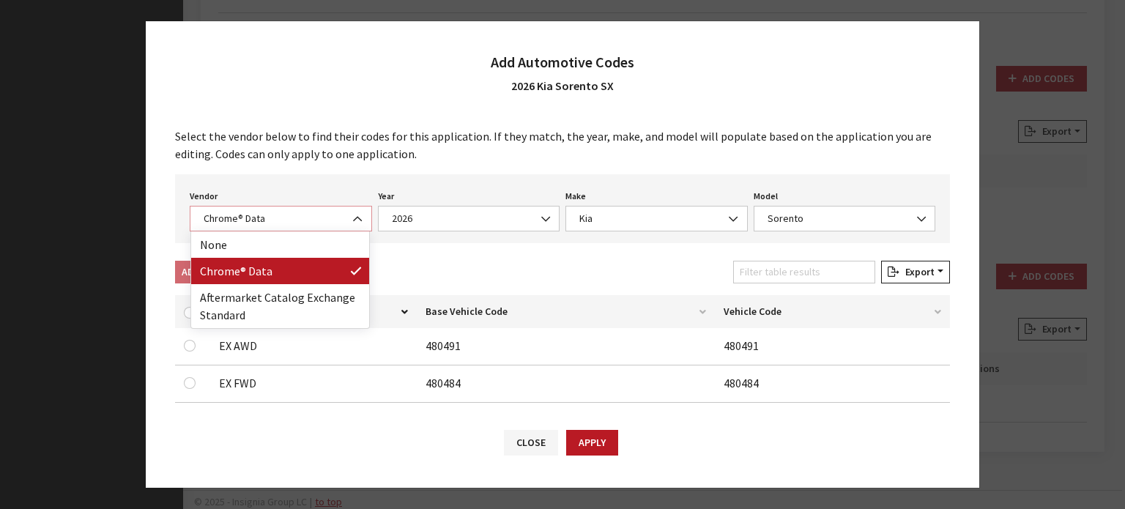
click at [274, 209] on span "Chrome® Data" at bounding box center [281, 219] width 182 height 26
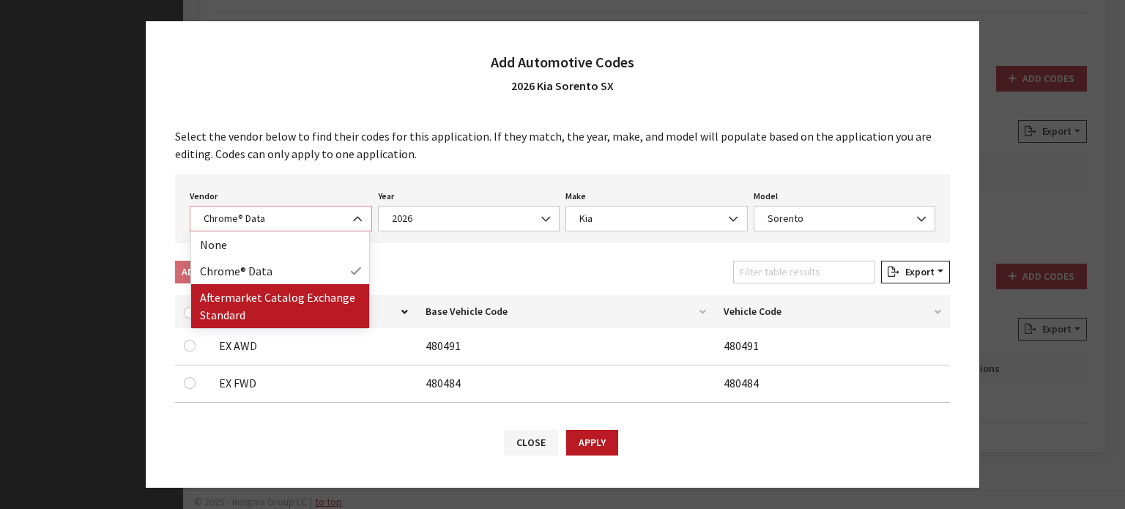
select select "2"
select select "2026"
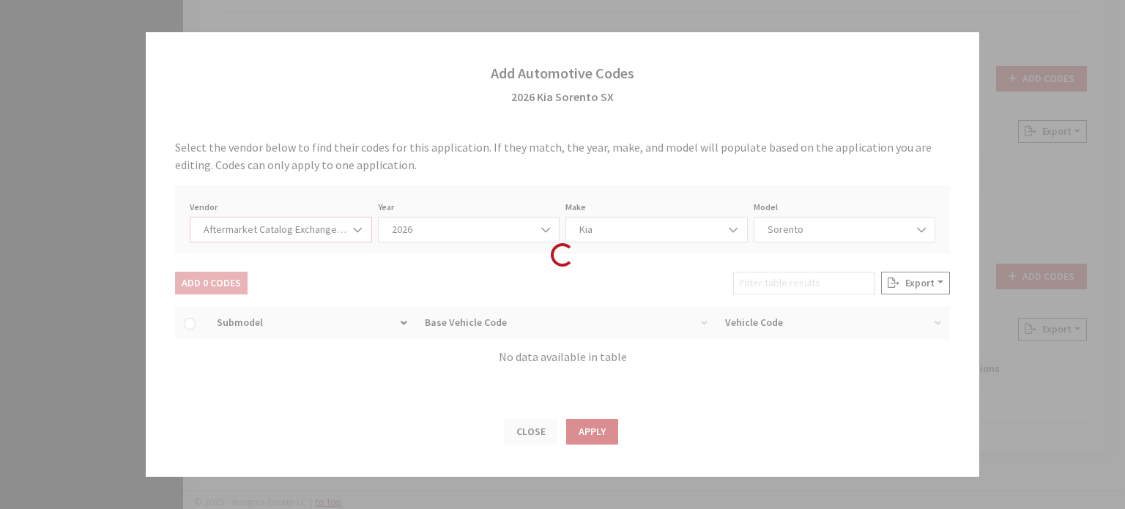
select select "21"
select select "108"
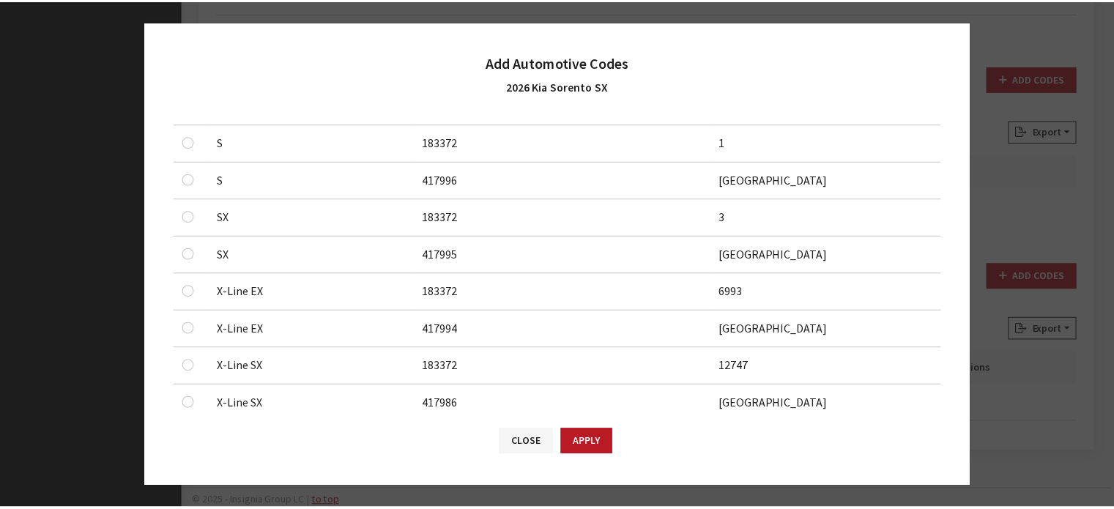
scroll to position [879, 0]
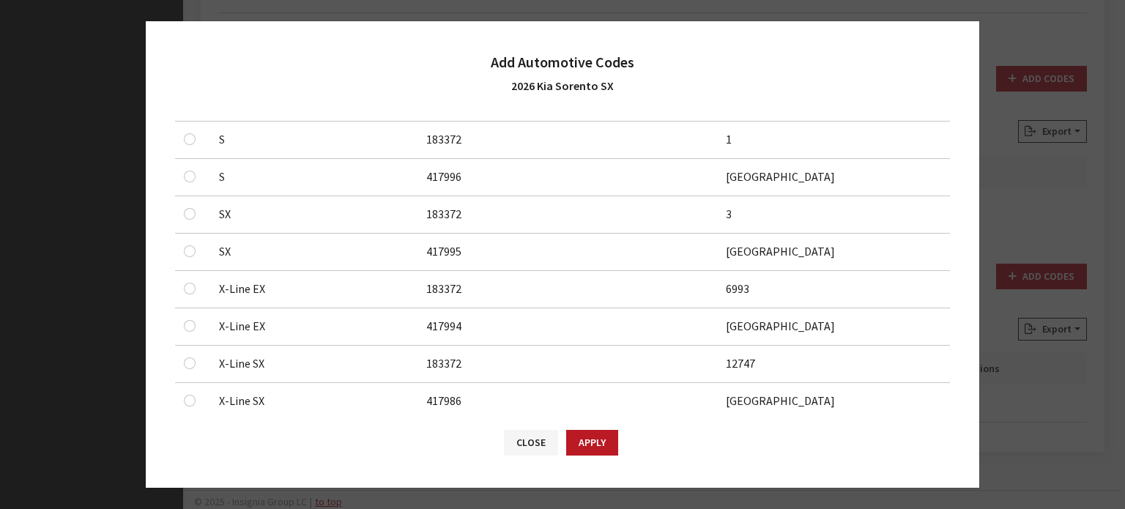
click at [185, 205] on div at bounding box center [193, 214] width 18 height 18
click at [187, 208] on input "checkbox" at bounding box center [190, 214] width 12 height 12
checkbox input "true"
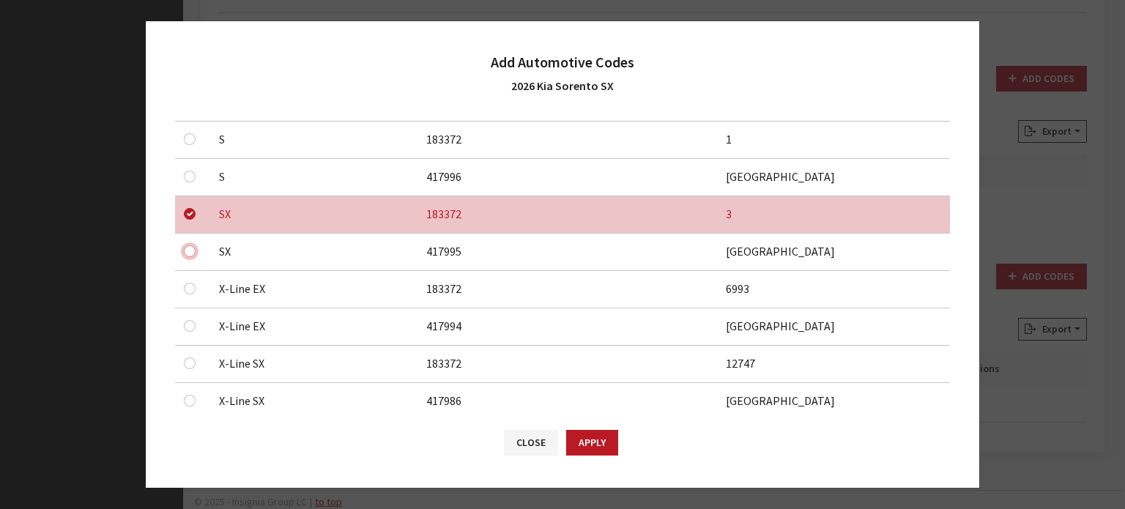
click at [193, 250] on input "checkbox" at bounding box center [190, 251] width 12 height 12
checkbox input "true"
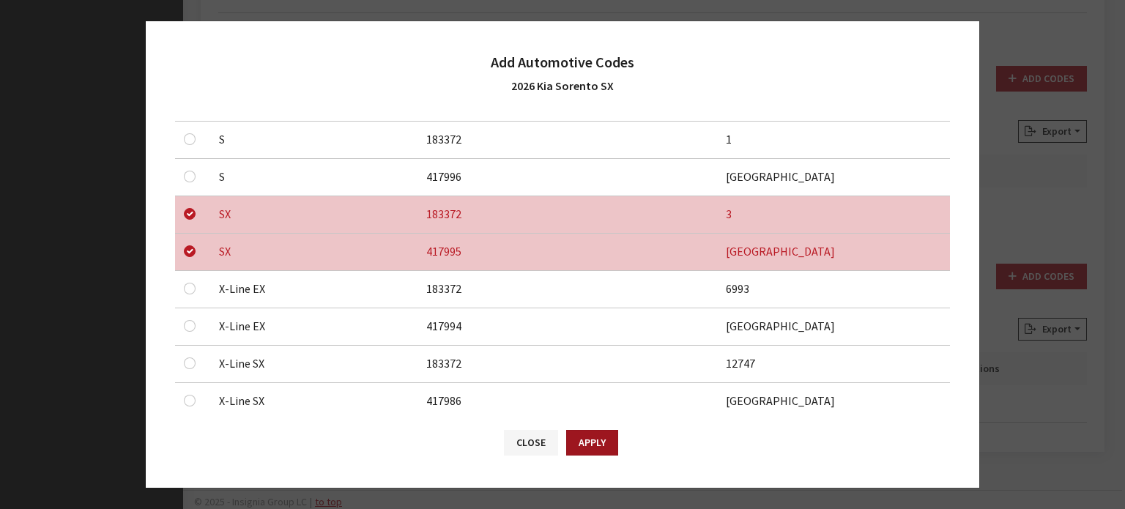
click at [581, 436] on button "Apply" at bounding box center [592, 443] width 52 height 26
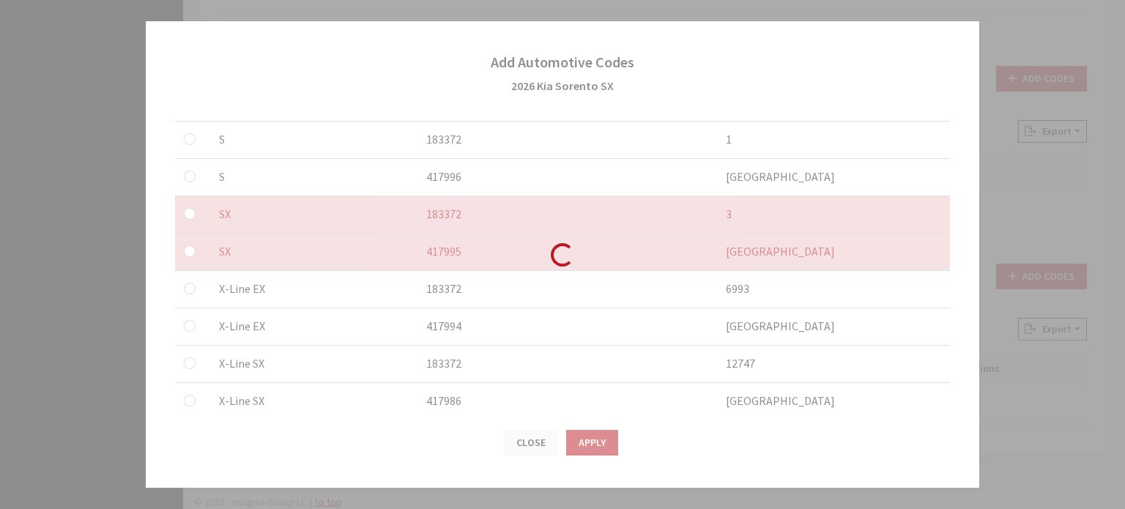
checkbox input "false"
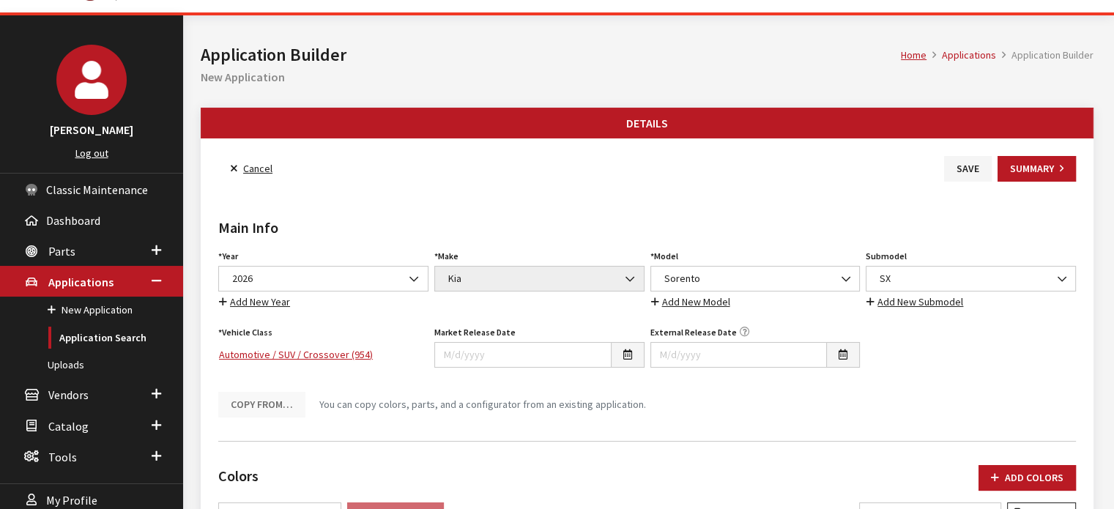
scroll to position [0, 0]
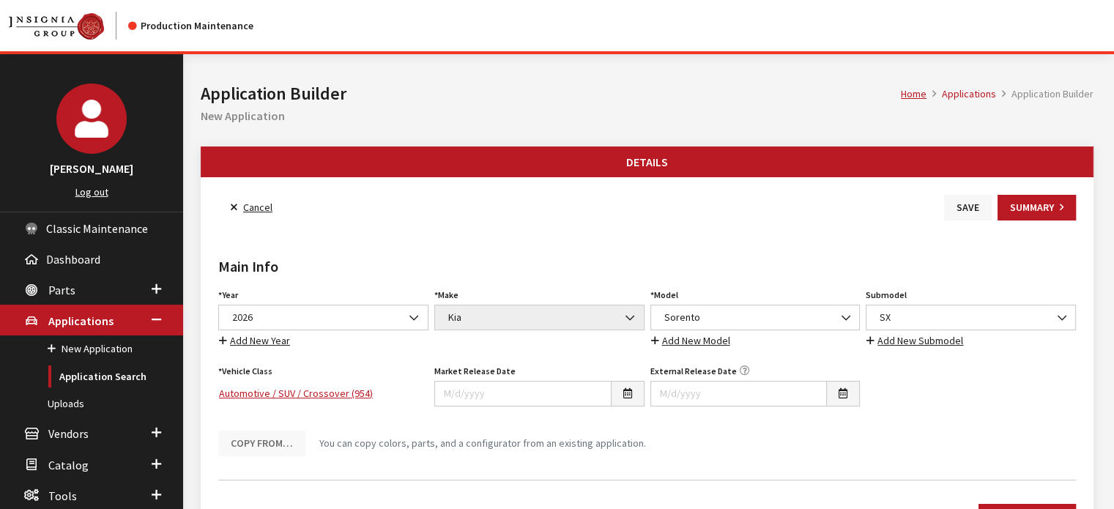
click at [961, 203] on button "Save" at bounding box center [968, 208] width 48 height 26
click at [295, 204] on link "Back to Search" at bounding box center [268, 208] width 100 height 26
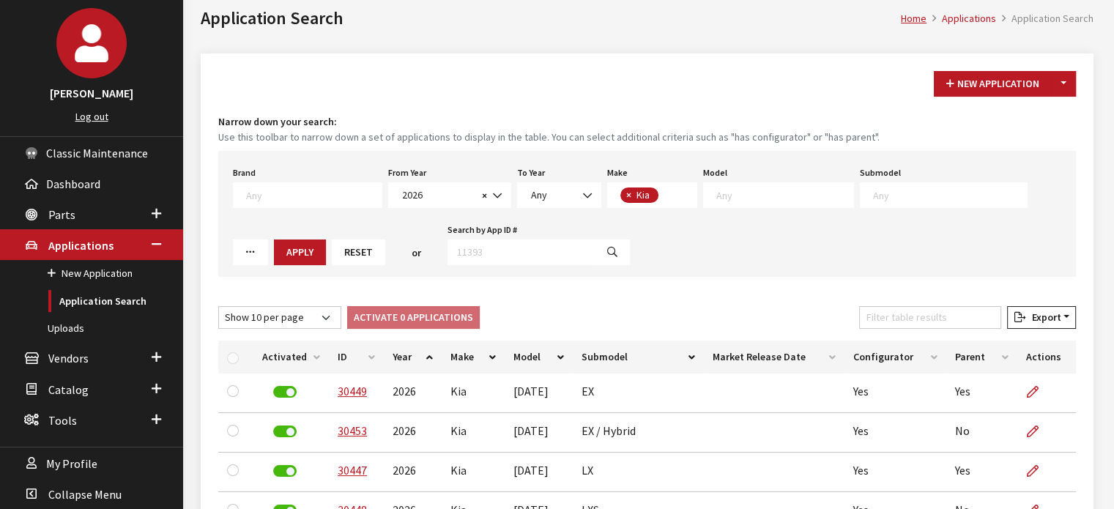
scroll to position [73, 0]
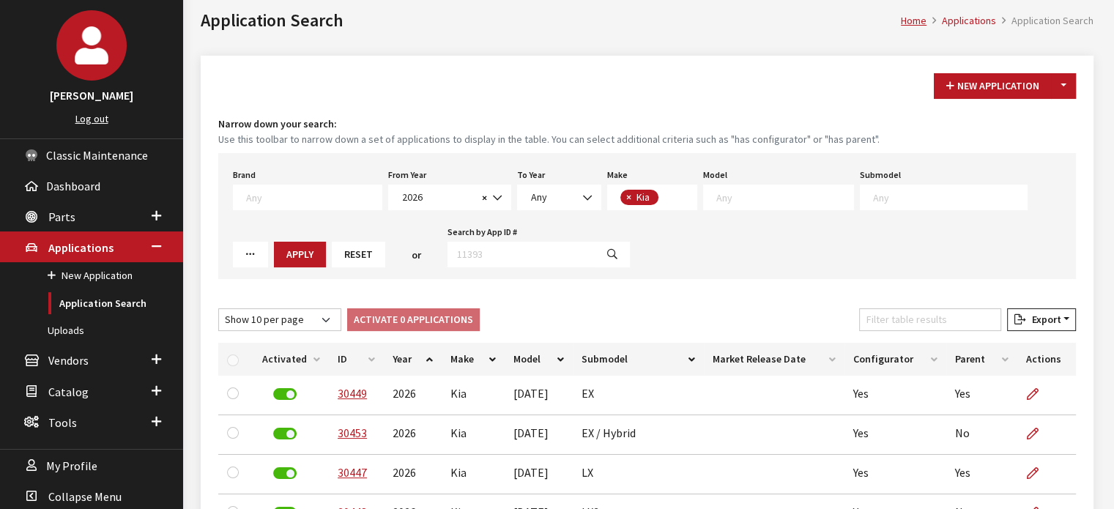
click at [332, 254] on button "Reset" at bounding box center [358, 255] width 53 height 26
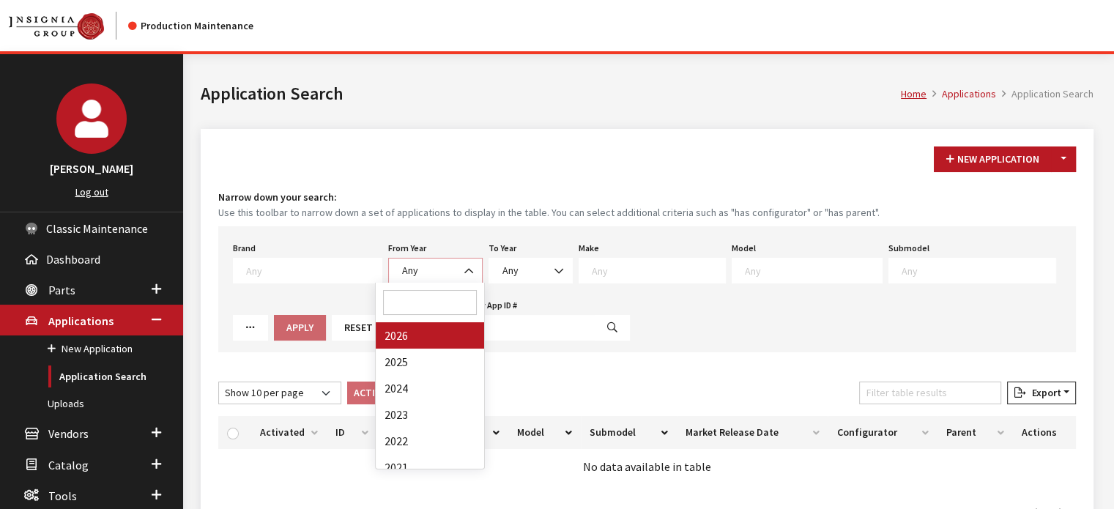
drag, startPoint x: 456, startPoint y: 274, endPoint x: 448, endPoint y: 297, distance: 24.6
click at [464, 264] on b at bounding box center [464, 264] width 0 height 0
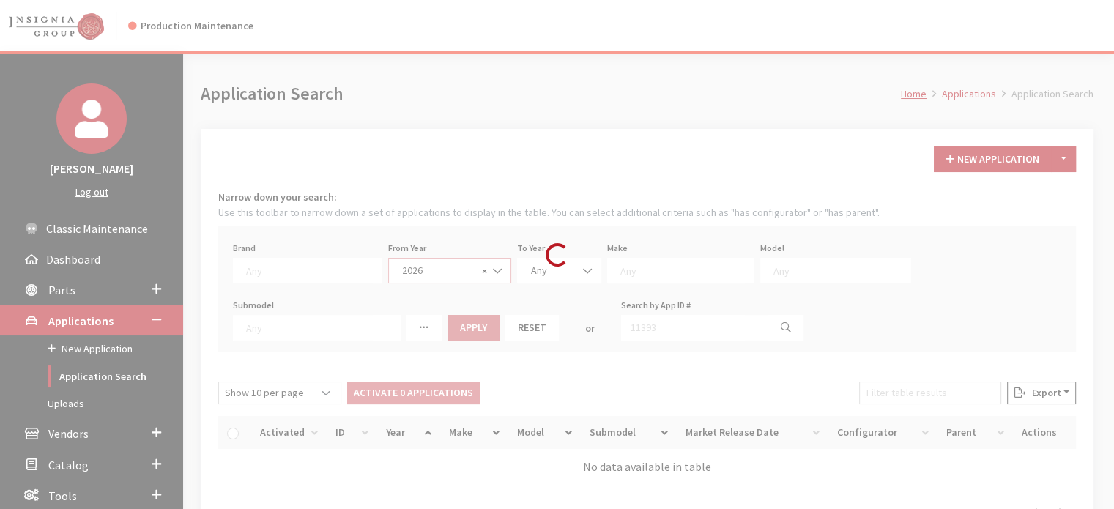
select select "2026"
select select
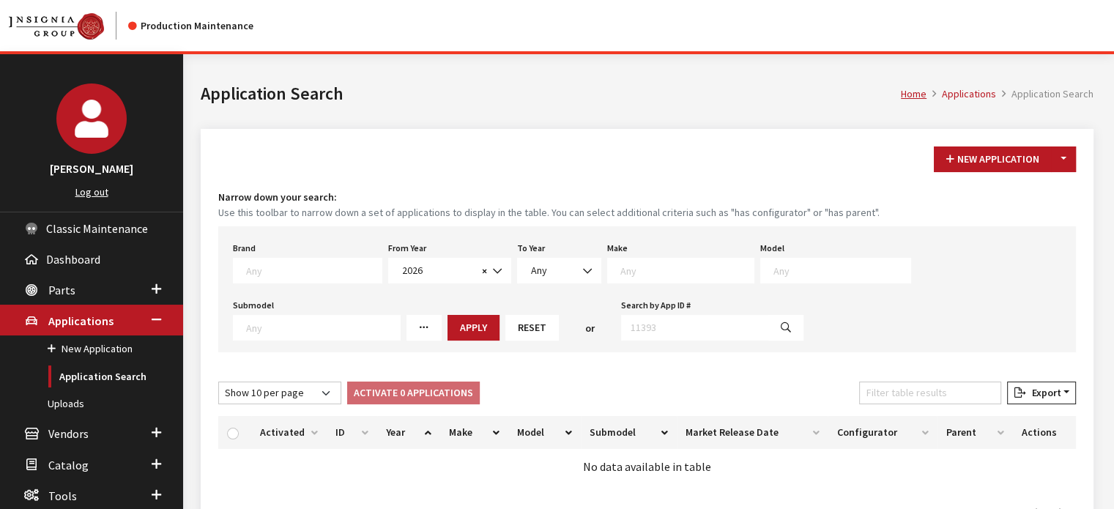
click at [651, 268] on textarea "Search" at bounding box center [686, 270] width 133 height 13
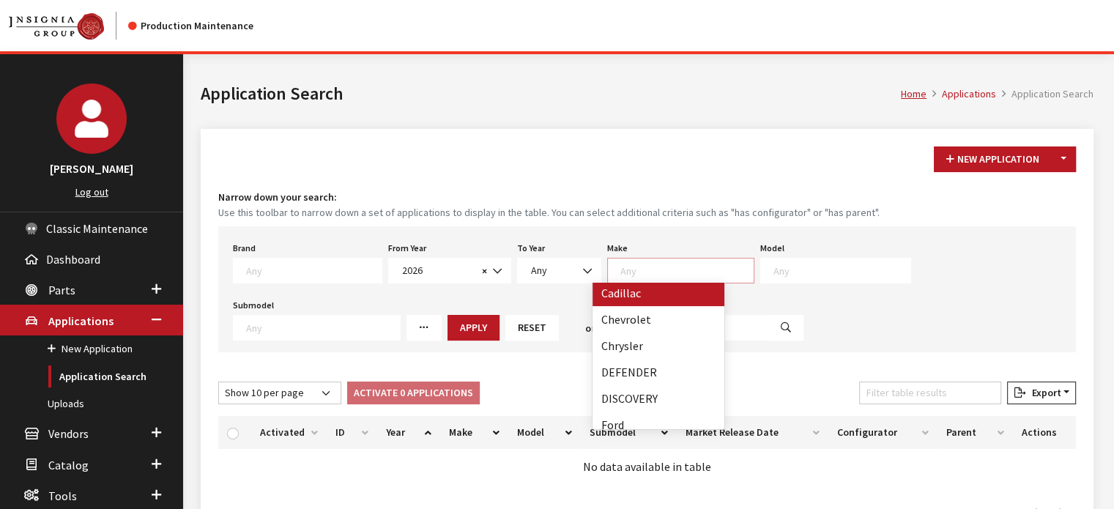
scroll to position [220, 0]
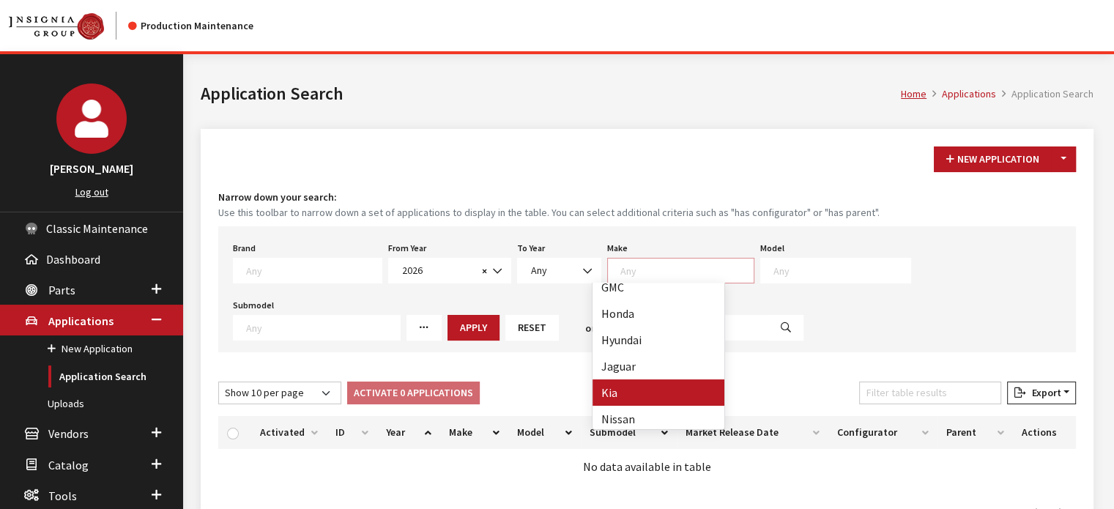
select select "31"
select select
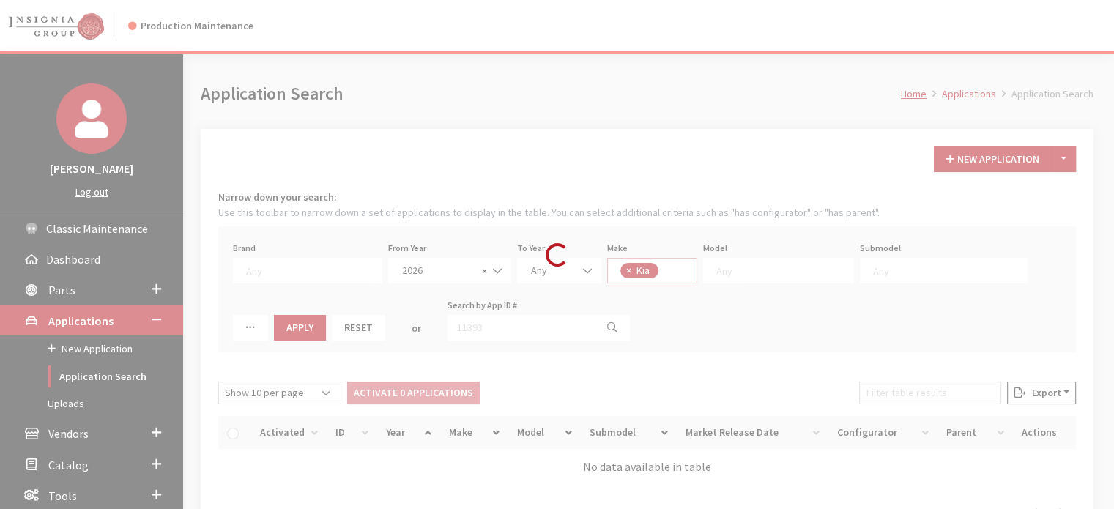
scroll to position [177, 0]
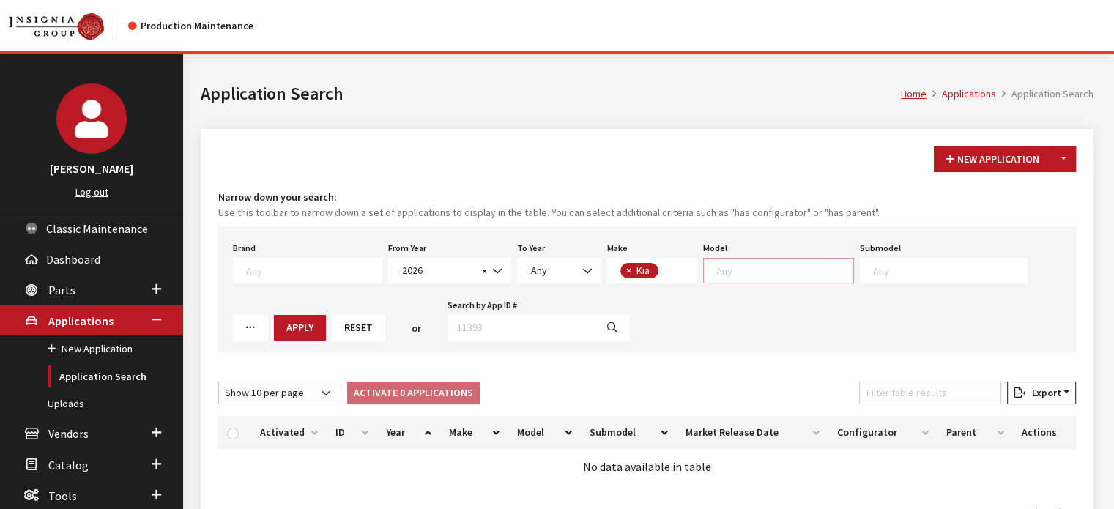
click at [738, 271] on textarea "Search" at bounding box center [784, 270] width 137 height 13
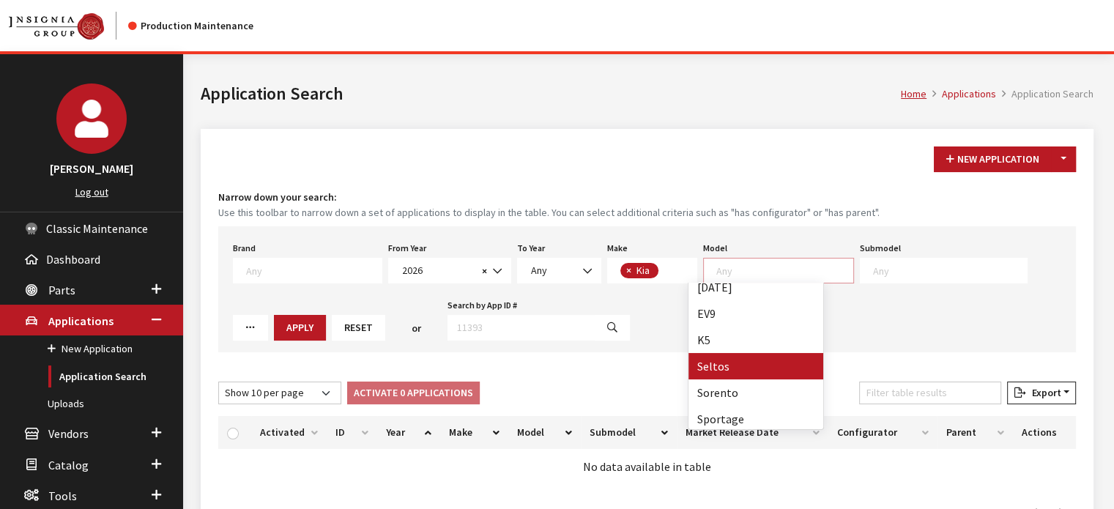
scroll to position [12, 0]
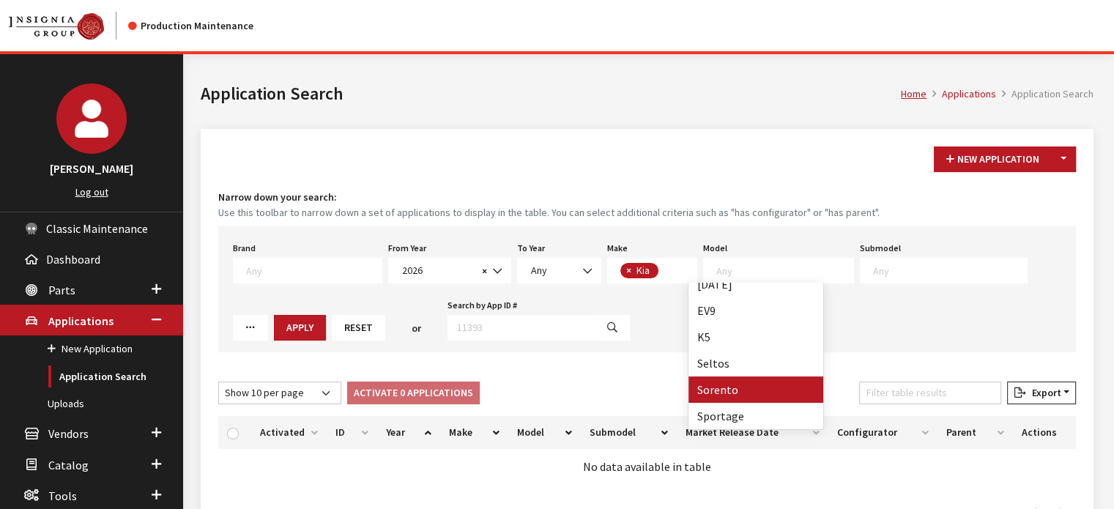
select select "389"
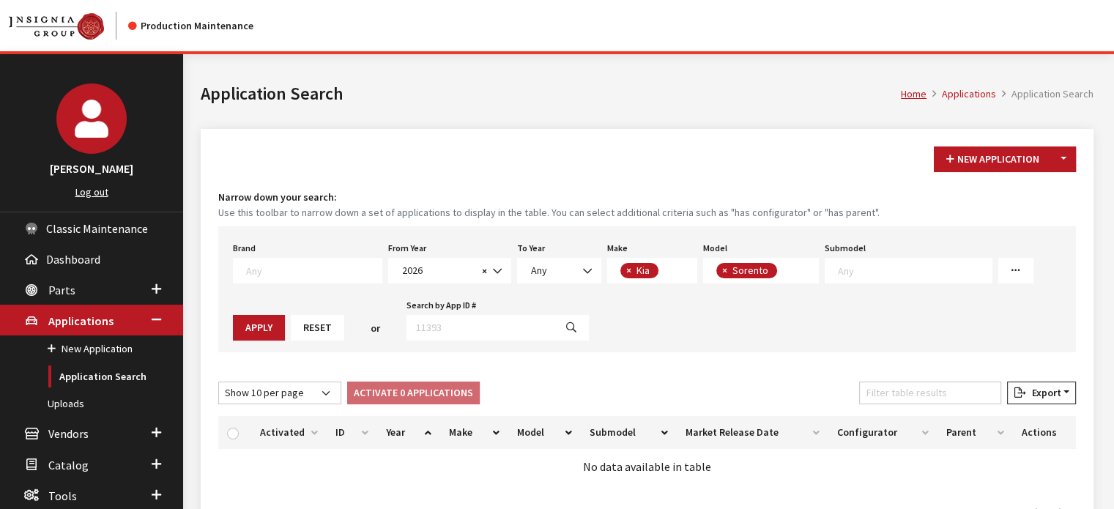
scroll to position [41, 0]
click at [860, 259] on span at bounding box center [909, 271] width 168 height 26
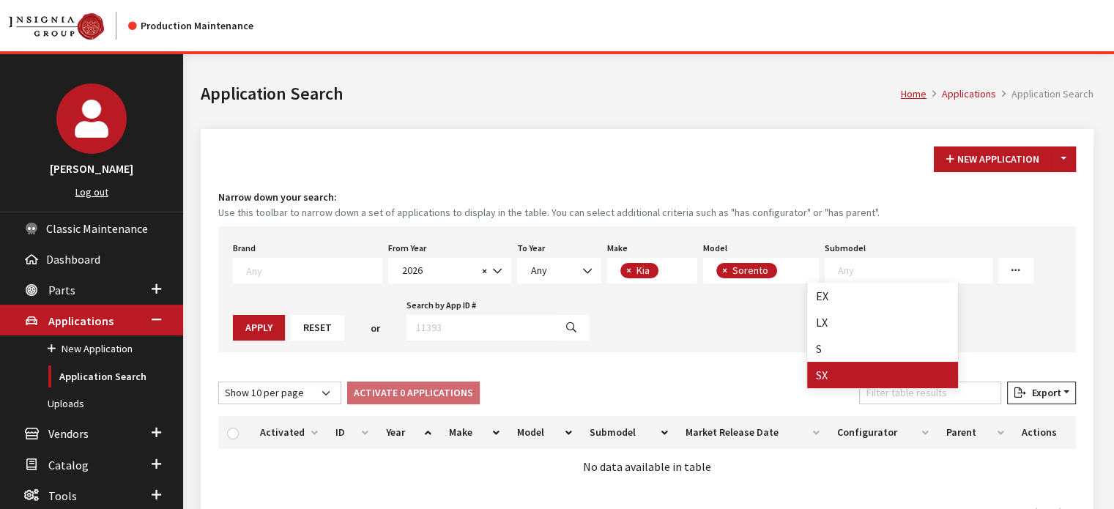
select select "708"
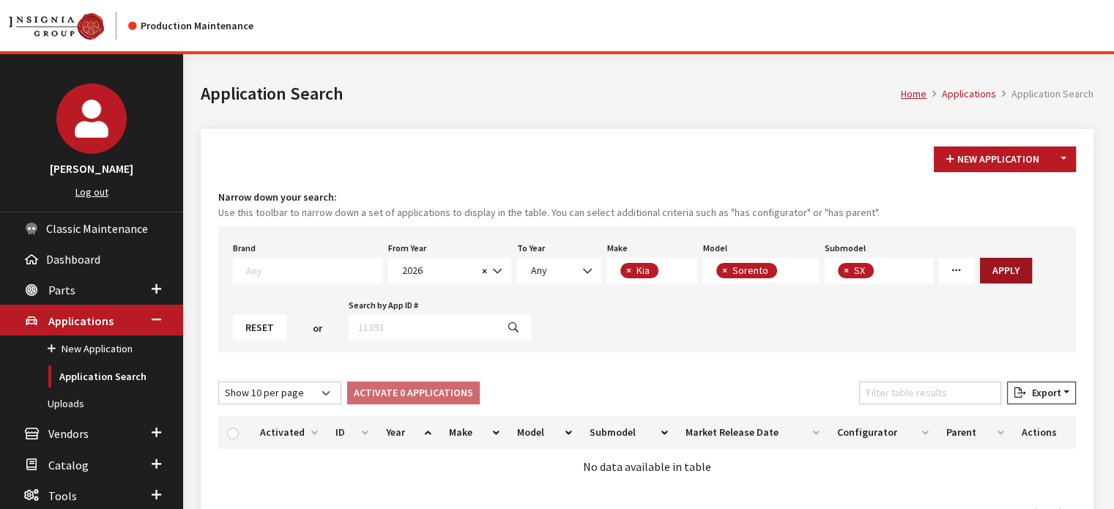
click at [980, 273] on button "Apply" at bounding box center [1006, 271] width 52 height 26
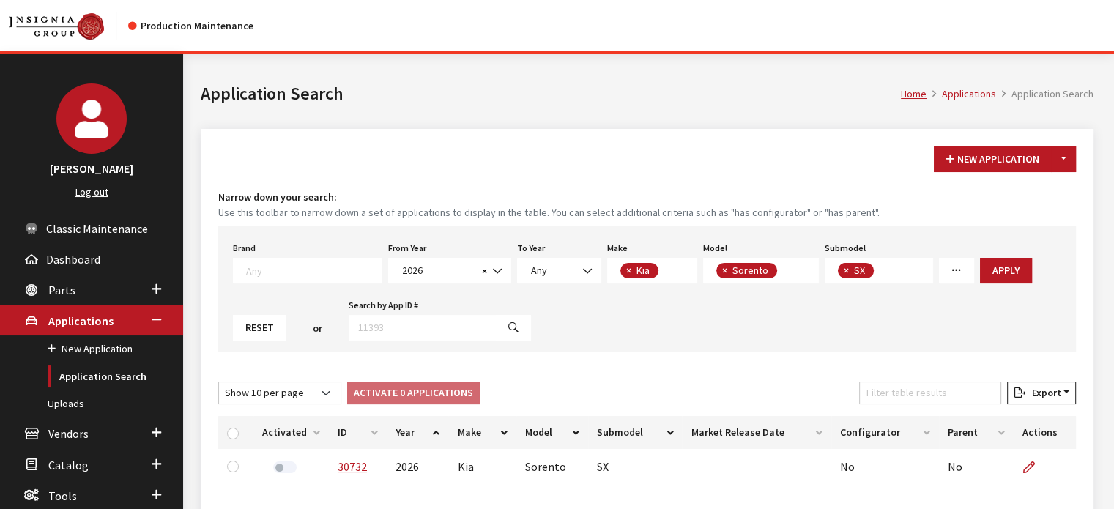
click at [844, 266] on span "×" at bounding box center [846, 270] width 5 height 13
select select
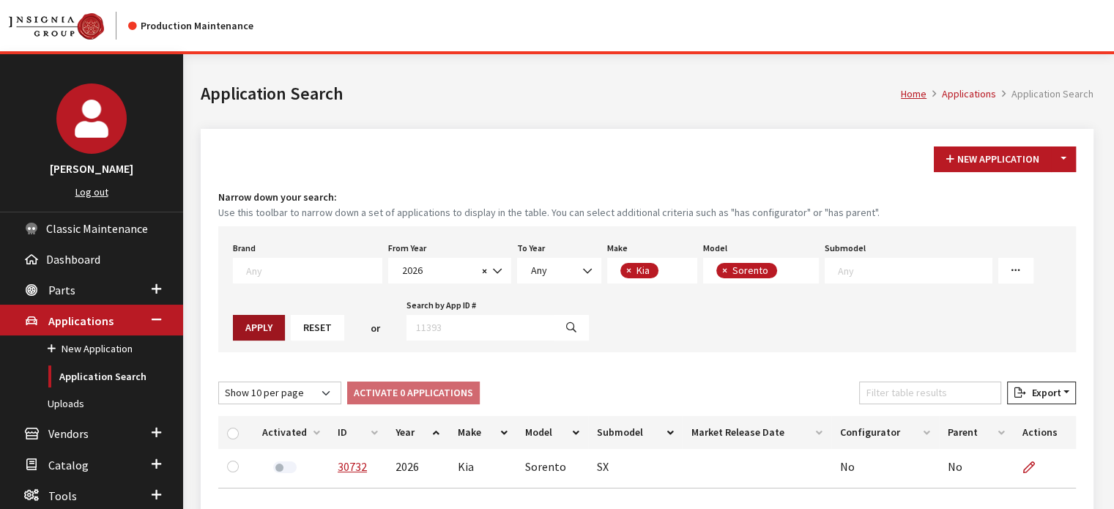
click at [285, 315] on button "Apply" at bounding box center [259, 328] width 52 height 26
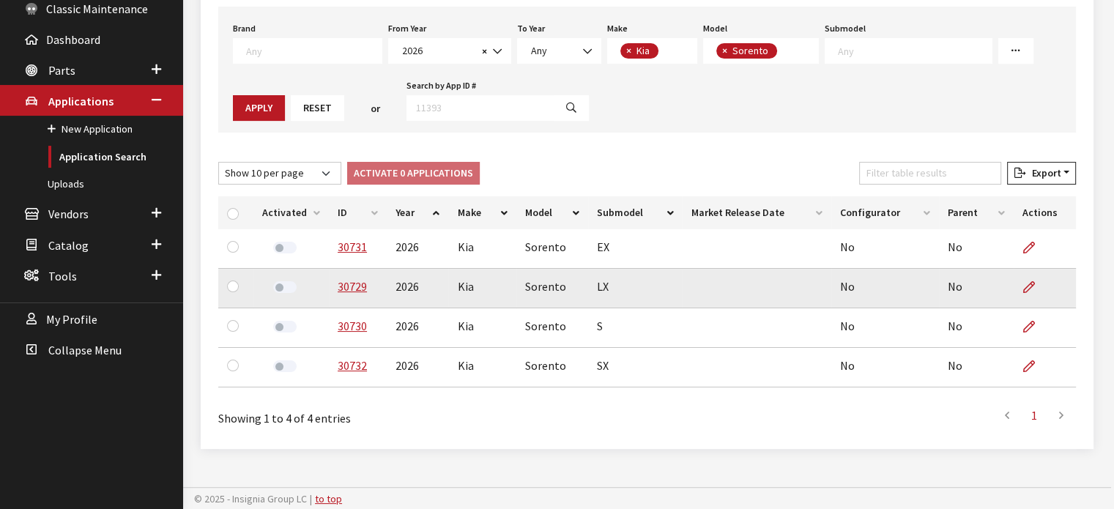
scroll to position [220, 0]
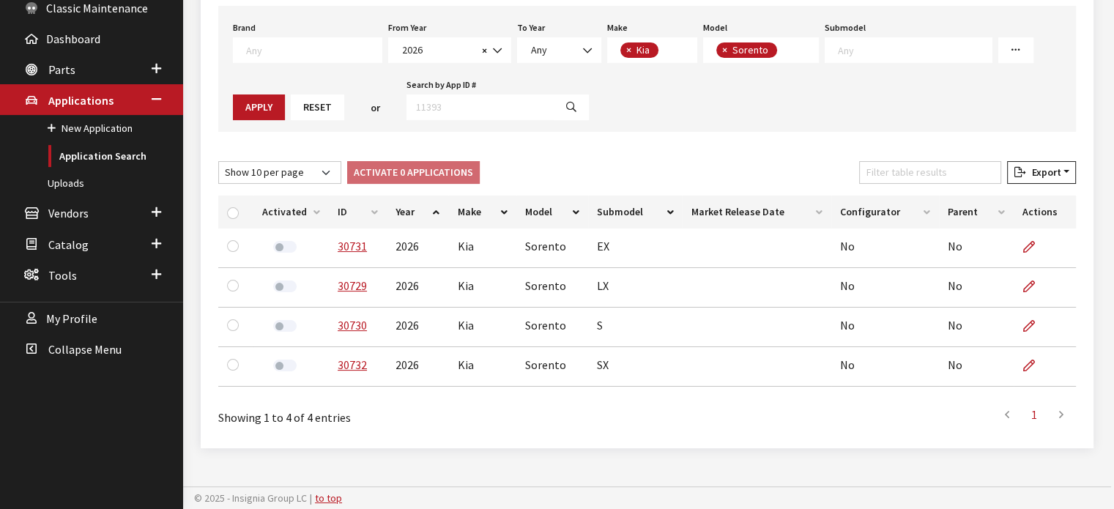
click at [364, 210] on th "ID" at bounding box center [358, 212] width 58 height 33
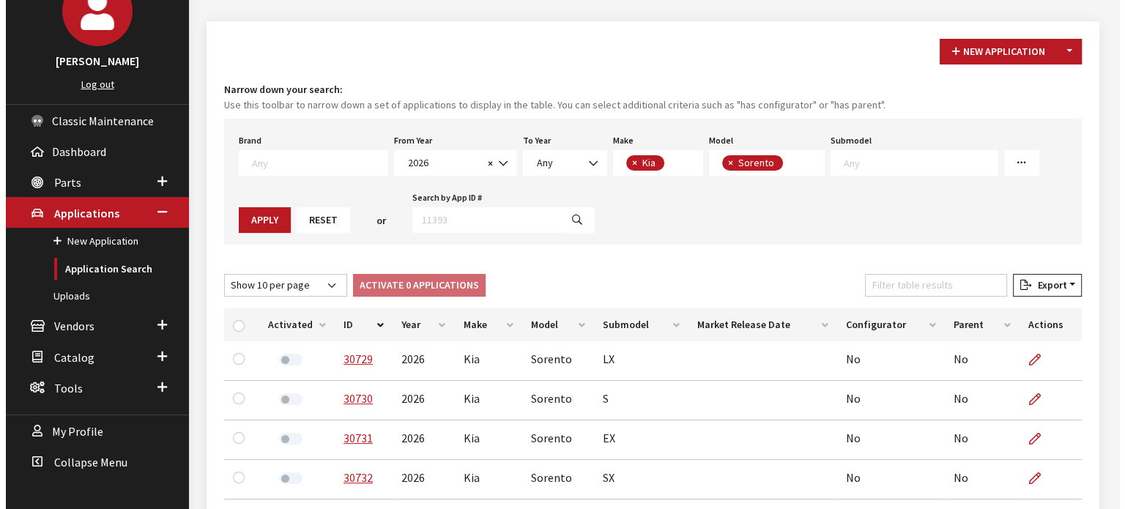
scroll to position [1, 0]
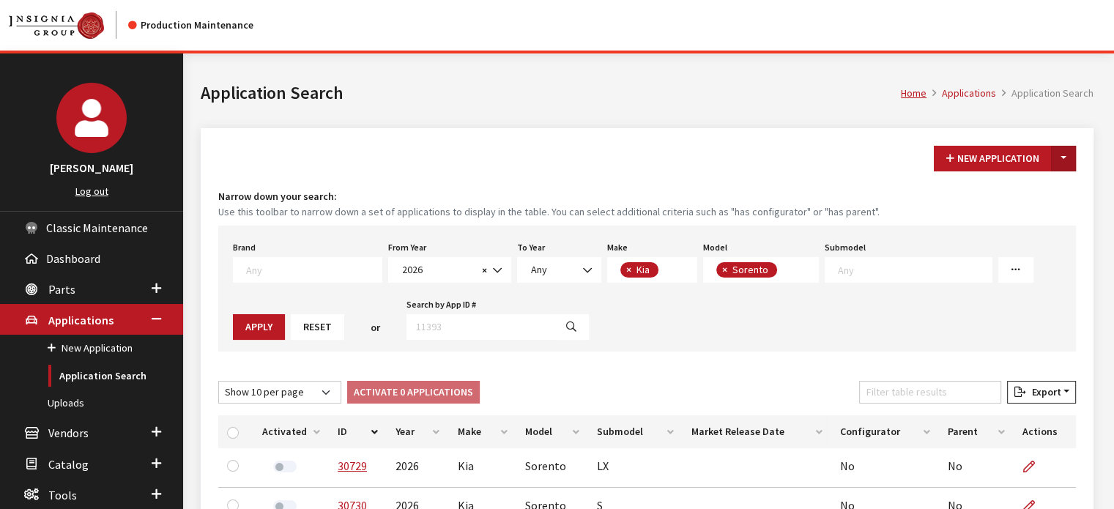
click at [1066, 155] on button "Toggle Dropdown" at bounding box center [1063, 159] width 25 height 26
click at [1019, 190] on button "New From Existing..." at bounding box center [1013, 190] width 126 height 26
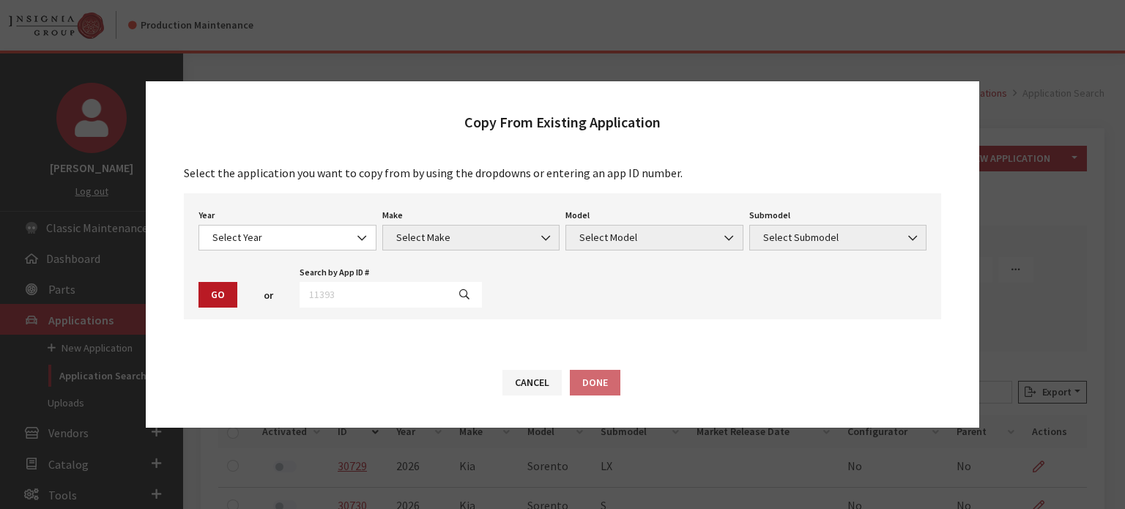
click at [307, 218] on div "Year Select Year 2026 2025 2024 2023 2022 2021 2020 2019 2018 2017 2016 2015 20…" at bounding box center [288, 227] width 184 height 45
click at [308, 236] on span "Select Year" at bounding box center [287, 237] width 159 height 15
click at [289, 239] on span "2025" at bounding box center [287, 237] width 159 height 15
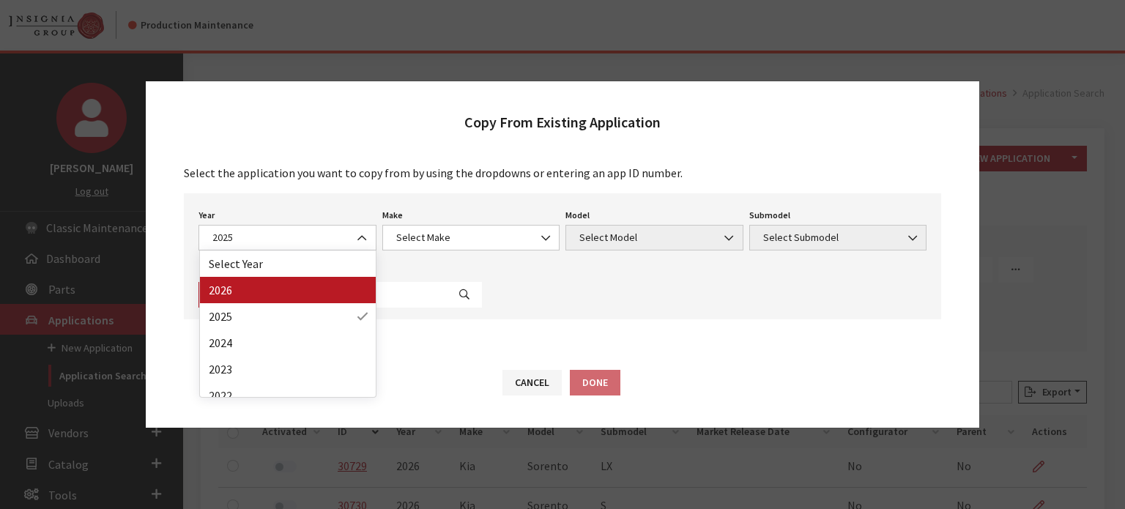
drag, startPoint x: 283, startPoint y: 283, endPoint x: 384, endPoint y: 270, distance: 101.3
select select "44"
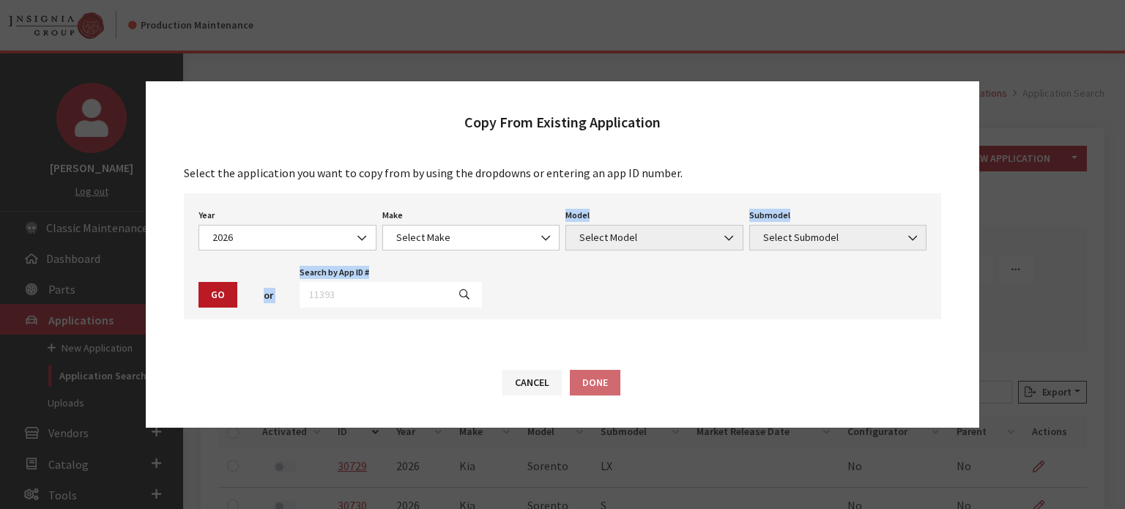
click at [438, 254] on div "Year Select Year 2026 2025 2024 2023 2022 2021 2020 2019 2018 2017 2016 2015 20…" at bounding box center [562, 256] width 757 height 126
click at [445, 237] on span "Select Make" at bounding box center [471, 237] width 159 height 15
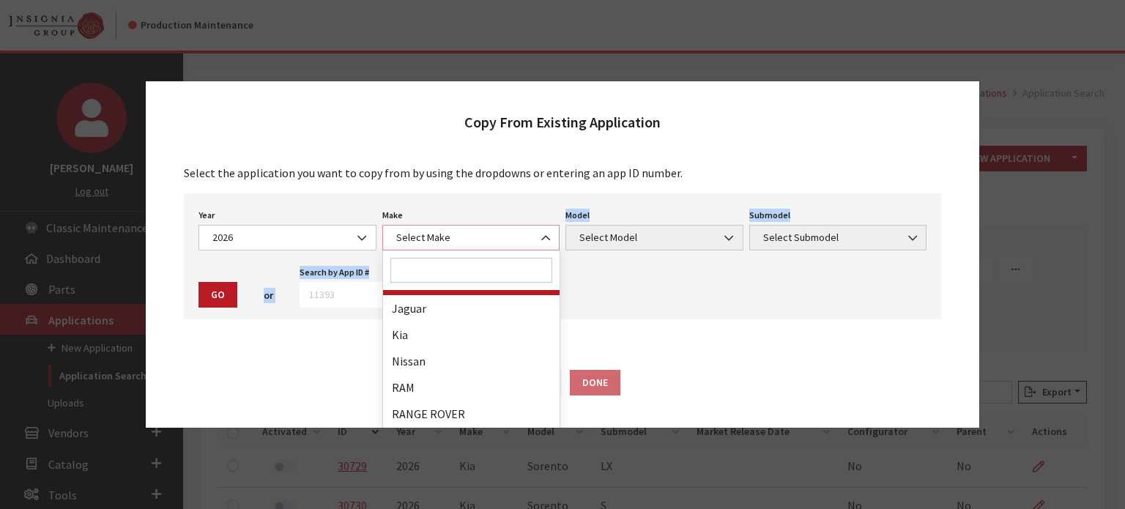
scroll to position [293, 0]
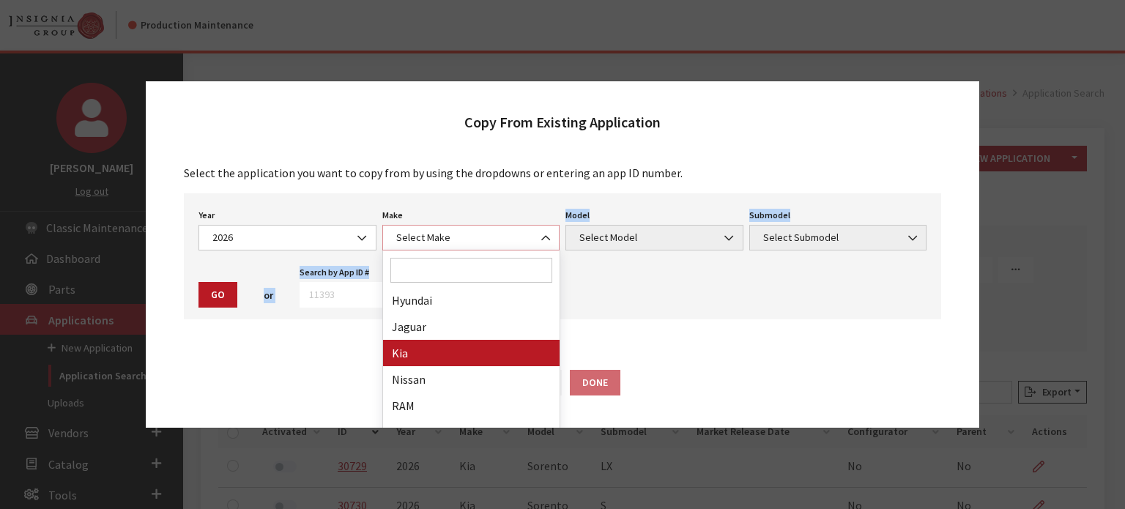
select select "31"
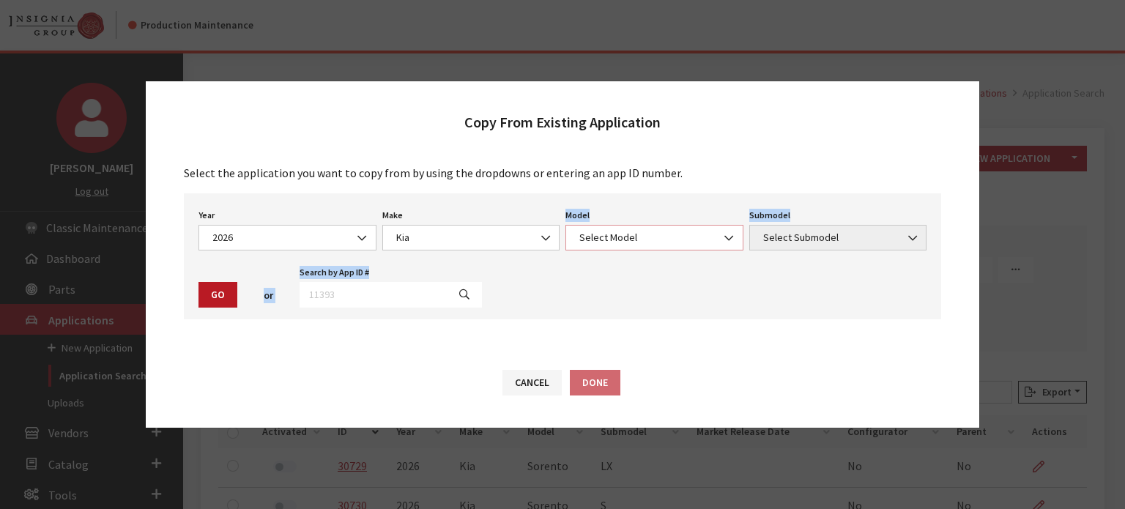
click at [615, 240] on span "Select Model" at bounding box center [654, 237] width 159 height 15
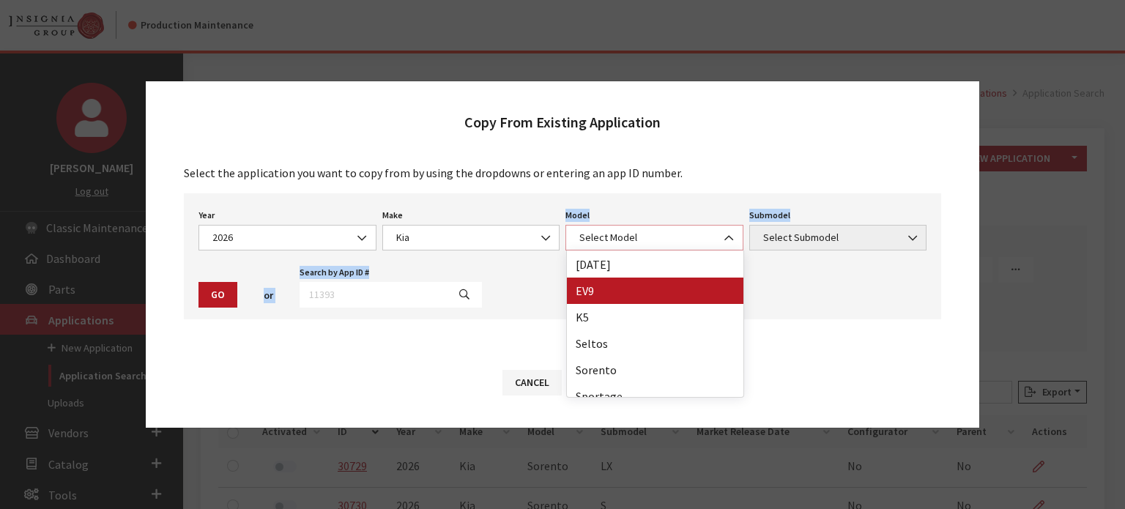
scroll to position [38, 0]
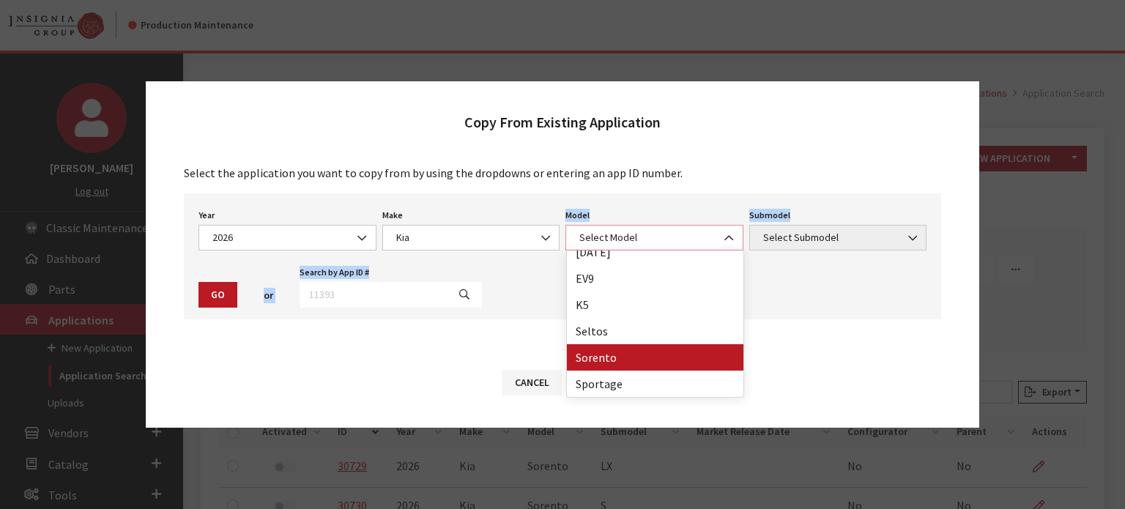
select select "389"
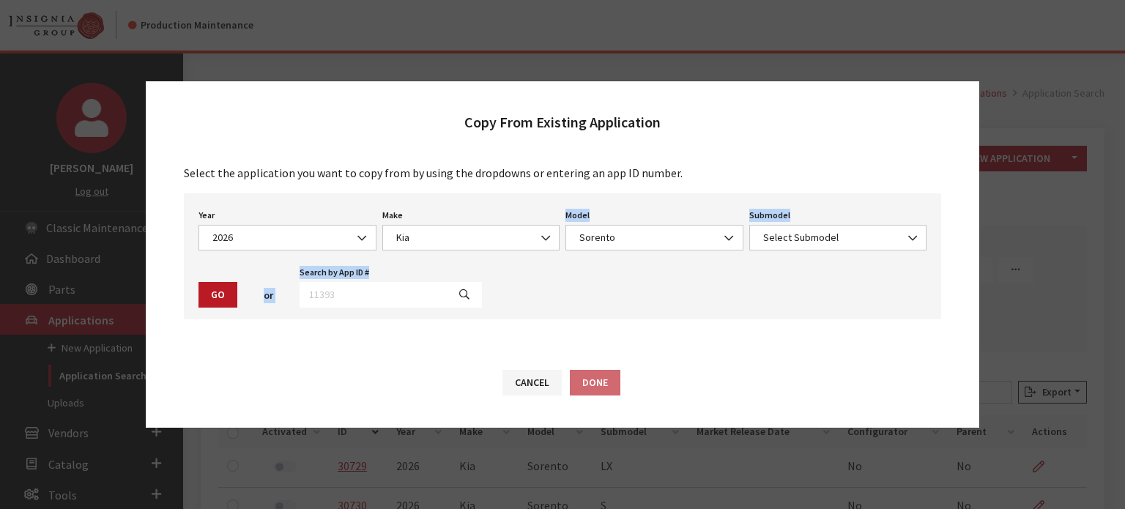
click at [808, 222] on div "Submodel Select Submodel EX LX S SX Select Submodel" at bounding box center [838, 227] width 184 height 45
click at [806, 237] on span "Select Submodel" at bounding box center [838, 237] width 159 height 15
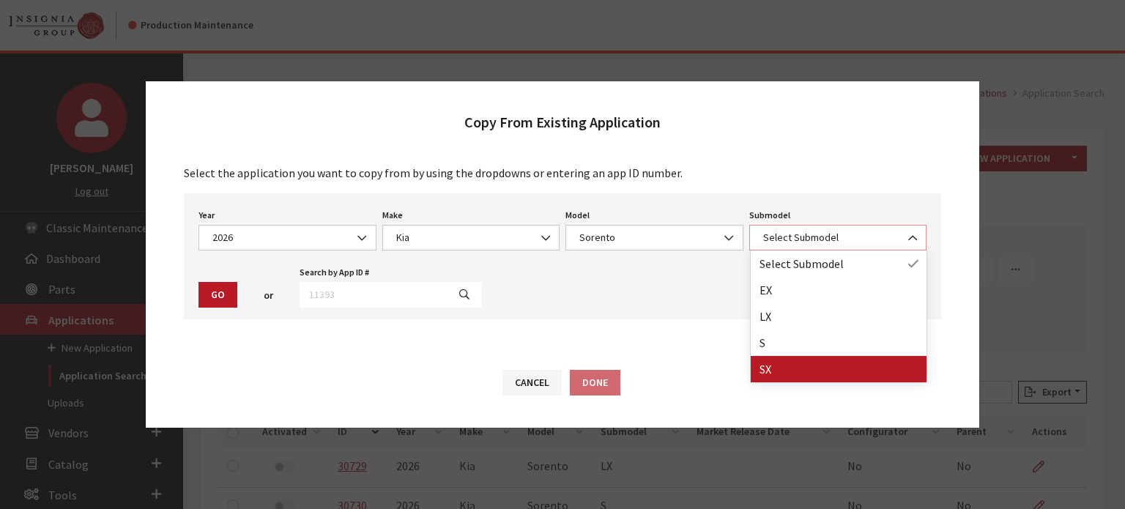
select select "708"
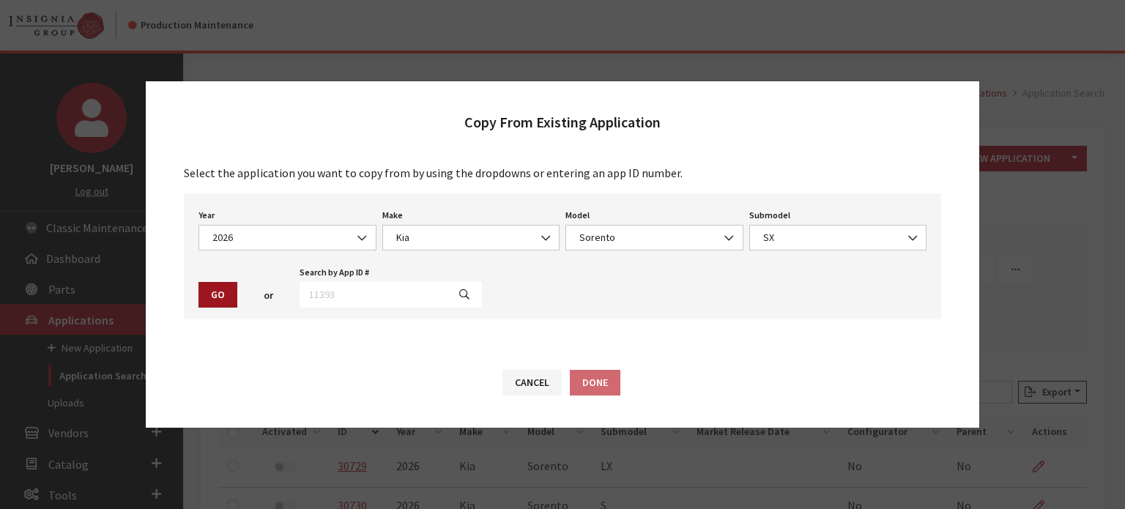
click at [210, 300] on button "Go" at bounding box center [217, 295] width 39 height 26
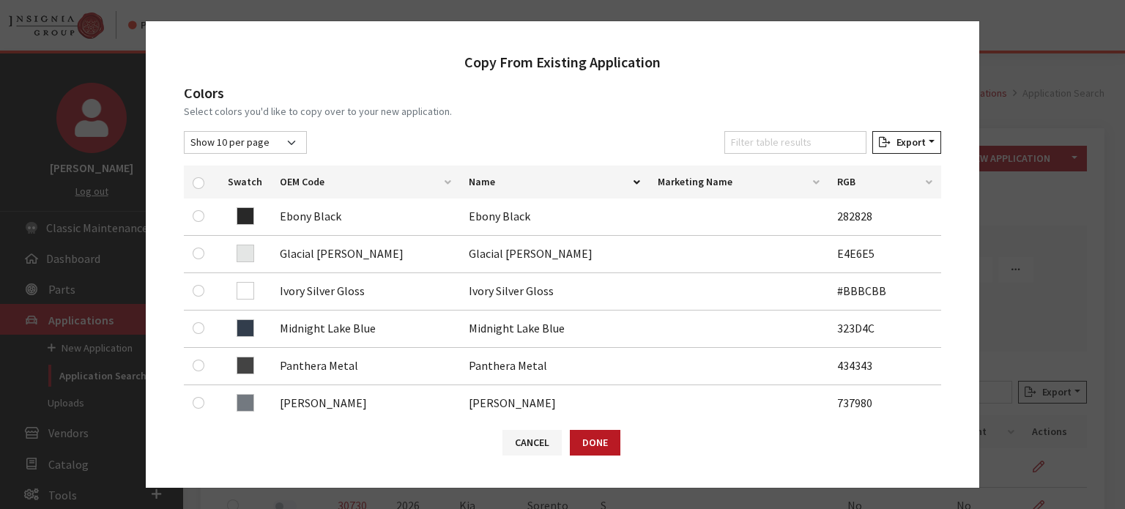
scroll to position [220, 0]
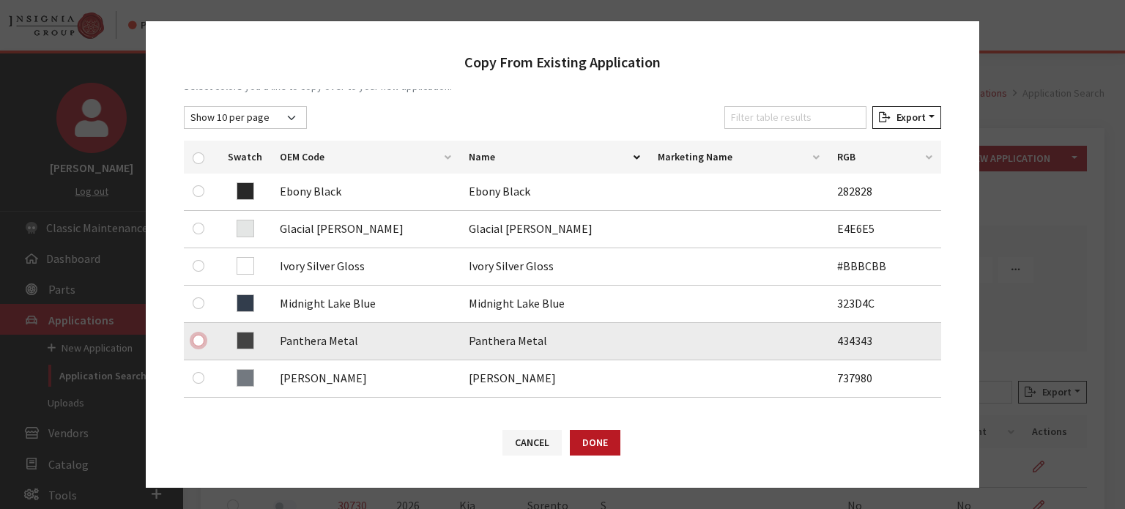
click at [198, 342] on input "checkbox" at bounding box center [199, 341] width 12 height 12
checkbox input "true"
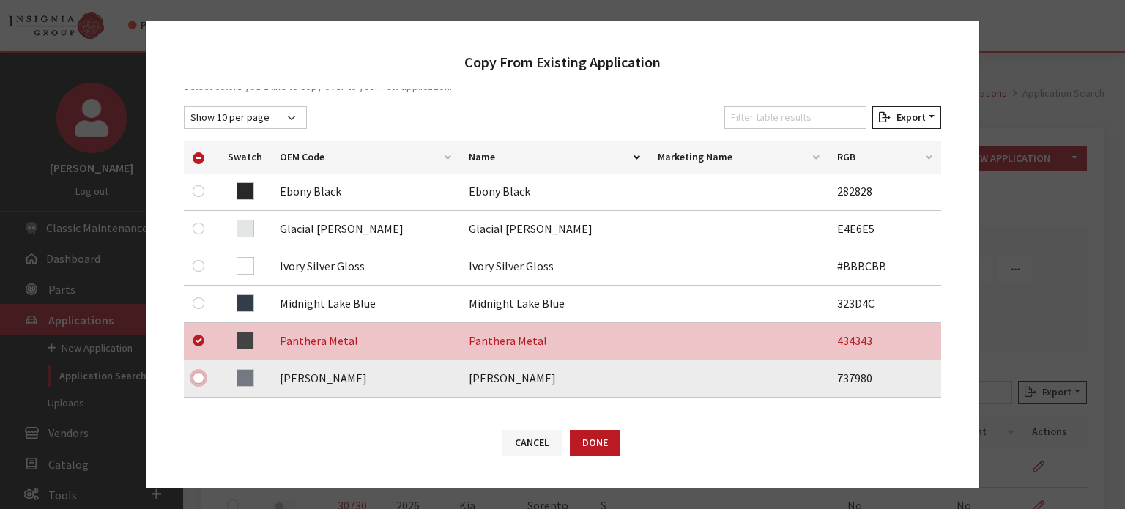
click at [196, 382] on input "checkbox" at bounding box center [199, 378] width 12 height 12
checkbox input "true"
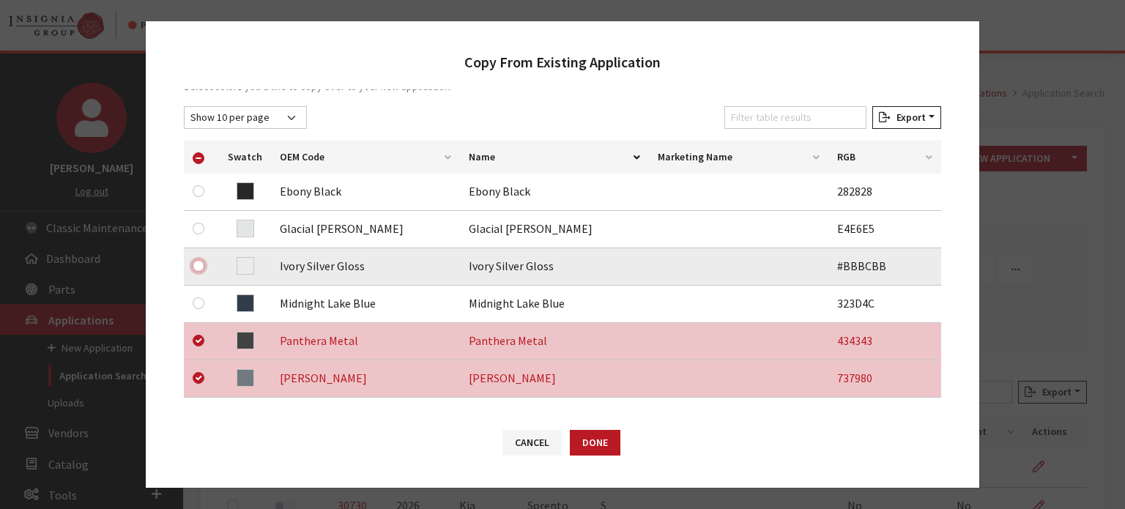
click at [197, 266] on input "checkbox" at bounding box center [199, 266] width 12 height 12
checkbox input "true"
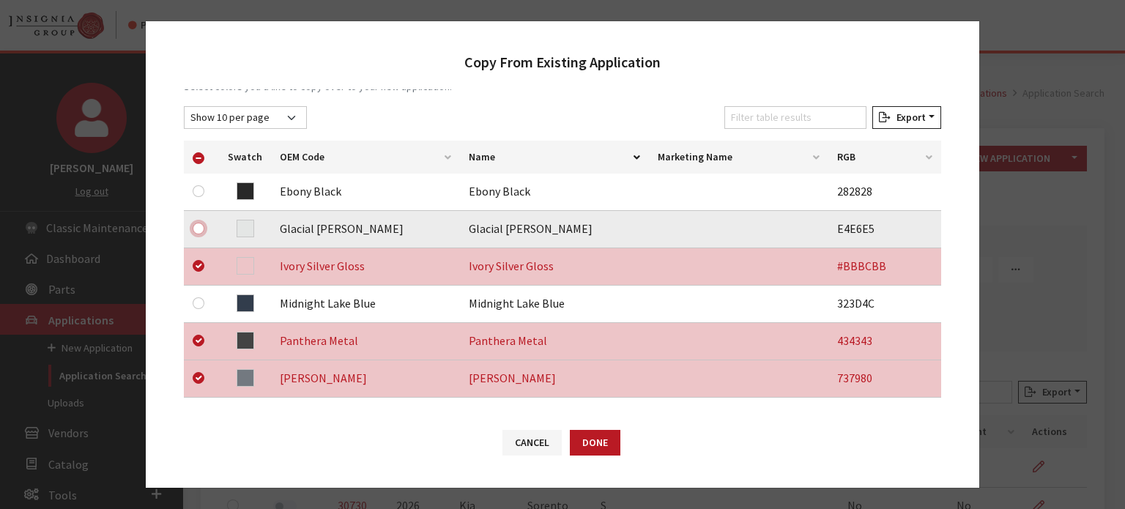
click at [195, 226] on input "checkbox" at bounding box center [199, 229] width 12 height 12
checkbox input "true"
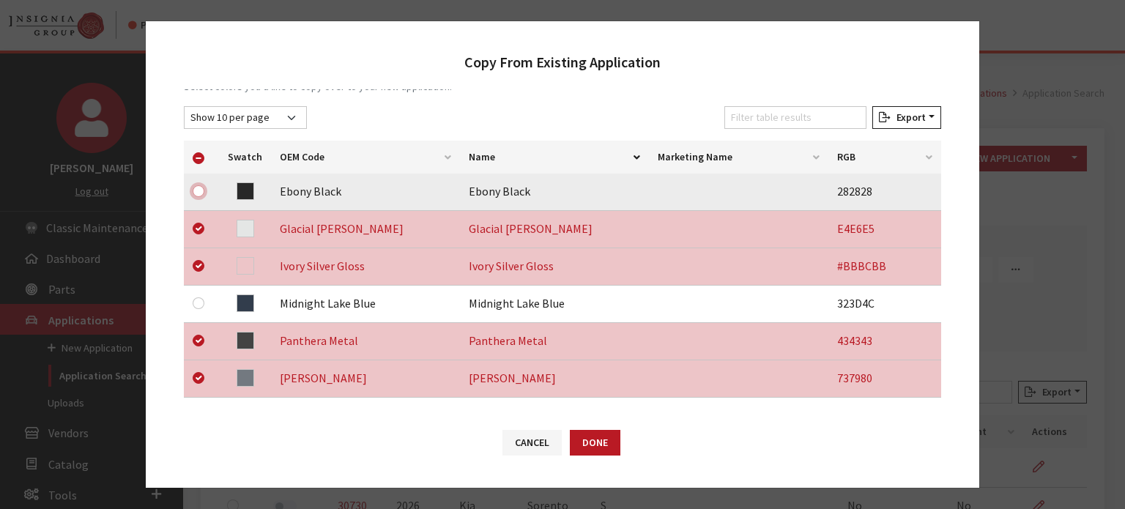
click at [202, 190] on input "checkbox" at bounding box center [199, 191] width 12 height 12
checkbox input "true"
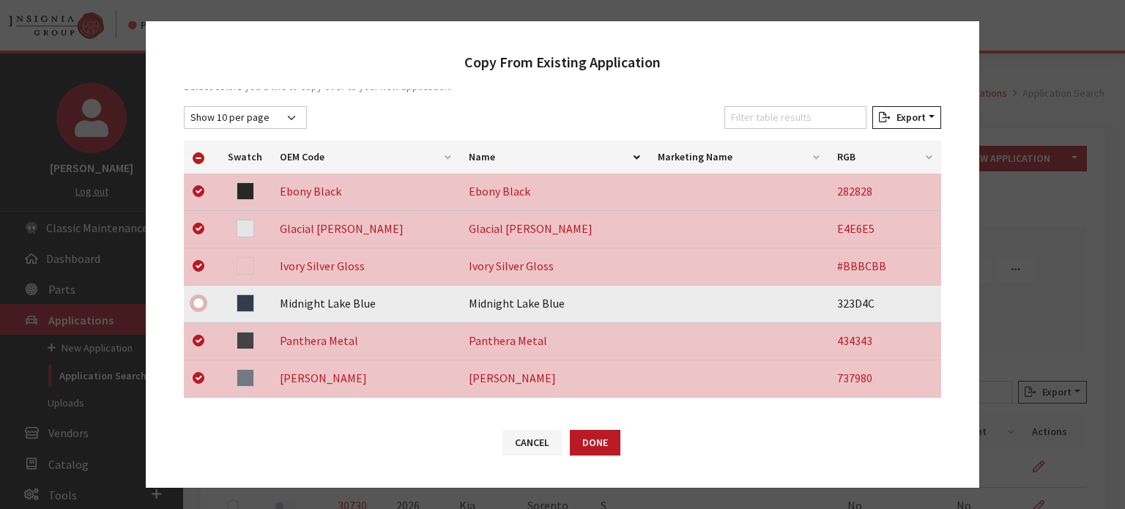
click at [193, 305] on input "checkbox" at bounding box center [199, 303] width 12 height 12
checkbox input "true"
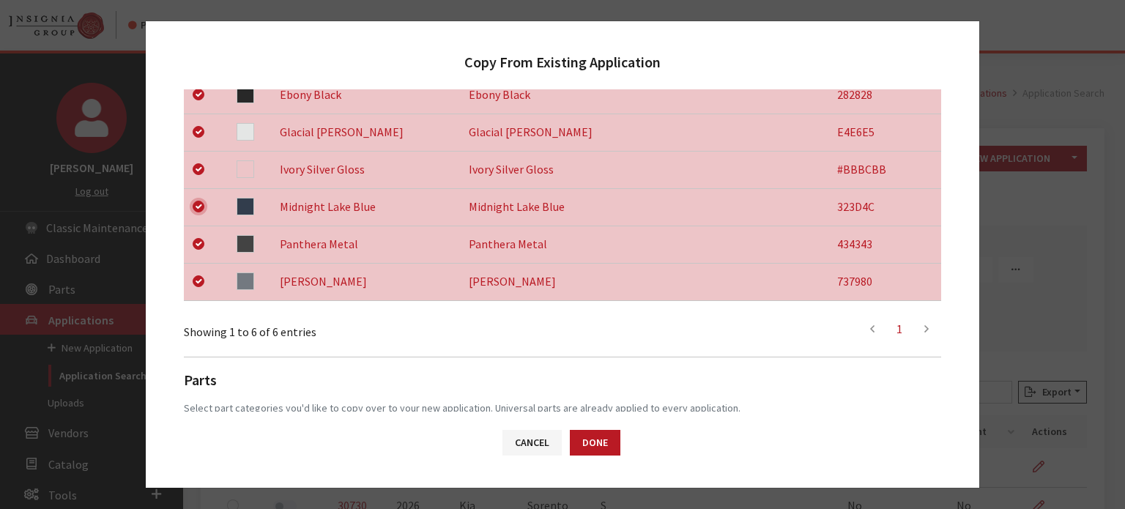
scroll to position [462, 0]
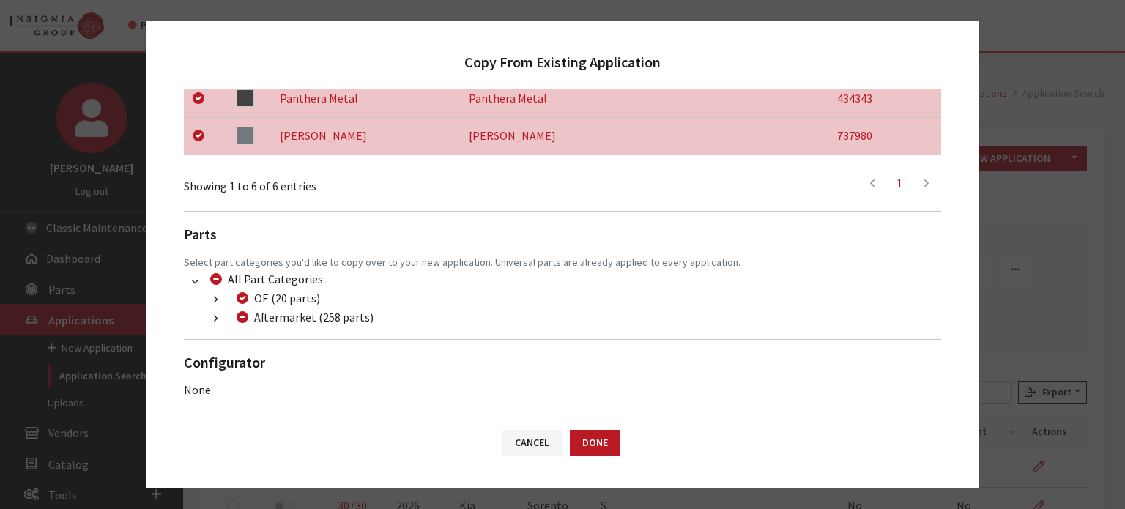
click at [209, 316] on button "button" at bounding box center [215, 319] width 29 height 17
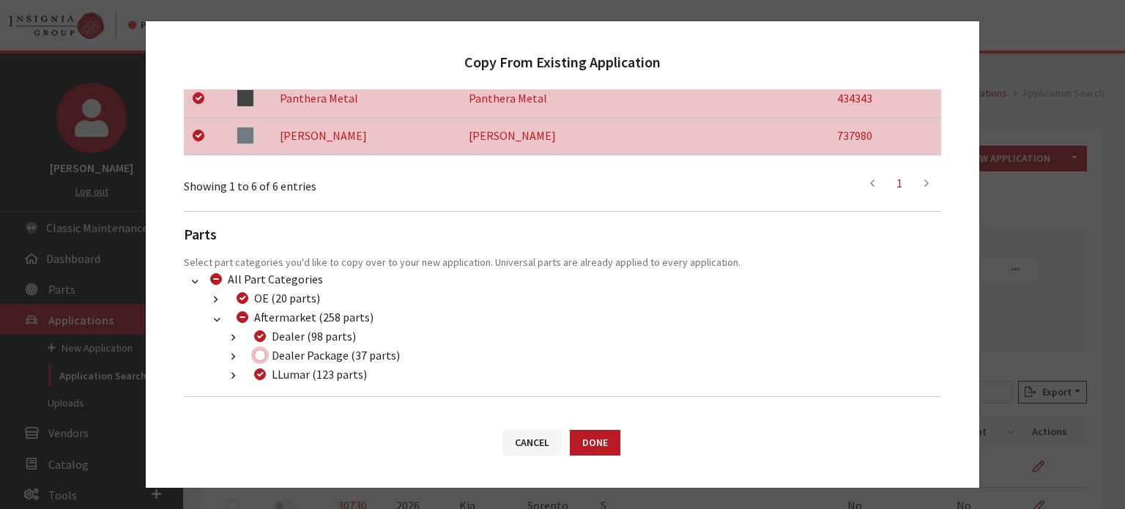
click at [258, 354] on input "Dealer Package (37 parts)" at bounding box center [260, 355] width 12 height 12
checkbox input "true"
click at [605, 439] on button "Done" at bounding box center [595, 443] width 51 height 26
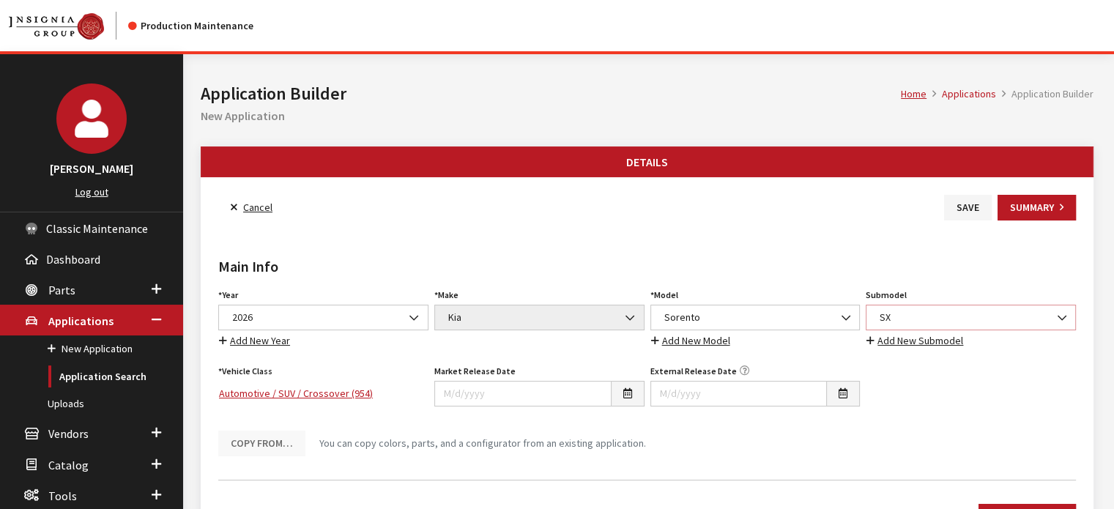
click at [985, 316] on span "SX" at bounding box center [970, 317] width 191 height 15
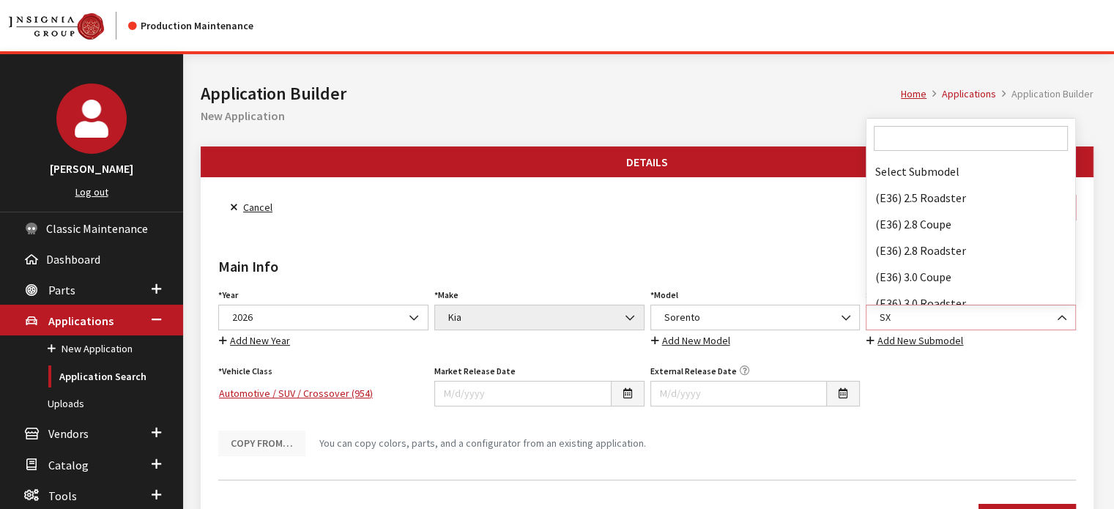
scroll to position [110806, 0]
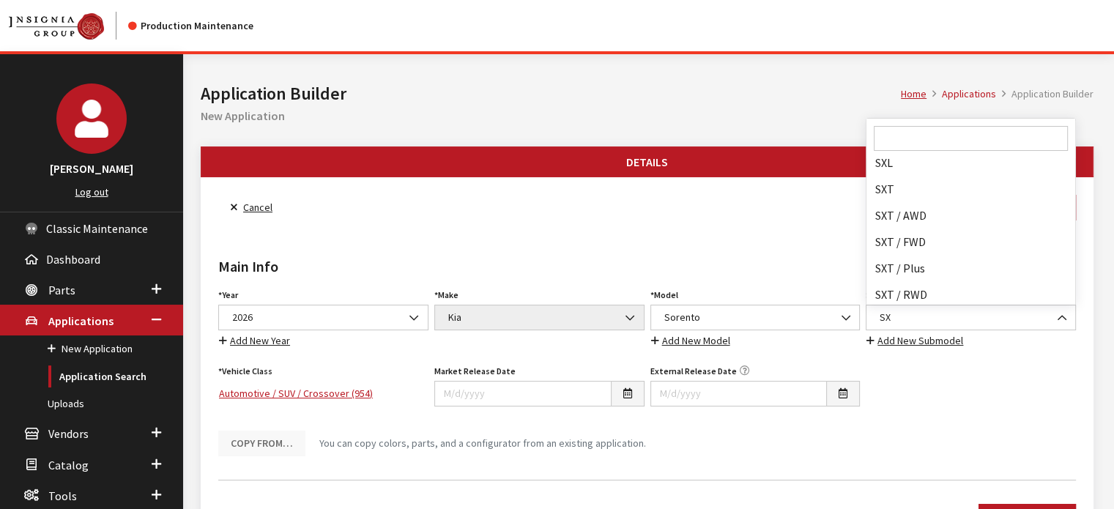
click at [955, 148] on input "Search" at bounding box center [971, 138] width 194 height 25
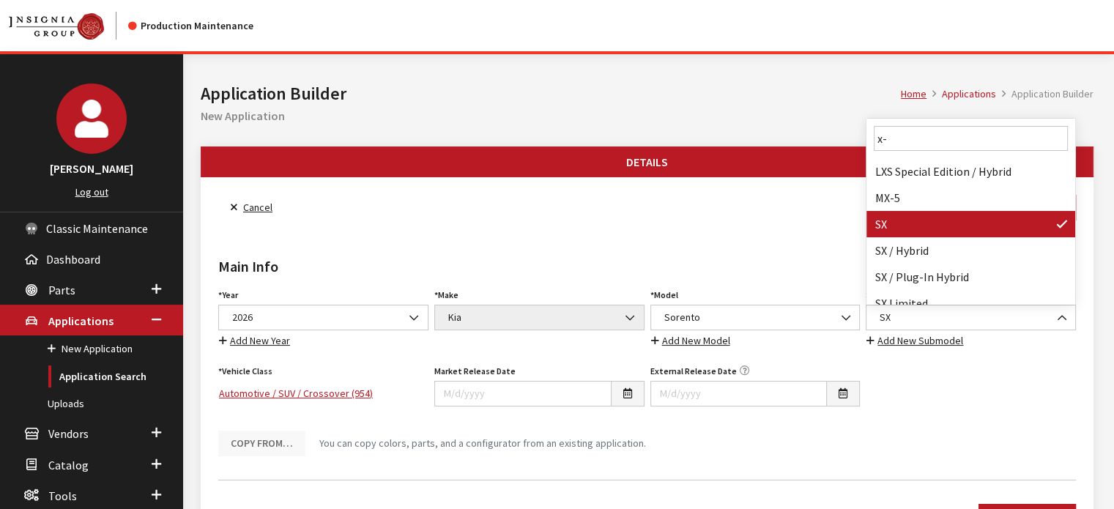
scroll to position [0, 0]
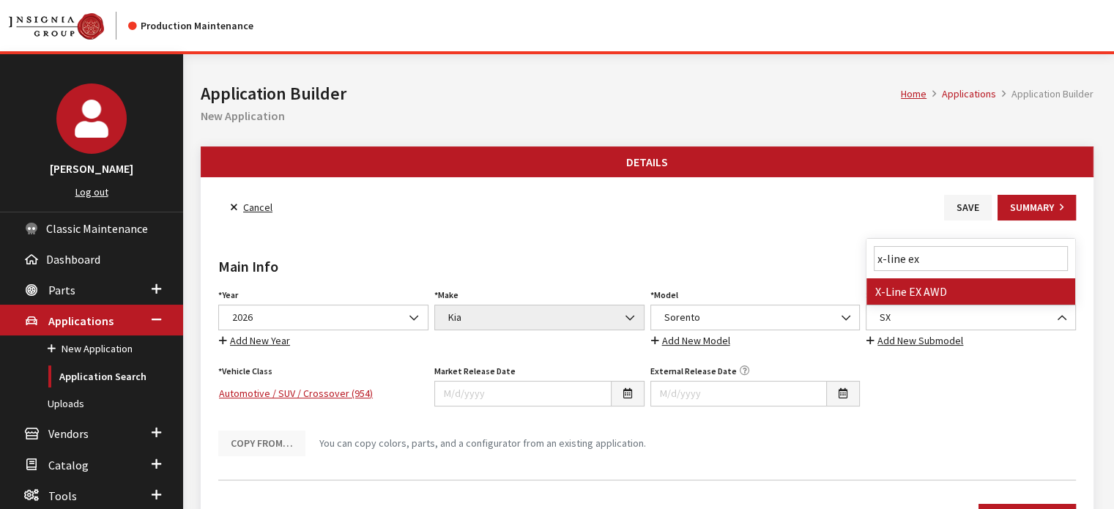
type input "x-line ex"
select select "3812"
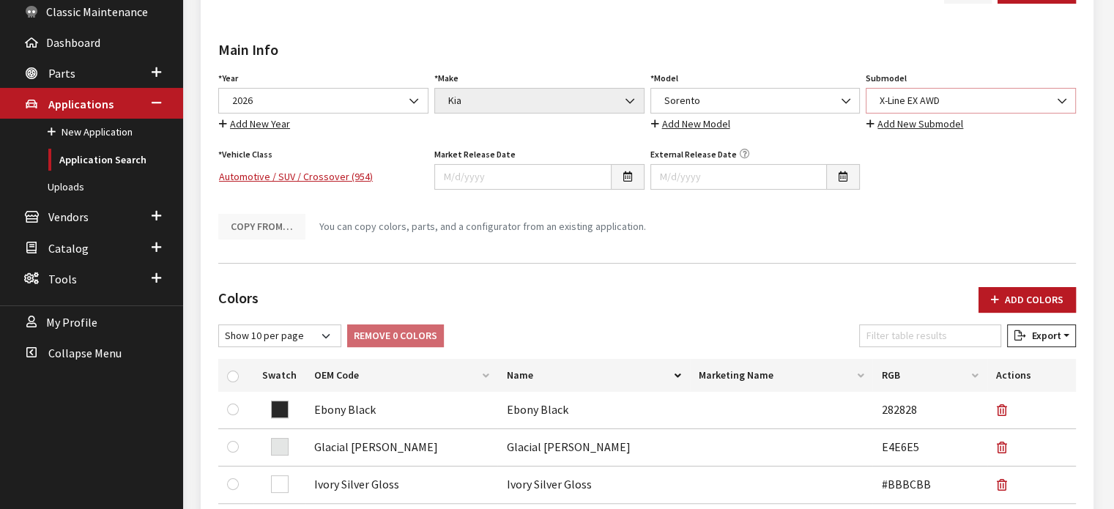
scroll to position [220, 0]
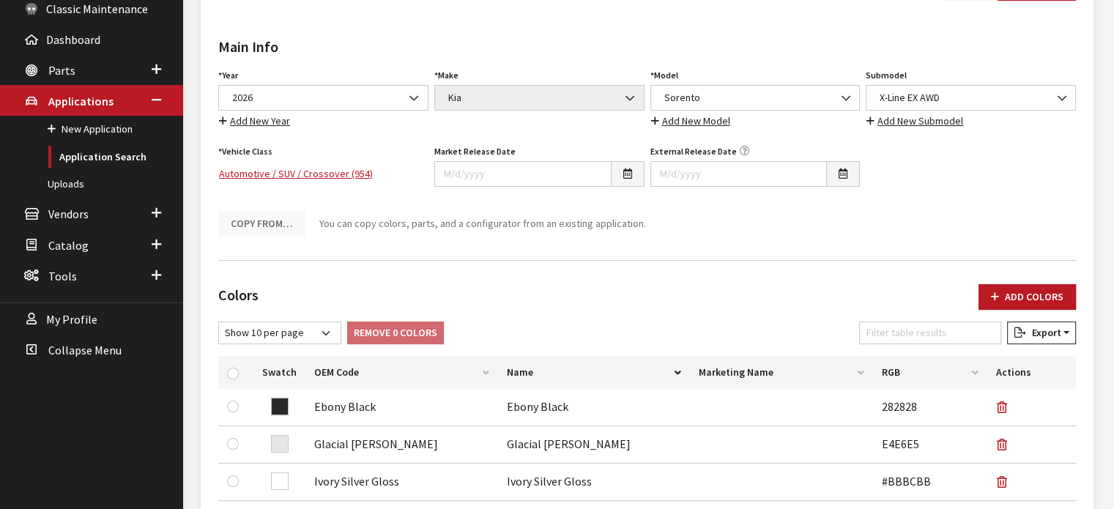
drag, startPoint x: 1022, startPoint y: 273, endPoint x: 1020, endPoint y: 301, distance: 27.9
click at [1022, 275] on div "Colors Add Colors No colors have been added! You can add colors from an existin…" at bounding box center [646, 470] width 863 height 396
click at [1020, 301] on button "Add Colors" at bounding box center [1026, 297] width 97 height 26
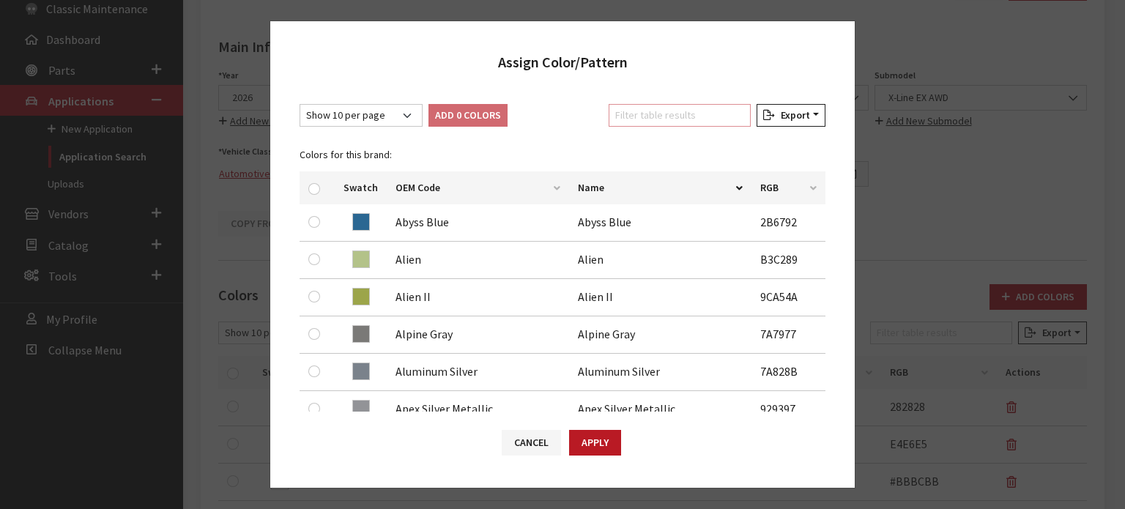
click at [668, 111] on input "Filter table results" at bounding box center [680, 115] width 142 height 23
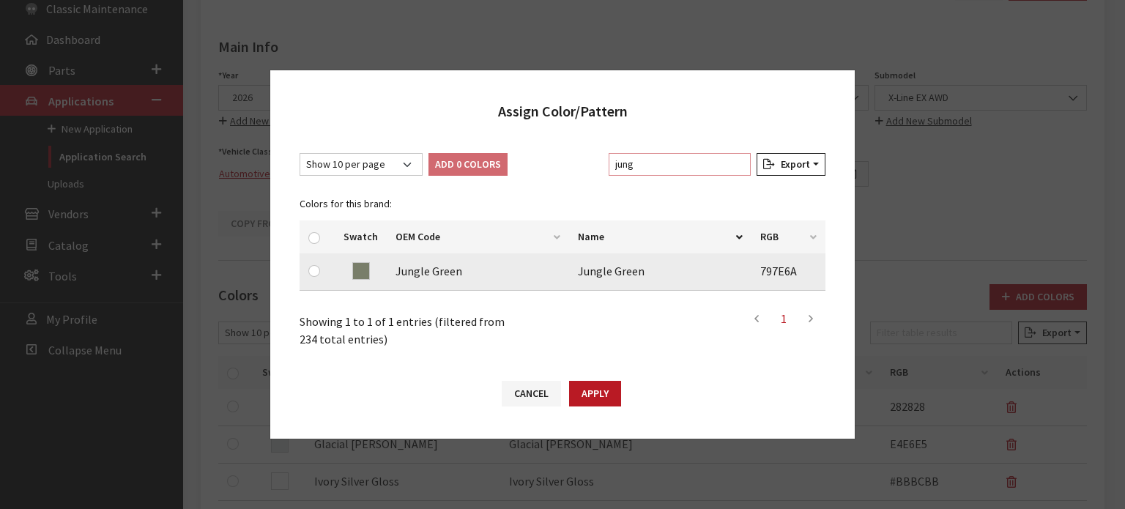
type input "jung"
click at [316, 269] on input "checkbox" at bounding box center [314, 271] width 12 height 12
checkbox input "true"
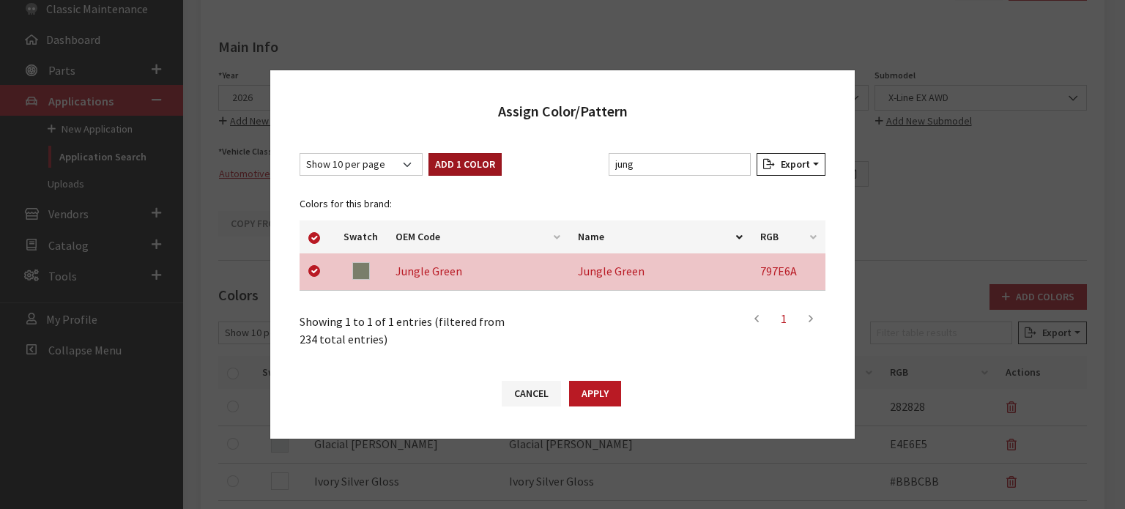
click at [448, 168] on button "Add 1 Color" at bounding box center [464, 164] width 73 height 23
checkbox input "false"
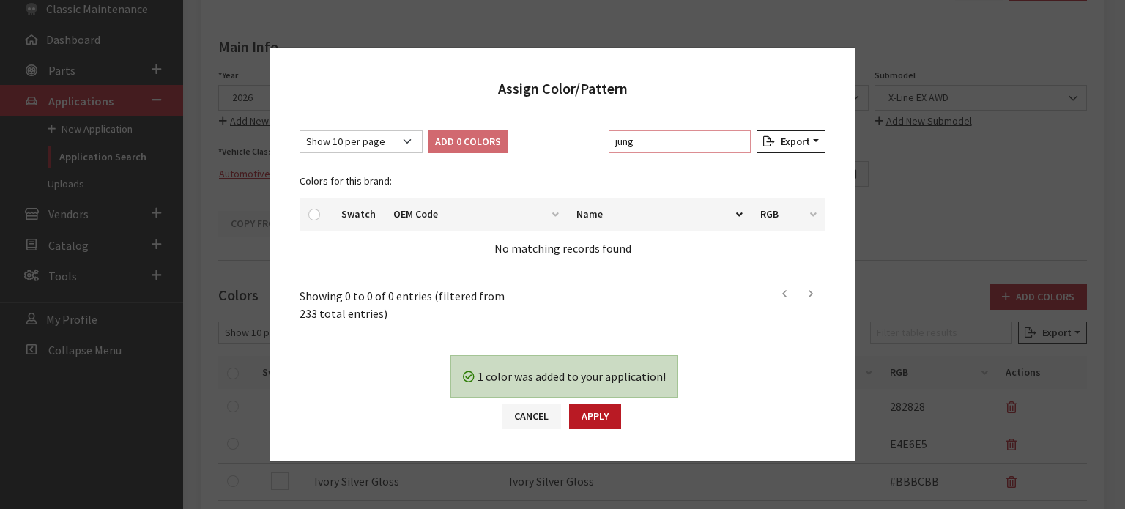
click at [685, 137] on input "jung" at bounding box center [680, 141] width 142 height 23
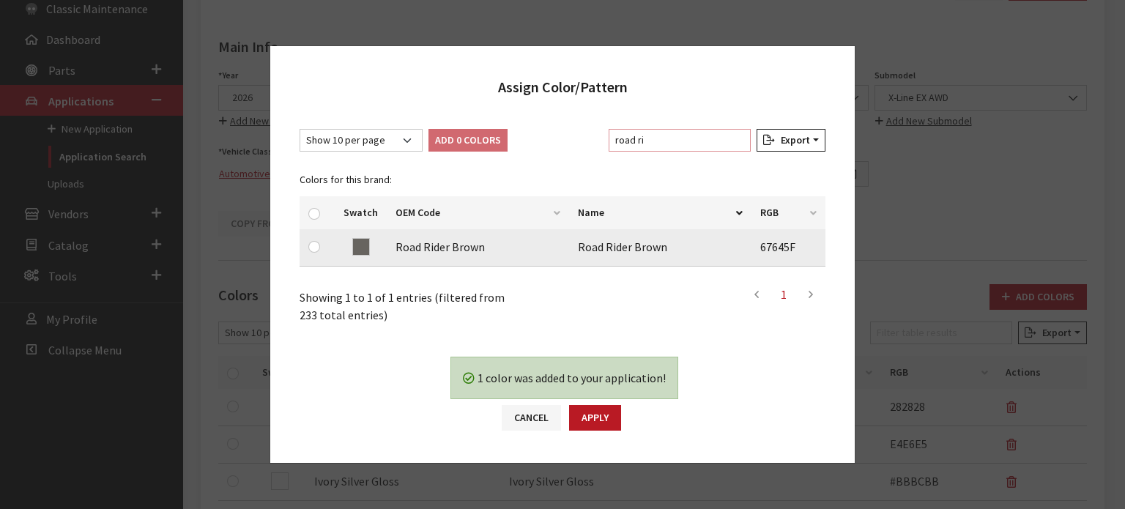
type input "road ri"
click at [316, 247] on input "checkbox" at bounding box center [314, 247] width 12 height 12
checkbox input "true"
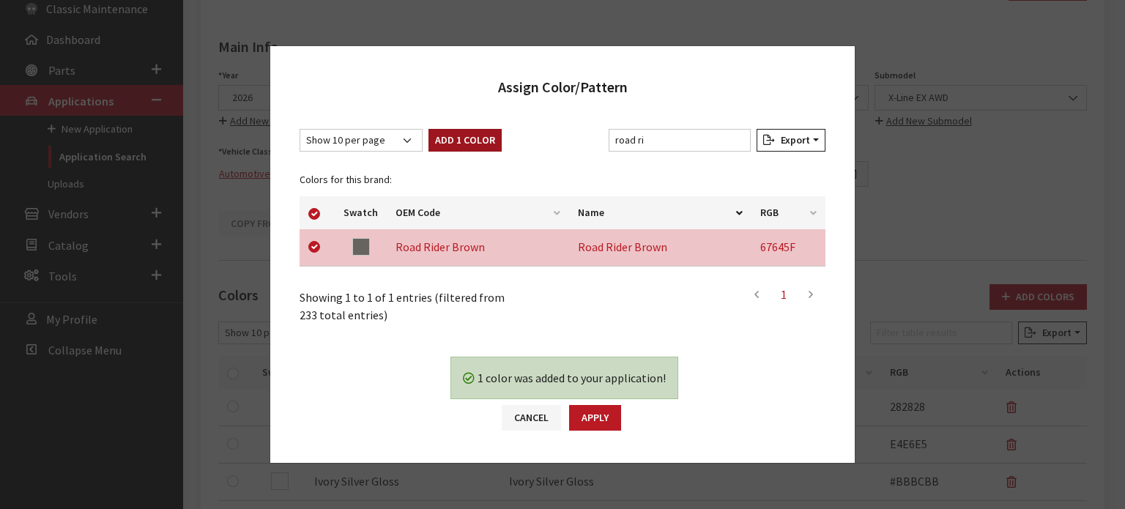
click at [455, 143] on button "Add 1 Color" at bounding box center [464, 140] width 73 height 23
checkbox input "false"
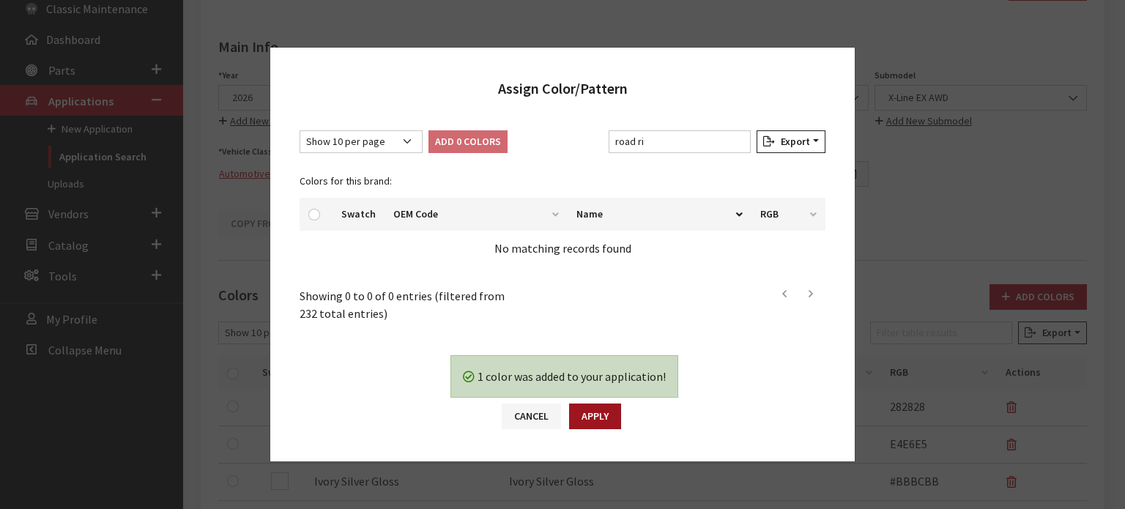
click at [620, 424] on button "Apply" at bounding box center [595, 417] width 52 height 26
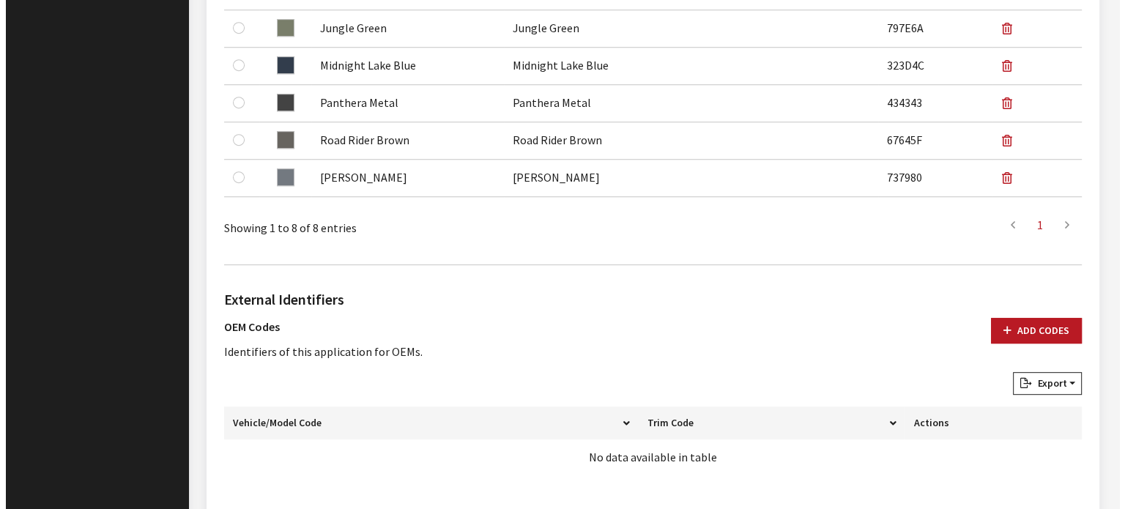
scroll to position [952, 0]
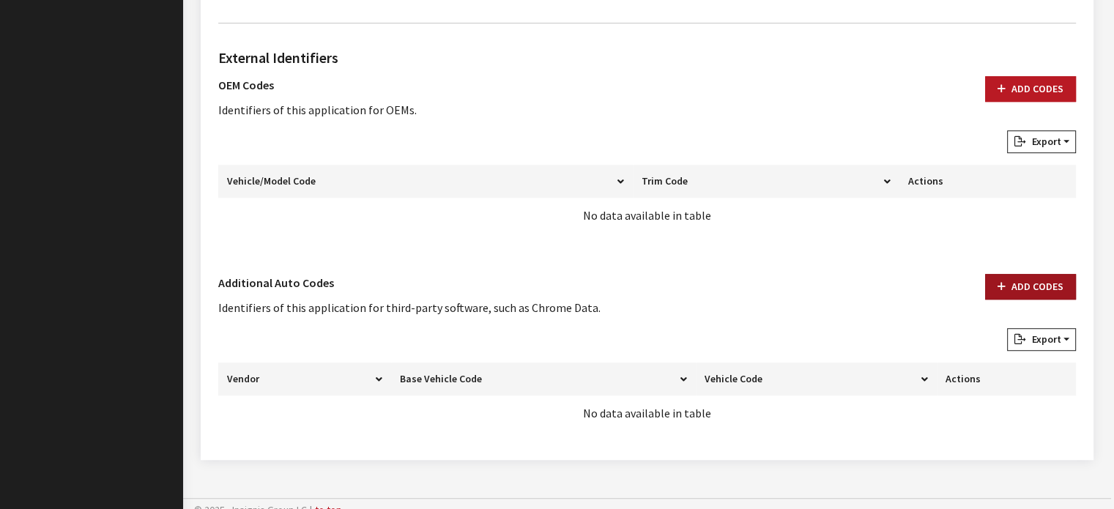
click at [1020, 295] on button "Add Codes" at bounding box center [1030, 287] width 91 height 26
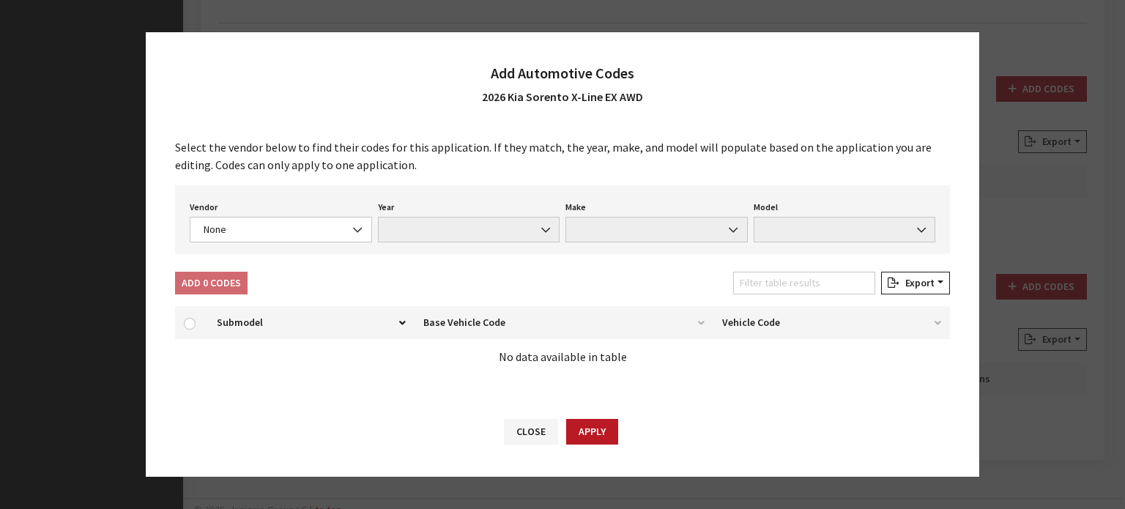
click at [269, 251] on div "Vendor None Chrome® Data Aftermarket Catalog Exchange Standard None Year None M…" at bounding box center [562, 219] width 775 height 69
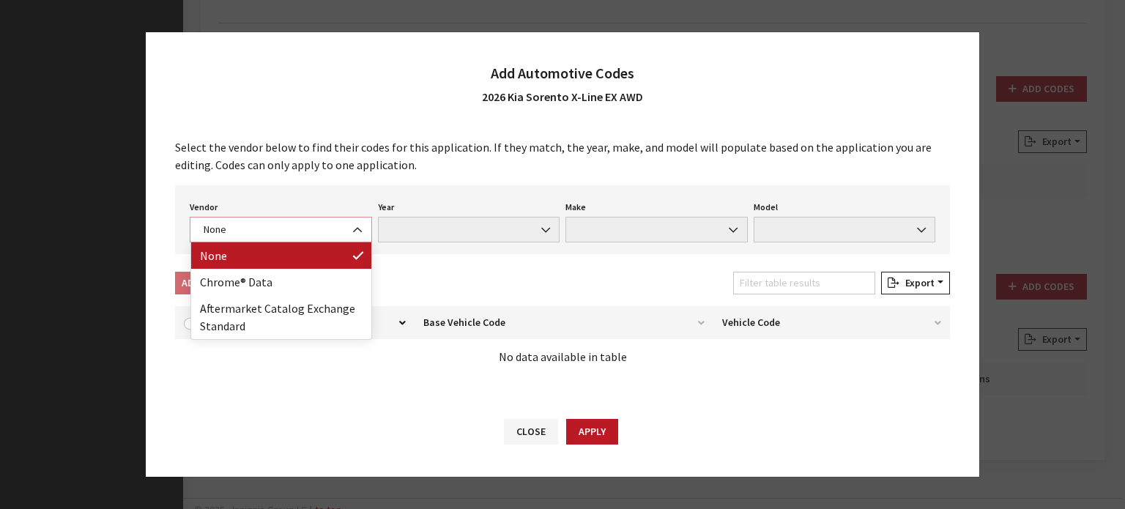
drag, startPoint x: 263, startPoint y: 226, endPoint x: 260, endPoint y: 261, distance: 36.0
click at [261, 226] on span "None" at bounding box center [280, 229] width 163 height 15
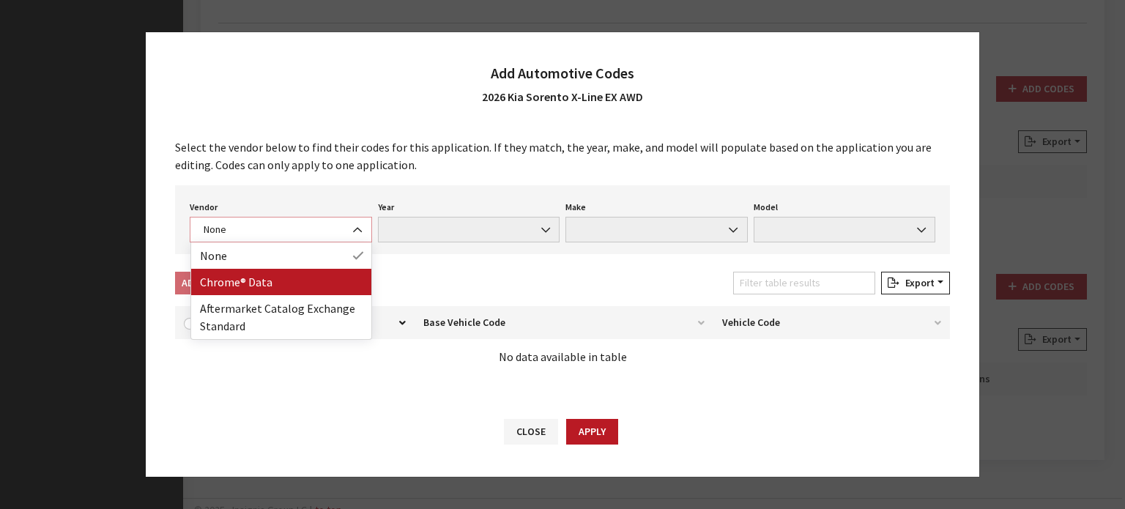
select select "4"
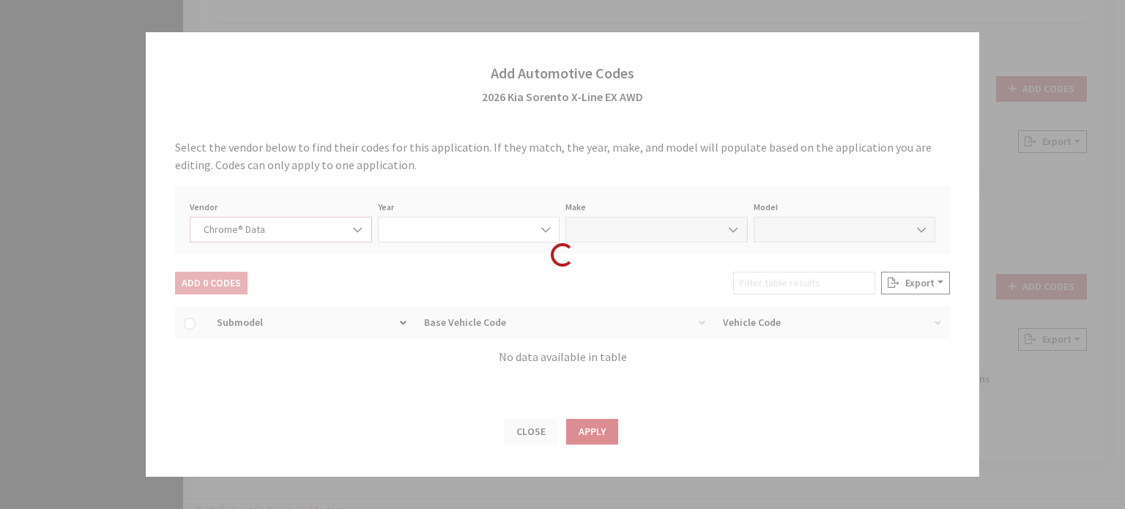
select select "2026"
select select "22"
select select "73303"
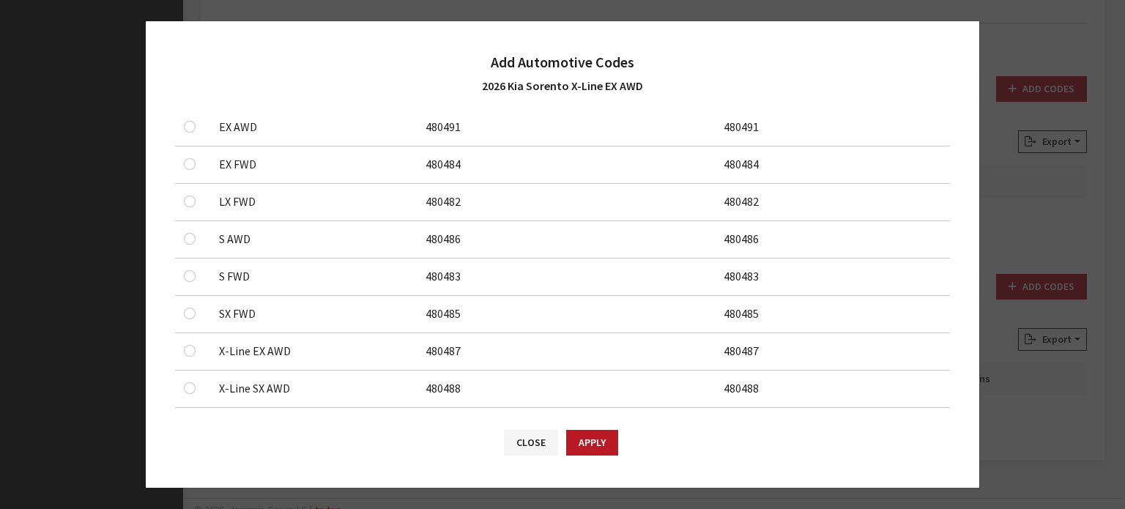
scroll to position [220, 0]
click at [178, 346] on td at bounding box center [192, 351] width 35 height 37
click at [190, 349] on input "checkbox" at bounding box center [190, 350] width 12 height 12
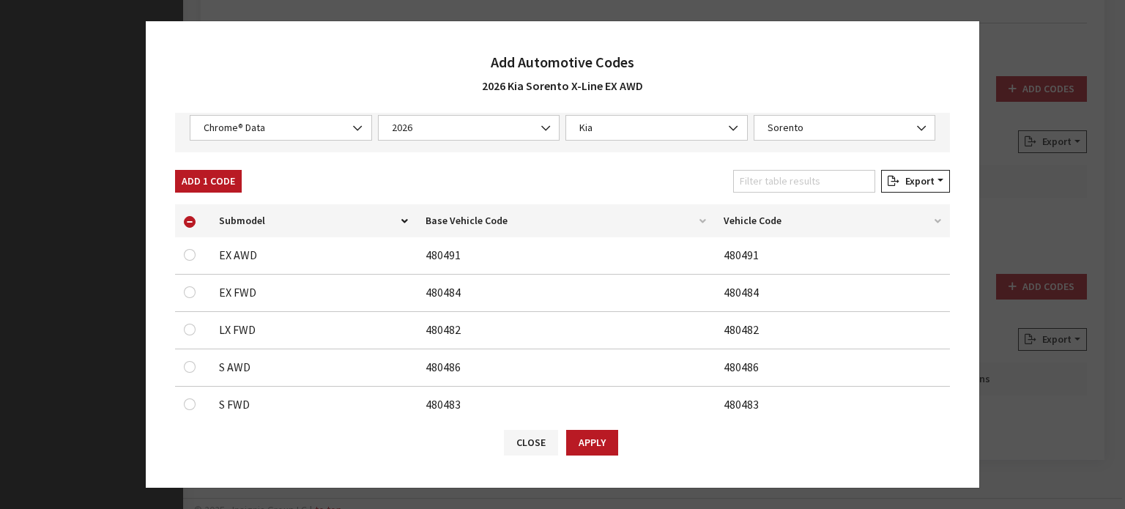
scroll to position [0, 0]
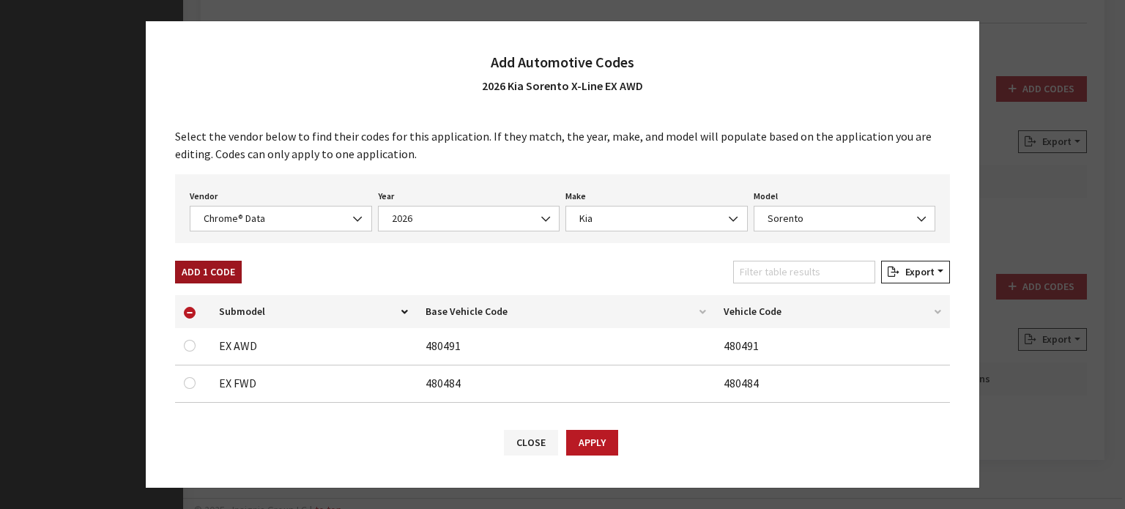
click at [211, 275] on button "Add 1 Code" at bounding box center [208, 272] width 67 height 23
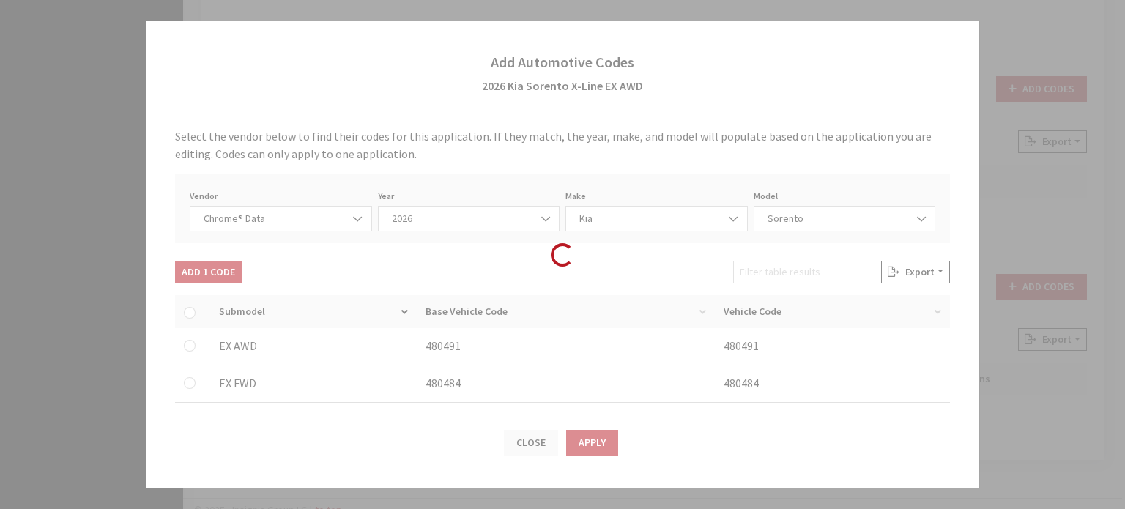
checkbox input "false"
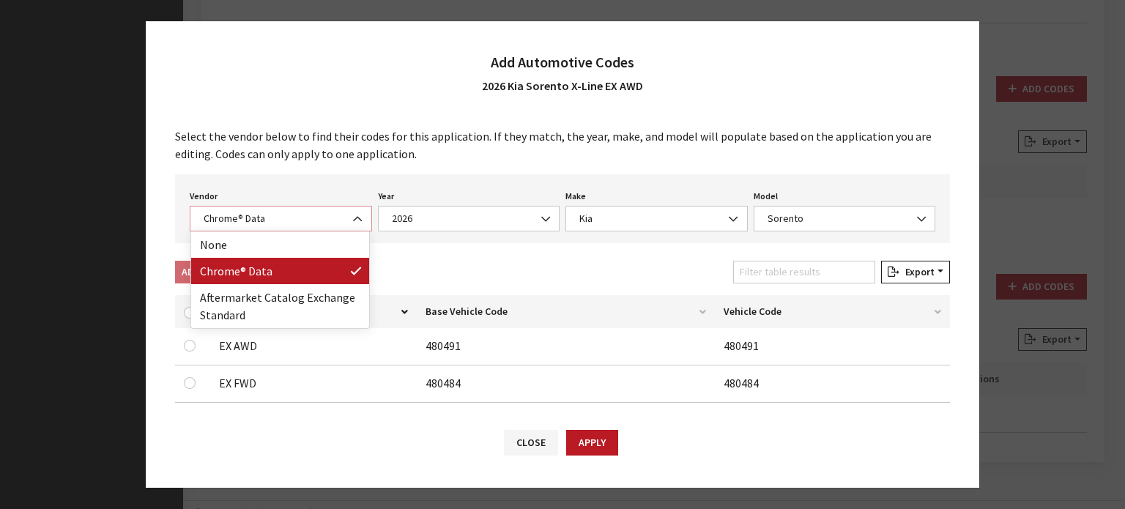
click at [264, 215] on span "Chrome® Data" at bounding box center [280, 218] width 163 height 15
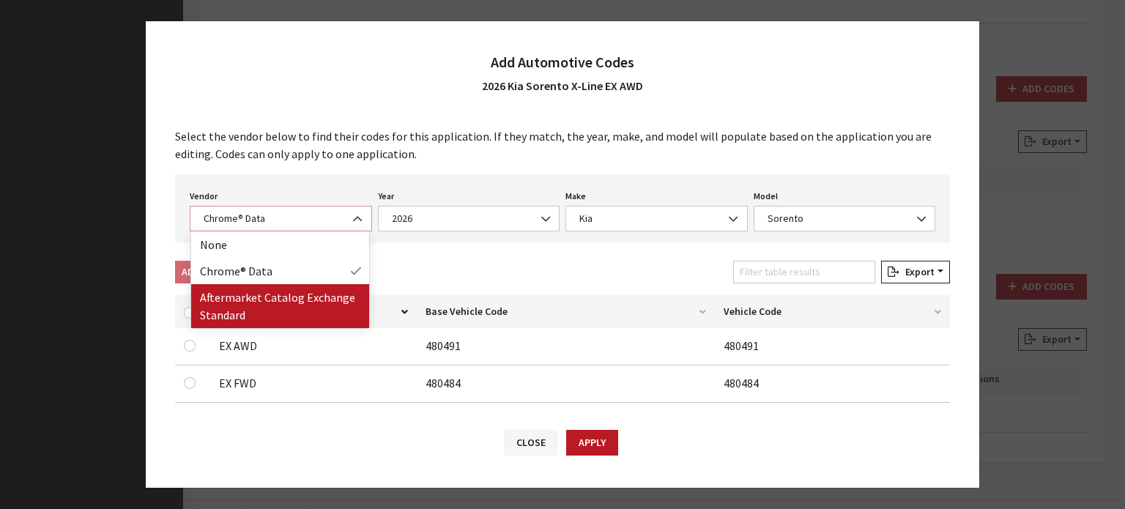
select select "2"
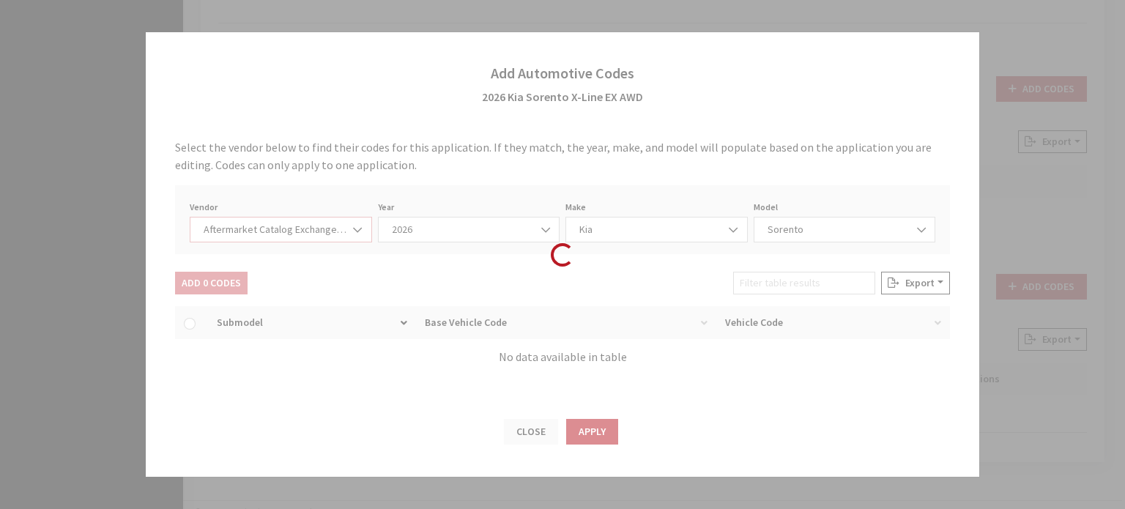
select select "2026"
select select "21"
select select "108"
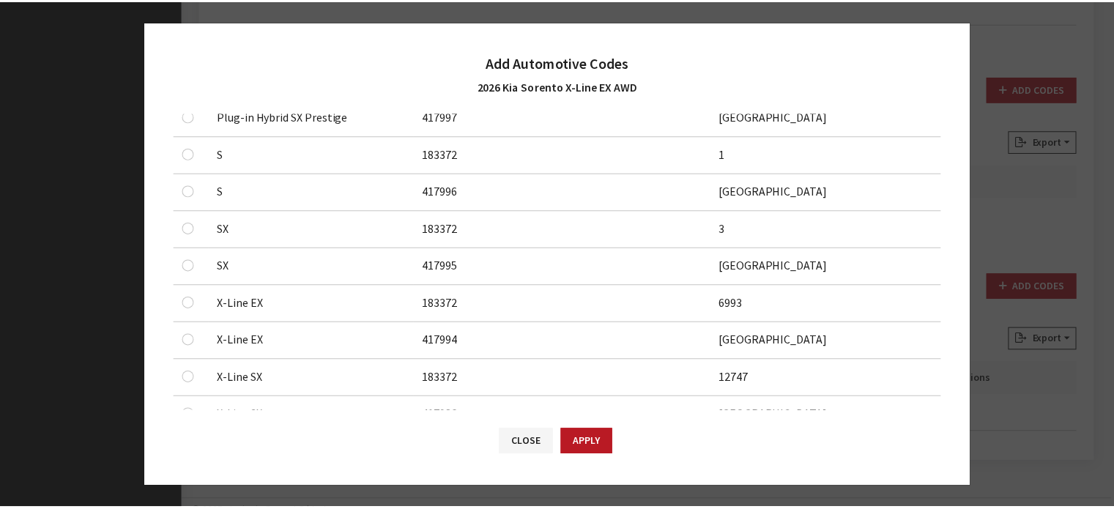
scroll to position [879, 0]
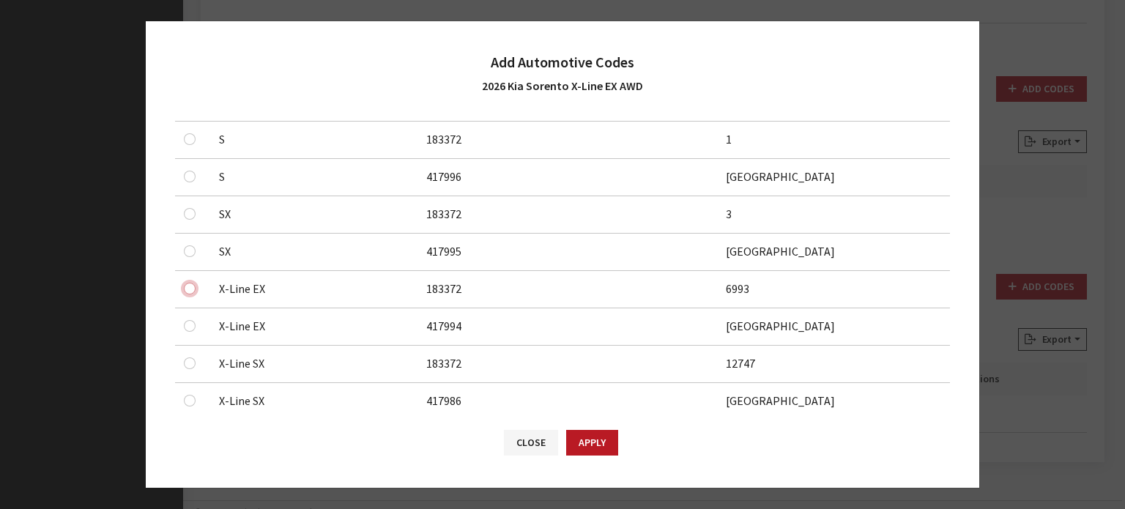
click at [184, 283] on input "checkbox" at bounding box center [190, 289] width 12 height 12
checkbox input "true"
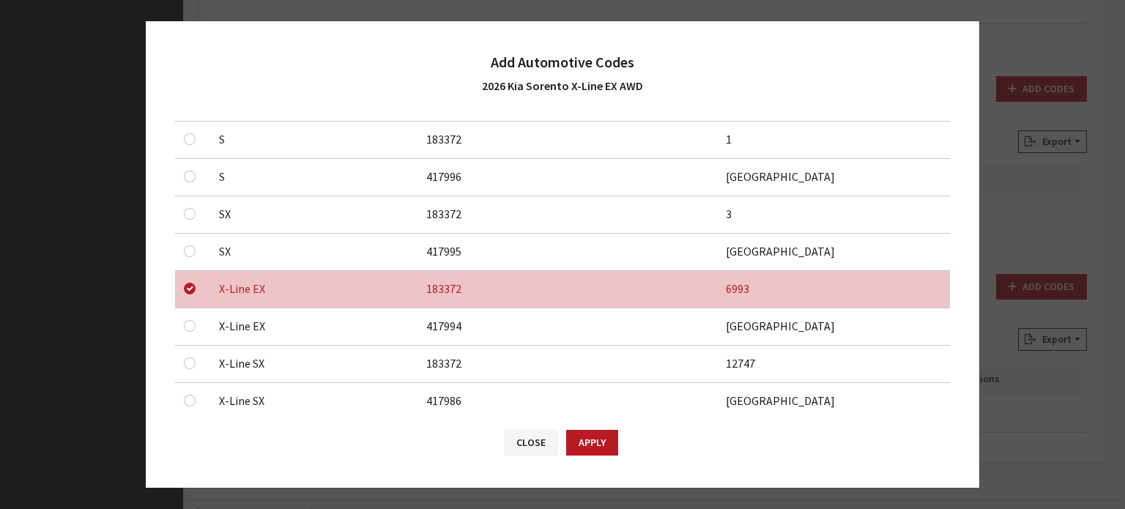
click at [182, 319] on td at bounding box center [192, 326] width 35 height 37
drag, startPoint x: 182, startPoint y: 311, endPoint x: 191, endPoint y: 319, distance: 11.9
click at [183, 311] on td at bounding box center [192, 326] width 35 height 37
click at [191, 320] on input "checkbox" at bounding box center [190, 326] width 12 height 12
checkbox input "true"
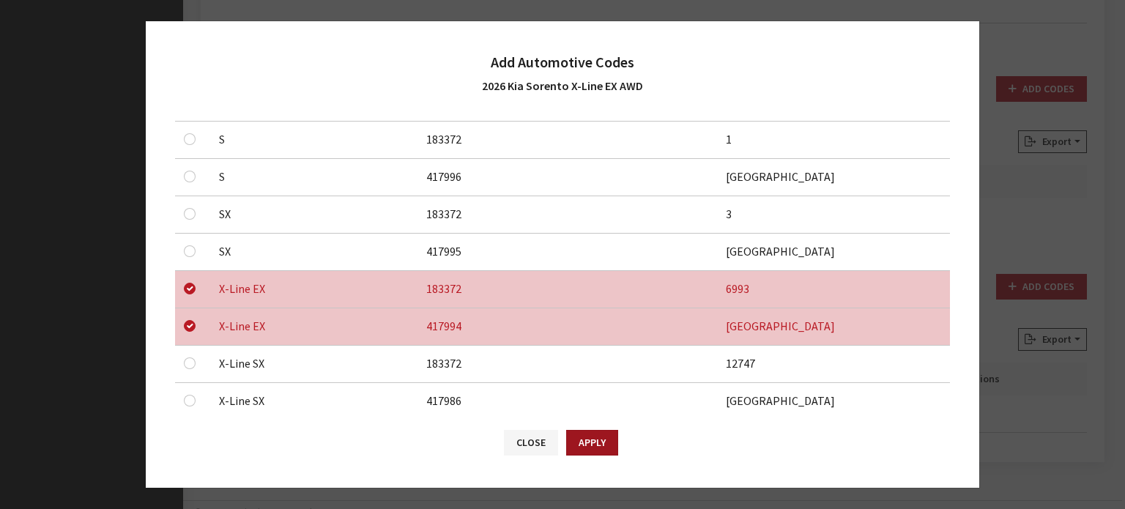
click at [585, 449] on button "Apply" at bounding box center [592, 443] width 52 height 26
checkbox input "false"
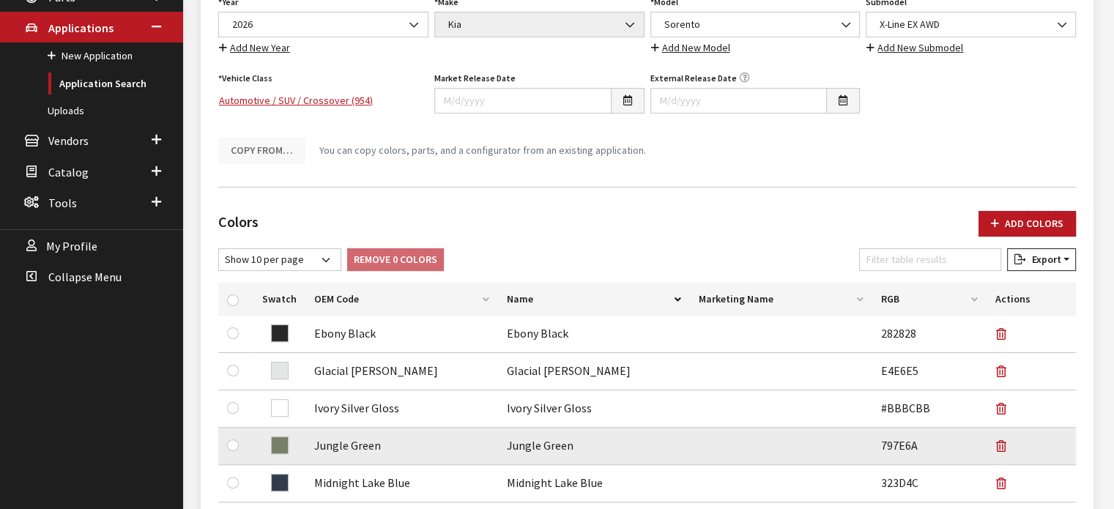
scroll to position [0, 0]
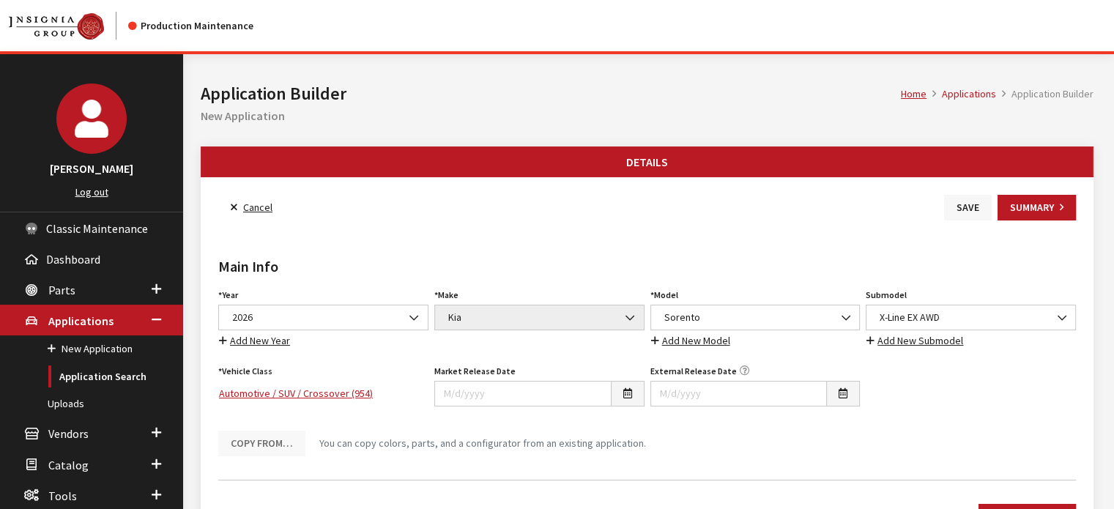
click at [956, 220] on div "Main Info Year Select Year 2026 2025 2024 2023 2022 2021 2020 2019 2018 2017 20…" at bounding box center [646, 344] width 863 height 248
click at [962, 207] on button "Save" at bounding box center [968, 208] width 48 height 26
click at [293, 205] on link "Back to Search" at bounding box center [268, 208] width 100 height 26
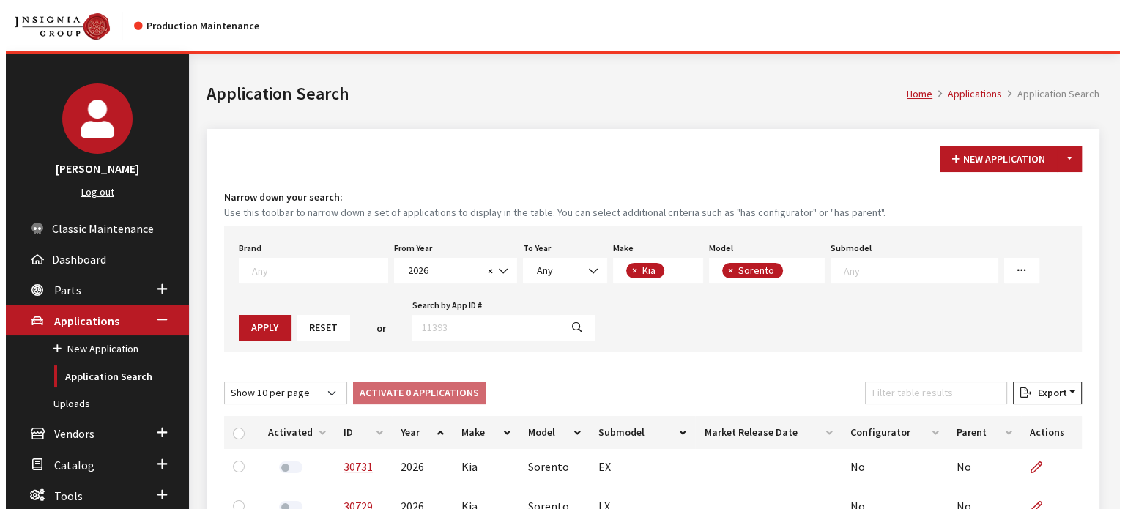
scroll to position [23, 0]
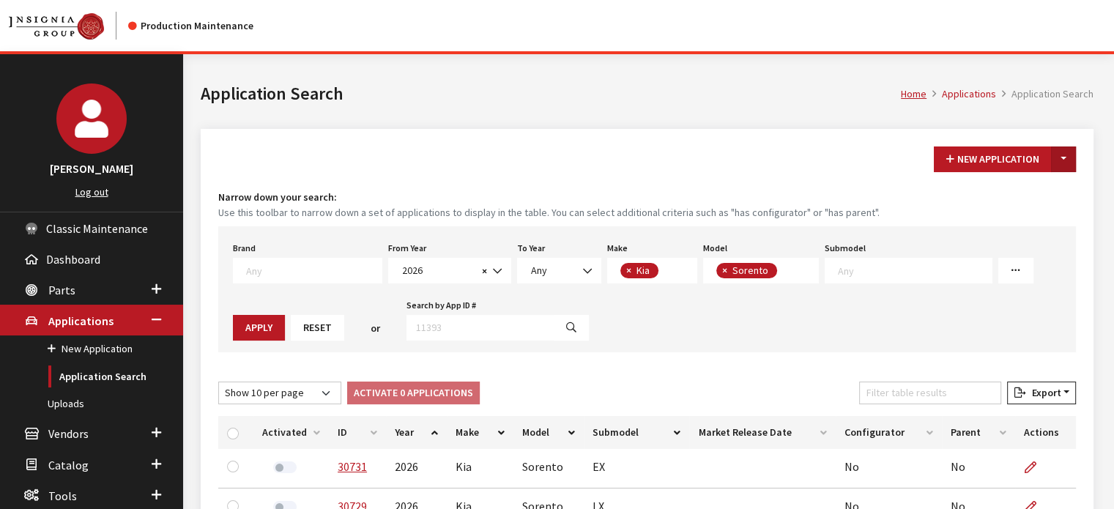
click at [1065, 160] on button "Toggle Dropdown" at bounding box center [1063, 159] width 25 height 26
click at [1025, 192] on button "New From Existing..." at bounding box center [1013, 190] width 126 height 26
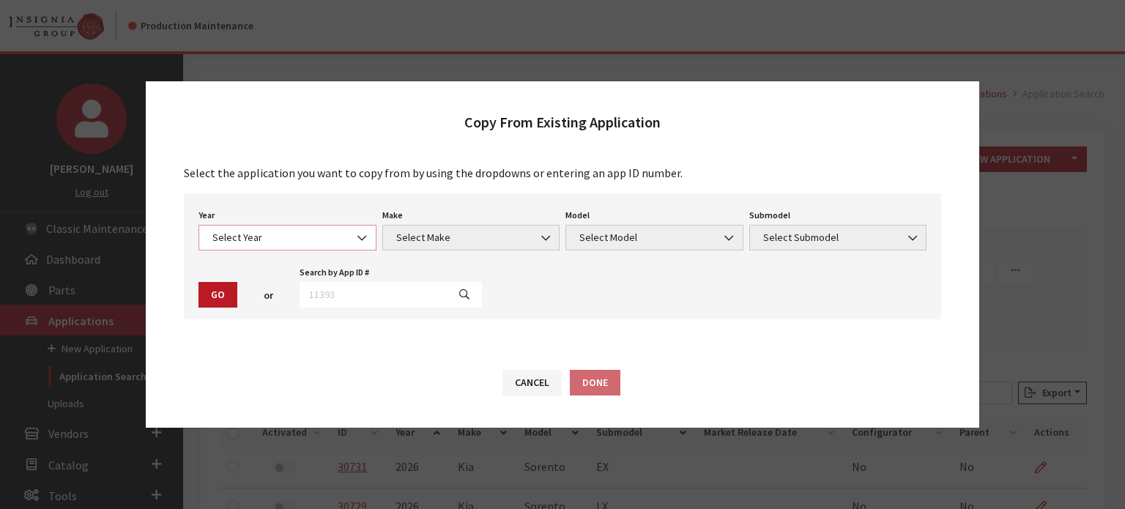
drag, startPoint x: 270, startPoint y: 231, endPoint x: 267, endPoint y: 242, distance: 11.2
click at [270, 239] on span "Select Year" at bounding box center [287, 237] width 159 height 15
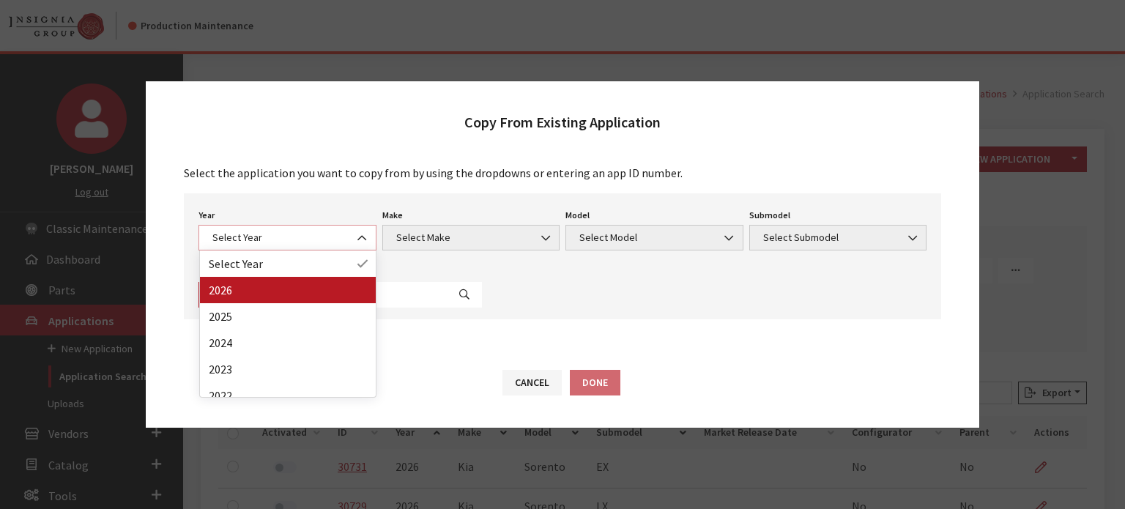
select select "44"
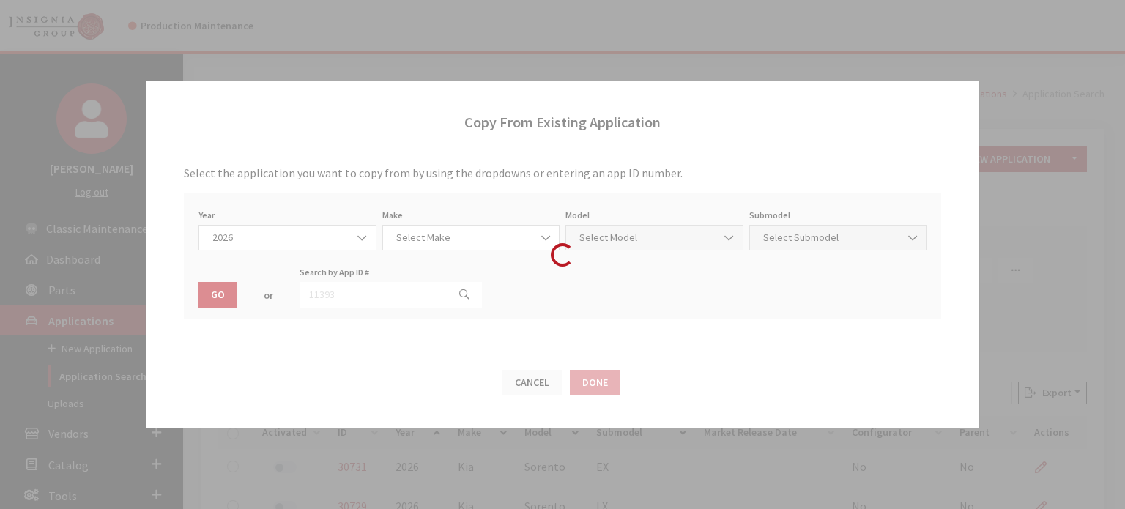
click at [431, 267] on div "Search by App ID # The value must be numeric." at bounding box center [391, 284] width 188 height 45
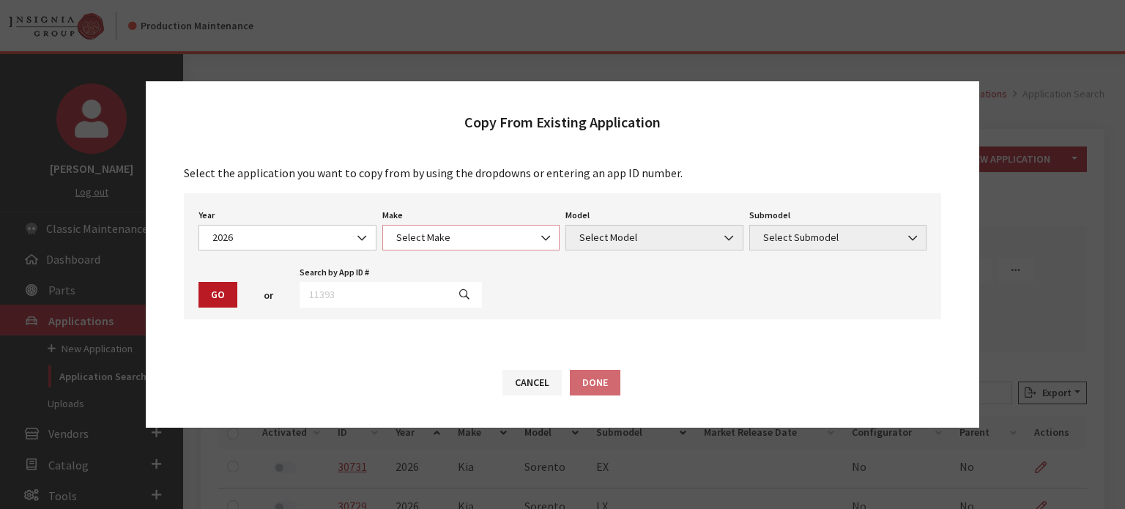
click at [434, 235] on span "Select Make" at bounding box center [471, 237] width 159 height 15
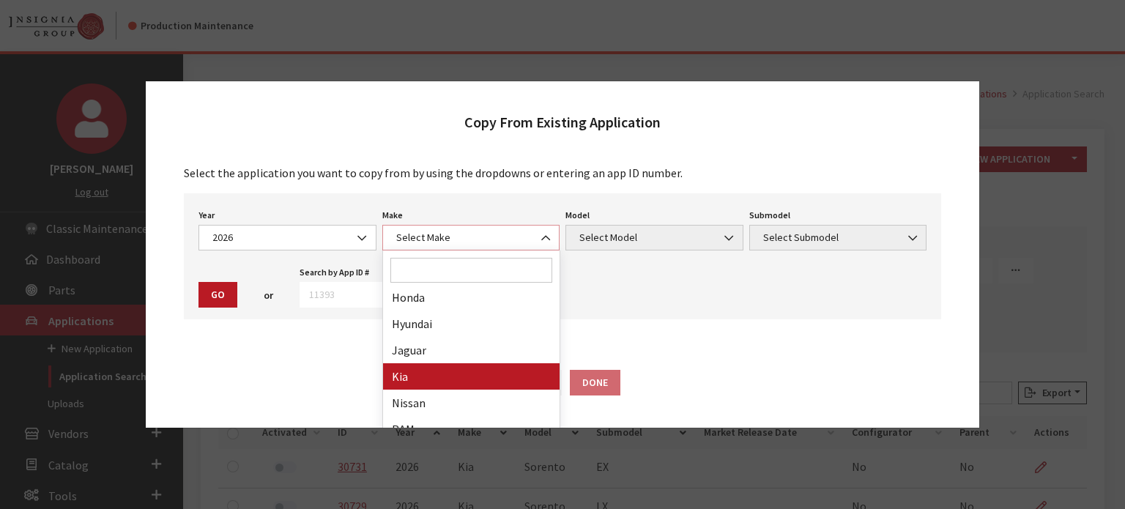
scroll to position [293, 0]
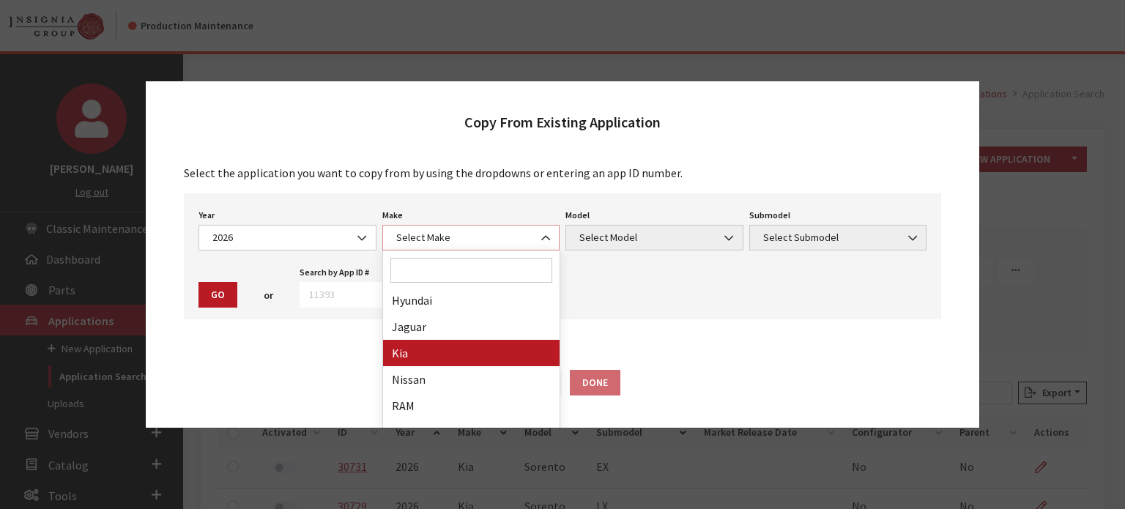
select select "31"
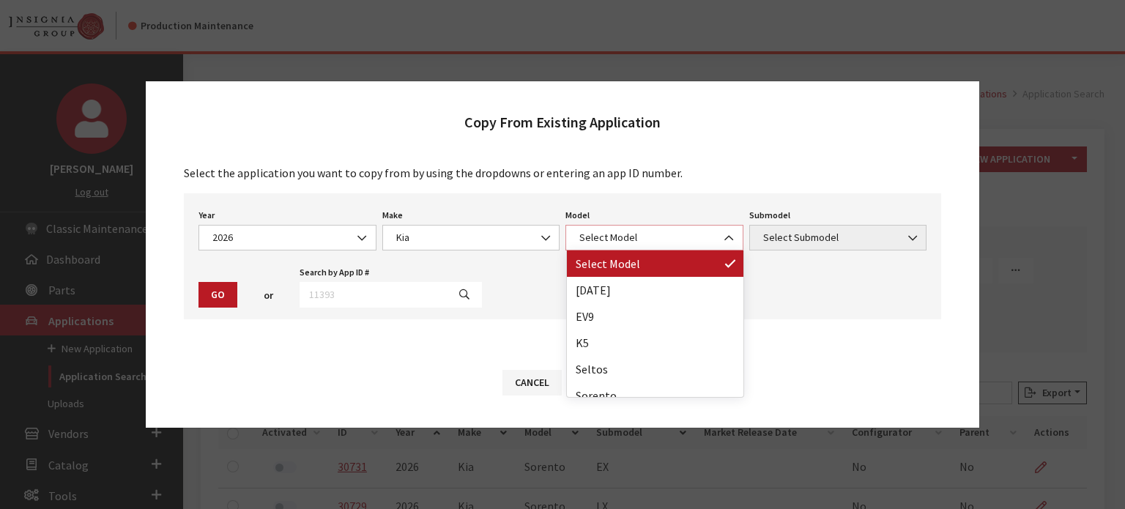
click at [644, 228] on span "Select Model" at bounding box center [654, 238] width 178 height 26
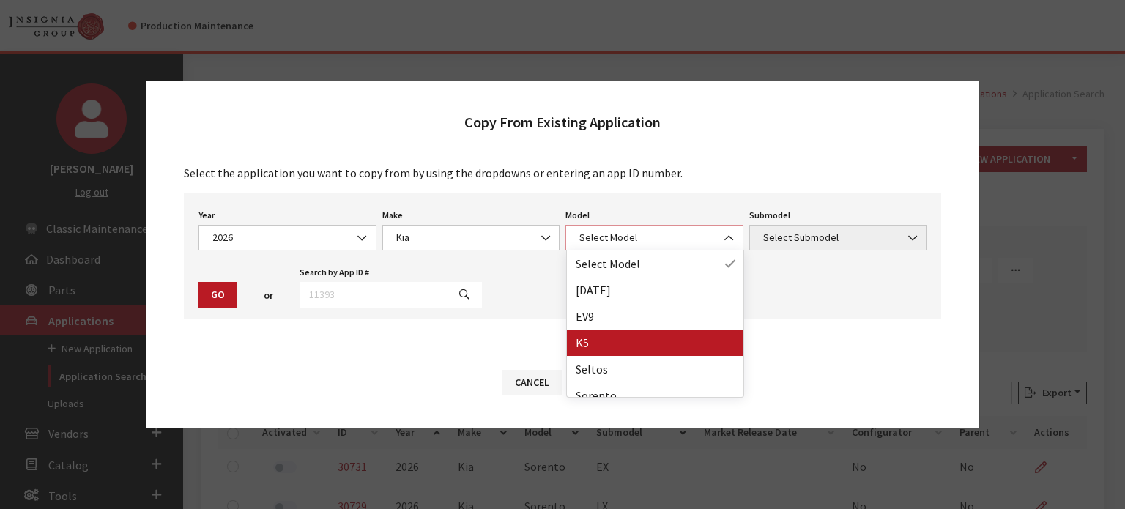
scroll to position [38, 0]
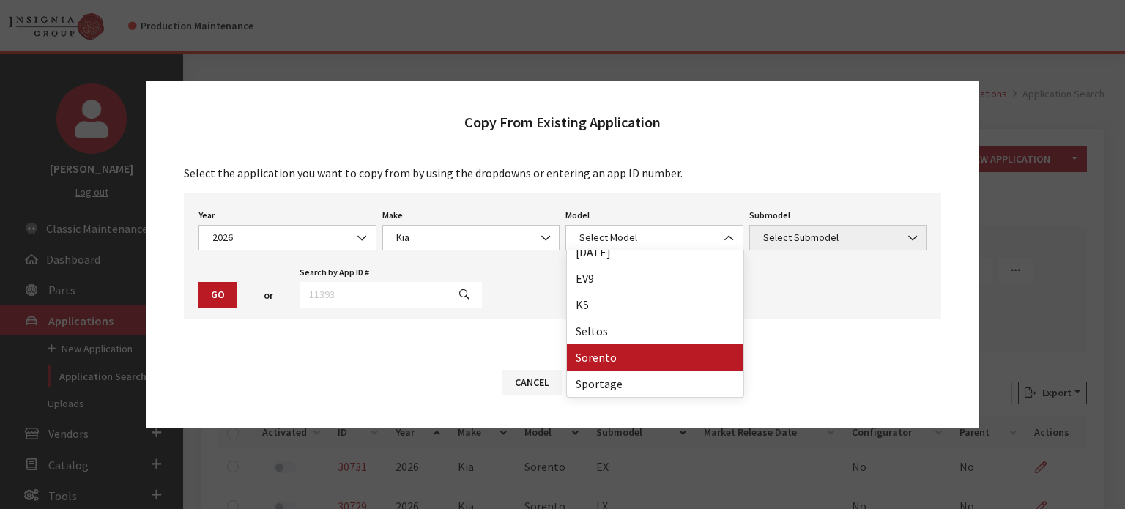
drag, startPoint x: 647, startPoint y: 354, endPoint x: 661, endPoint y: 341, distance: 19.7
select select "389"
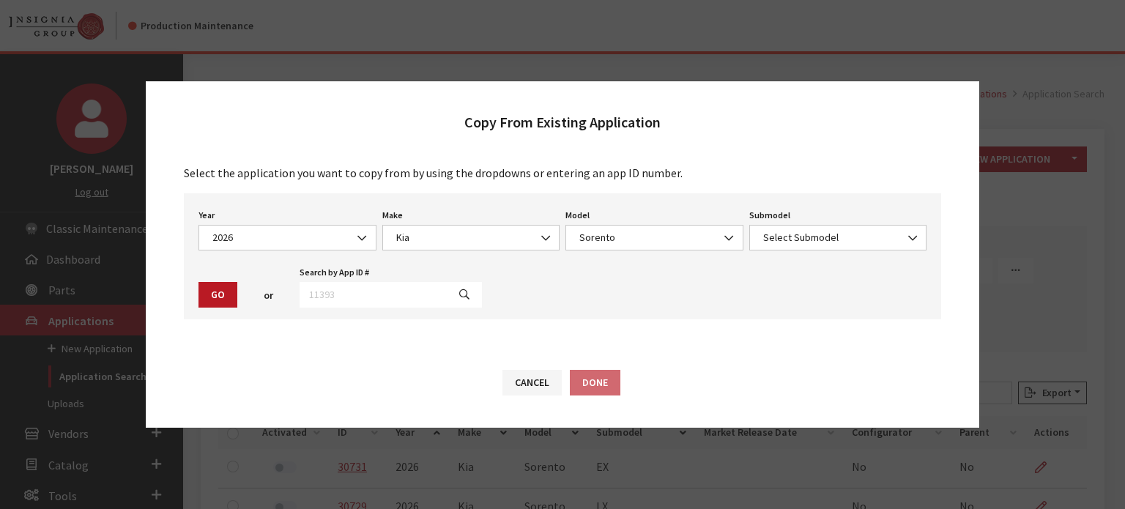
click at [812, 224] on div "Submodel Select Submodel EX LX S SX X-Line EX AWD Select Submodel" at bounding box center [838, 227] width 184 height 45
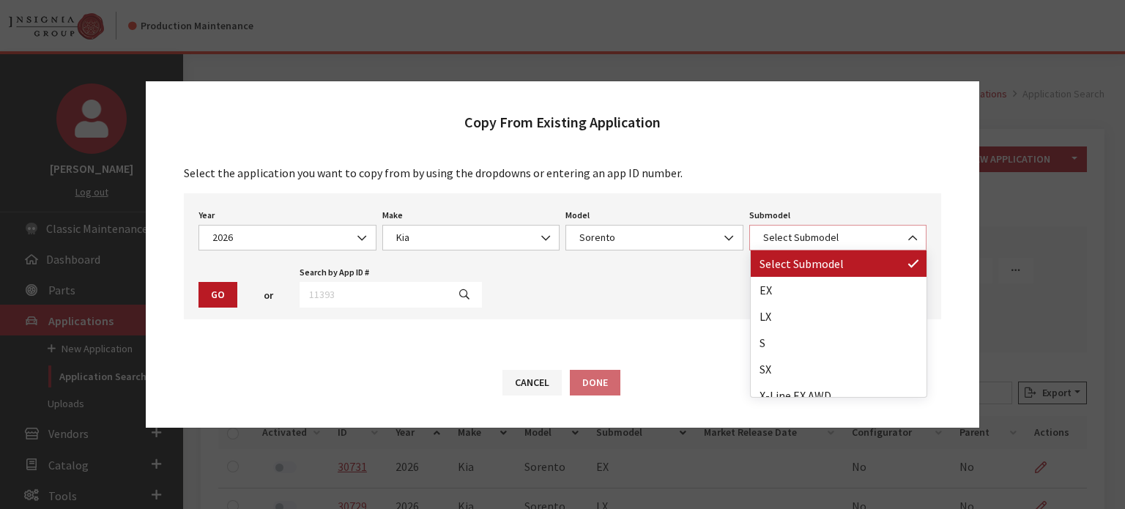
click at [811, 237] on span "Select Submodel" at bounding box center [838, 237] width 159 height 15
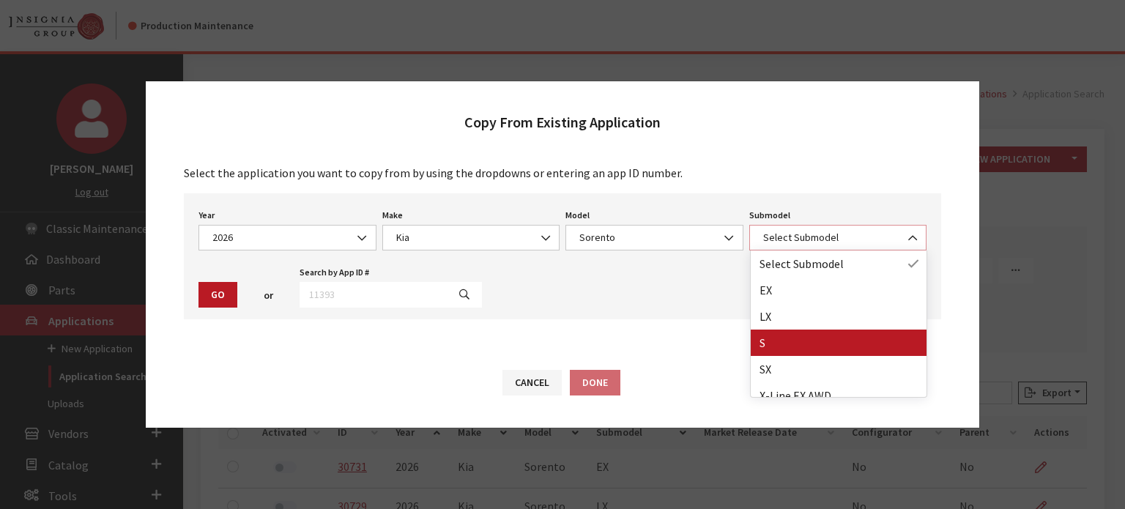
scroll to position [12, 0]
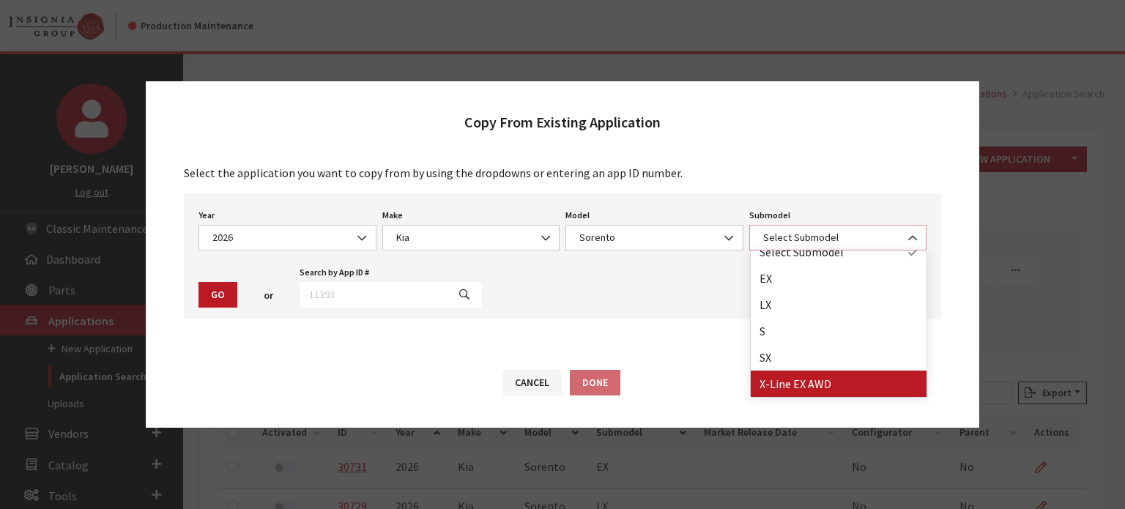
select select "3812"
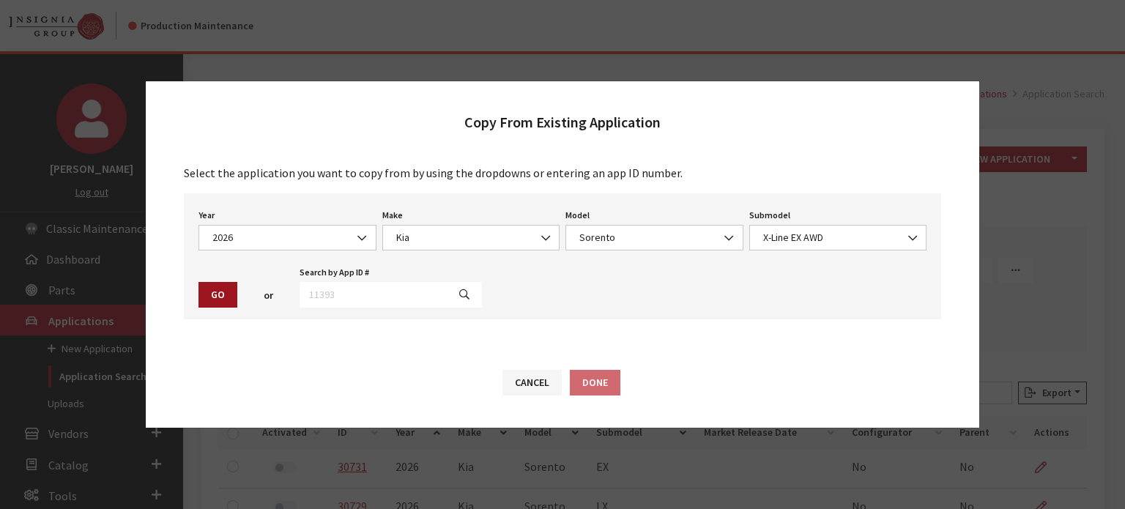
click at [230, 303] on button "Go" at bounding box center [217, 295] width 39 height 26
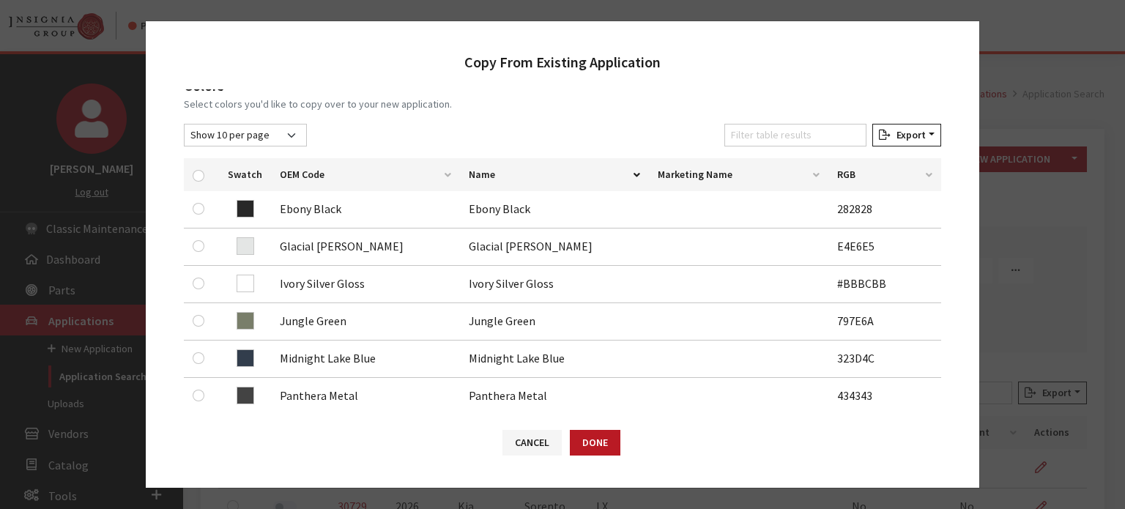
scroll to position [220, 0]
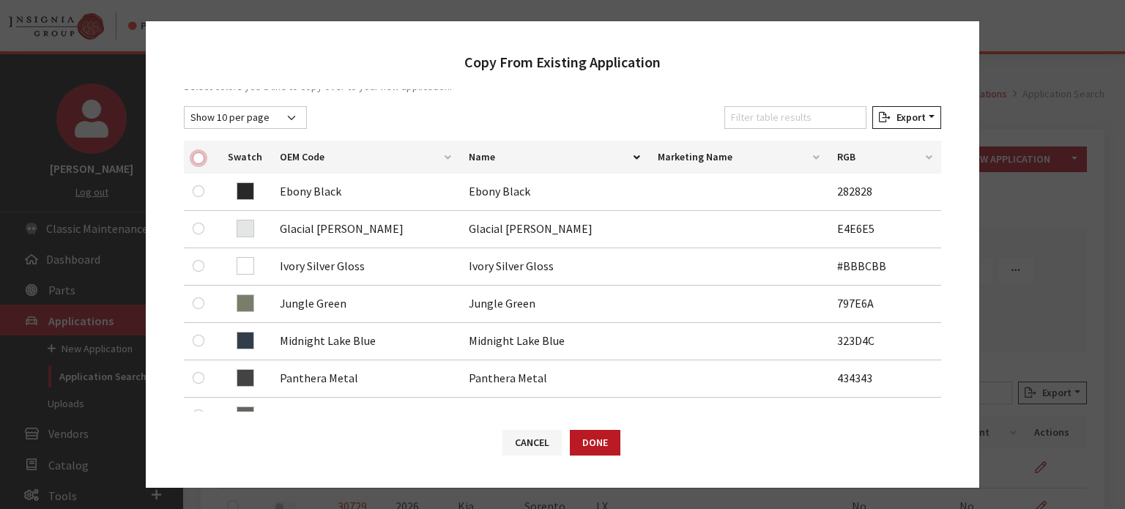
click at [199, 156] on input "checkbox" at bounding box center [199, 158] width 12 height 12
checkbox input "true"
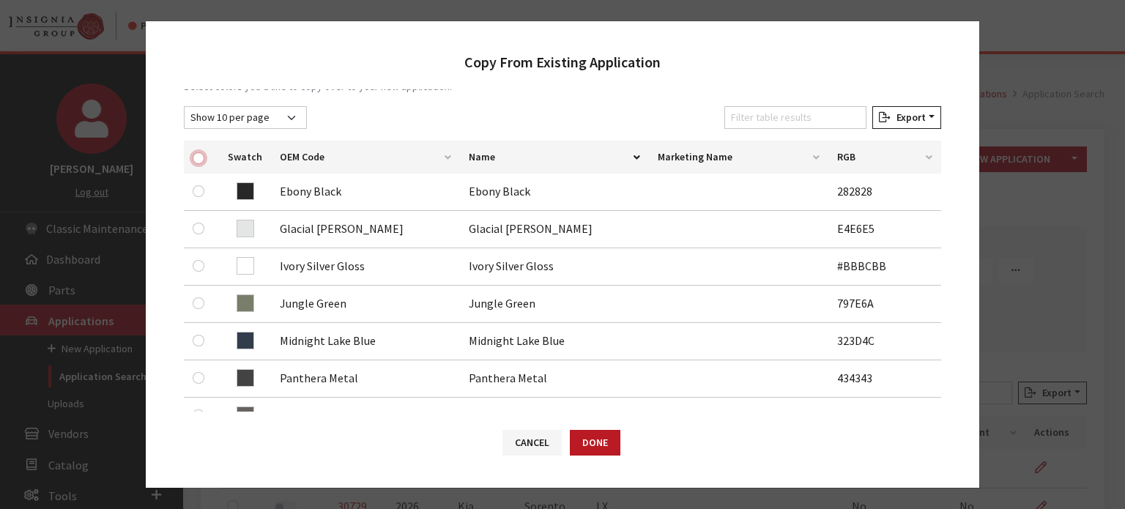
checkbox input "true"
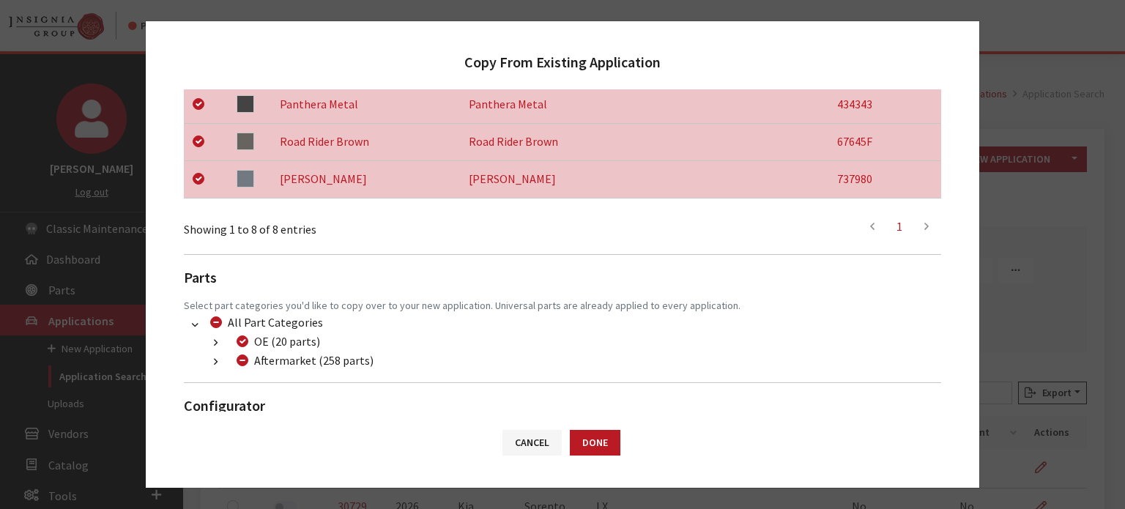
scroll to position [537, 0]
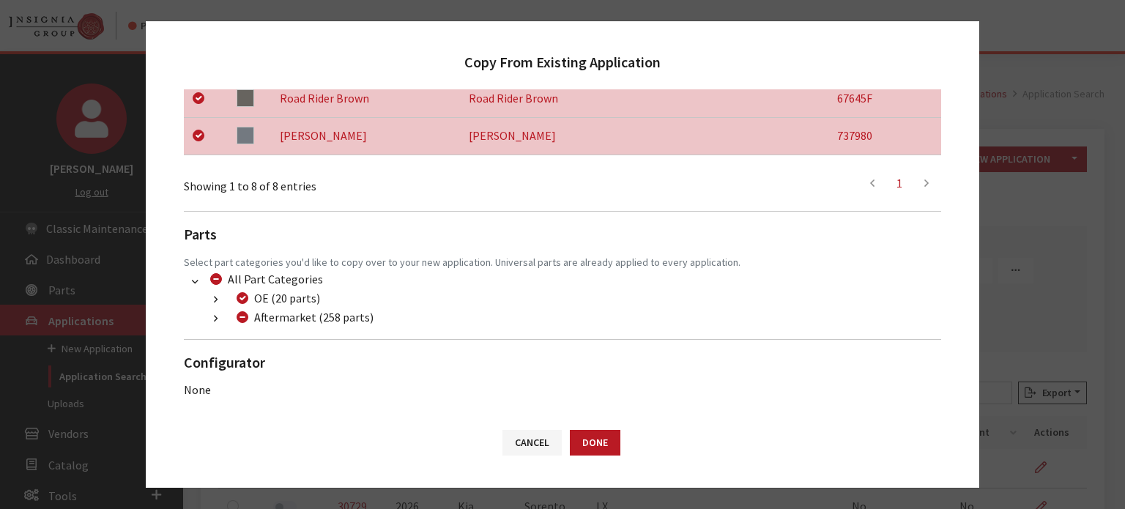
click at [219, 319] on button "button" at bounding box center [215, 319] width 29 height 17
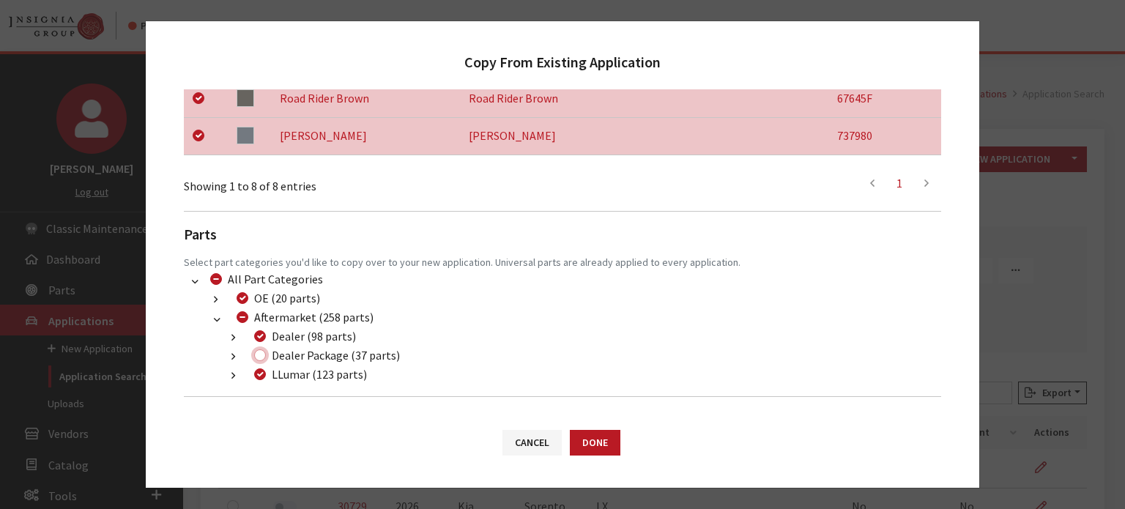
drag, startPoint x: 258, startPoint y: 353, endPoint x: 272, endPoint y: 363, distance: 17.5
click at [258, 353] on input "Dealer Package (37 parts)" at bounding box center [260, 355] width 12 height 12
checkbox input "true"
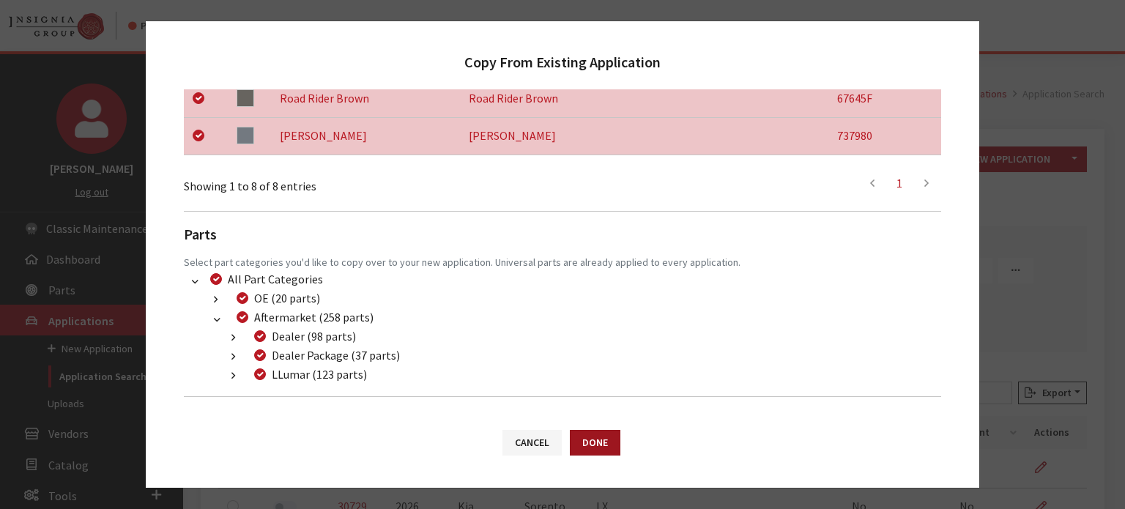
click at [592, 438] on button "Done" at bounding box center [595, 443] width 51 height 26
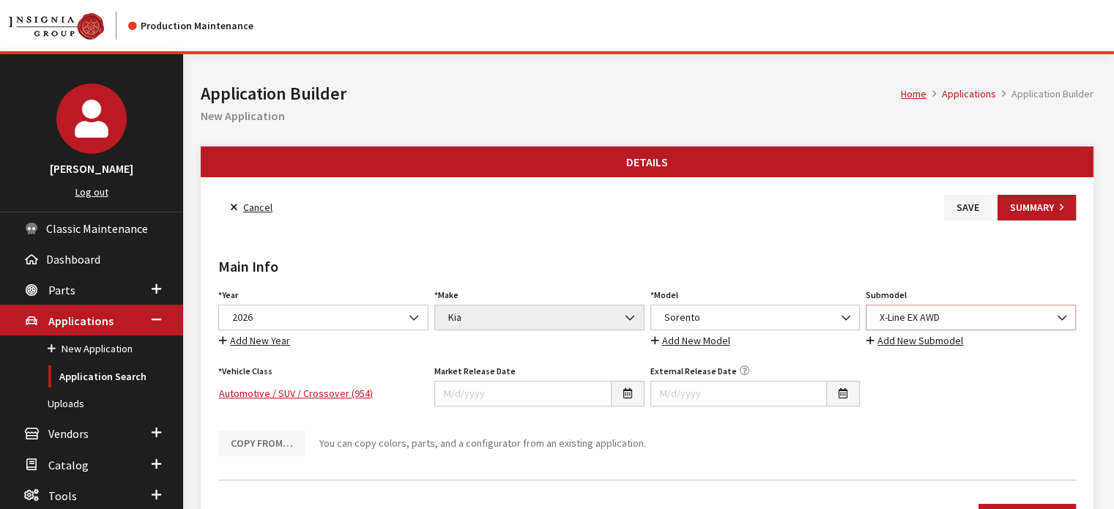
click at [909, 319] on span "X-Line EX AWD" at bounding box center [970, 317] width 191 height 15
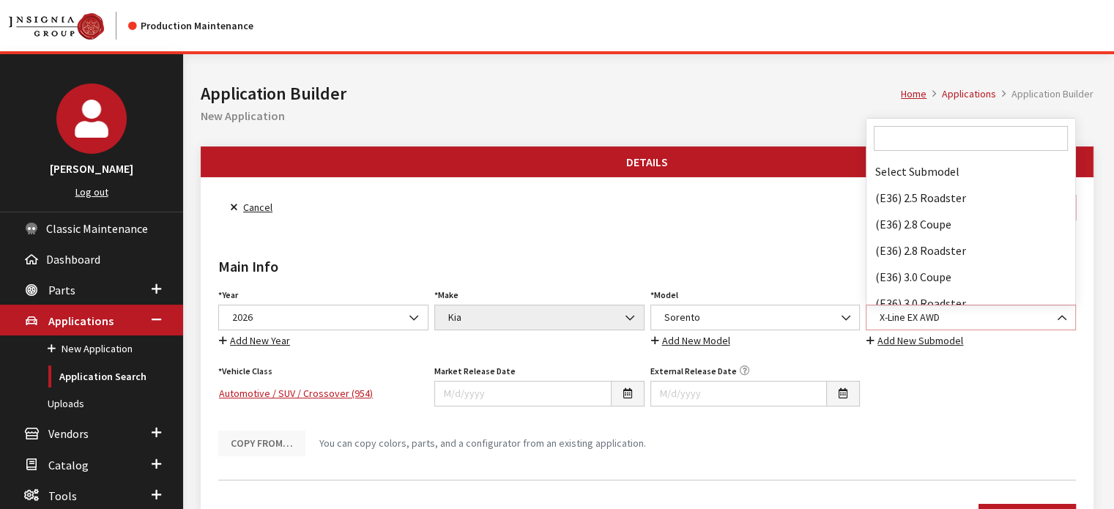
scroll to position [124077, 0]
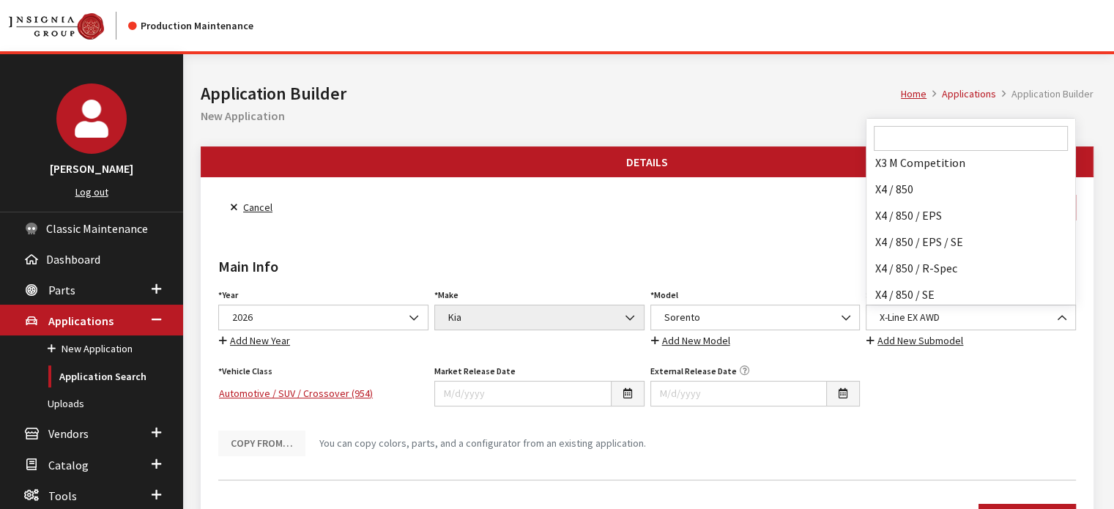
click at [928, 134] on input "Search" at bounding box center [971, 138] width 194 height 25
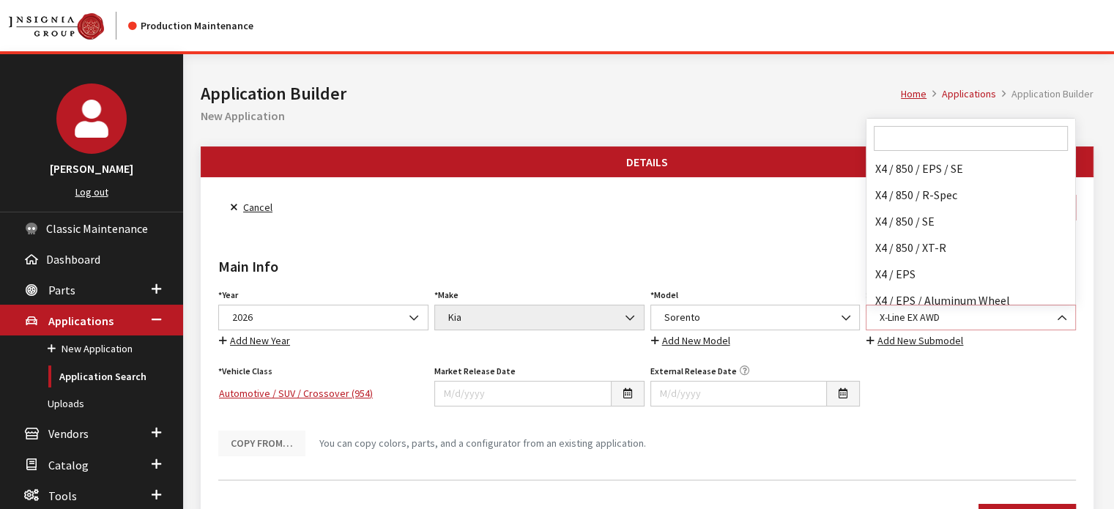
select select "4482"
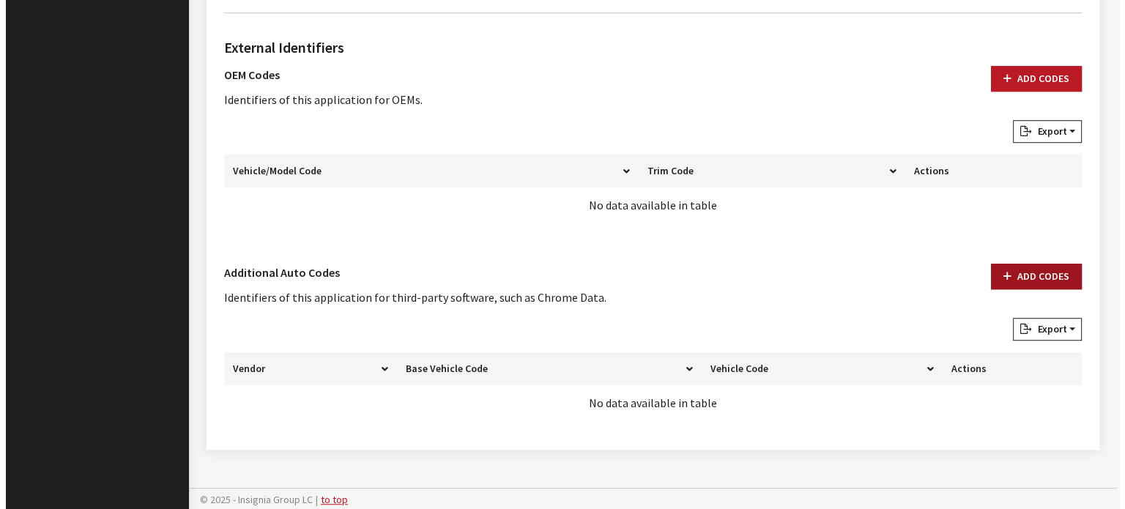
scroll to position [963, 0]
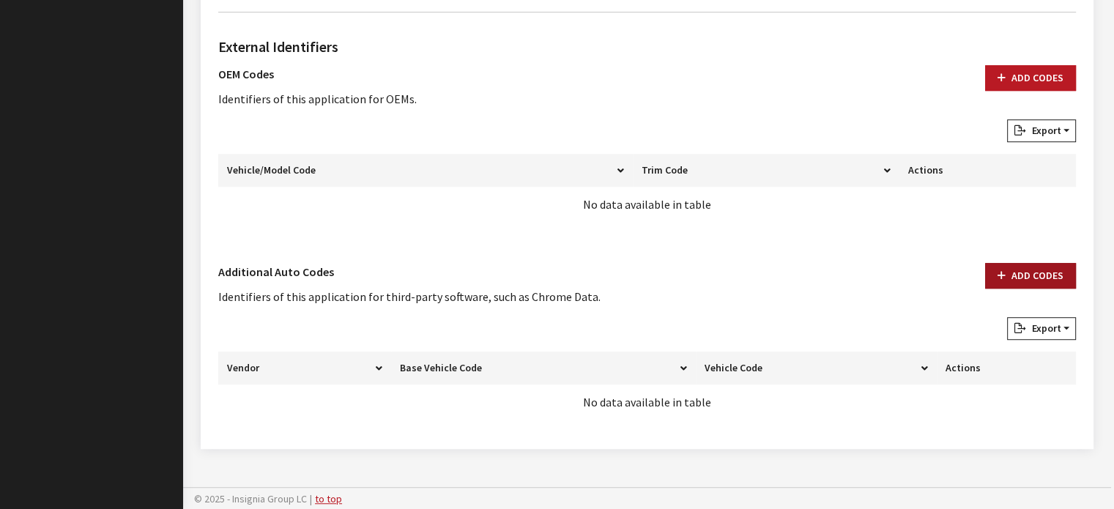
click at [1038, 279] on button "Add Codes" at bounding box center [1030, 276] width 91 height 26
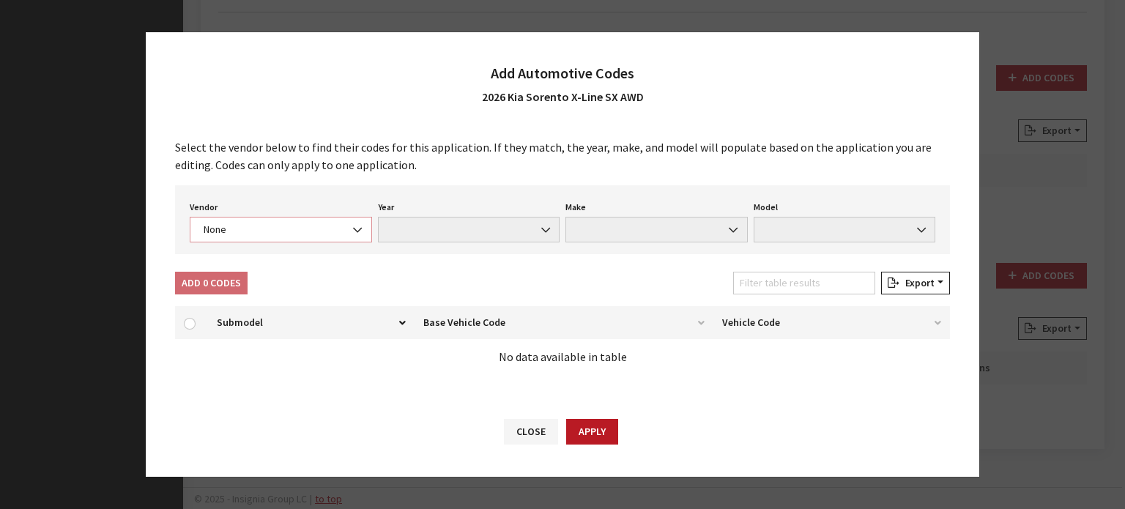
click at [272, 231] on span "None" at bounding box center [280, 229] width 163 height 15
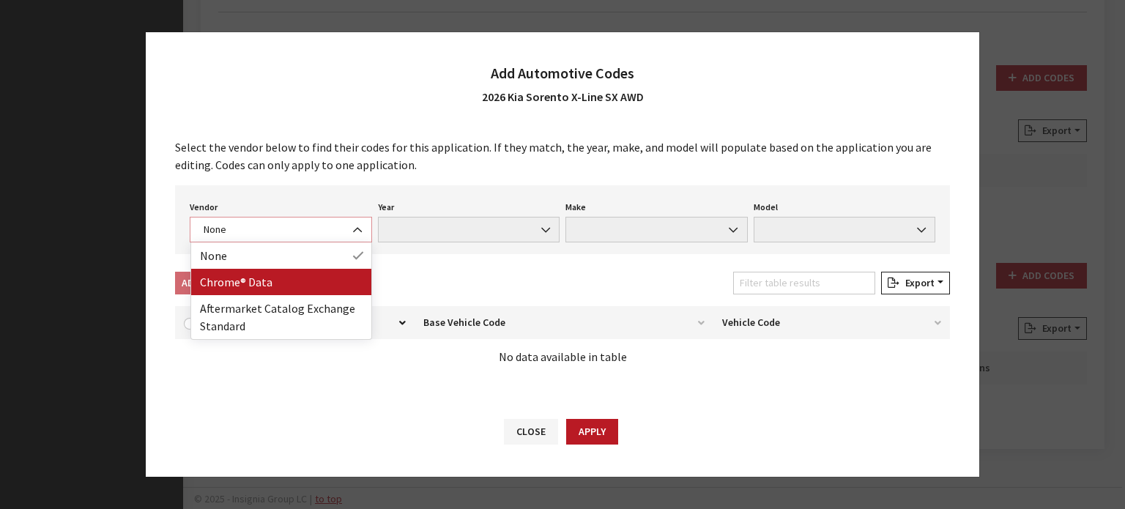
select select "4"
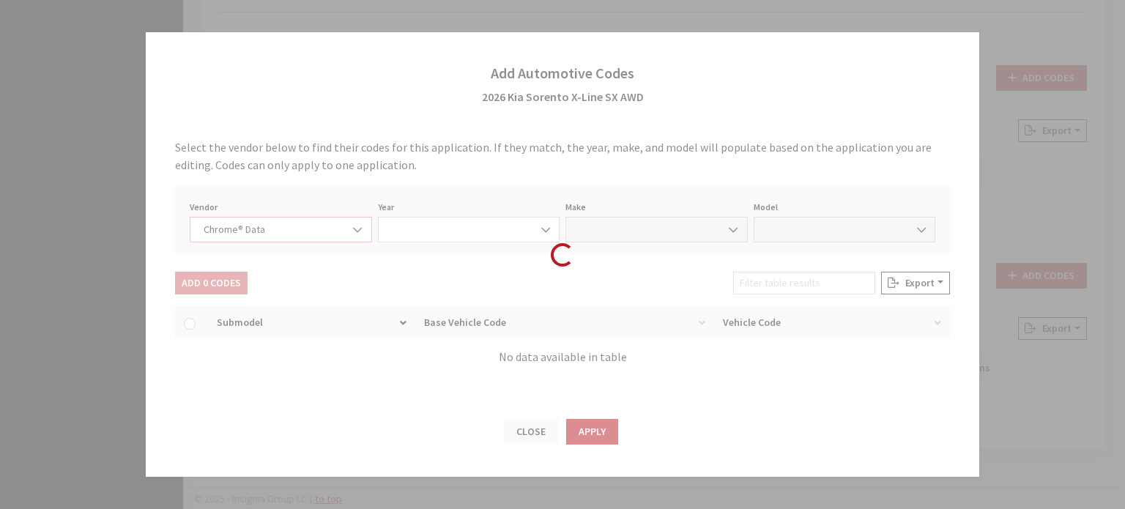
select select "2026"
select select "22"
select select "73303"
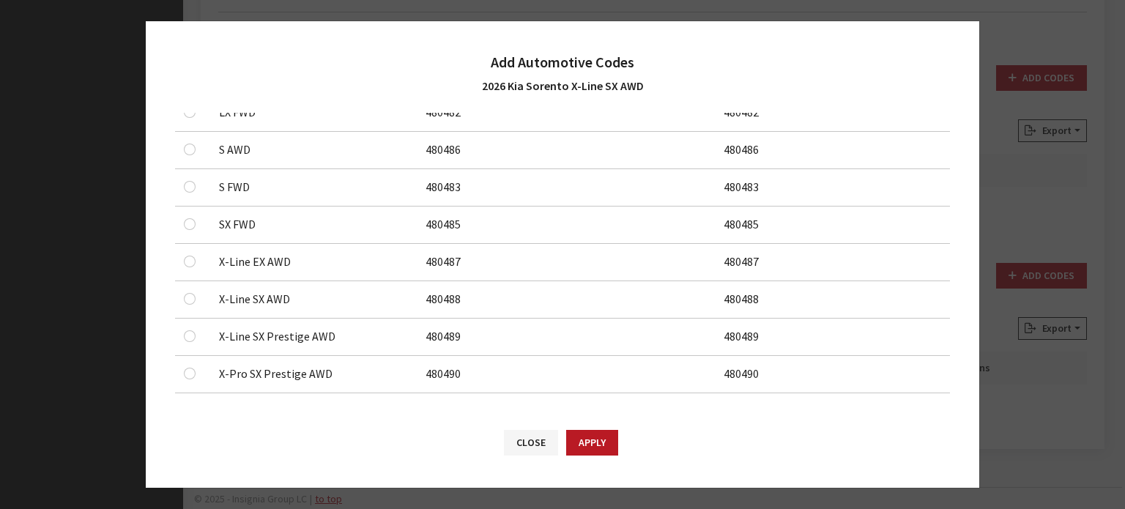
scroll to position [313, 0]
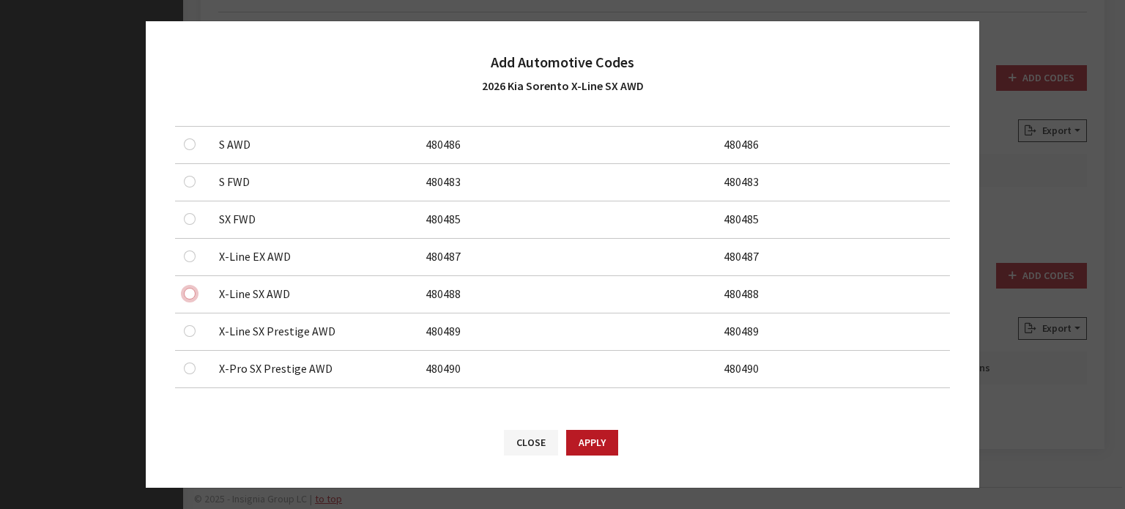
click at [188, 292] on input "checkbox" at bounding box center [190, 294] width 12 height 12
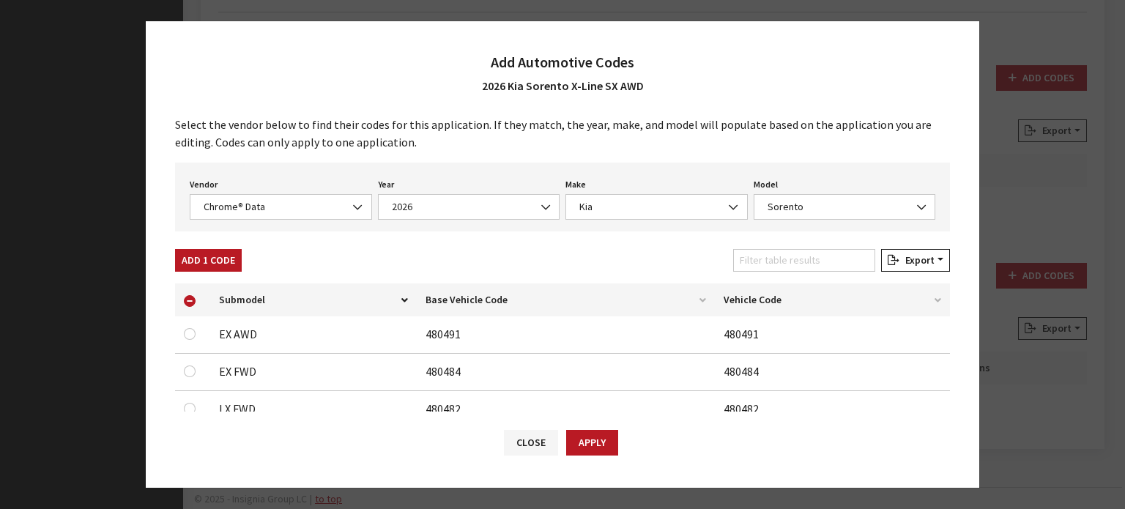
scroll to position [0, 0]
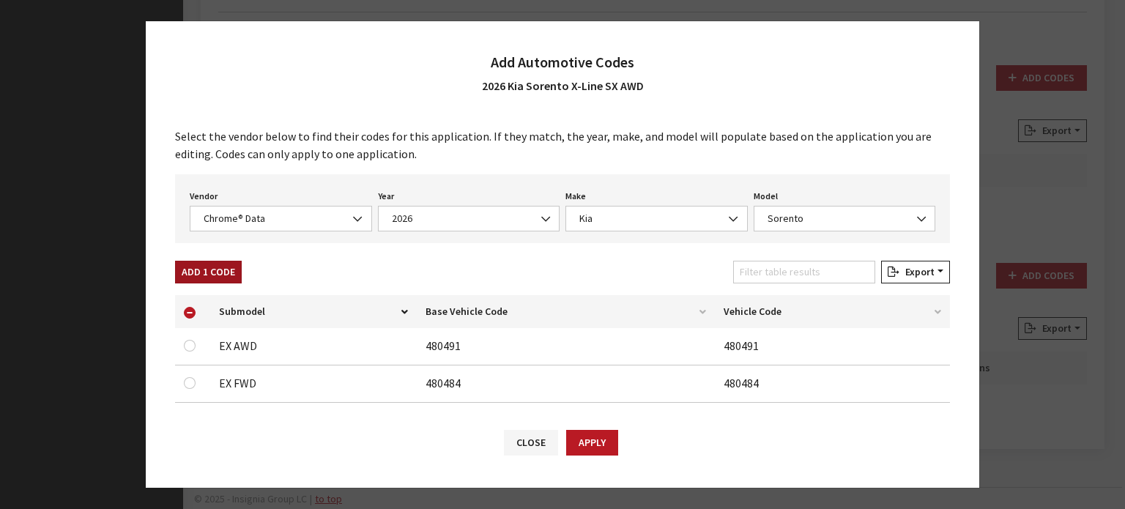
drag, startPoint x: 226, startPoint y: 275, endPoint x: 238, endPoint y: 261, distance: 18.7
click at [226, 275] on button "Add 1 Code" at bounding box center [208, 272] width 67 height 23
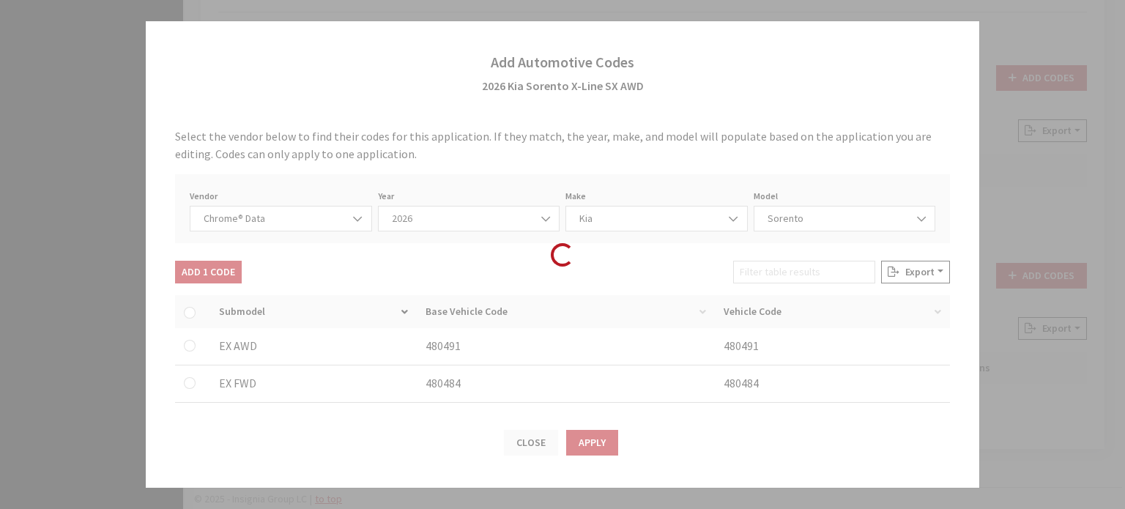
checkbox input "false"
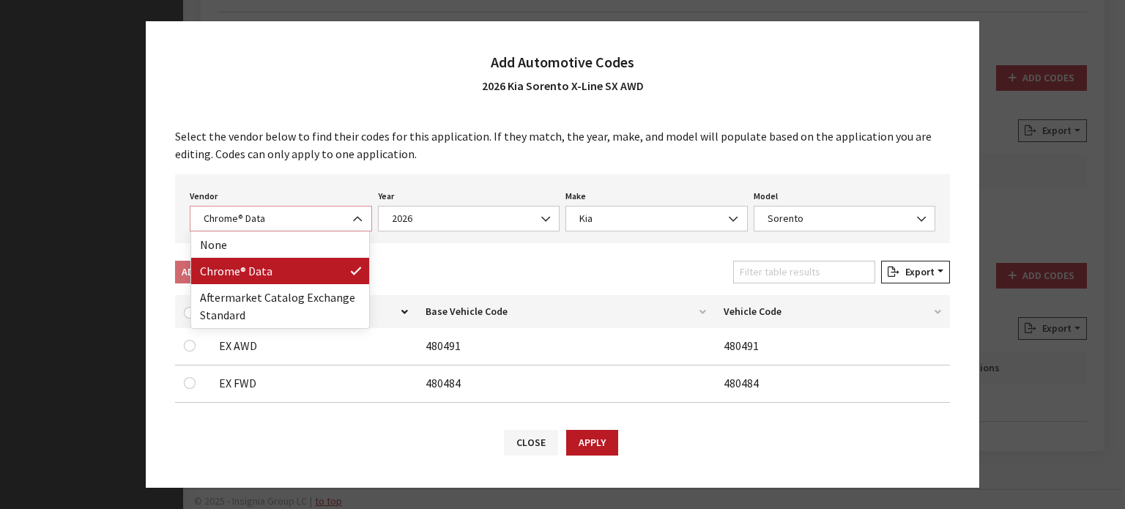
click at [264, 220] on span "Chrome® Data" at bounding box center [280, 218] width 163 height 15
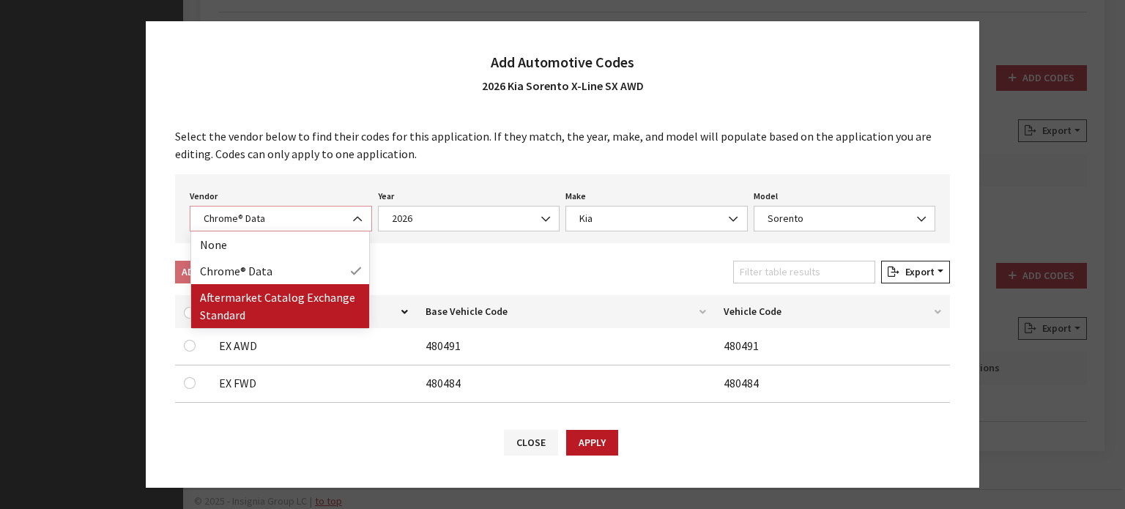
select select "2"
select select "2026"
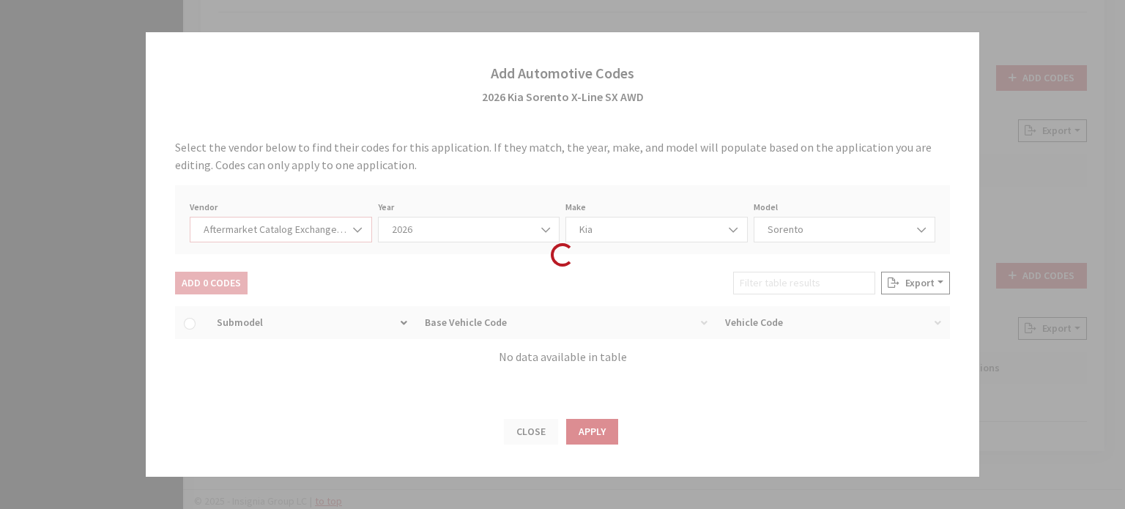
select select "21"
select select "108"
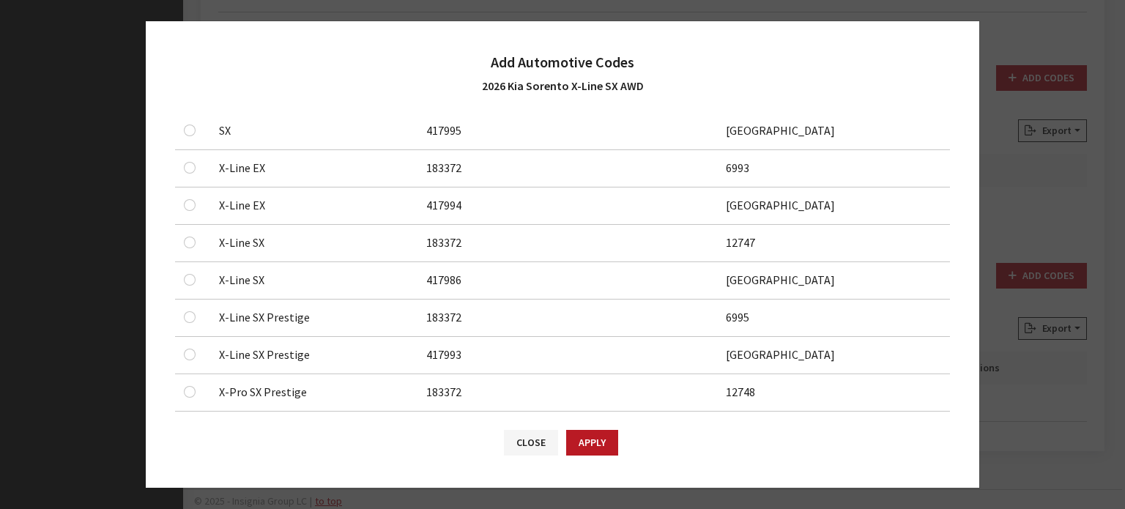
scroll to position [984, 0]
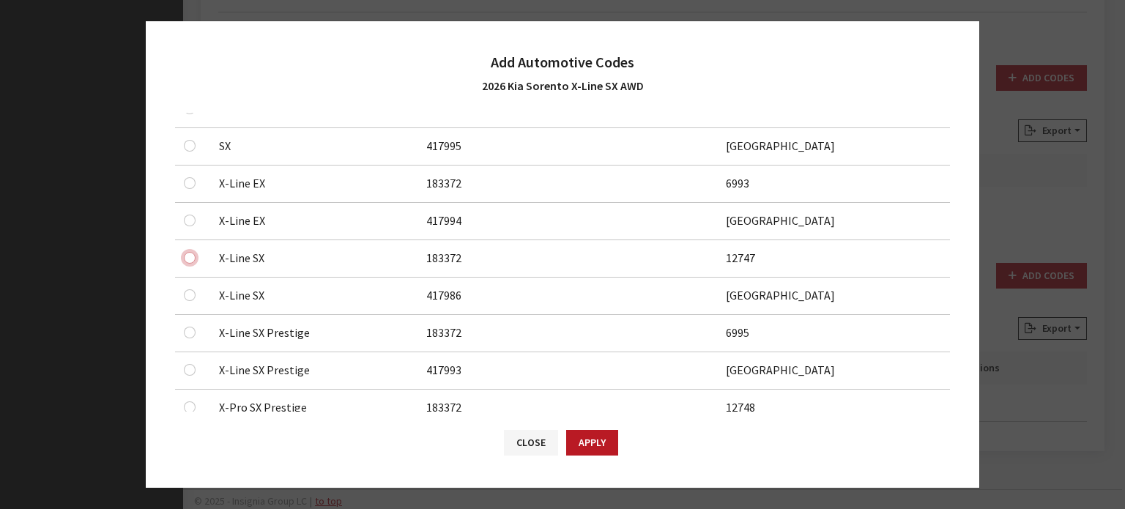
click at [191, 256] on input "checkbox" at bounding box center [190, 258] width 12 height 12
checkbox input "true"
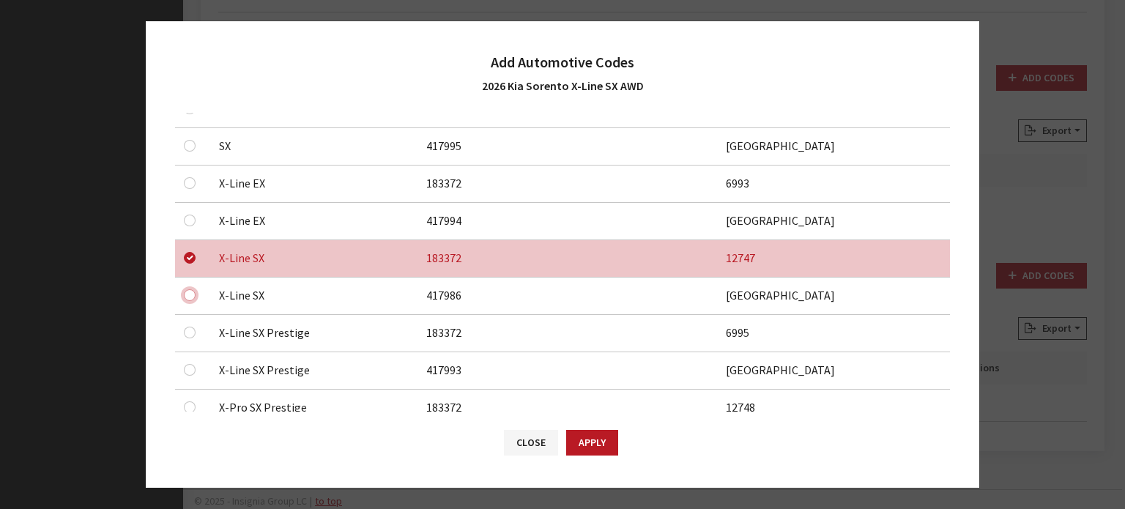
click at [185, 294] on input "checkbox" at bounding box center [190, 295] width 12 height 12
checkbox input "true"
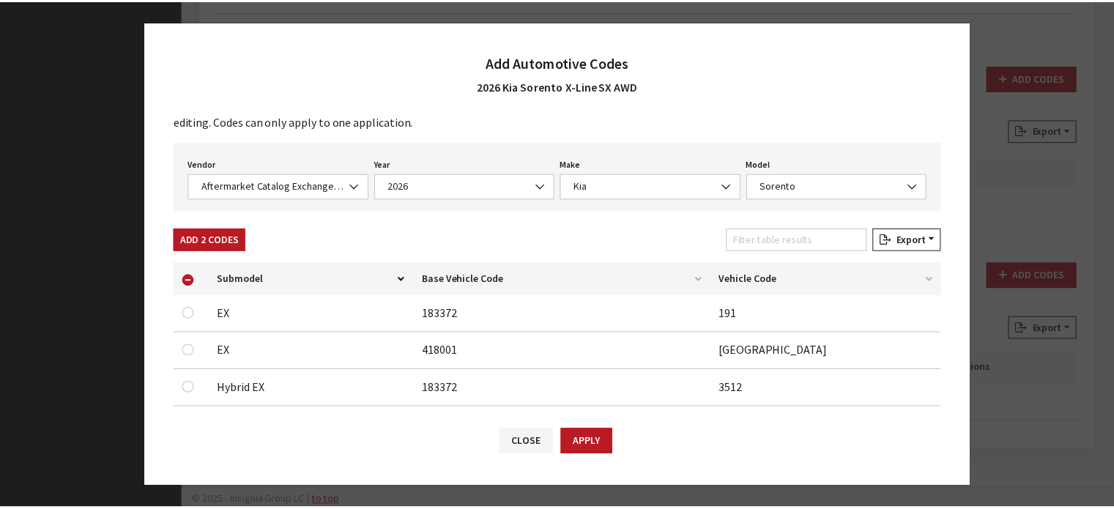
scroll to position [0, 0]
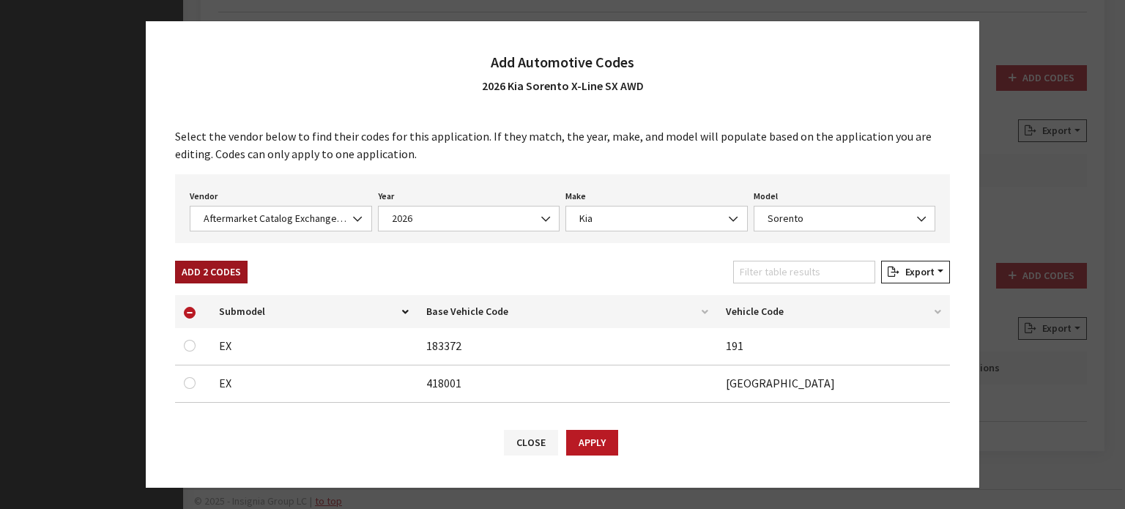
click at [228, 272] on button "Add 2 Codes" at bounding box center [211, 272] width 73 height 23
checkbox input "false"
click at [591, 441] on button "Apply" at bounding box center [592, 443] width 52 height 26
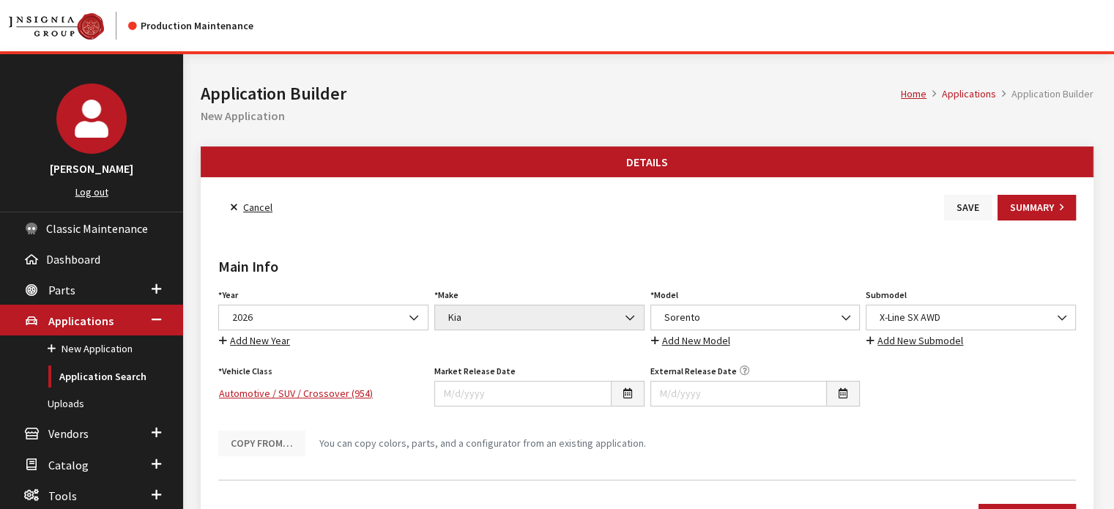
click at [976, 204] on button "Save" at bounding box center [968, 208] width 48 height 26
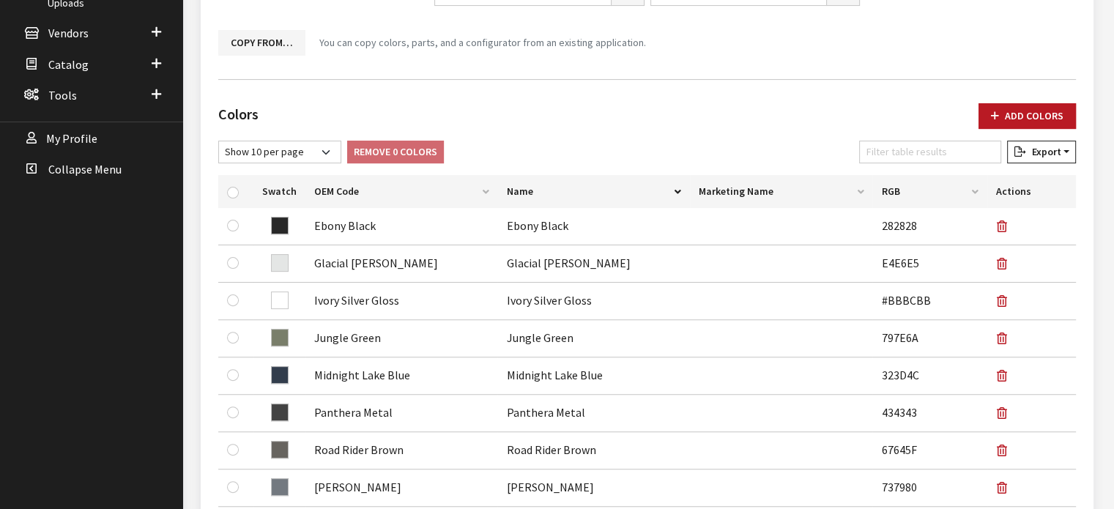
scroll to position [34, 0]
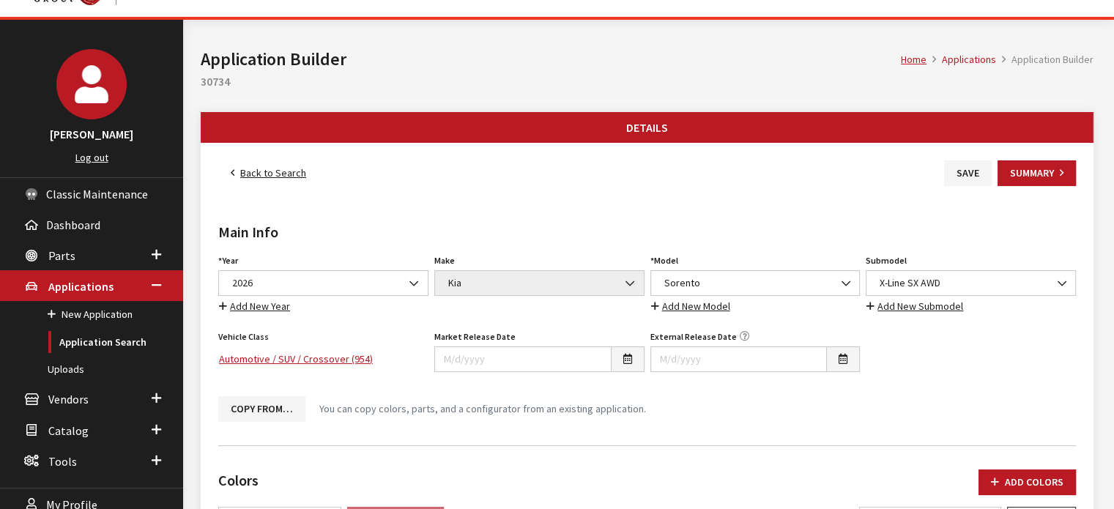
click at [278, 181] on link "Back to Search" at bounding box center [268, 173] width 100 height 26
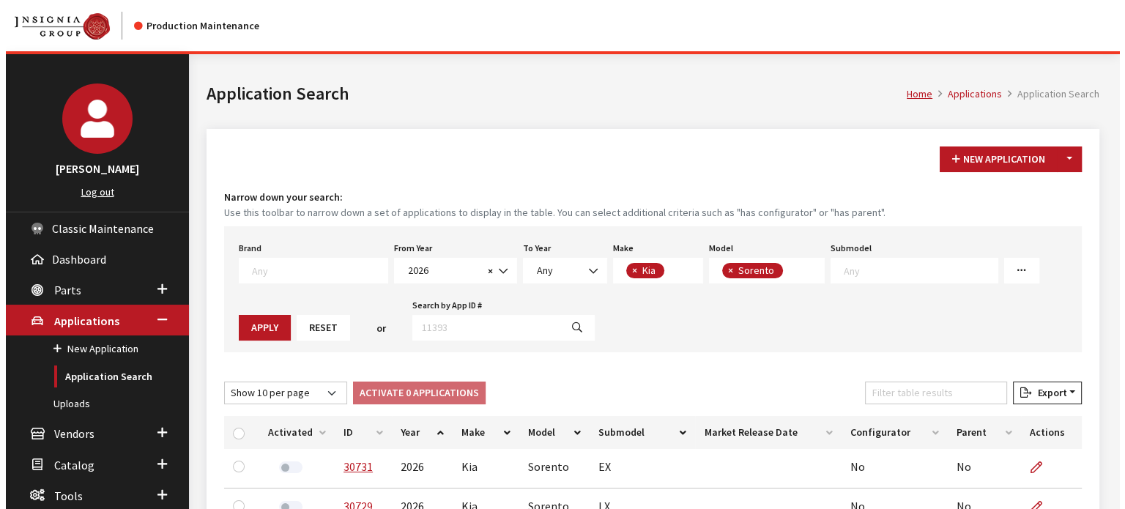
scroll to position [23, 0]
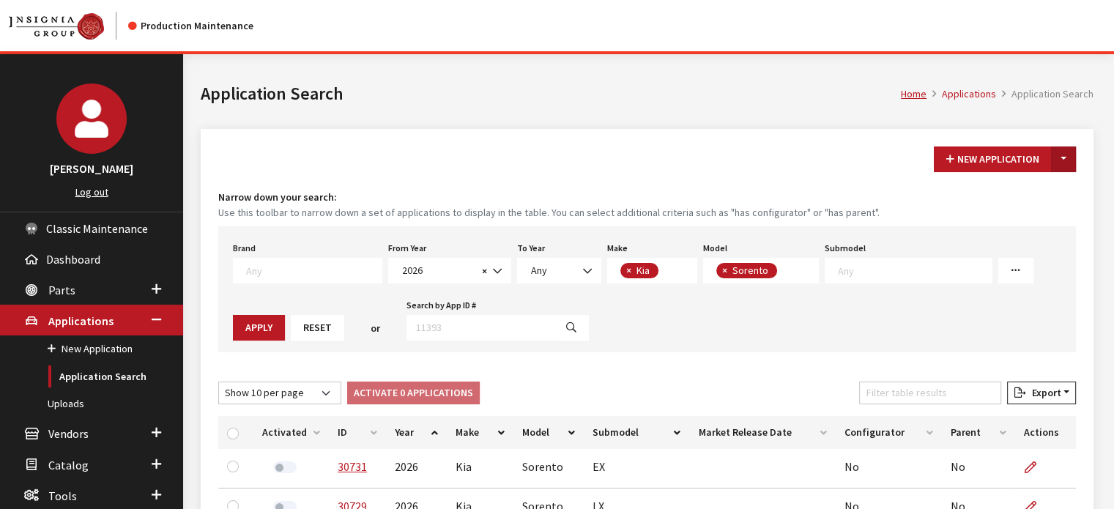
click at [1061, 169] on button "Toggle Dropdown" at bounding box center [1063, 159] width 25 height 26
click at [1055, 197] on button "New From Existing..." at bounding box center [1013, 190] width 126 height 26
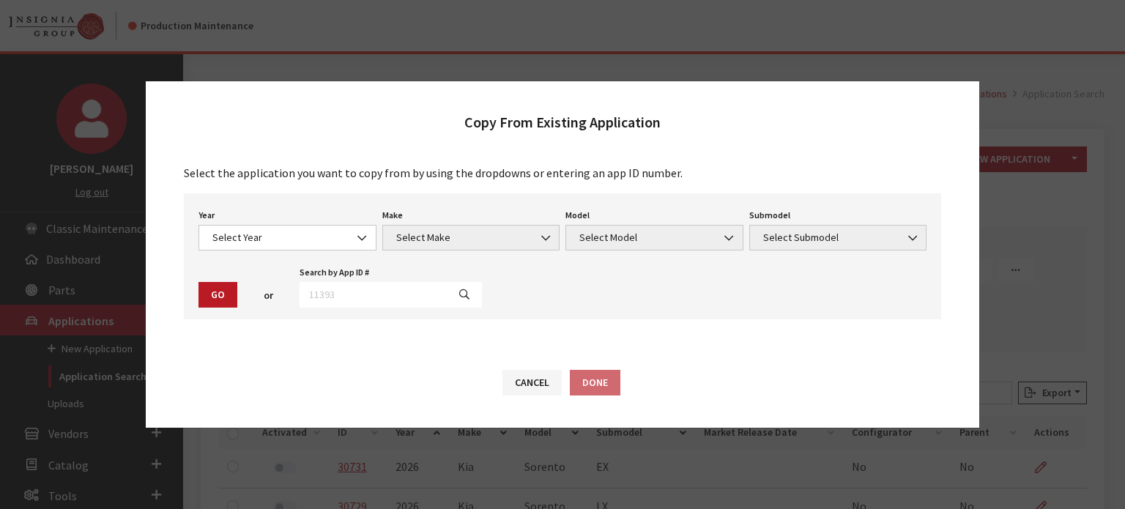
drag, startPoint x: 1046, startPoint y: 415, endPoint x: 303, endPoint y: 224, distance: 766.7
click at [303, 224] on div "Year Select Year [DATE] 2025 2024 2023 2022 2021 2020 2019 2018 2017 2016 2015 …" at bounding box center [288, 227] width 184 height 45
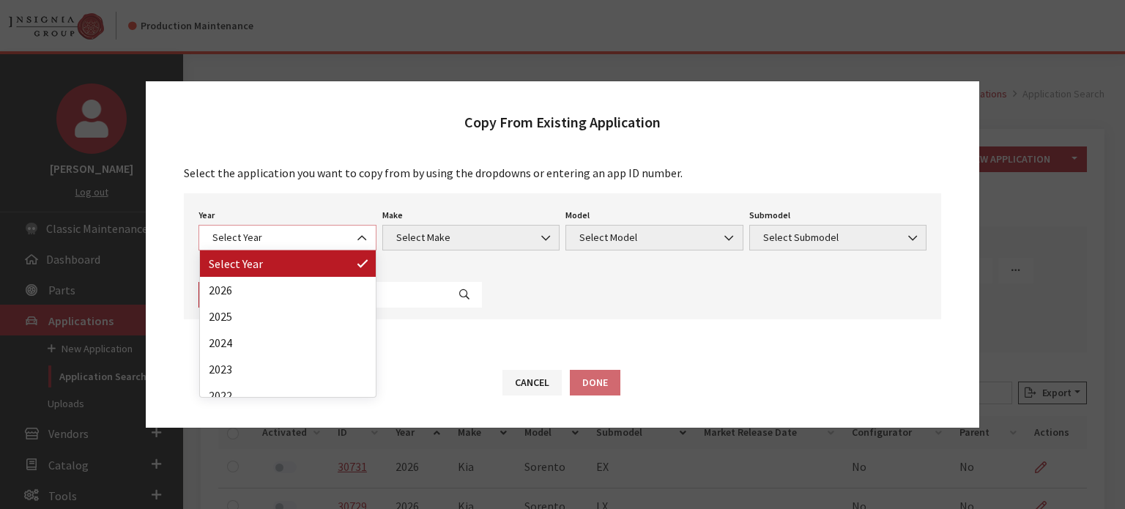
drag, startPoint x: 308, startPoint y: 241, endPoint x: 333, endPoint y: 273, distance: 40.7
click at [308, 241] on span "Select Year" at bounding box center [287, 237] width 159 height 15
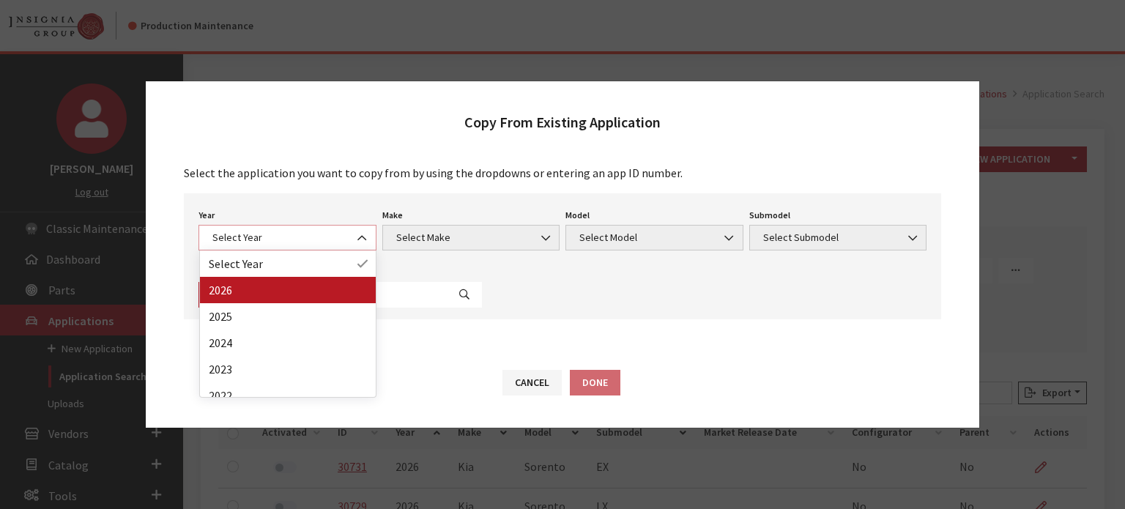
select select "44"
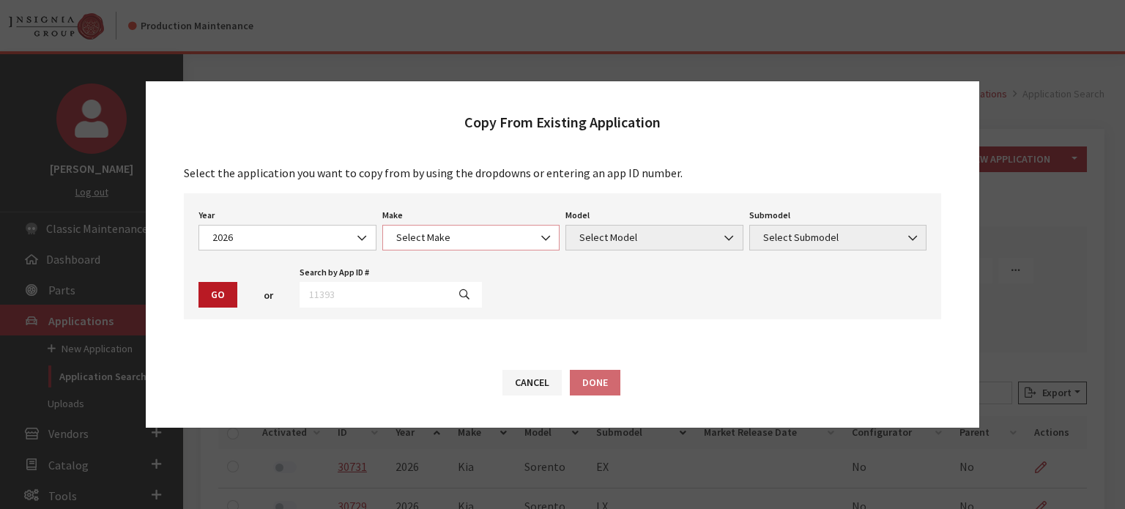
click at [510, 231] on span "Select Make" at bounding box center [471, 237] width 159 height 15
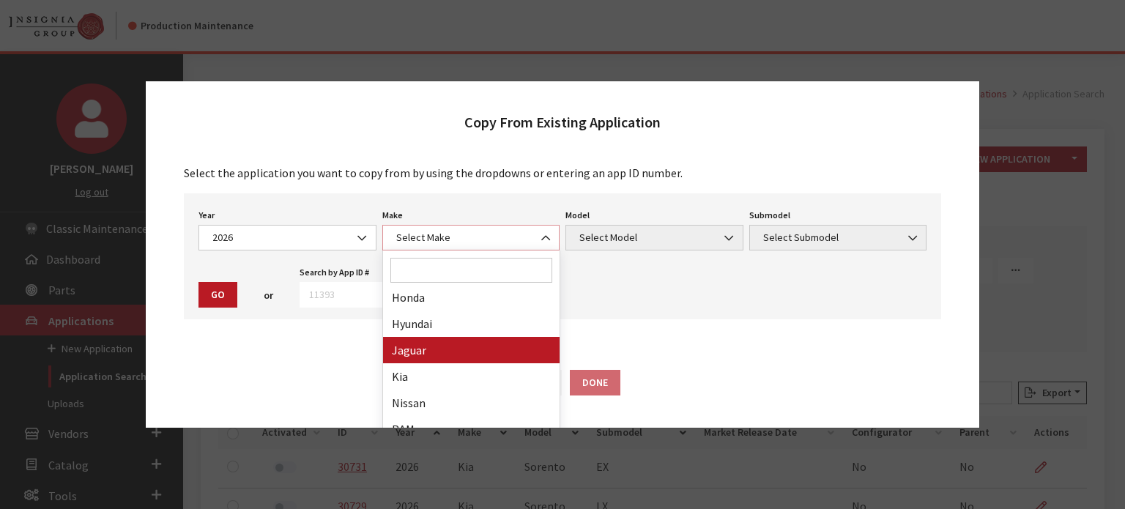
scroll to position [293, 0]
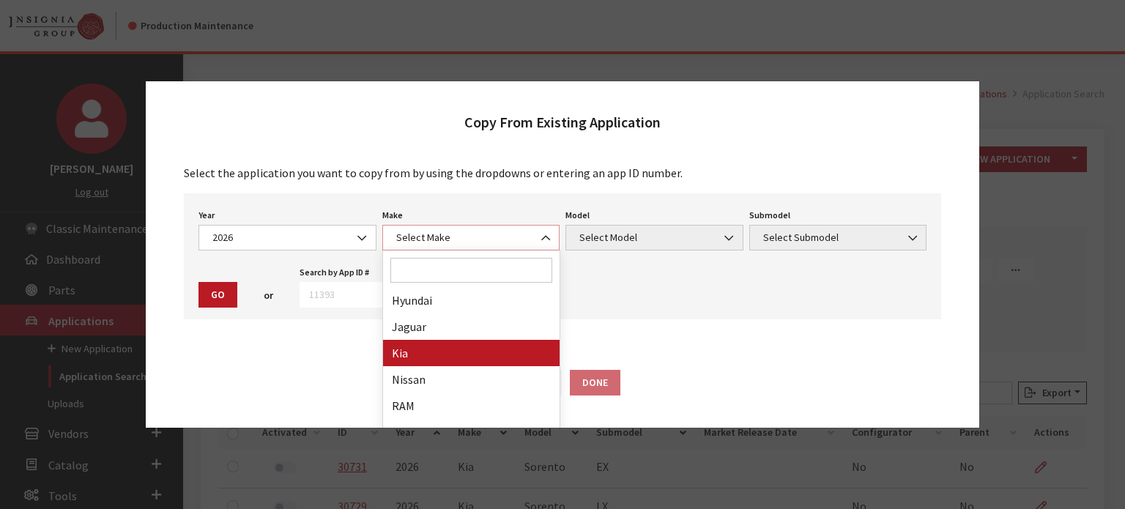
select select "31"
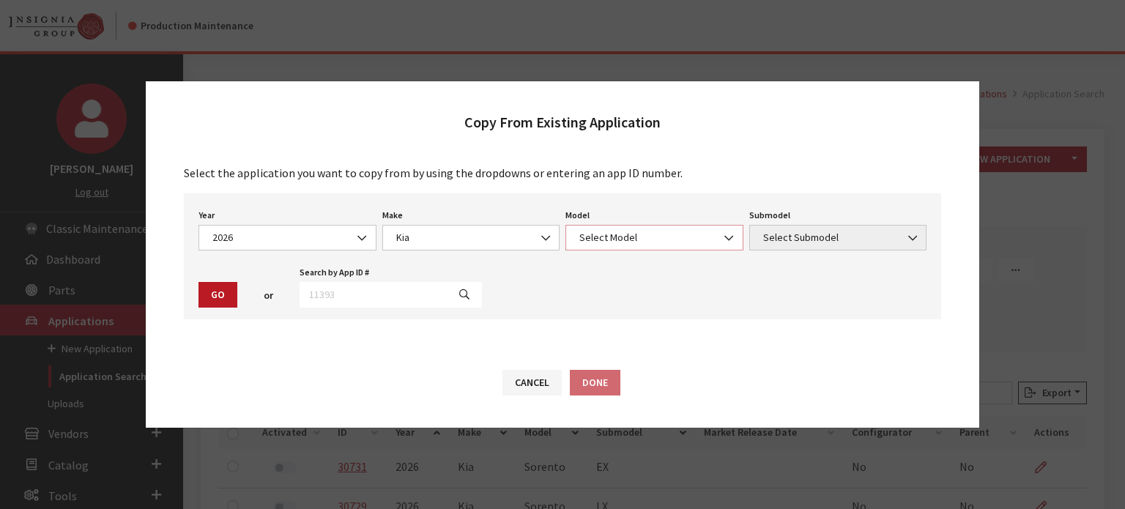
click at [620, 234] on span "Select Model" at bounding box center [654, 237] width 159 height 15
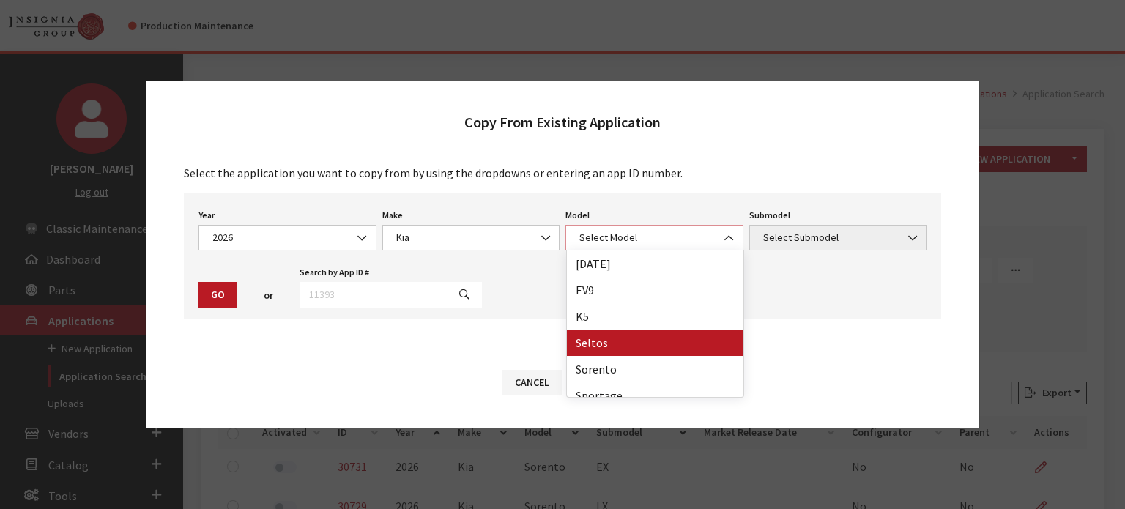
scroll to position [38, 0]
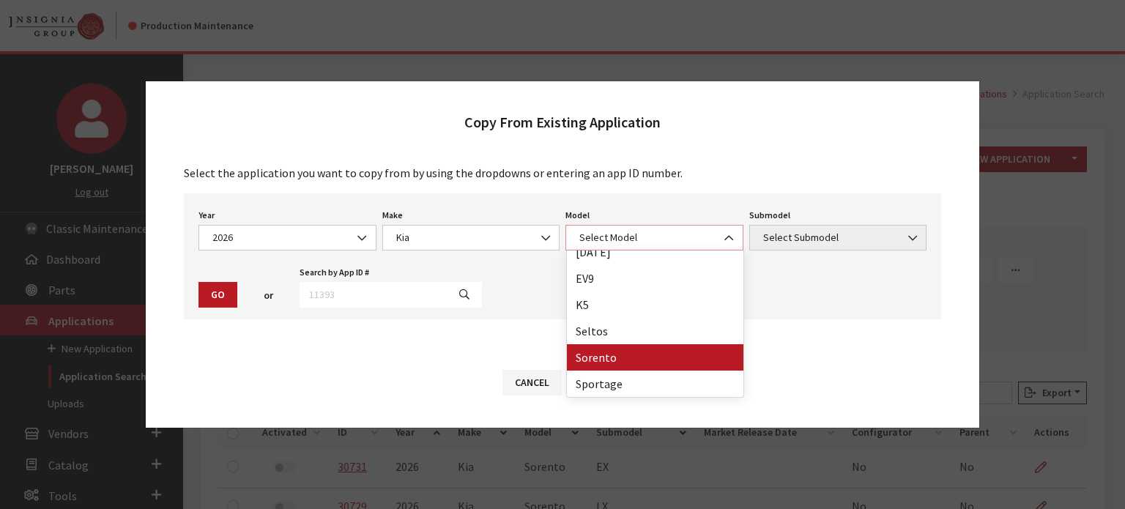
select select "389"
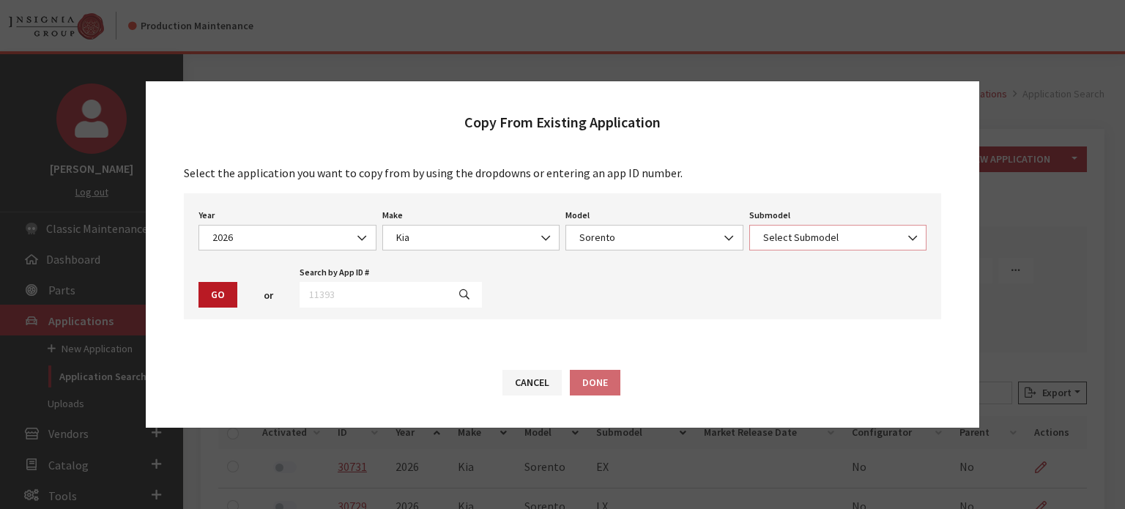
click at [817, 229] on span "Select Submodel" at bounding box center [838, 238] width 178 height 26
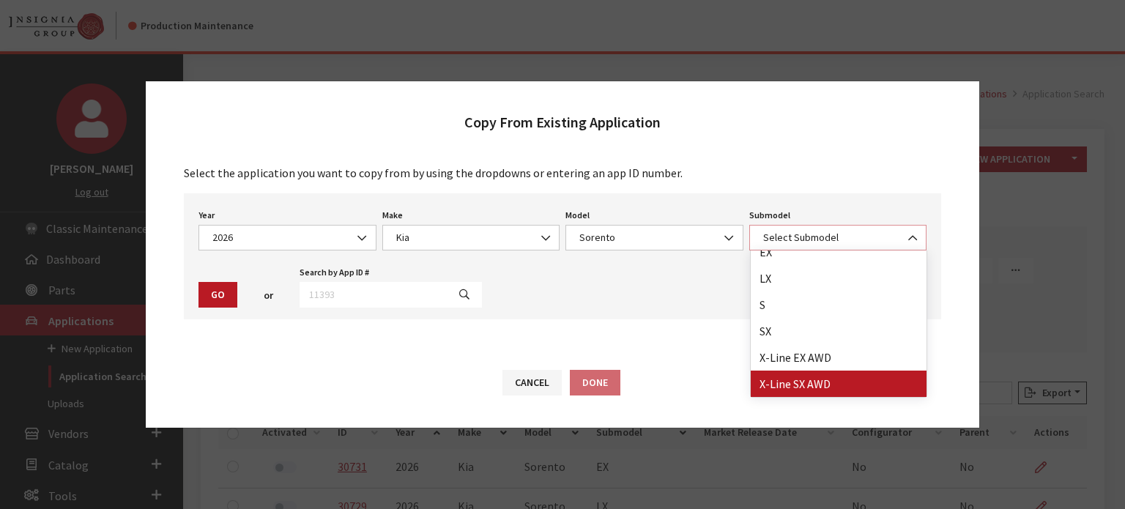
select select "4482"
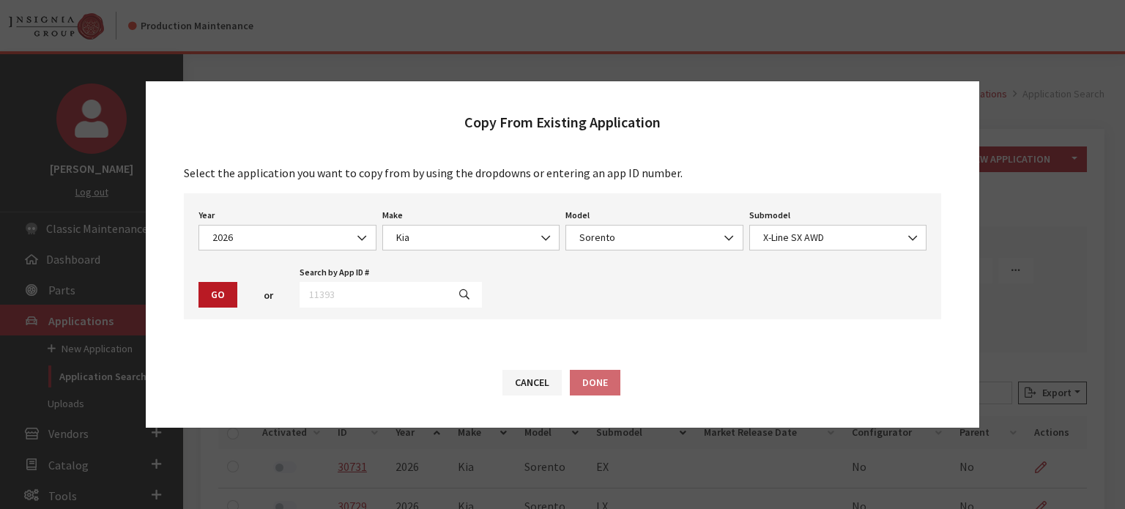
click at [193, 290] on div "Year Select Year [DATE] 2025 2024 2023 2022 2021 2020 2019 2018 2017 2016 2015 …" at bounding box center [562, 256] width 757 height 126
click at [215, 291] on button "Go" at bounding box center [217, 295] width 39 height 26
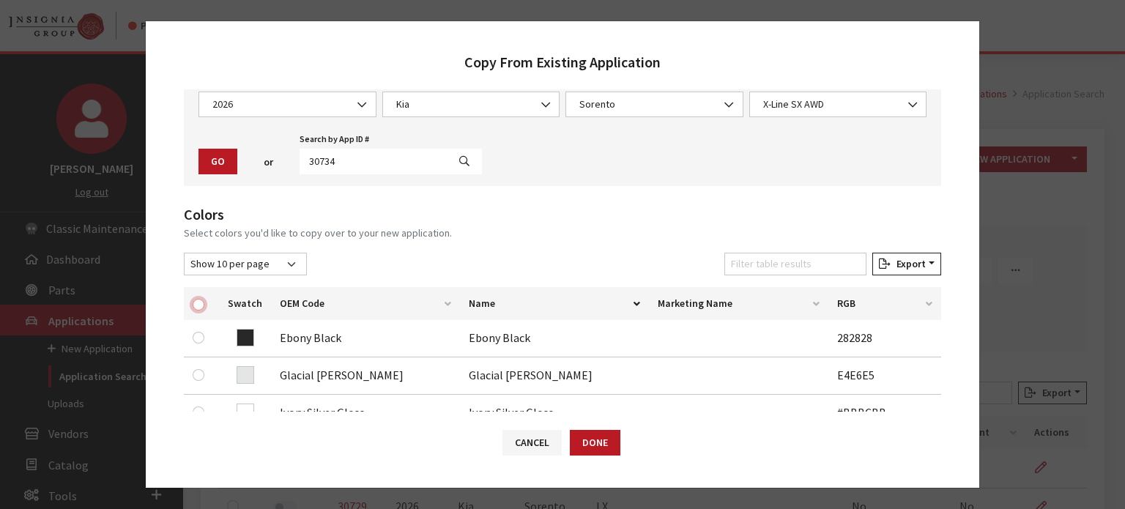
click at [196, 305] on input "checkbox" at bounding box center [199, 305] width 12 height 12
checkbox input "true"
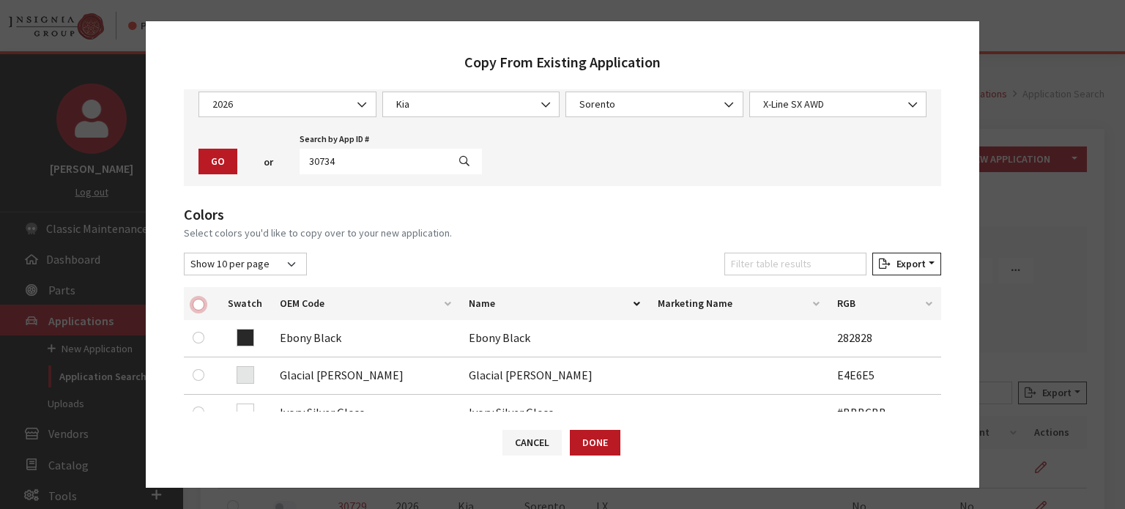
checkbox input "true"
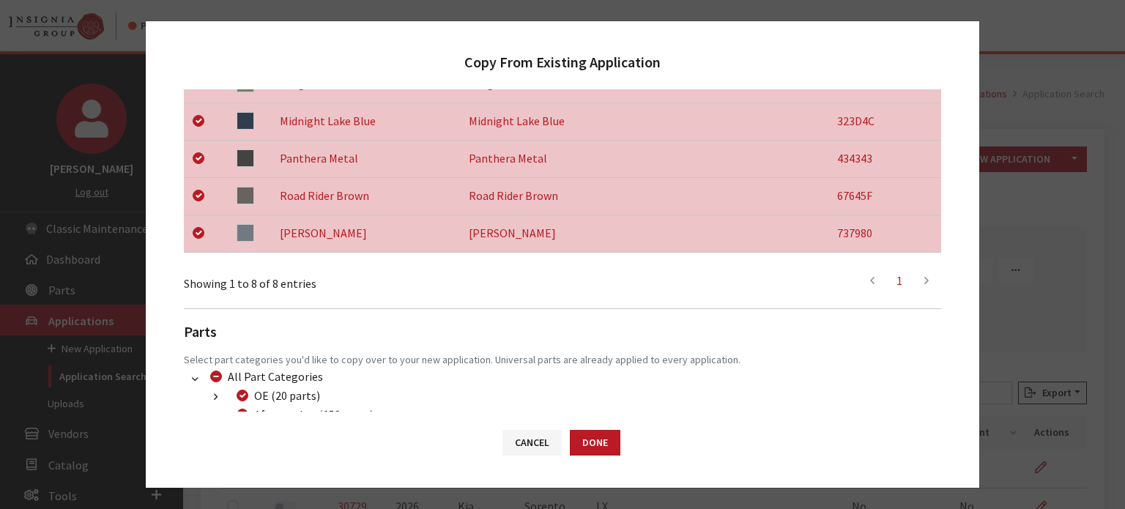
scroll to position [537, 0]
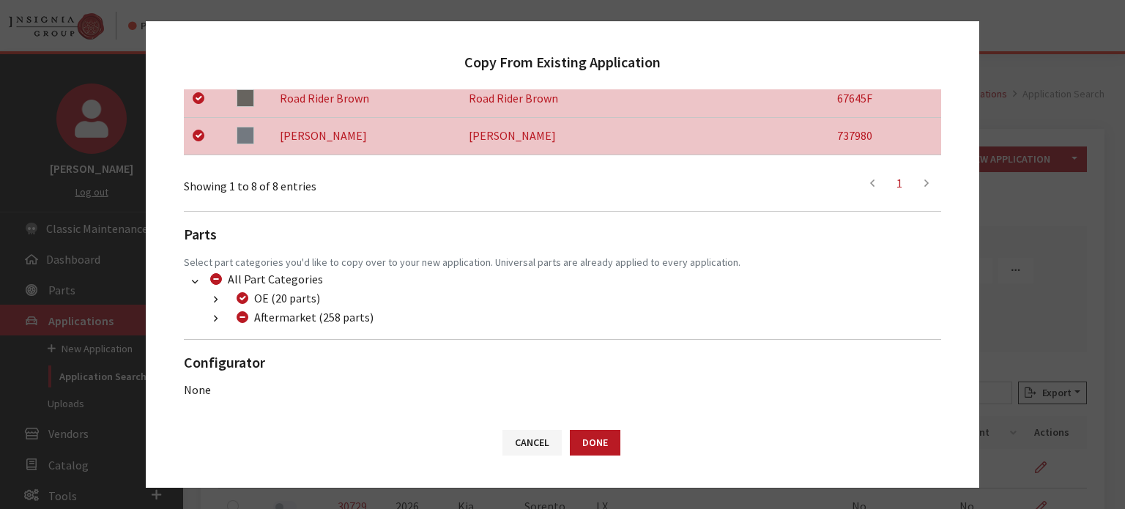
click at [220, 314] on button "button" at bounding box center [215, 319] width 29 height 17
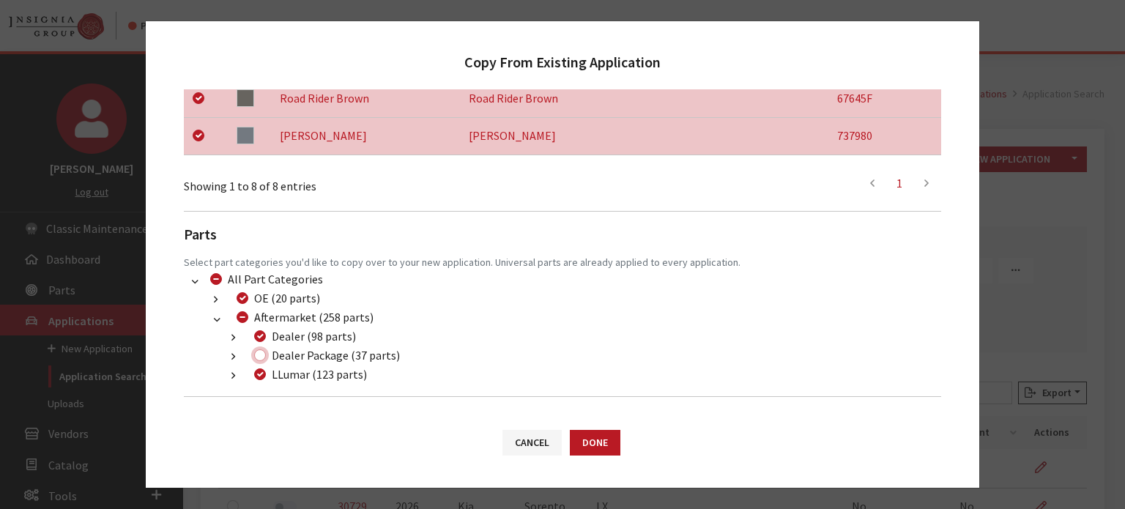
click at [261, 354] on input "Dealer Package (37 parts)" at bounding box center [260, 355] width 12 height 12
checkbox input "true"
click at [586, 445] on button "Done" at bounding box center [595, 443] width 51 height 26
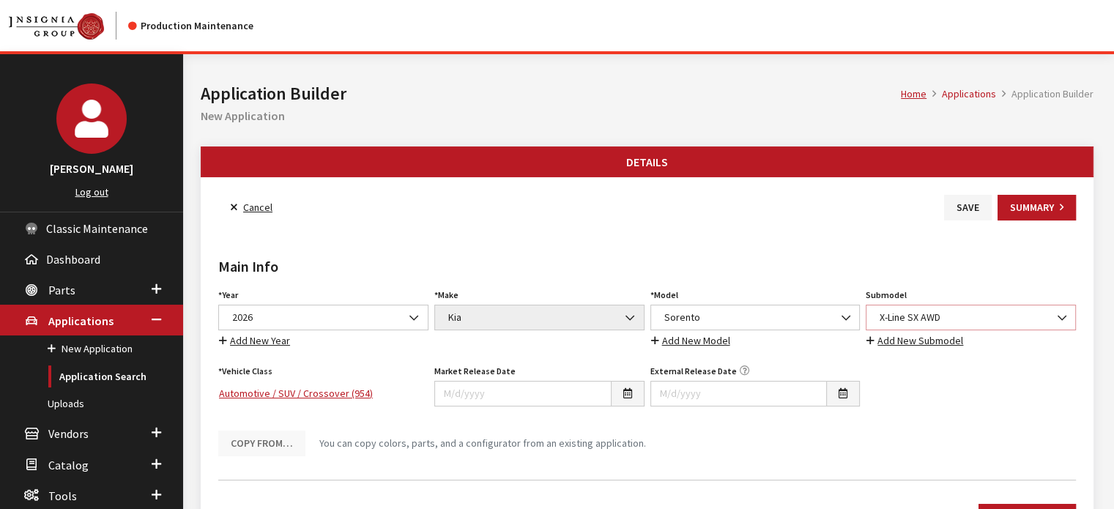
click at [951, 314] on span "X-Line SX AWD" at bounding box center [970, 317] width 191 height 15
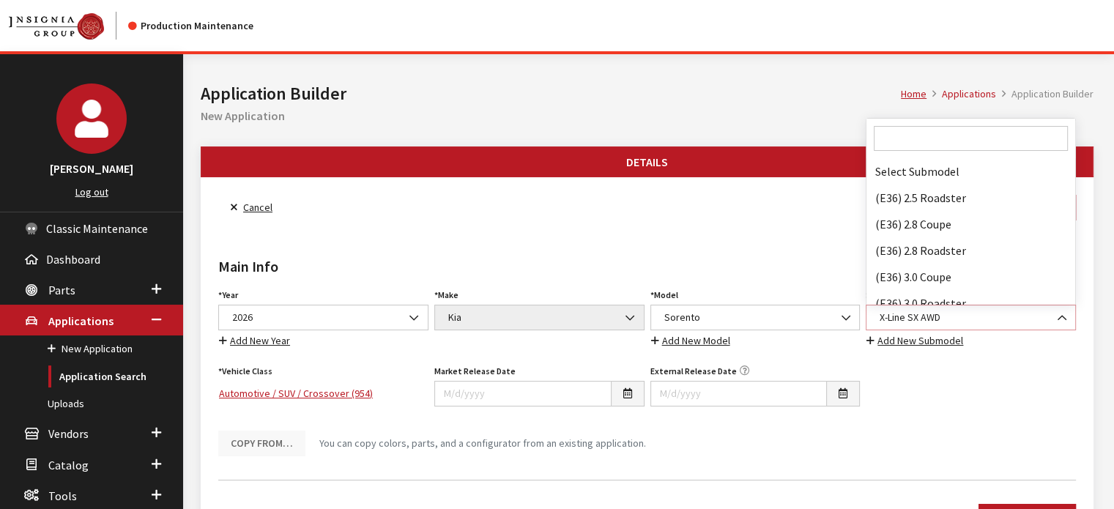
scroll to position [124156, 0]
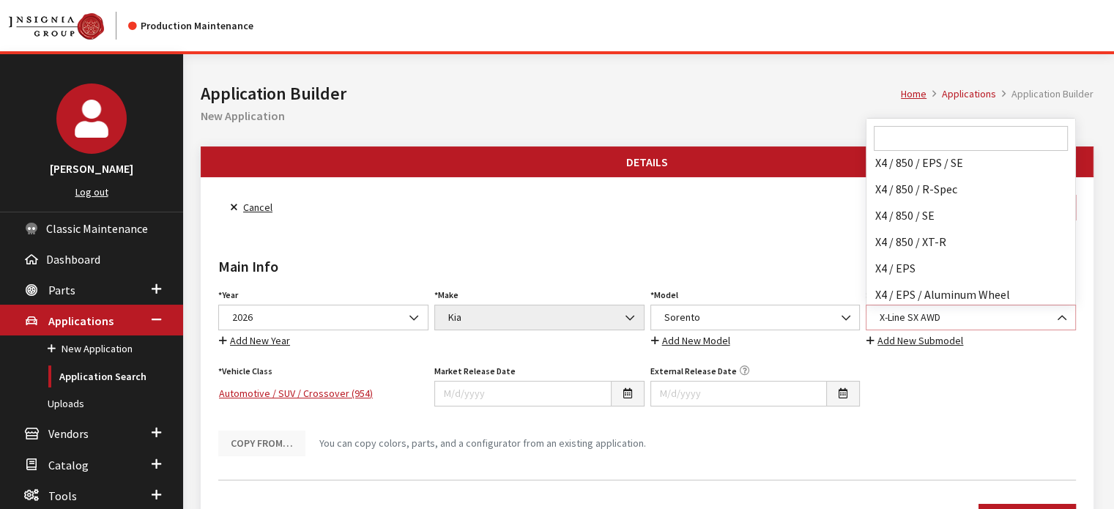
select select "3813"
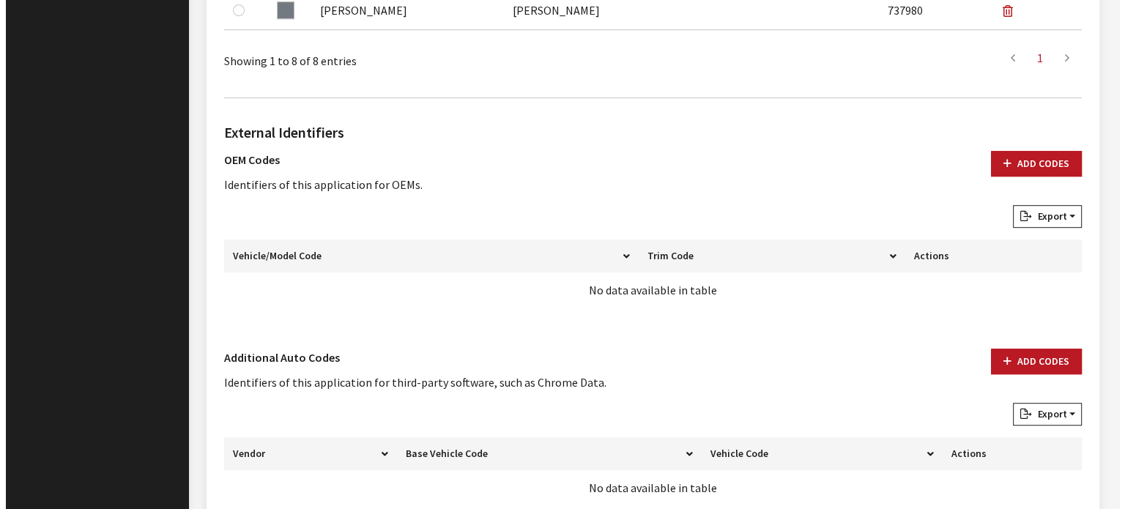
scroll to position [963, 0]
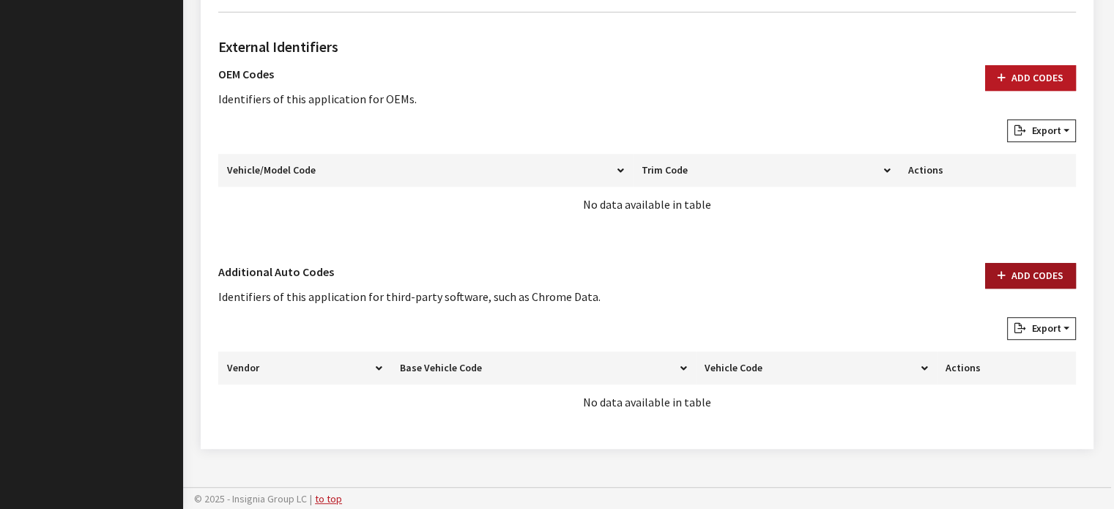
click at [1029, 278] on button "Add Codes" at bounding box center [1030, 276] width 91 height 26
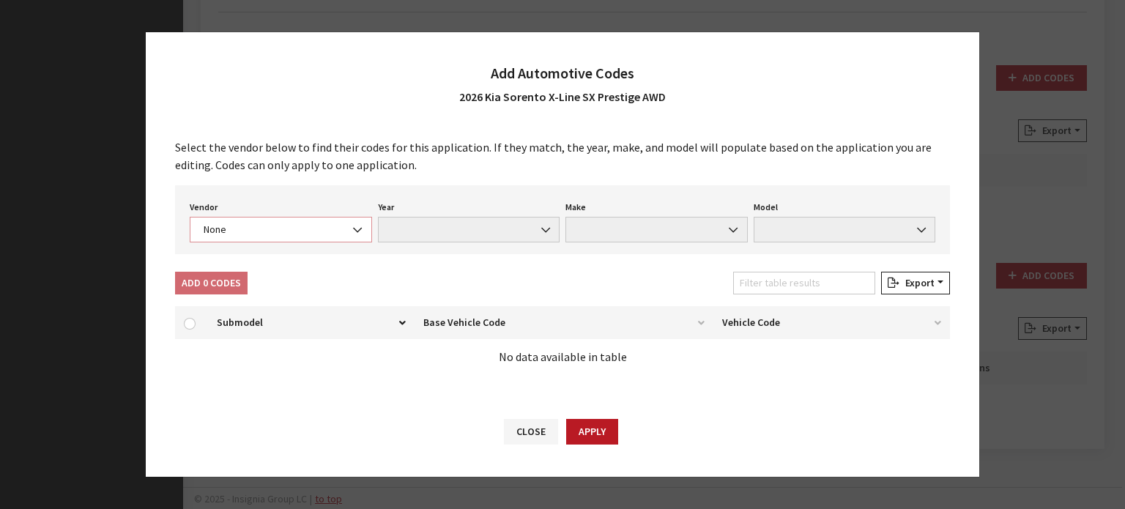
click at [286, 219] on span "None" at bounding box center [281, 230] width 182 height 26
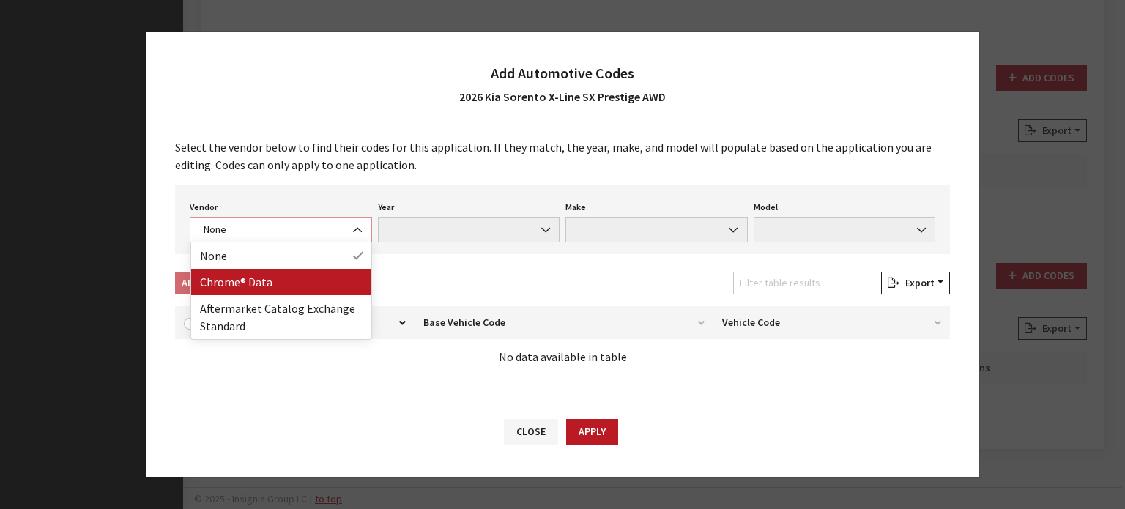
select select "4"
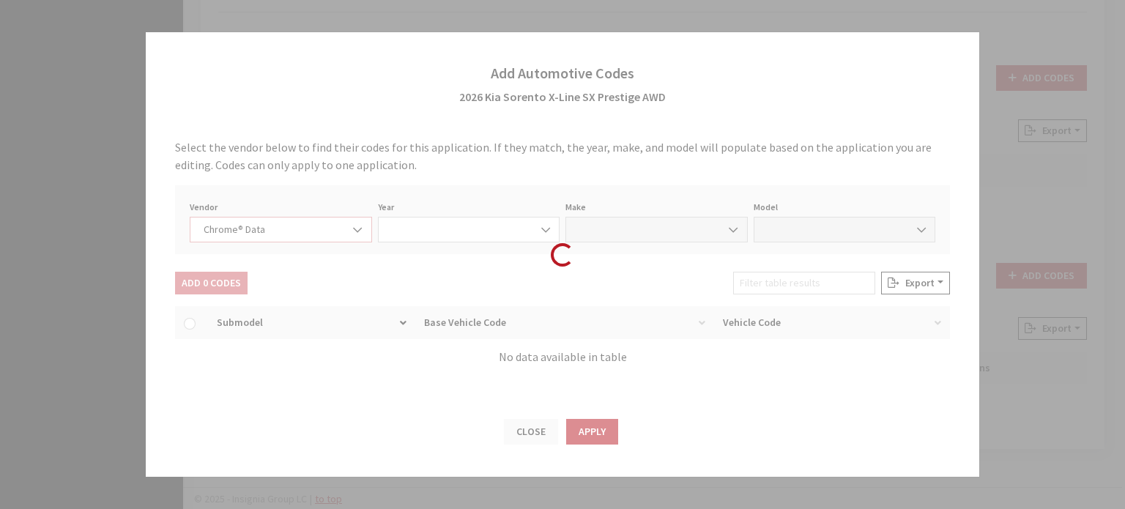
select select "2026"
select select "22"
select select "73303"
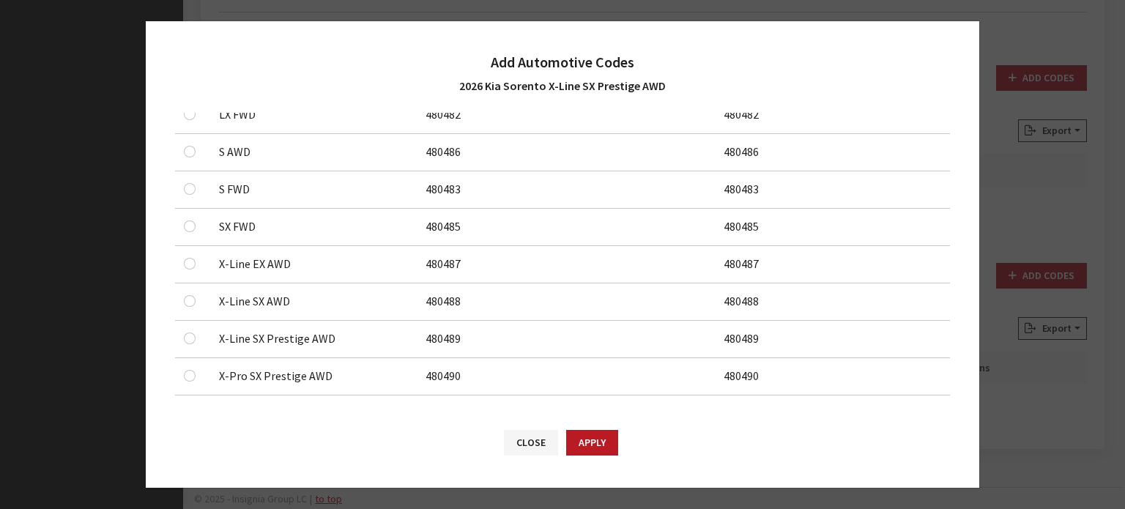
scroll to position [313, 0]
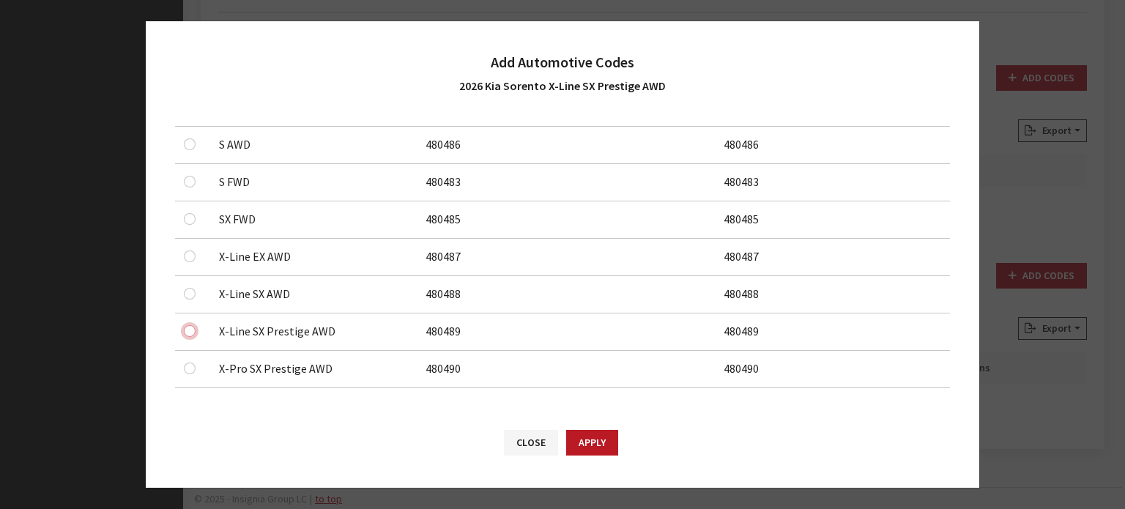
click at [193, 327] on input "checkbox" at bounding box center [190, 331] width 12 height 12
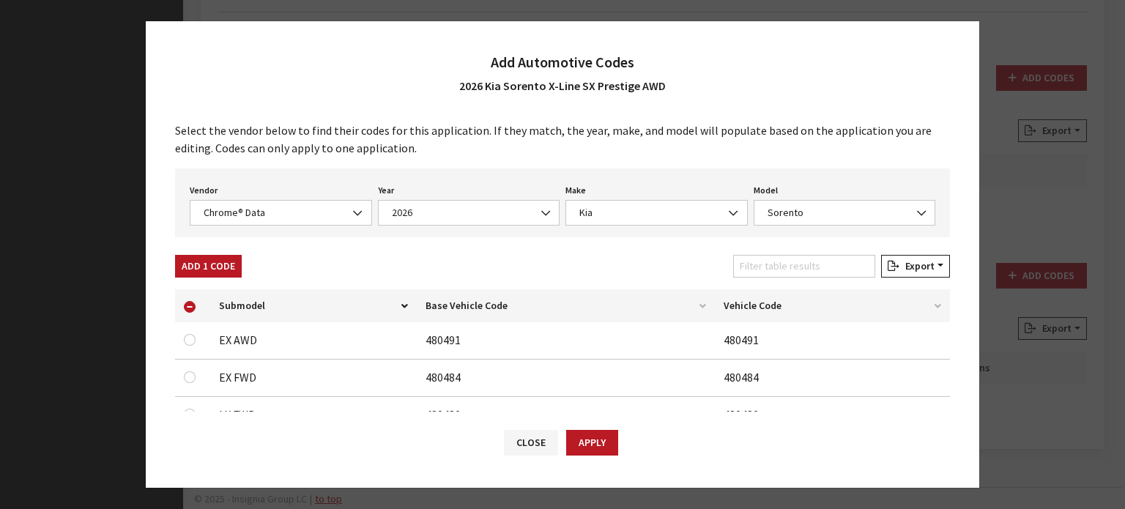
scroll to position [0, 0]
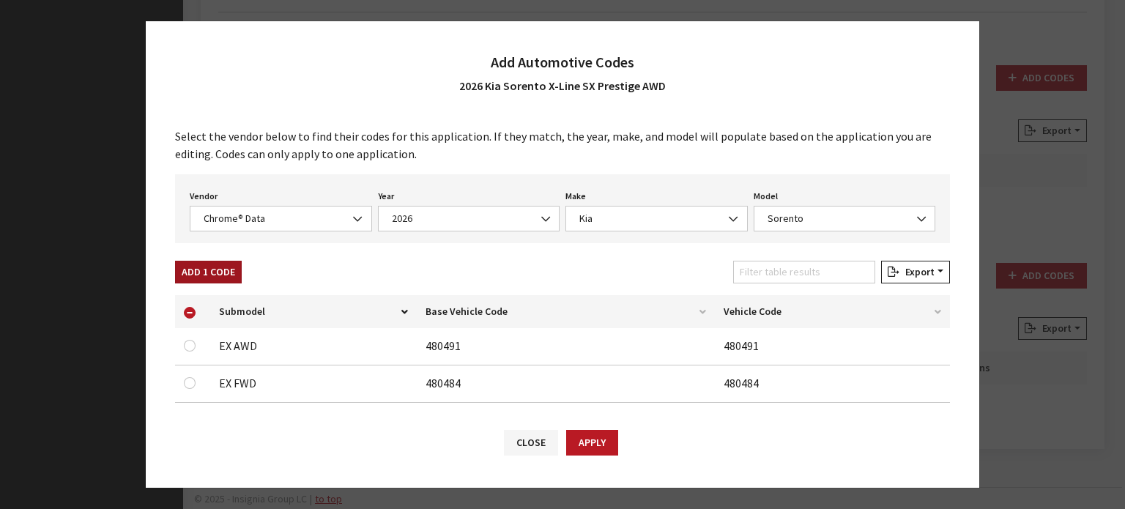
click at [216, 270] on button "Add 1 Code" at bounding box center [208, 272] width 67 height 23
checkbox input "false"
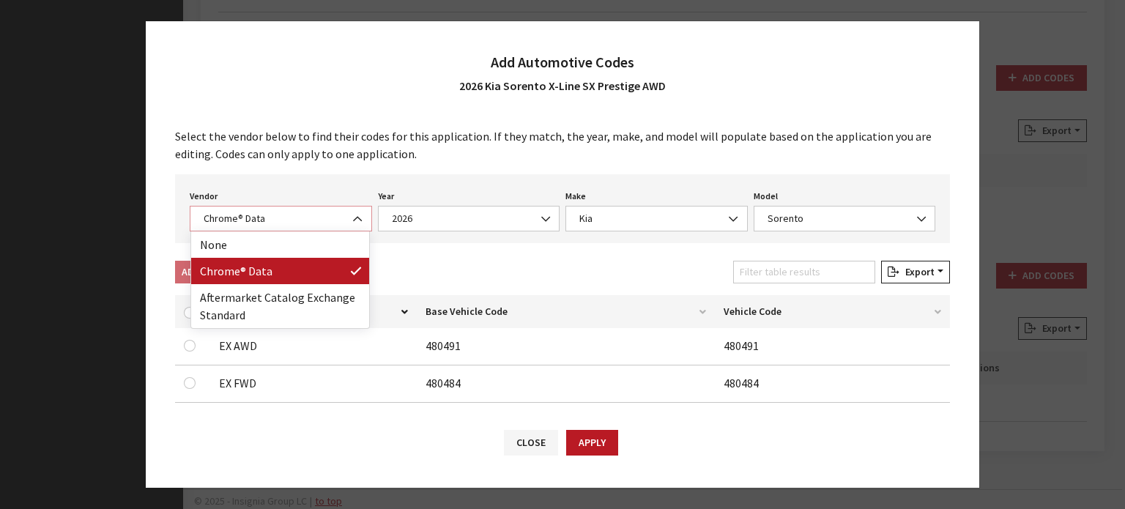
click at [284, 216] on span "Chrome® Data" at bounding box center [280, 218] width 163 height 15
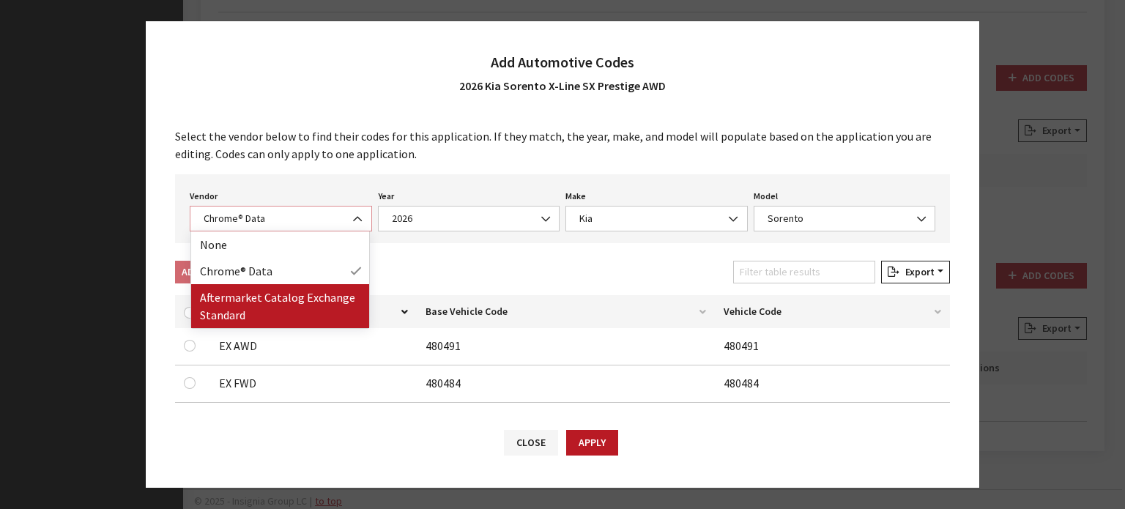
select select "2"
select select "2026"
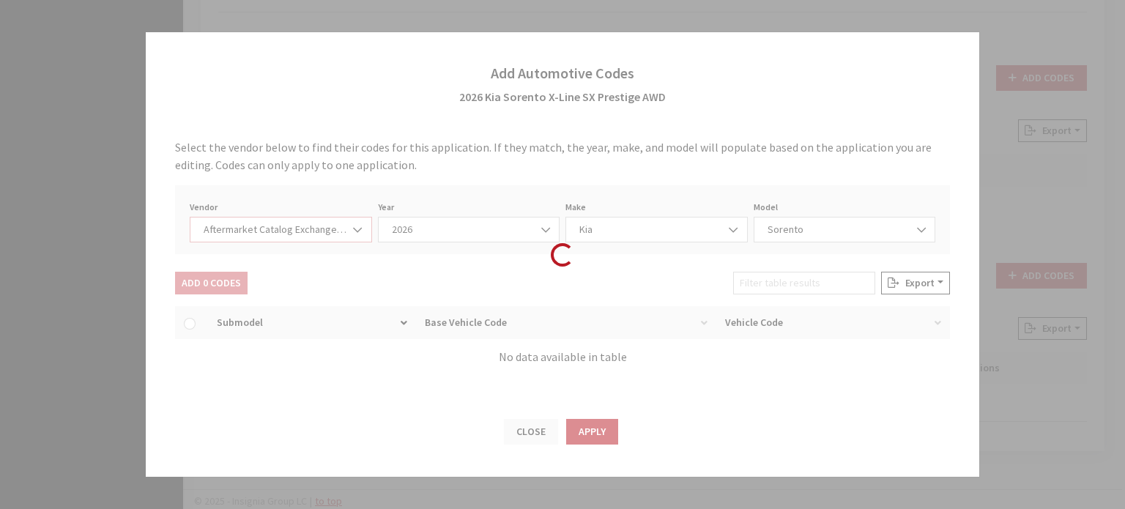
select select "21"
select select "108"
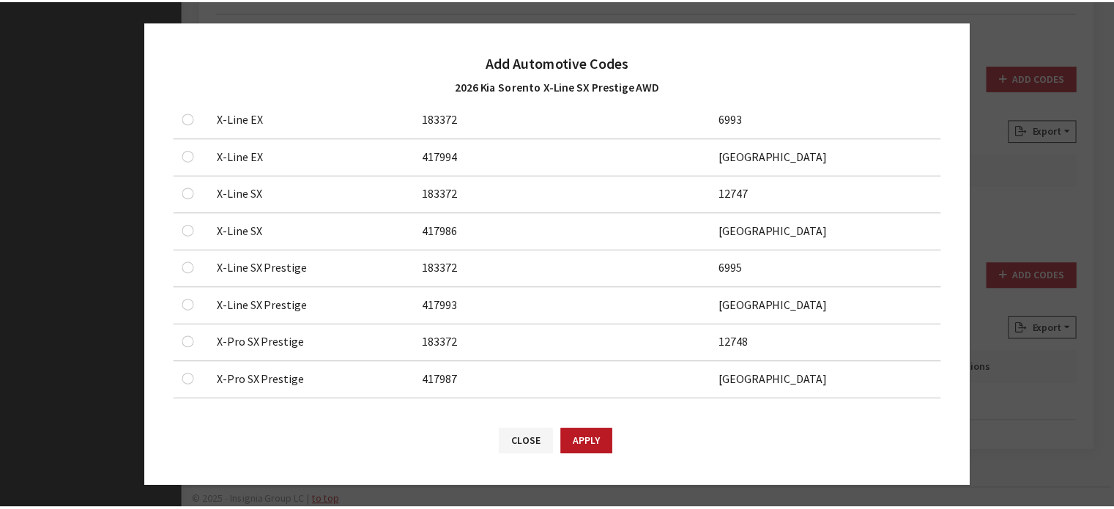
scroll to position [1058, 0]
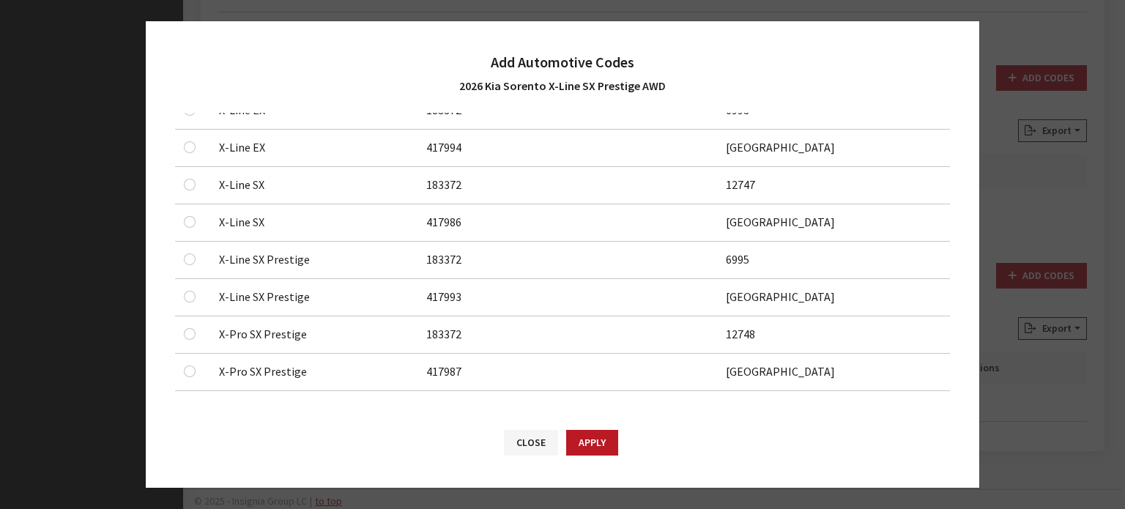
click at [196, 257] on div at bounding box center [193, 259] width 18 height 18
click at [187, 253] on input "checkbox" at bounding box center [190, 259] width 12 height 12
checkbox input "true"
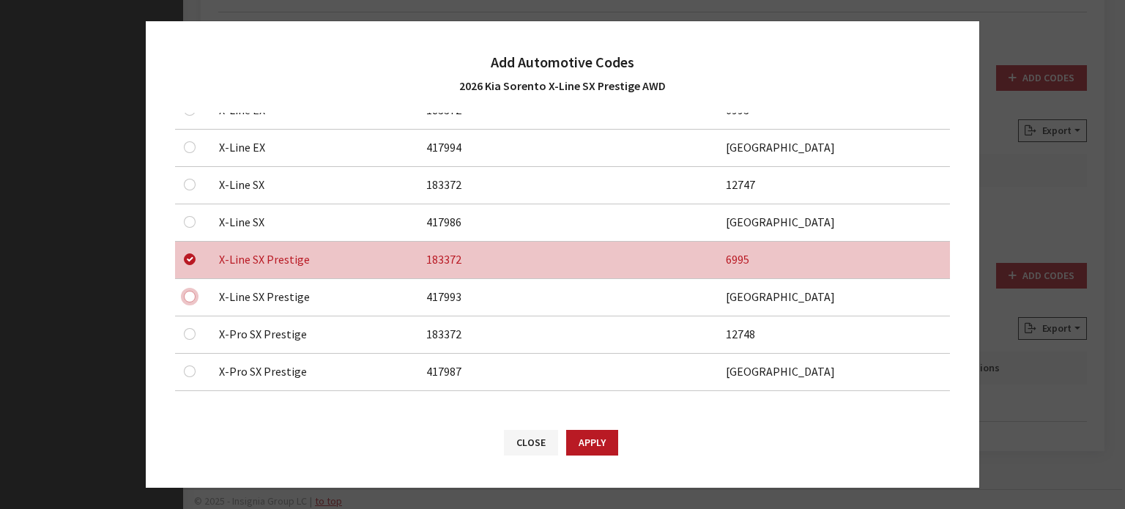
click at [186, 294] on input "checkbox" at bounding box center [190, 297] width 12 height 12
checkbox input "true"
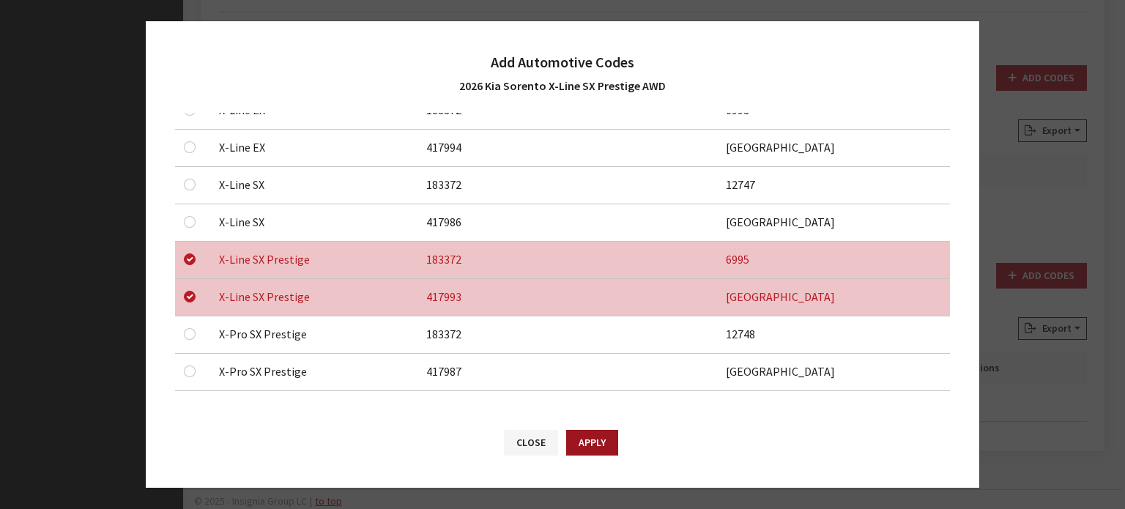
click at [573, 439] on button "Apply" at bounding box center [592, 443] width 52 height 26
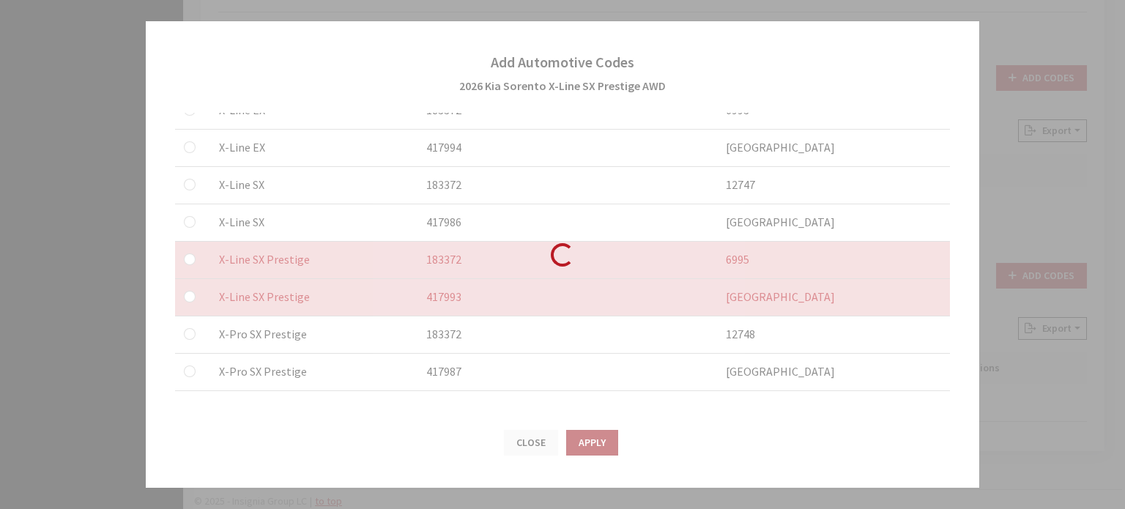
checkbox input "false"
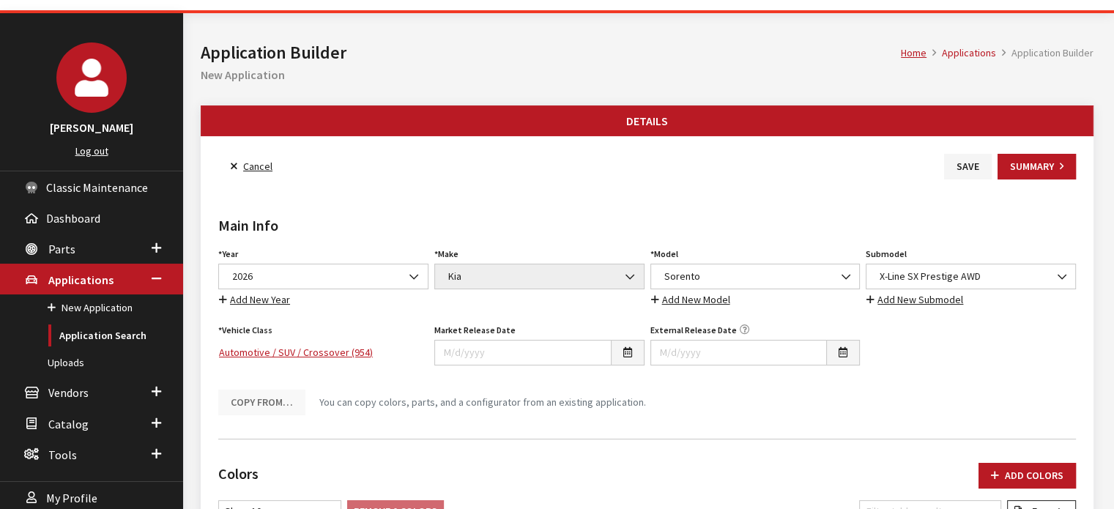
scroll to position [0, 0]
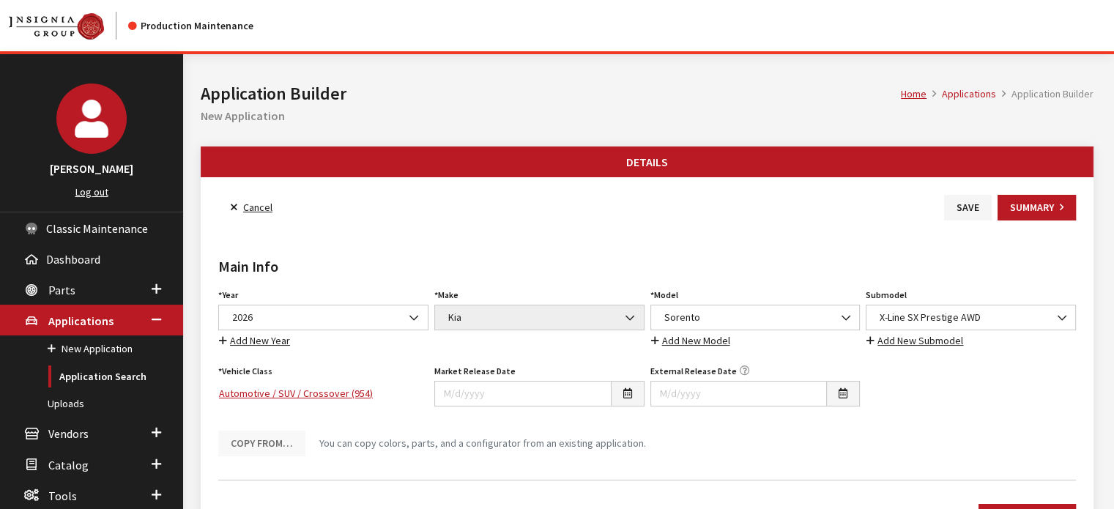
click at [964, 197] on button "Save" at bounding box center [968, 208] width 48 height 26
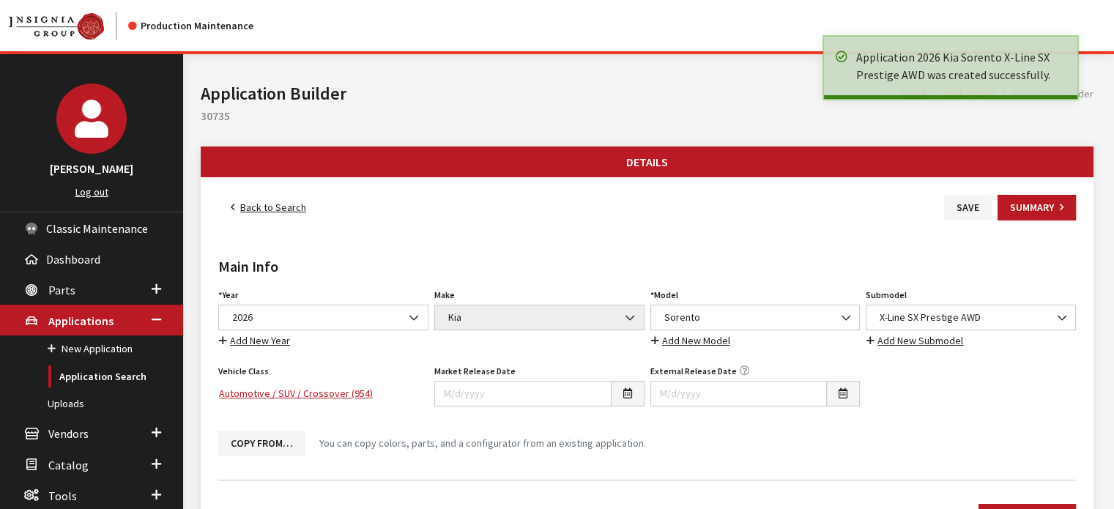
click at [270, 204] on link "Back to Search" at bounding box center [268, 208] width 100 height 26
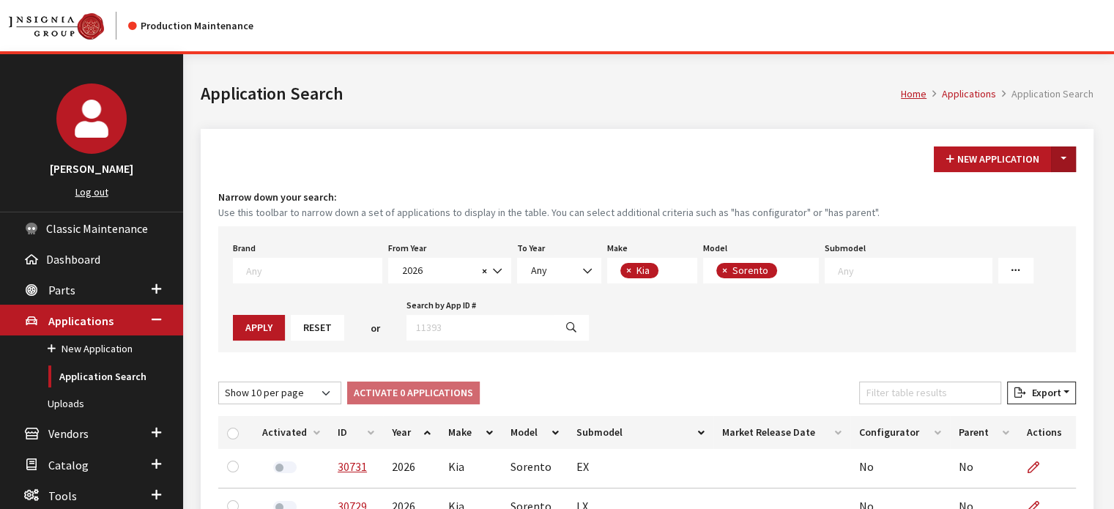
click at [1067, 158] on button "Toggle Dropdown" at bounding box center [1063, 159] width 25 height 26
click at [1060, 186] on button "New From Existing..." at bounding box center [1013, 190] width 126 height 26
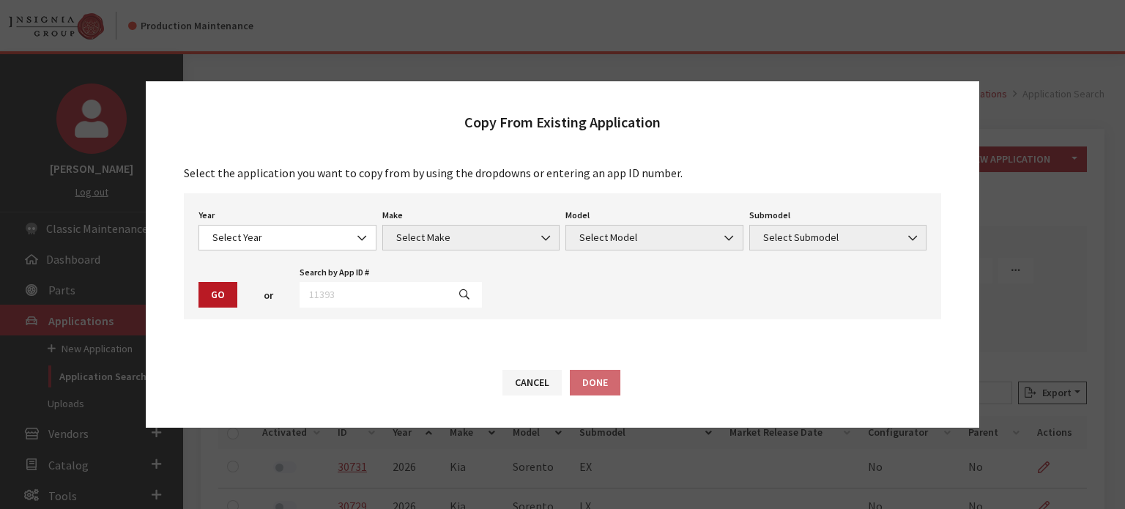
click at [246, 219] on div "Year Select Year [DATE] 2025 2024 2023 2022 2021 2020 2019 2018 2017 2016 2015 …" at bounding box center [288, 227] width 184 height 45
click at [252, 231] on span "Select Year" at bounding box center [287, 237] width 159 height 15
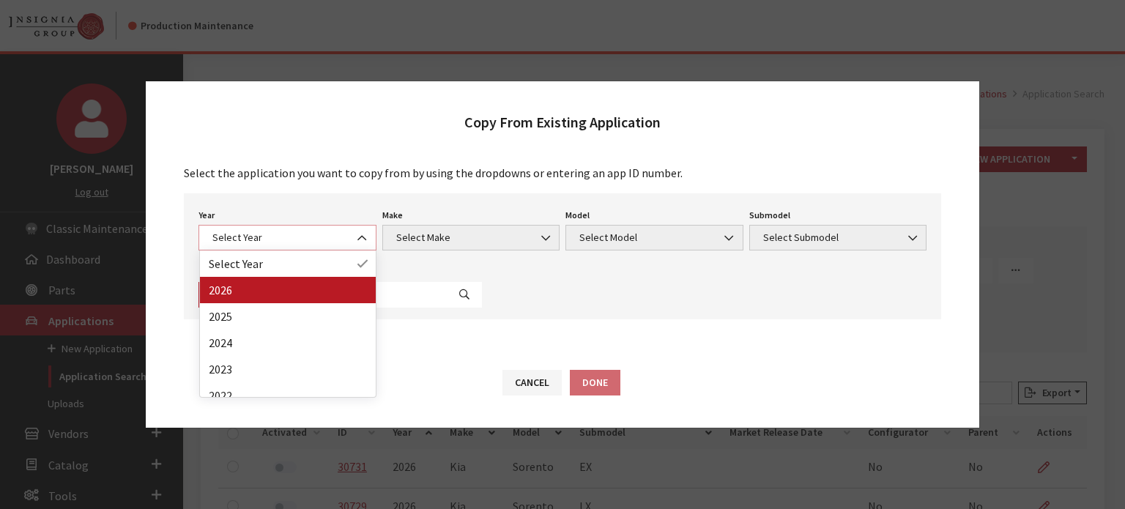
select select "44"
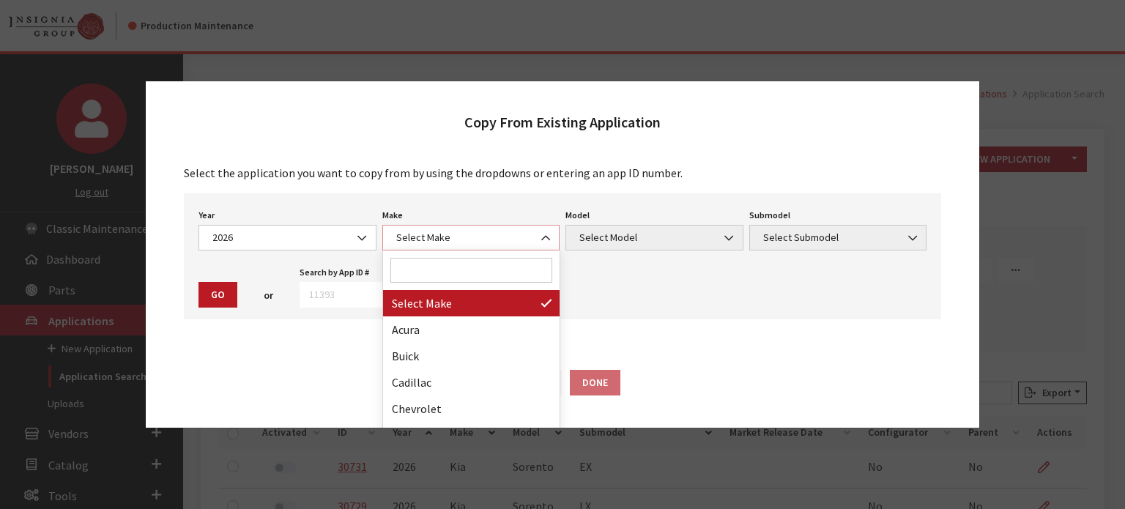
click at [486, 238] on span "Select Make" at bounding box center [471, 237] width 159 height 15
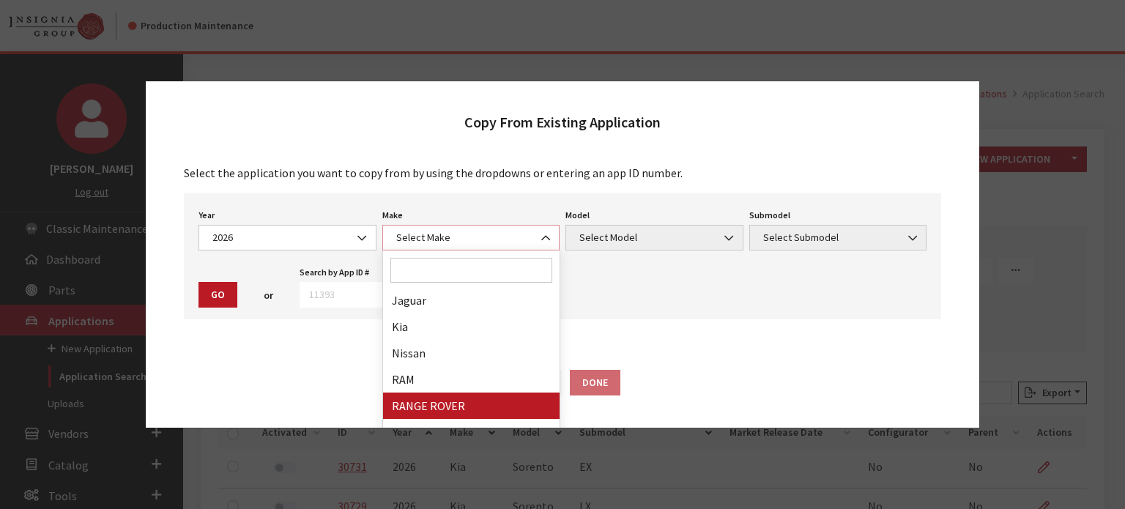
scroll to position [234, 0]
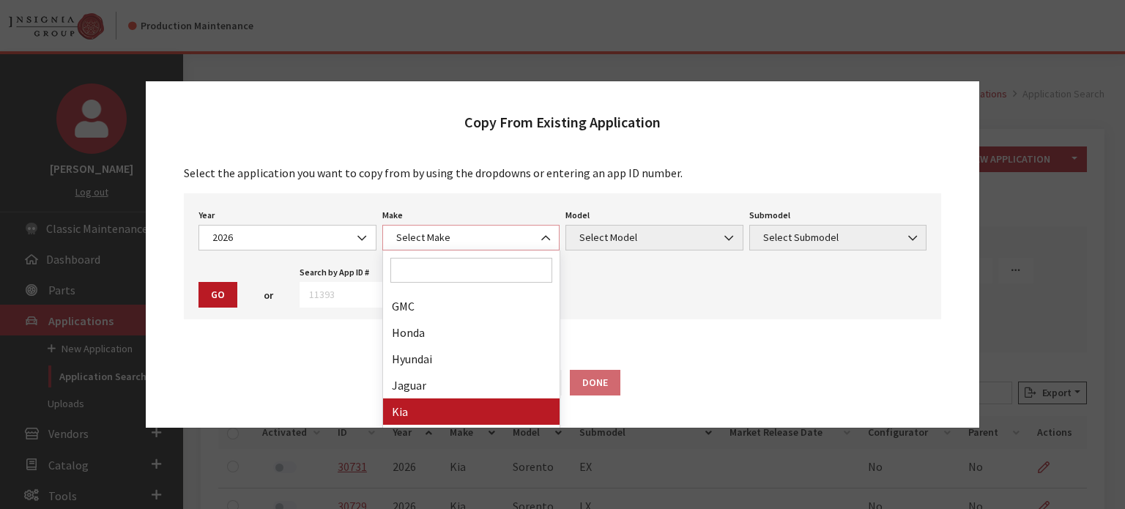
select select "31"
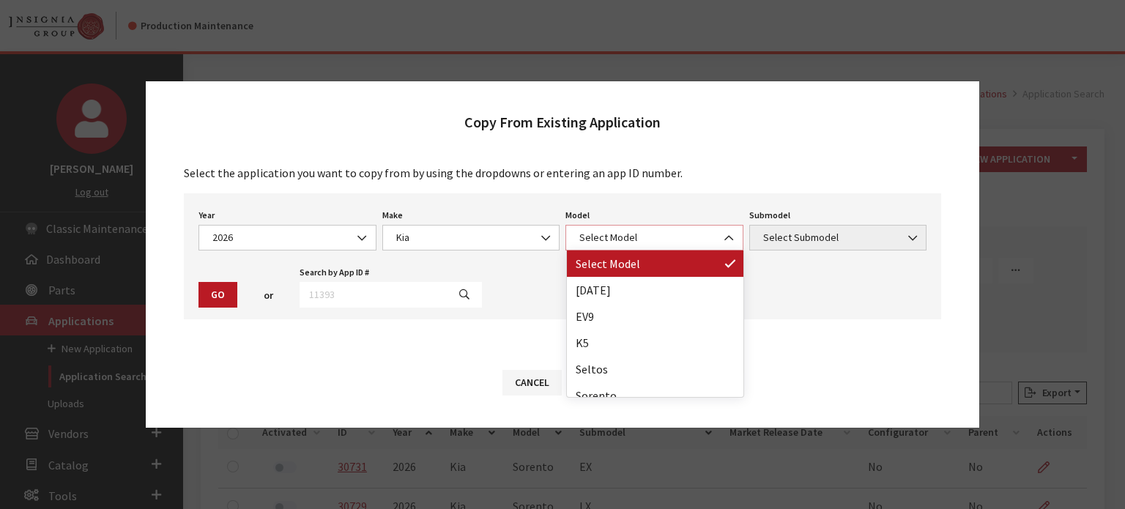
click at [674, 244] on span "Select Model" at bounding box center [654, 237] width 159 height 15
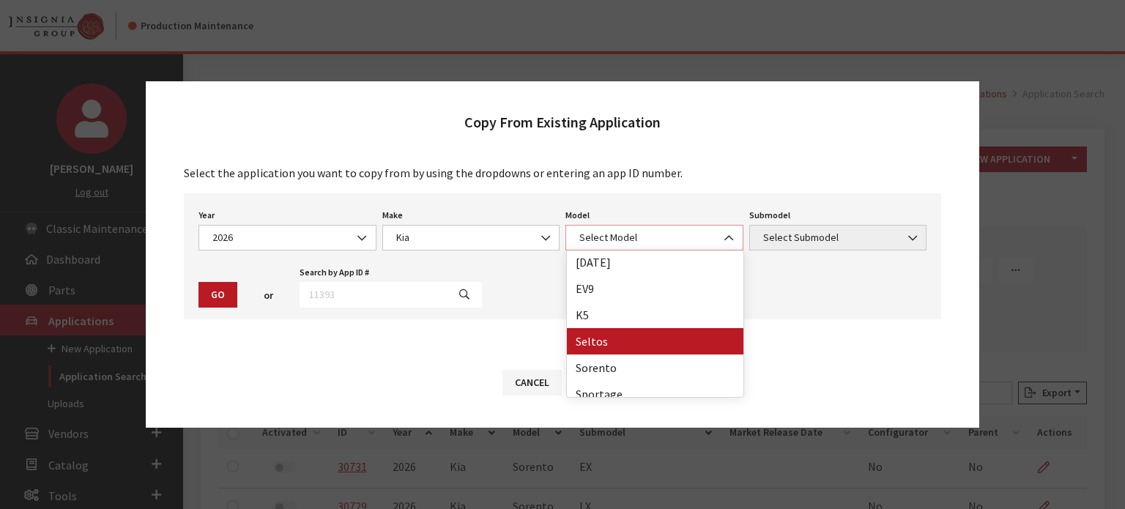
scroll to position [38, 0]
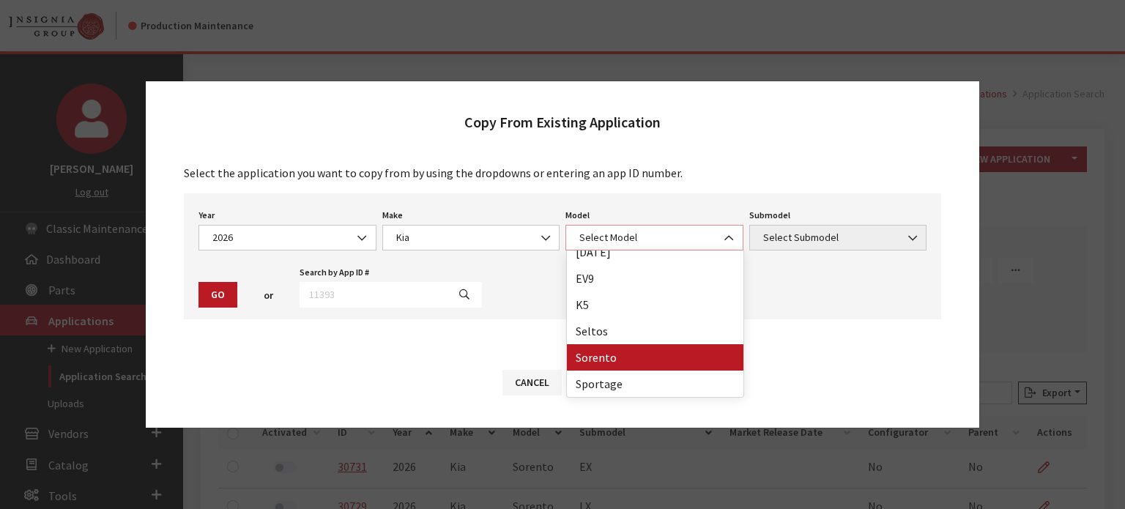
select select "389"
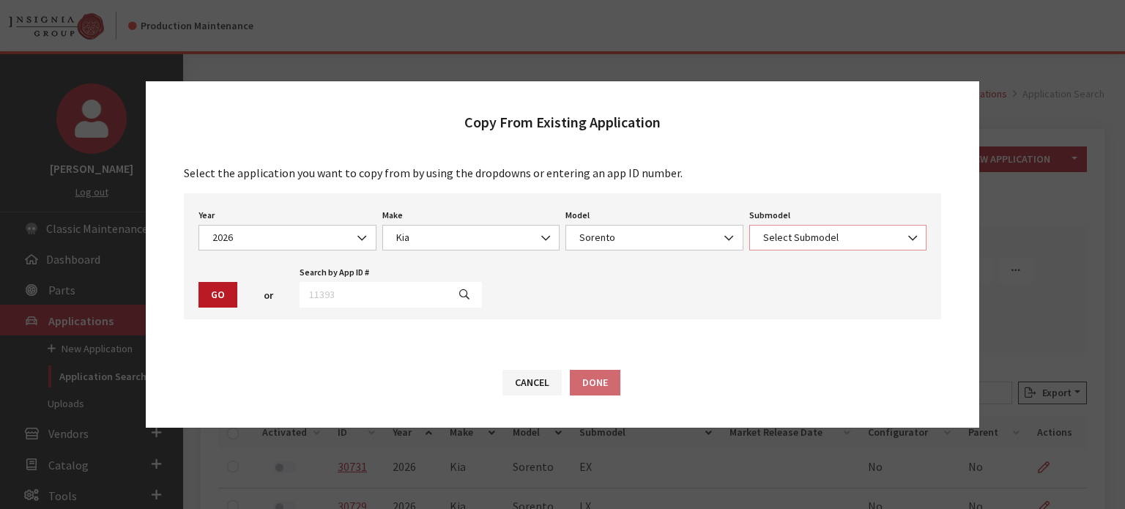
click at [787, 239] on span "Select Submodel" at bounding box center [838, 237] width 159 height 15
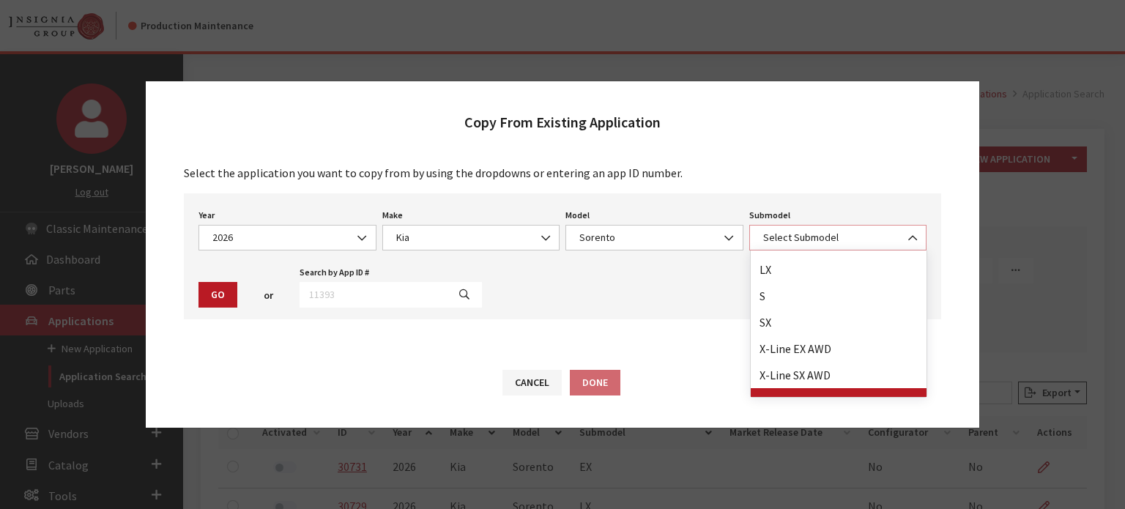
scroll to position [64, 0]
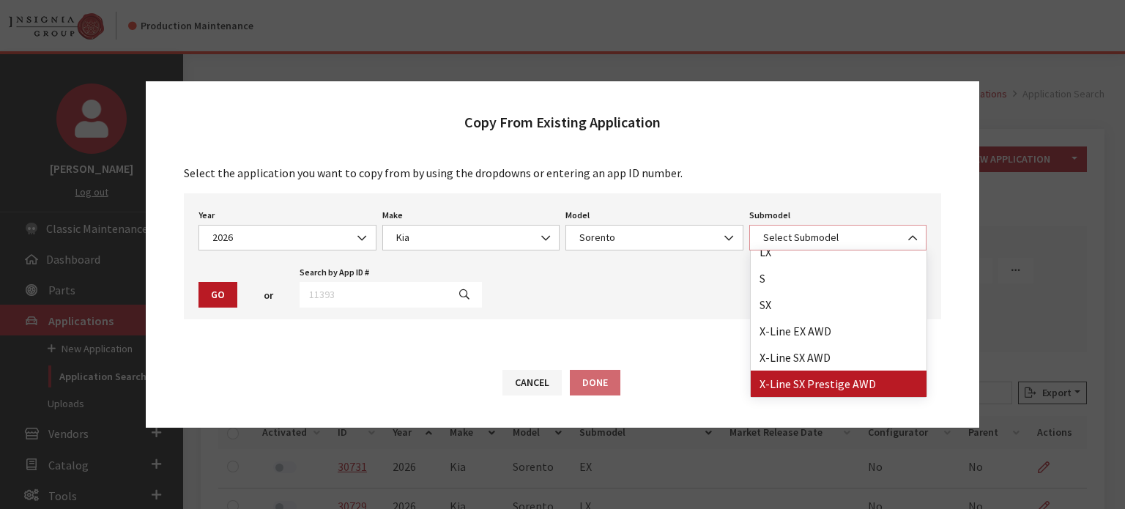
select select "3813"
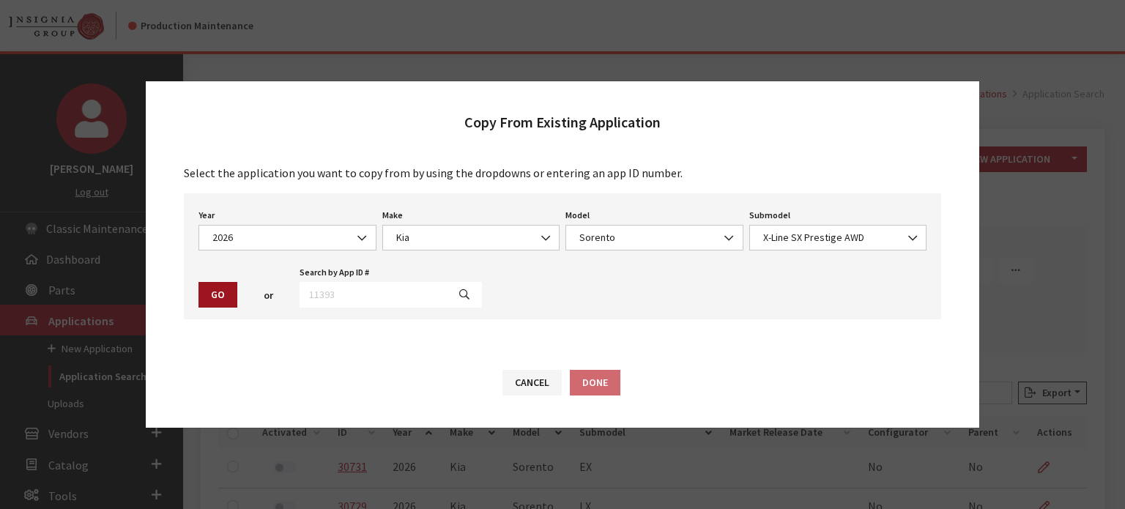
click at [215, 289] on button "Go" at bounding box center [217, 295] width 39 height 26
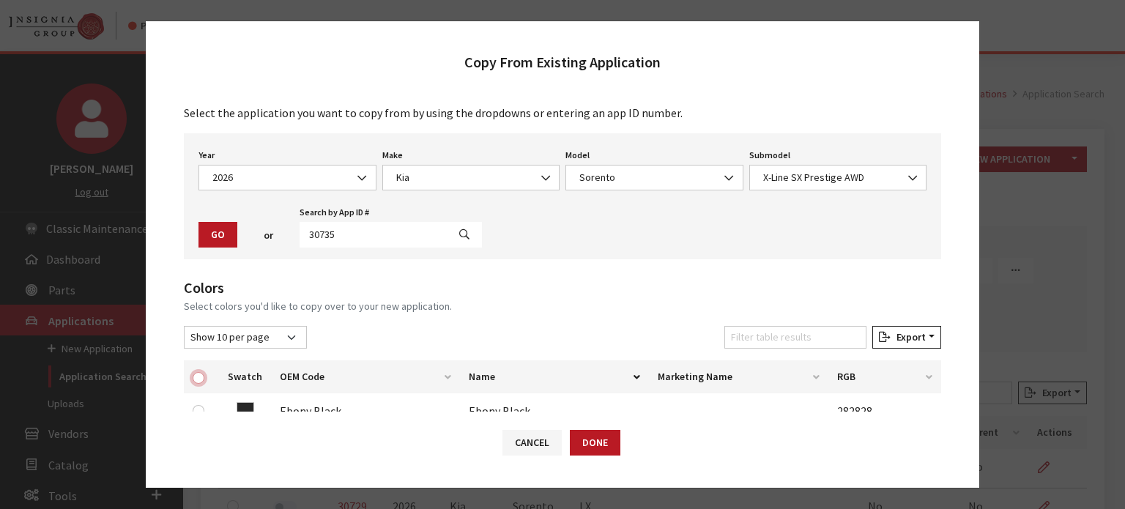
click at [196, 377] on input "checkbox" at bounding box center [199, 378] width 12 height 12
checkbox input "true"
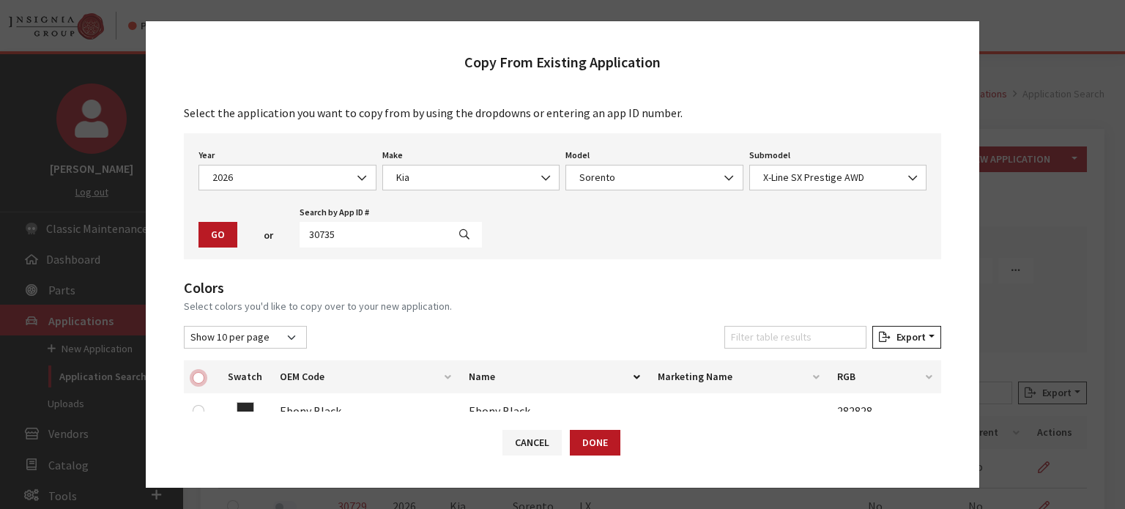
checkbox input "true"
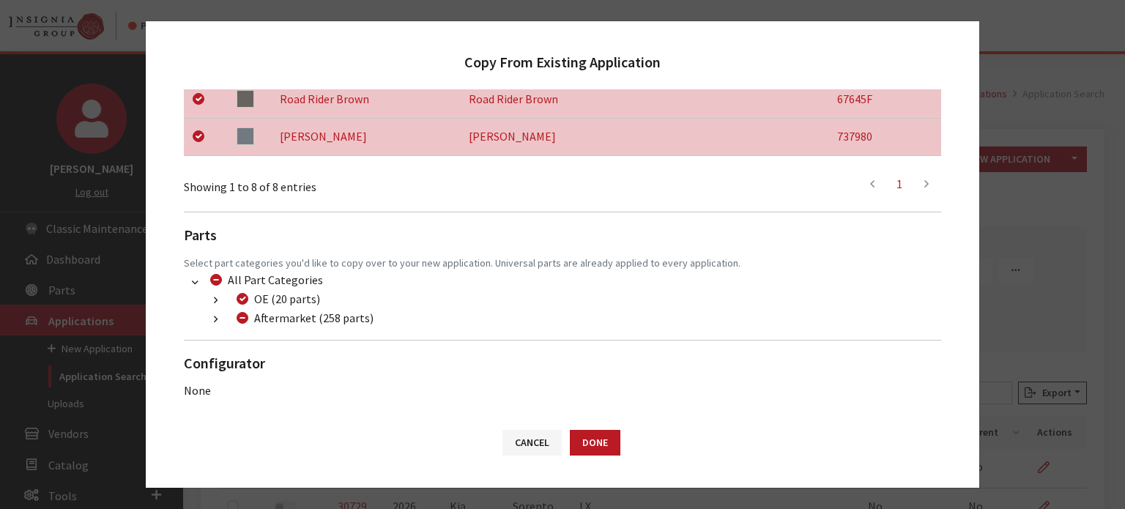
scroll to position [537, 0]
click at [215, 322] on icon "button" at bounding box center [216, 319] width 4 height 10
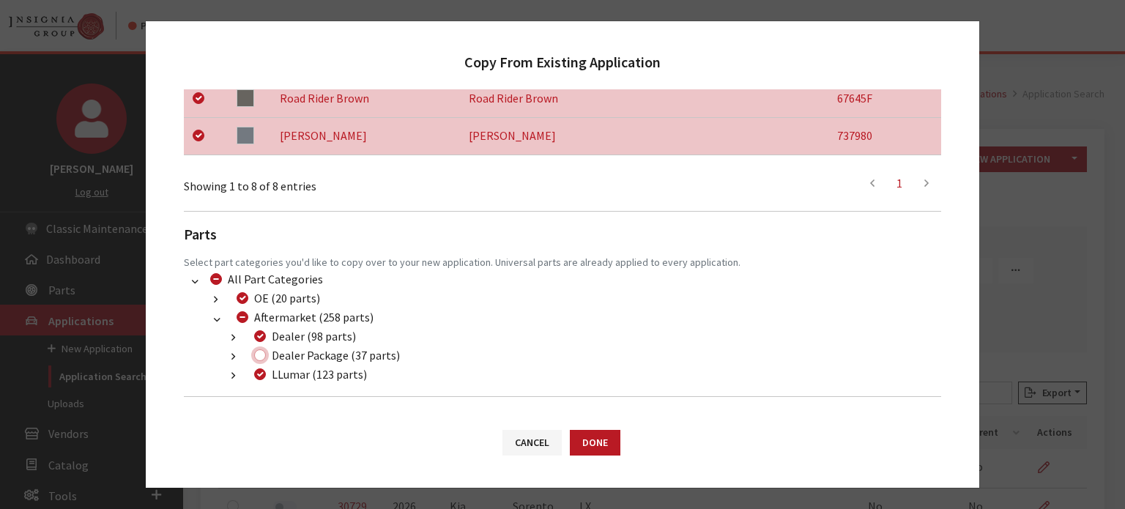
click at [262, 354] on input "Dealer Package (37 parts)" at bounding box center [260, 355] width 12 height 12
checkbox input "true"
click at [587, 439] on button "Done" at bounding box center [595, 443] width 51 height 26
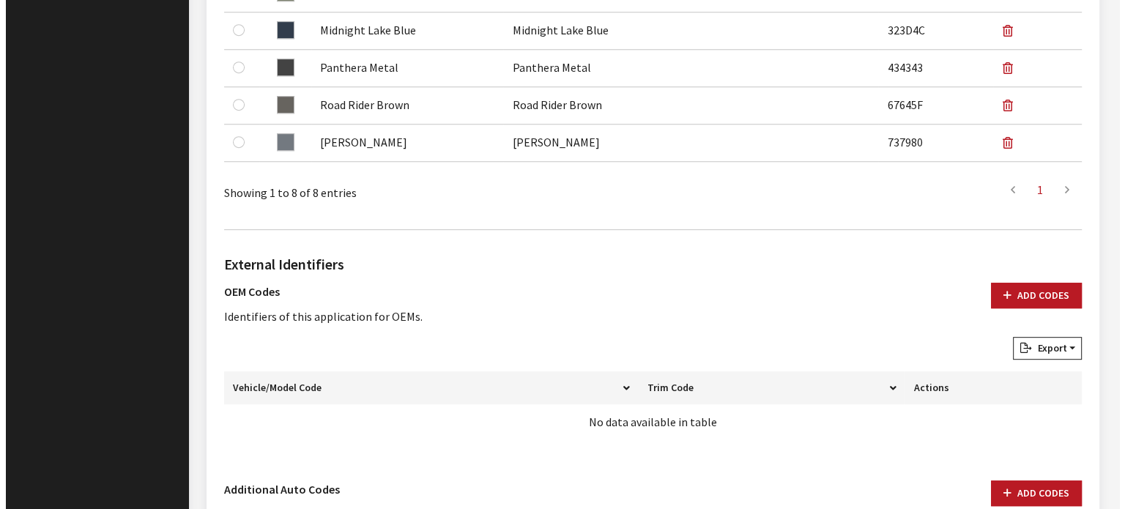
scroll to position [952, 0]
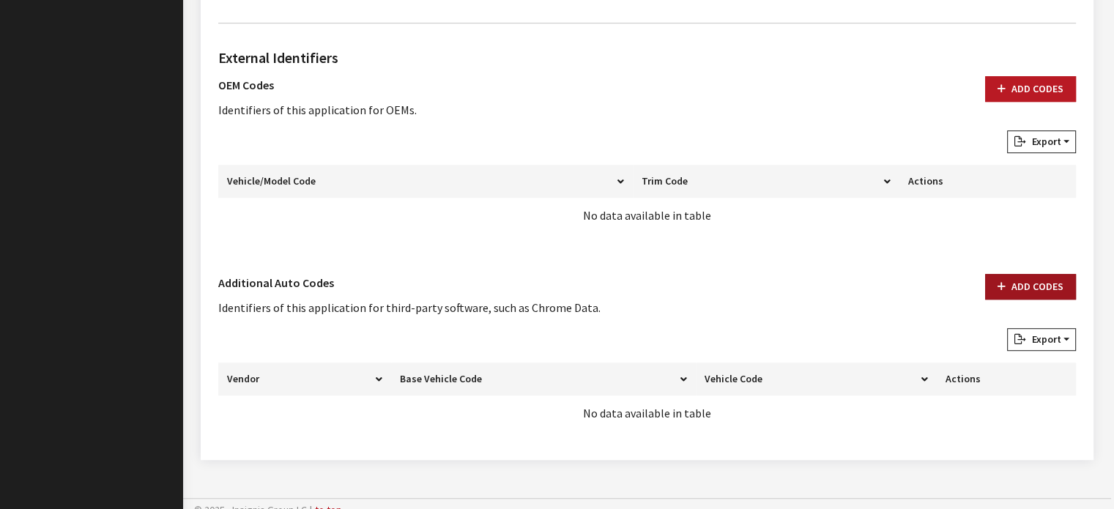
click at [1021, 274] on button "Add Codes" at bounding box center [1030, 287] width 91 height 26
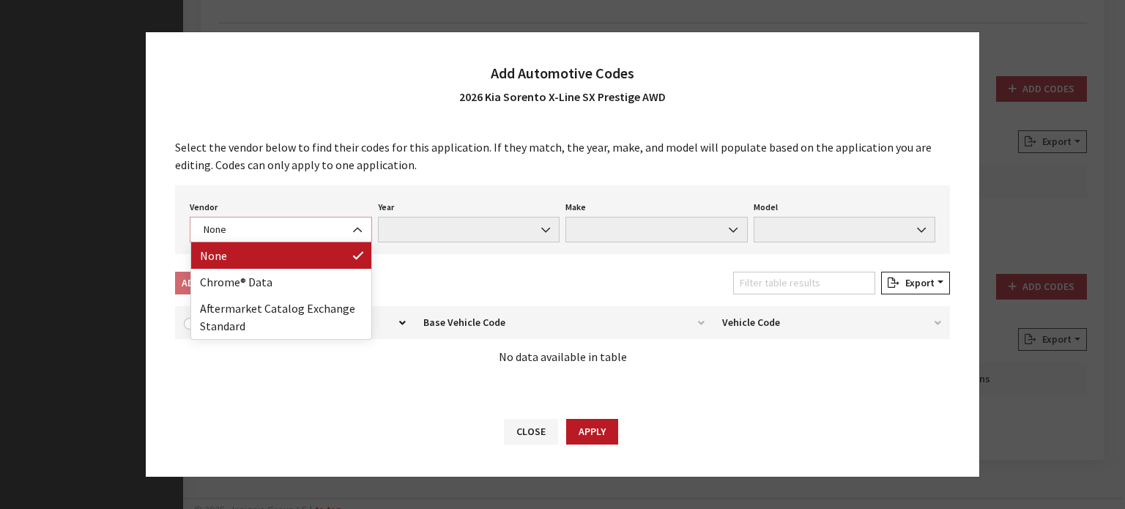
click at [264, 235] on span "None" at bounding box center [280, 229] width 163 height 15
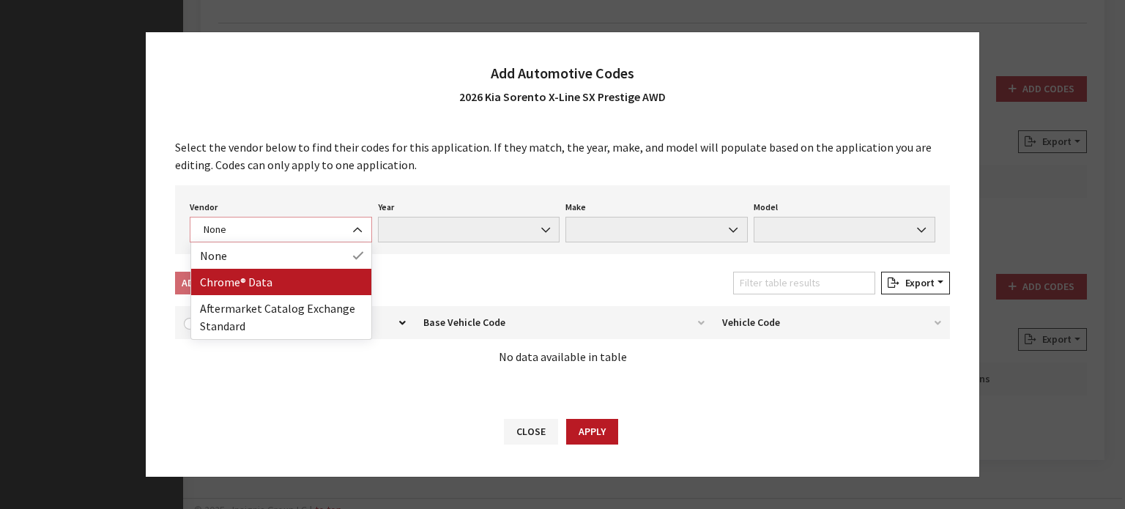
select select "4"
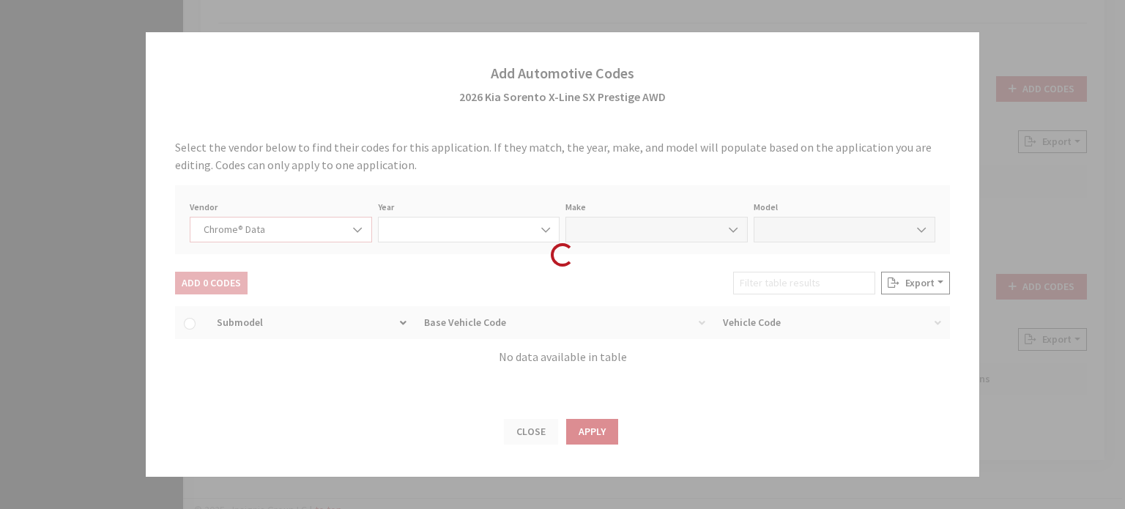
select select "2026"
select select "22"
select select "73303"
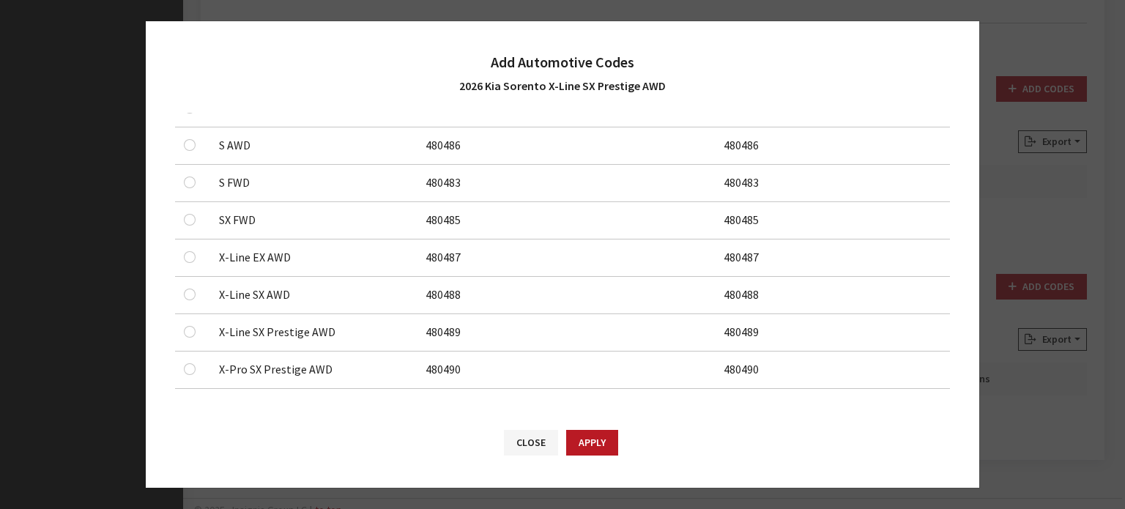
scroll to position [313, 0]
drag, startPoint x: 525, startPoint y: 433, endPoint x: 550, endPoint y: 417, distance: 29.3
click at [525, 434] on button "Close" at bounding box center [531, 443] width 54 height 26
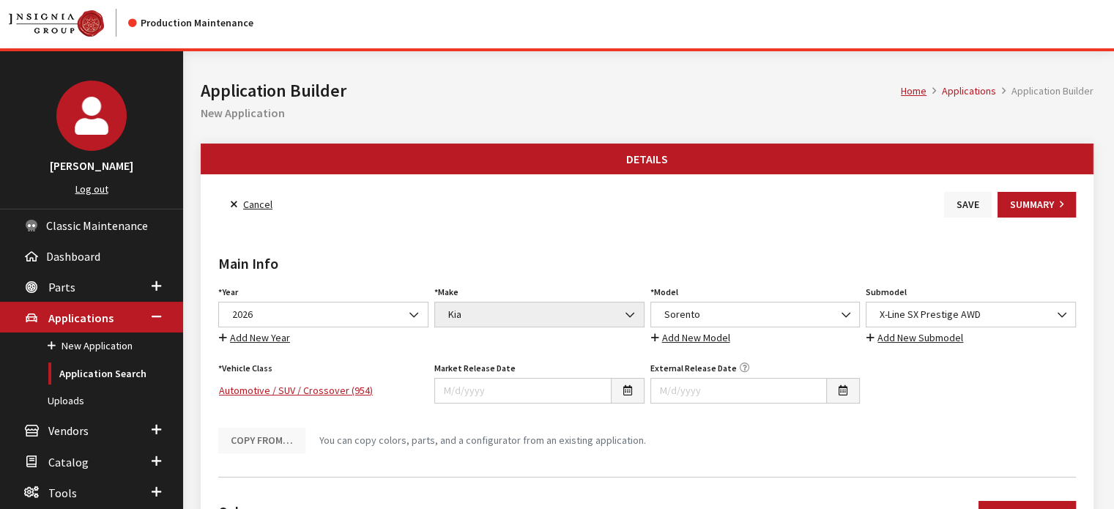
scroll to position [0, 0]
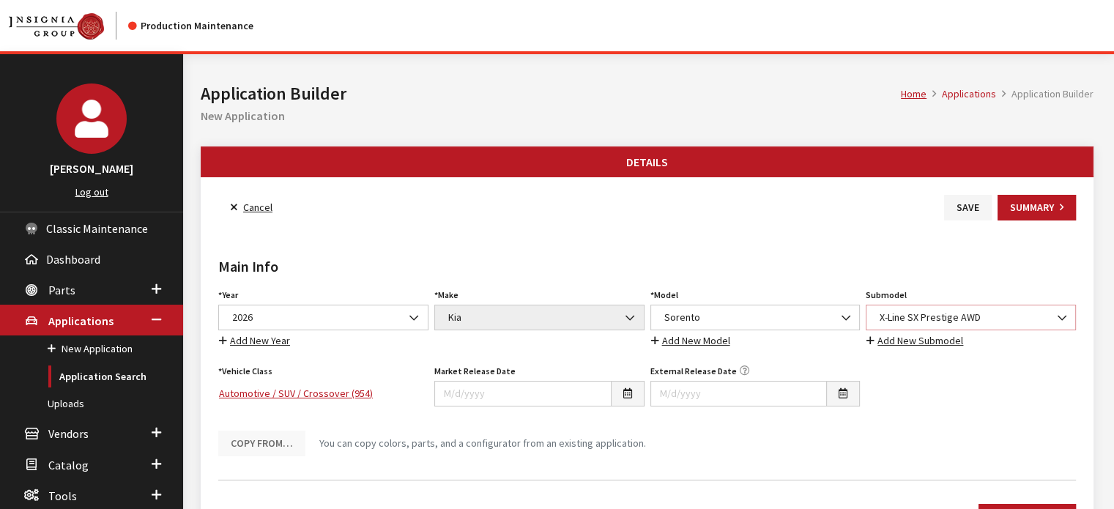
click at [963, 325] on span "X-Line SX Prestige AWD" at bounding box center [971, 318] width 210 height 26
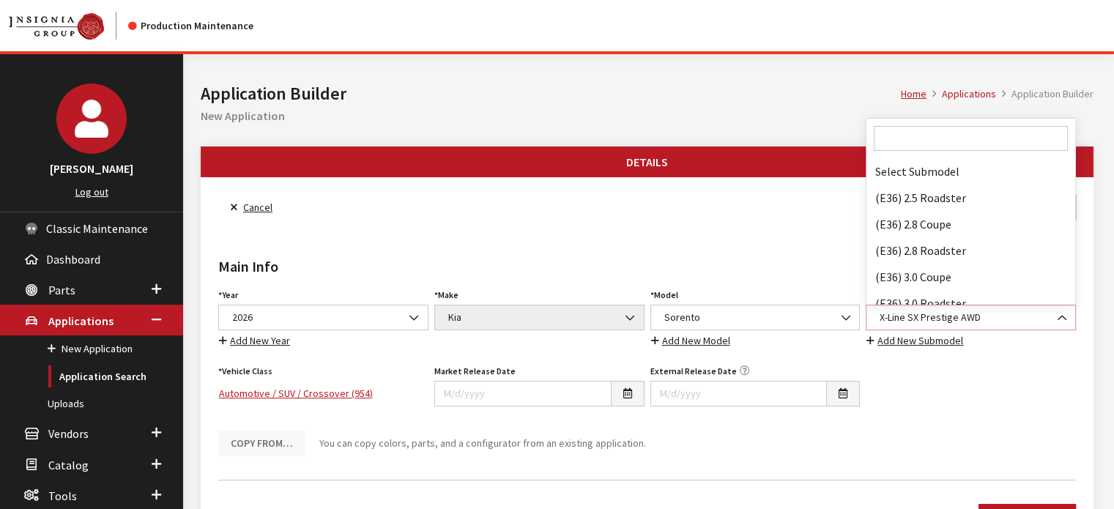
scroll to position [124183, 0]
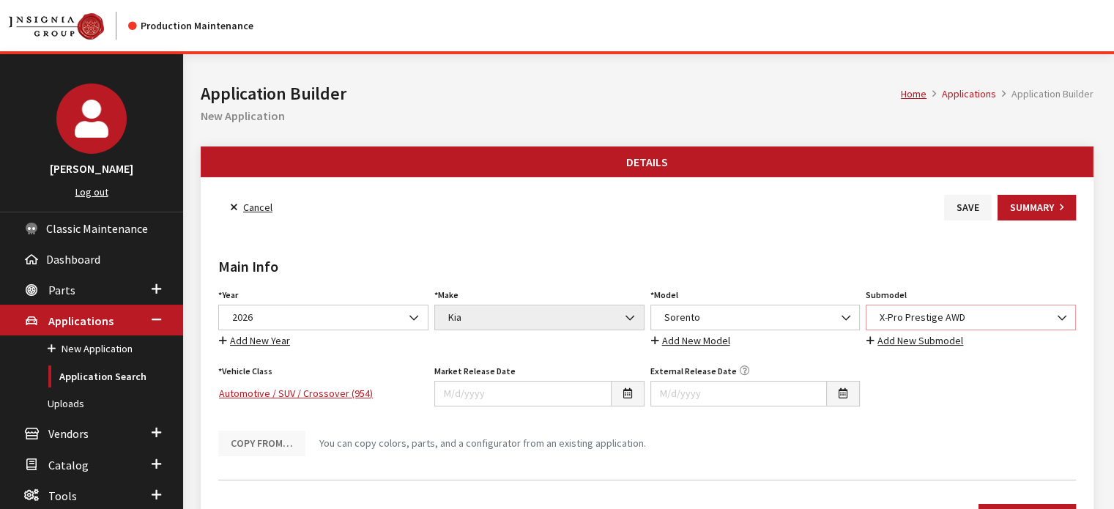
click at [979, 315] on span "X-Pro Prestige AWD" at bounding box center [970, 317] width 191 height 15
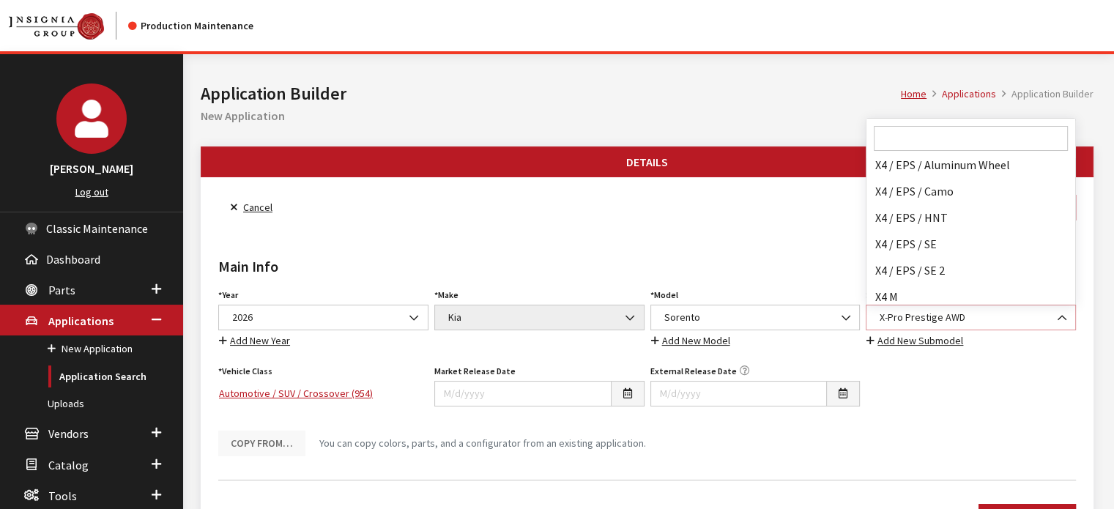
scroll to position [124262, 0]
select select "4483"
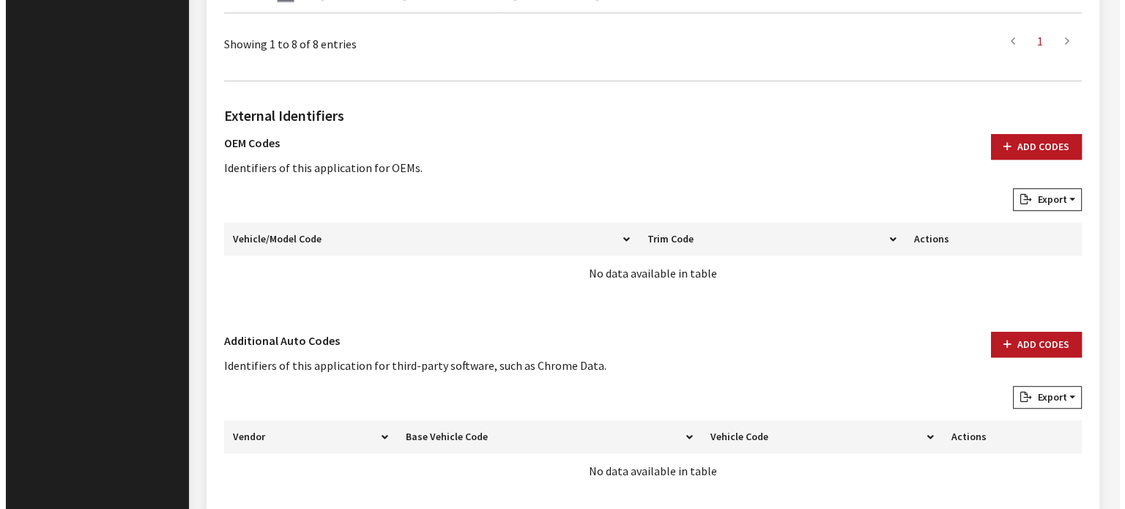
scroll to position [963, 0]
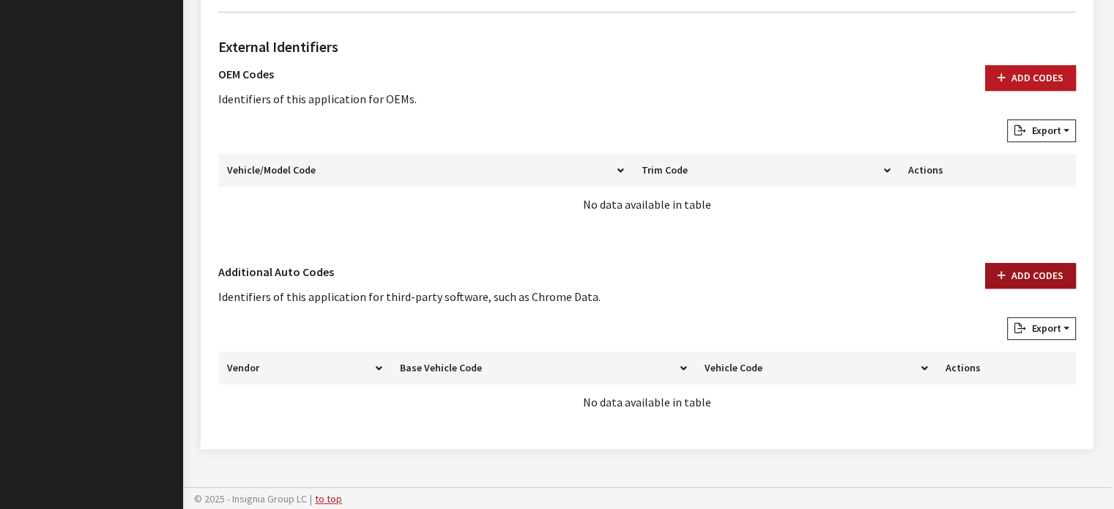
click at [1009, 264] on button "Add Codes" at bounding box center [1030, 276] width 91 height 26
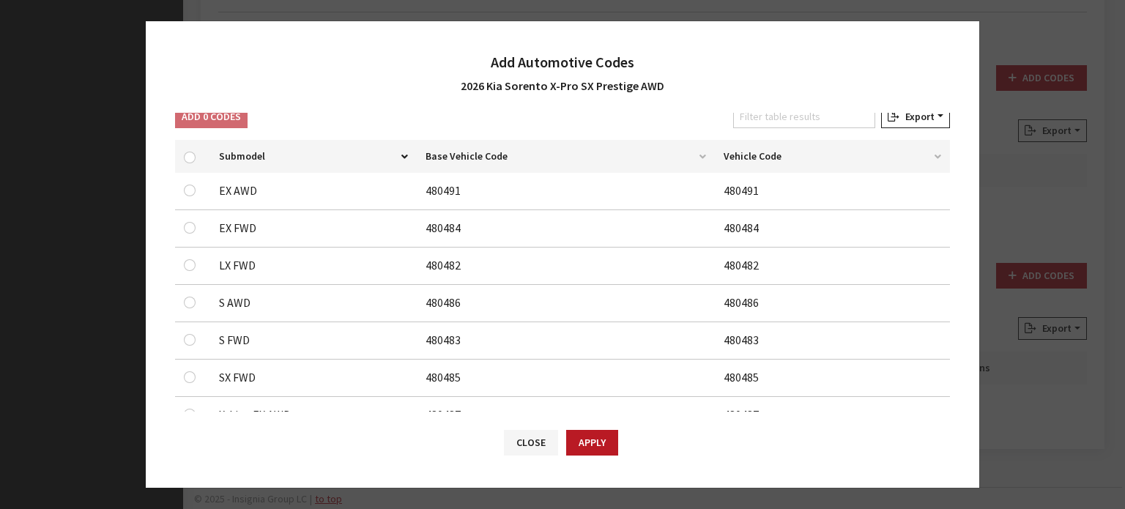
scroll to position [313, 0]
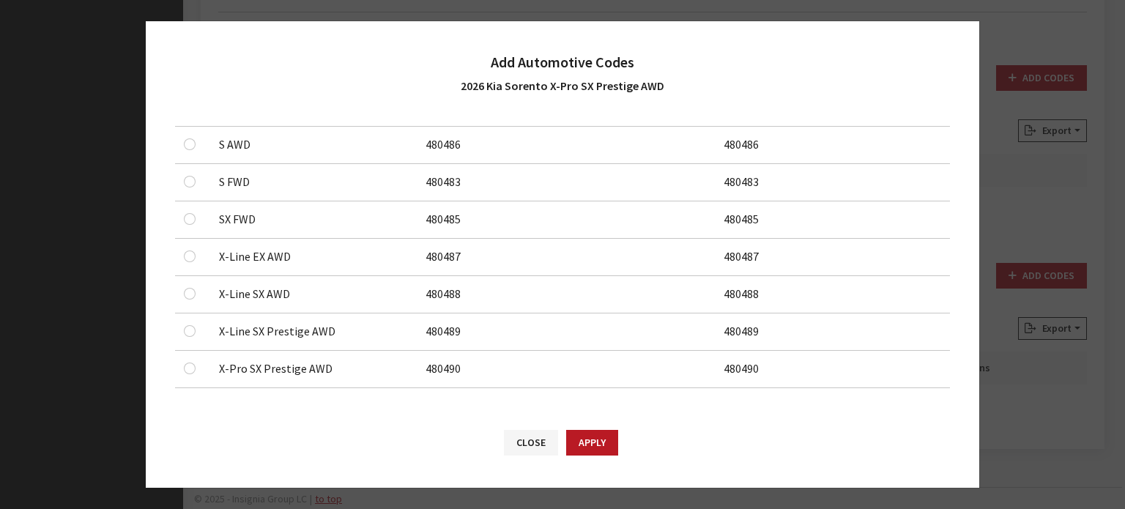
click at [177, 363] on td at bounding box center [192, 369] width 35 height 37
click at [180, 363] on td at bounding box center [192, 369] width 35 height 37
click at [185, 365] on input "checkbox" at bounding box center [190, 369] width 12 height 12
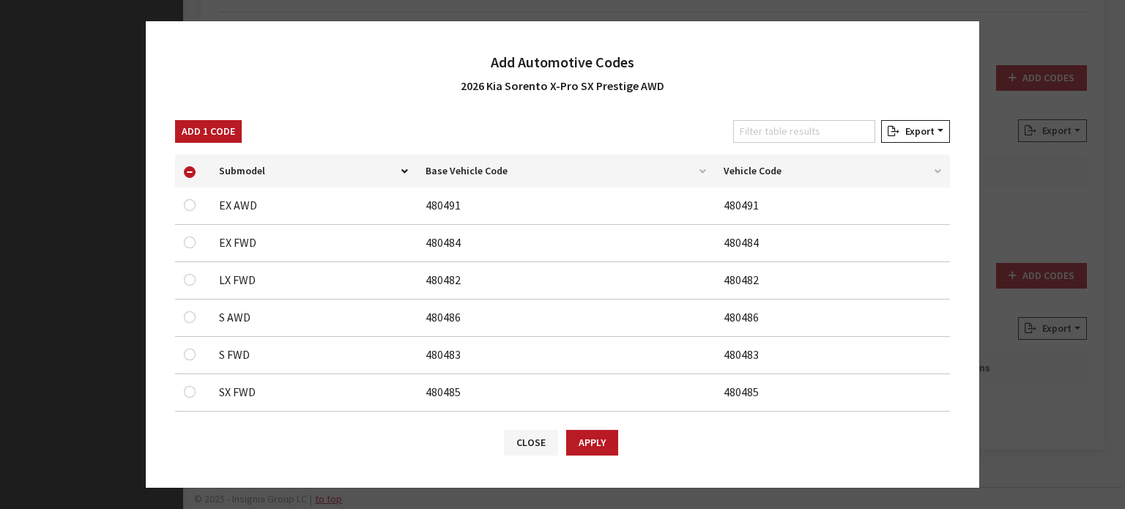
scroll to position [0, 0]
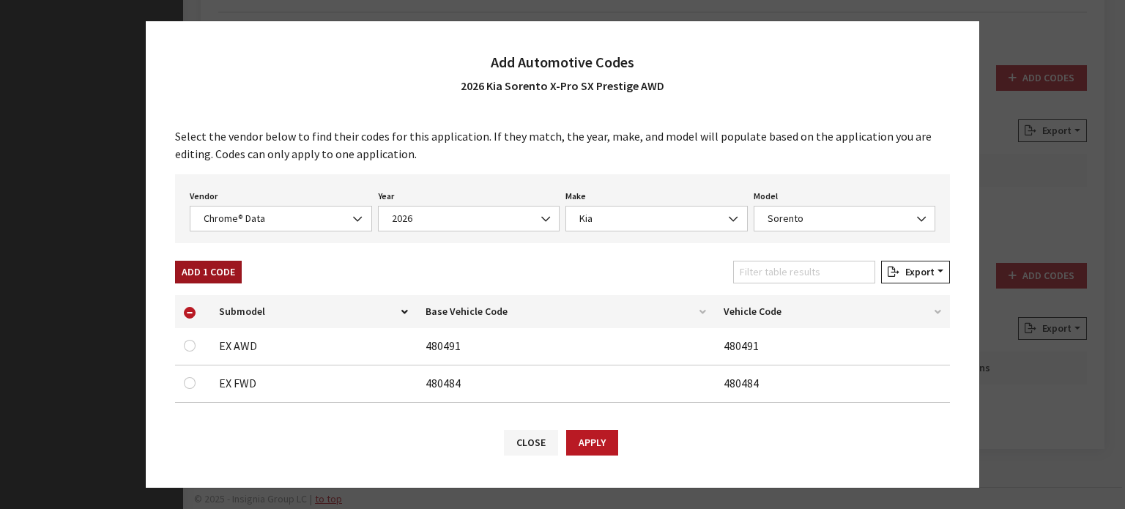
click at [237, 269] on button "Add 1 Code" at bounding box center [208, 272] width 67 height 23
checkbox input "false"
click at [261, 211] on span "Chrome® Data" at bounding box center [280, 218] width 163 height 15
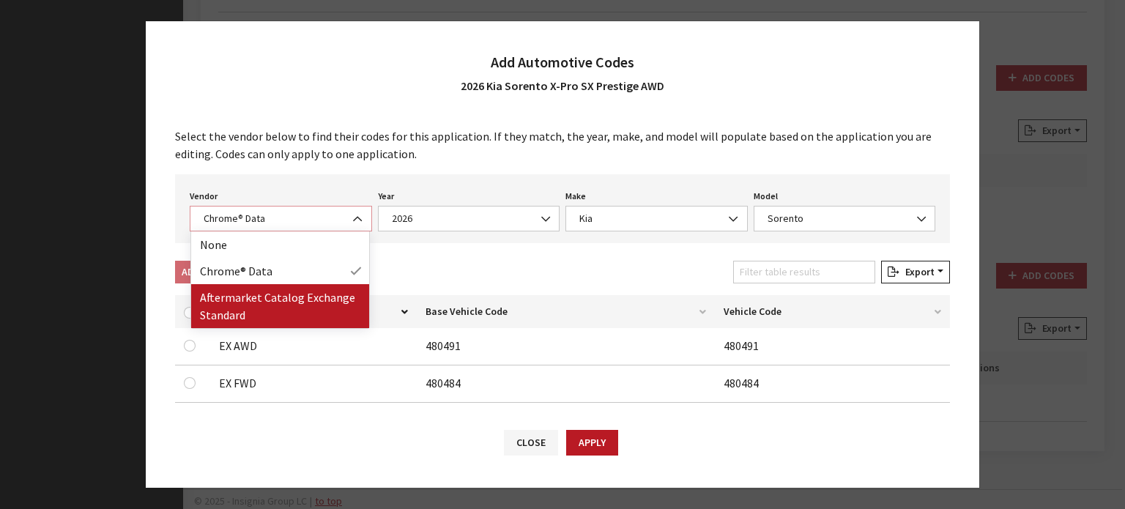
select select "2"
select select "2026"
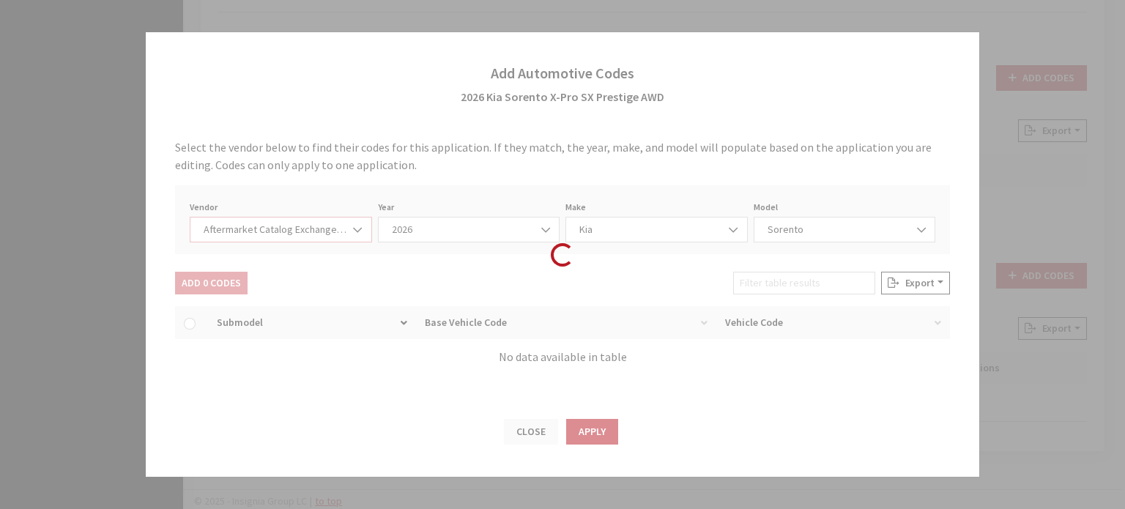
select select "21"
select select "108"
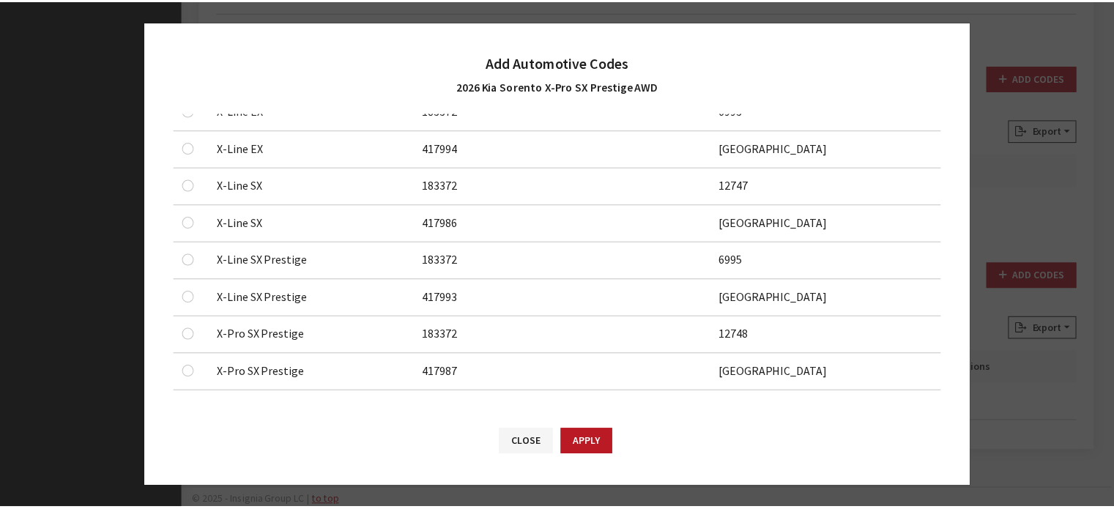
scroll to position [1058, 0]
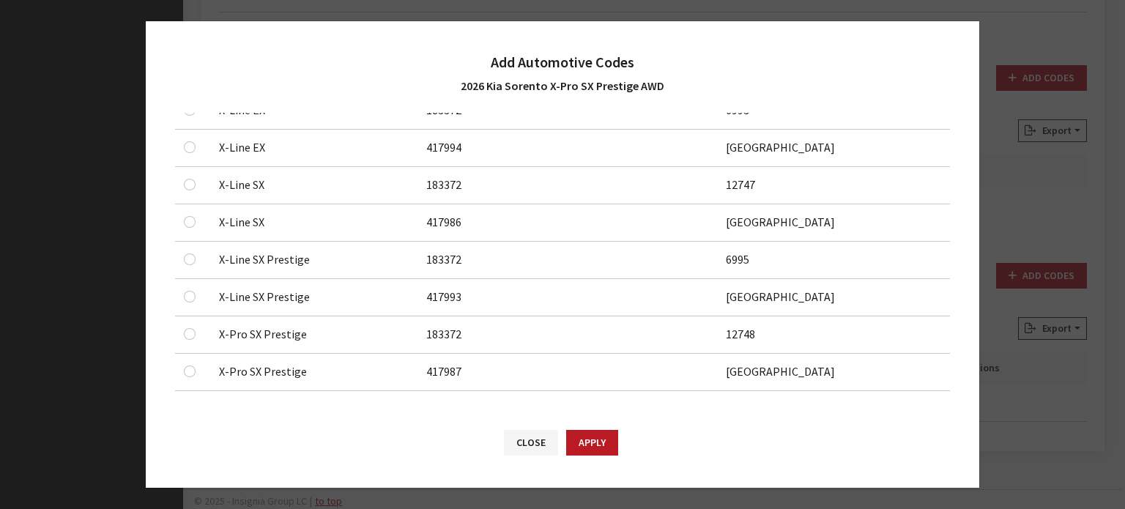
drag, startPoint x: 182, startPoint y: 324, endPoint x: 187, endPoint y: 336, distance: 12.8
click at [181, 324] on td at bounding box center [192, 334] width 35 height 37
click at [192, 333] on input "checkbox" at bounding box center [190, 334] width 12 height 12
checkbox input "true"
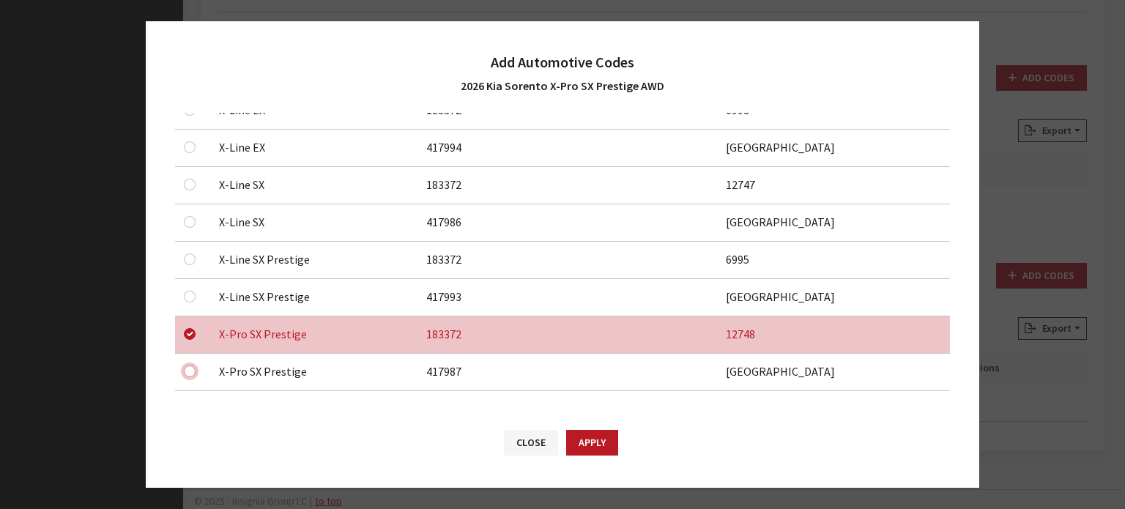
click at [190, 368] on input "checkbox" at bounding box center [190, 371] width 12 height 12
checkbox input "true"
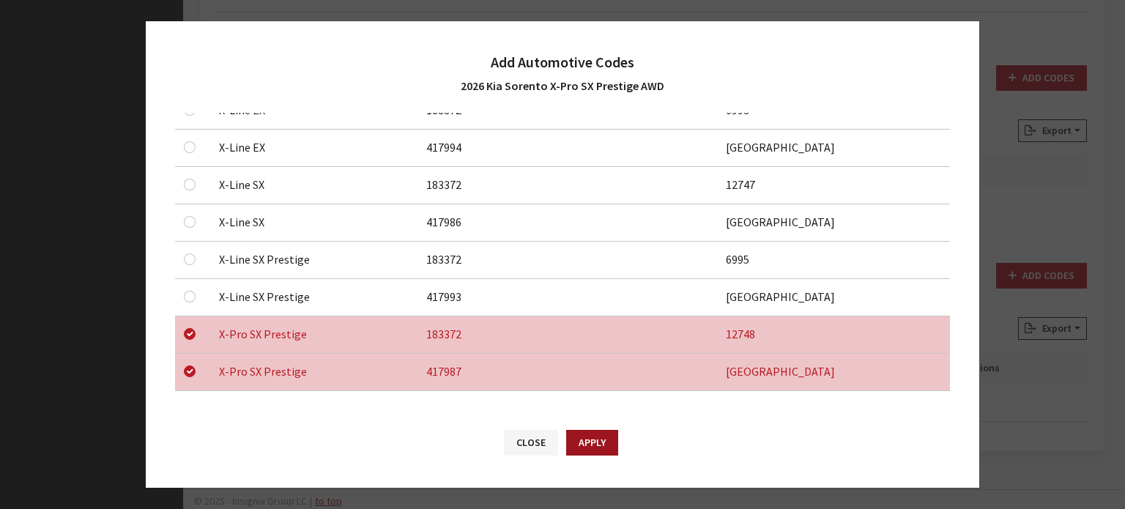
click at [590, 450] on button "Apply" at bounding box center [592, 443] width 52 height 26
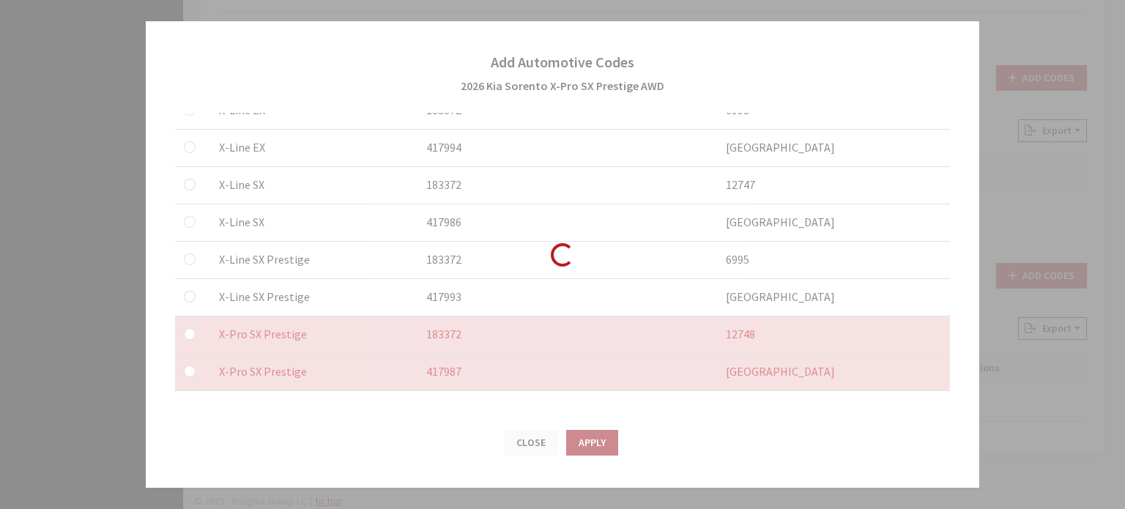
checkbox input "false"
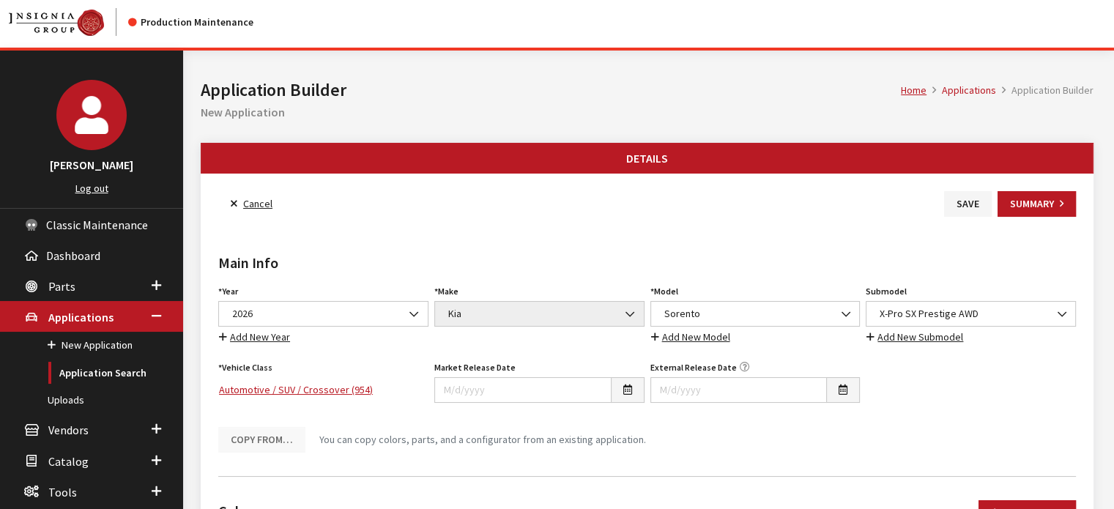
scroll to position [0, 0]
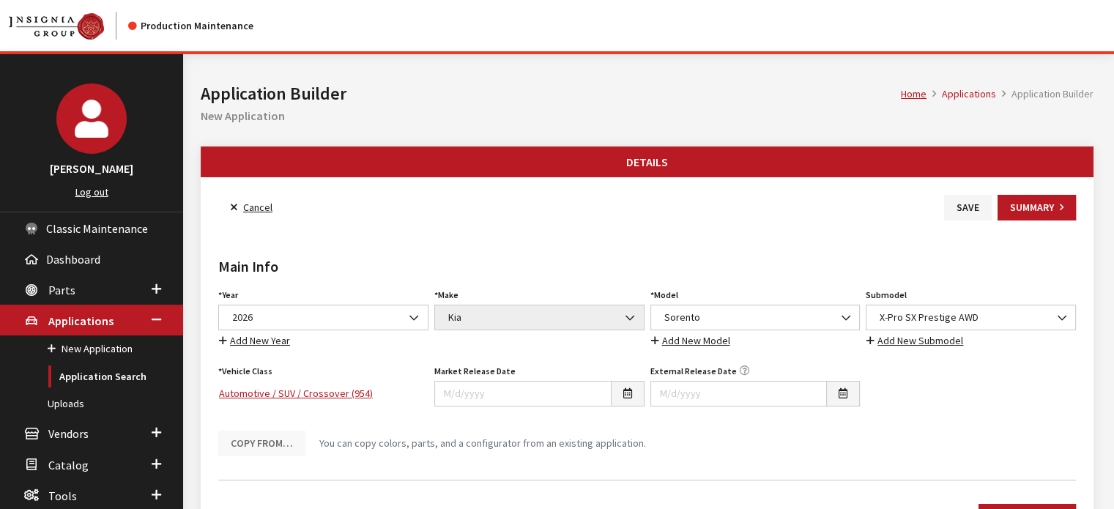
click at [955, 224] on div "Main Info Year Select Year 2026 2025 2024 2023 2022 2021 2020 2019 2018 2017 20…" at bounding box center [646, 344] width 863 height 248
click at [958, 218] on button "Save" at bounding box center [968, 208] width 48 height 26
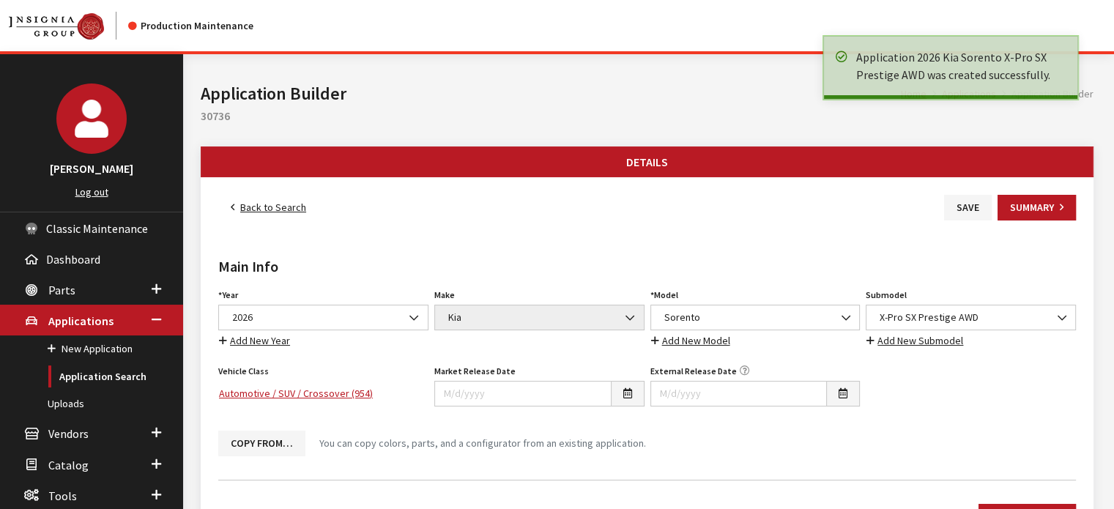
click at [288, 197] on link "Back to Search" at bounding box center [268, 208] width 100 height 26
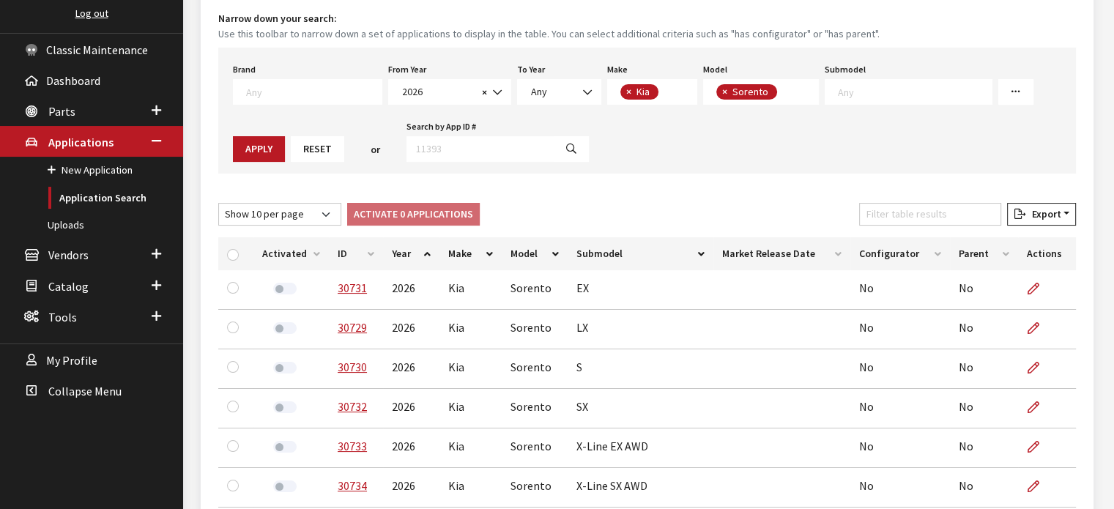
scroll to position [220, 0]
